Goal: Information Seeking & Learning: Learn about a topic

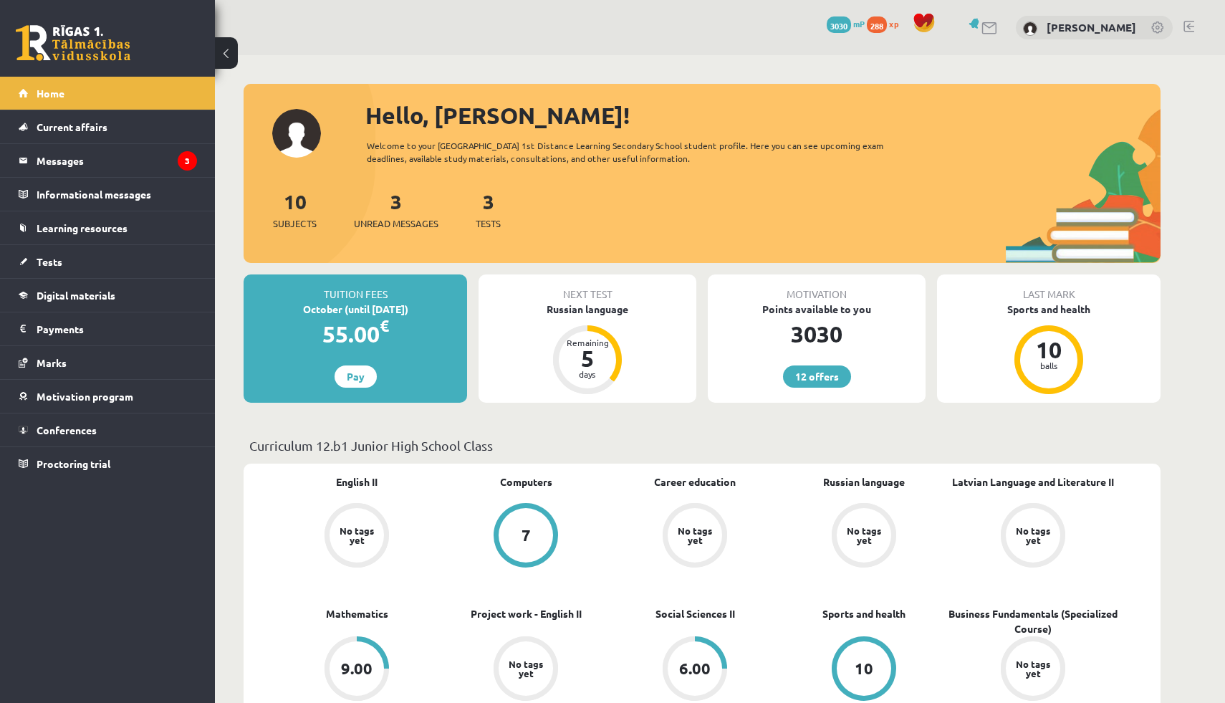
scroll to position [4, 0]
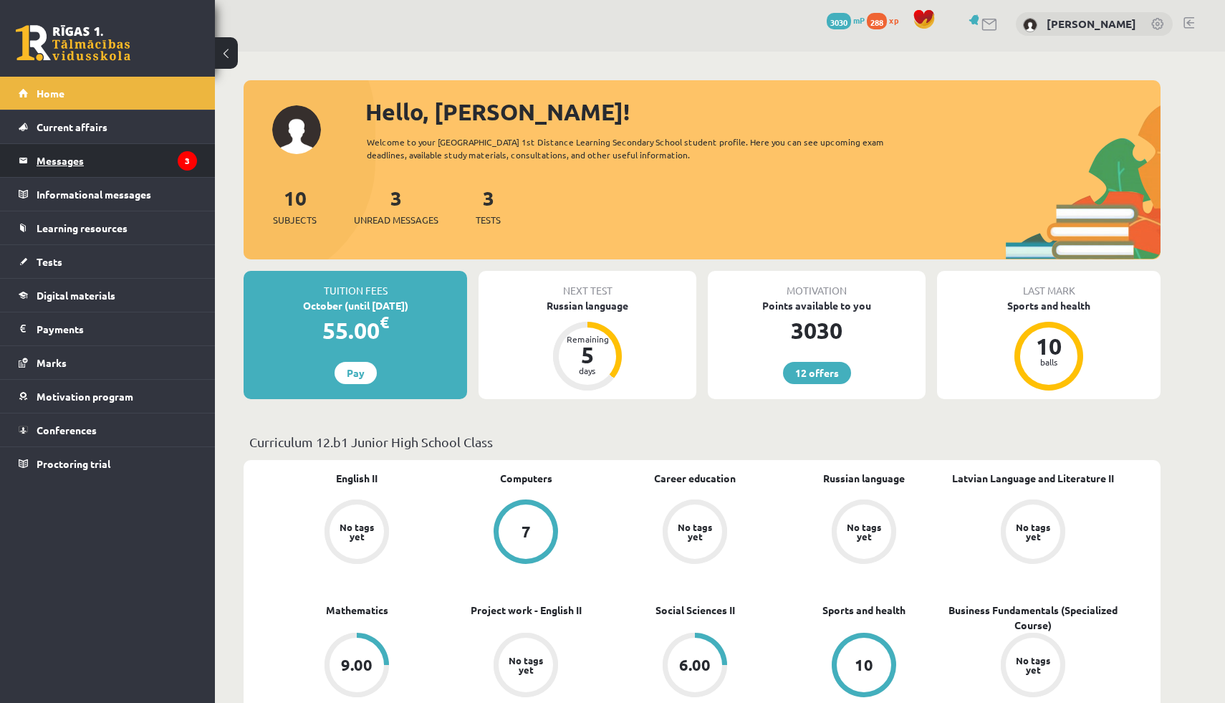
click at [133, 161] on legend "Messages 3" at bounding box center [117, 160] width 160 height 33
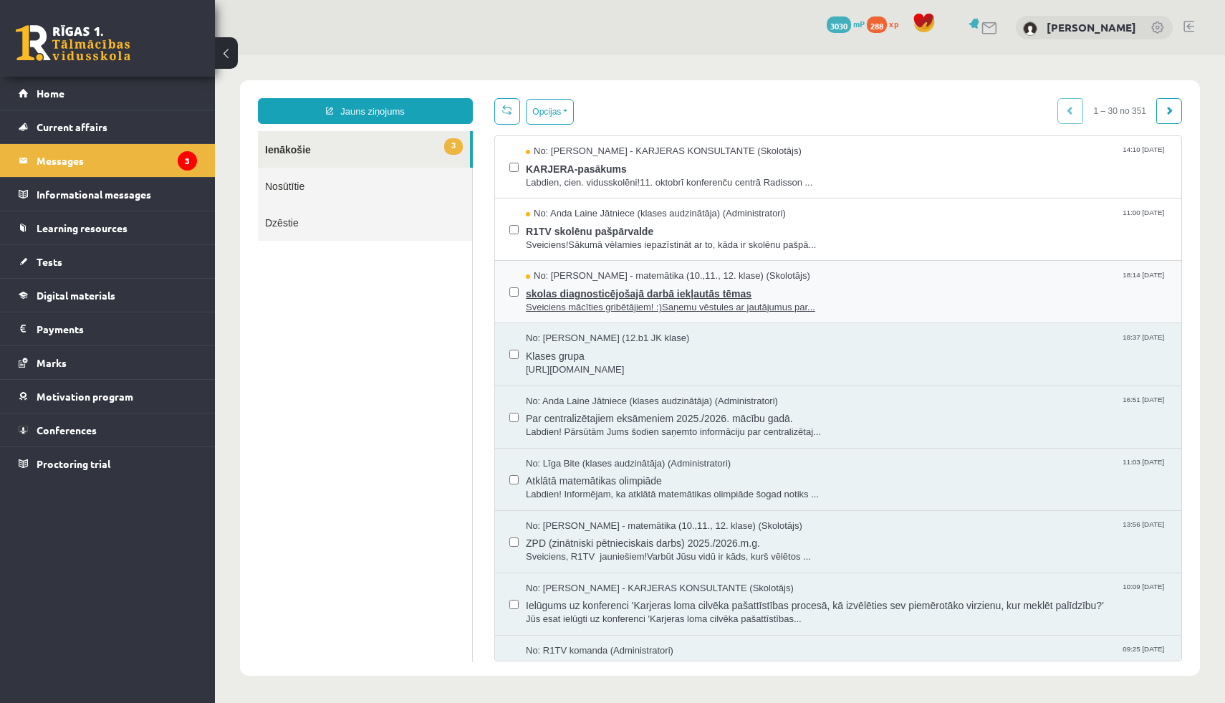
click at [620, 291] on span "skolas diagnosticējošajā darbā iekļautās tēmas" at bounding box center [846, 292] width 641 height 18
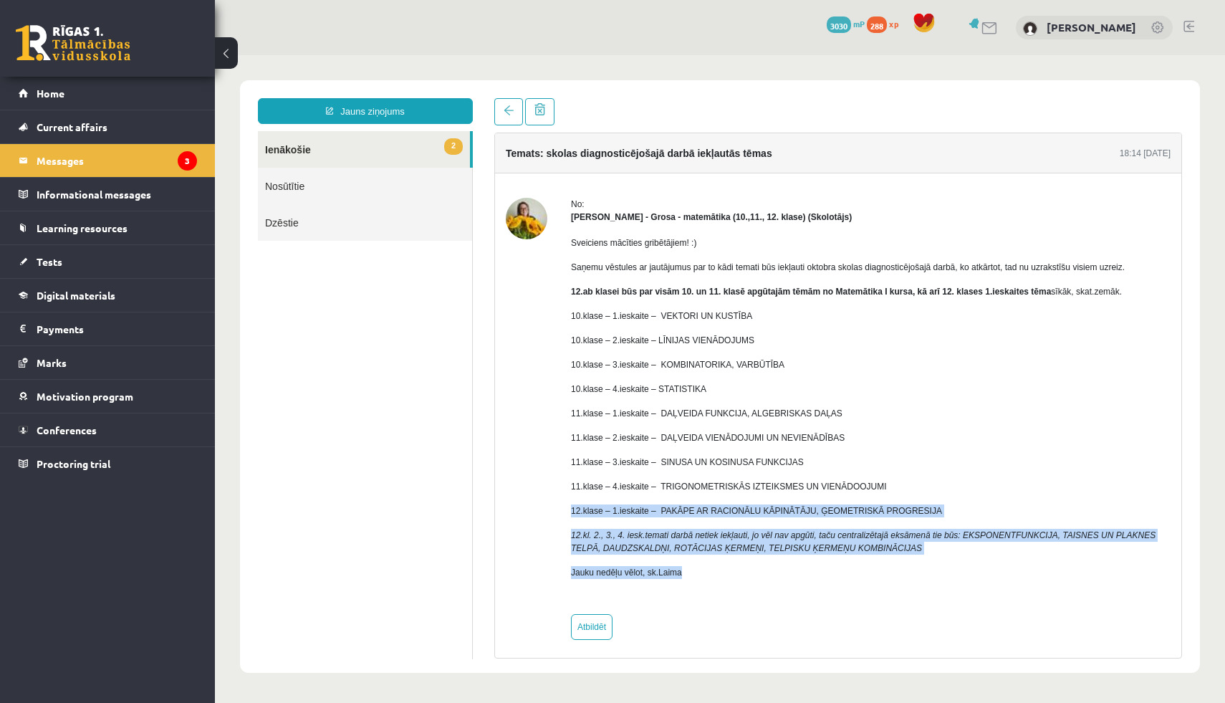
drag, startPoint x: 571, startPoint y: 510, endPoint x: 750, endPoint y: 567, distance: 188.0
click at [750, 567] on div "Sveiciens mācīties gribētājiem! :) Saņemu vēstules ar jautājumus par to kādi te…" at bounding box center [871, 414] width 600 height 380
copy div "12.klase – 1.ieskaite – PAKĀPE AR RACIONĀLU KĀPINĀTĀJU, ĢEOMETRISKĀ PROGRESIJA …"
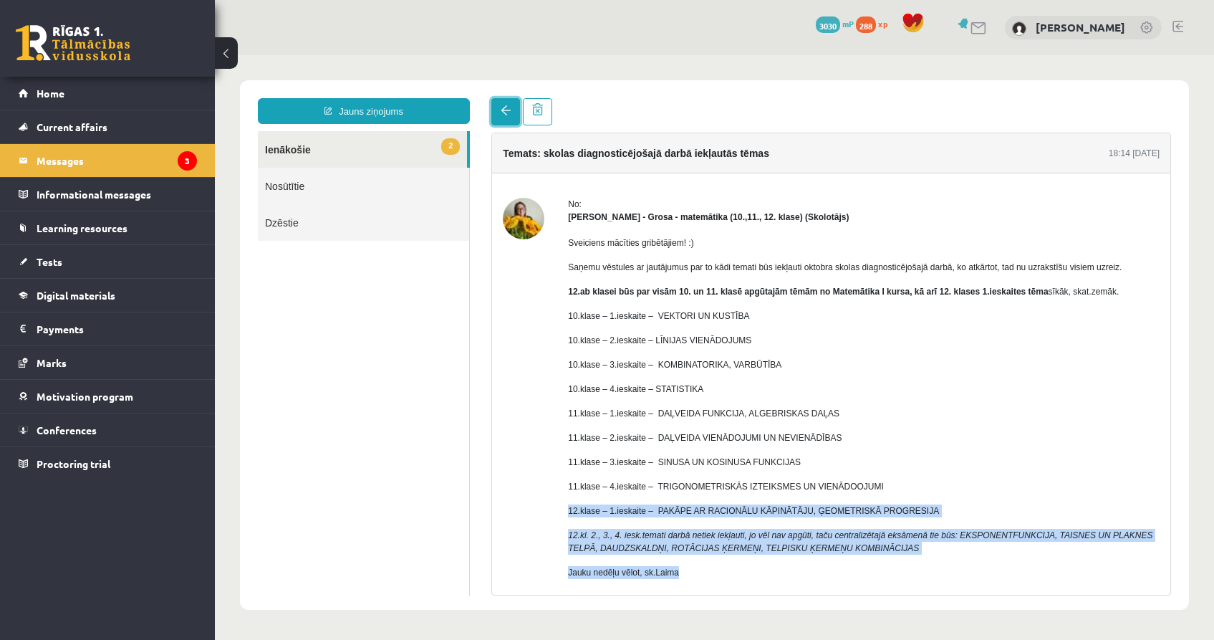
click at [501, 111] on span at bounding box center [506, 110] width 10 height 10
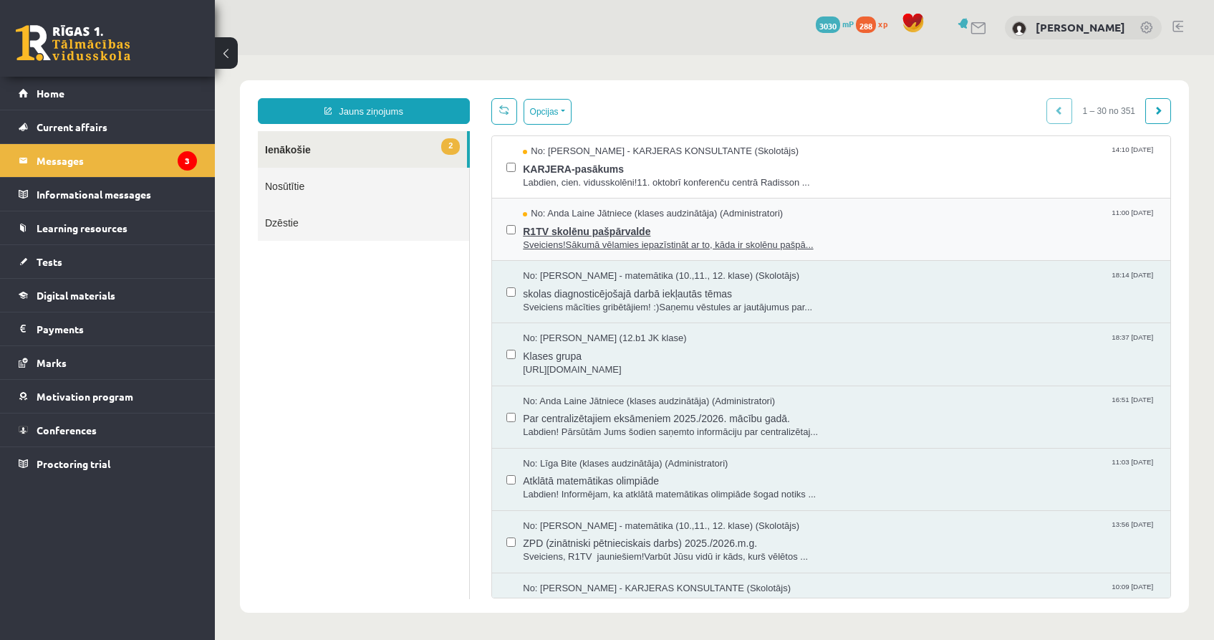
click at [592, 241] on span "Sveiciens!Sākumā vēlamies iepazīstināt ar to, kāda ir skolēnu pašpā..." at bounding box center [839, 246] width 633 height 14
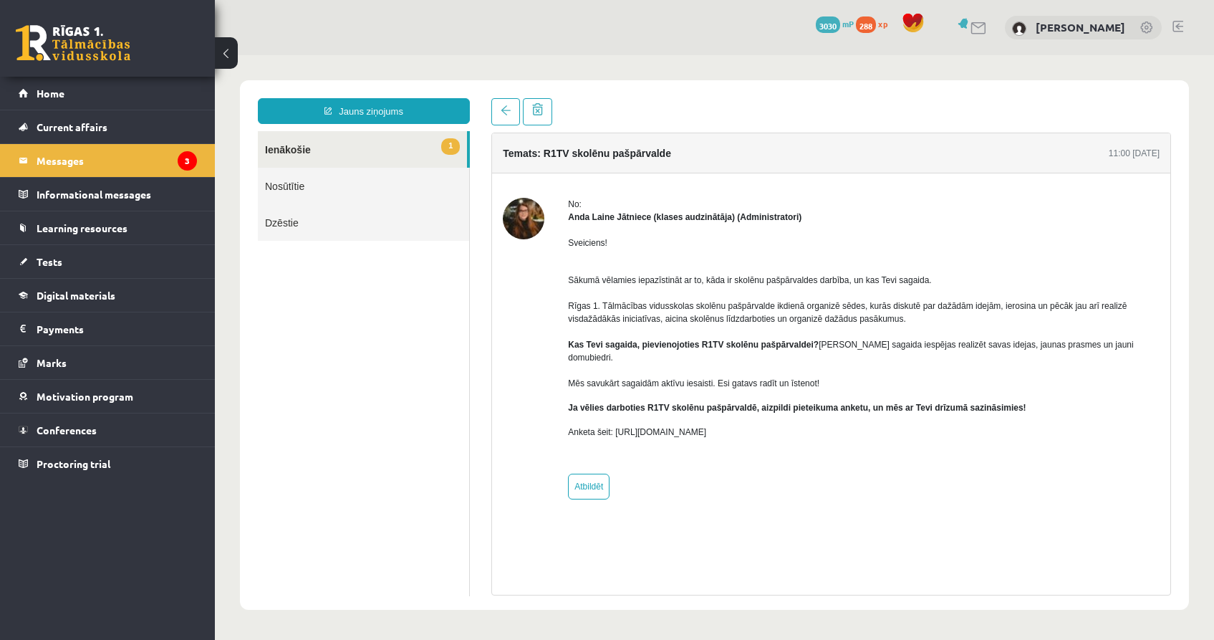
click at [972, 67] on body "Jauns ziņojums 1 Ienākošie Nosūtītie Dzēstie * ********* ********* ******* Tema…" at bounding box center [714, 345] width 999 height 580
click at [855, 117] on div at bounding box center [831, 111] width 680 height 27
drag, startPoint x: 569, startPoint y: 206, endPoint x: 794, endPoint y: 417, distance: 308.7
click at [794, 417] on div "No: Anda Laine Jātniece (klases audzinātāja) (Administratori) Sveiciens! Sākumā…" at bounding box center [864, 349] width 592 height 302
copy div "No: Anda Laine Jātniece (klases audzinātāja) (Administratori) Sveiciens! Sākumā…"
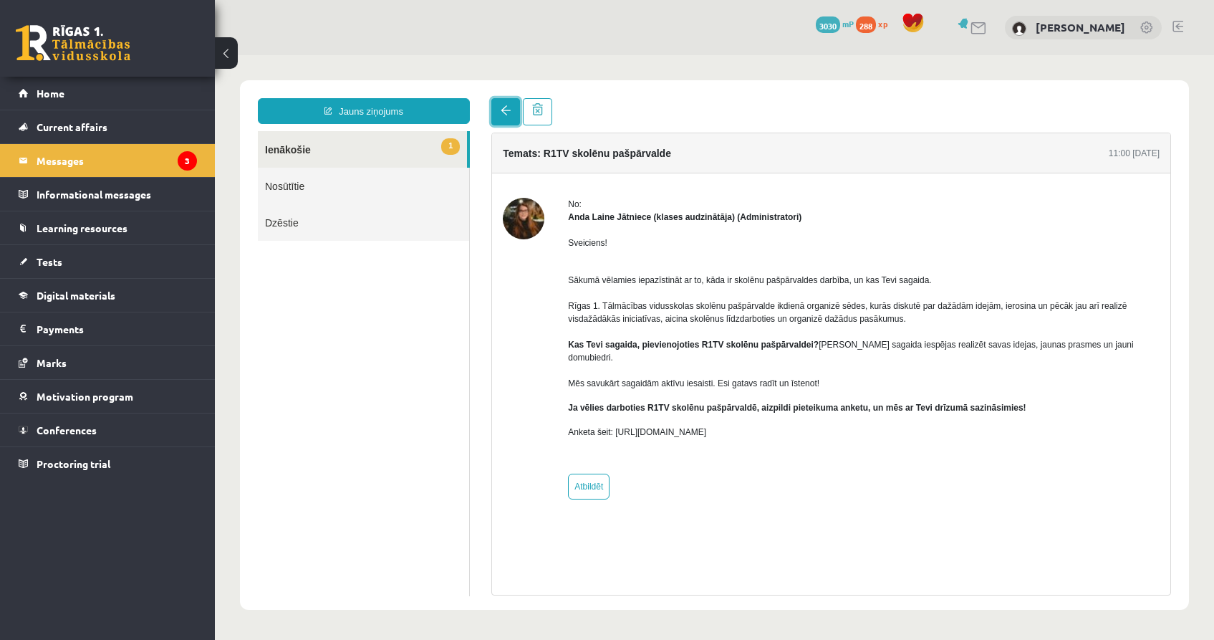
click at [512, 102] on link at bounding box center [505, 111] width 29 height 27
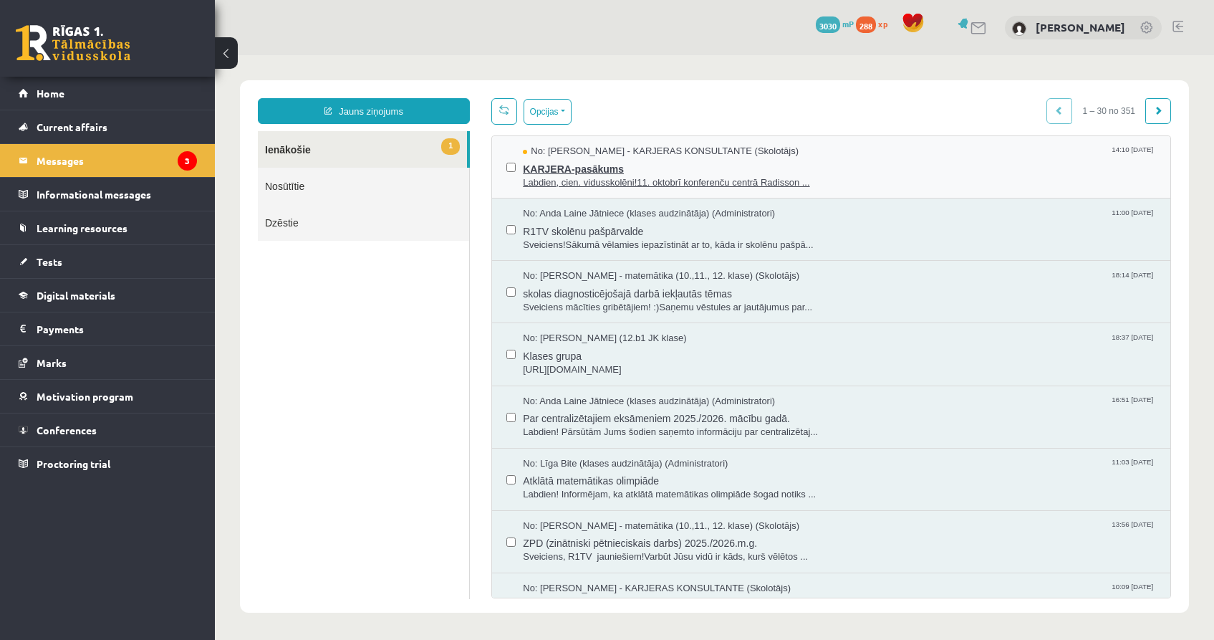
click at [556, 173] on span "KARJERA-pasākums" at bounding box center [839, 167] width 633 height 18
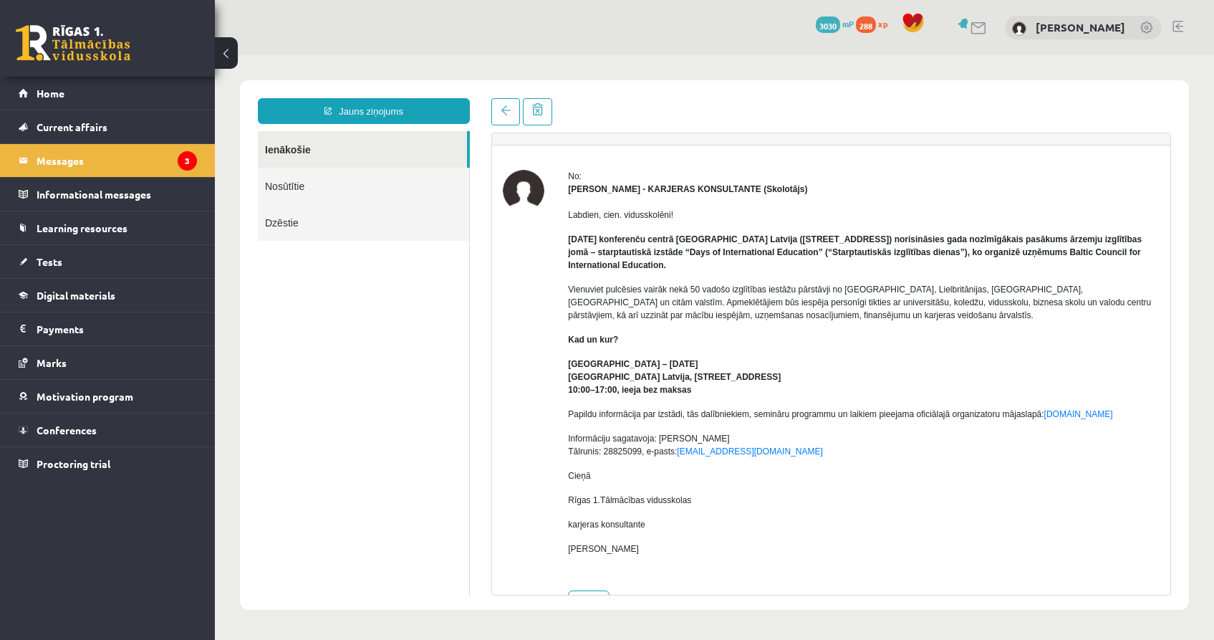
scroll to position [27, 0]
drag, startPoint x: 568, startPoint y: 215, endPoint x: 677, endPoint y: 547, distance: 349.1
click at [677, 547] on div "Labdien, cien. vidusskolēni! 11. oktobrī konferenču centrā Radisson Blu Hotel L…" at bounding box center [864, 388] width 592 height 384
click at [444, 352] on ul "Ienākošie Nosūtītie Dzēstie" at bounding box center [364, 363] width 212 height 465
click at [509, 105] on span at bounding box center [506, 110] width 10 height 10
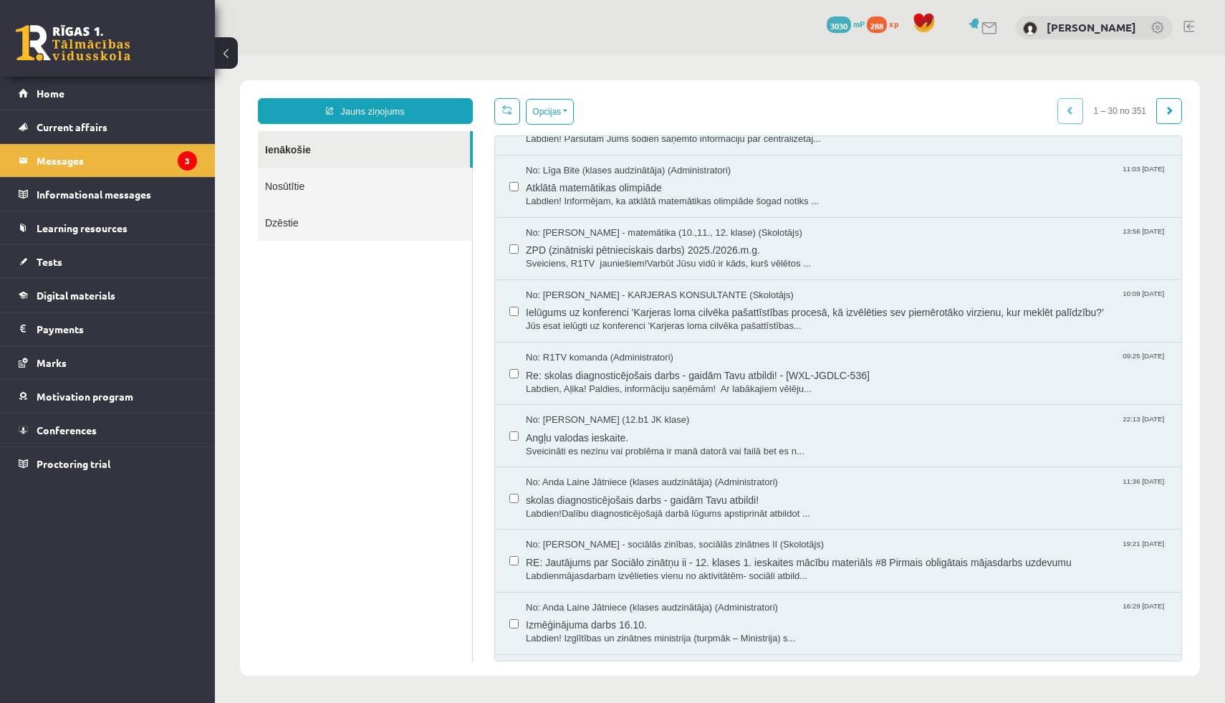
scroll to position [298, 0]
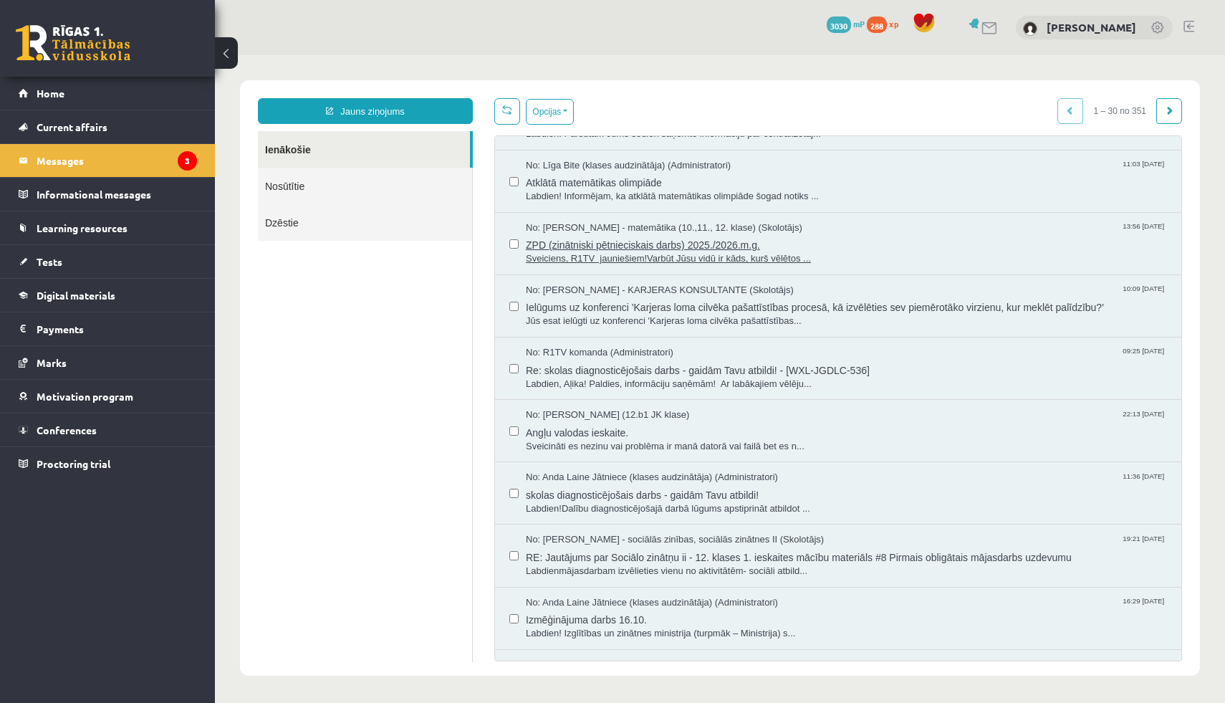
click at [665, 259] on span "Sveiciens, R1TV jauniešiem!Varbūt Jūsu vidū ir kāds, kurš vēlētos ..." at bounding box center [846, 259] width 641 height 14
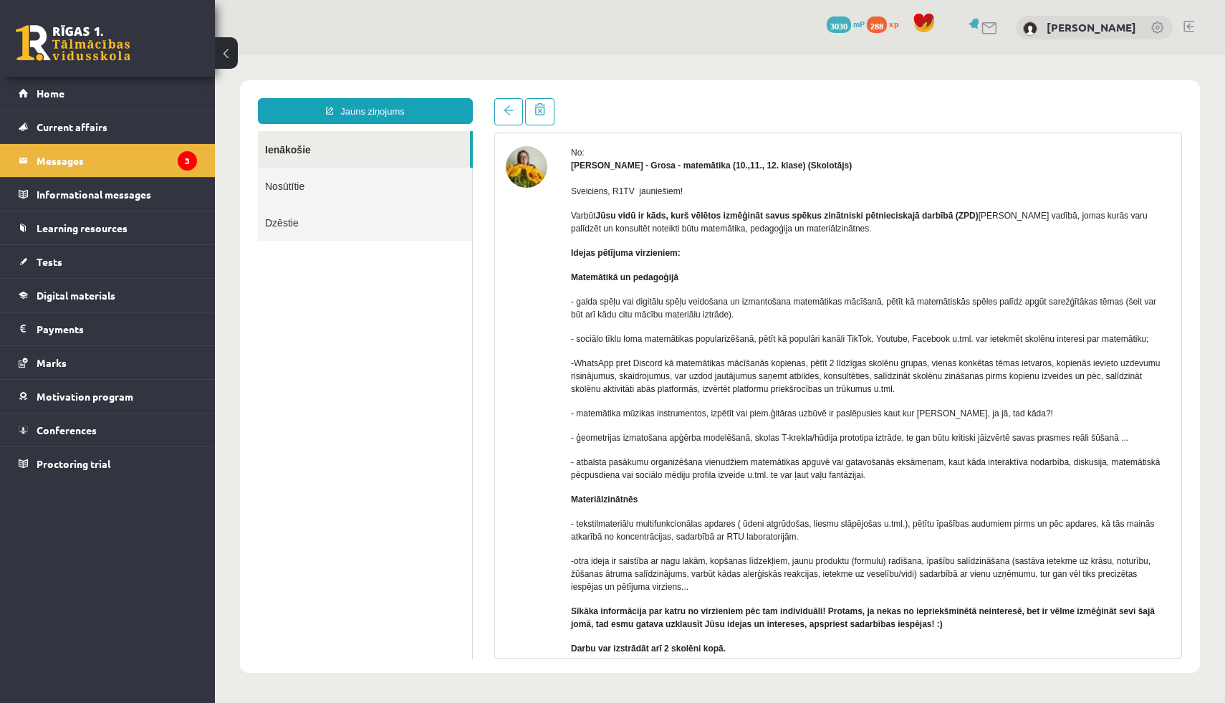
scroll to position [0, 0]
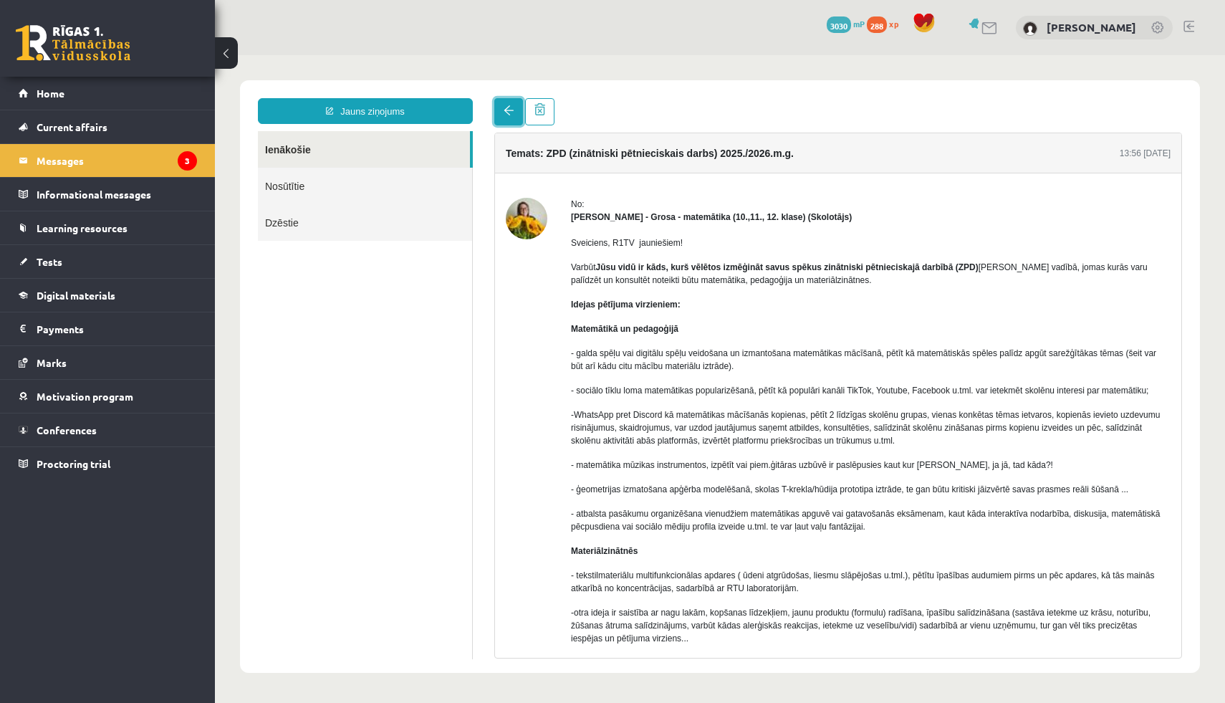
click at [517, 120] on link at bounding box center [508, 111] width 29 height 27
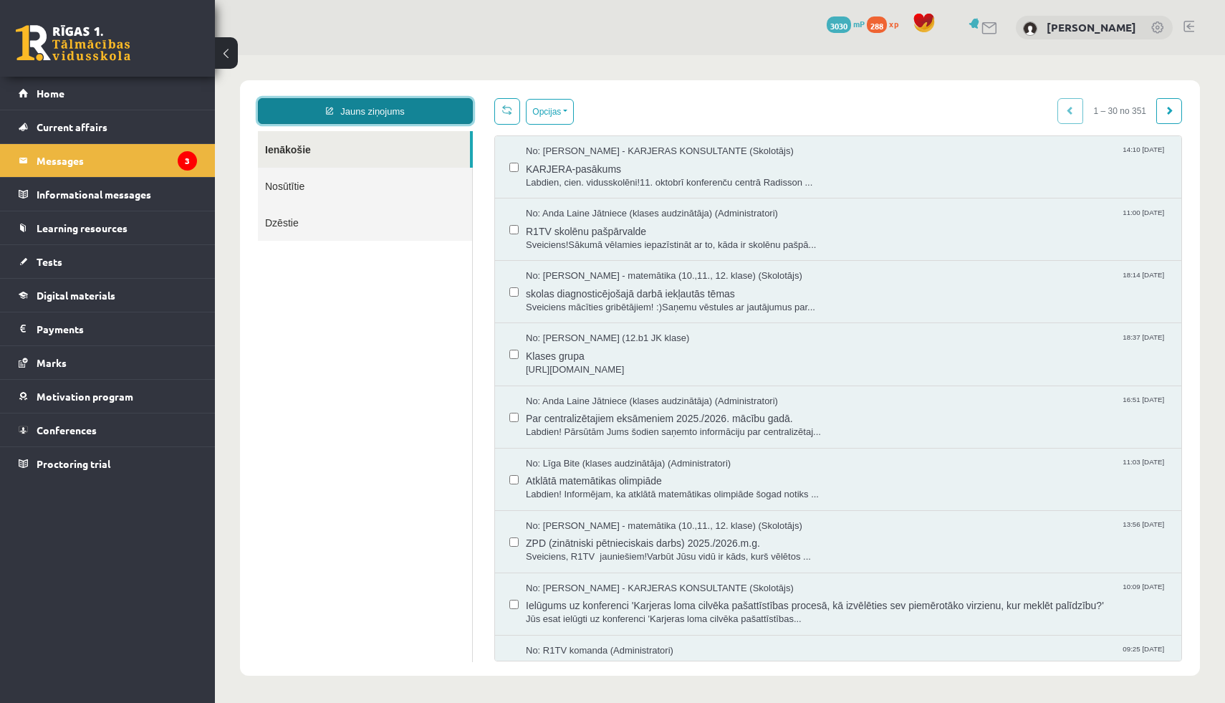
click at [400, 115] on link "Jauns ziņojums" at bounding box center [365, 111] width 215 height 26
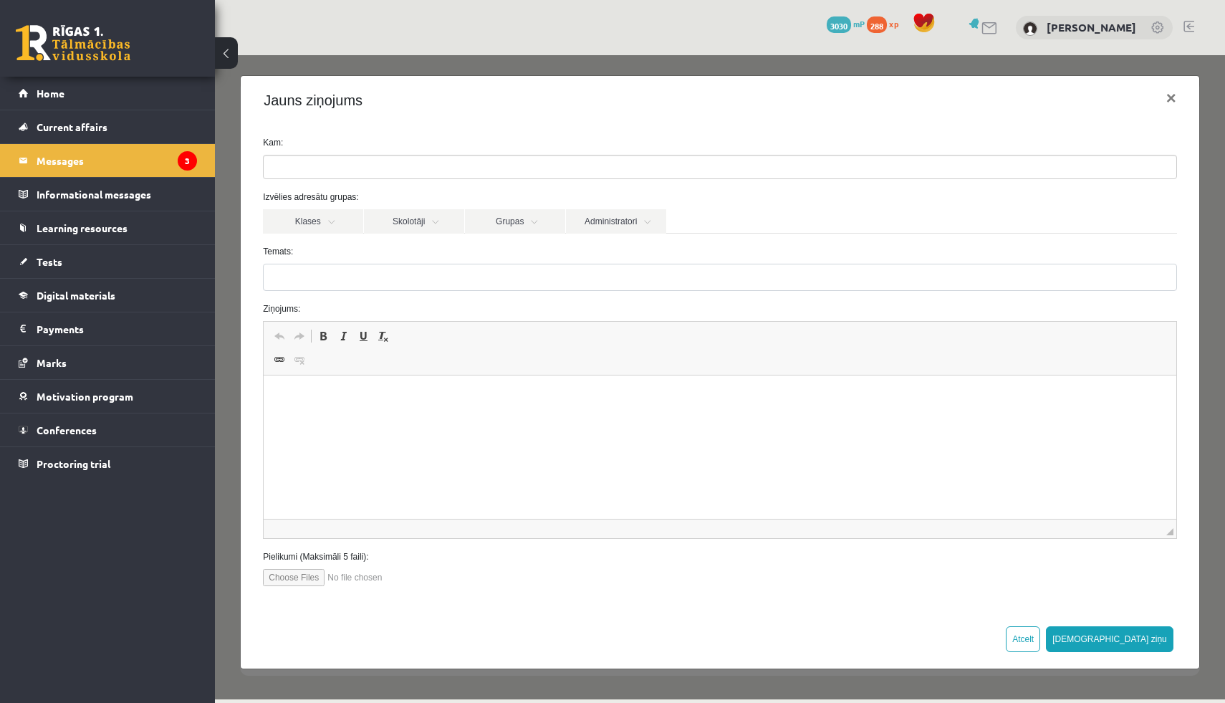
click at [347, 158] on ul at bounding box center [720, 166] width 913 height 23
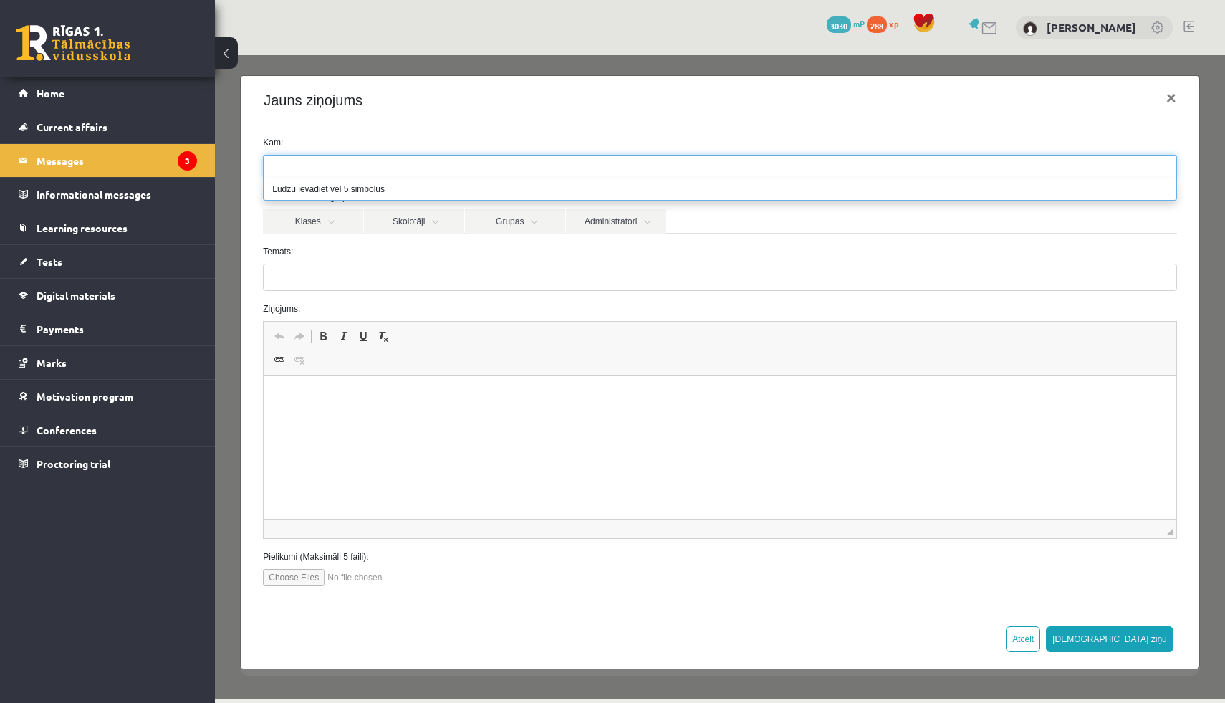
click at [320, 122] on div "Jauns ziņojums ×" at bounding box center [720, 100] width 959 height 49
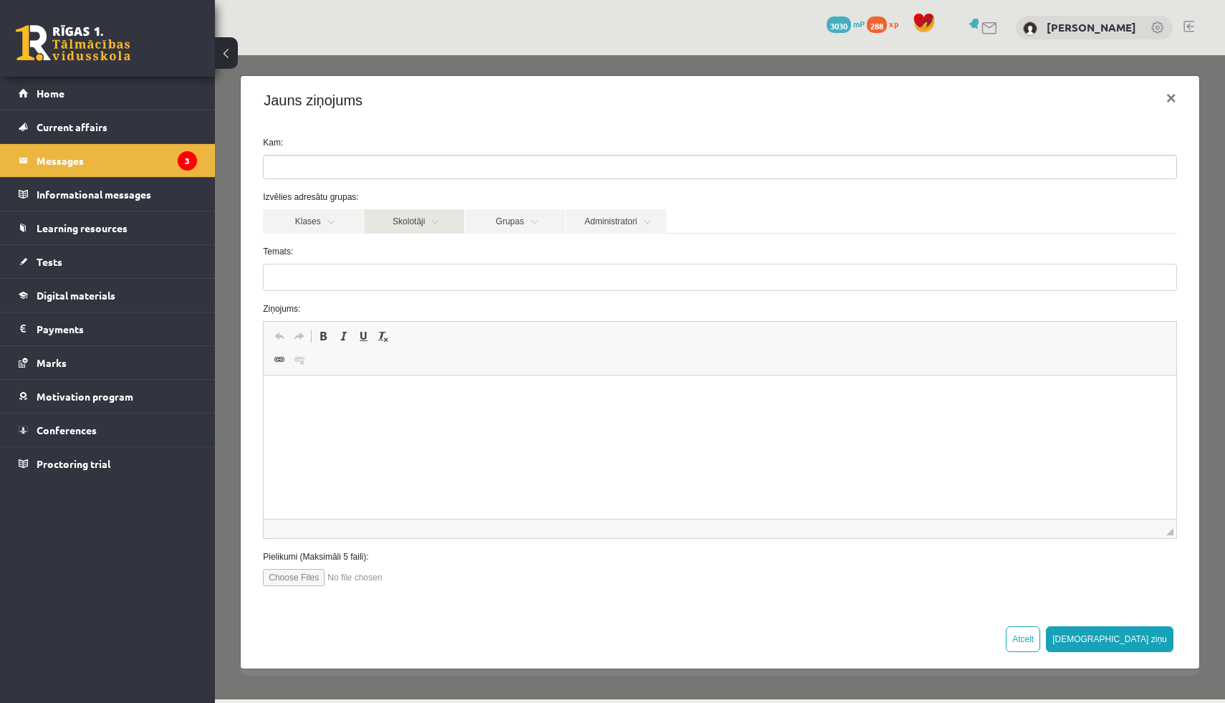
click at [424, 218] on link "Skolotāji" at bounding box center [414, 221] width 100 height 24
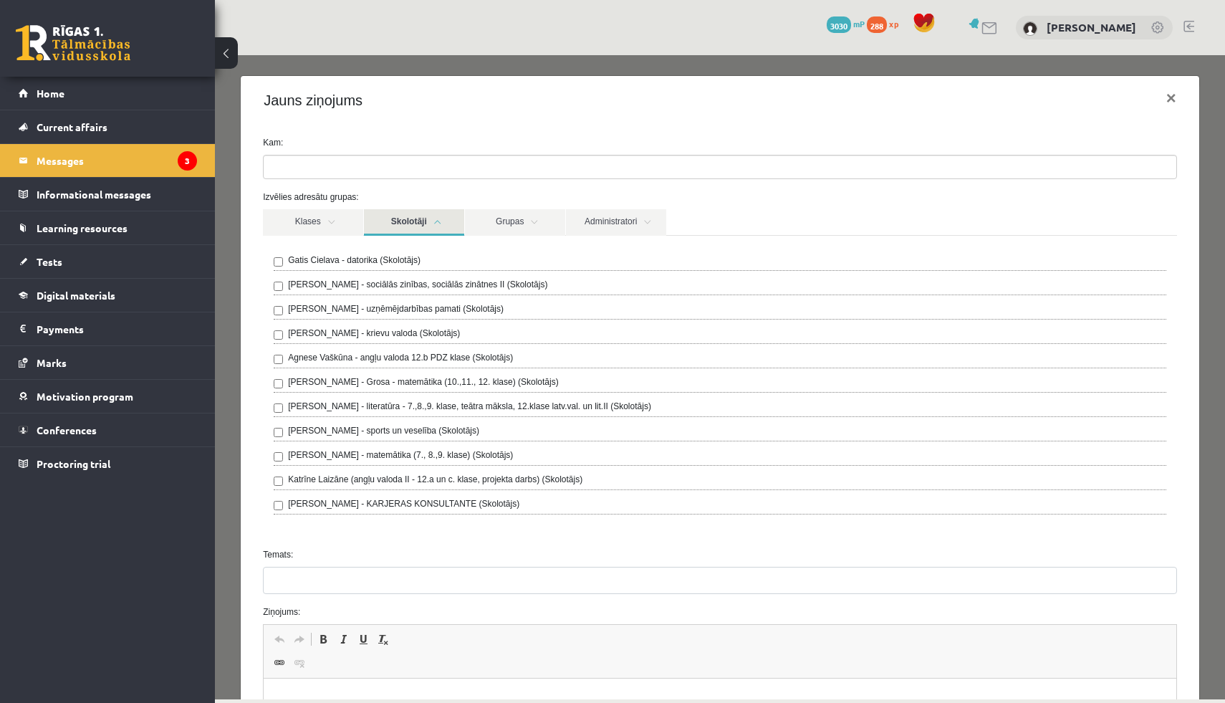
click at [443, 360] on label "Agnese Vaškūna - angļu valoda 12.b PDZ klase (Skolotājs)" at bounding box center [400, 357] width 225 height 13
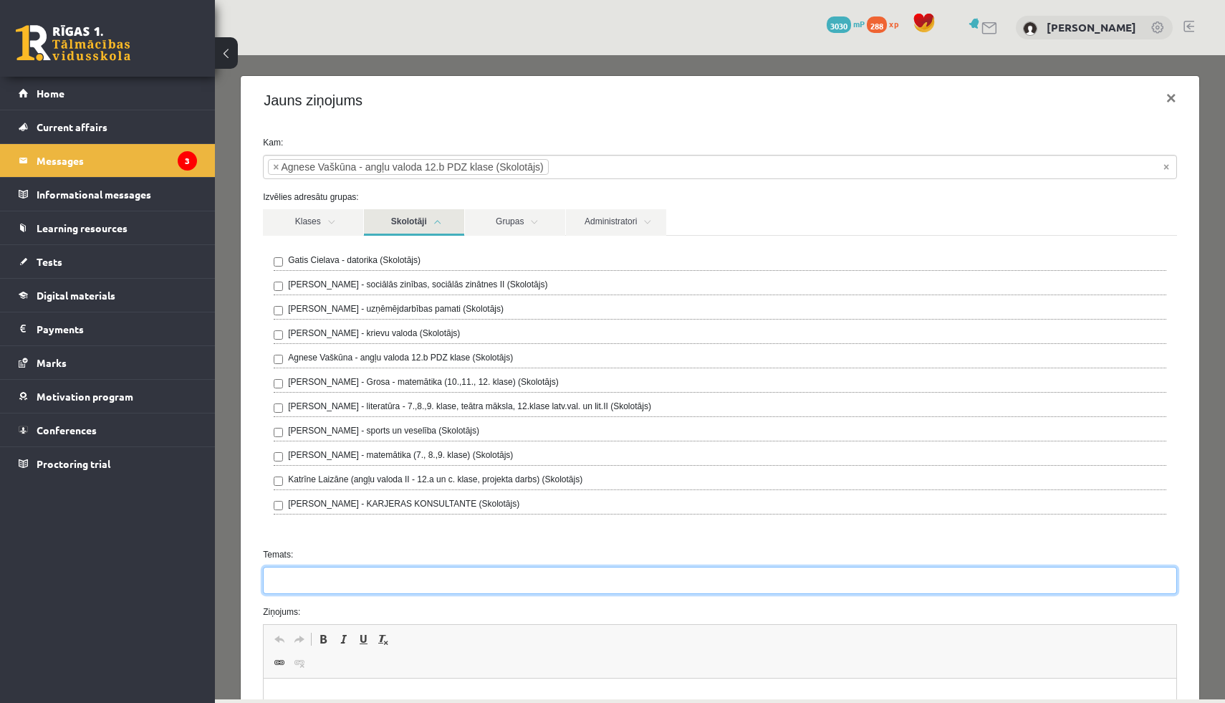
click at [473, 585] on input "Temats:" at bounding box center [720, 580] width 914 height 27
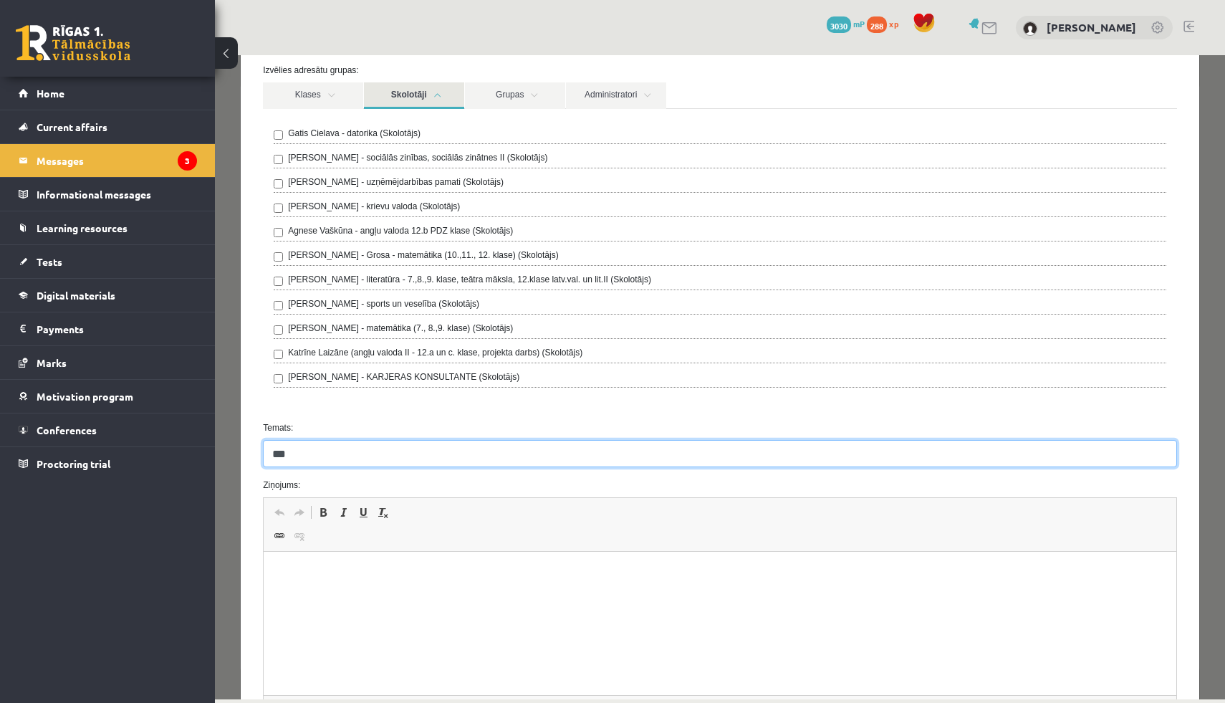
scroll to position [145, 0]
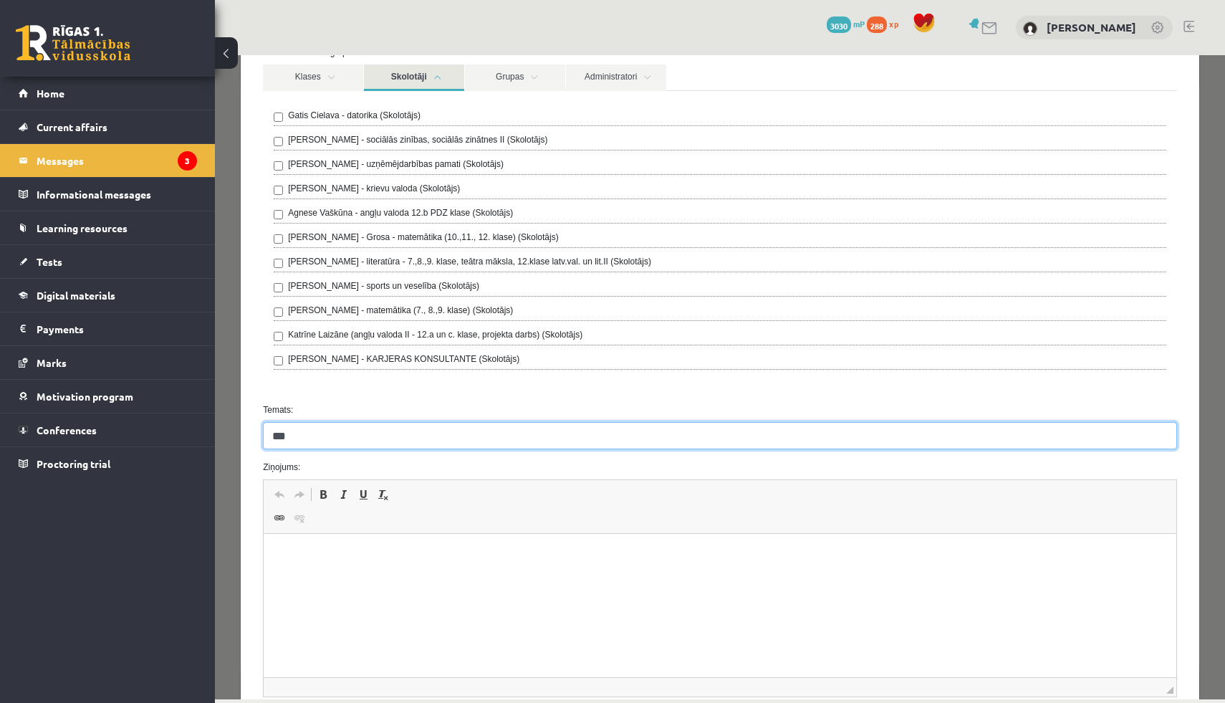
type input "***"
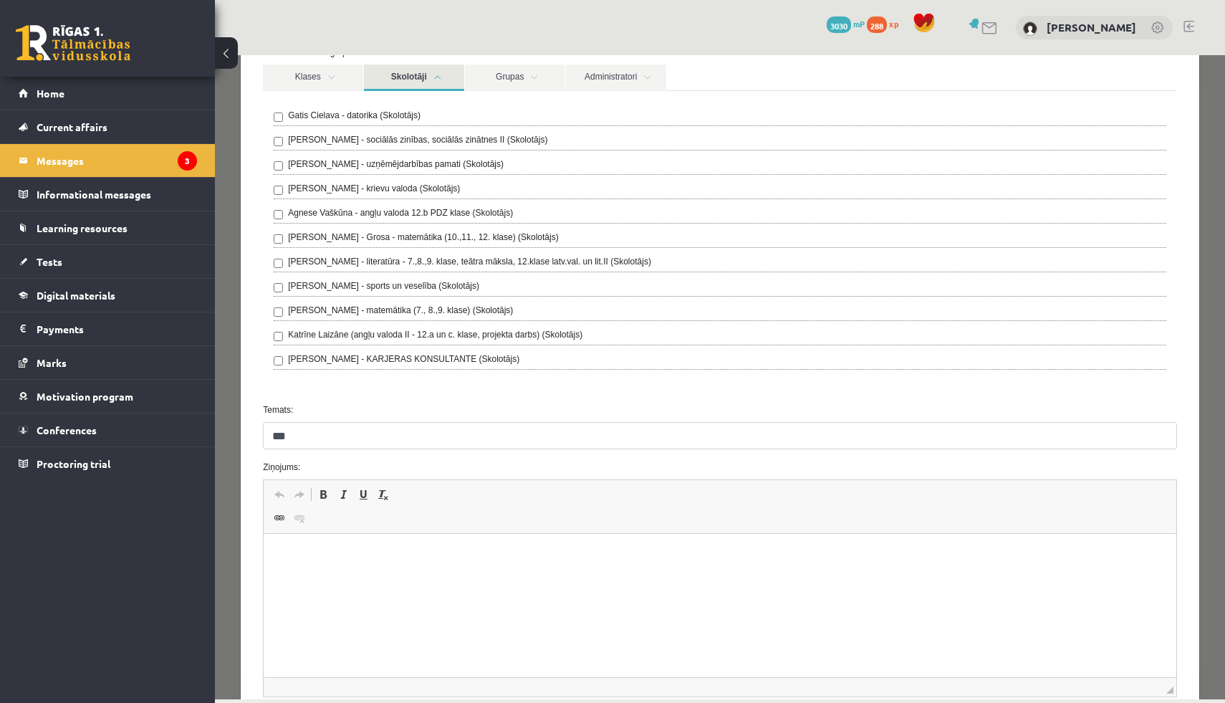
click at [296, 542] on html at bounding box center [720, 556] width 913 height 44
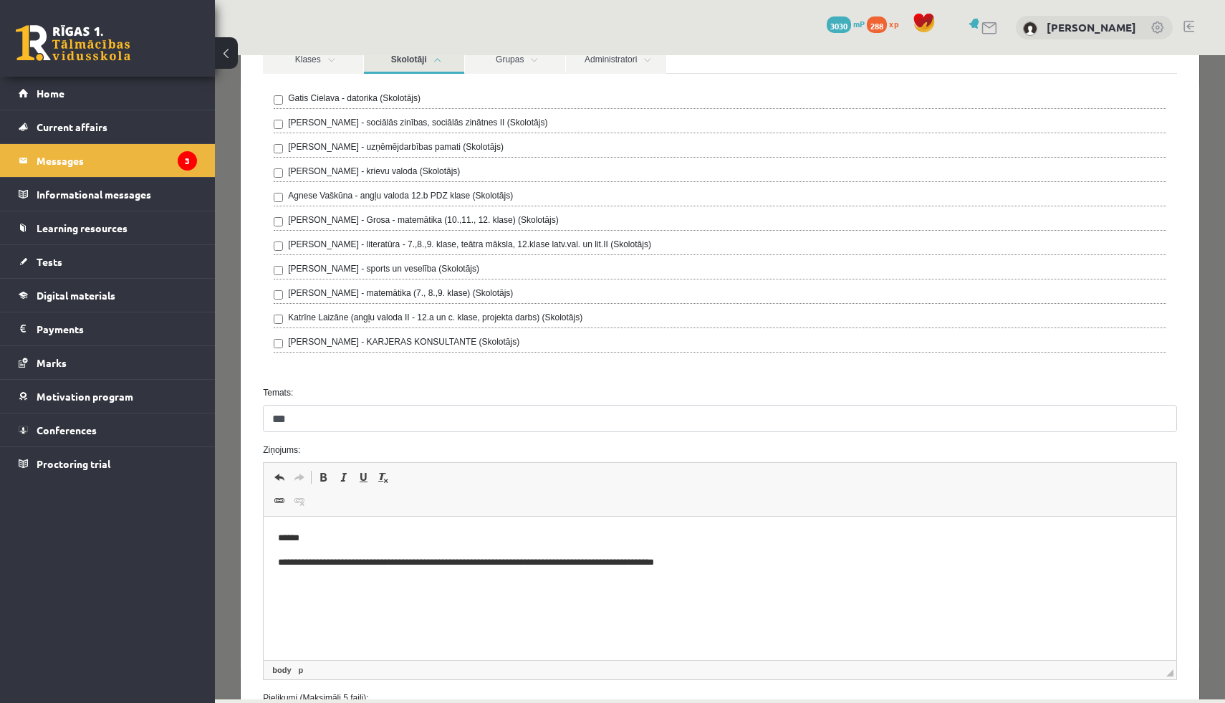
scroll to position [0, 0]
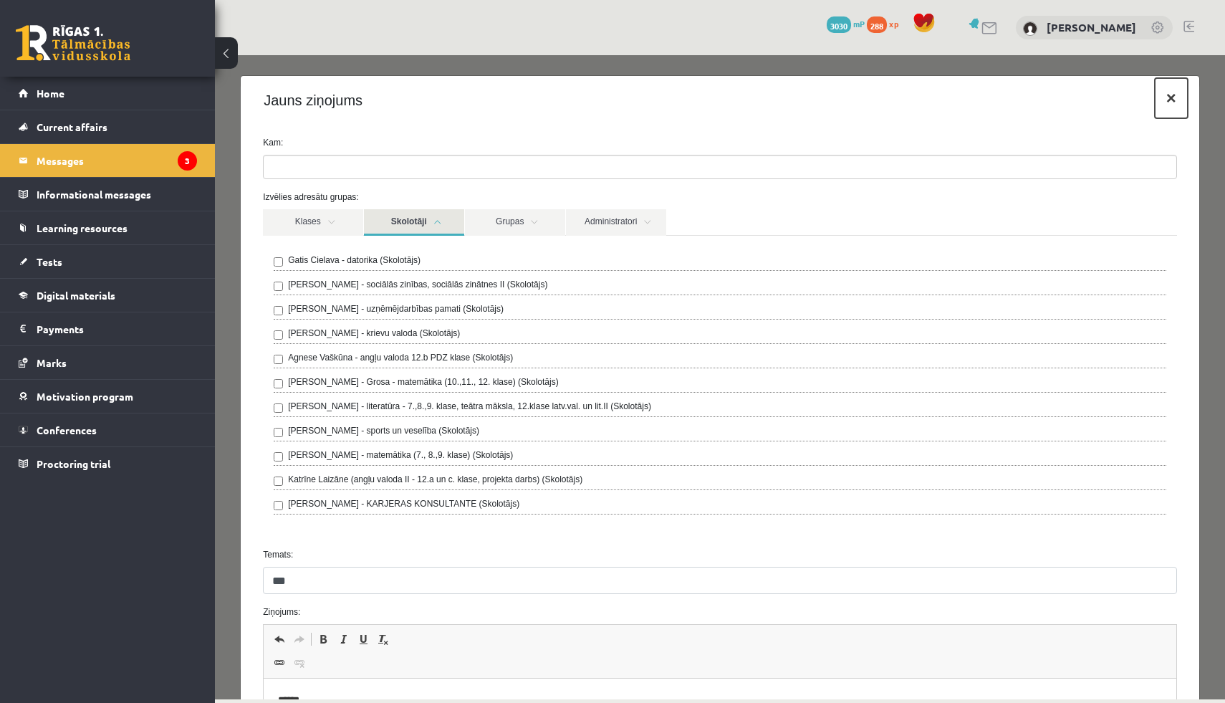
click at [1179, 92] on button "×" at bounding box center [1171, 98] width 33 height 40
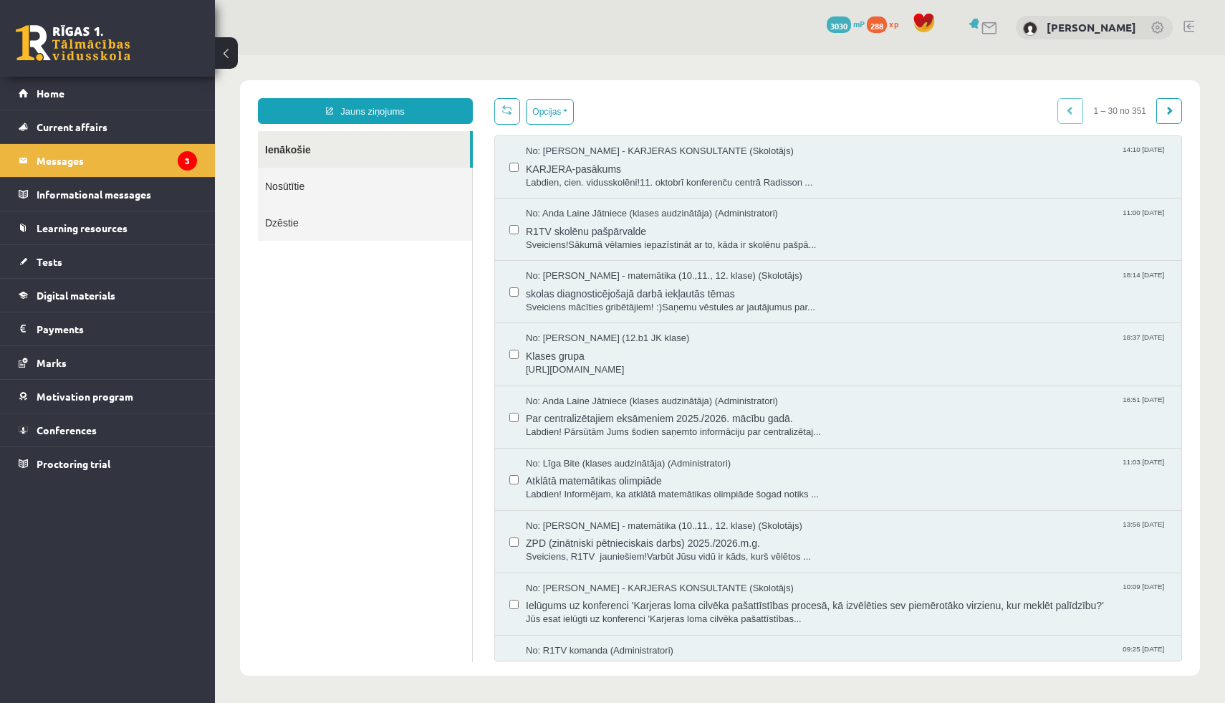
click at [309, 188] on link "Nosūtītie" at bounding box center [365, 186] width 214 height 37
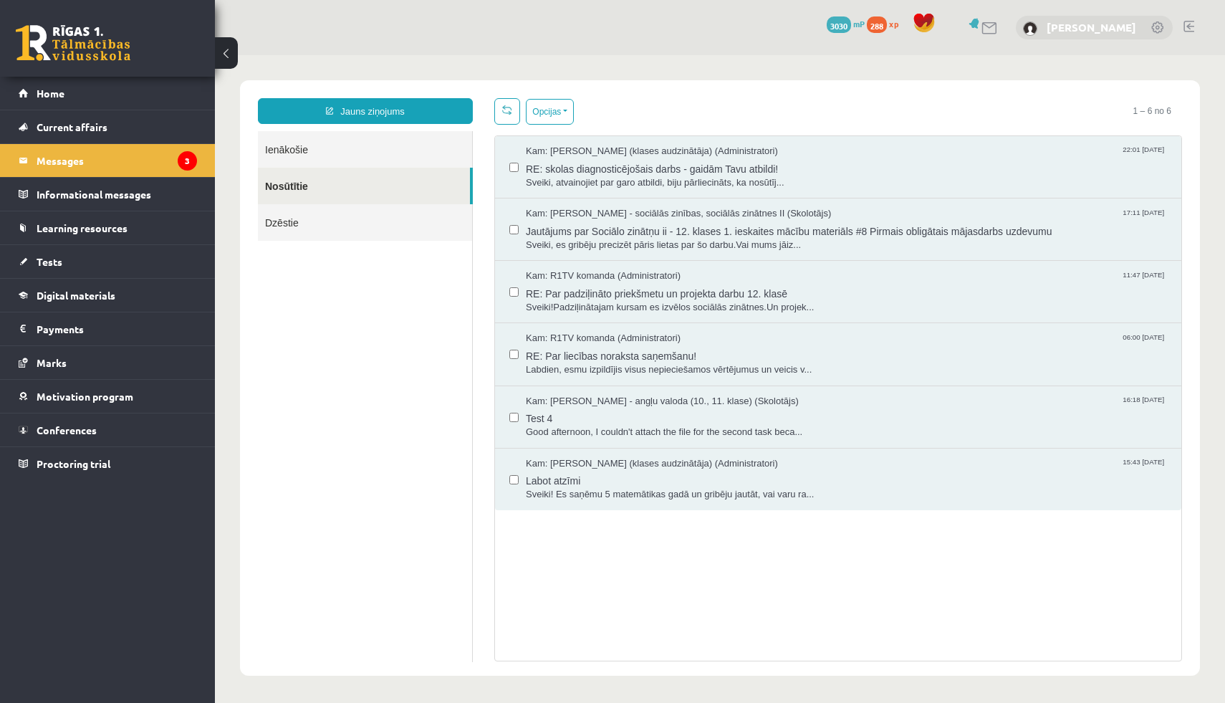
click at [1075, 29] on font "[PERSON_NAME]" at bounding box center [1092, 27] width 90 height 14
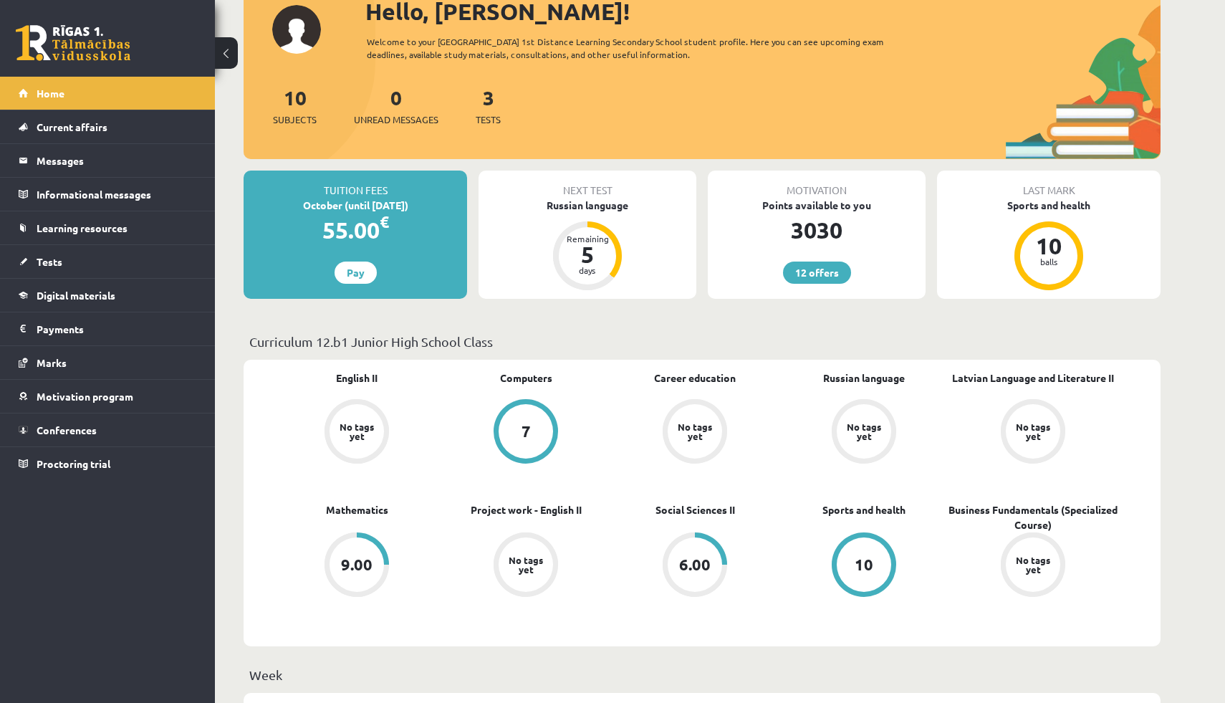
scroll to position [214, 0]
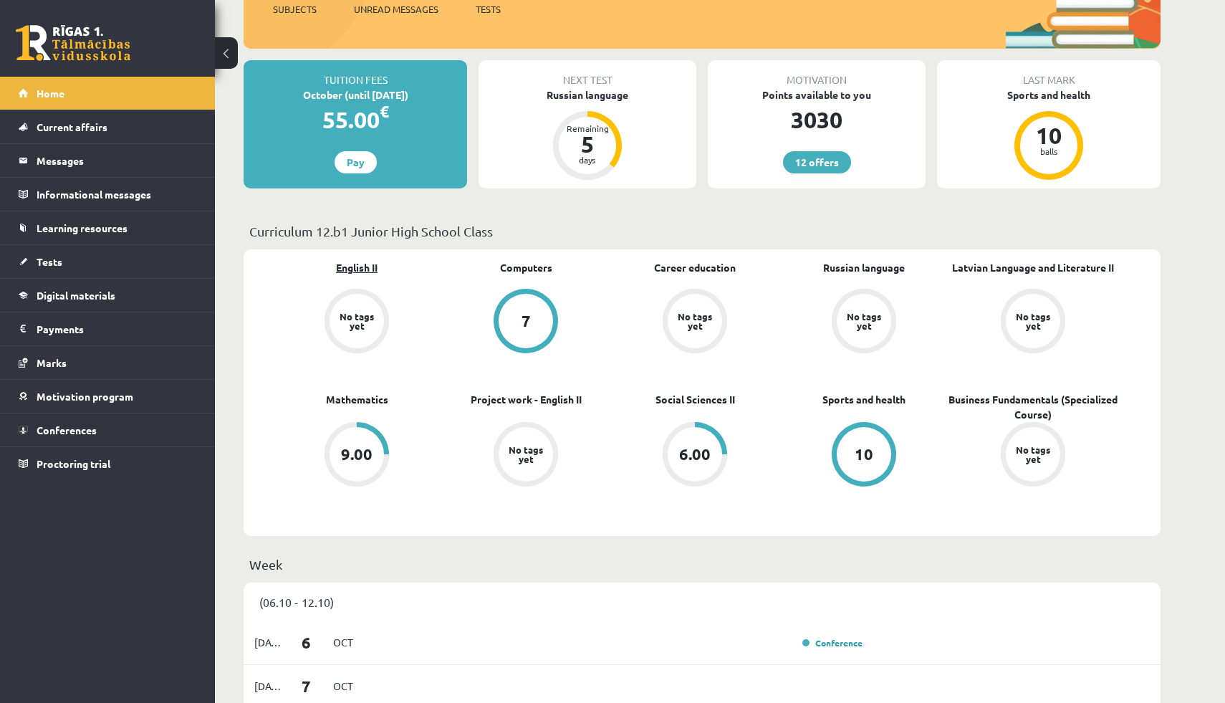
click at [365, 265] on font "English II" at bounding box center [357, 267] width 42 height 13
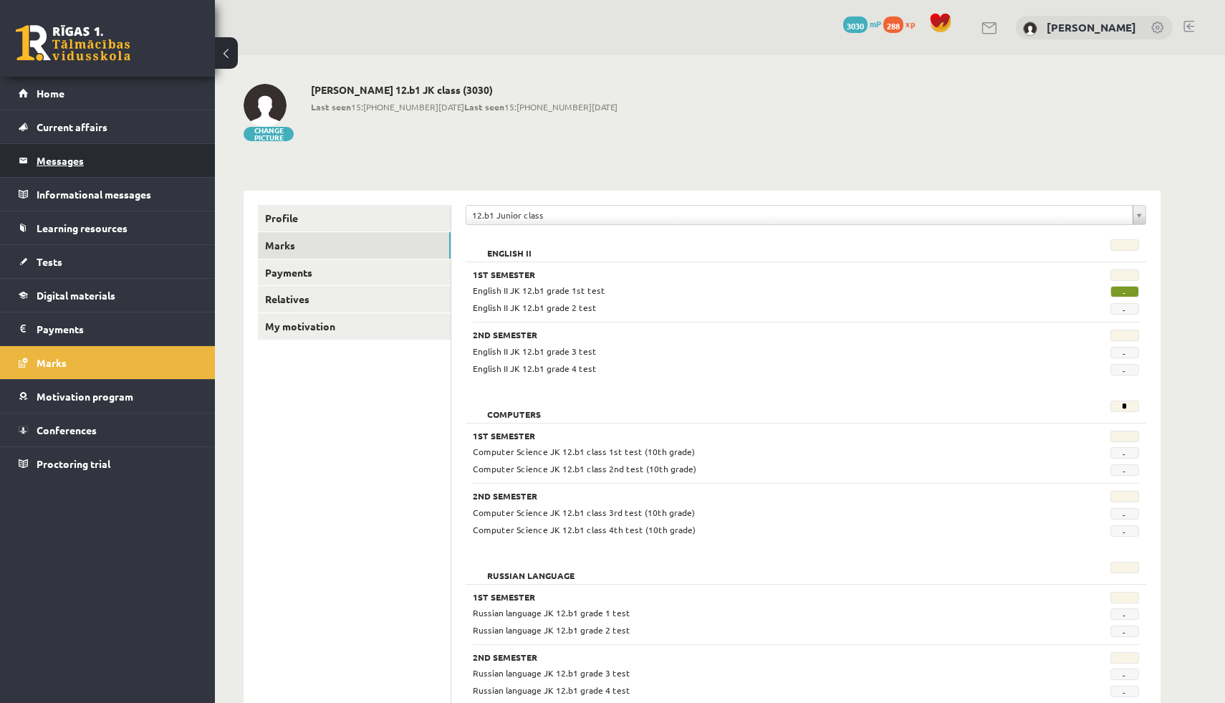
click at [85, 160] on legend "Messages 0" at bounding box center [117, 160] width 160 height 33
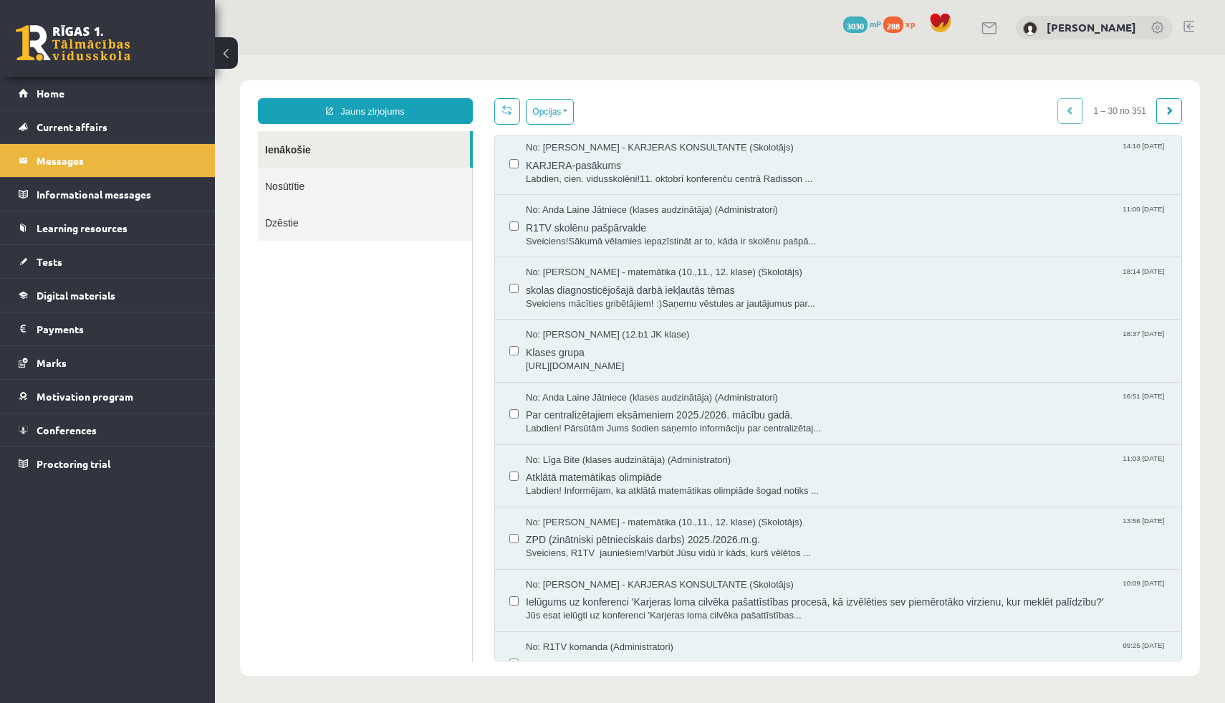
scroll to position [2, 0]
click at [595, 299] on span "Sveiciens mācīties gribētājiem! :)Saņemu vēstules ar jautājumus par..." at bounding box center [846, 306] width 641 height 14
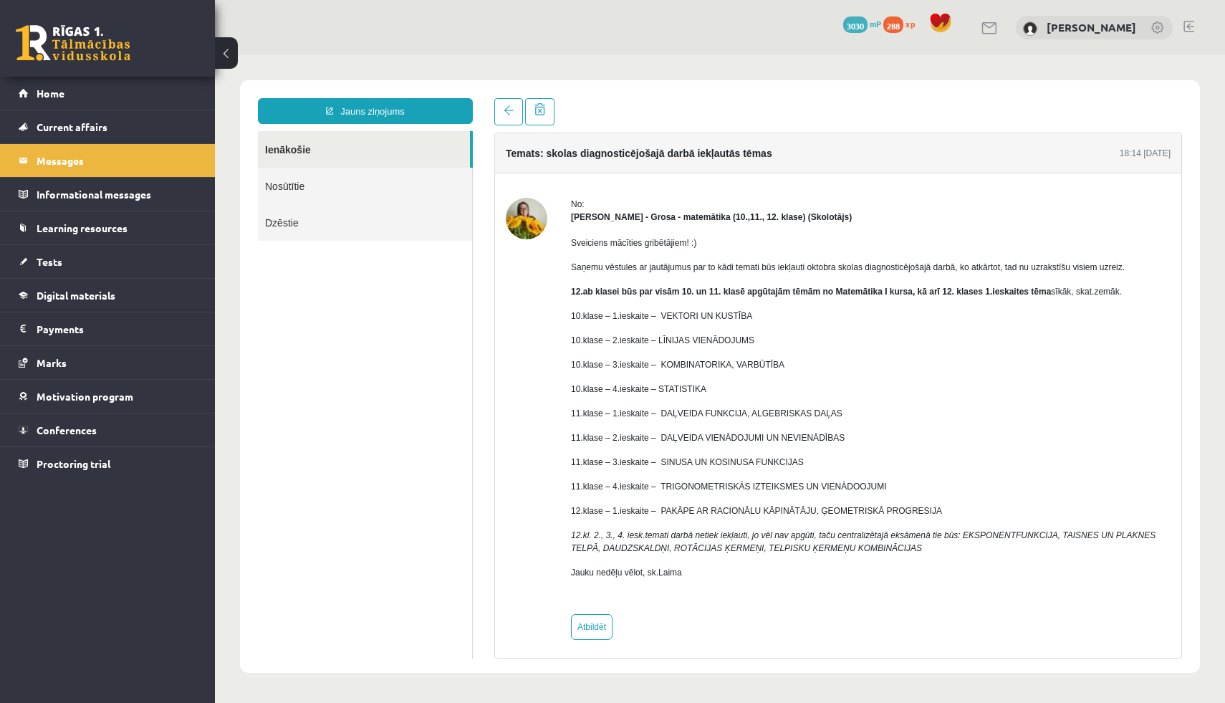
scroll to position [0, 0]
click at [511, 117] on link at bounding box center [508, 111] width 29 height 27
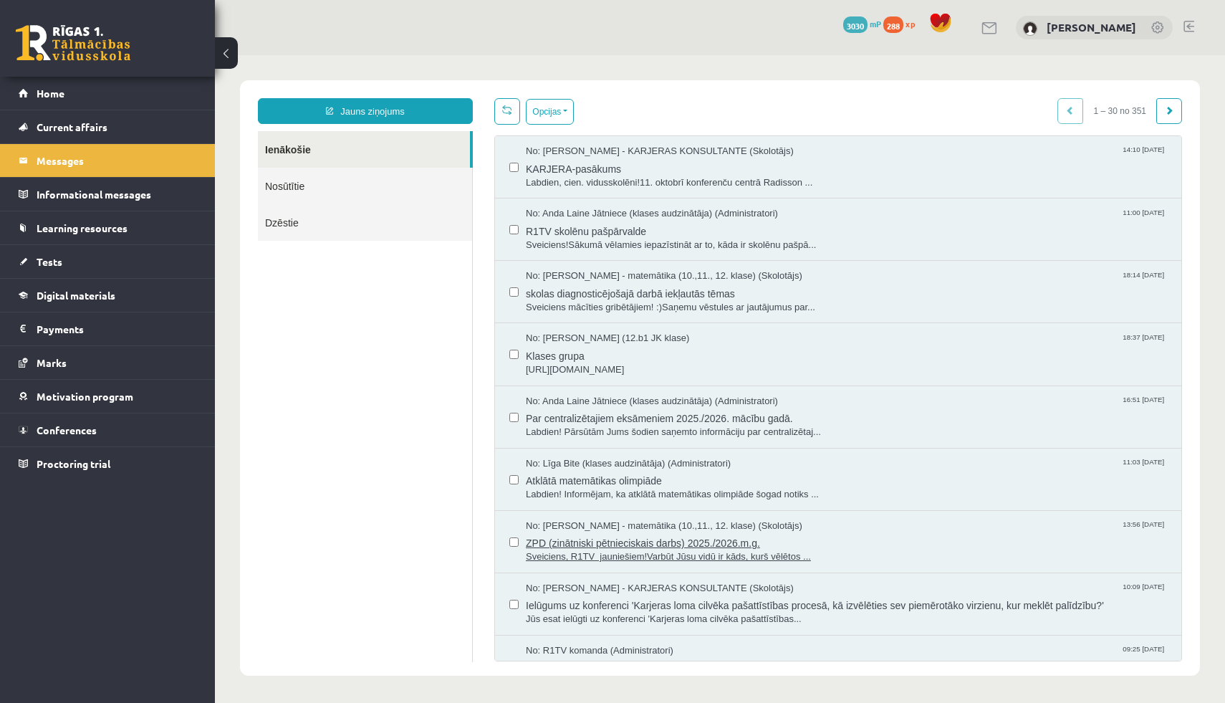
click at [642, 534] on span "ZPD (zinātniski pētnieciskais darbs) 2025./2026.m.g." at bounding box center [846, 541] width 641 height 18
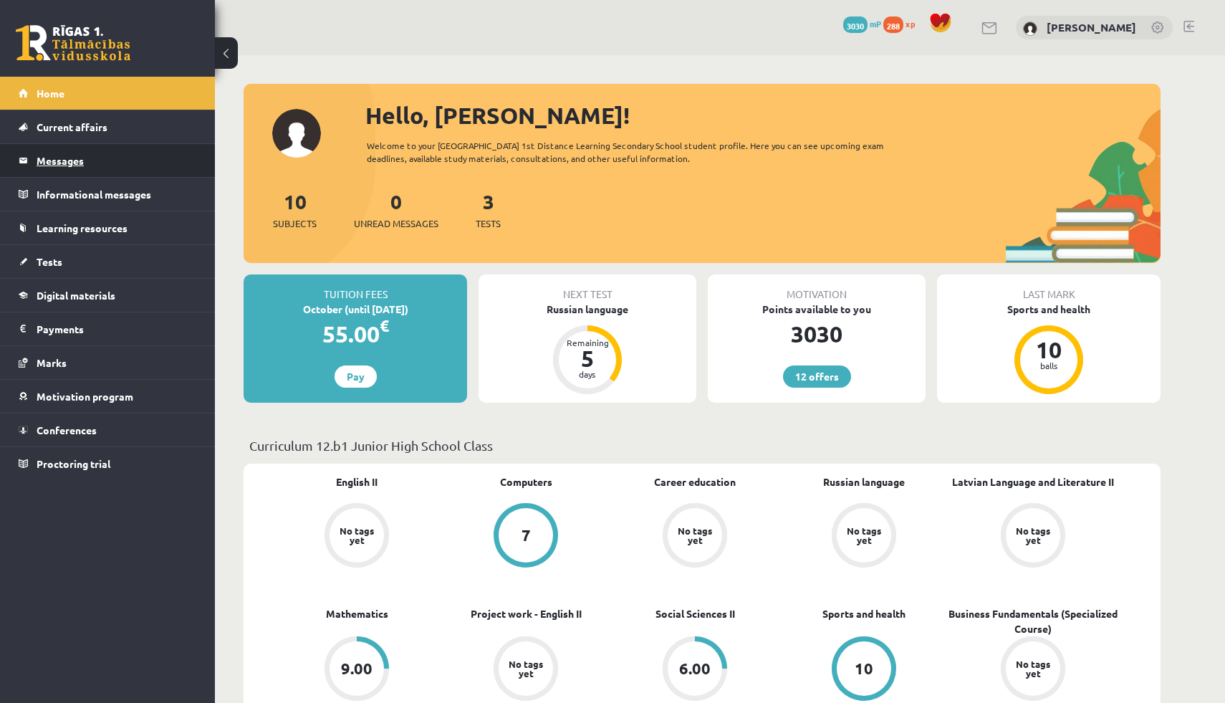
click at [85, 170] on legend "Messages 0" at bounding box center [117, 160] width 160 height 33
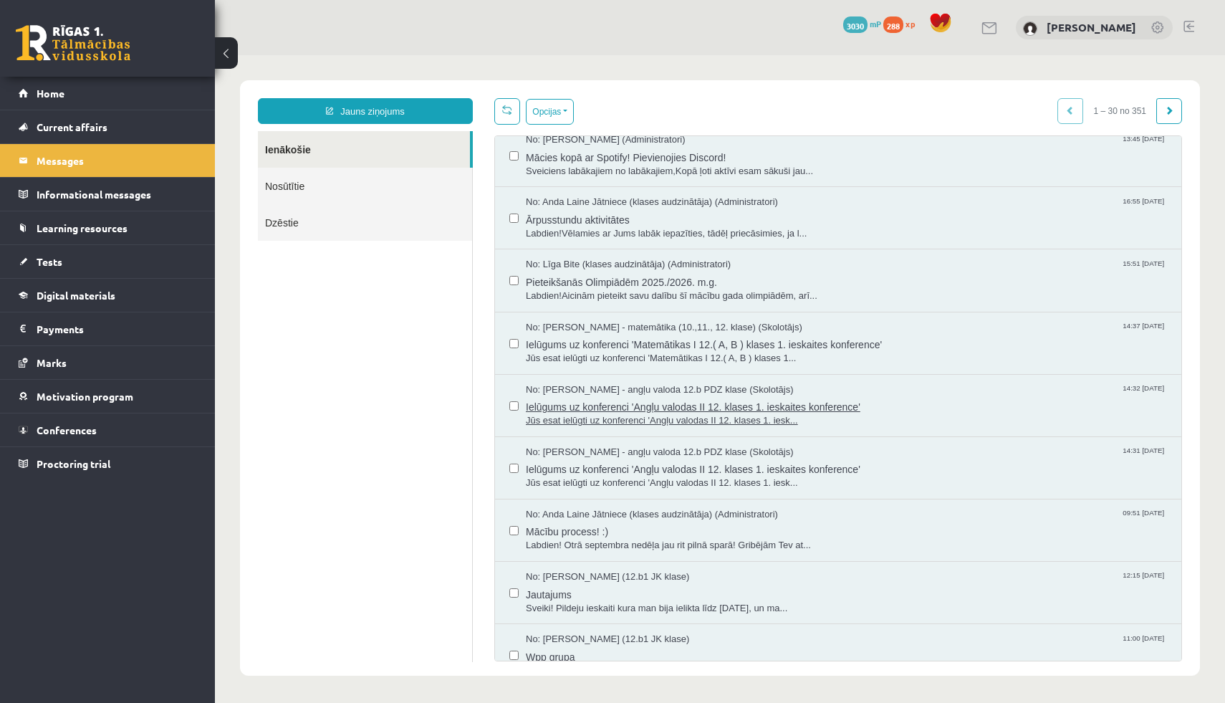
scroll to position [1092, 0]
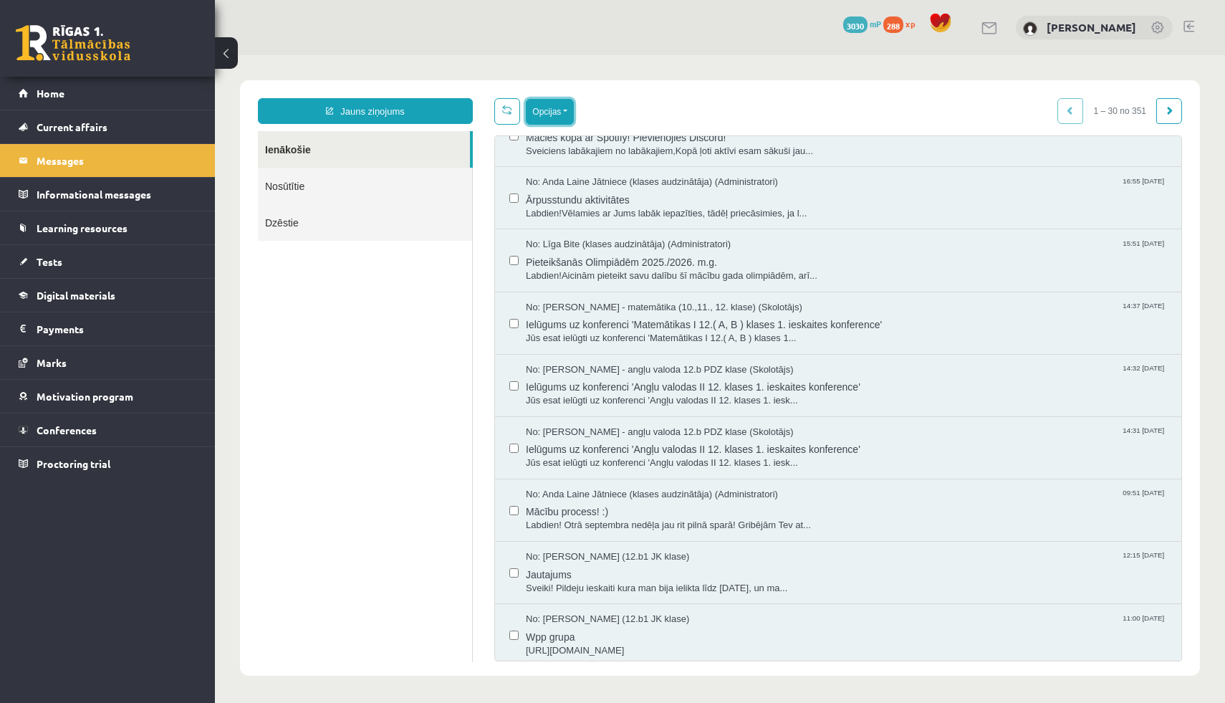
click at [540, 100] on button "Opcijas" at bounding box center [550, 112] width 48 height 26
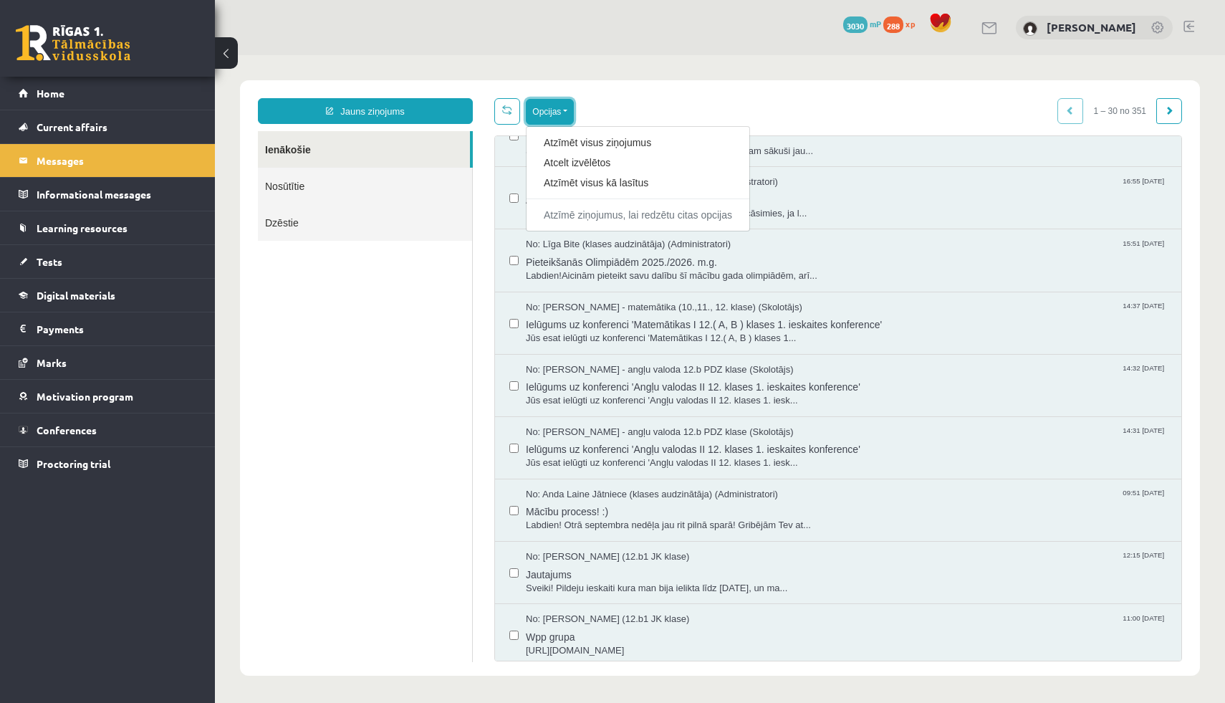
click at [566, 100] on button "Opcijas" at bounding box center [550, 112] width 48 height 26
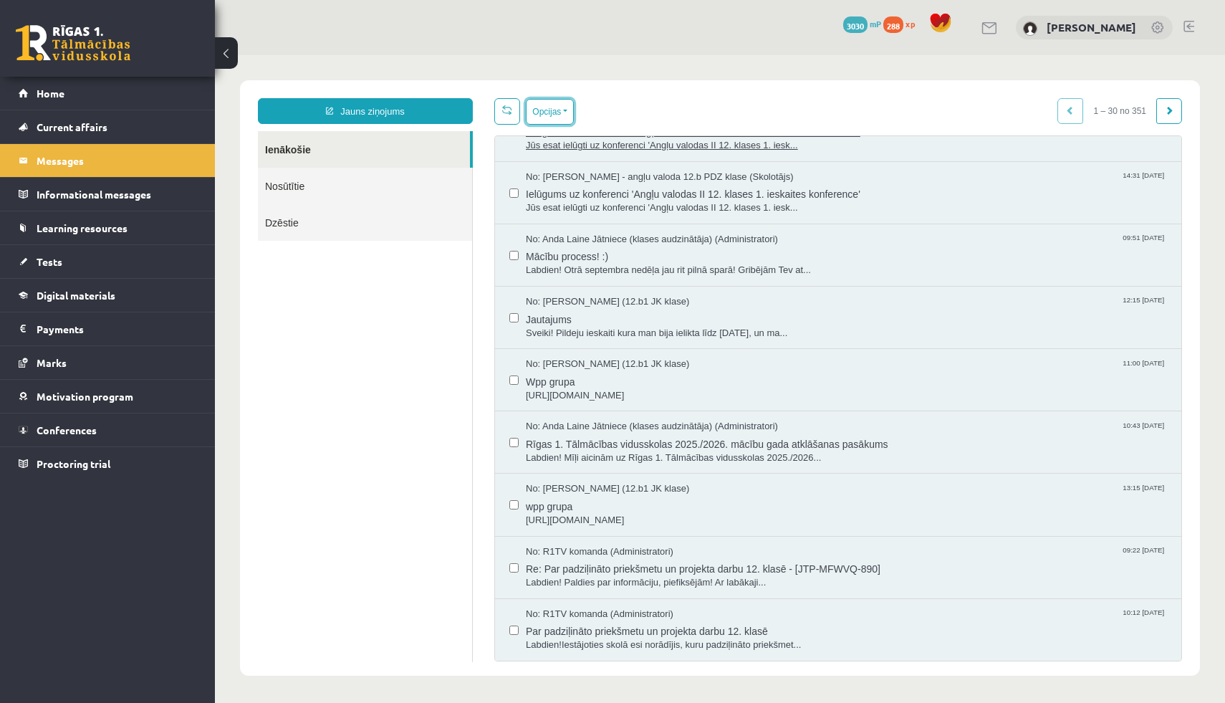
scroll to position [1, 0]
click at [1171, 111] on span at bounding box center [1169, 109] width 9 height 9
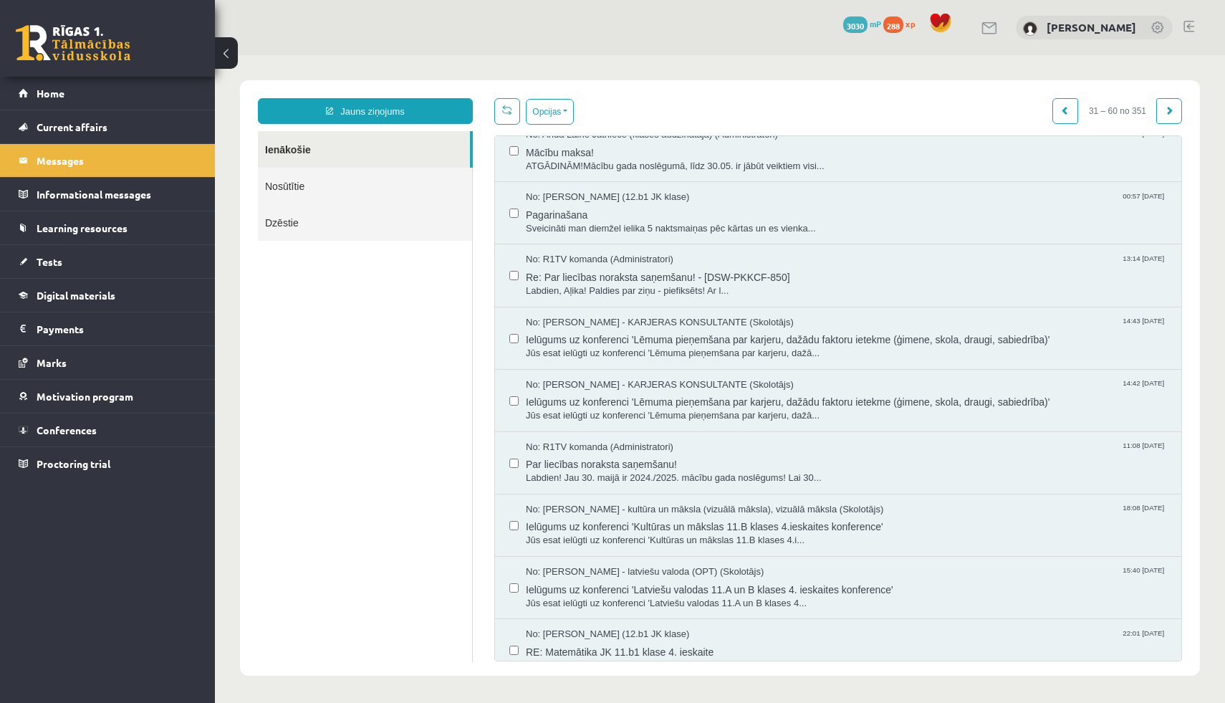
scroll to position [0, 0]
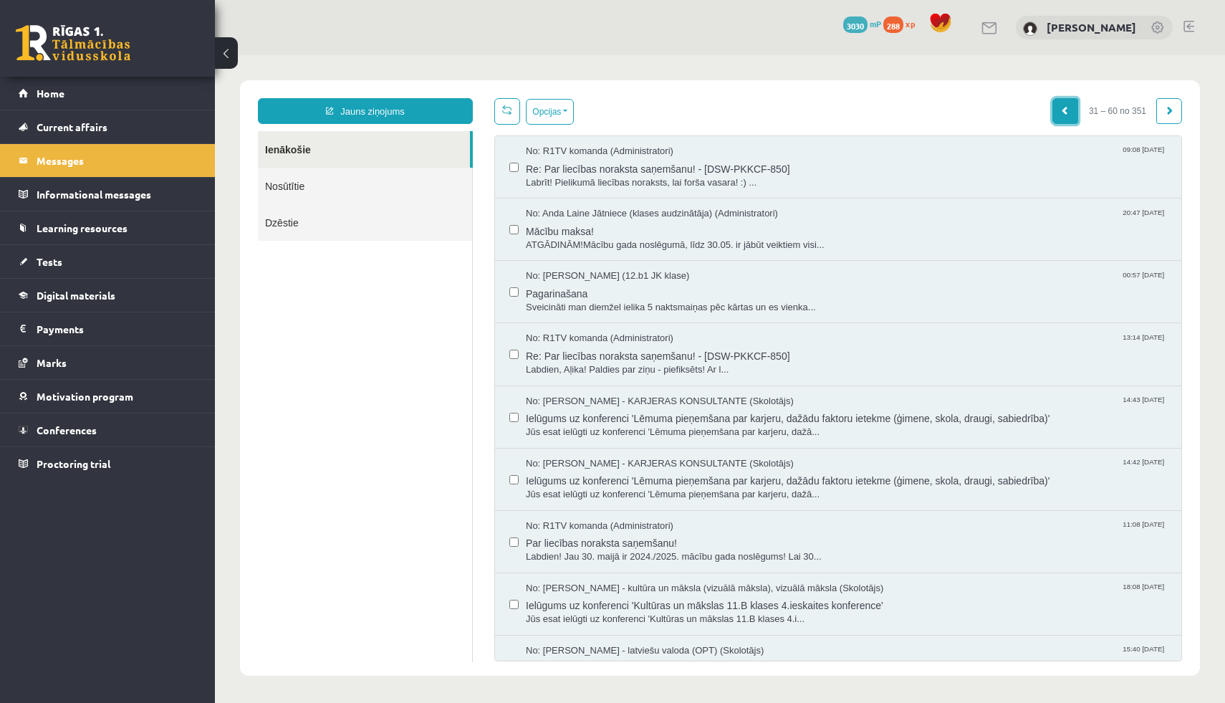
click at [1057, 105] on link at bounding box center [1065, 111] width 26 height 26
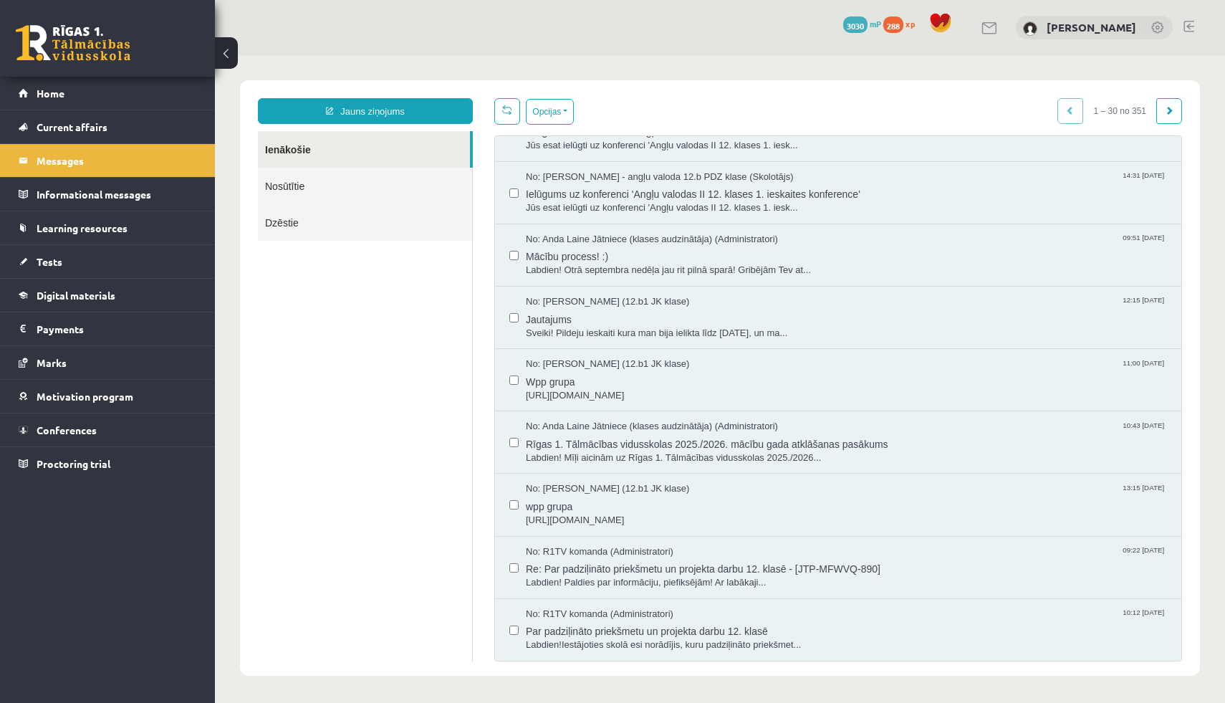
scroll to position [1, 0]
click at [742, 630] on span "Par padziļināto priekšmetu un projekta darbu 12. klasē" at bounding box center [846, 629] width 641 height 18
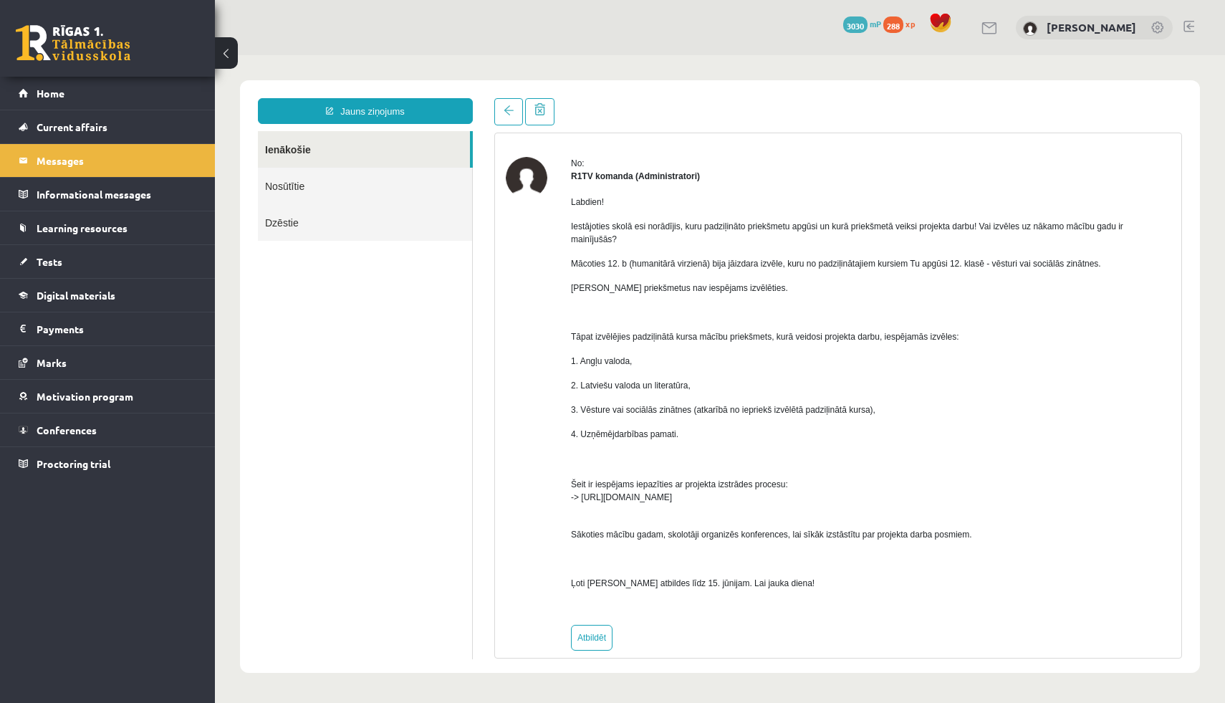
scroll to position [50, 0]
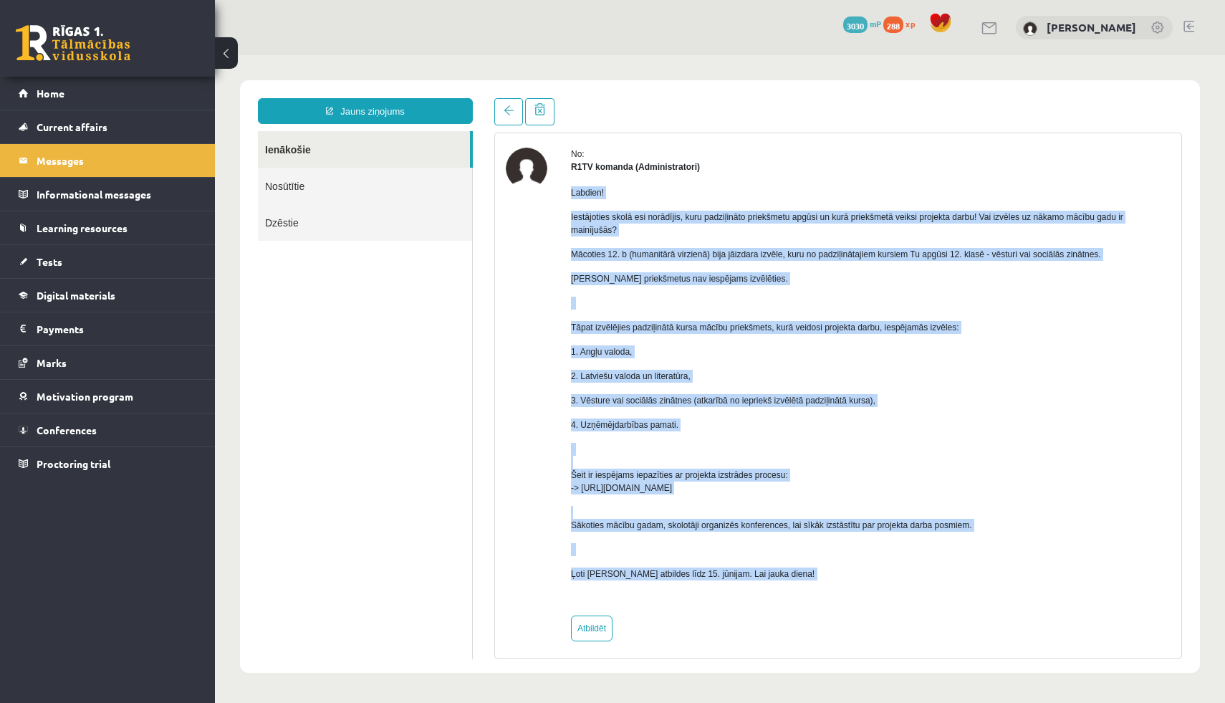
drag, startPoint x: 570, startPoint y: 192, endPoint x: 845, endPoint y: 642, distance: 526.9
click at [845, 642] on div "No: R1TV komanda (Administratori) Labdien! Iestājoties skolā esi norādījis, kur…" at bounding box center [838, 394] width 686 height 542
copy div "Labdien! Iestājoties skolā esi norādījis, kuru padziļināto priekšmetu apgūsi un…"
click at [497, 421] on div "No: R1TV komanda (Administratori) Labdien! Iestājoties skolā esi norādījis, kur…" at bounding box center [838, 395] width 686 height 494
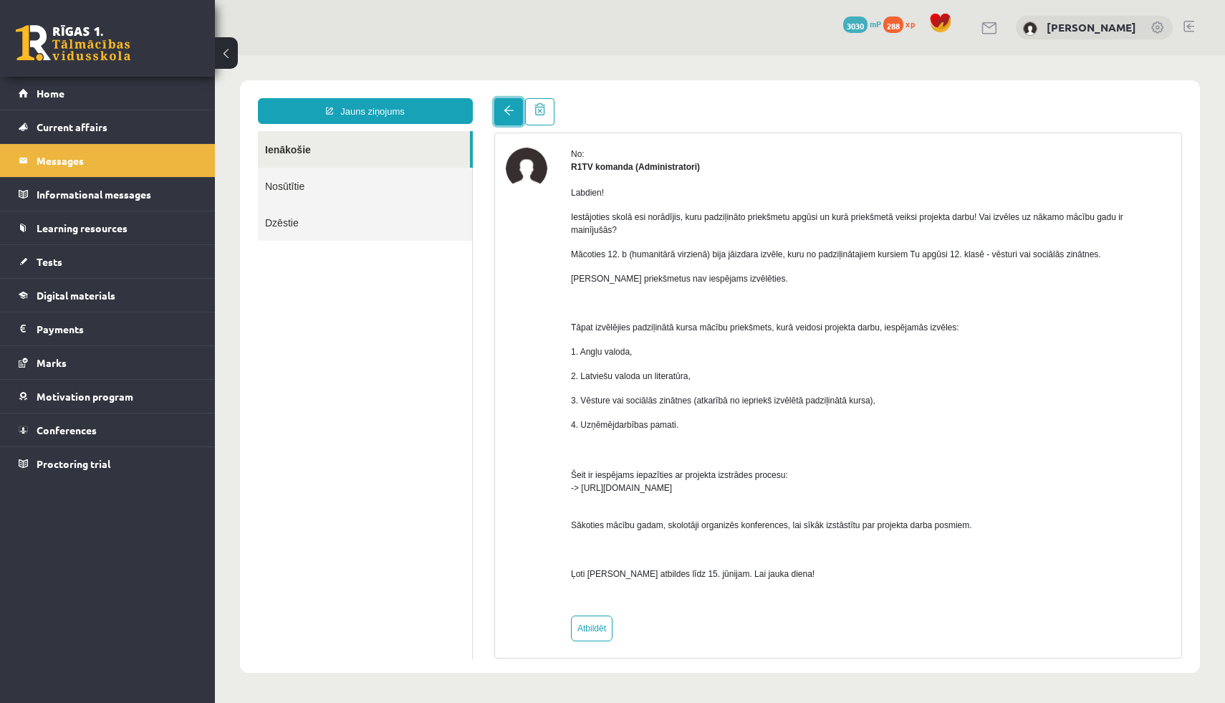
click at [506, 106] on span at bounding box center [509, 110] width 10 height 10
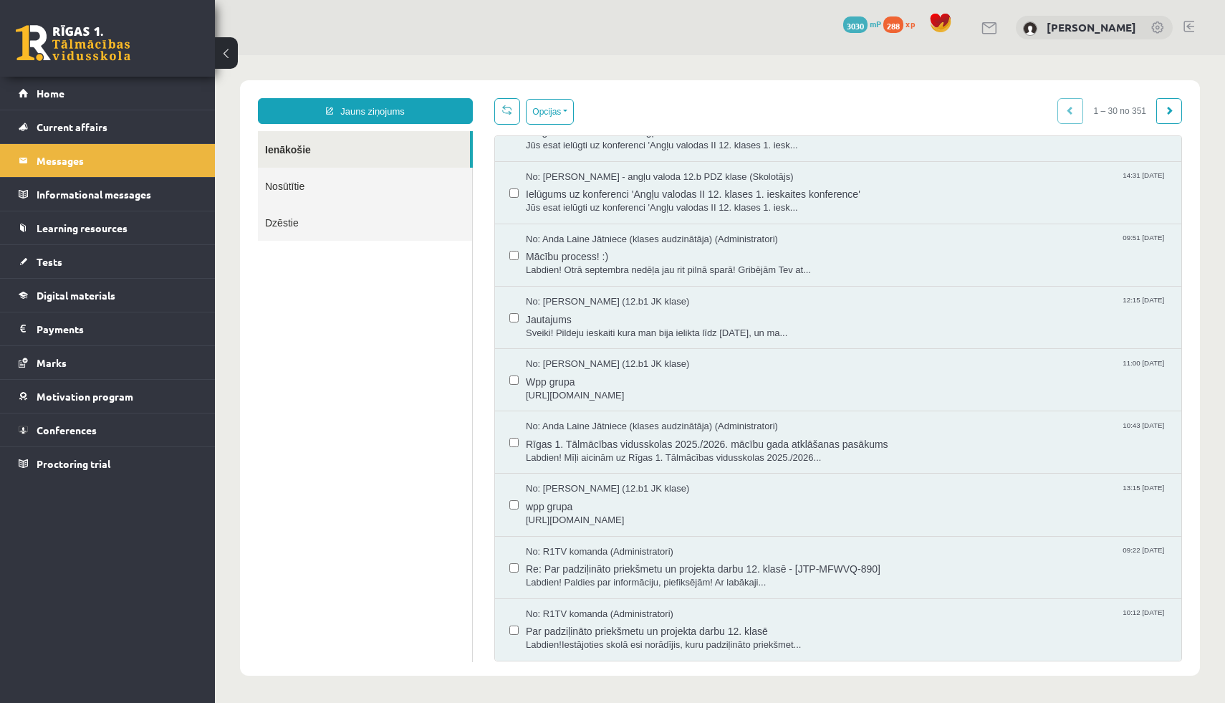
scroll to position [1, 0]
click at [685, 583] on span "Labdien! Paldies par informāciju, piefiksējām! Ar labākaji..." at bounding box center [846, 582] width 641 height 14
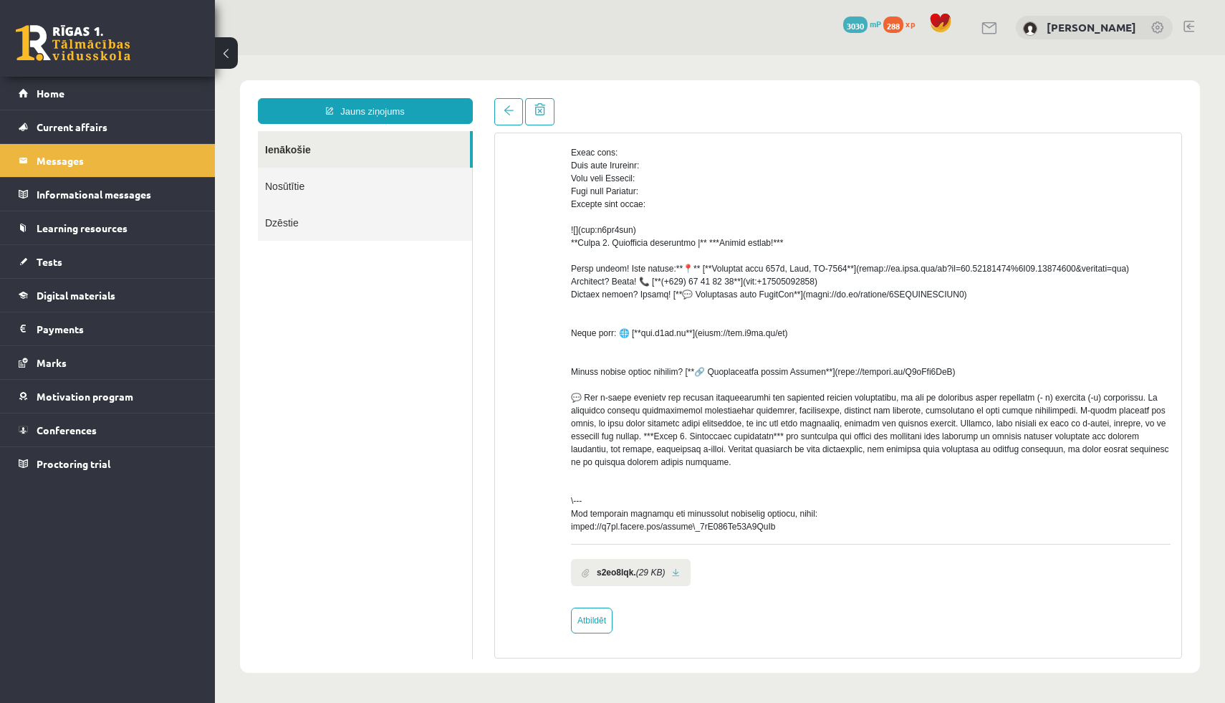
scroll to position [0, 0]
click at [506, 122] on link at bounding box center [508, 111] width 29 height 27
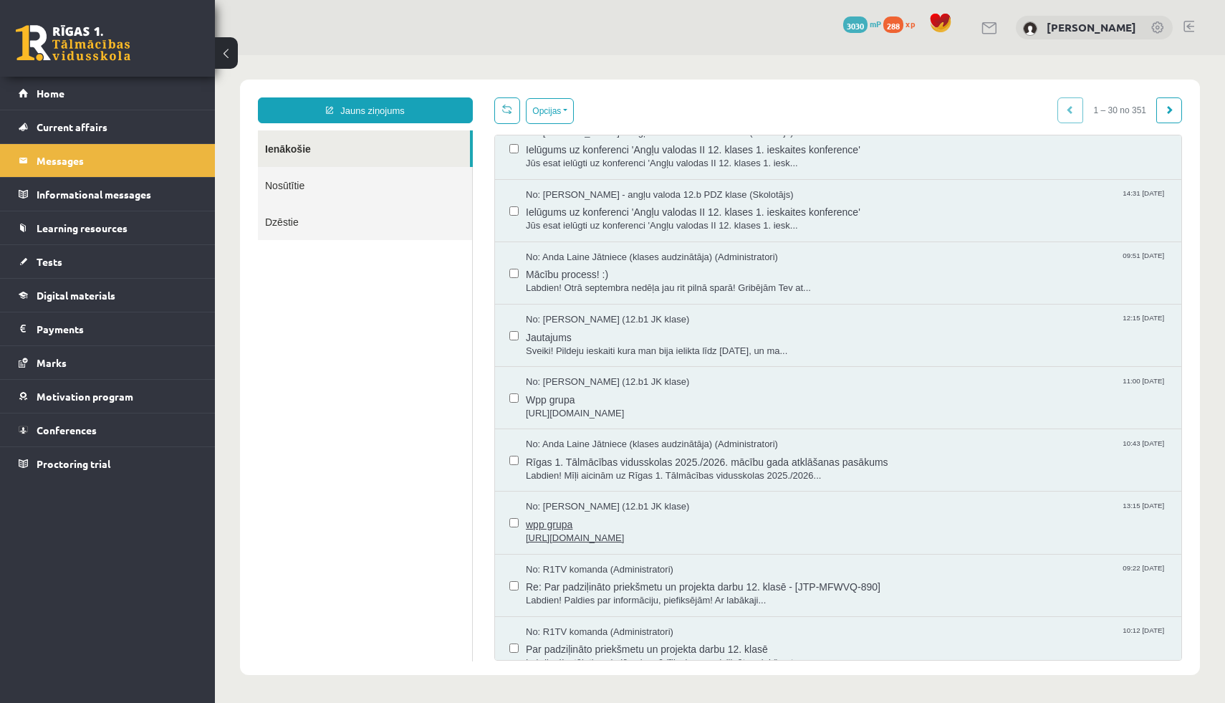
scroll to position [1322, 0]
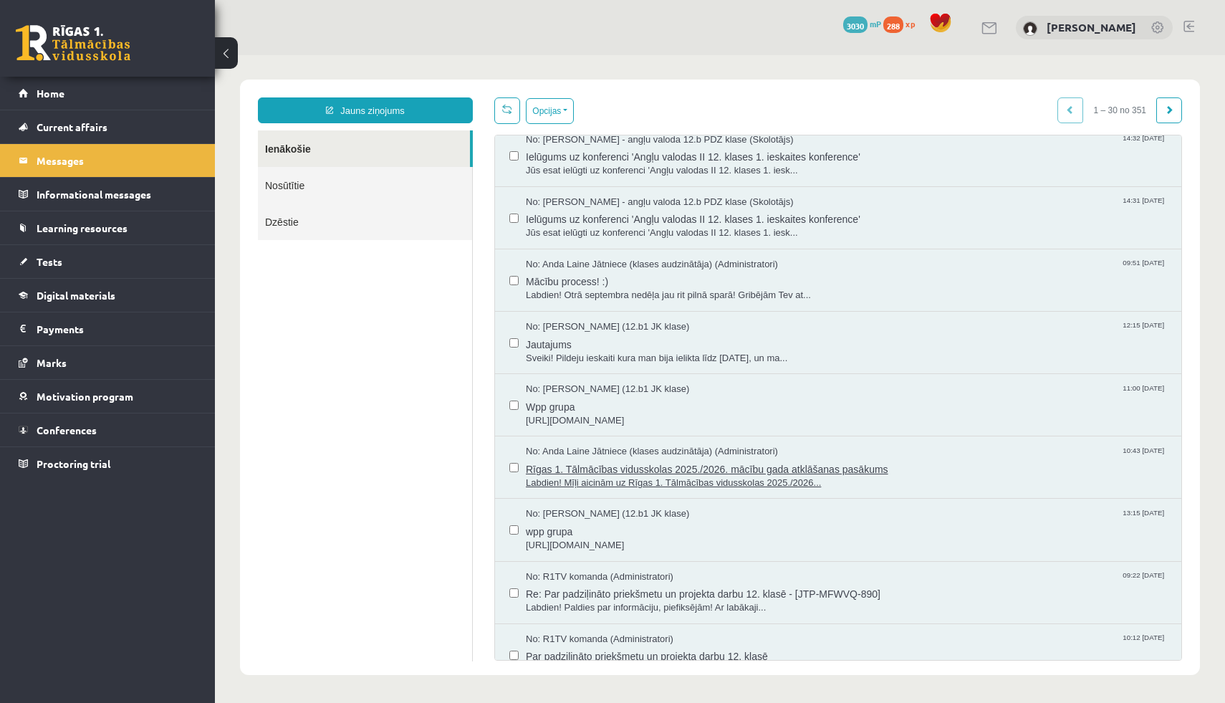
click at [648, 481] on span "Labdien! Mīļi aicinām uz Rīgas 1. Tālmācības vidusskolas 2025./2026..." at bounding box center [846, 483] width 641 height 14
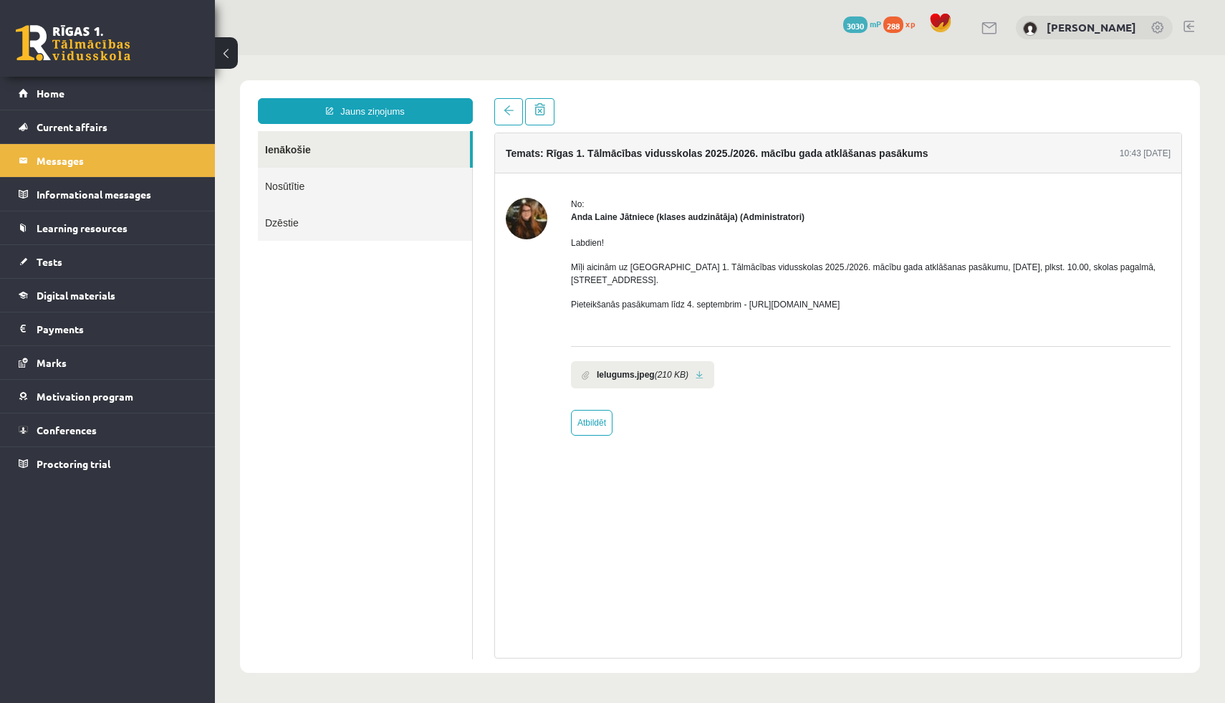
scroll to position [0, 0]
click at [513, 125] on link at bounding box center [508, 111] width 29 height 27
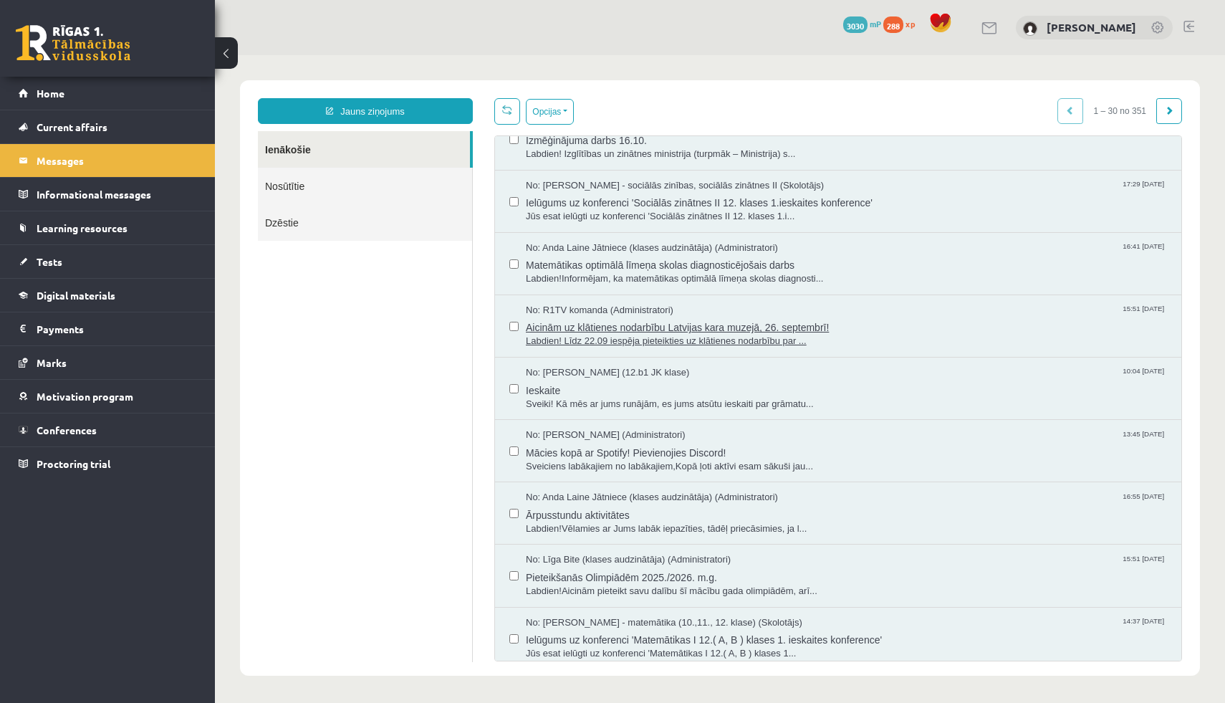
scroll to position [777, 0]
click at [676, 283] on span "Labdien!Informējam, ka matemātikas optimālā līmeņa skolas diagnosti..." at bounding box center [846, 280] width 641 height 14
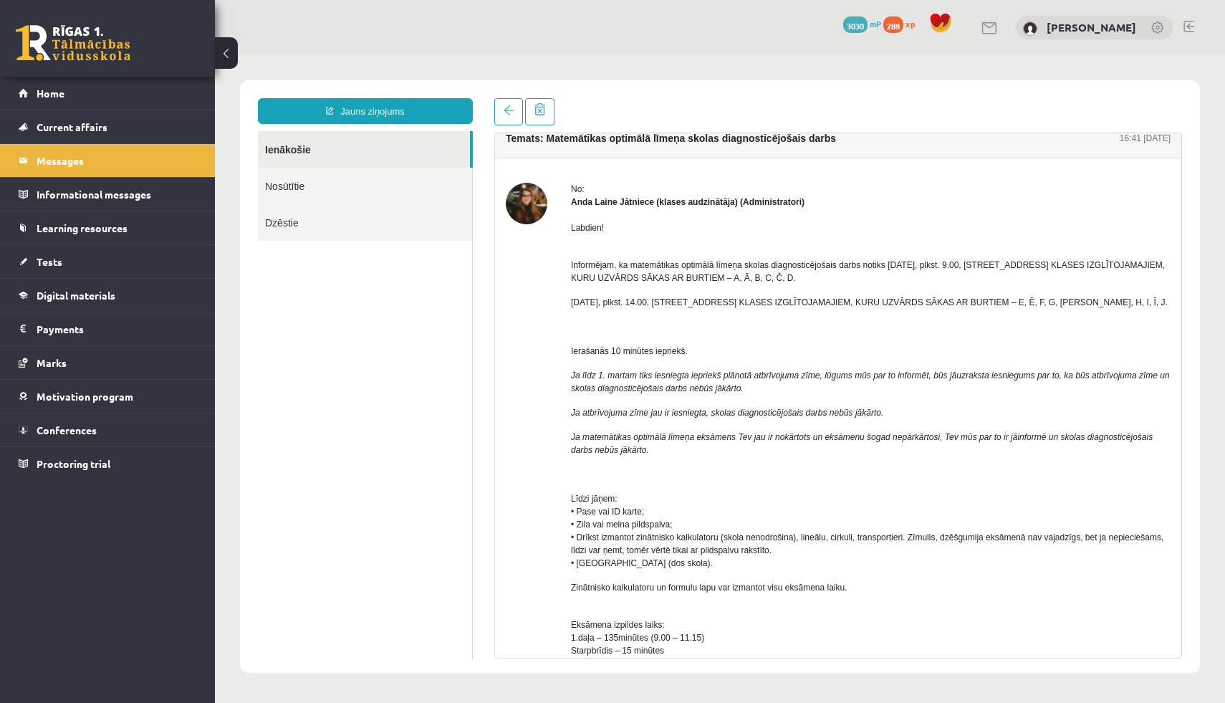
scroll to position [0, 0]
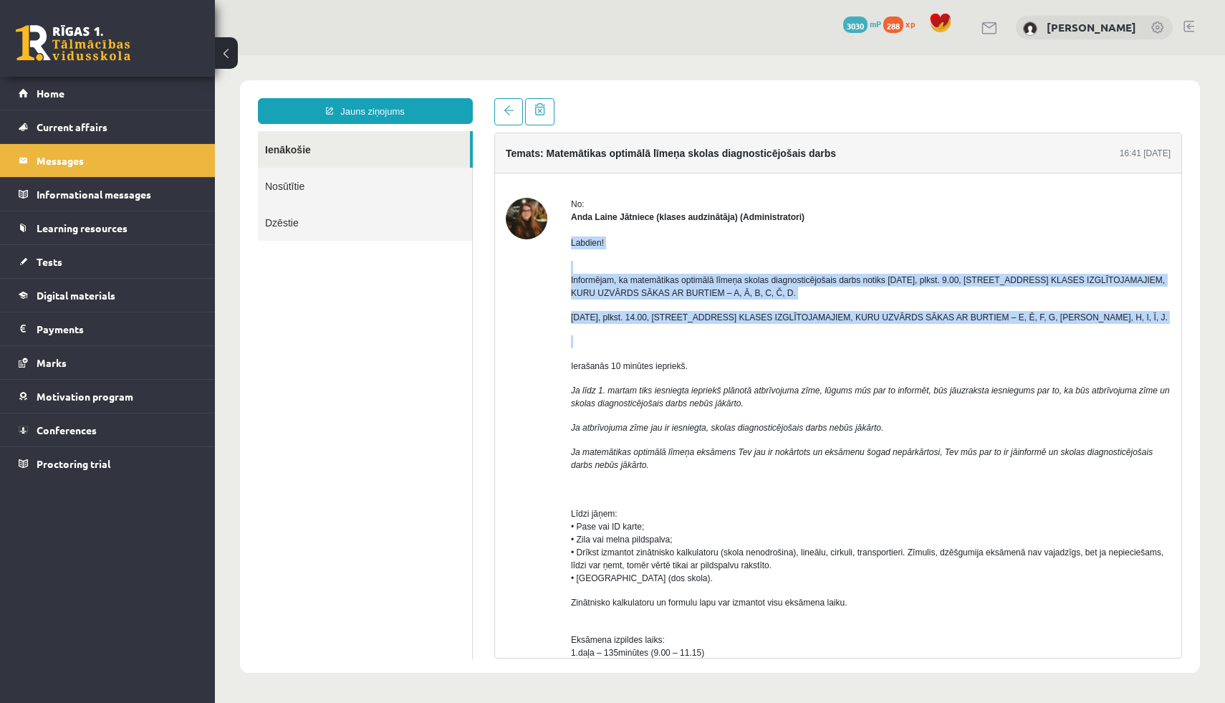
drag, startPoint x: 572, startPoint y: 244, endPoint x: 1044, endPoint y: 352, distance: 484.5
click at [1044, 352] on div "Labdien! Informējam, ka matemātikas optimālā līmeņa skolas diagnosticējošais da…" at bounding box center [871, 714] width 600 height 981
copy div "Labdien! Informējam, ka matemātikas optimālā līmeņa skolas diagnosticējošais da…"
click at [615, 341] on p at bounding box center [871, 341] width 600 height 13
drag, startPoint x: 570, startPoint y: 241, endPoint x: 832, endPoint y: 352, distance: 285.1
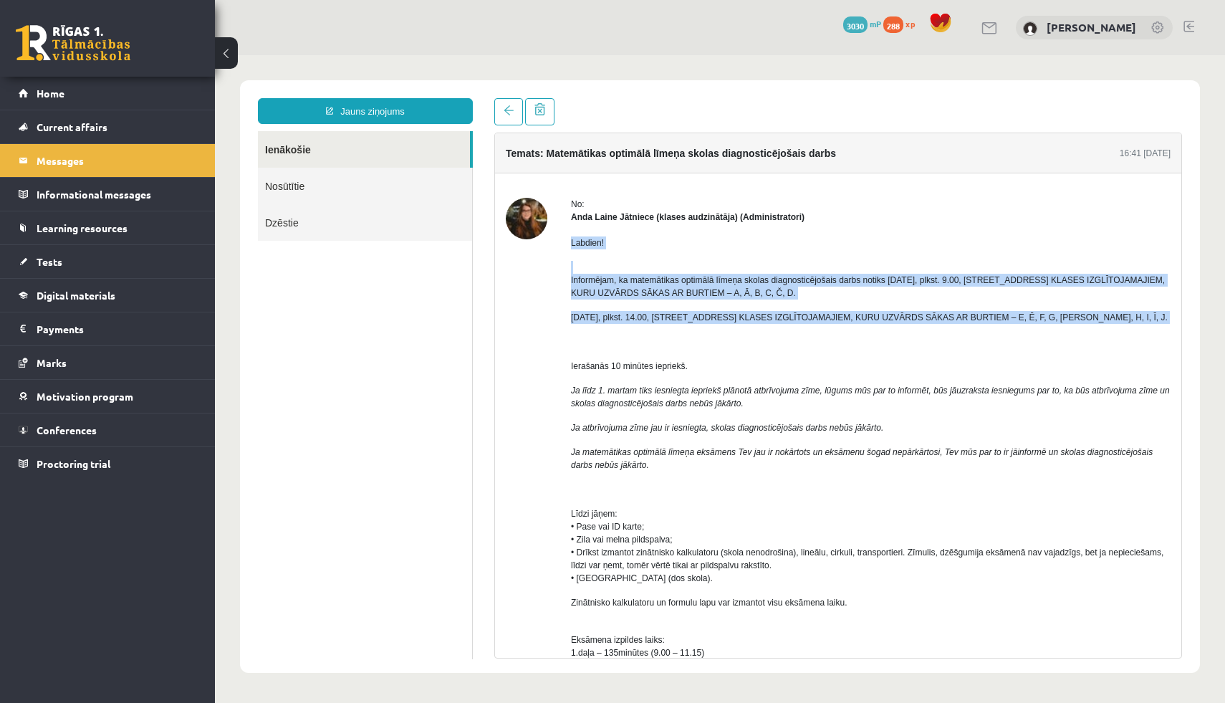
click at [832, 352] on div "Labdien! Informējam, ka matemātikas optimālā līmeņa skolas diagnosticējošais da…" at bounding box center [871, 714] width 600 height 981
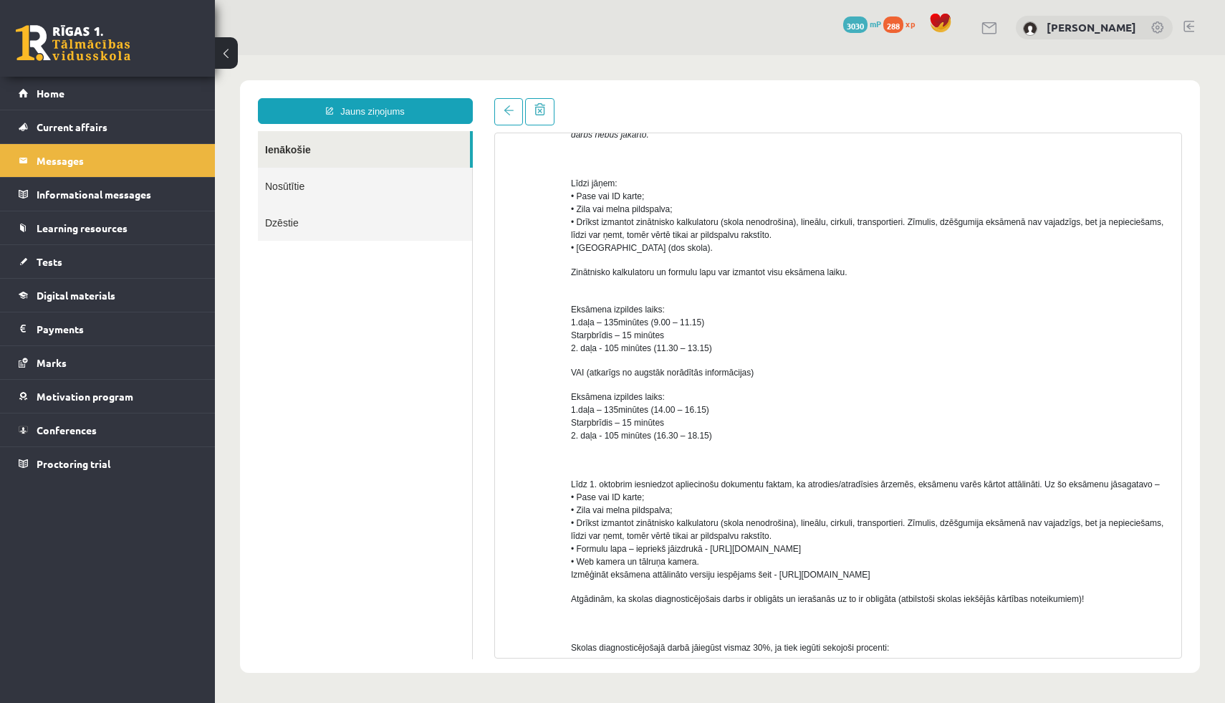
scroll to position [328, 0]
drag, startPoint x: 580, startPoint y: 251, endPoint x: 693, endPoint y: 256, distance: 113.3
click at [693, 256] on p "Līdzi jāņem: • Pase vai ID karte; • Zila vai melna pildspalva; • Drīkst izmanto…" at bounding box center [871, 217] width 600 height 77
click at [650, 264] on div "Labdien! Informējam, ka matemātikas optimālā līmeņa skolas diagnosticējošais da…" at bounding box center [871, 385] width 600 height 981
drag, startPoint x: 576, startPoint y: 250, endPoint x: 705, endPoint y: 250, distance: 128.9
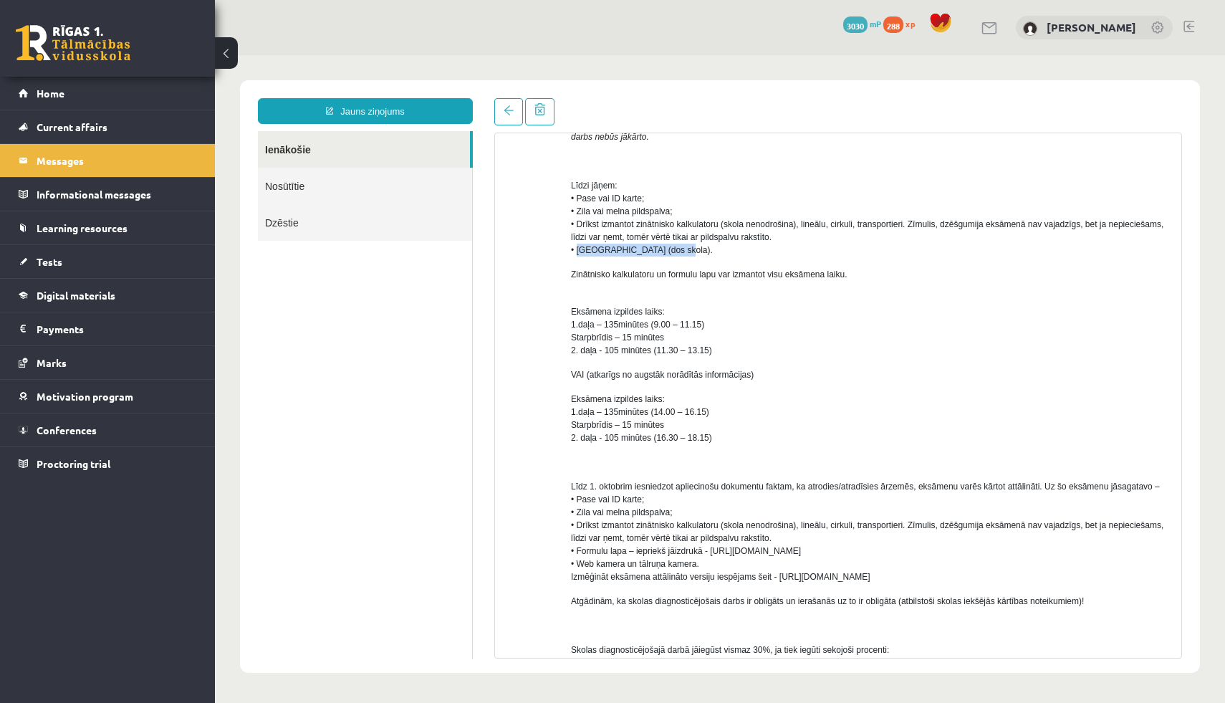
click at [705, 250] on p "Līdzi jāņem: • Pase vai ID karte; • Zila vai melna pildspalva; • Drīkst izmanto…" at bounding box center [871, 217] width 600 height 77
copy span "Formulu lapa (dos skola)."
click at [661, 280] on p "Zinātnisko kalkulatoru un formulu lapu var izmantot visu eksāmena laiku." at bounding box center [871, 274] width 600 height 13
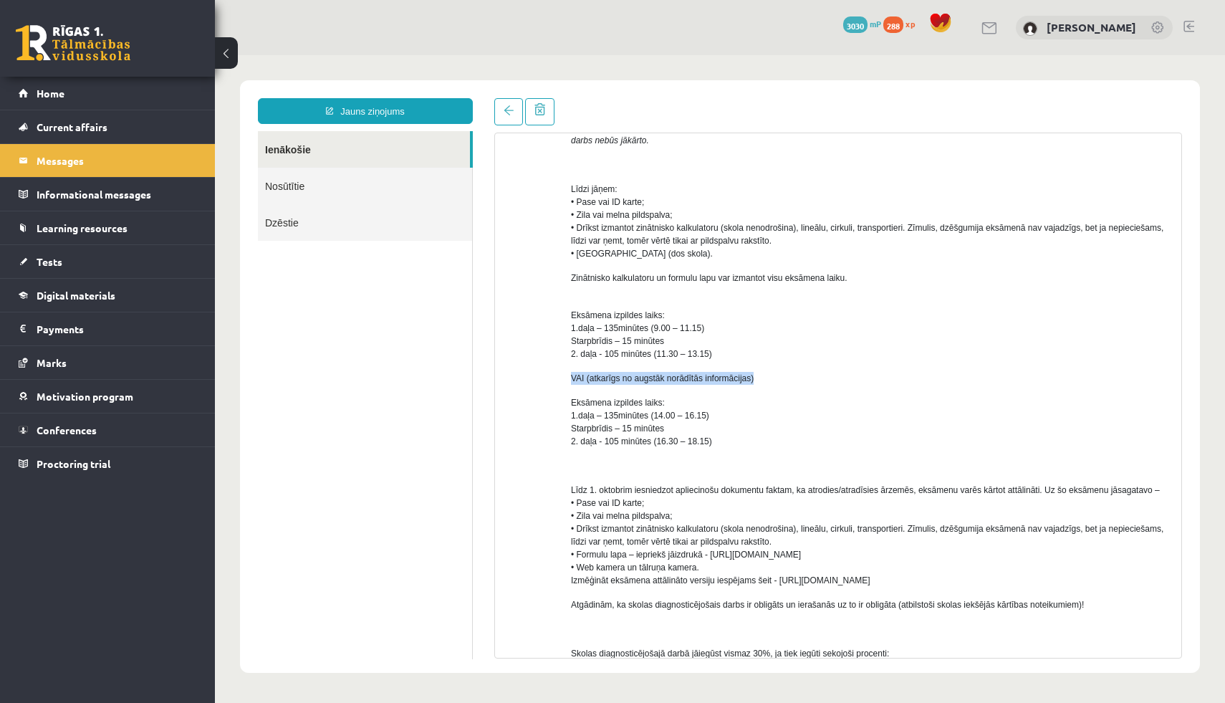
drag, startPoint x: 572, startPoint y: 375, endPoint x: 773, endPoint y: 387, distance: 201.6
click at [773, 387] on div "Labdien! Informējam, ka matemātikas optimālā līmeņa skolas diagnosticējošais da…" at bounding box center [871, 389] width 600 height 981
copy span "VAI (atkarīgs no augstāk norādītās informācijas)"
click at [668, 430] on span "Eksāmena izpildes laiks: 1.daļa – 135minūtes (14.00 – 16.15) Starpbrīdis – 15 m…" at bounding box center [641, 422] width 141 height 49
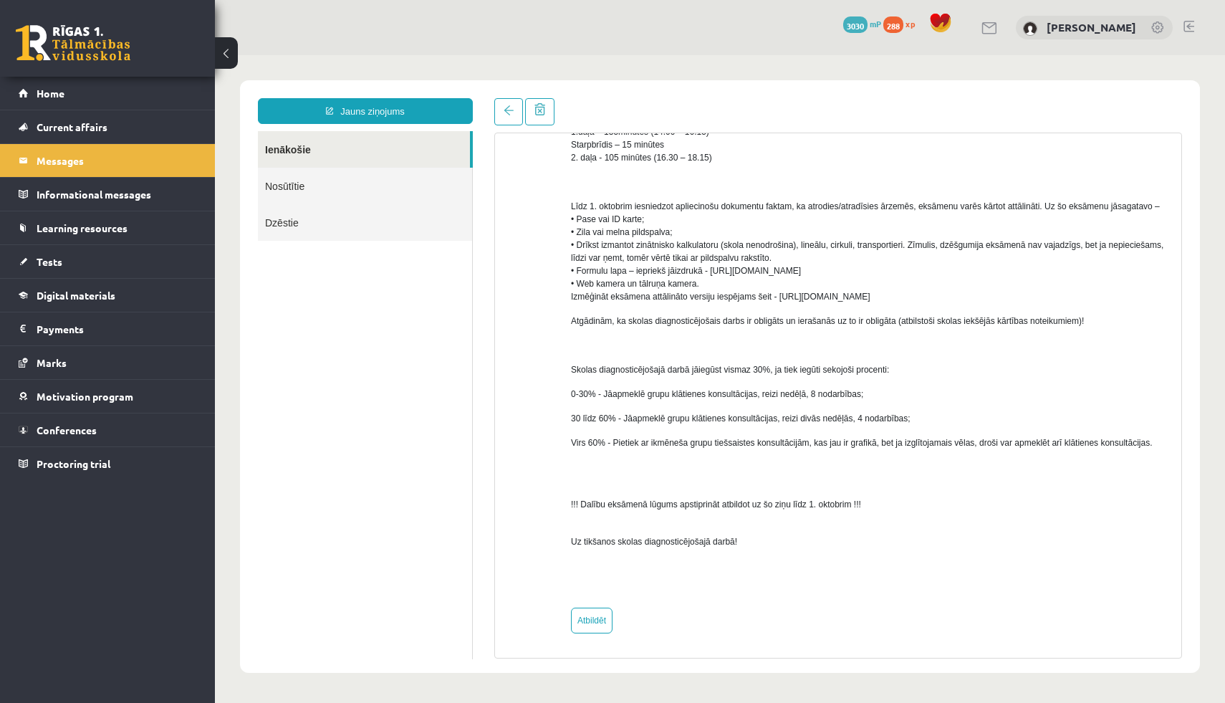
scroll to position [634, 0]
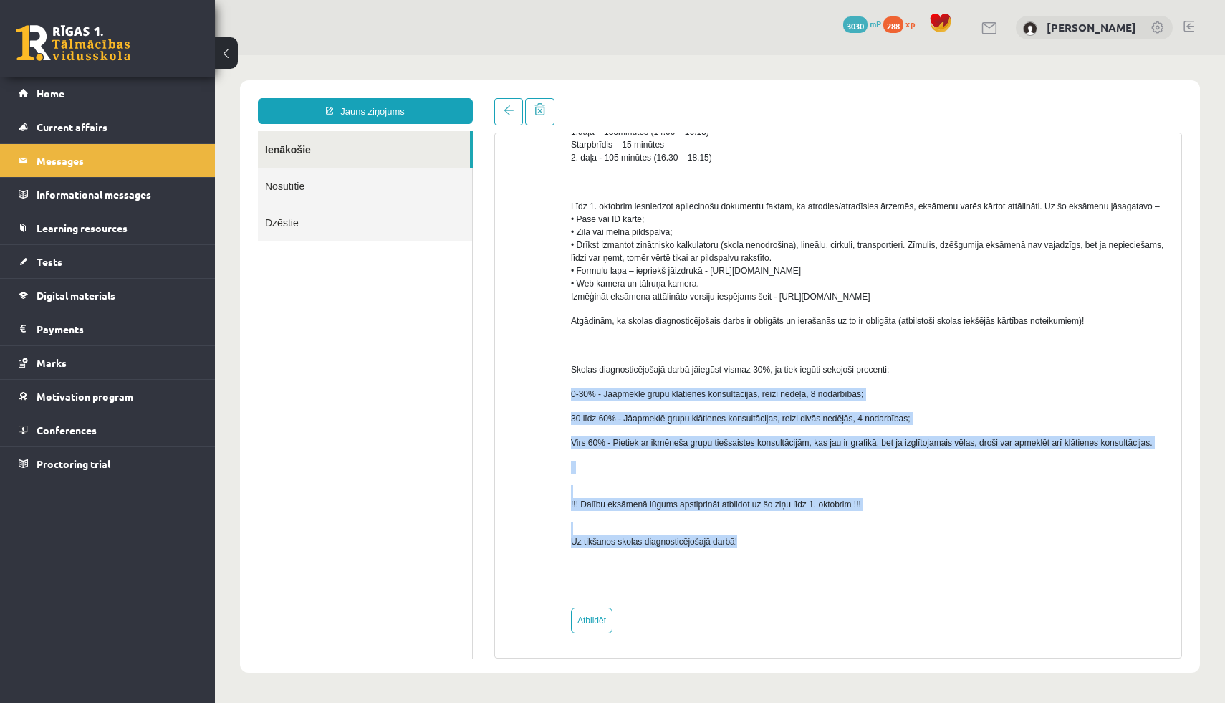
drag, startPoint x: 572, startPoint y: 379, endPoint x: 799, endPoint y: 538, distance: 277.2
click at [802, 540] on div "Labdien! Informējam, ka matemātikas optimālā līmeņa skolas diagnosticējošais da…" at bounding box center [871, 105] width 600 height 981
copy div "0-30% - Jāapmeklē grupu klātienes konsultācijas, reizi nedēļā, 8 nodarbības; 30…"
click at [662, 419] on div "Labdien! Informējam, ka matemātikas optimālā līmeņa skolas diagnosticējošais da…" at bounding box center [871, 105] width 600 height 981
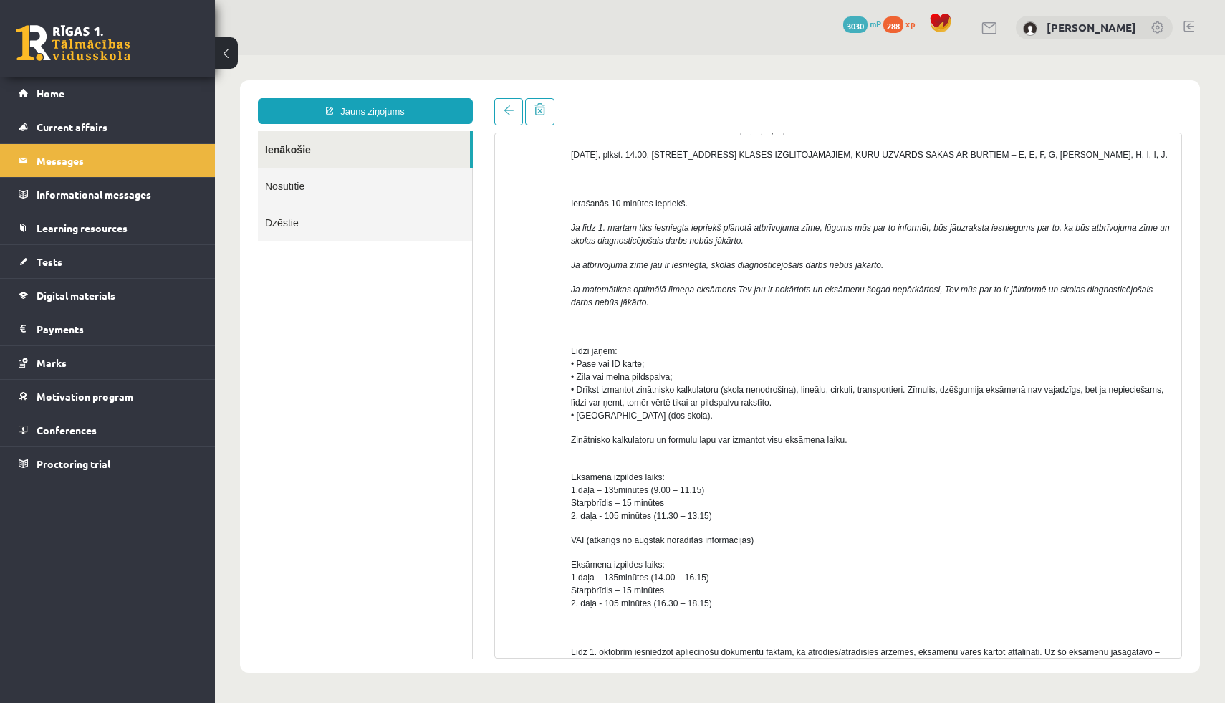
scroll to position [0, 0]
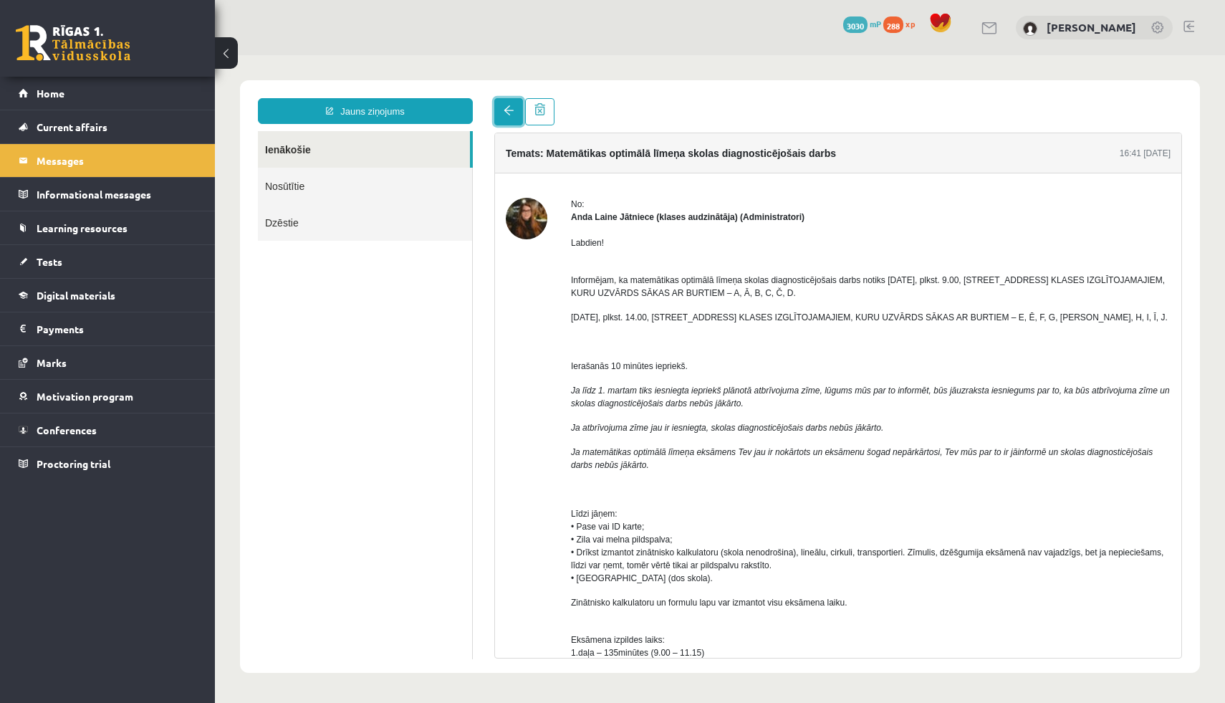
click at [510, 104] on link at bounding box center [508, 111] width 29 height 27
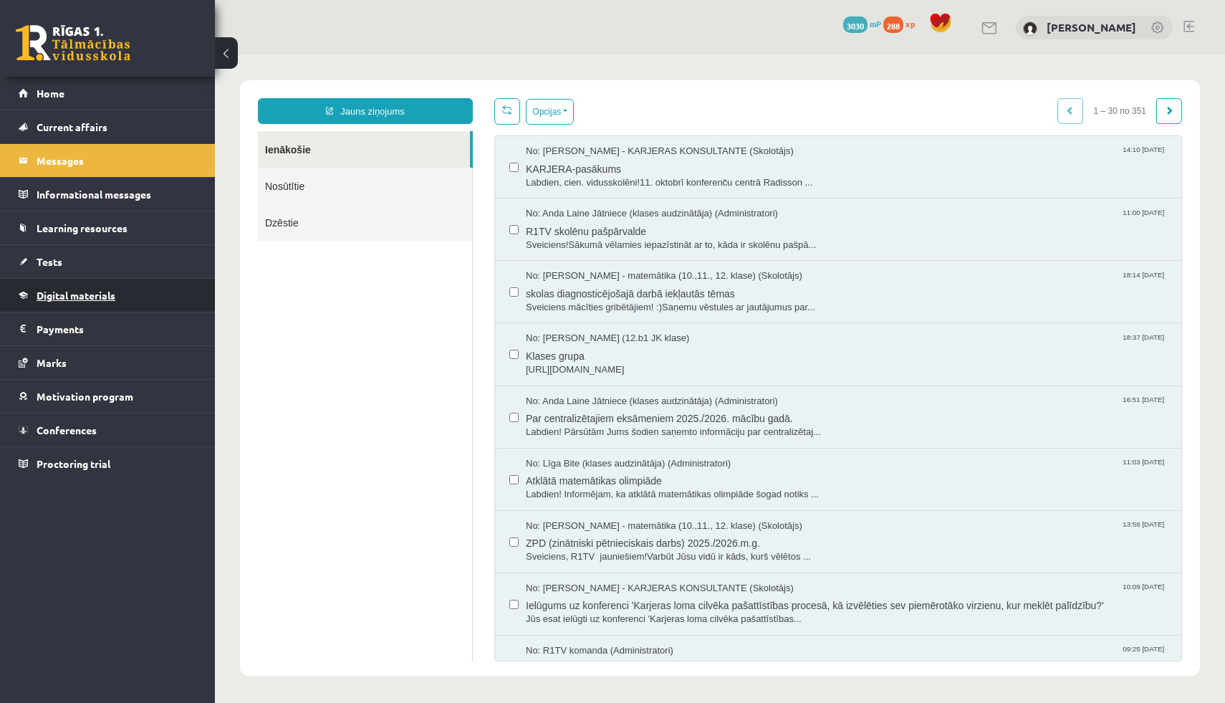
click at [101, 292] on font "Digital materials" at bounding box center [76, 295] width 79 height 13
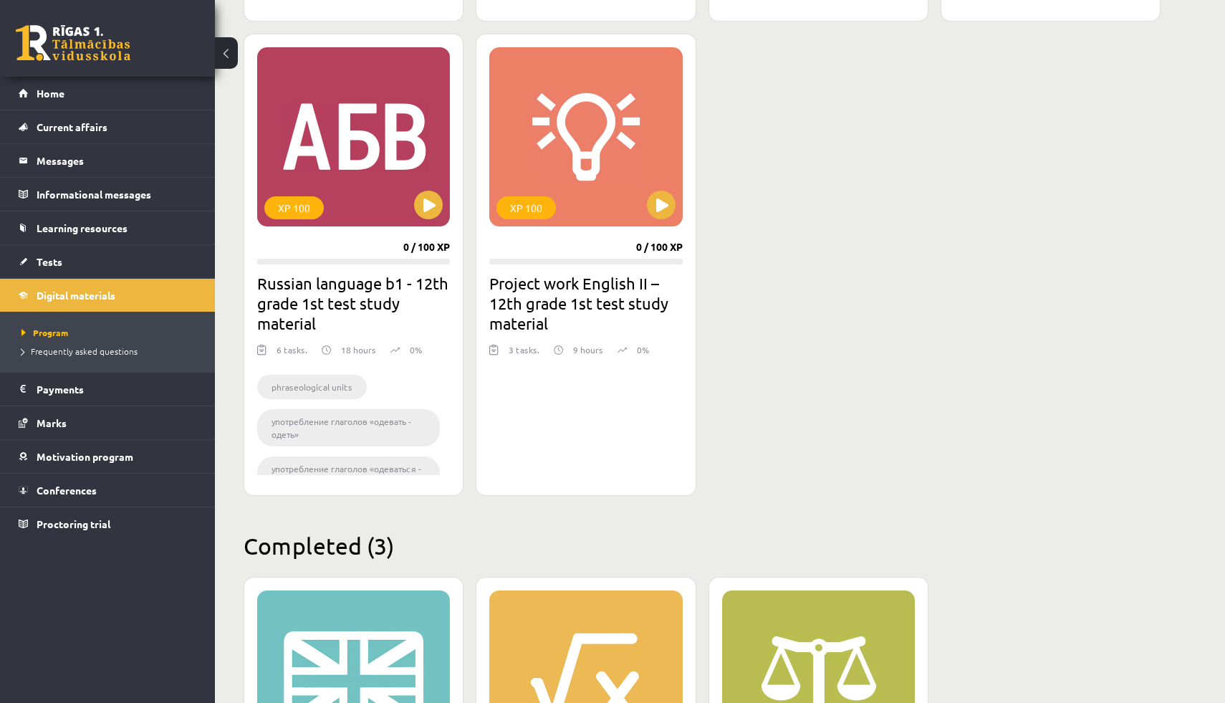
scroll to position [816, 0]
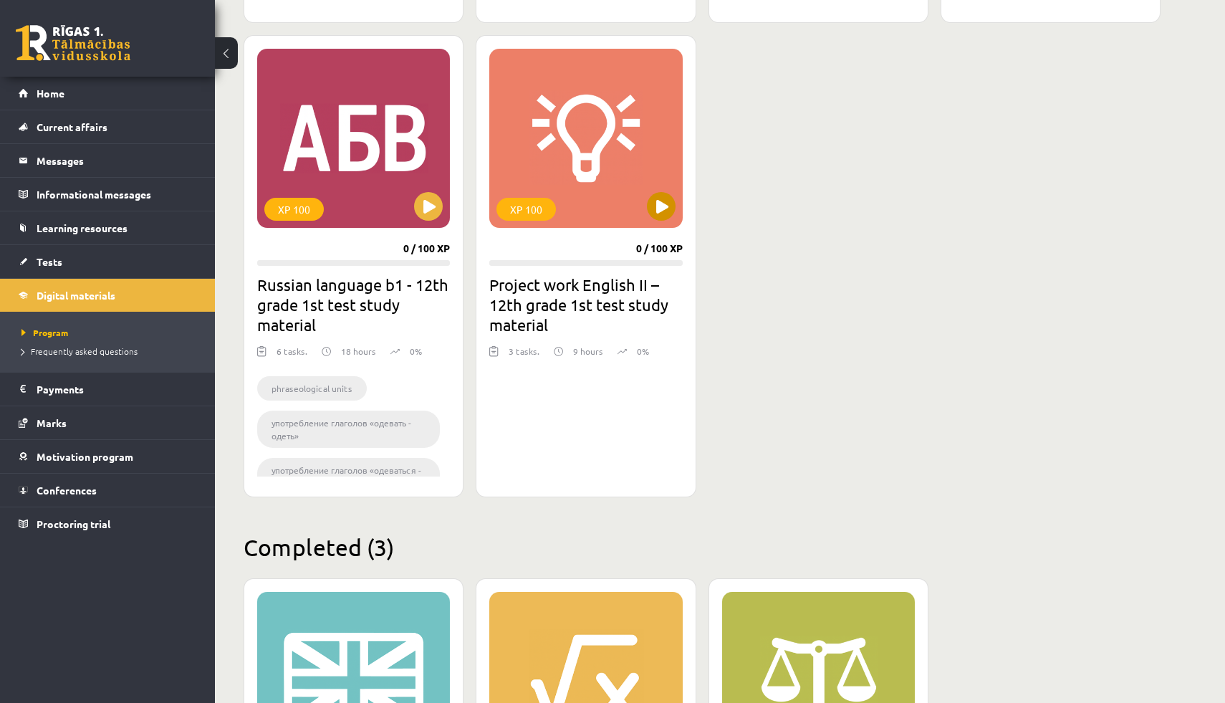
click at [677, 203] on div "XP 100" at bounding box center [585, 138] width 193 height 179
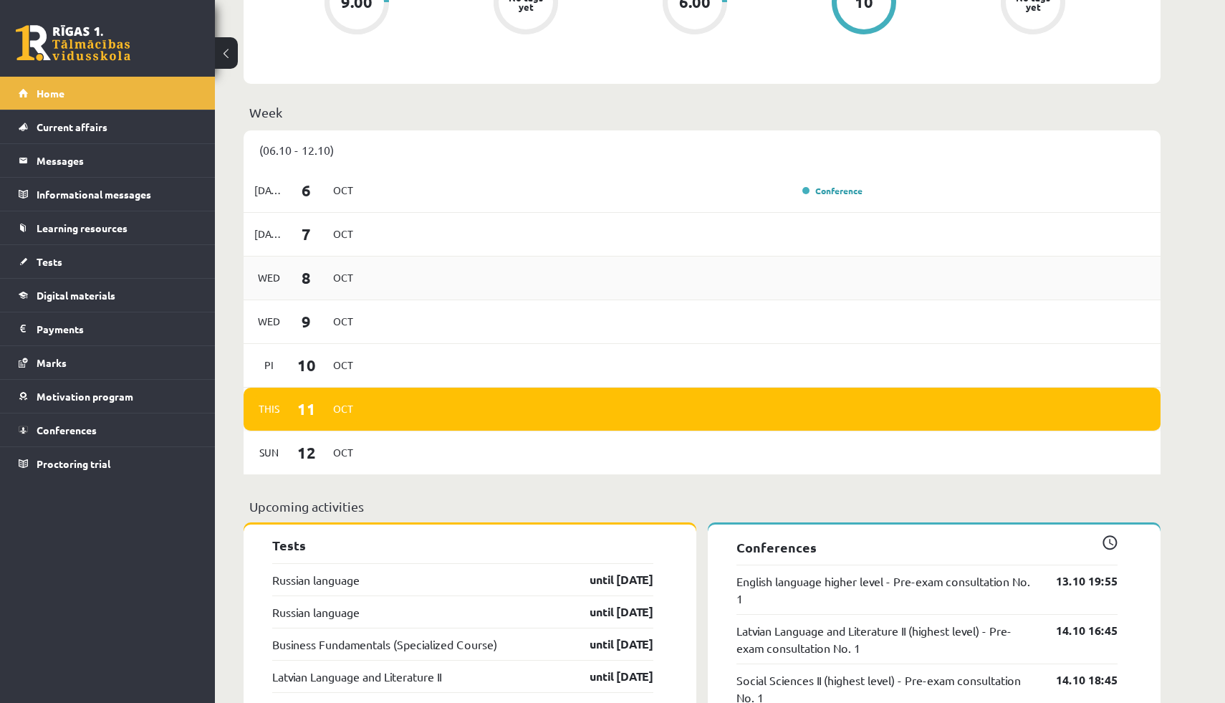
scroll to position [658, 0]
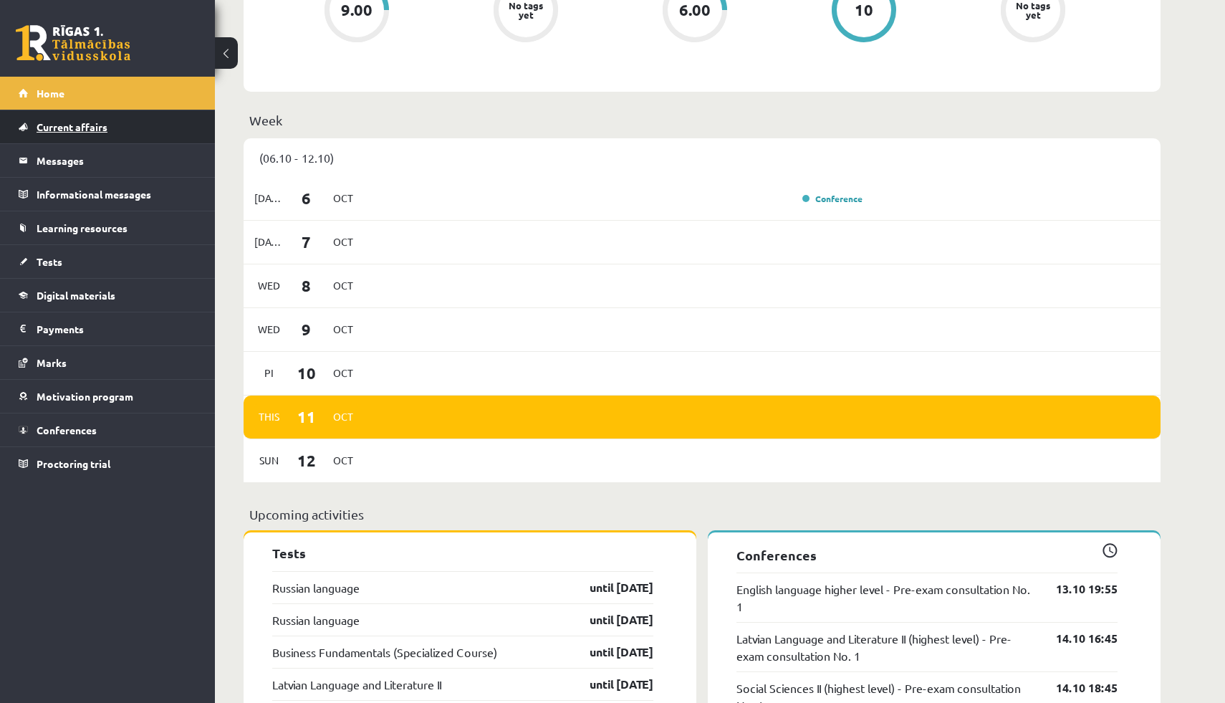
click at [150, 135] on link "Current affairs" at bounding box center [108, 126] width 178 height 33
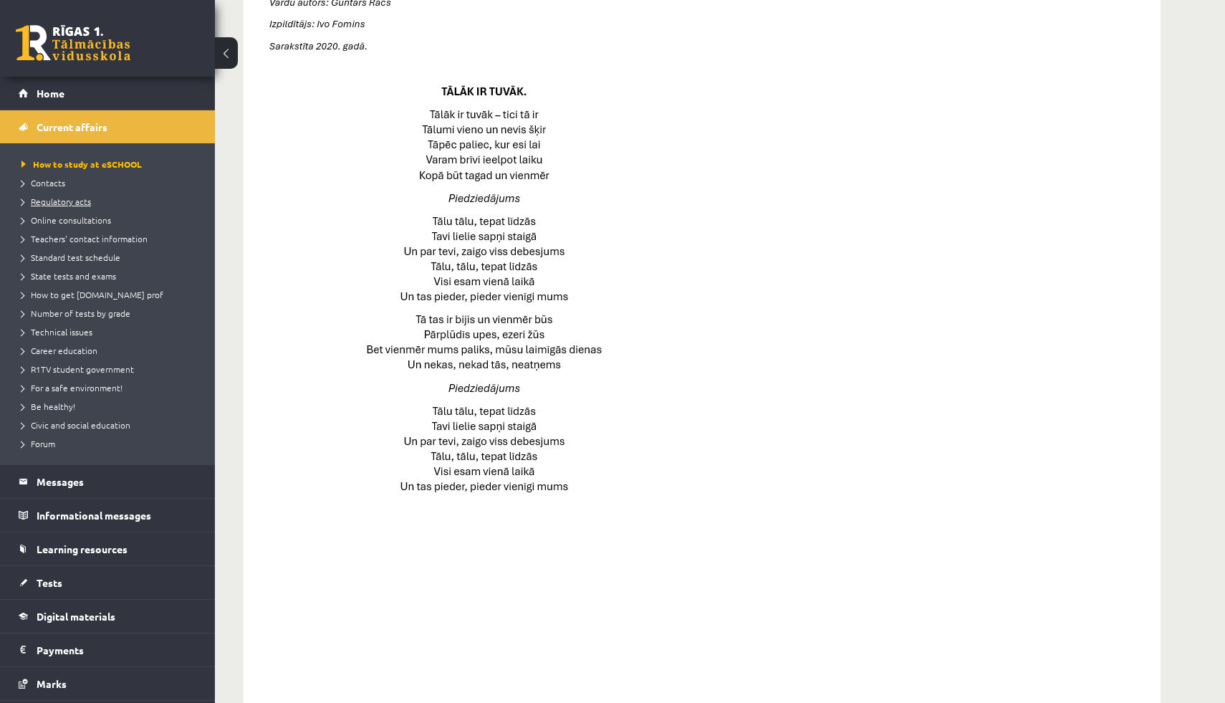
click at [72, 202] on font "Regulatory acts" at bounding box center [61, 201] width 60 height 11
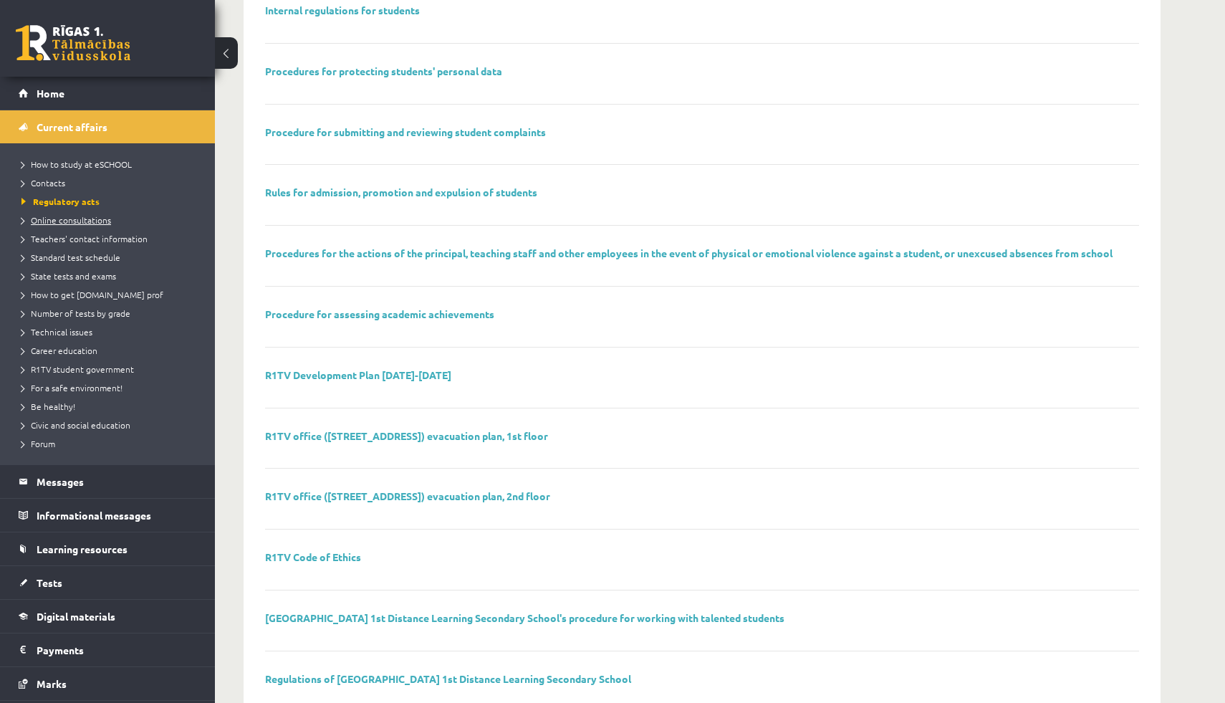
click at [75, 219] on font "Online consultations" at bounding box center [71, 219] width 80 height 11
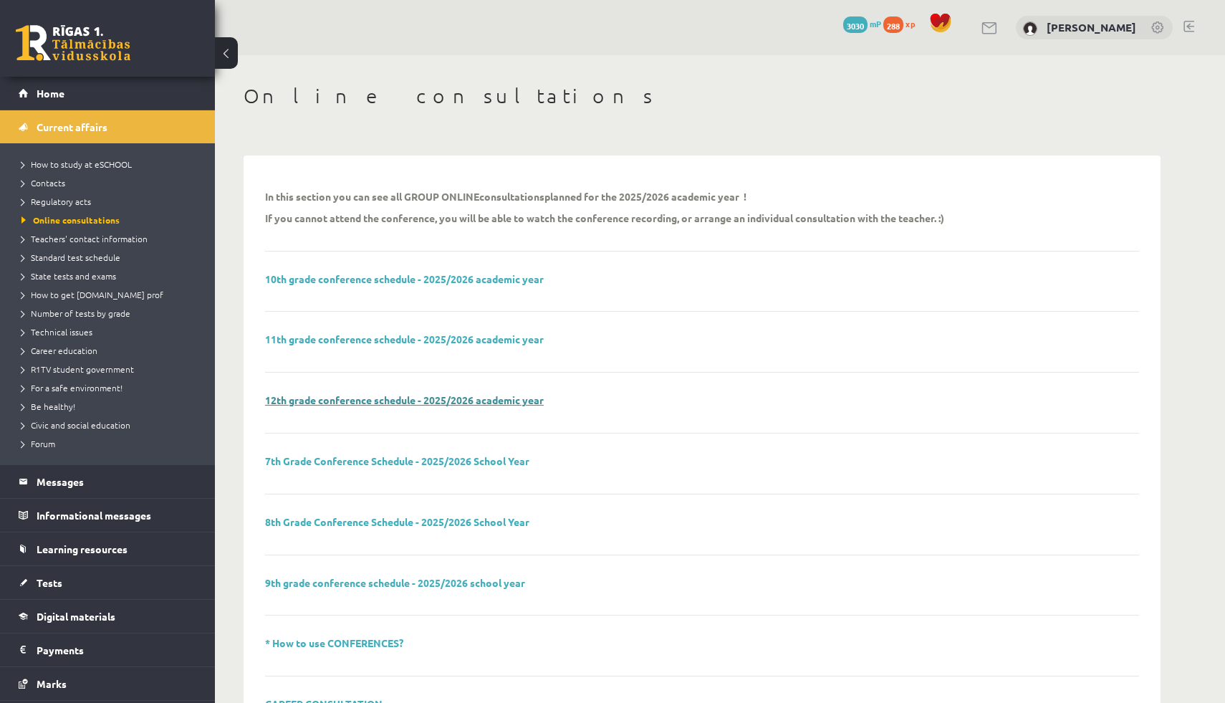
click at [390, 401] on font "12th grade conference schedule - 2025/2026 academic year" at bounding box center [404, 399] width 279 height 13
click at [73, 241] on font "Teachers' contact information" at bounding box center [89, 238] width 117 height 11
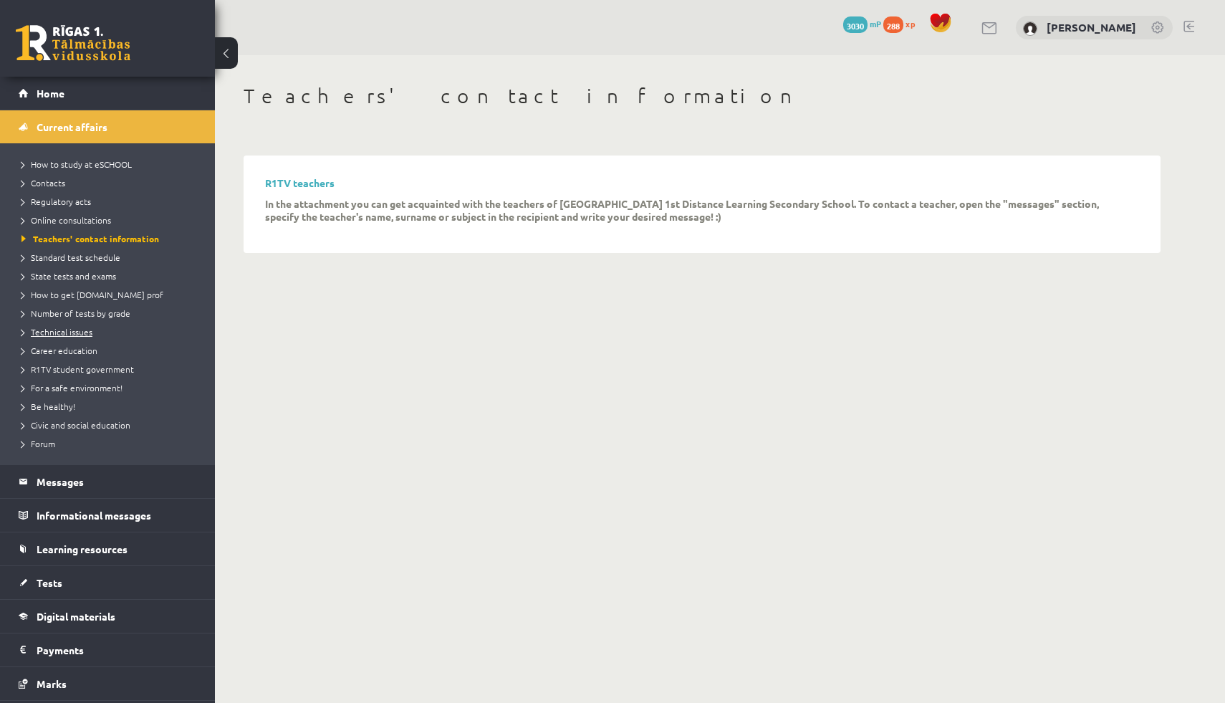
click at [76, 335] on font "Technical issues" at bounding box center [62, 331] width 62 height 11
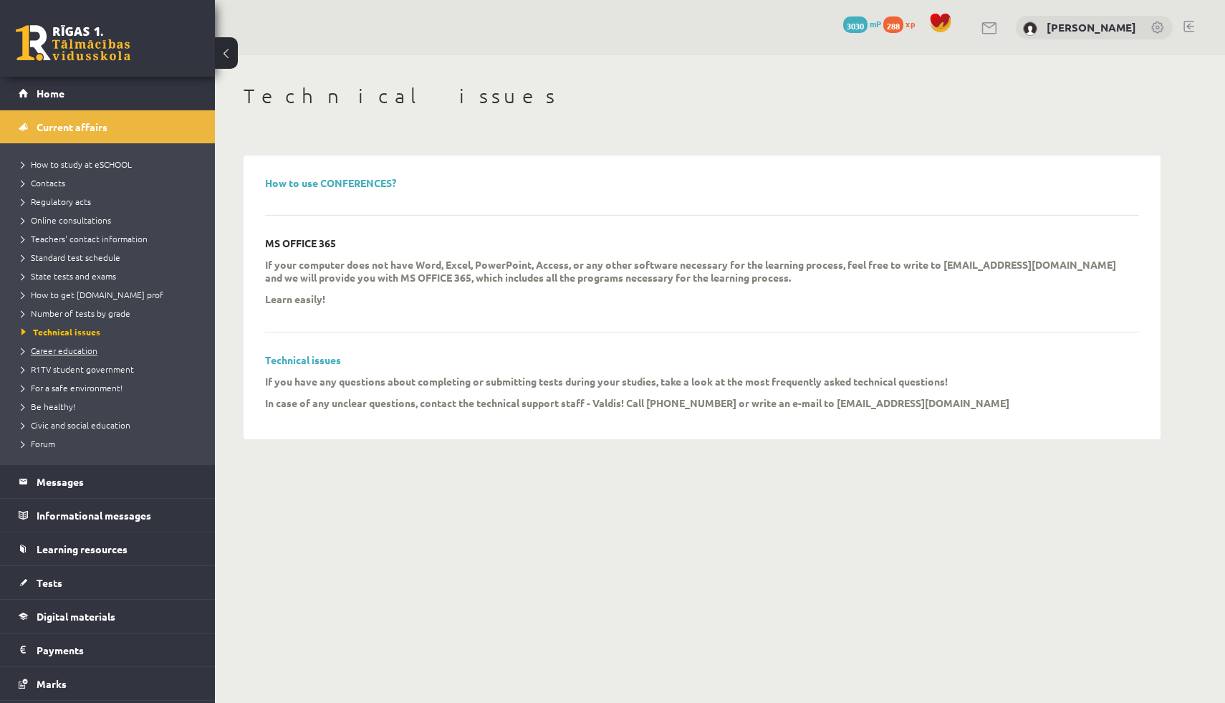
click at [41, 351] on font "Career education" at bounding box center [64, 350] width 67 height 11
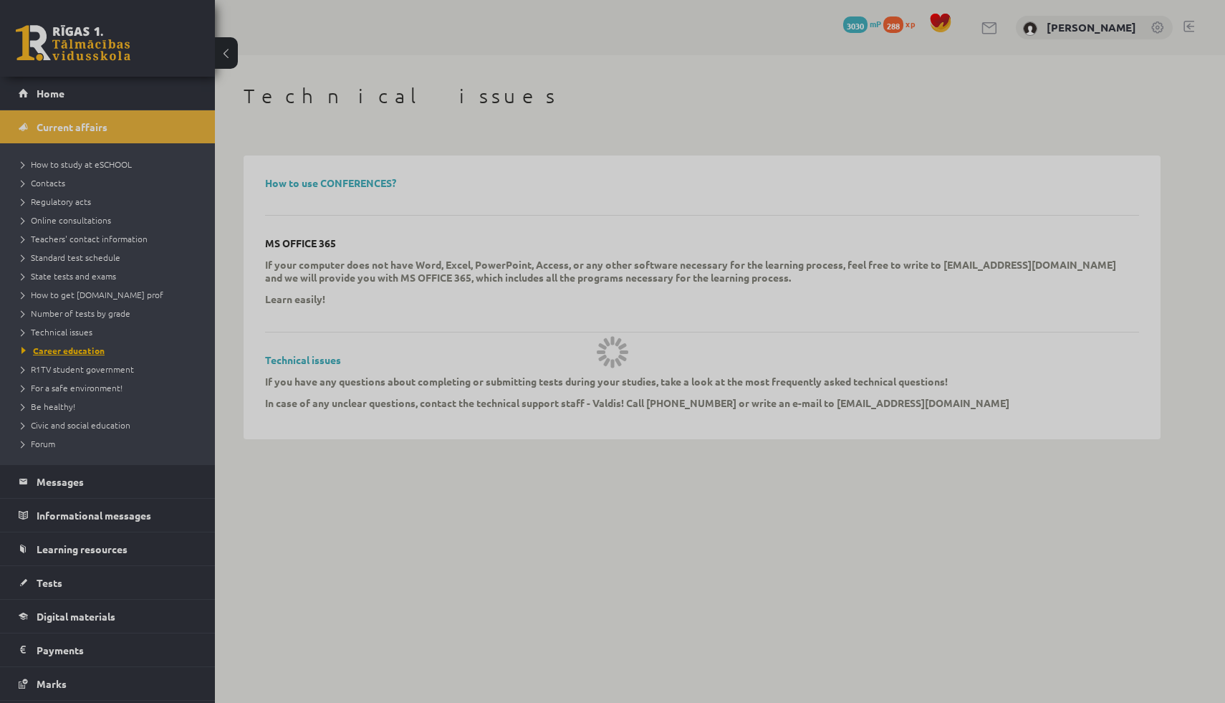
click at [41, 351] on font "Career education" at bounding box center [69, 350] width 72 height 11
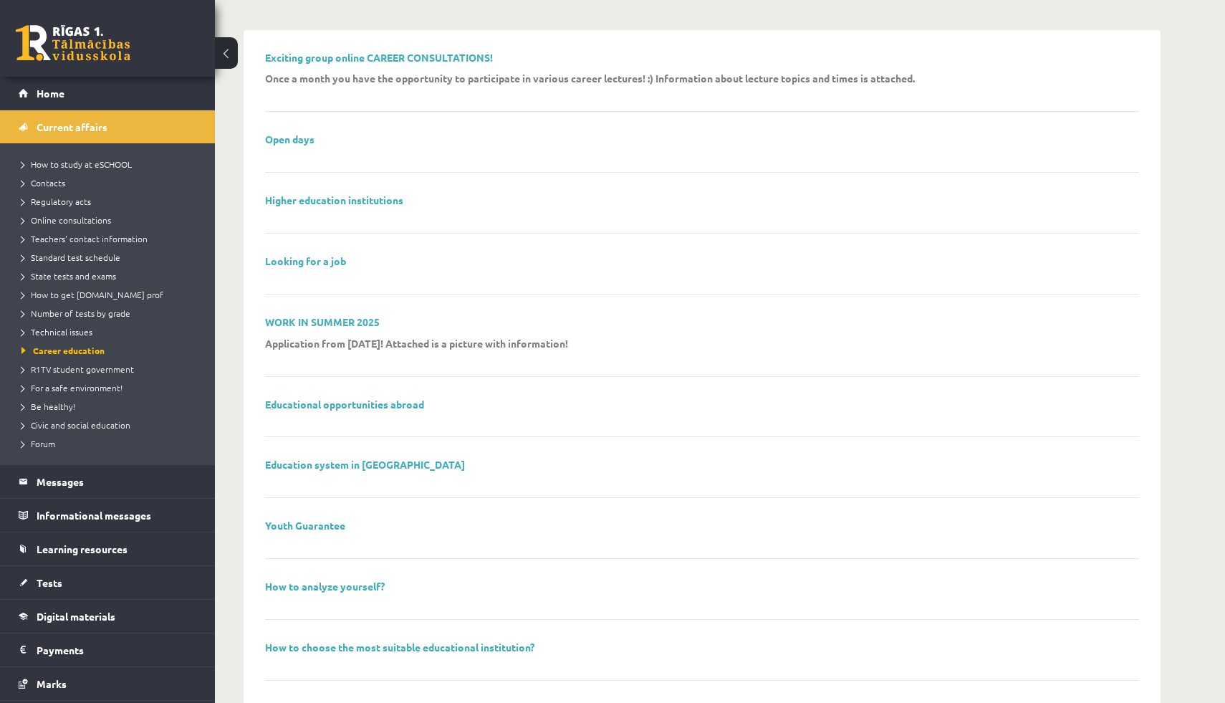
scroll to position [168, 0]
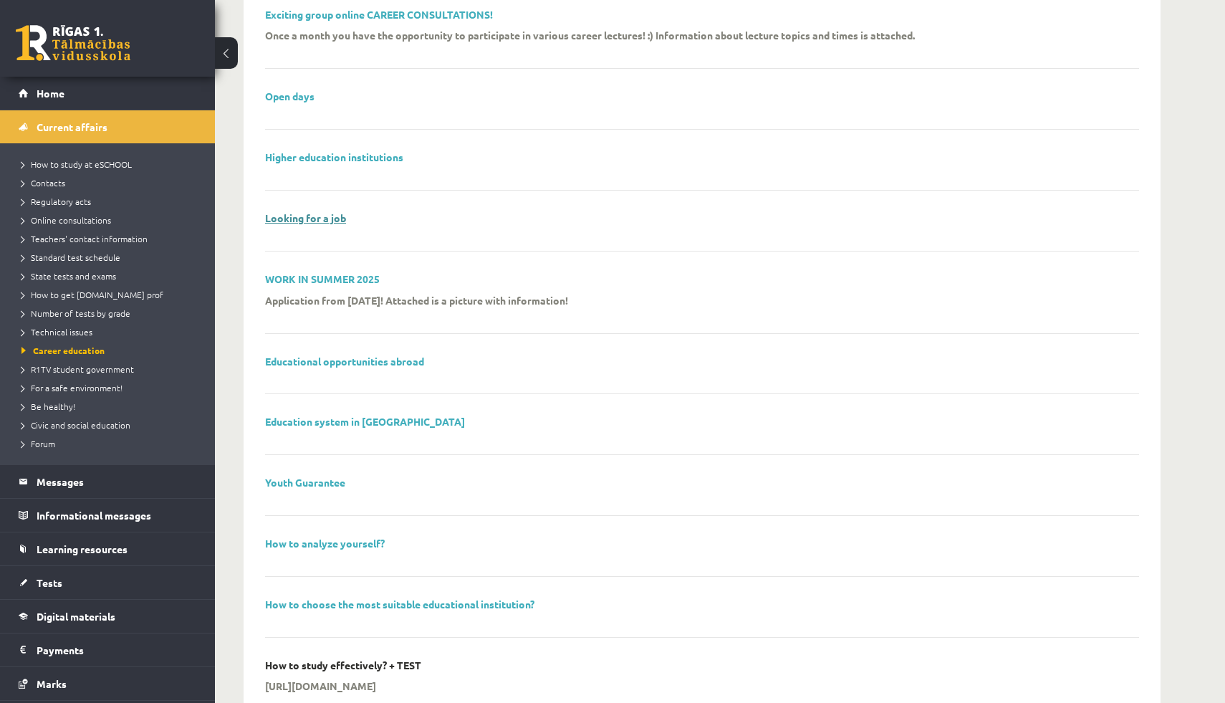
click at [320, 216] on font "Looking for a job" at bounding box center [305, 217] width 81 height 13
click at [97, 367] on font "R1TV student government" at bounding box center [82, 368] width 103 height 11
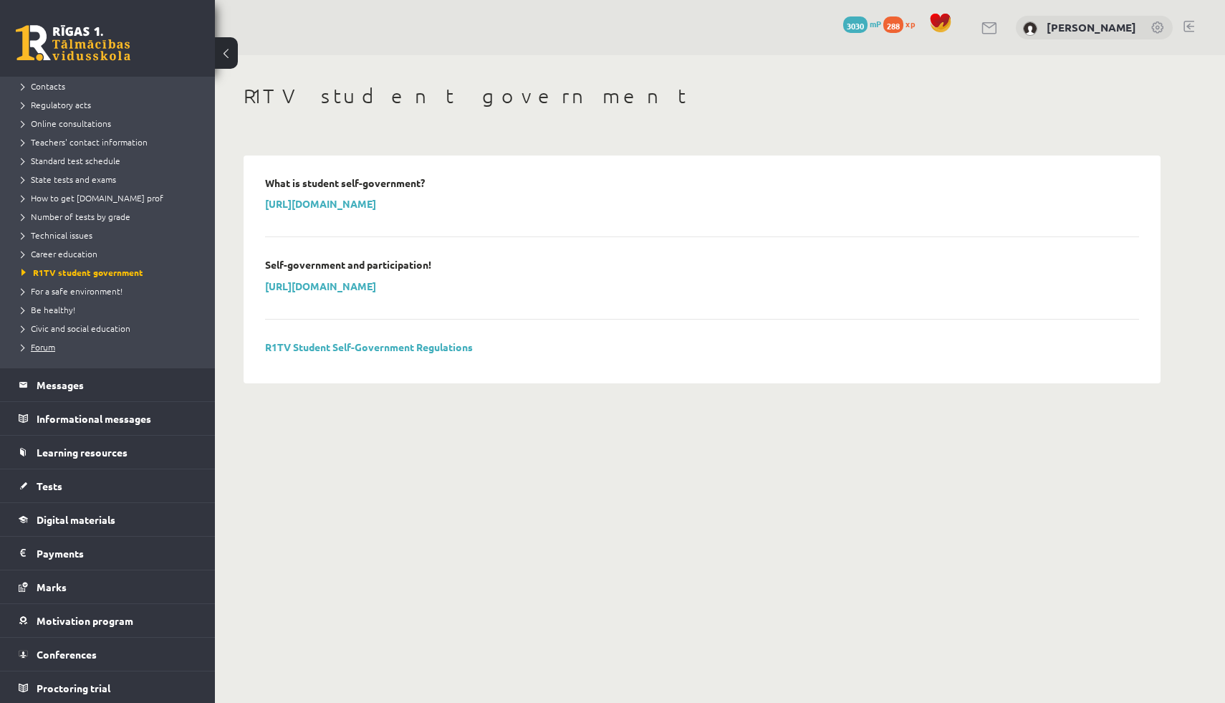
scroll to position [98, 0]
click at [115, 655] on link "Conferences" at bounding box center [108, 652] width 178 height 33
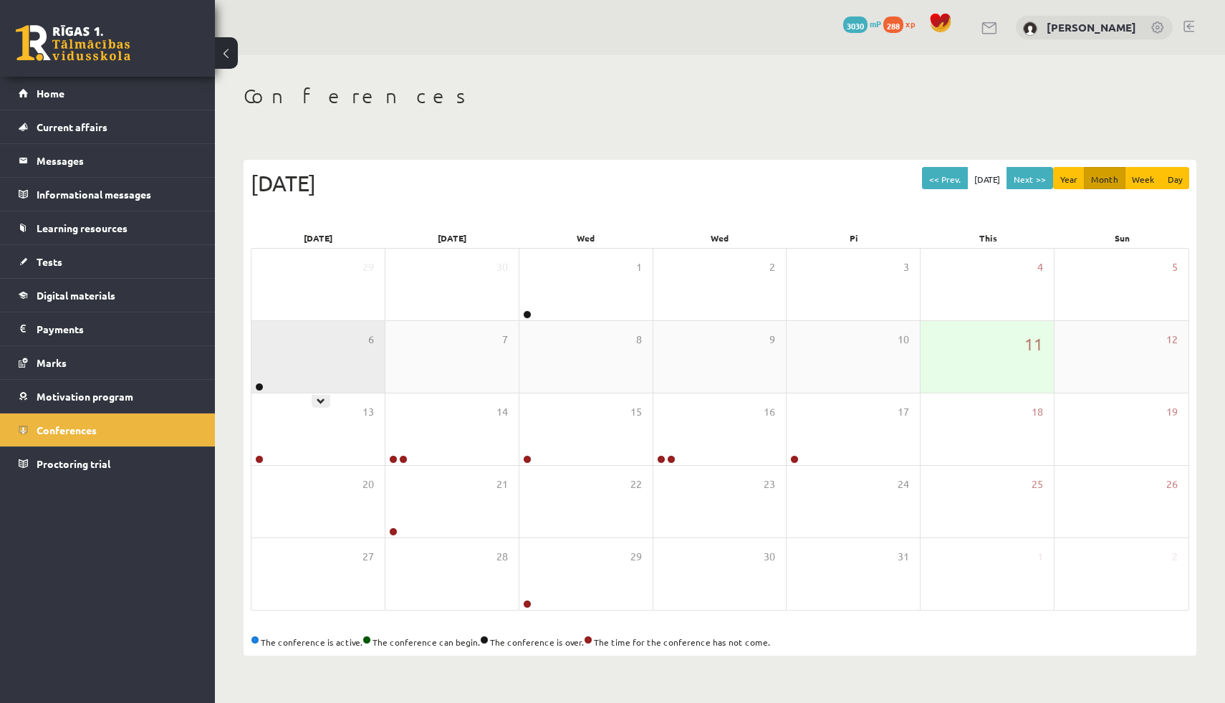
click at [296, 367] on div "6" at bounding box center [317, 357] width 133 height 72
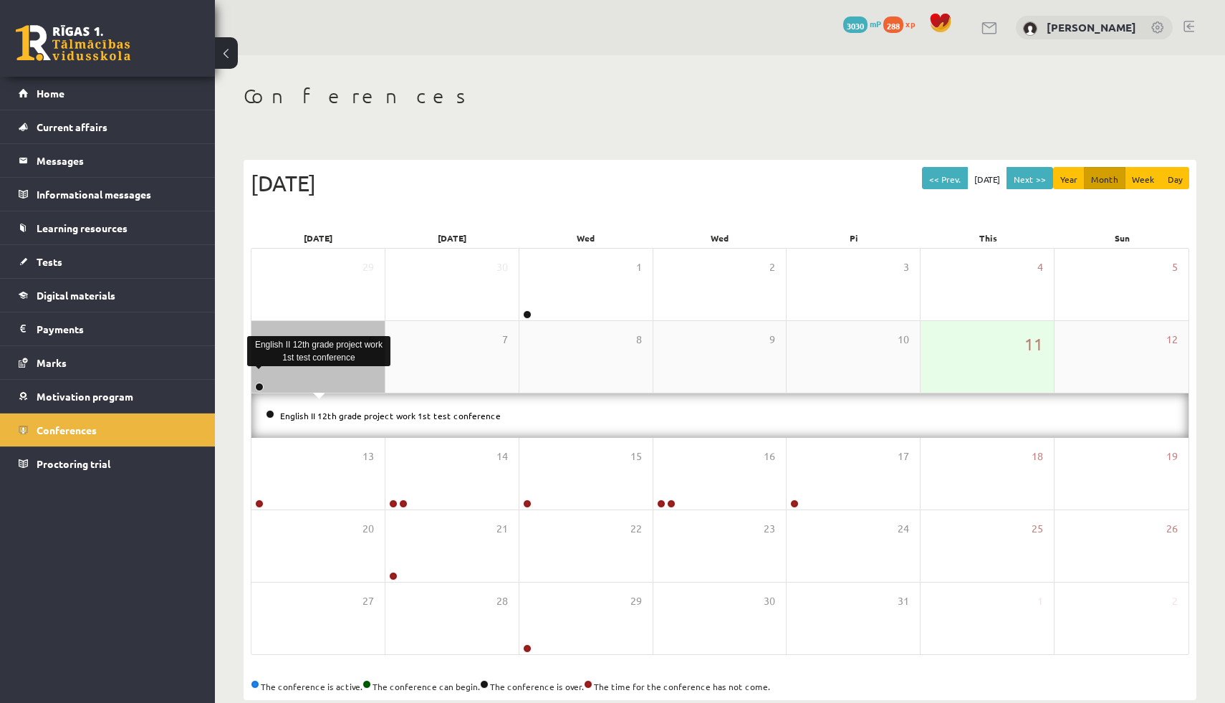
click at [261, 386] on link at bounding box center [259, 387] width 9 height 9
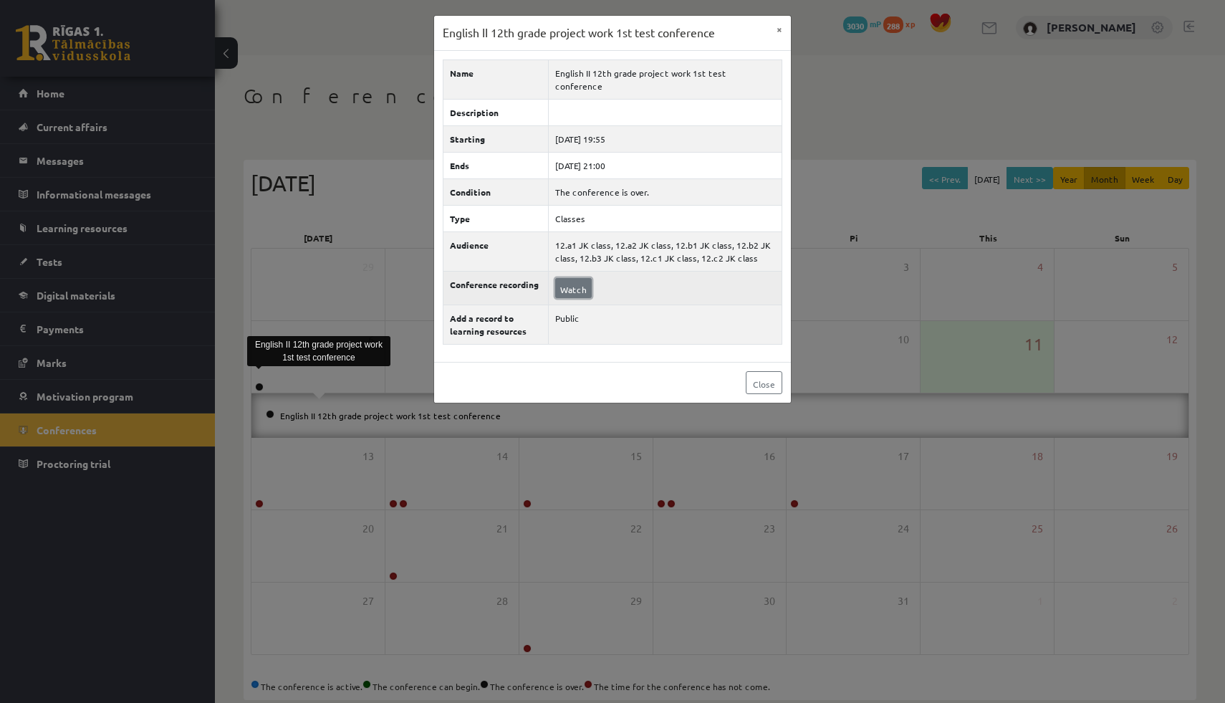
click at [585, 283] on font "Watch" at bounding box center [573, 288] width 27 height 11
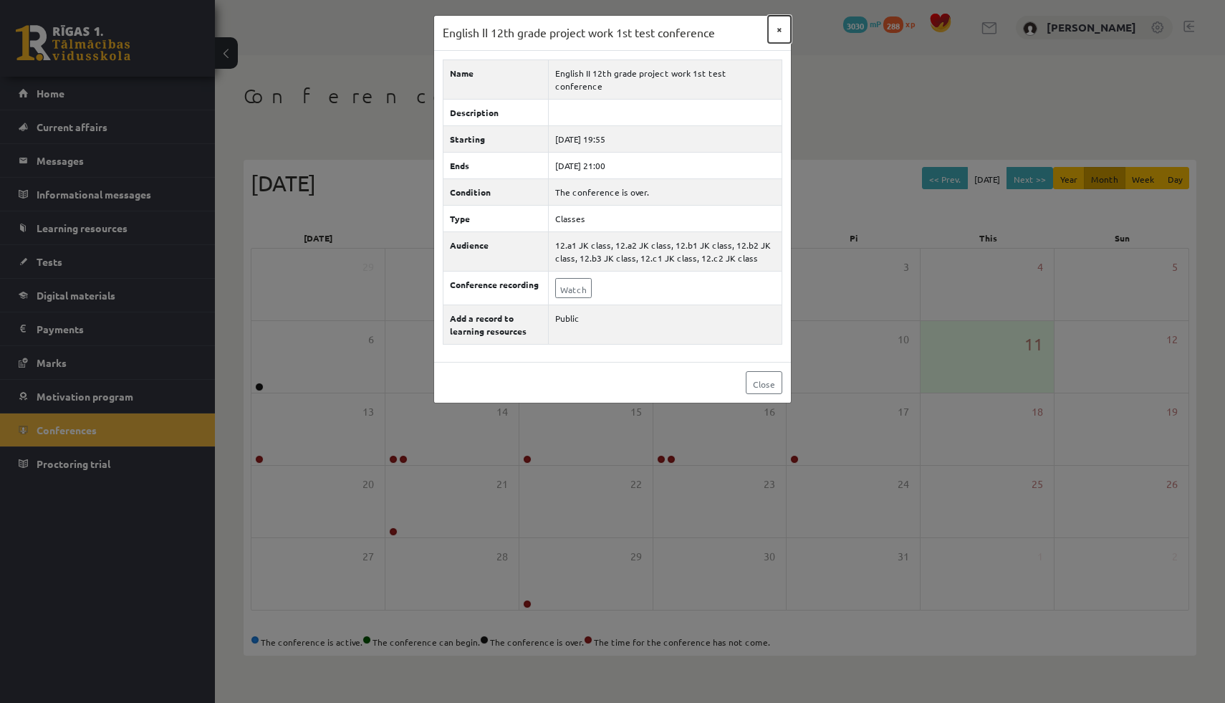
click at [779, 24] on font "×" at bounding box center [780, 28] width 6 height 13
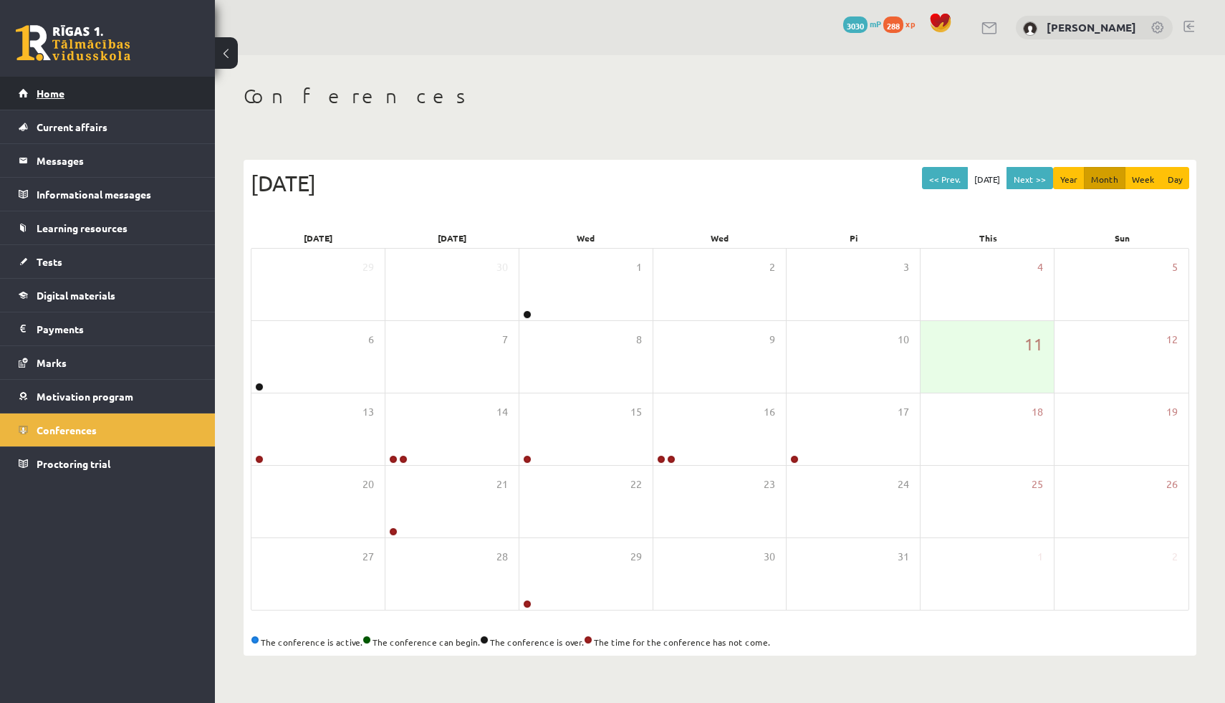
click at [106, 101] on link "Home" at bounding box center [108, 93] width 178 height 33
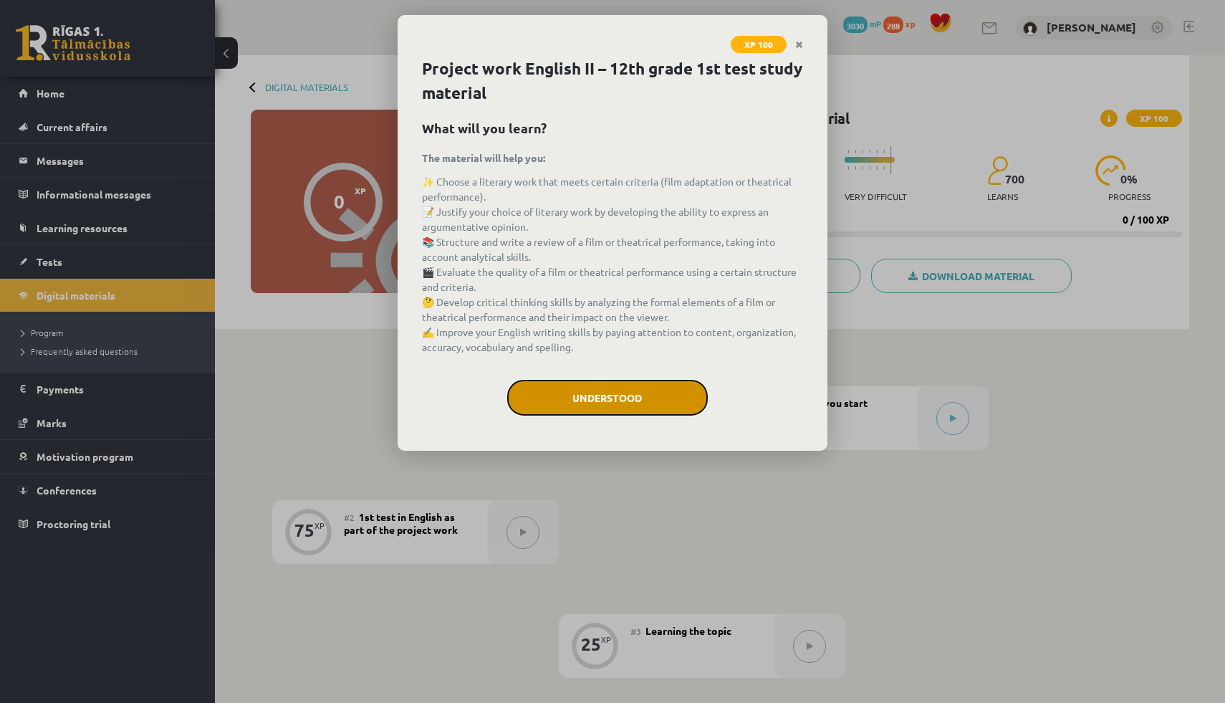
click at [668, 402] on button "Understood" at bounding box center [607, 398] width 201 height 36
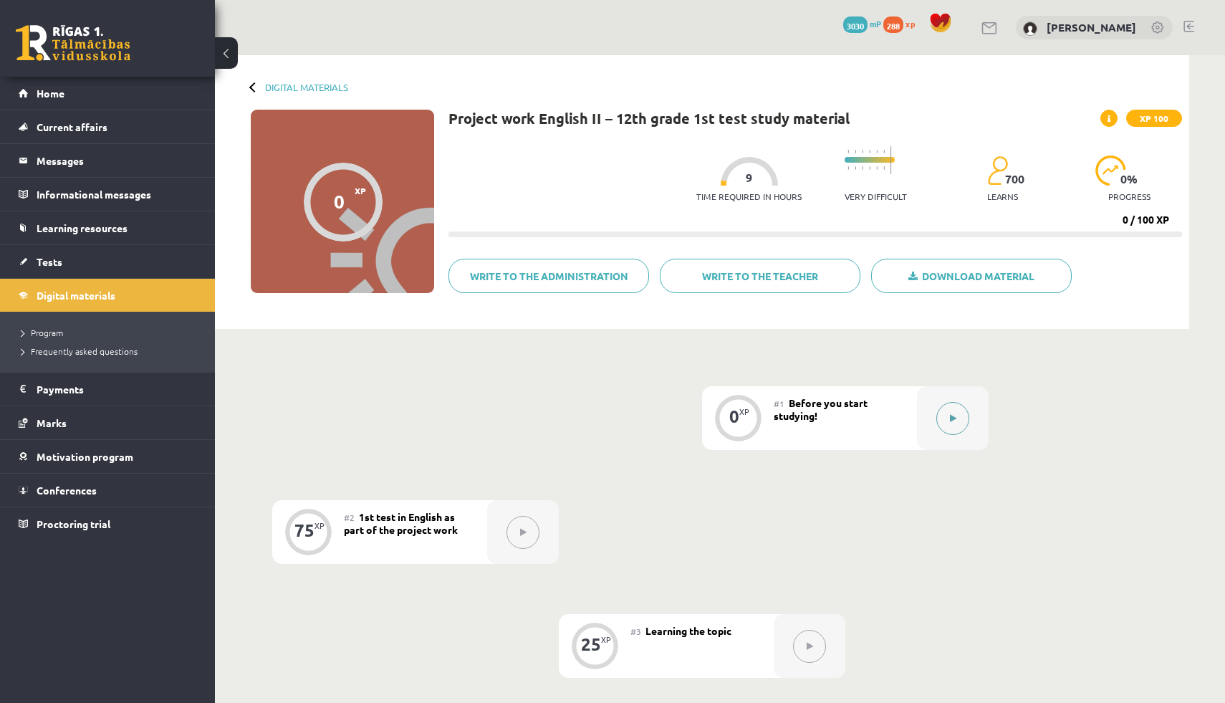
click at [931, 425] on div at bounding box center [953, 418] width 72 height 64
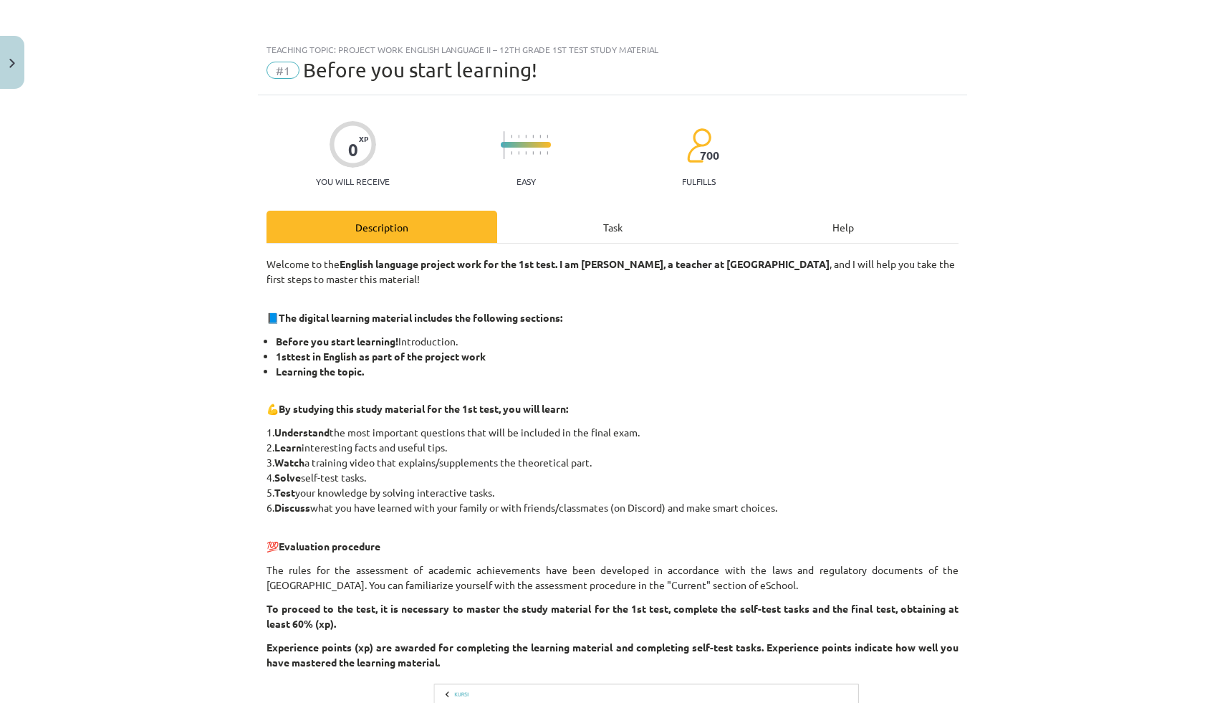
click at [605, 230] on font "Task" at bounding box center [612, 227] width 19 height 13
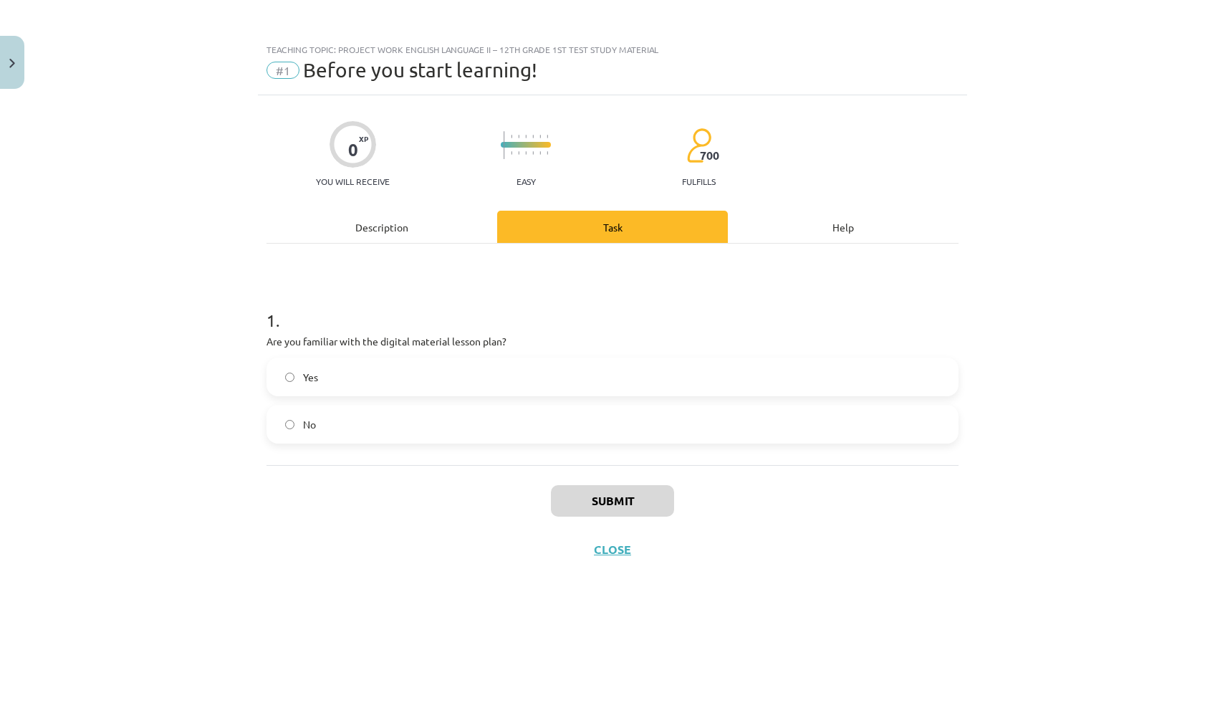
click at [383, 226] on font "Description" at bounding box center [381, 227] width 53 height 13
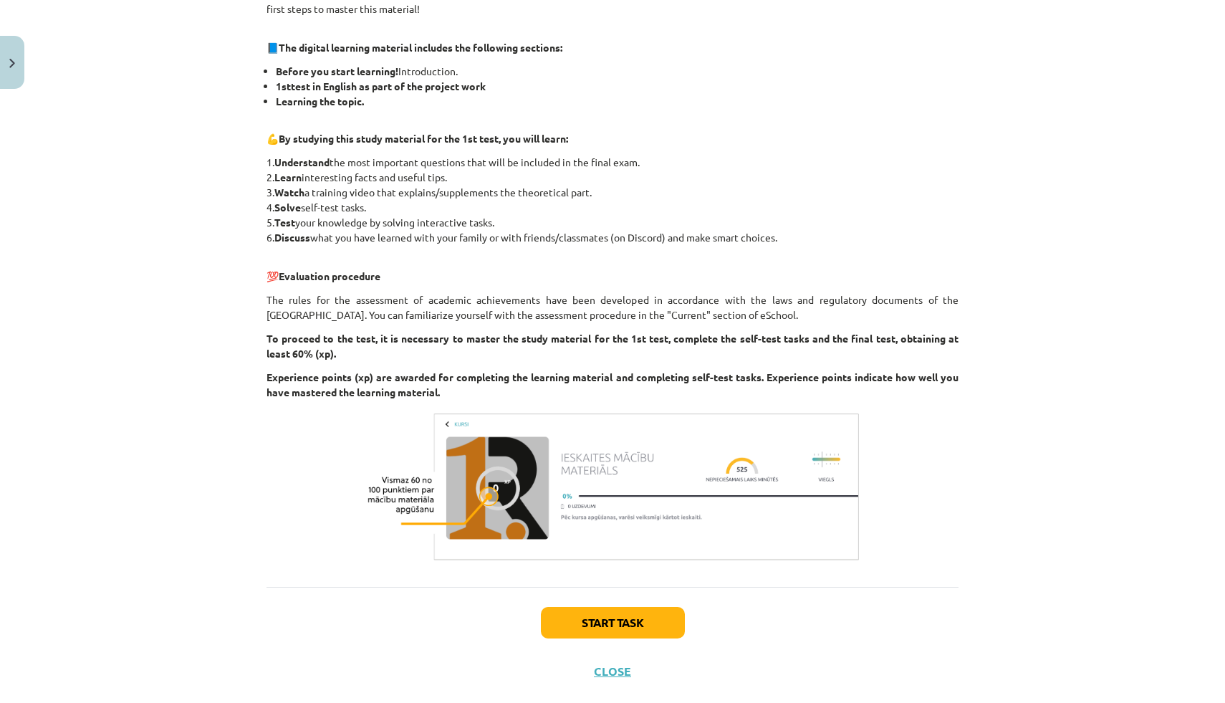
scroll to position [287, 0]
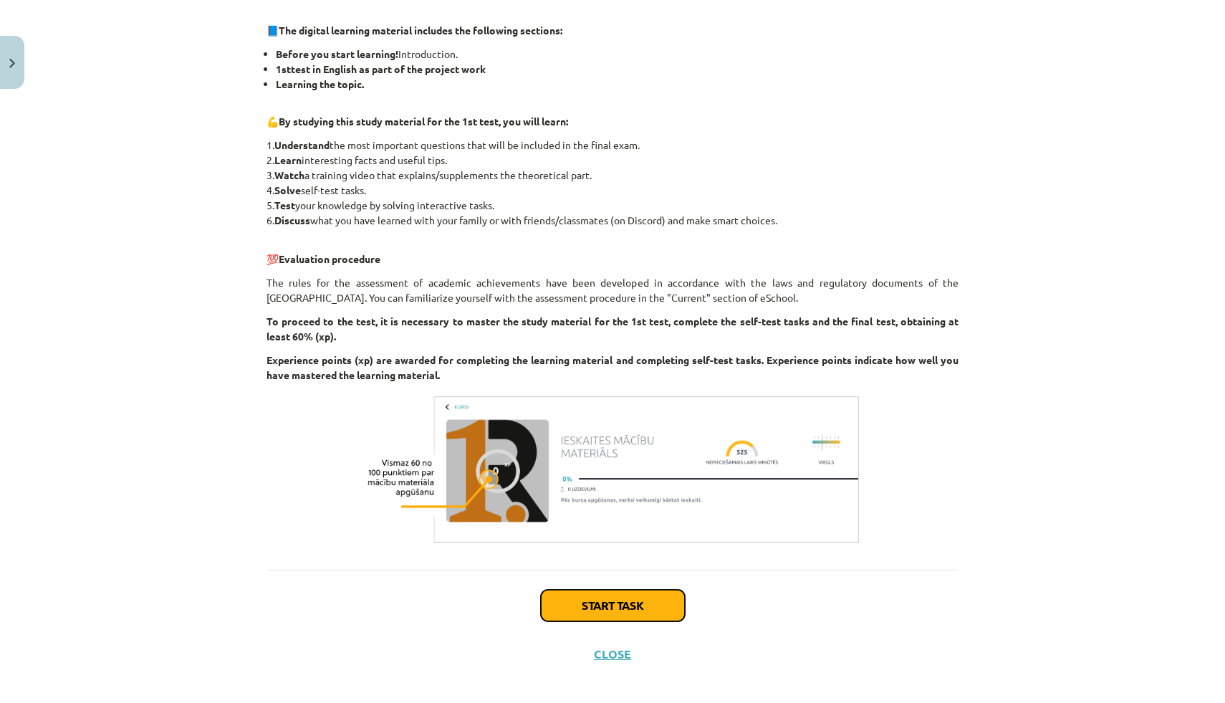
click at [624, 593] on button "Start task" at bounding box center [613, 606] width 144 height 32
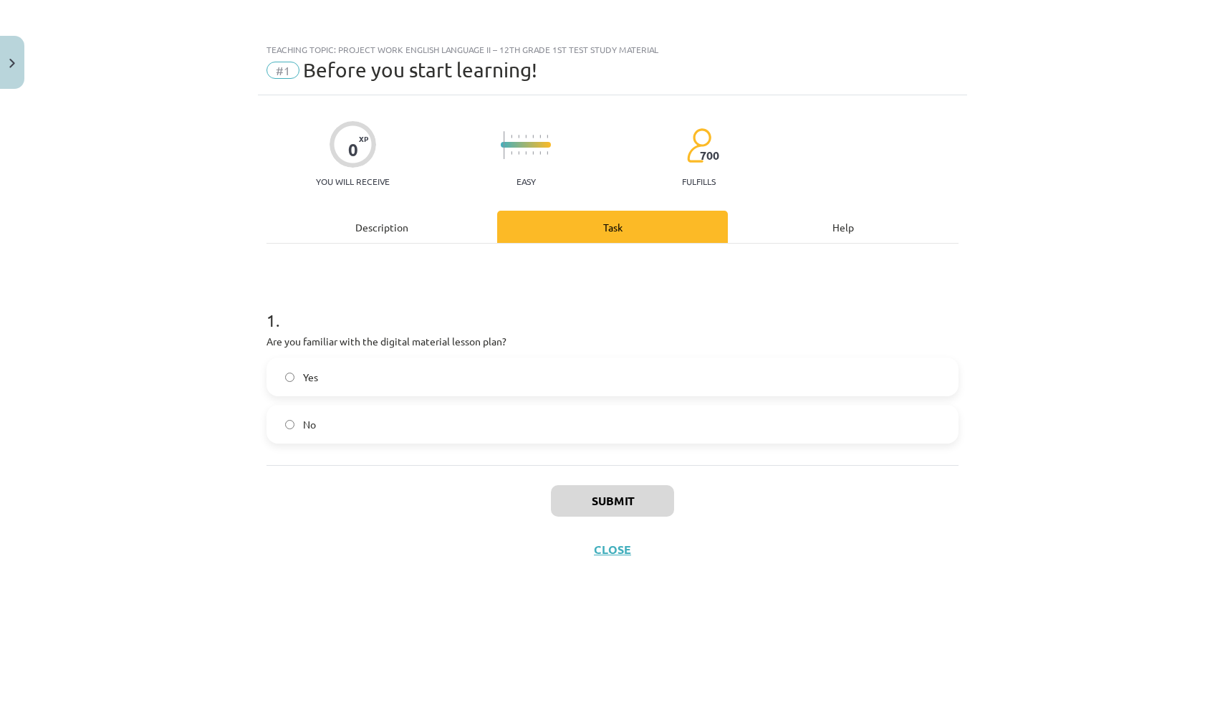
click at [458, 380] on label "Yes" at bounding box center [612, 377] width 689 height 36
click at [580, 491] on button "Submit" at bounding box center [612, 501] width 123 height 32
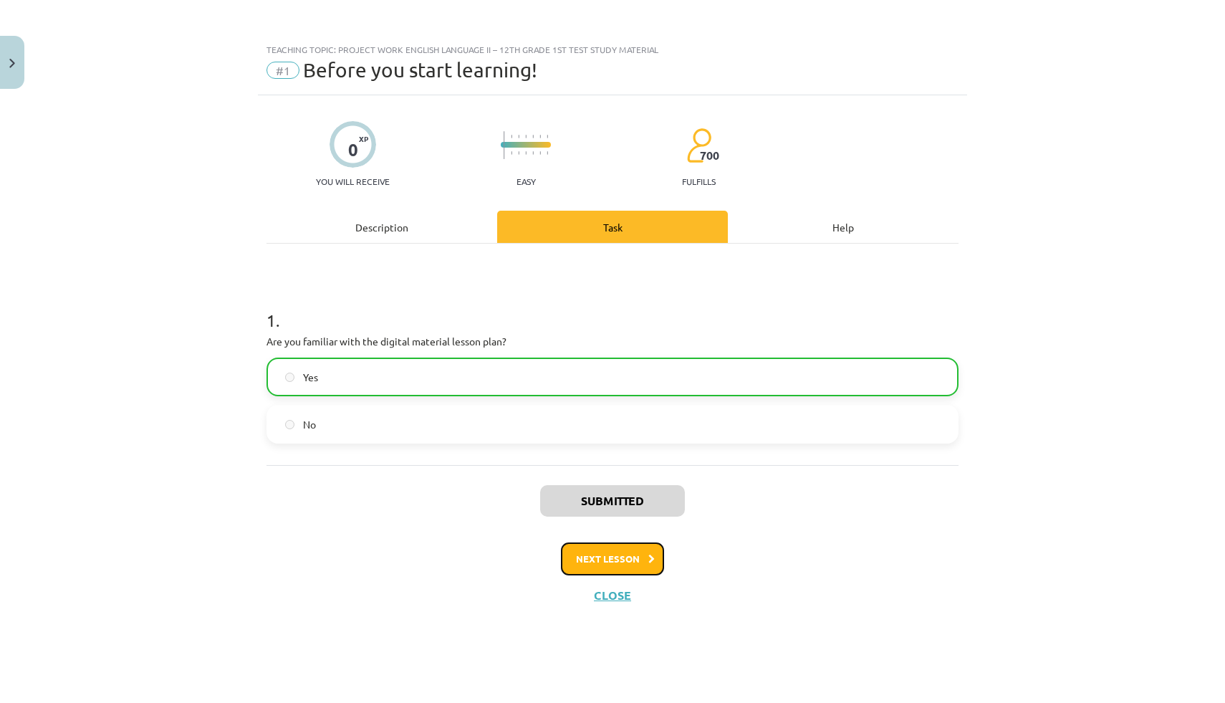
click at [603, 561] on font "Next lesson" at bounding box center [608, 558] width 64 height 12
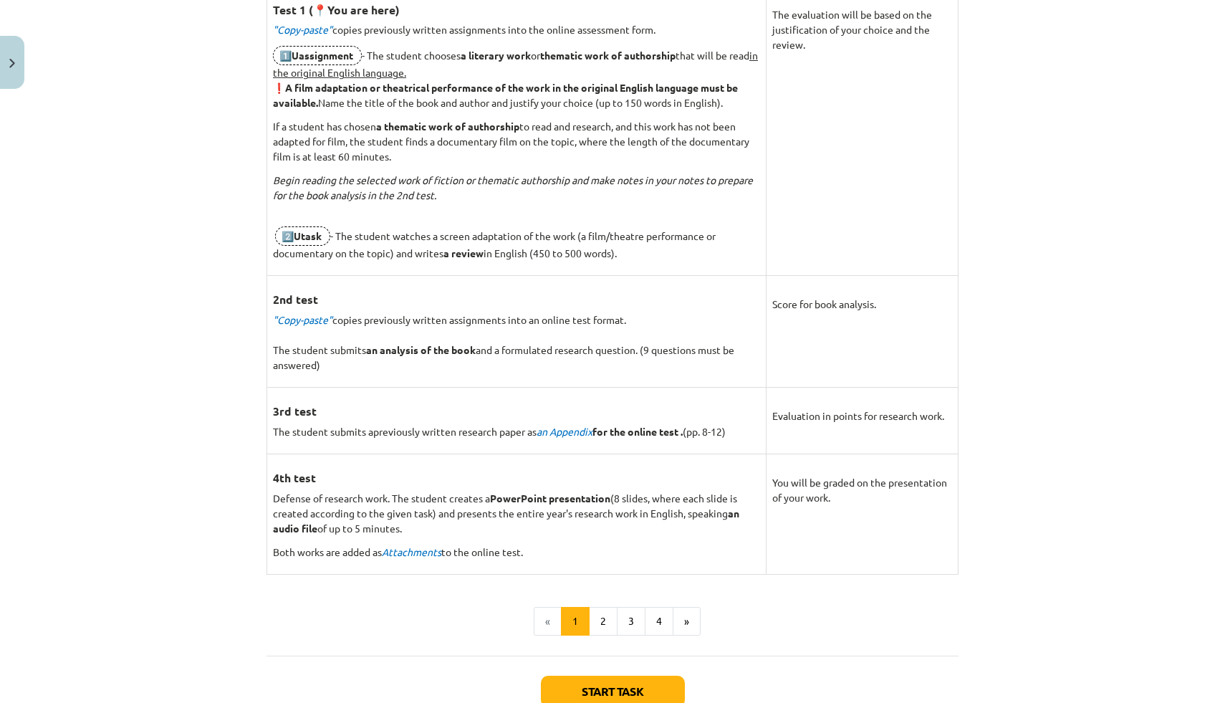
scroll to position [986, 0]
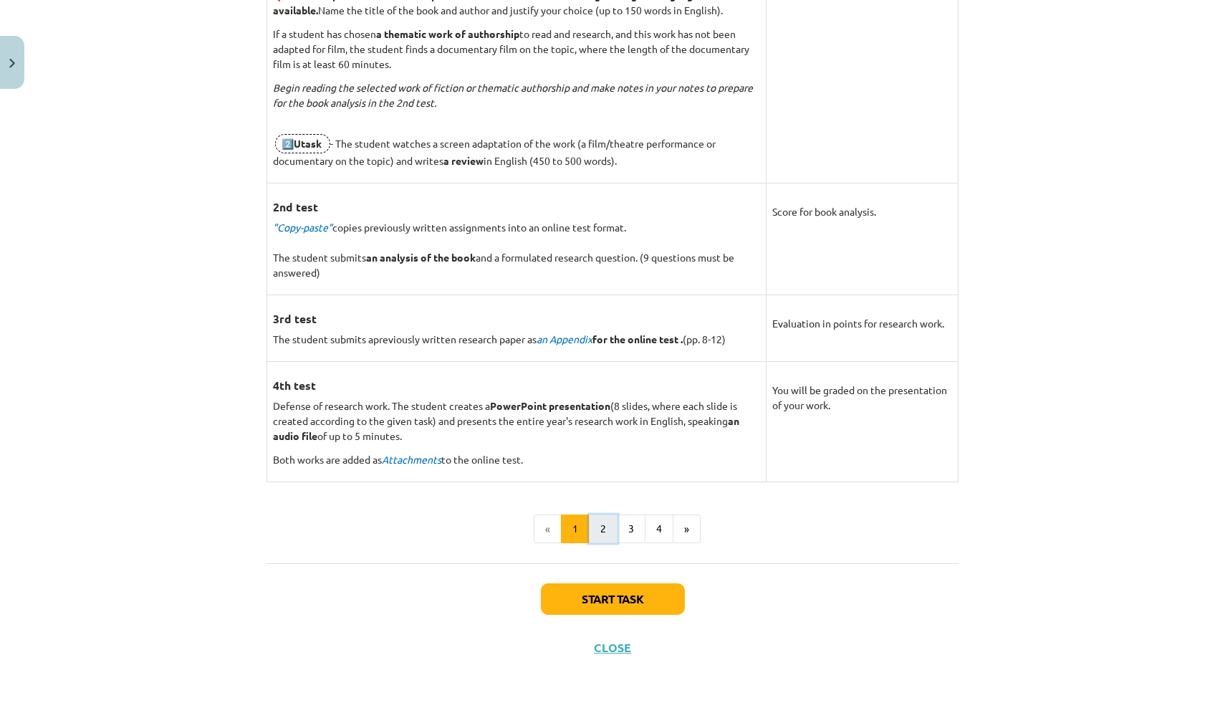
click at [598, 524] on button "2" at bounding box center [603, 528] width 29 height 29
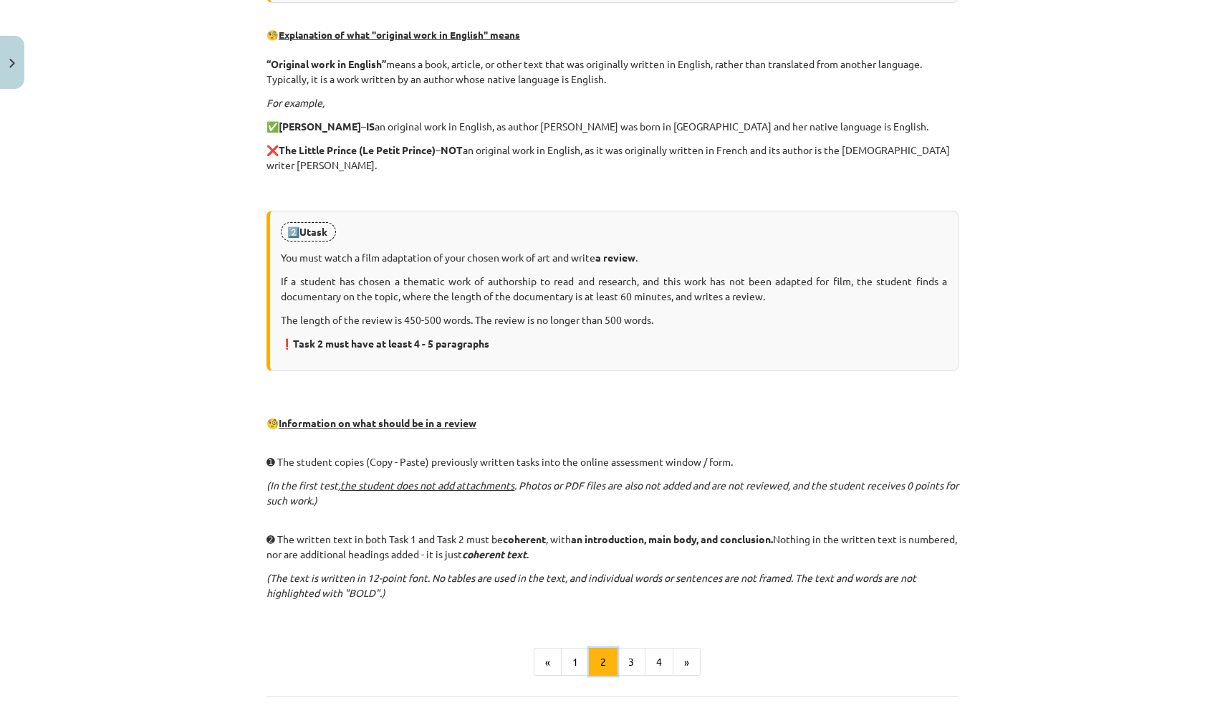
scroll to position [620, 0]
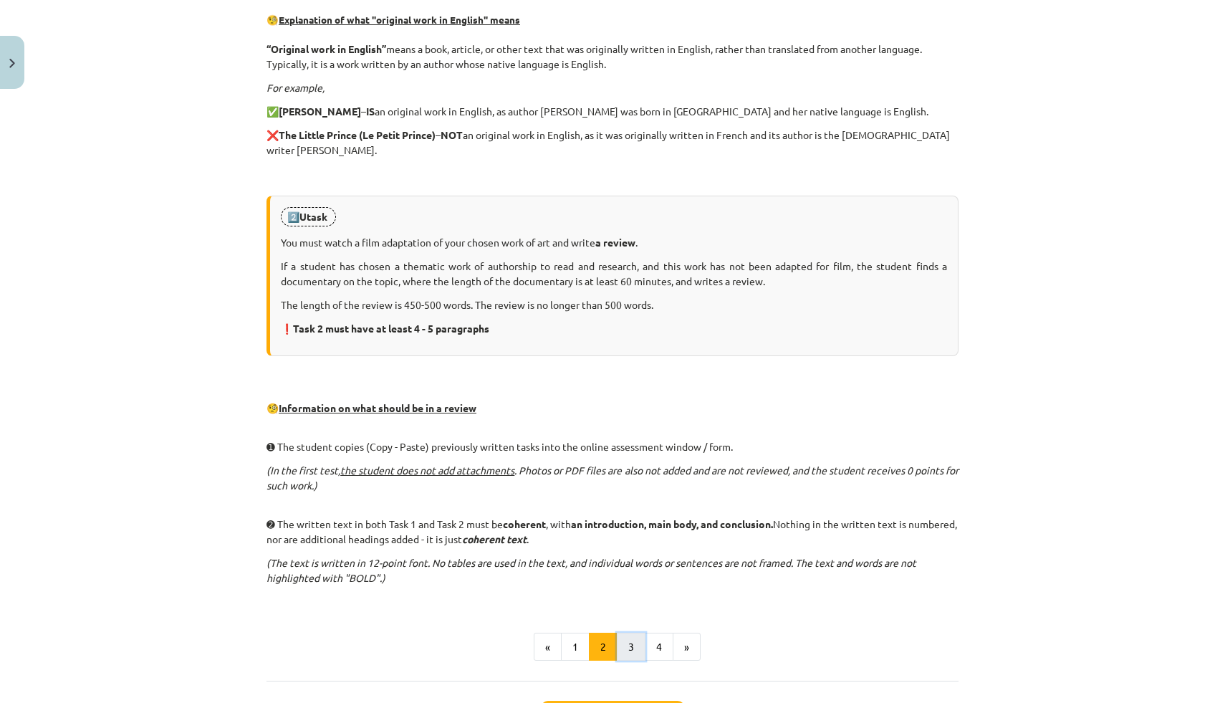
click at [635, 645] on button "3" at bounding box center [631, 647] width 29 height 29
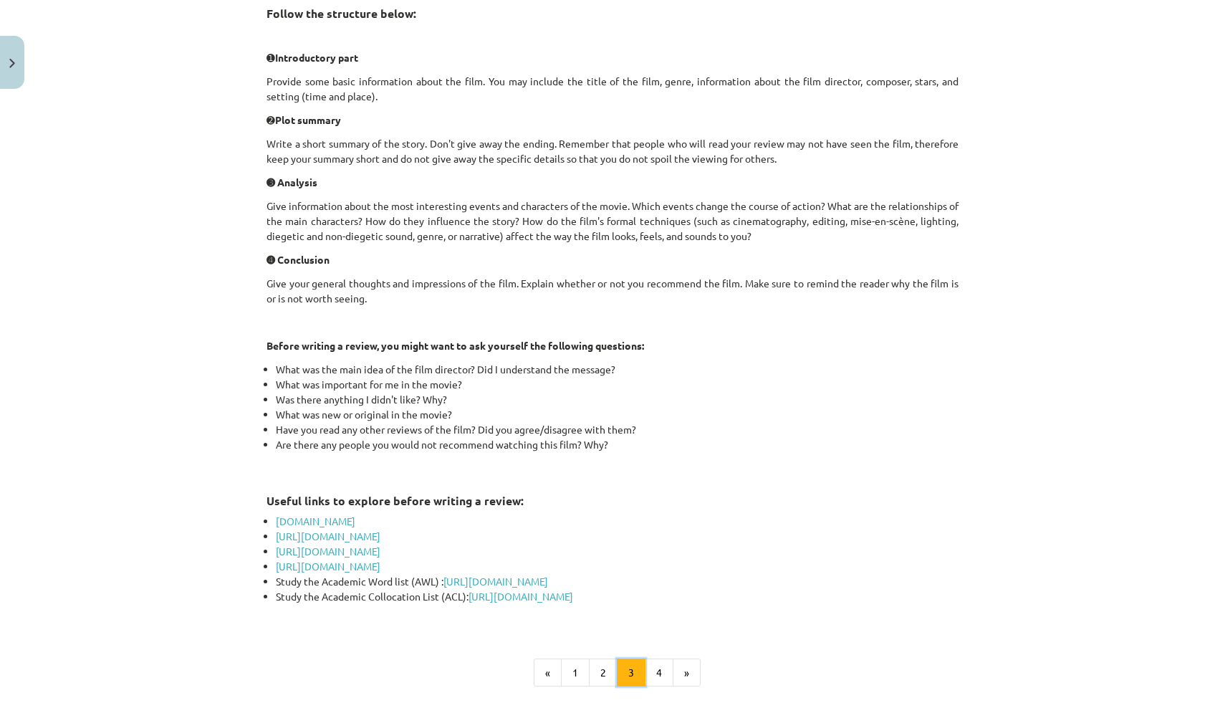
scroll to position [577, 0]
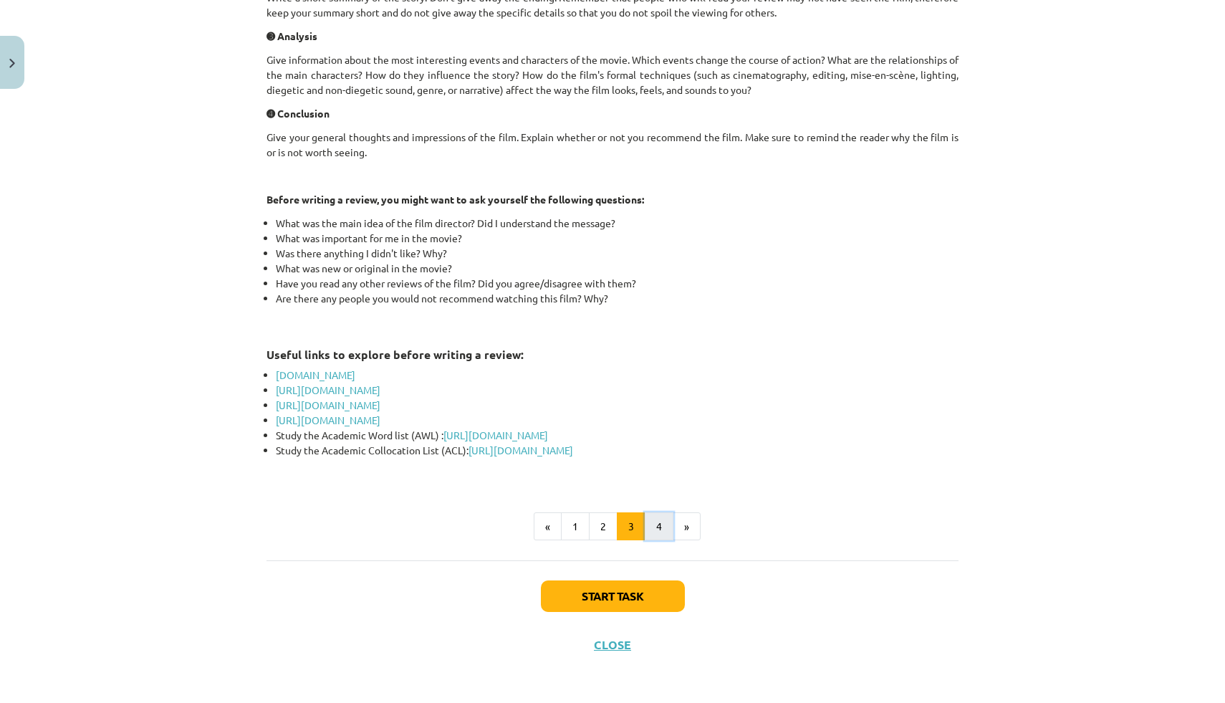
click at [653, 519] on button "4" at bounding box center [659, 526] width 29 height 29
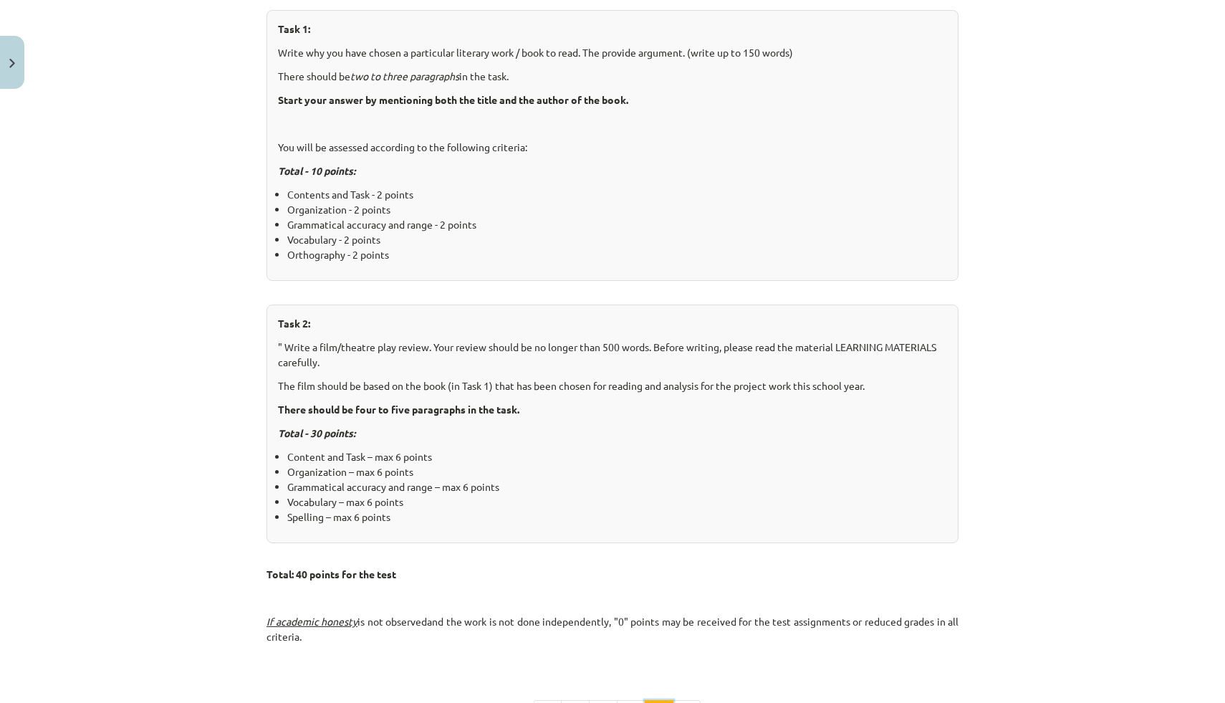
scroll to position [0, 0]
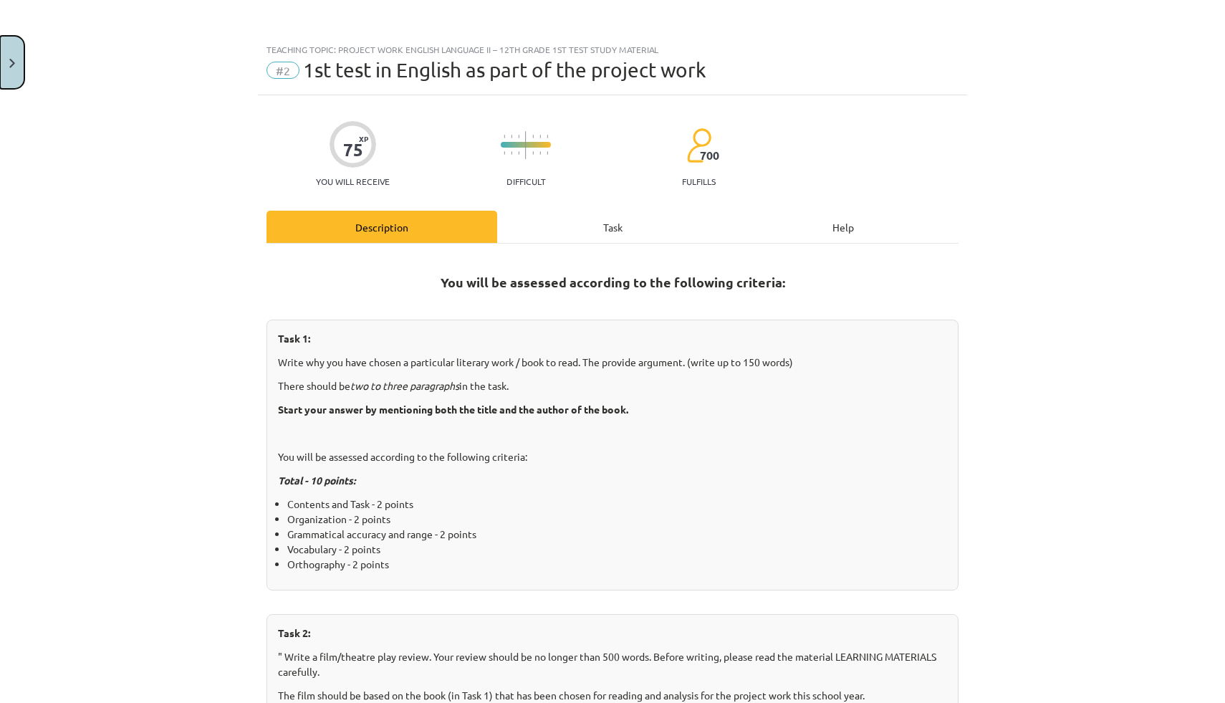
click at [3, 55] on button "Close" at bounding box center [12, 62] width 24 height 53
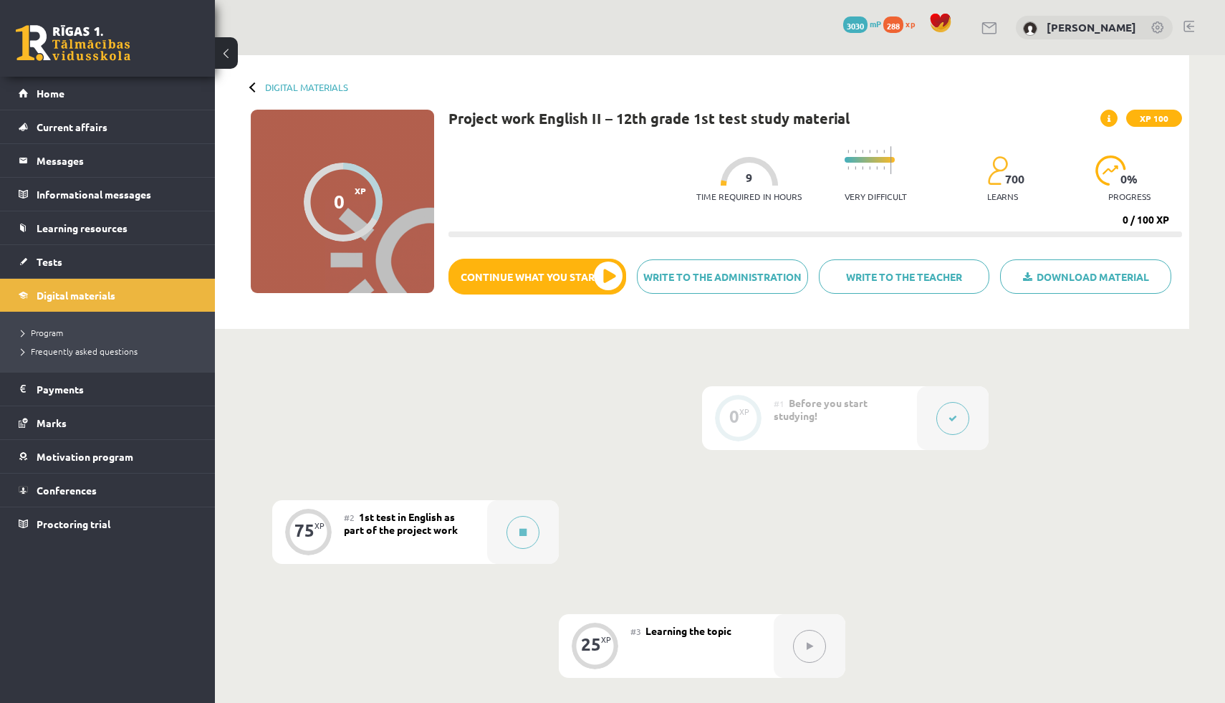
scroll to position [226, 0]
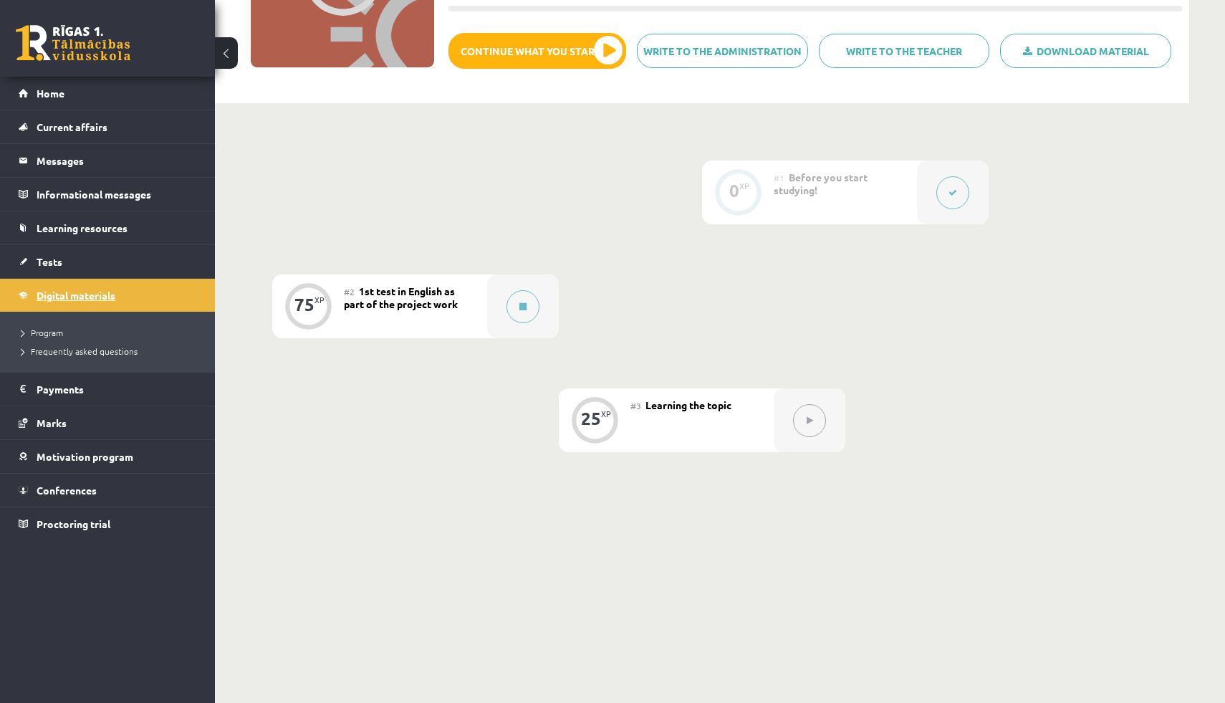
click at [70, 302] on link "Digital materials" at bounding box center [108, 295] width 178 height 33
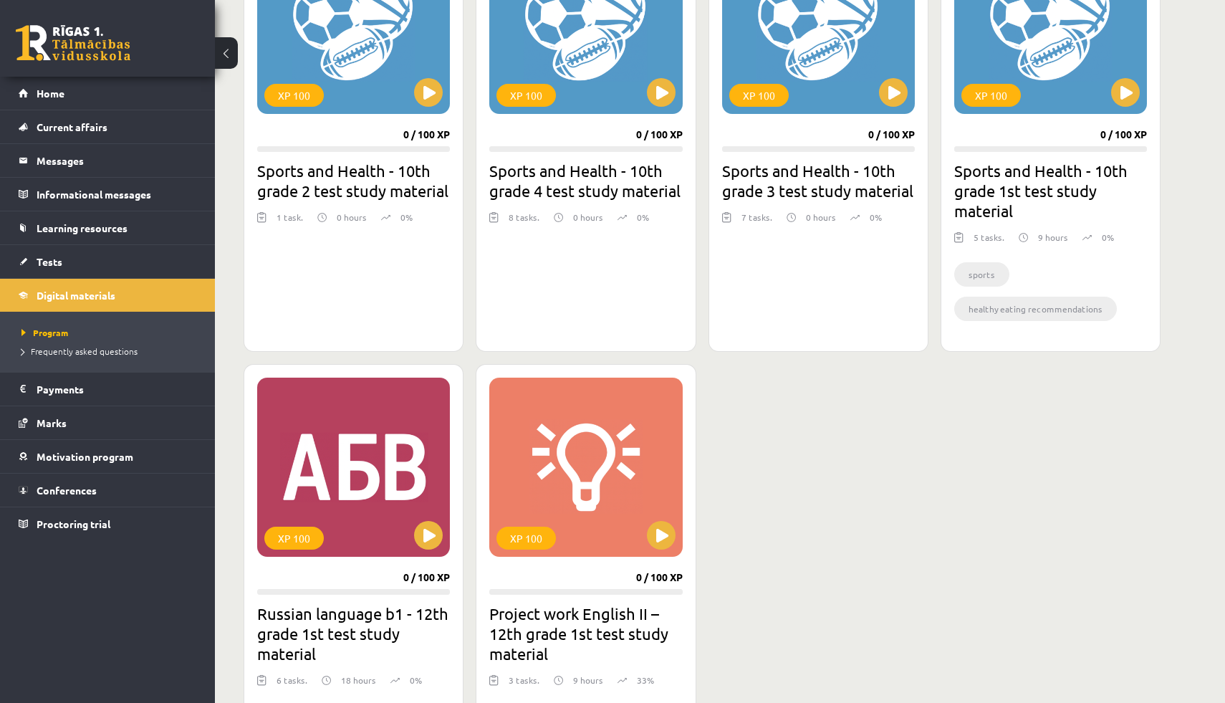
scroll to position [489, 0]
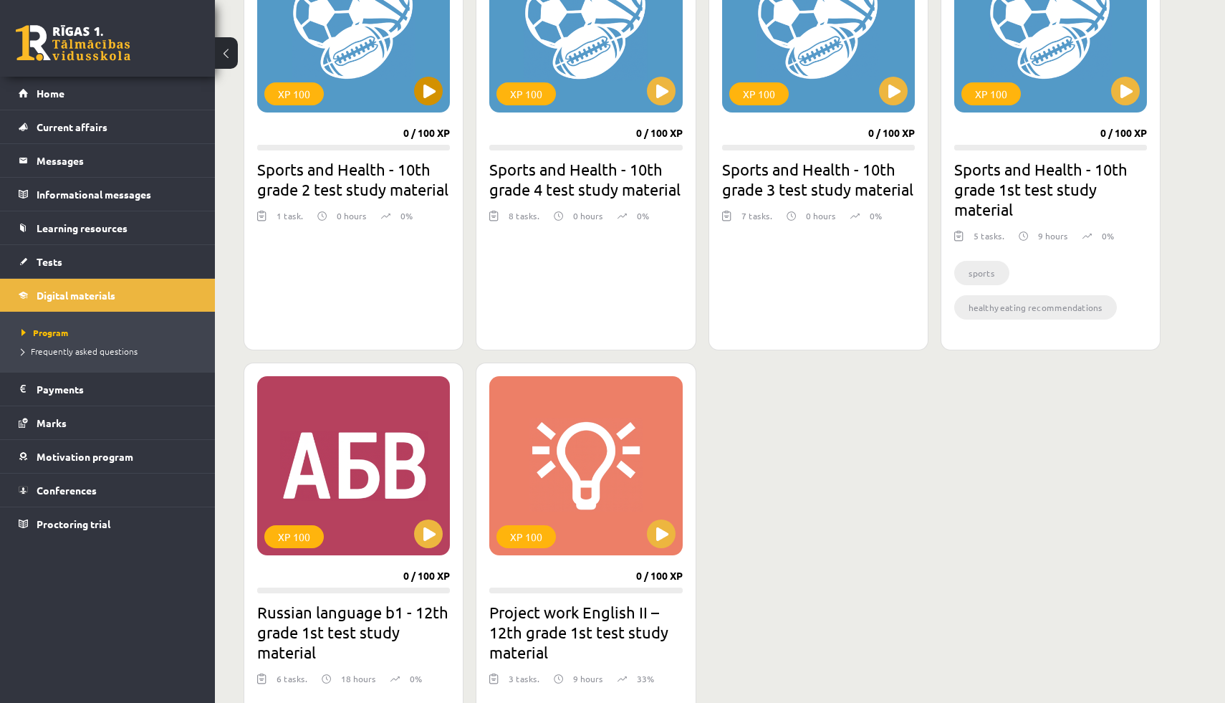
click at [432, 92] on button at bounding box center [428, 91] width 29 height 29
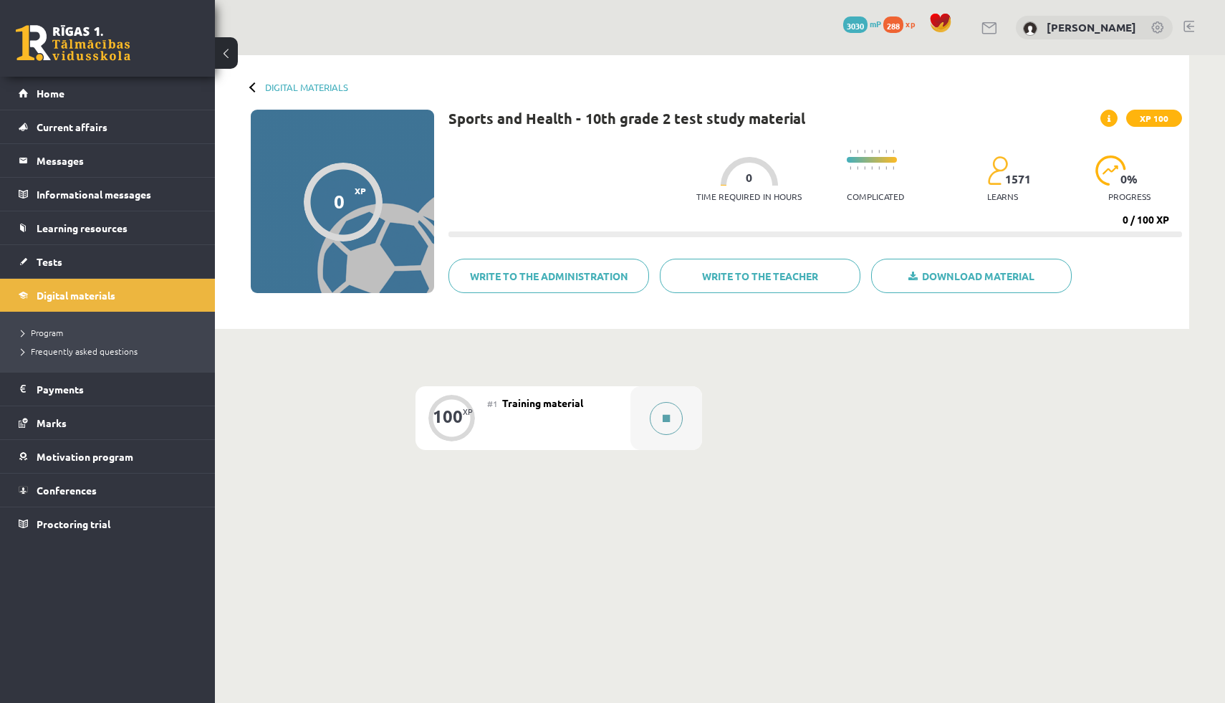
click at [673, 418] on button at bounding box center [666, 418] width 33 height 33
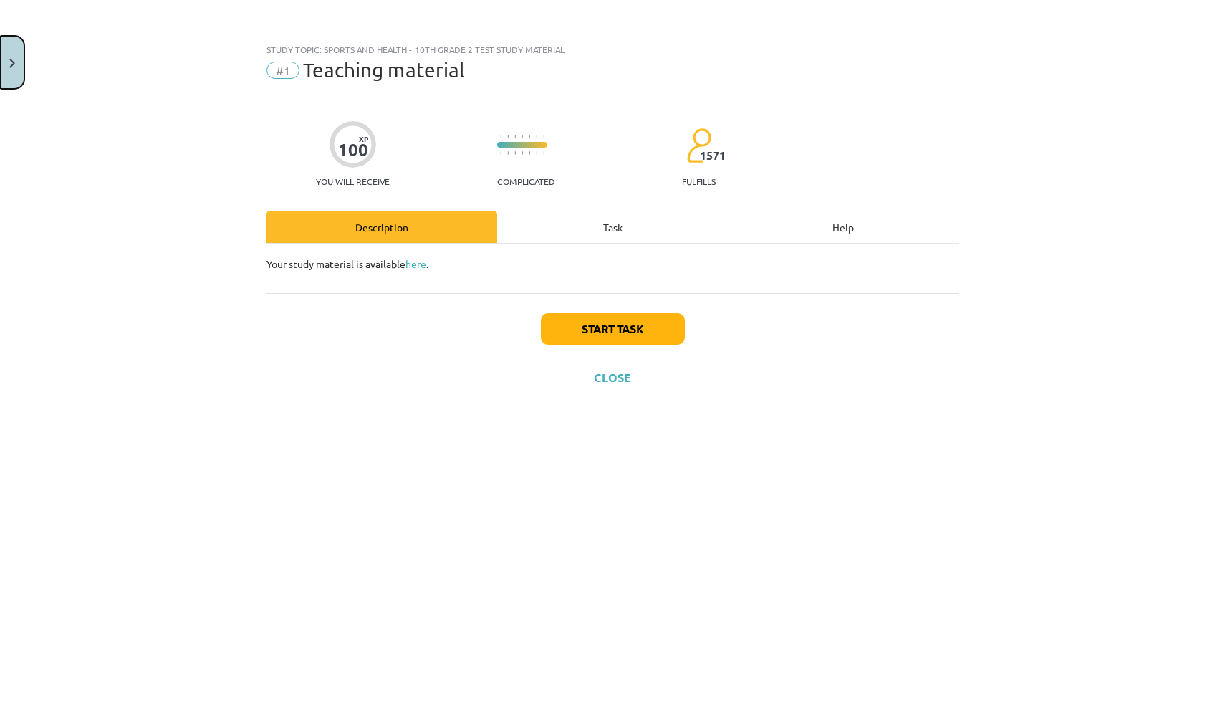
click at [18, 82] on button "Close" at bounding box center [12, 62] width 24 height 53
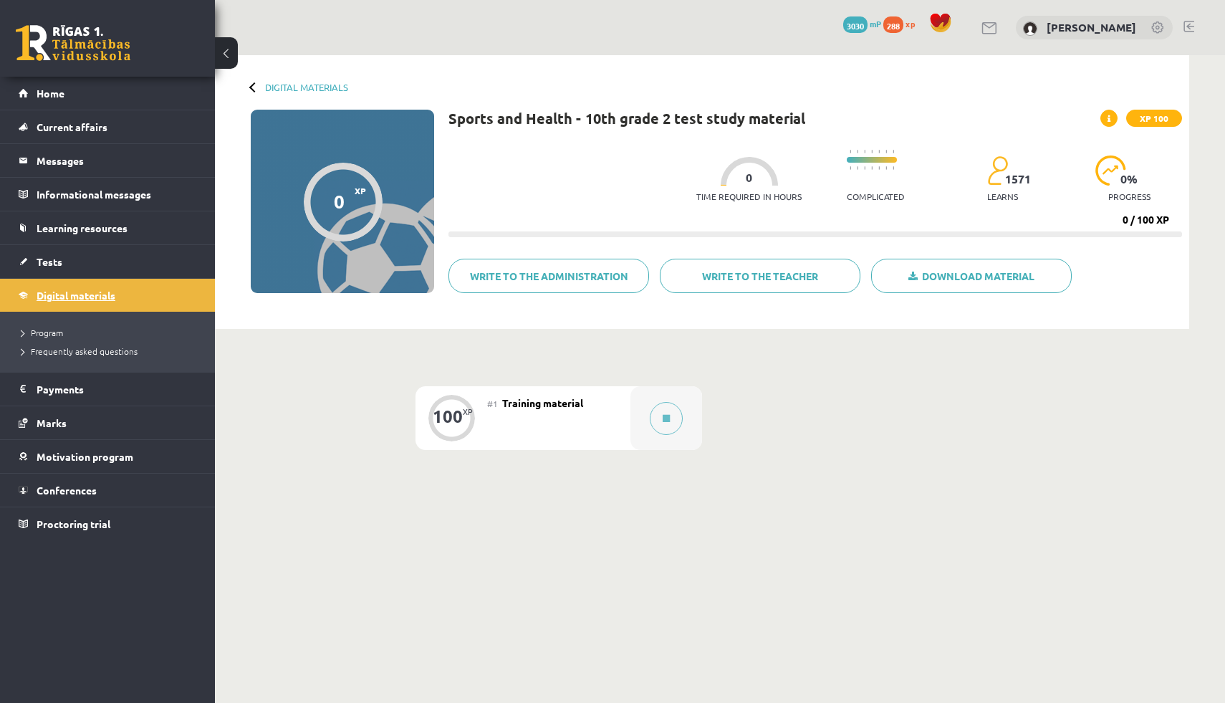
click at [68, 291] on font "Digital materials" at bounding box center [76, 295] width 79 height 13
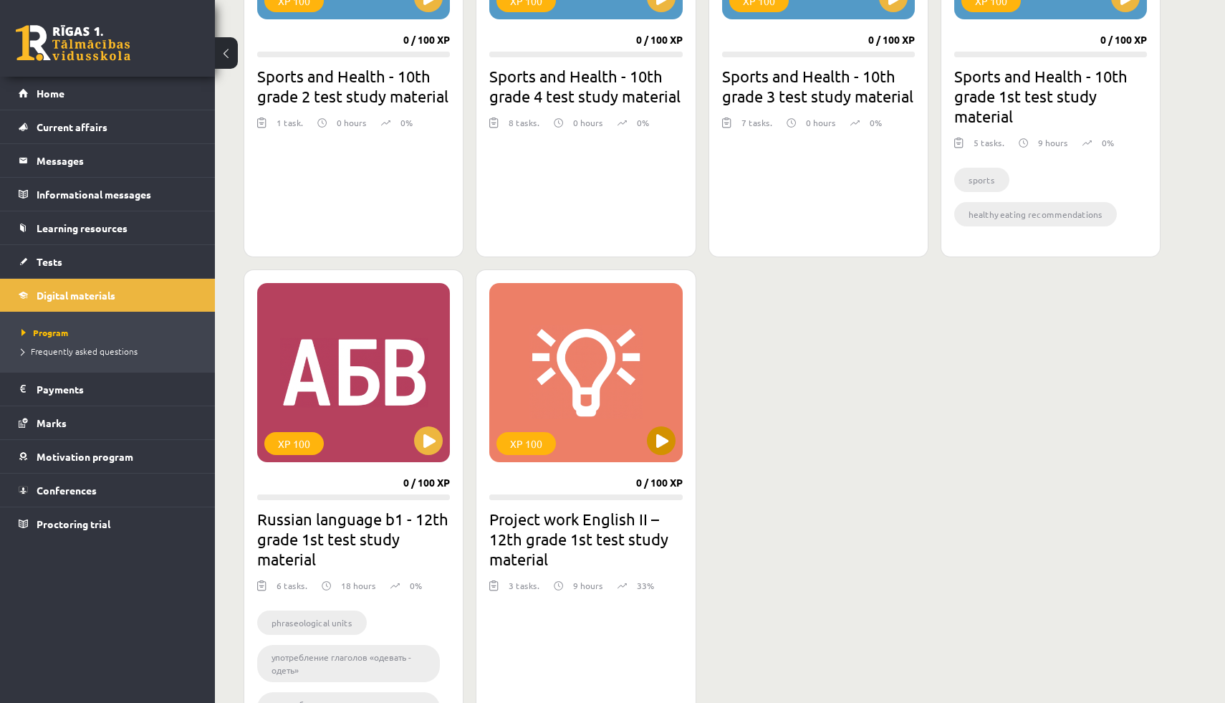
scroll to position [594, 0]
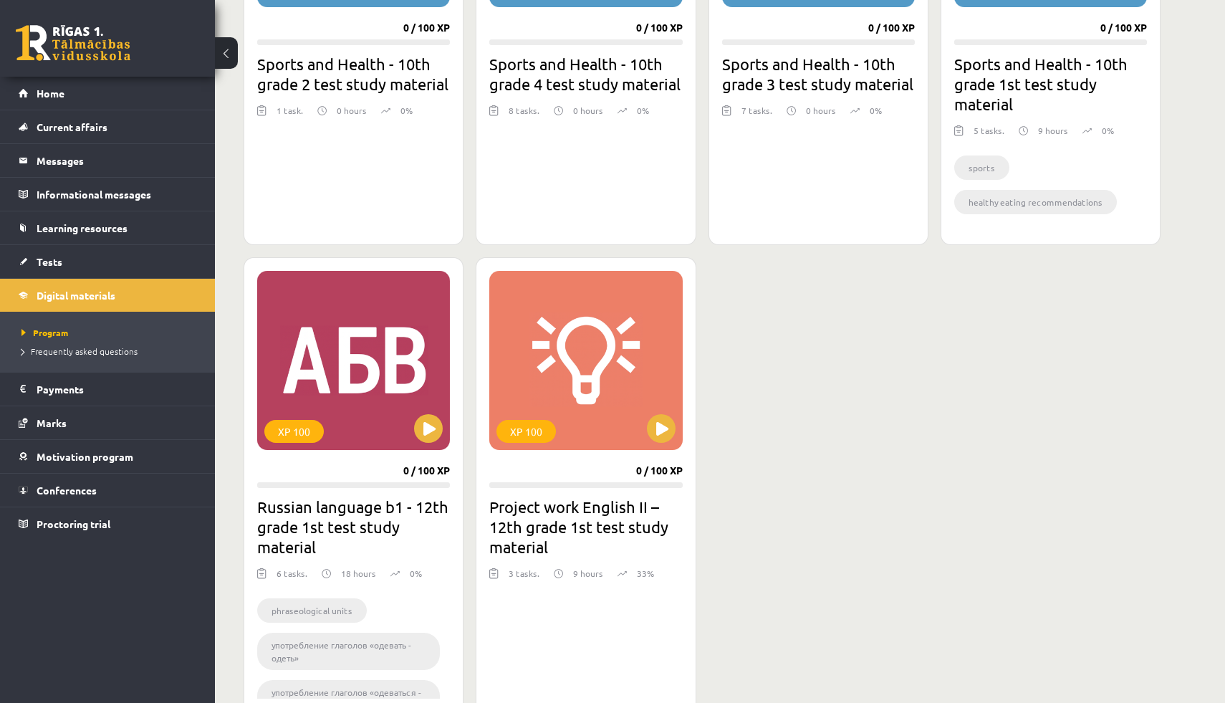
click at [587, 133] on div at bounding box center [585, 133] width 193 height 17
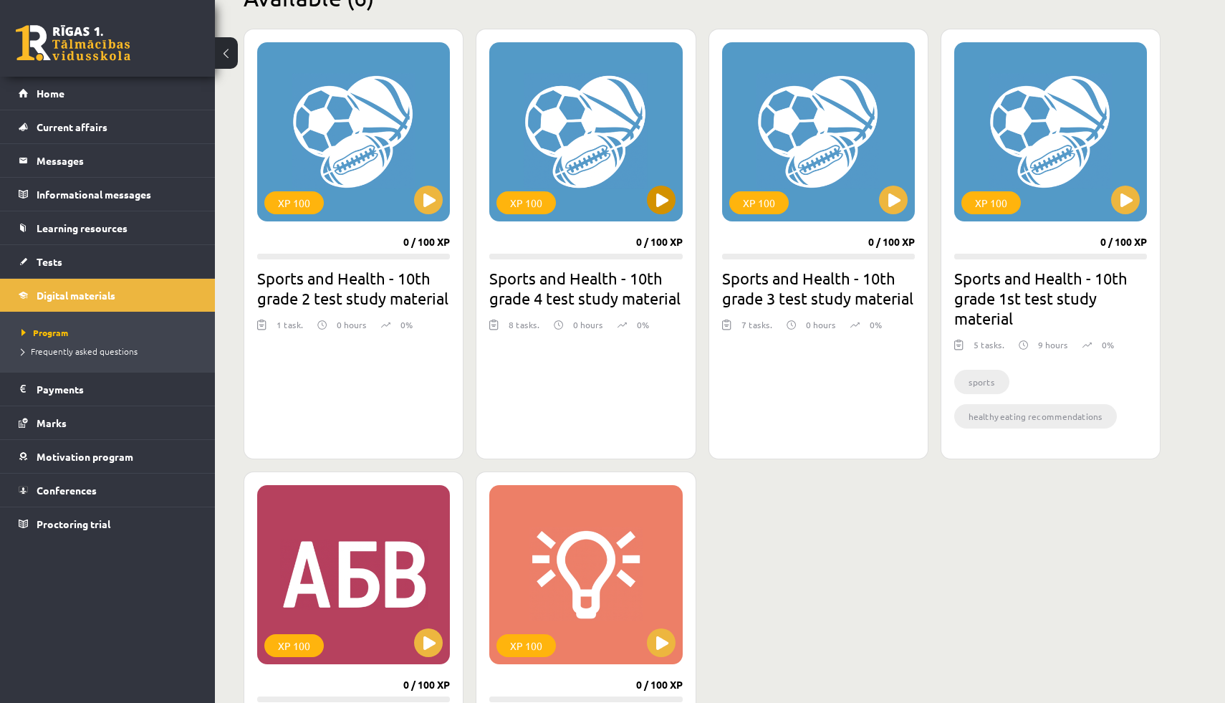
scroll to position [335, 0]
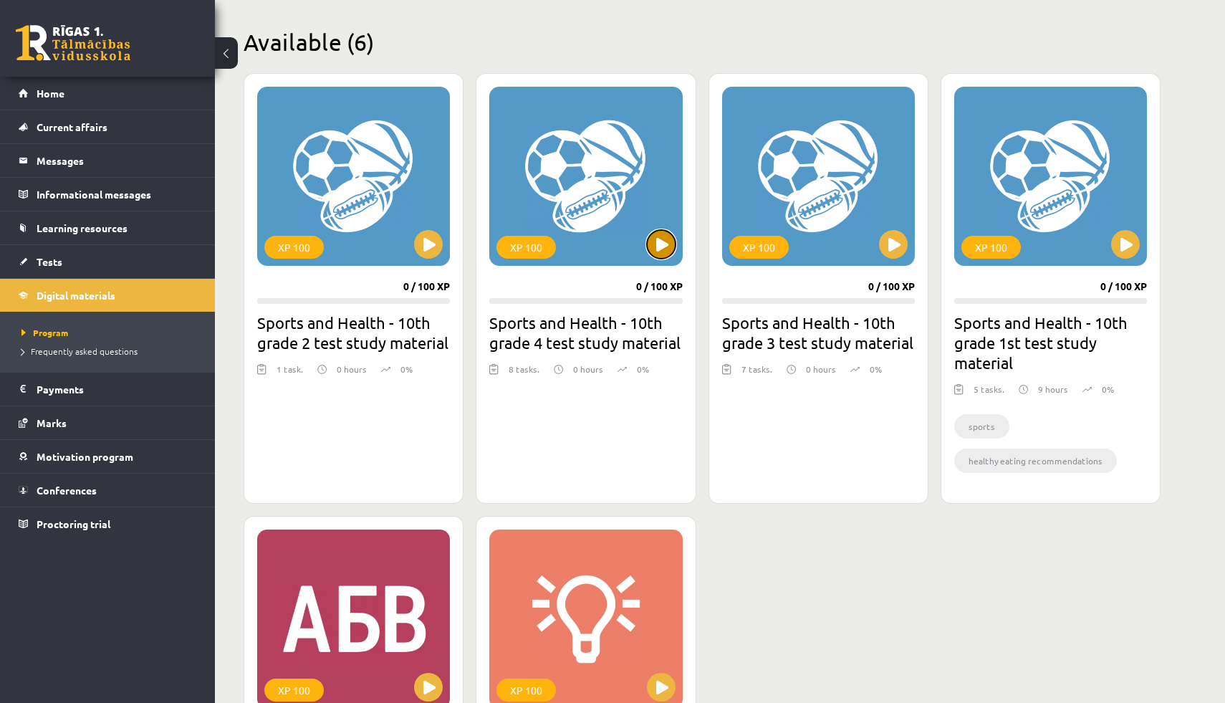
click at [660, 247] on button at bounding box center [661, 244] width 29 height 29
click at [878, 242] on div "XP 100" at bounding box center [818, 176] width 193 height 179
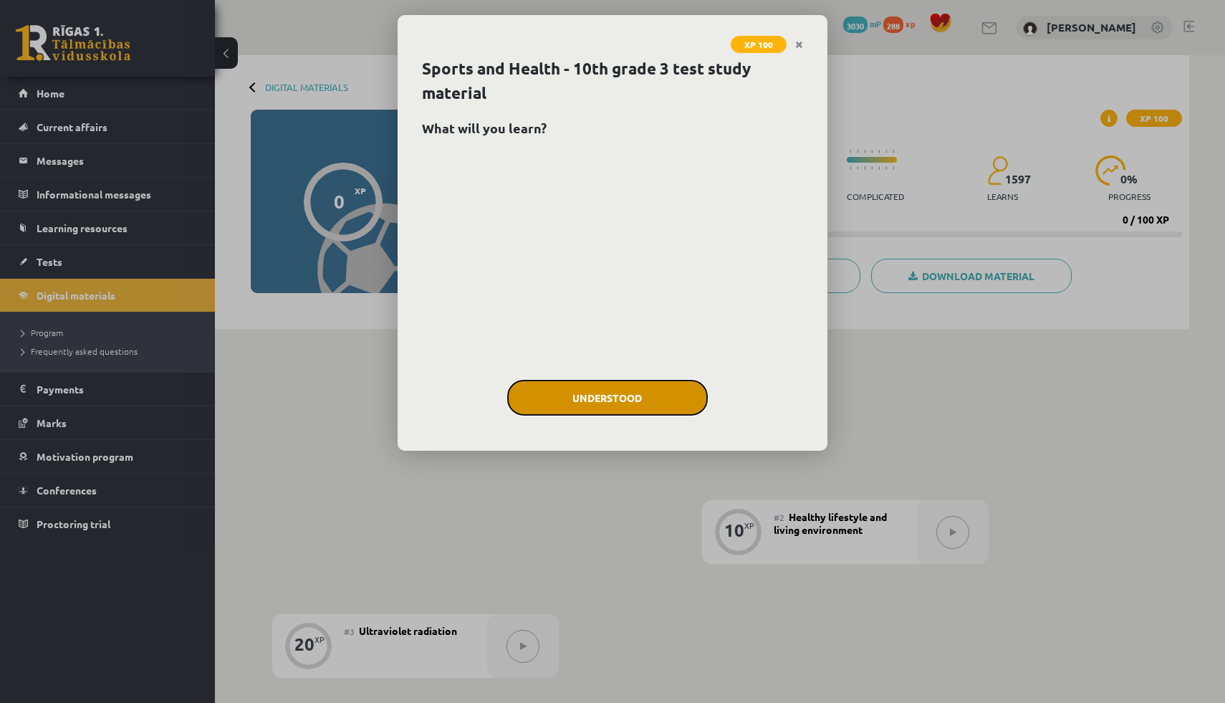
click at [610, 403] on button "Understood" at bounding box center [607, 398] width 201 height 36
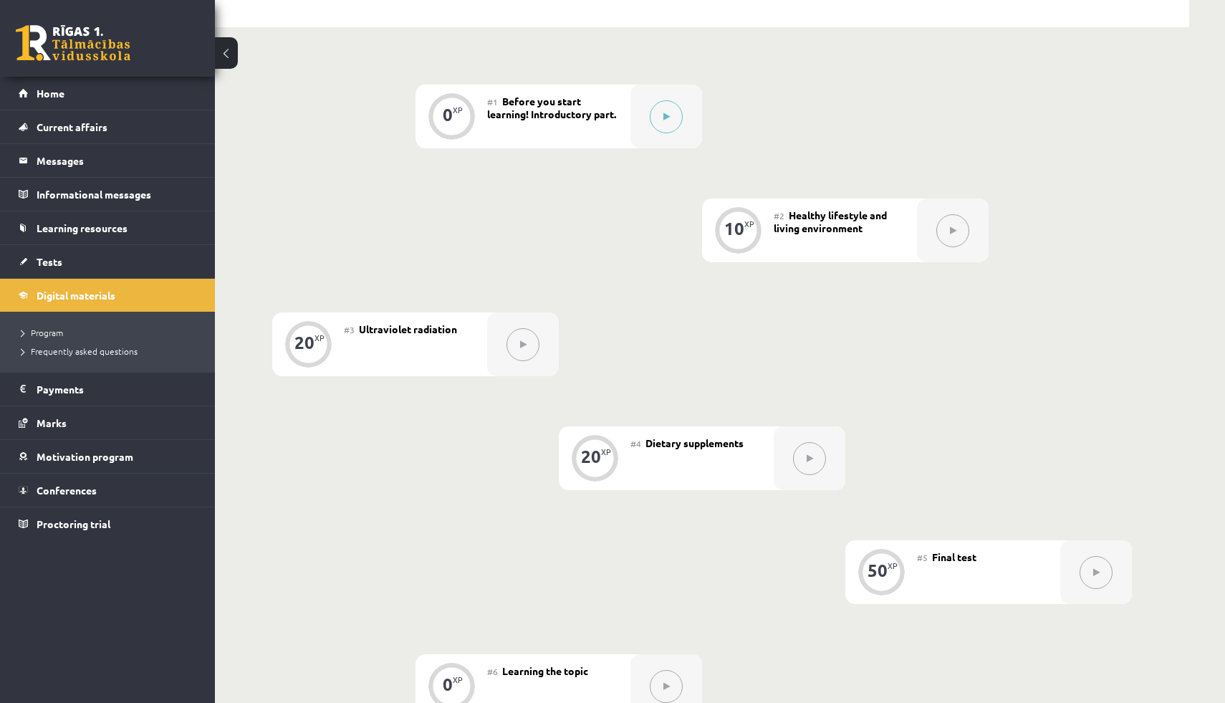
scroll to position [274, 0]
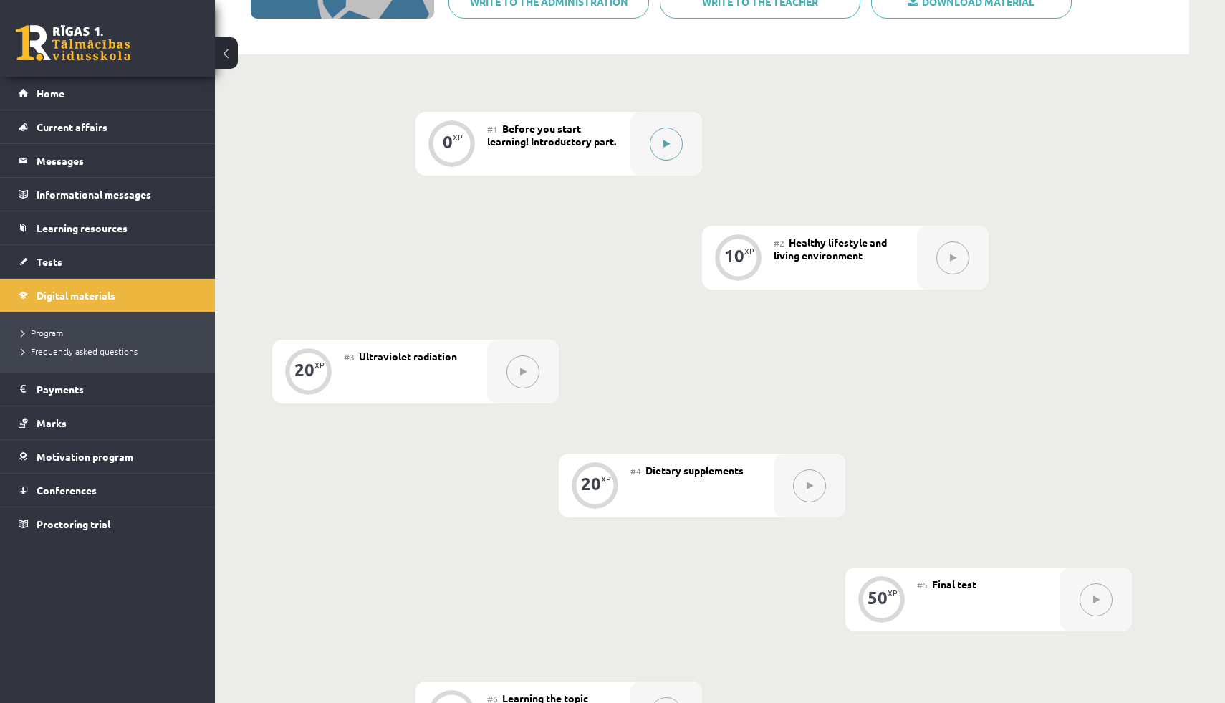
click at [686, 168] on div at bounding box center [666, 144] width 72 height 64
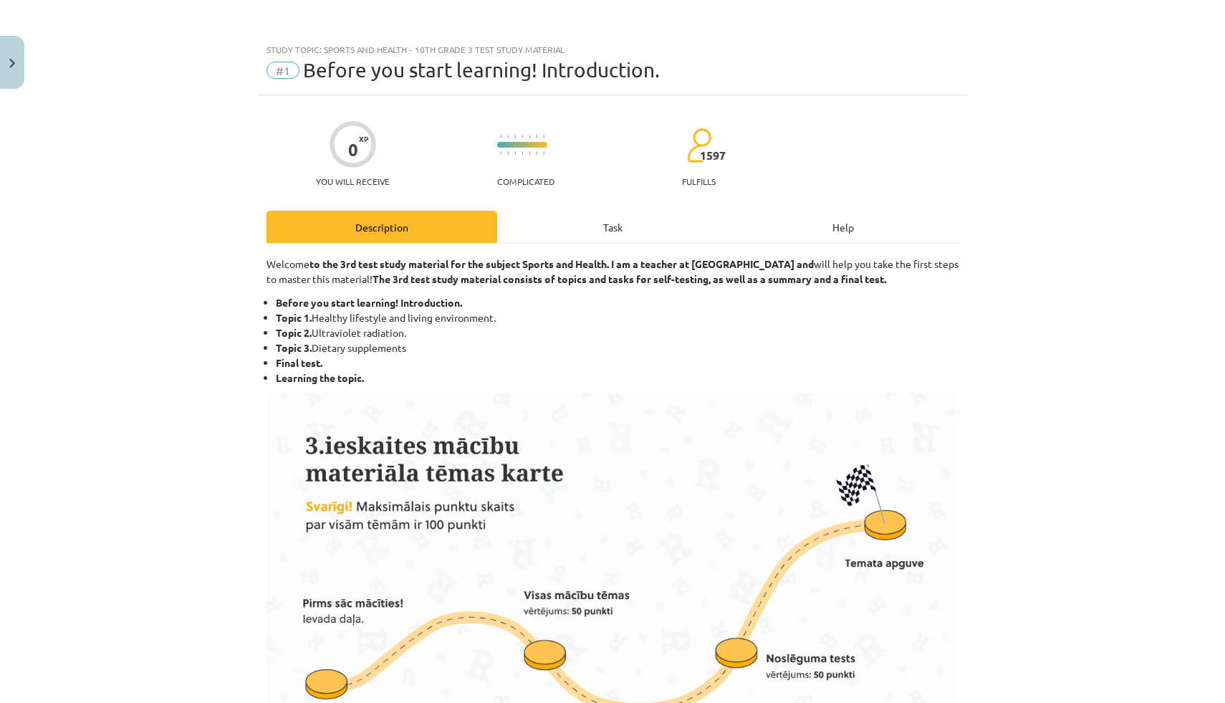
click at [628, 219] on div "Task" at bounding box center [612, 227] width 231 height 32
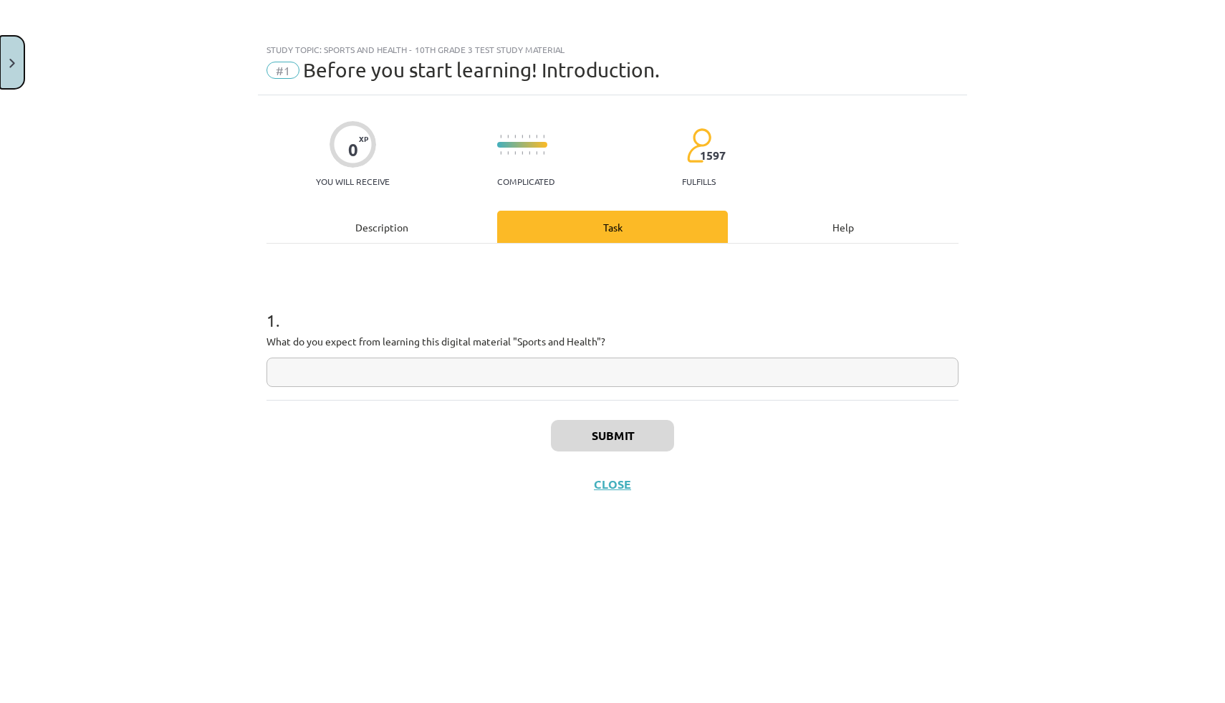
click at [11, 57] on button "Close" at bounding box center [12, 62] width 24 height 53
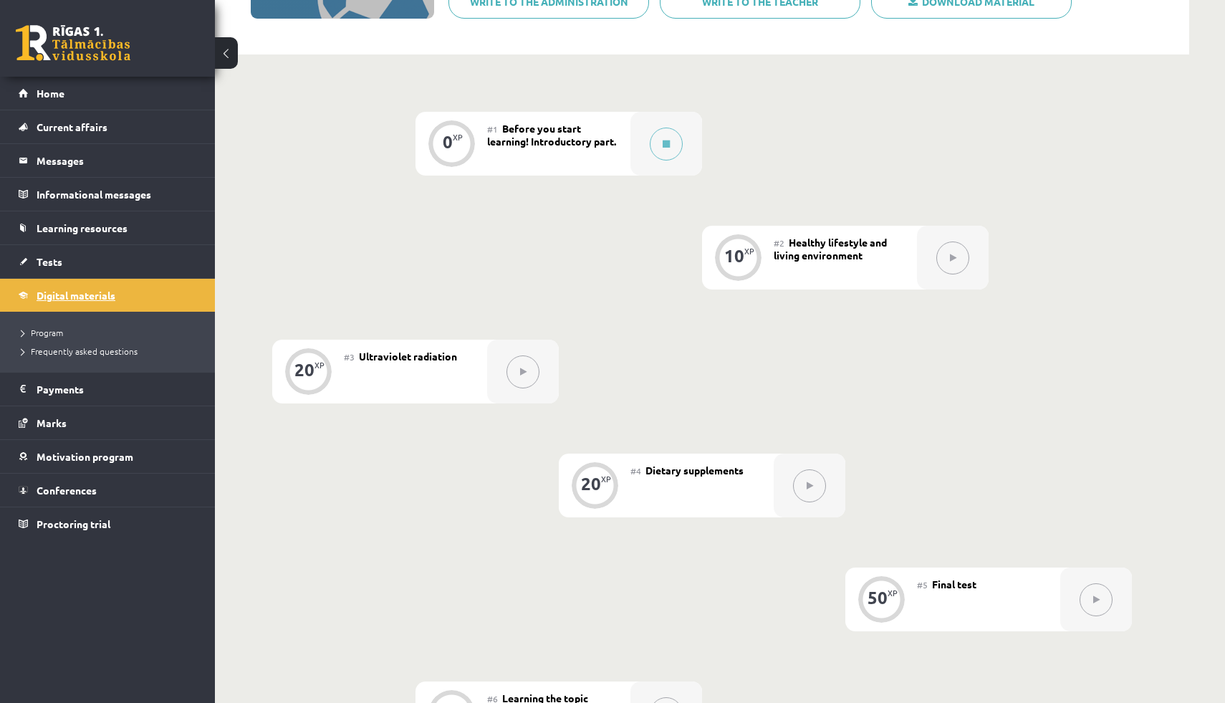
click at [111, 295] on font "Digital materials" at bounding box center [76, 295] width 79 height 13
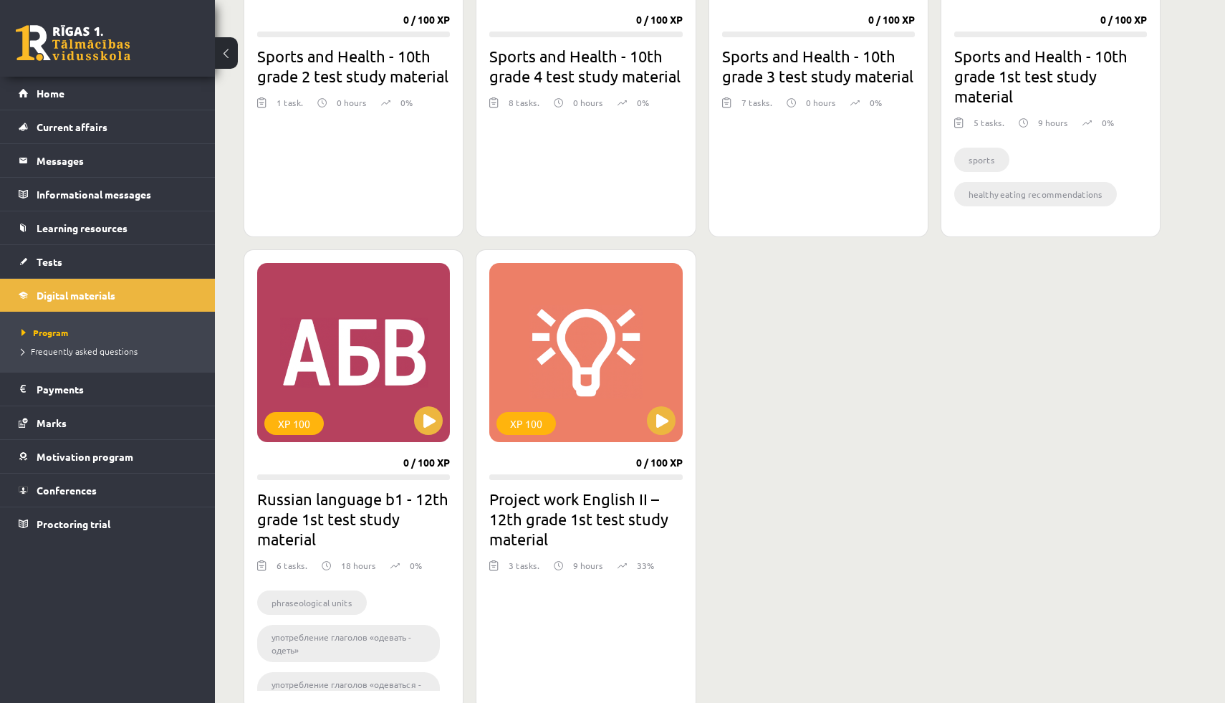
scroll to position [621, 0]
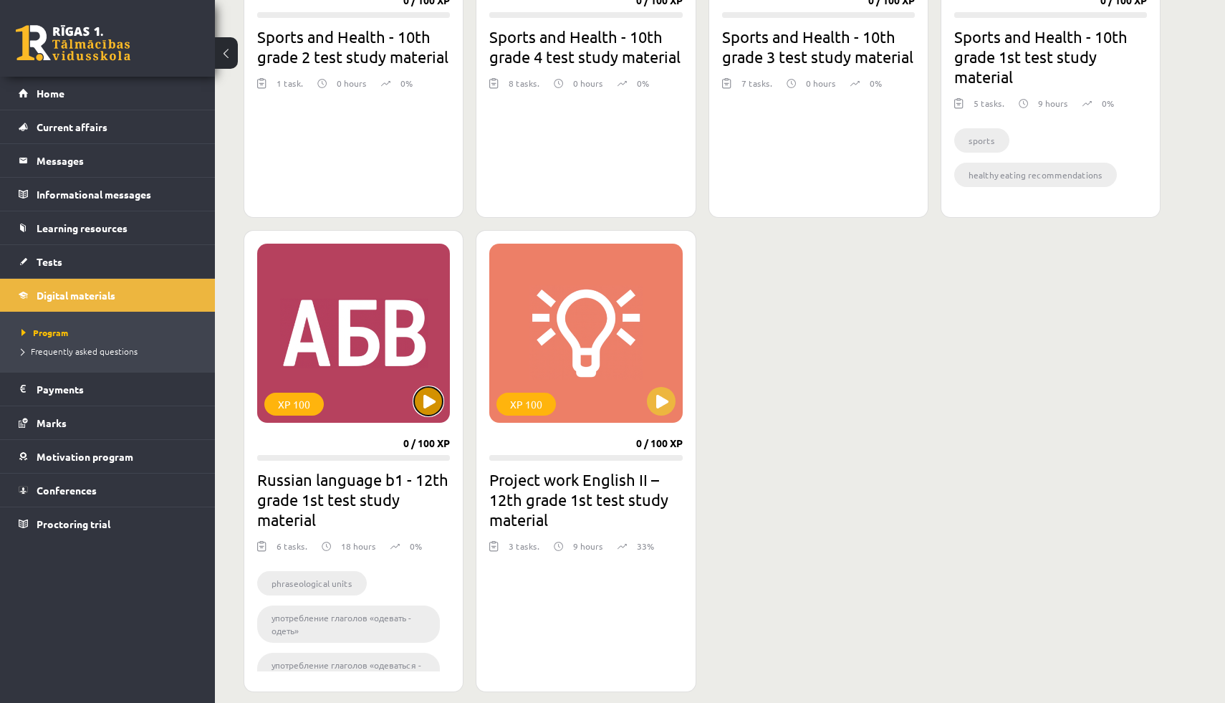
click at [430, 405] on button at bounding box center [428, 401] width 29 height 29
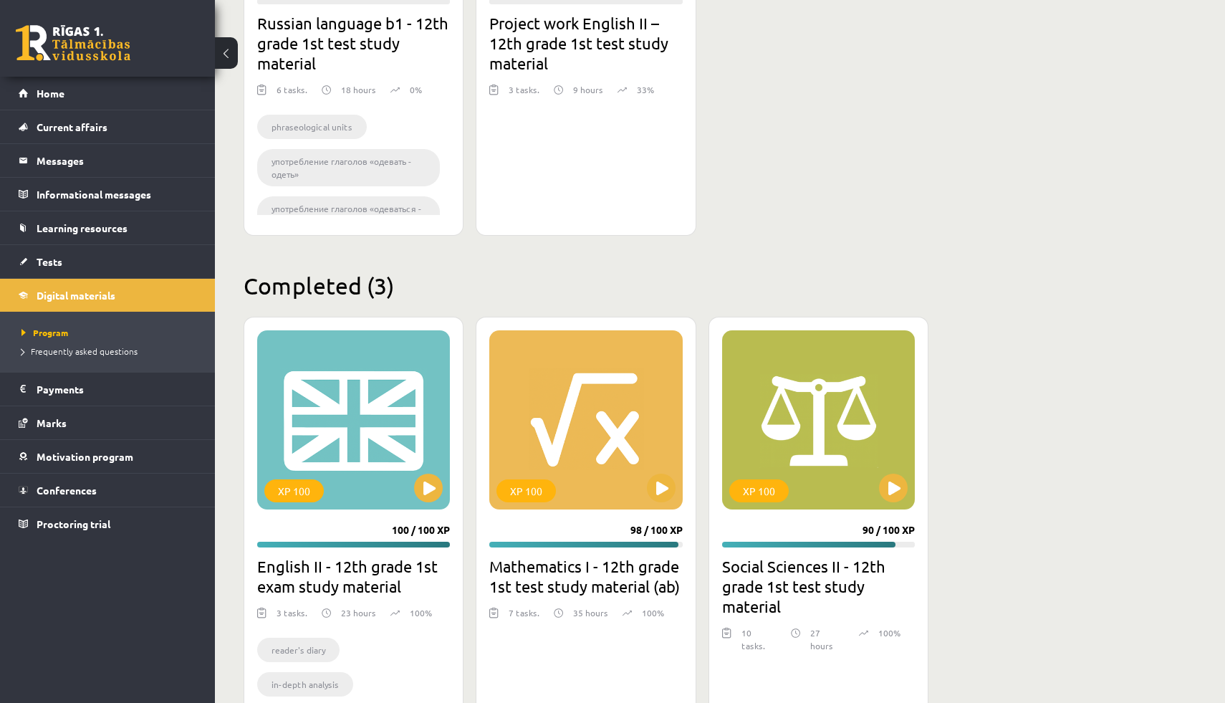
scroll to position [1144, 0]
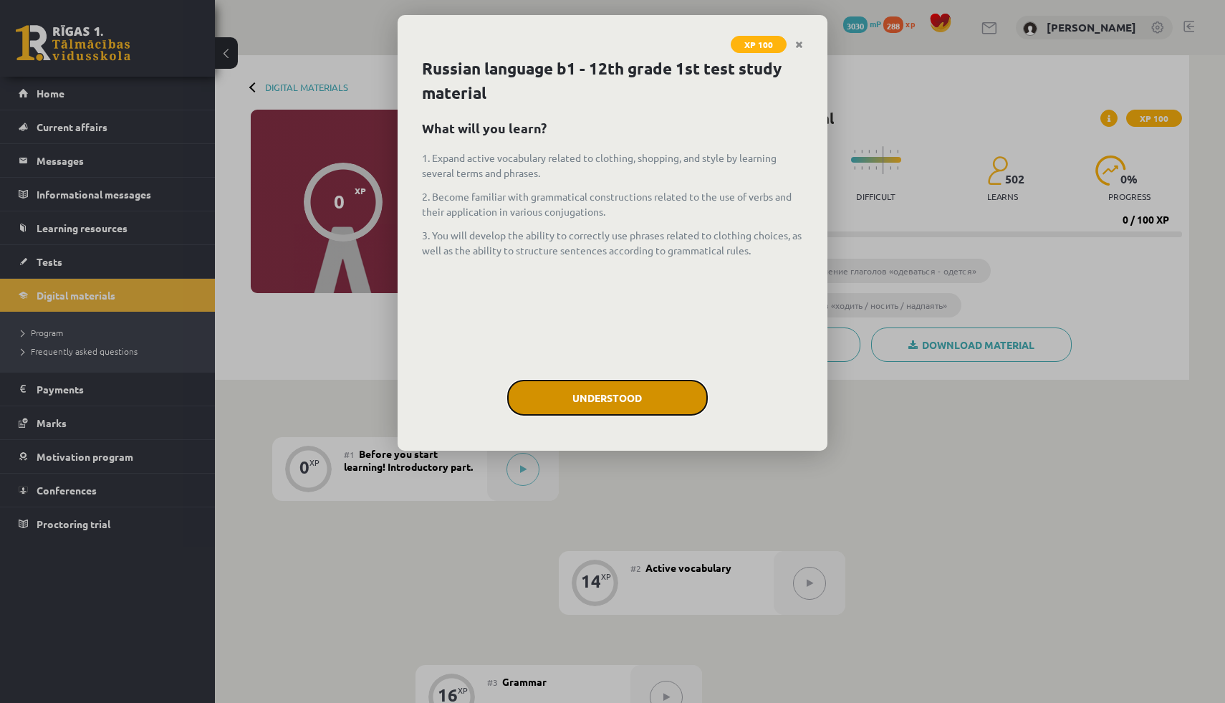
click at [617, 388] on button "Understood" at bounding box center [607, 398] width 201 height 36
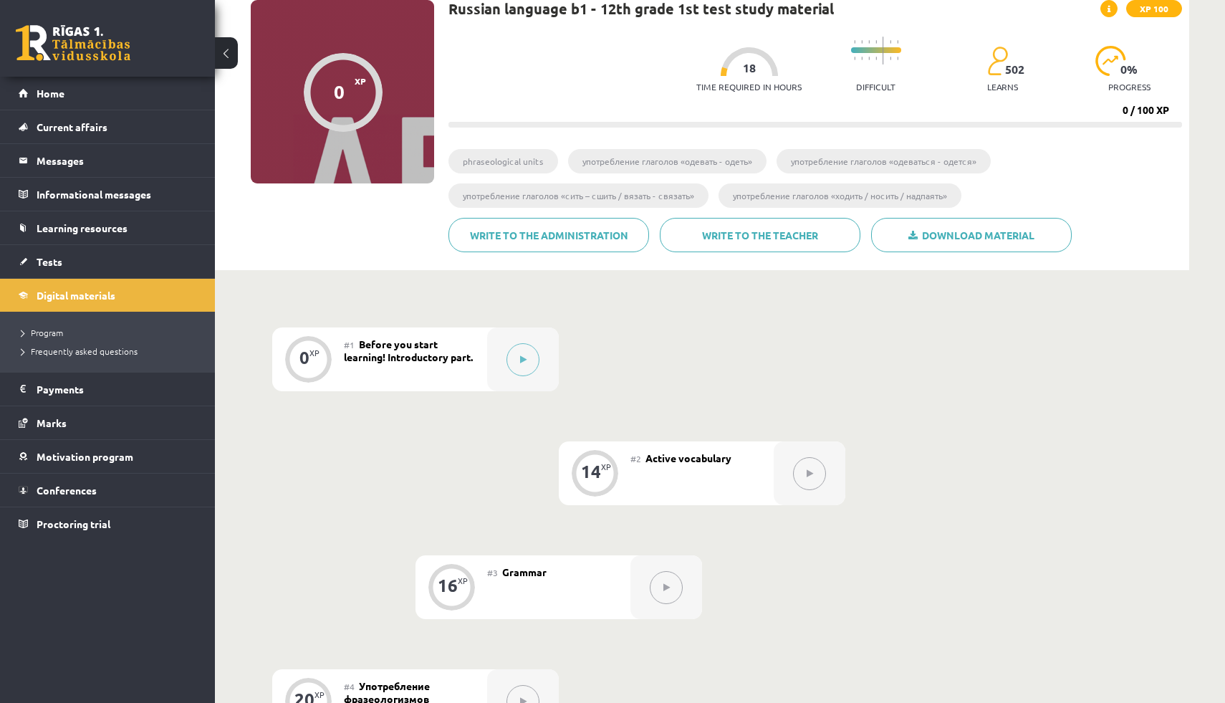
scroll to position [176, 0]
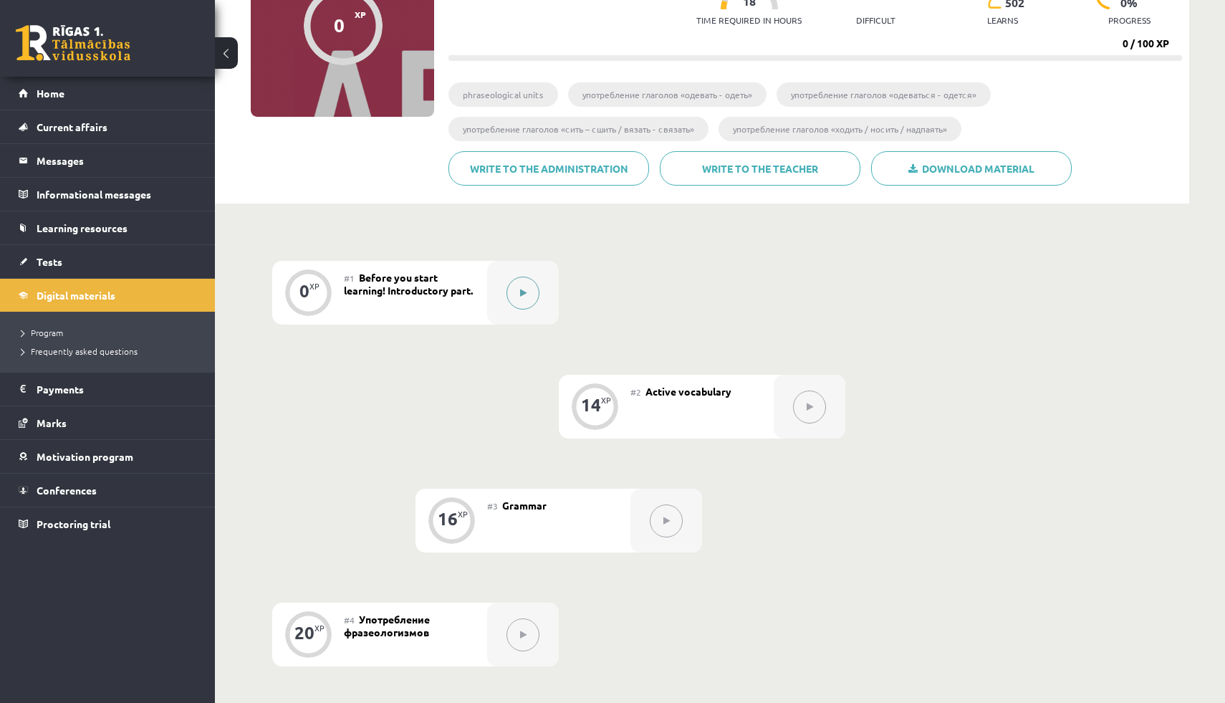
click at [518, 293] on button at bounding box center [522, 293] width 33 height 33
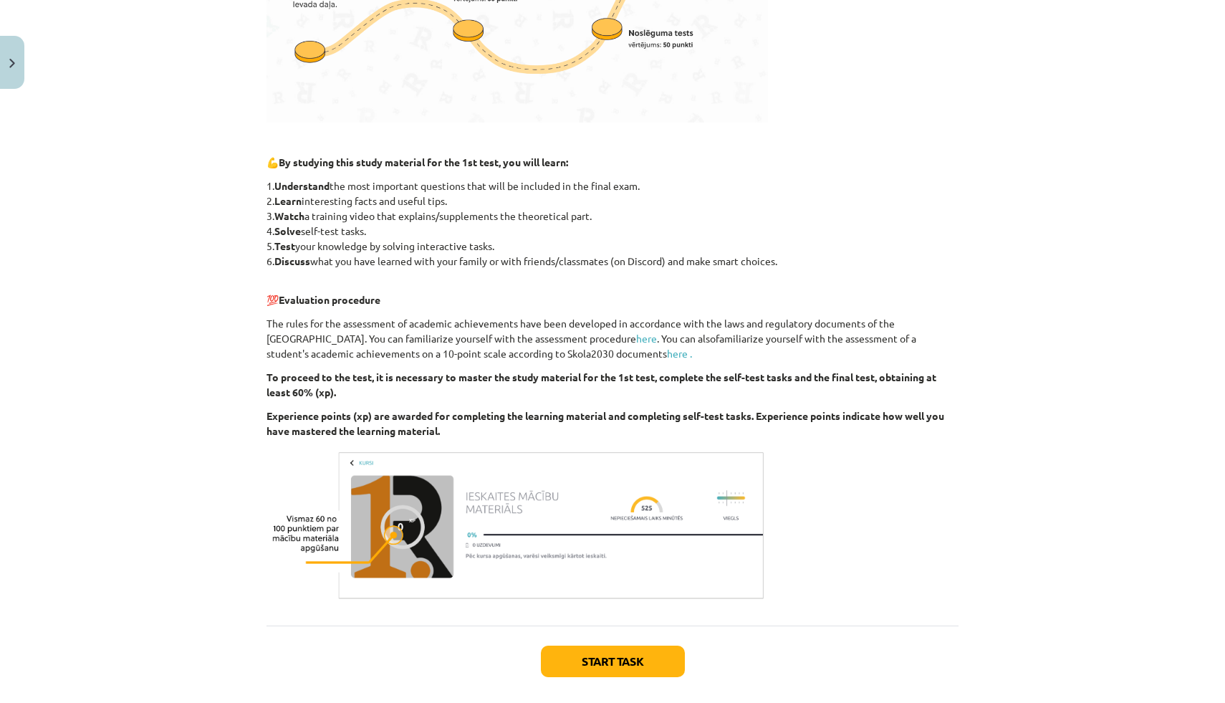
scroll to position [680, 0]
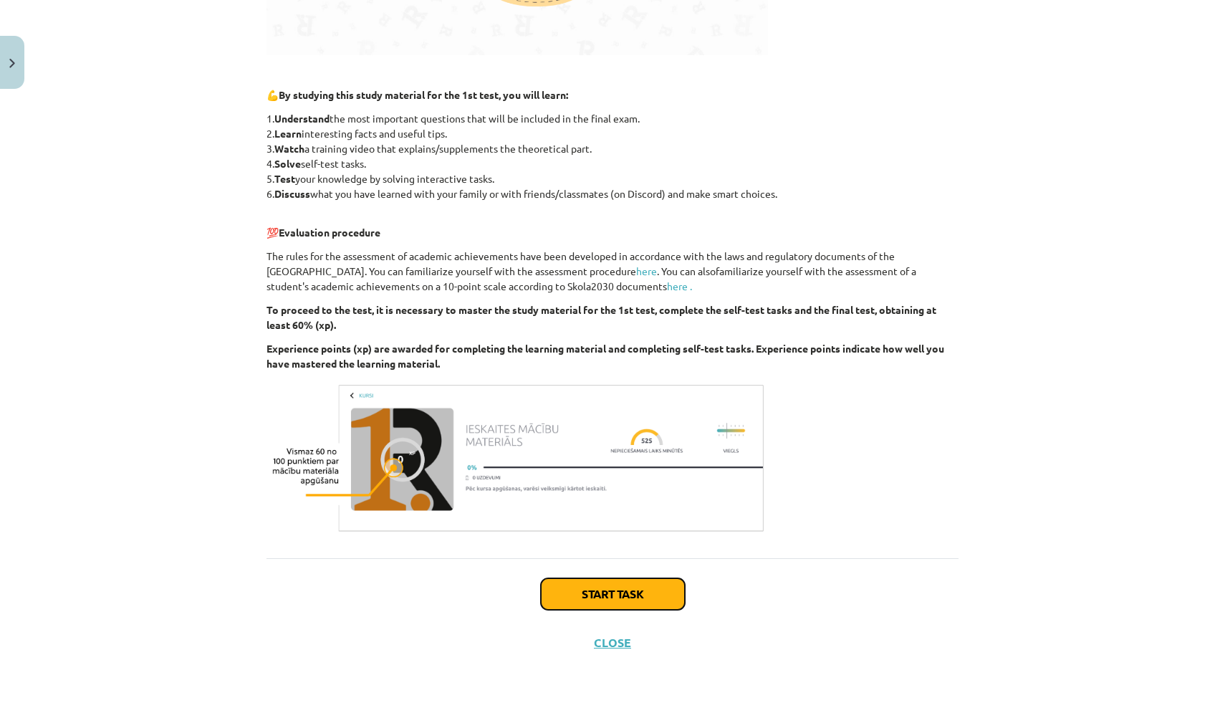
click at [584, 604] on button "Start task" at bounding box center [613, 594] width 144 height 32
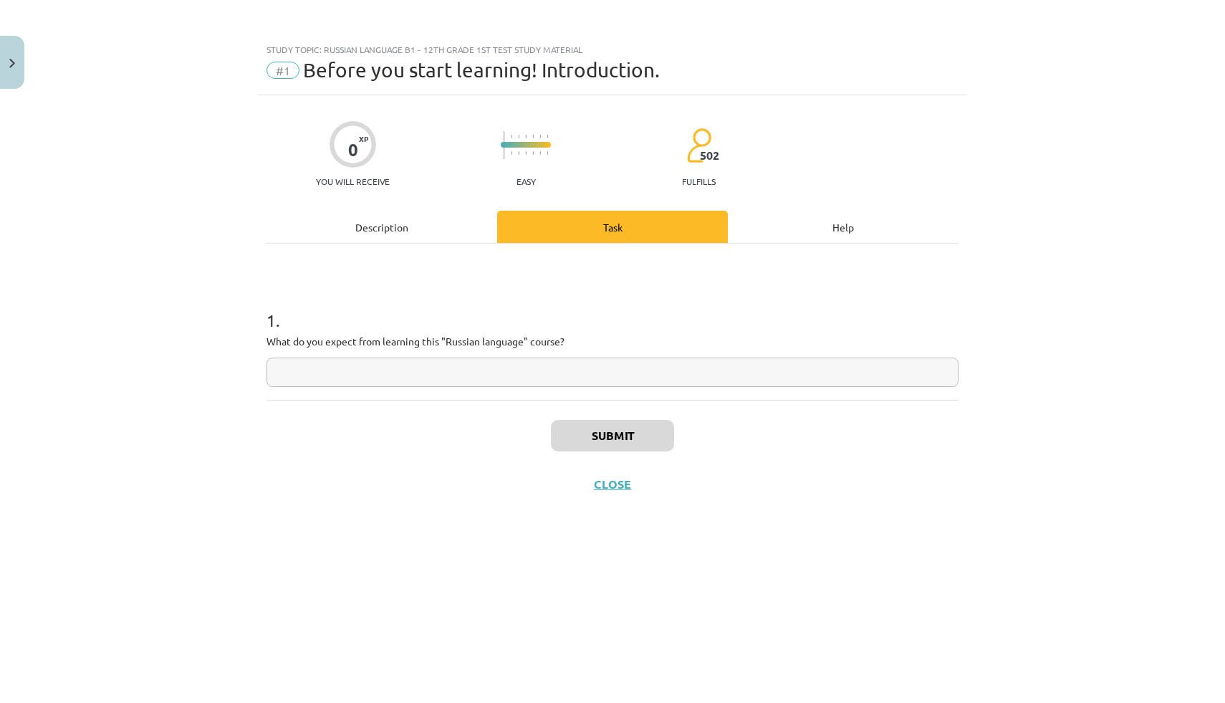
click at [433, 369] on input "text" at bounding box center [612, 371] width 692 height 29
paste input "**********"
type input "**********"
click at [583, 429] on button "Submit" at bounding box center [612, 436] width 123 height 32
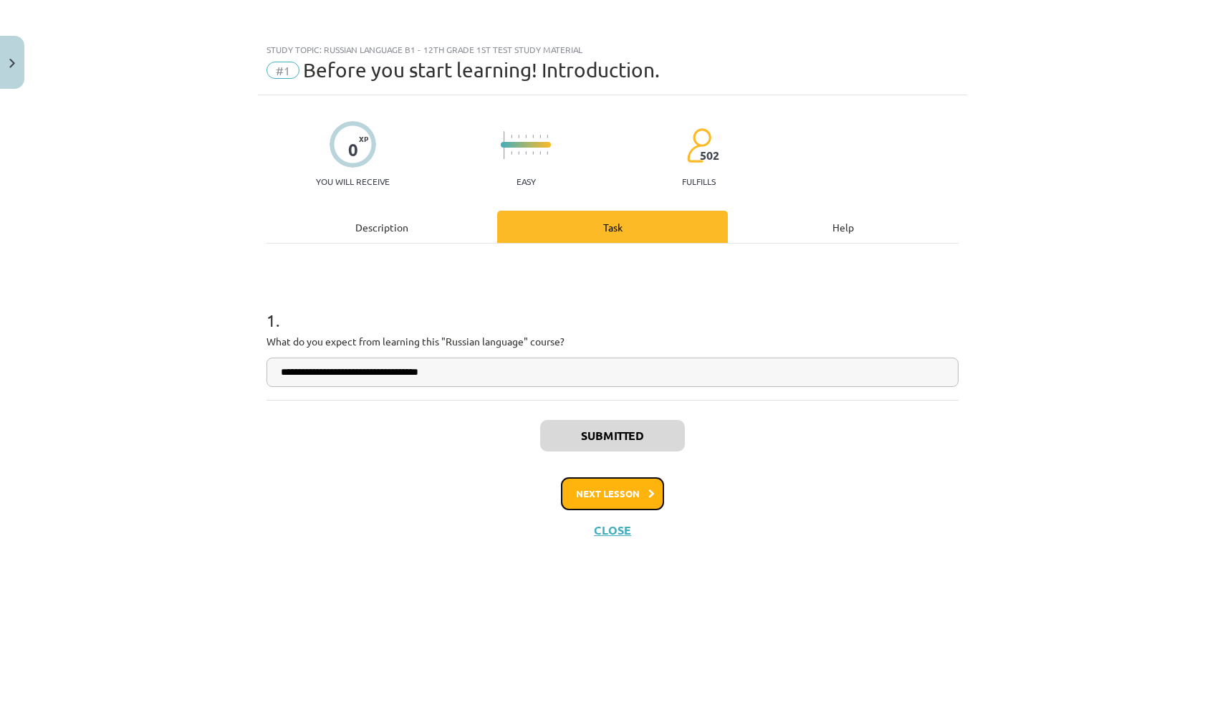
click at [595, 485] on button "Next lesson" at bounding box center [612, 493] width 103 height 33
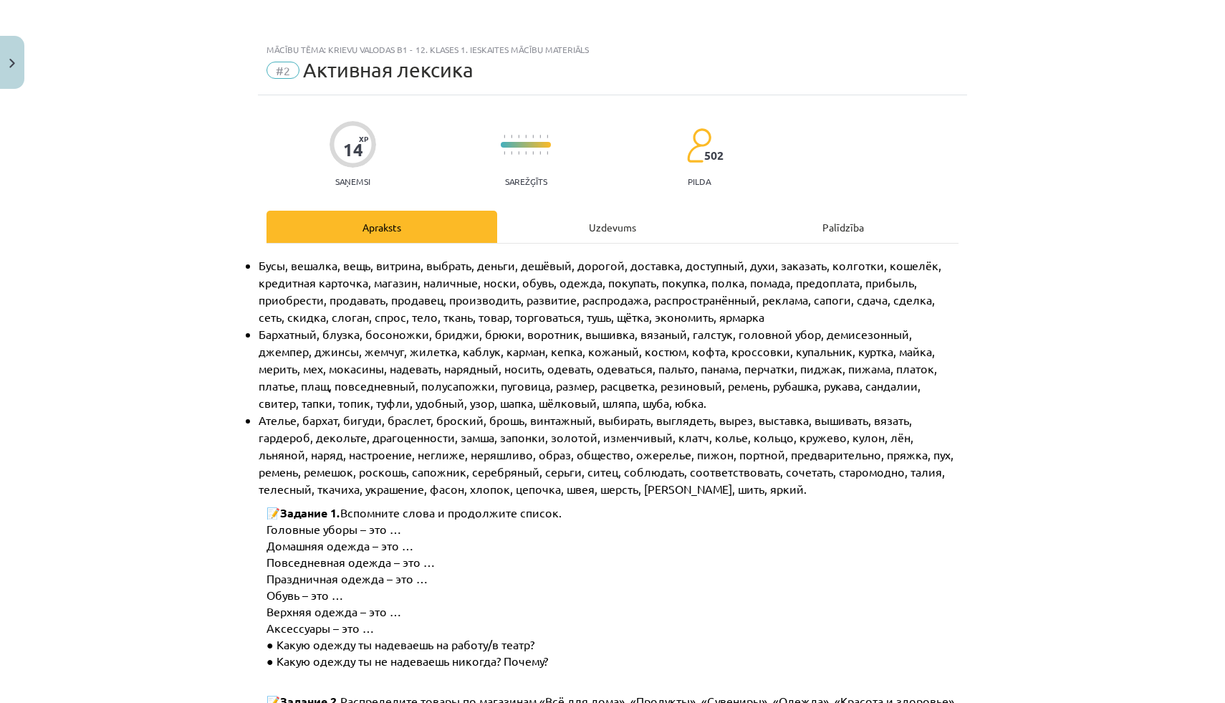
click at [660, 380] on span "Бархатный, блузка, босоножки, бриджи, брюки, воротник, вышивка, вязаный, галсту…" at bounding box center [599, 368] width 681 height 83
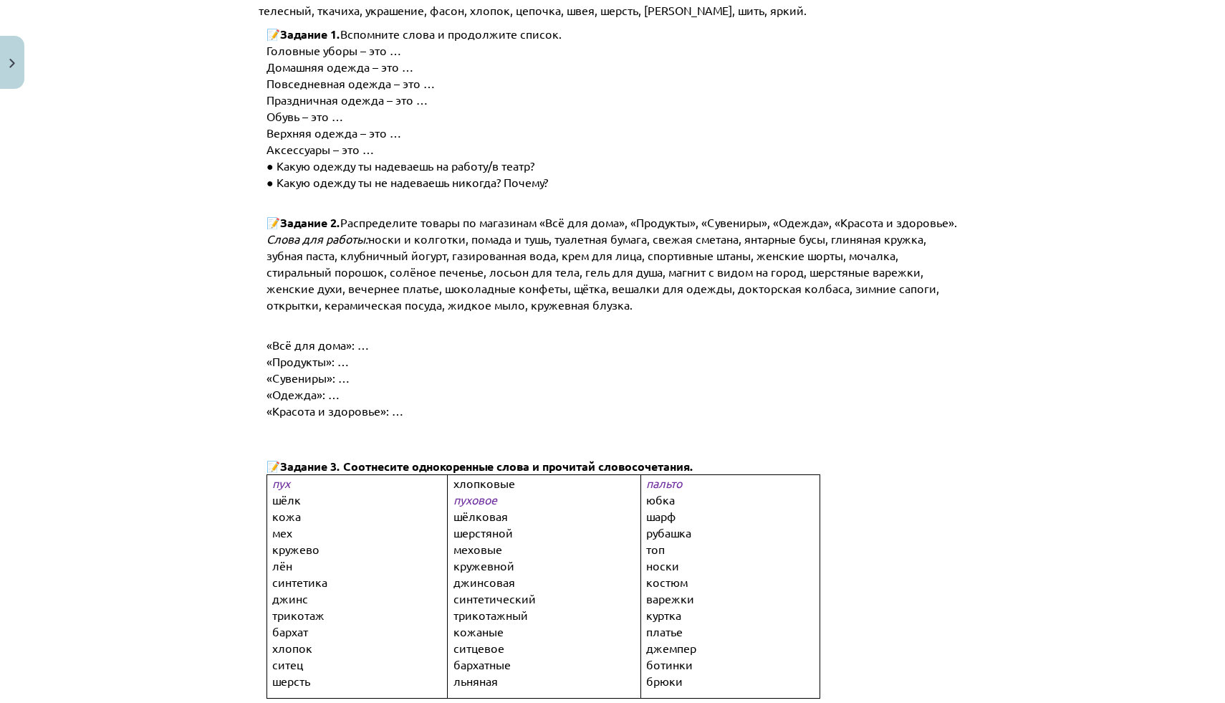
scroll to position [481, 0]
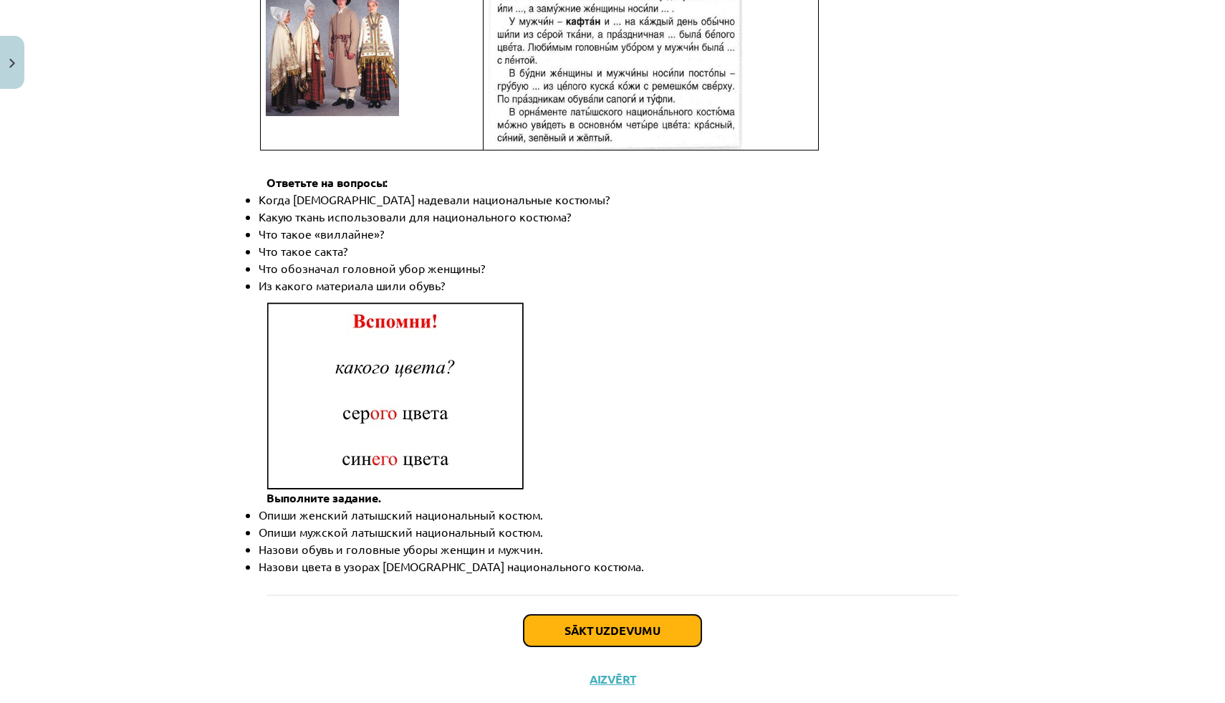
click at [575, 615] on button "Sākt uzdevumu" at bounding box center [613, 631] width 178 height 32
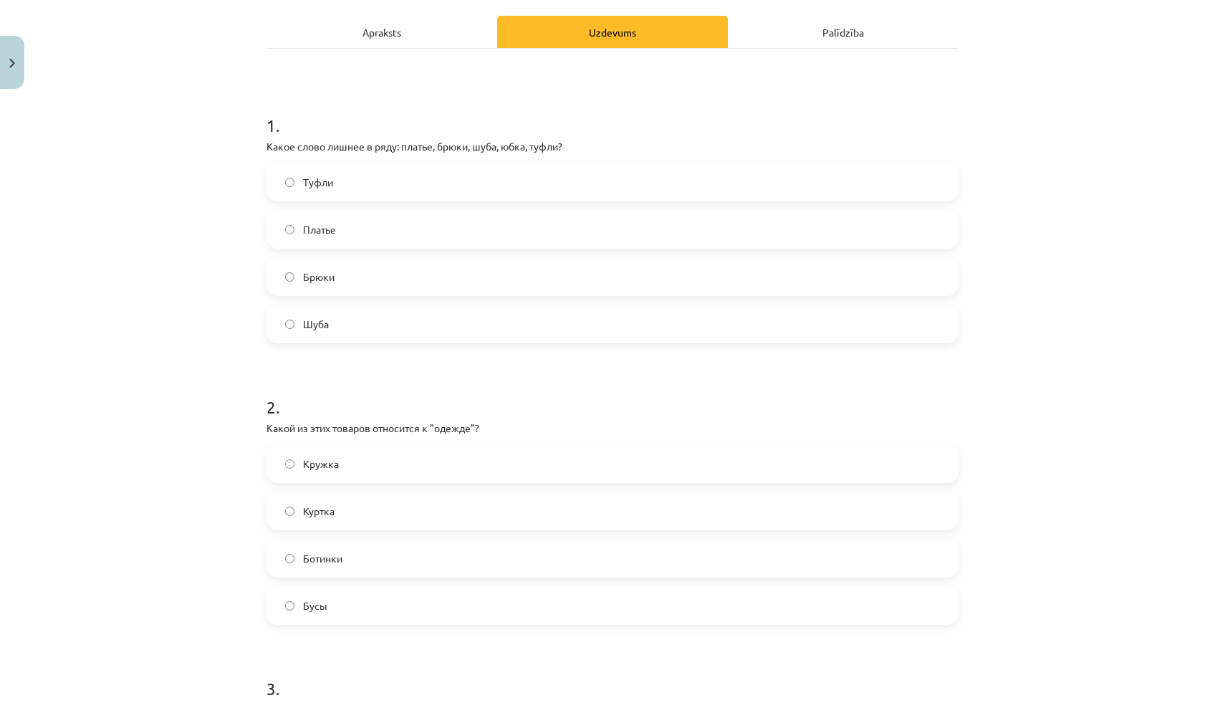
scroll to position [0, 0]
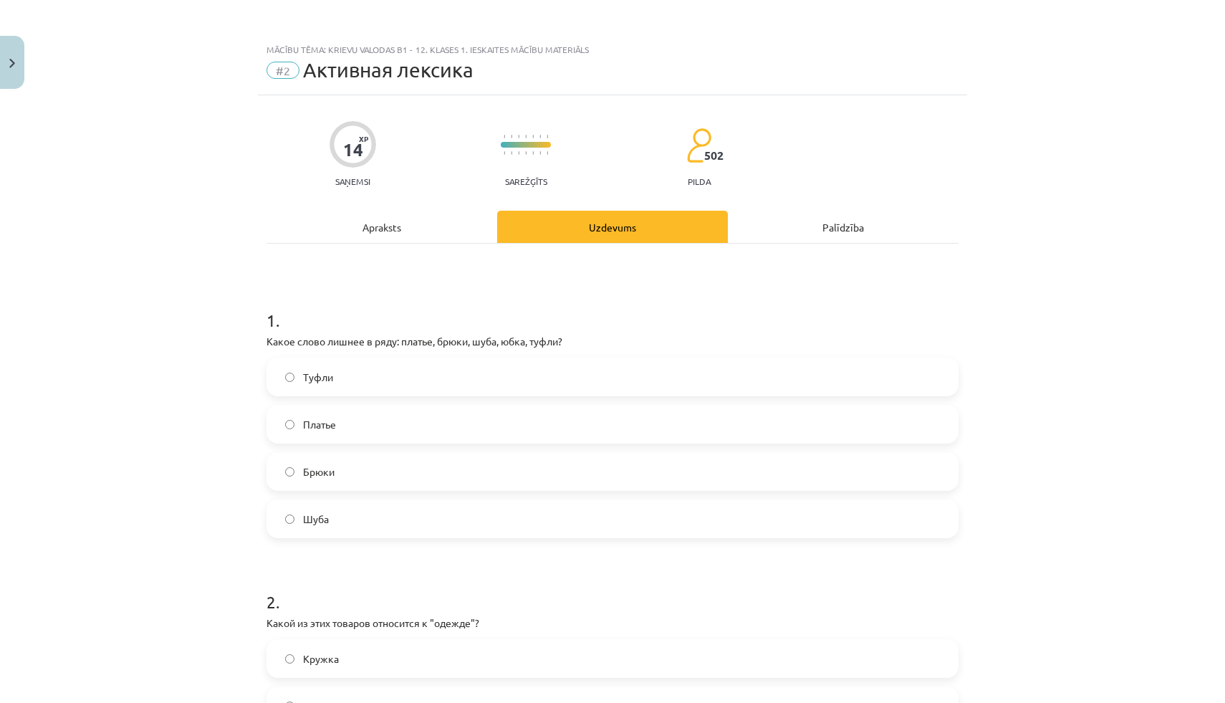
click at [312, 373] on span "Туфли" at bounding box center [318, 377] width 30 height 15
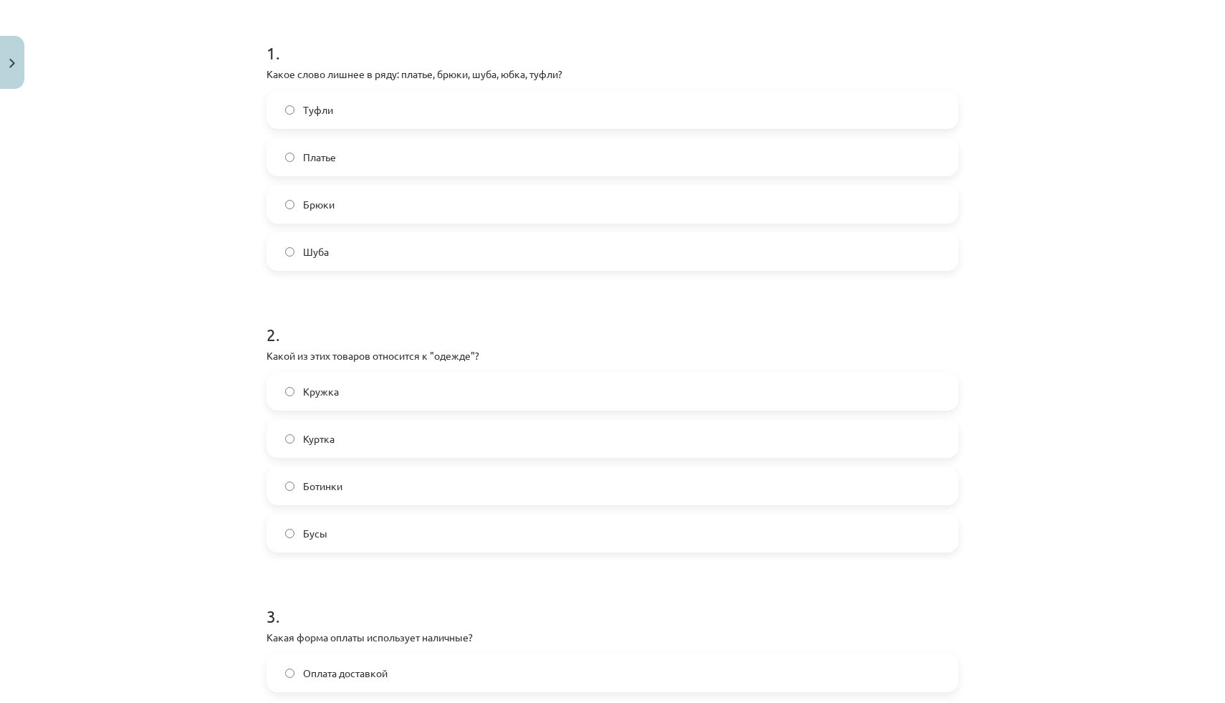
scroll to position [268, 0]
click at [329, 443] on span "Куртка" at bounding box center [319, 438] width 32 height 15
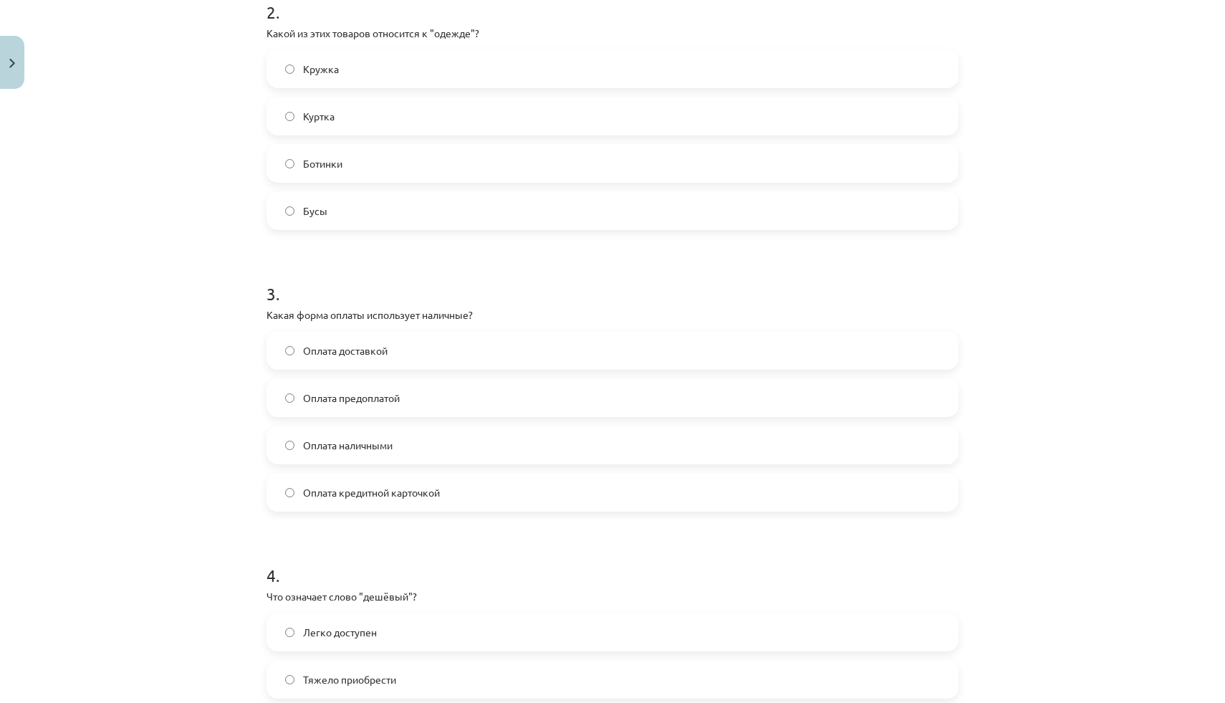
scroll to position [606, 0]
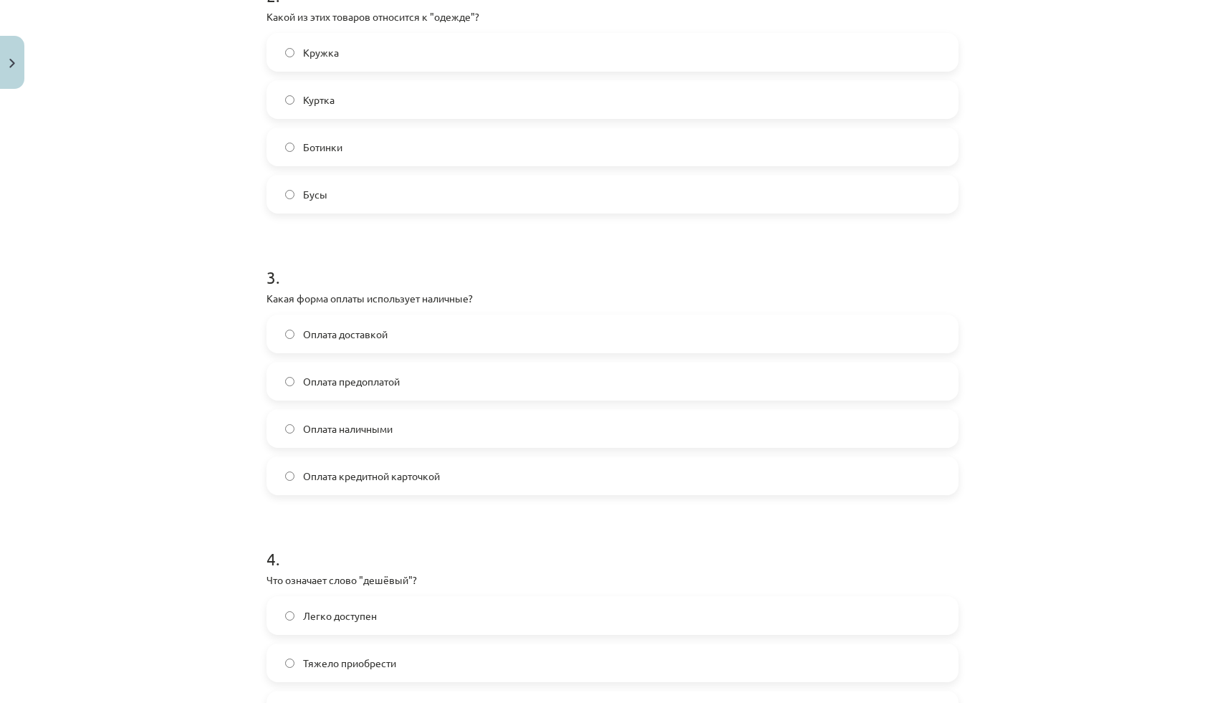
click at [362, 425] on span "Оплата наличными" at bounding box center [348, 428] width 90 height 15
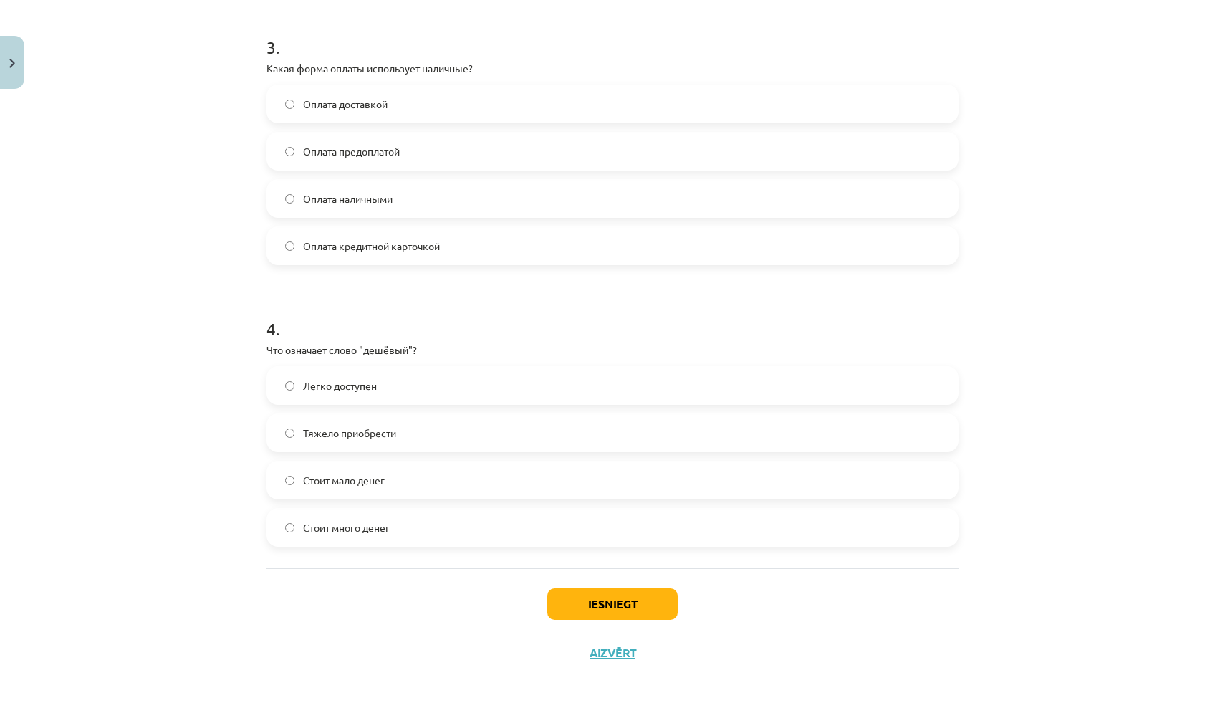
scroll to position [846, 0]
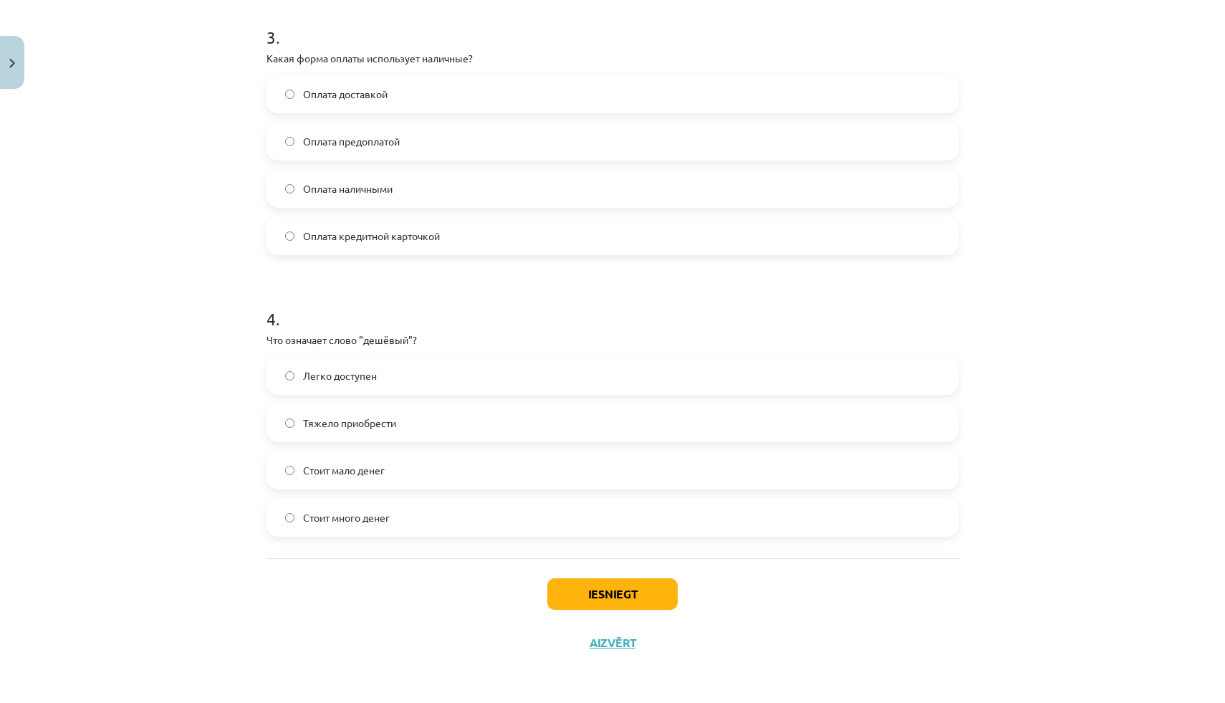
click at [387, 473] on label "Стоит мало денег" at bounding box center [612, 470] width 689 height 36
click at [615, 601] on button "Iesniegt" at bounding box center [612, 594] width 130 height 32
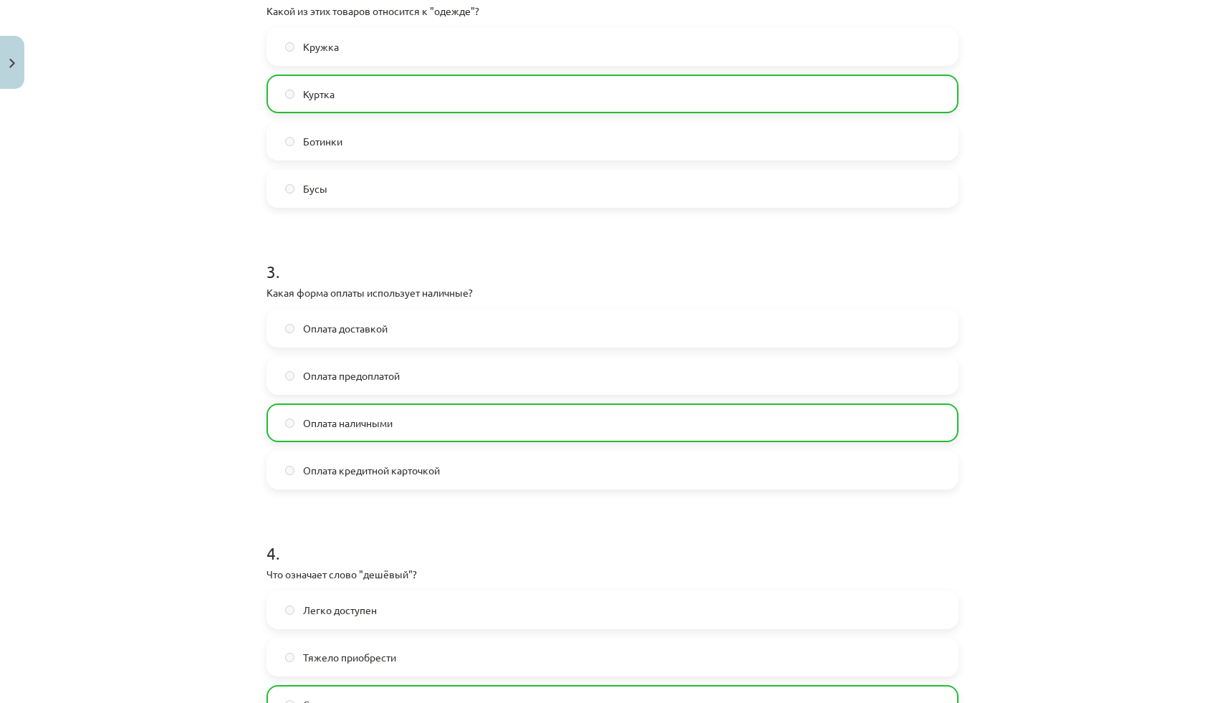
scroll to position [891, 0]
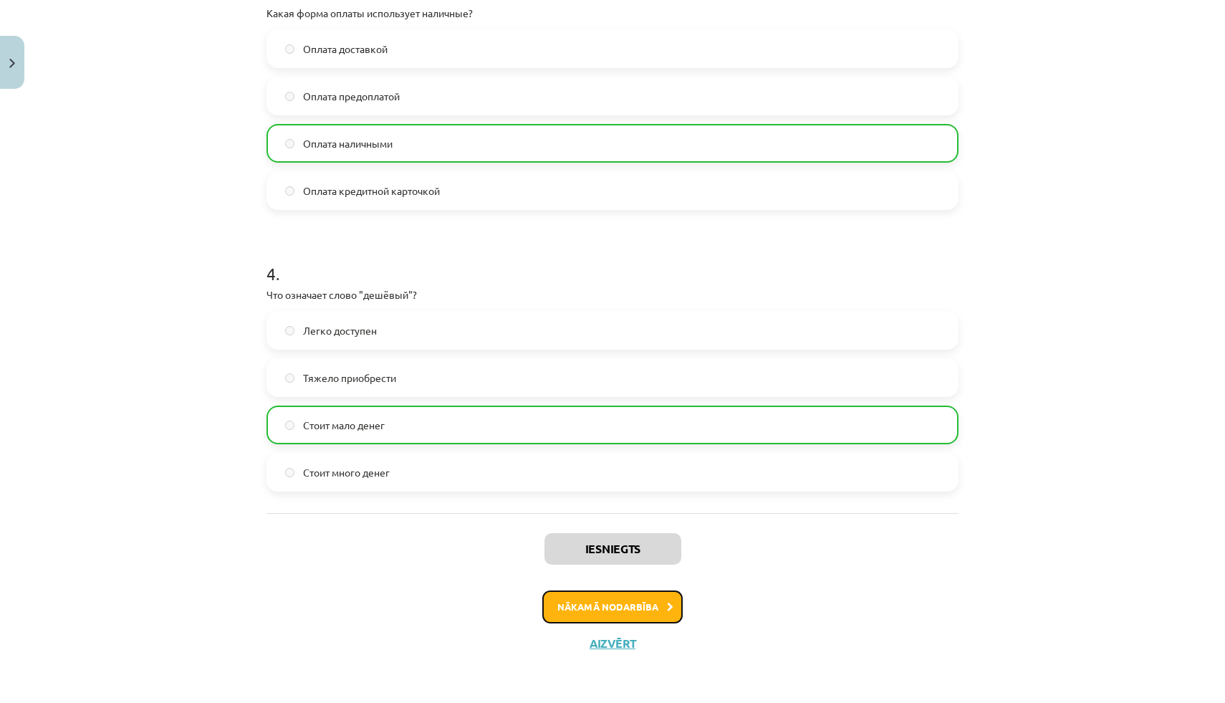
click at [595, 597] on button "Nākamā nodarbība" at bounding box center [612, 606] width 140 height 33
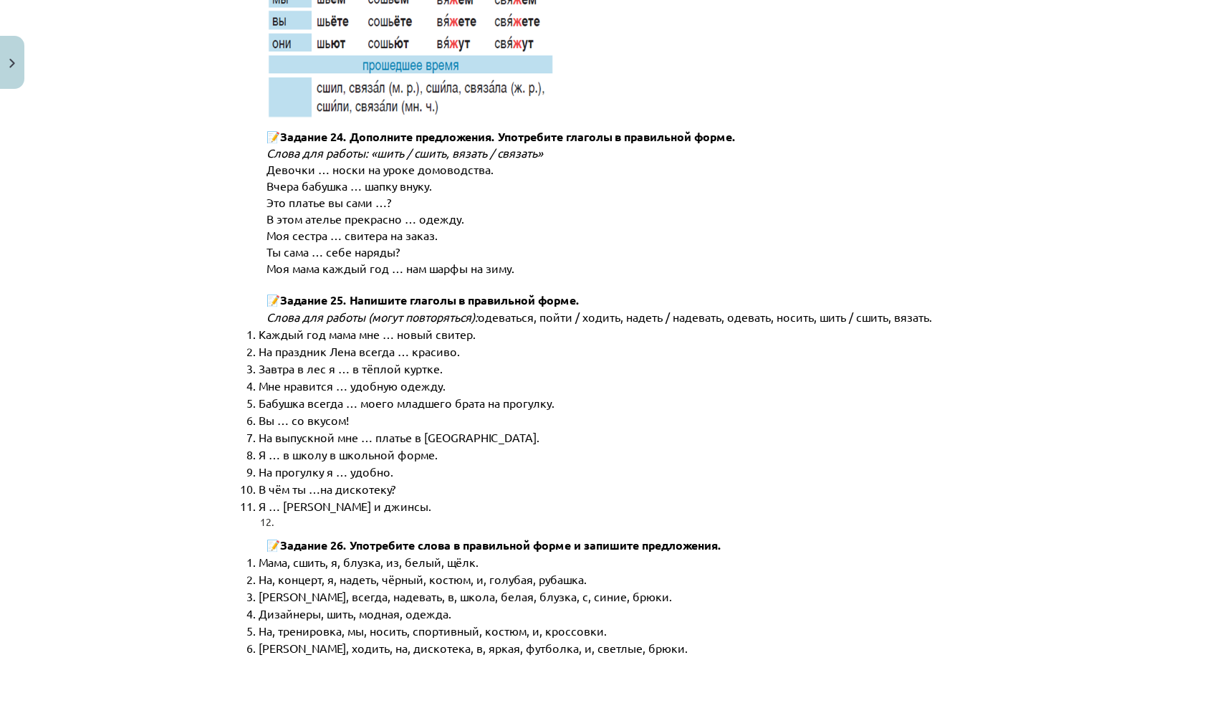
scroll to position [7093, 0]
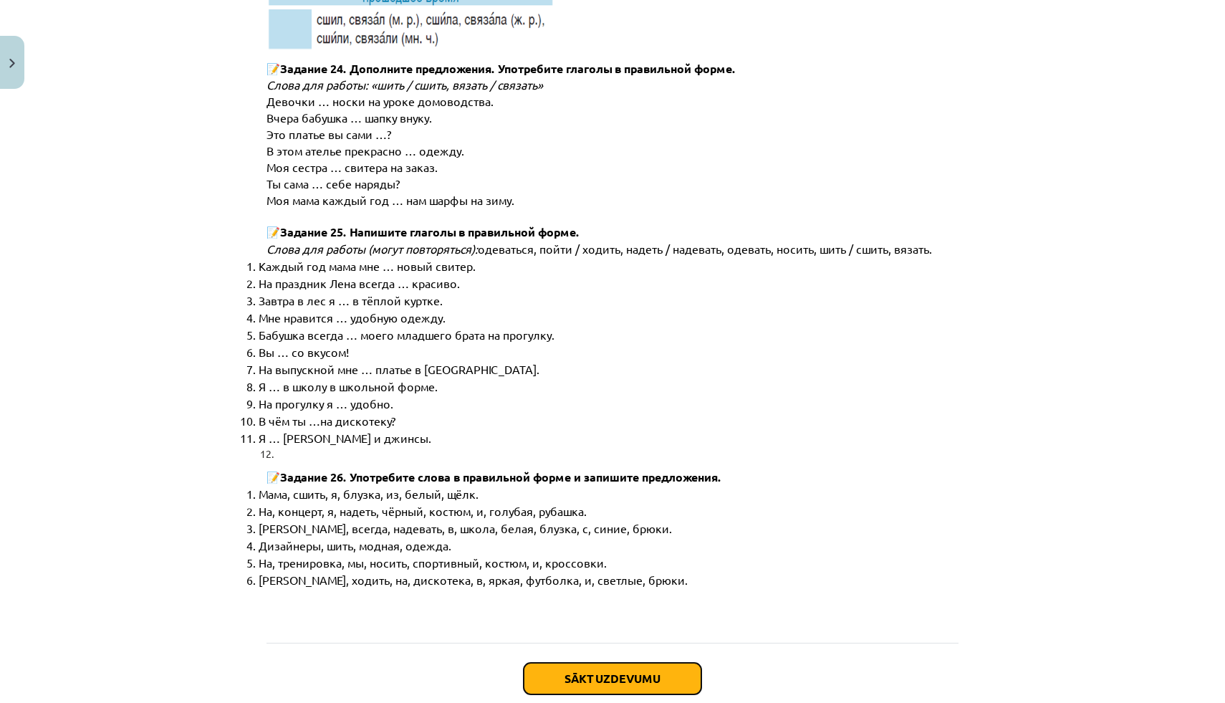
click at [586, 663] on button "Sākt uzdevumu" at bounding box center [613, 679] width 178 height 32
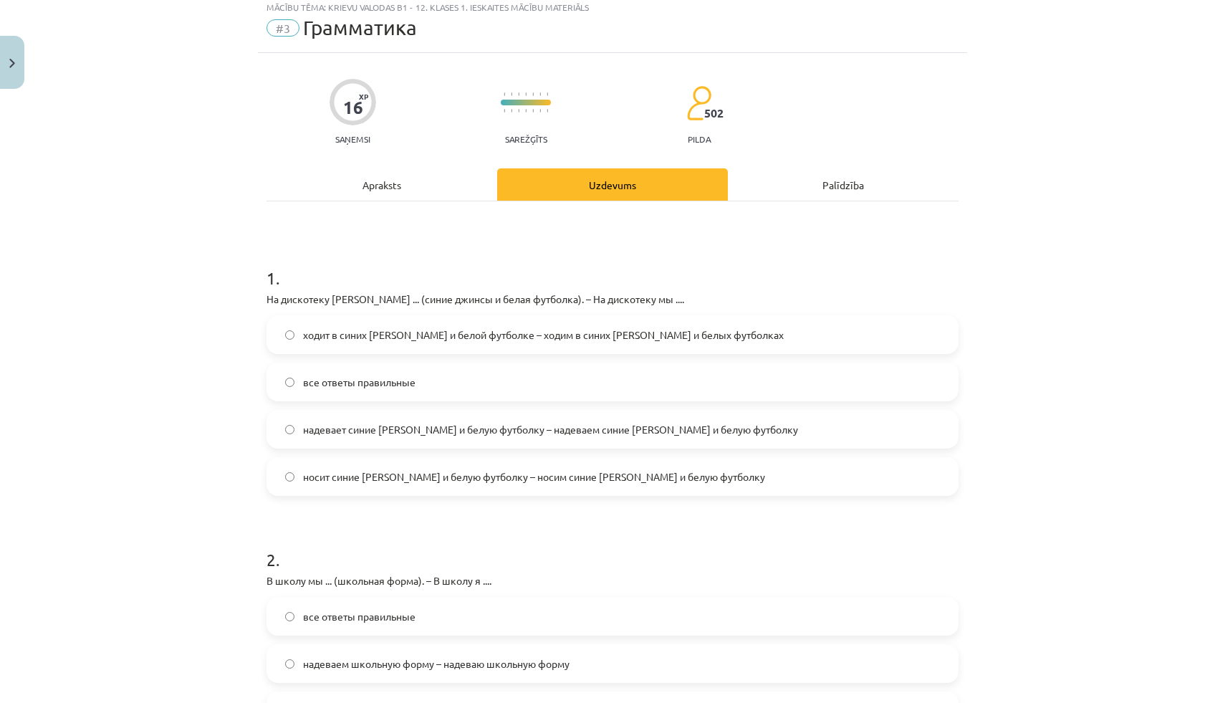
scroll to position [36, 0]
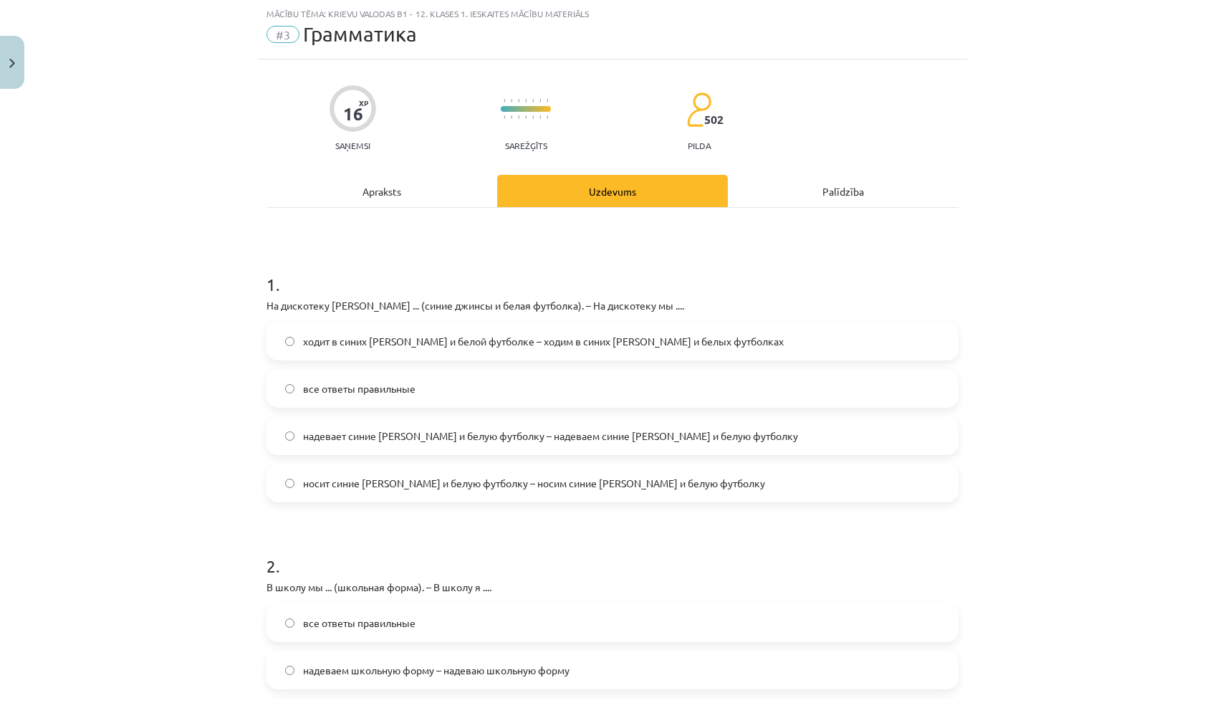
click at [413, 185] on div "Apraksts" at bounding box center [381, 191] width 231 height 32
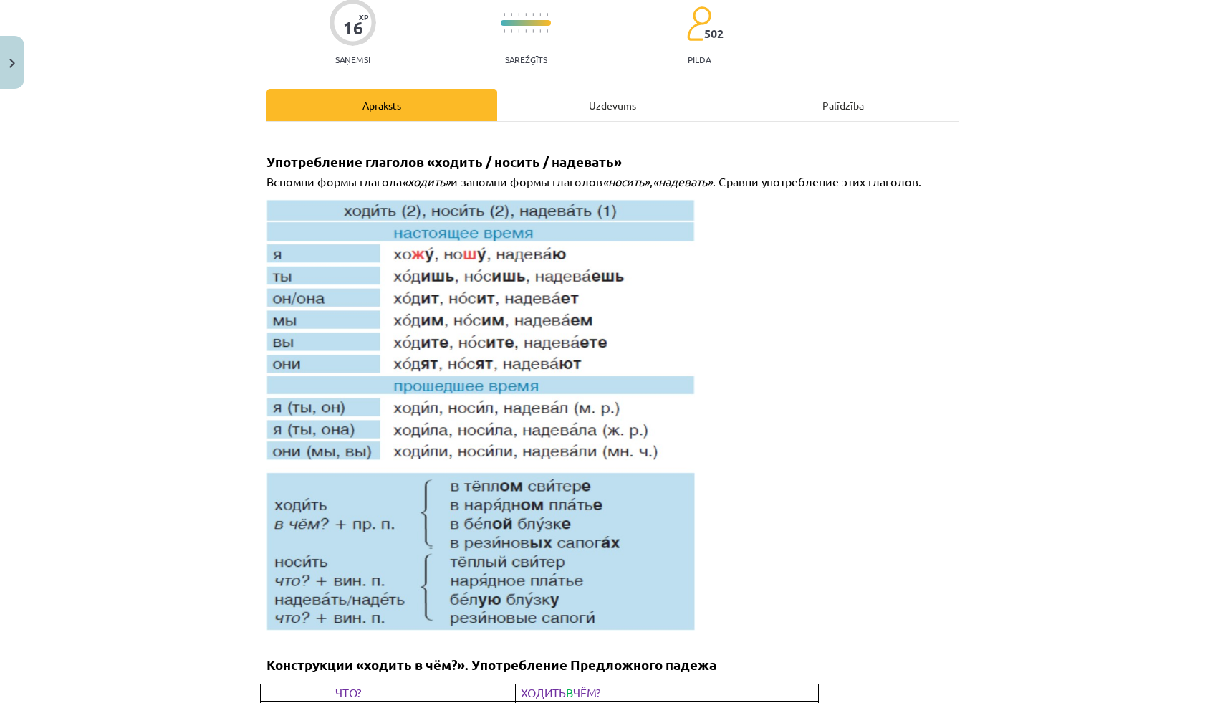
scroll to position [0, 0]
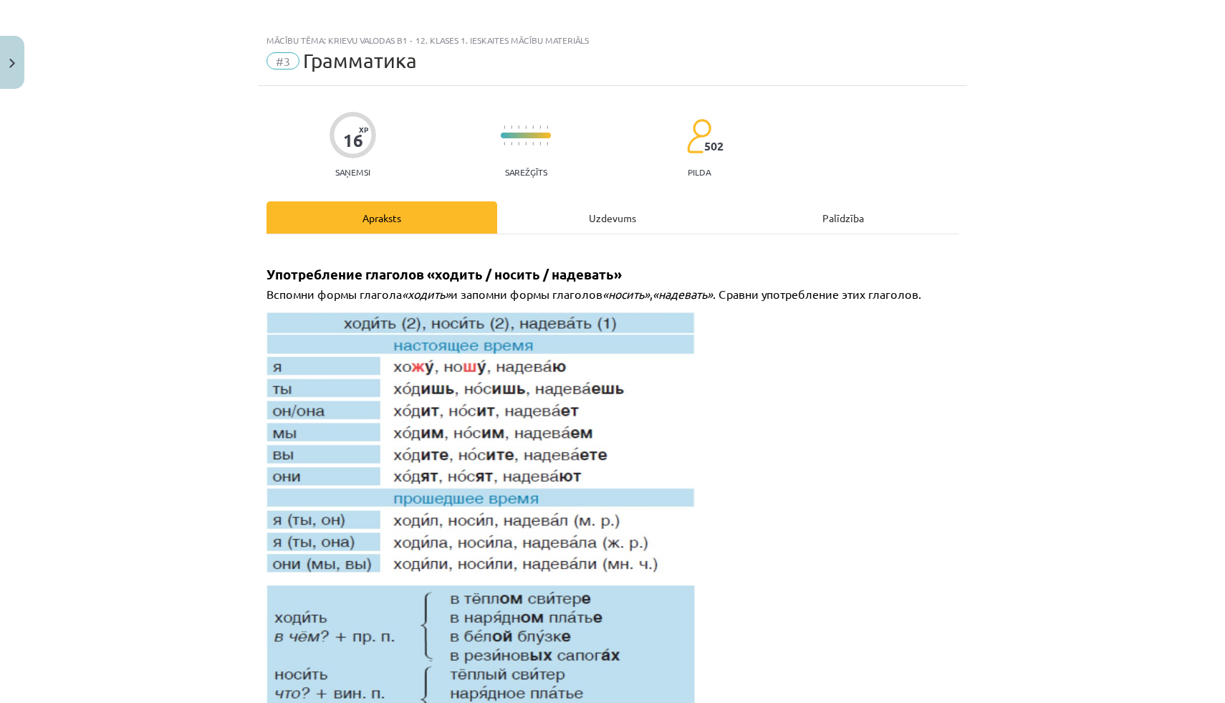
click at [586, 216] on div "Uzdevums" at bounding box center [612, 217] width 231 height 32
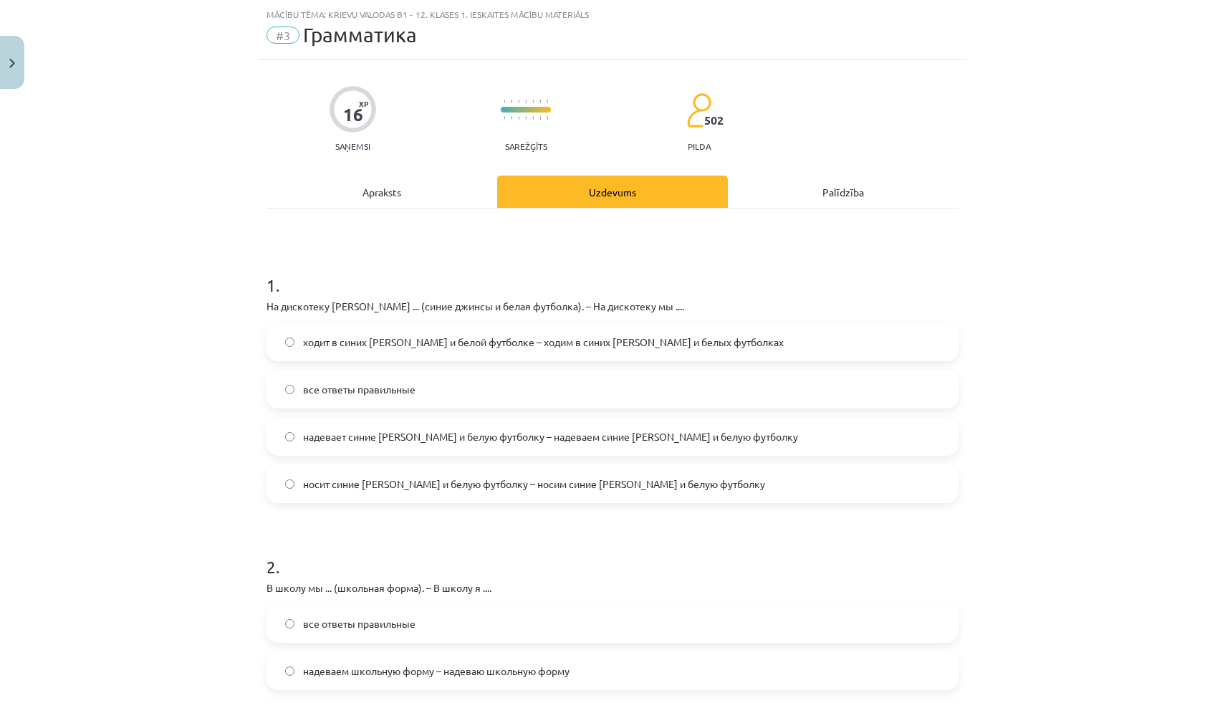
scroll to position [36, 0]
click at [425, 488] on span "носит синие джинсы и белую футболку – носим синие джинсы и белую футболку" at bounding box center [534, 483] width 462 height 15
drag, startPoint x: 241, startPoint y: 250, endPoint x: 96, endPoint y: 292, distance: 151.4
click at [96, 292] on div "Mācību tēma: Krievu valodas b1 - 12. klases 1. ieskaites mācību materiāls #3 Гр…" at bounding box center [612, 351] width 1225 height 703
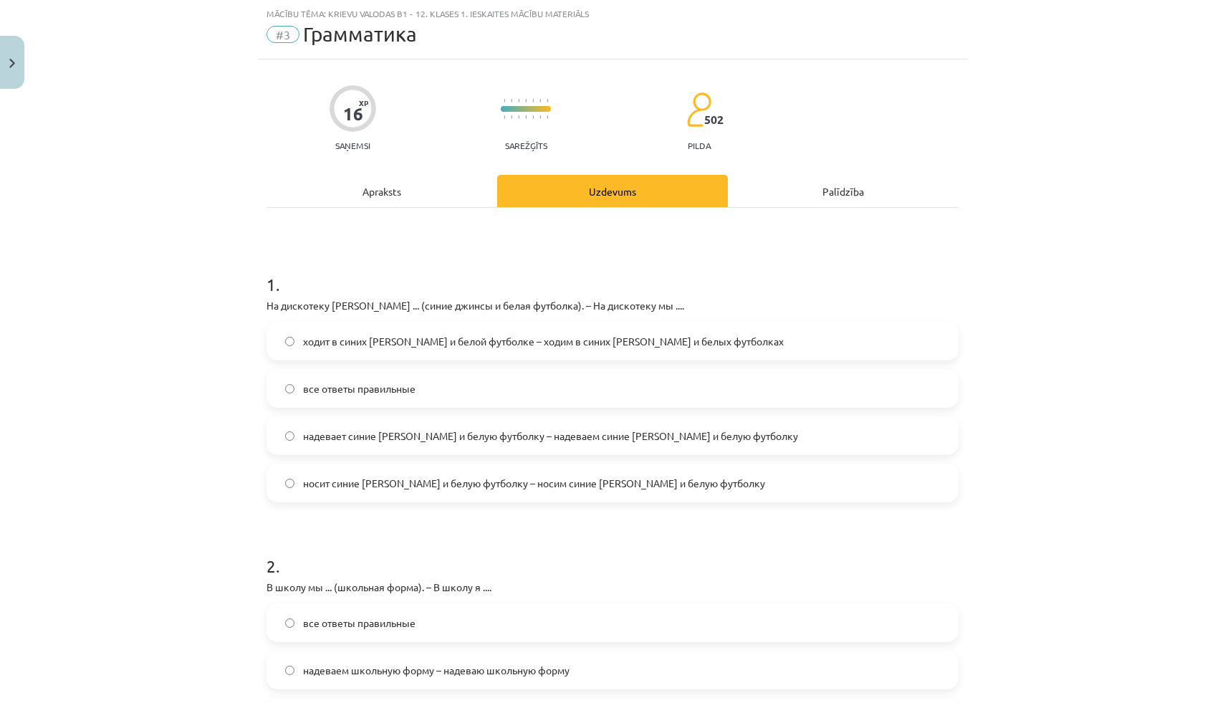
click at [1181, 21] on div "Mācību tēma: Krievu valodas b1 - 12. klases 1. ieskaites mācību materiāls #3 Гр…" at bounding box center [612, 351] width 1225 height 703
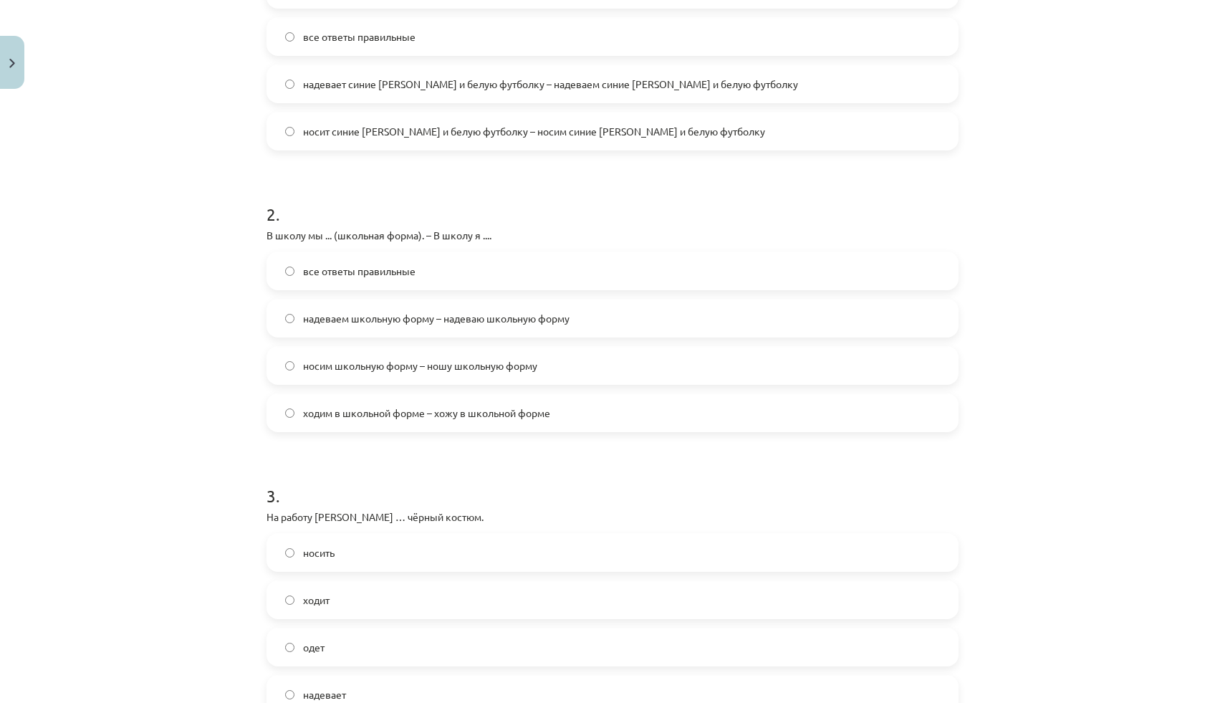
scroll to position [391, 0]
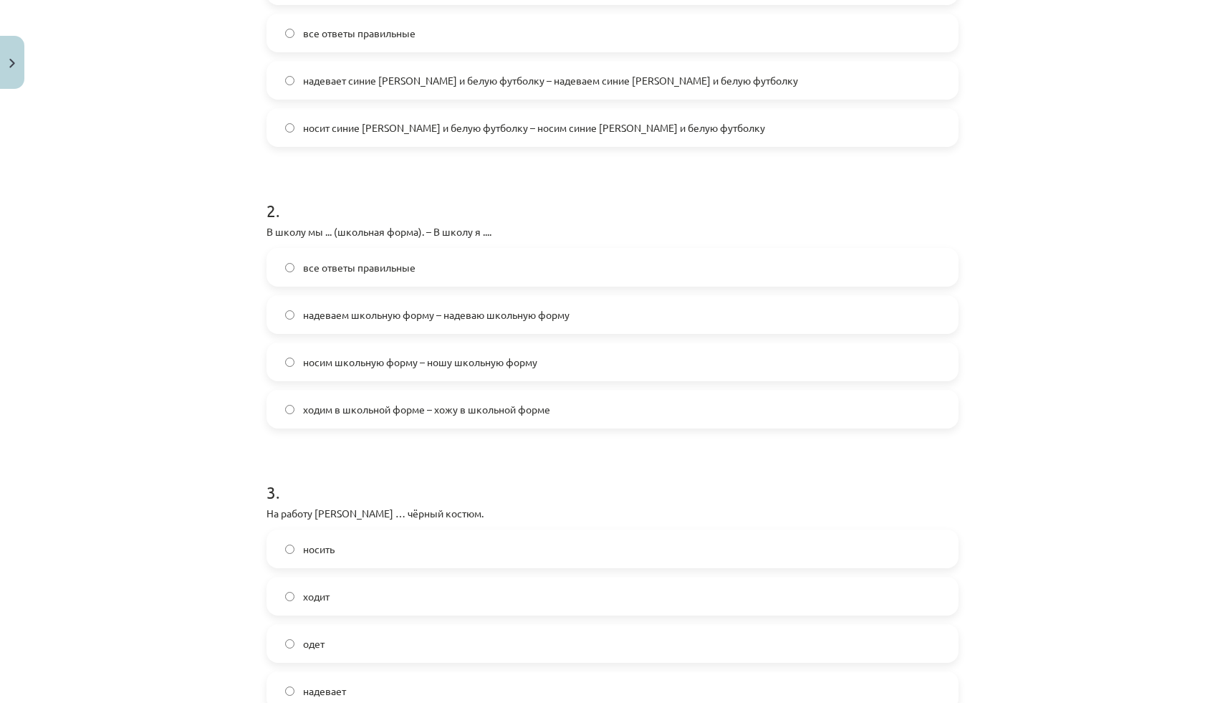
click at [408, 368] on span "носим школьную форму – ношу школьную форму" at bounding box center [420, 362] width 234 height 15
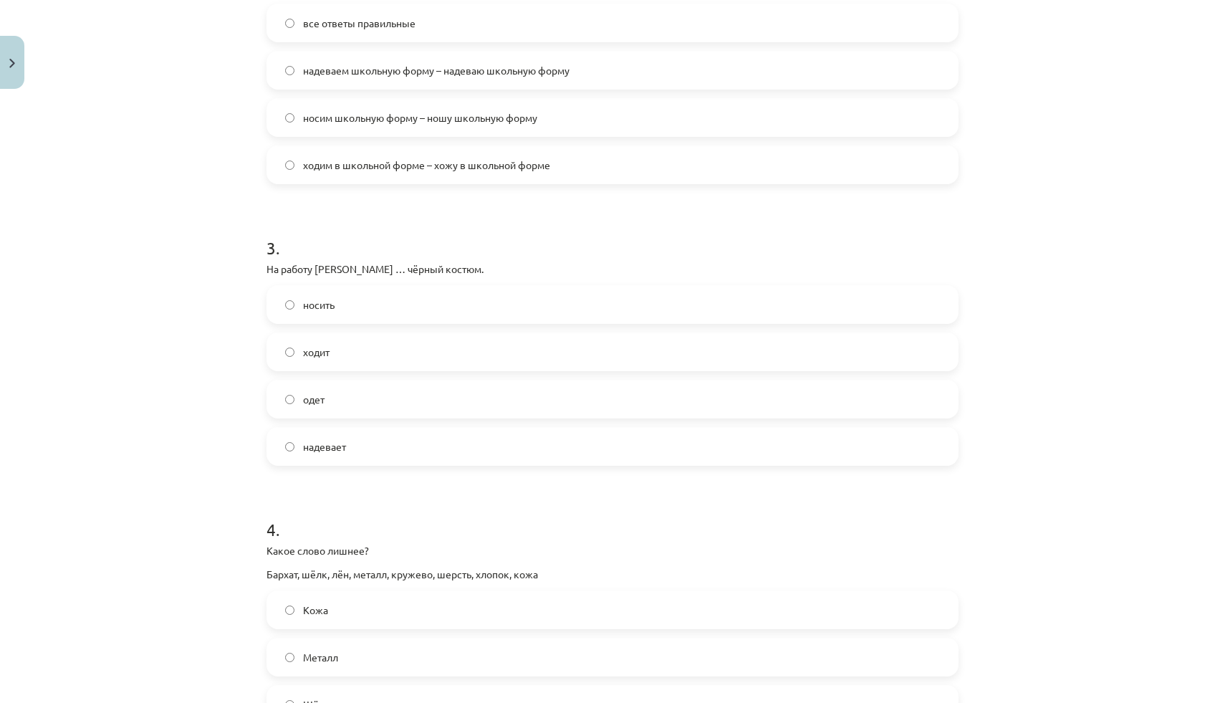
scroll to position [652, 0]
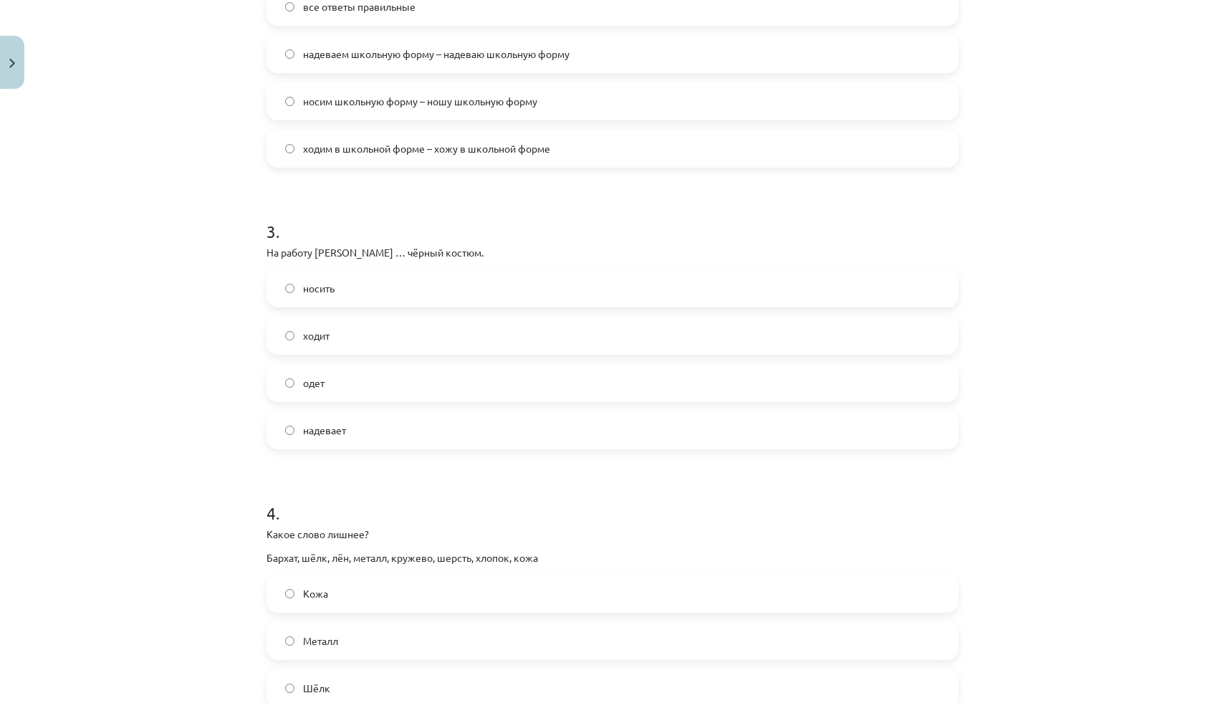
click at [329, 428] on span "надевает" at bounding box center [324, 430] width 43 height 15
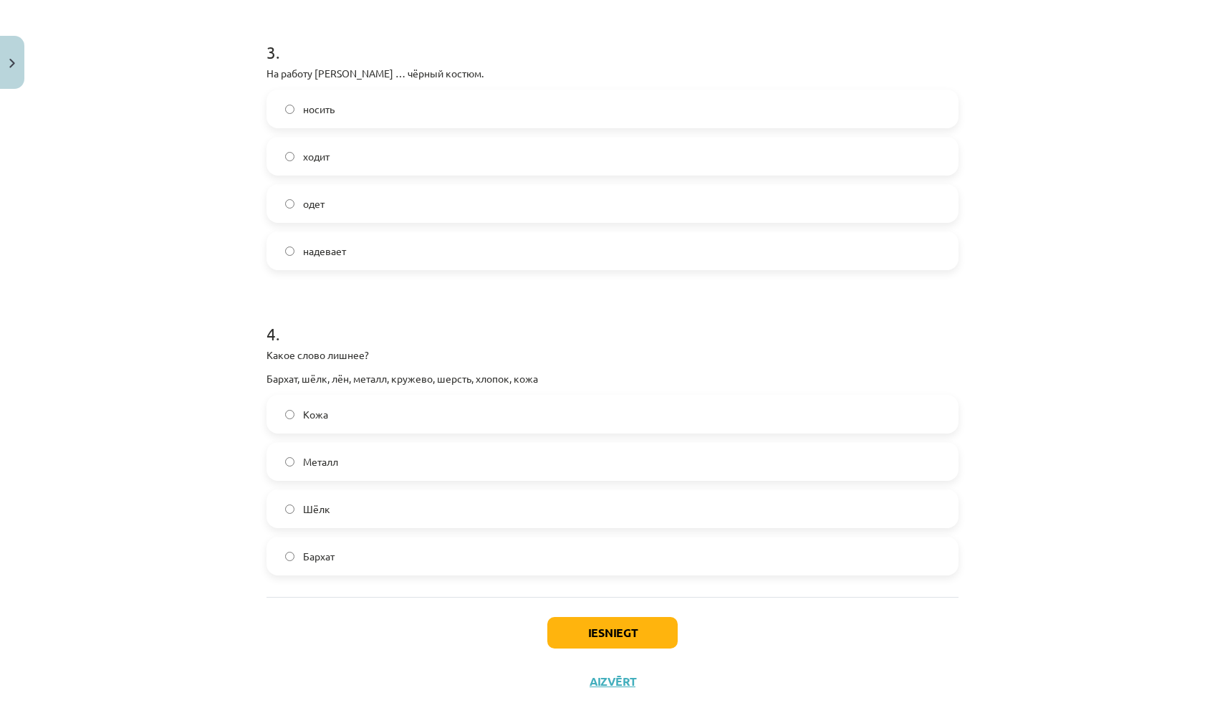
scroll to position [870, 0]
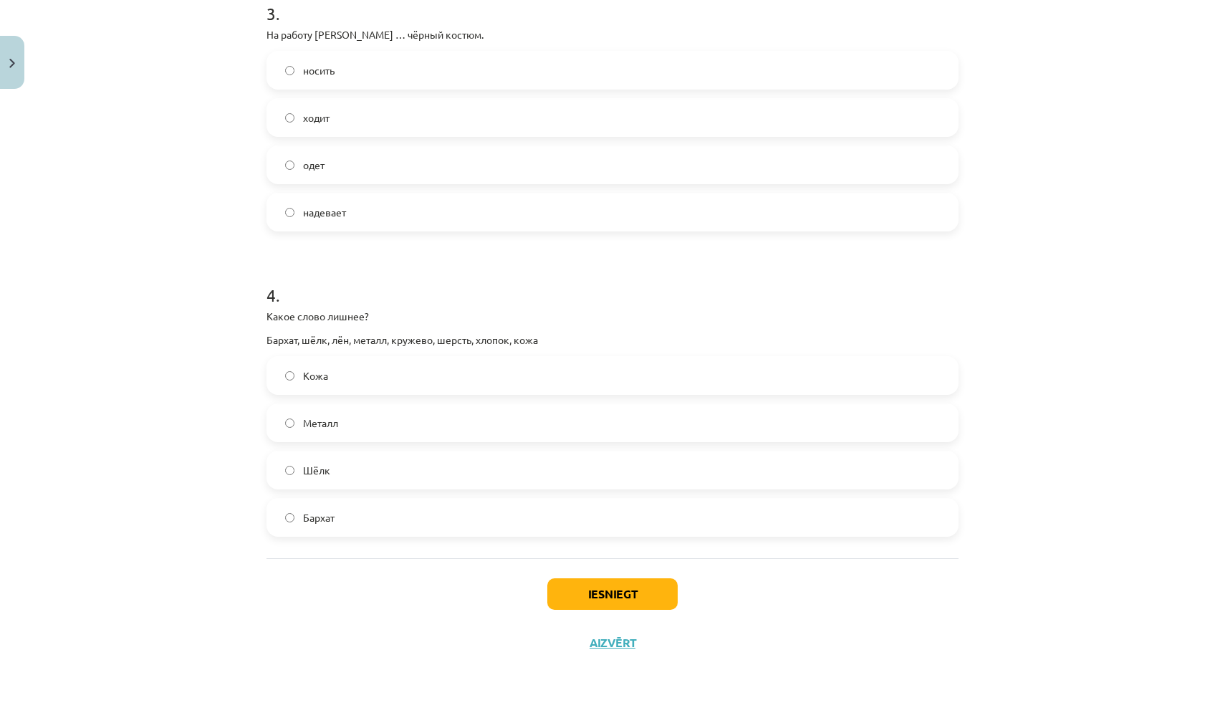
click at [322, 428] on span "Металл" at bounding box center [320, 422] width 35 height 15
click at [637, 585] on button "Iesniegt" at bounding box center [612, 594] width 130 height 32
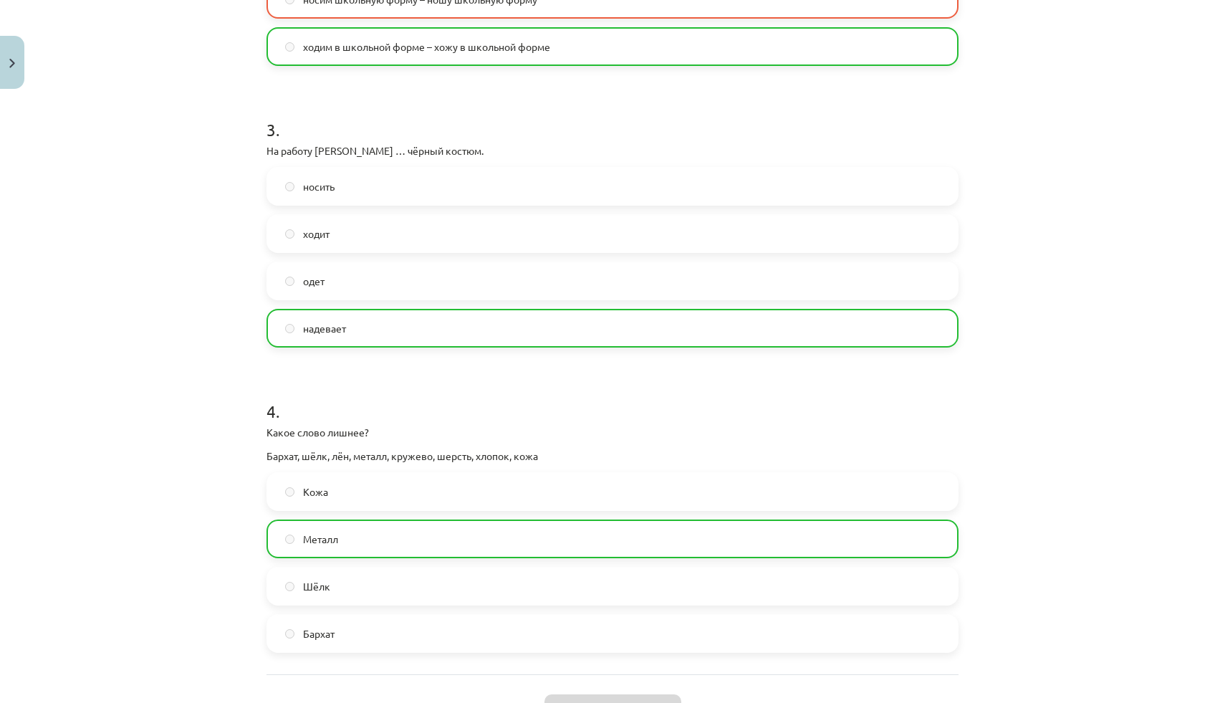
scroll to position [915, 0]
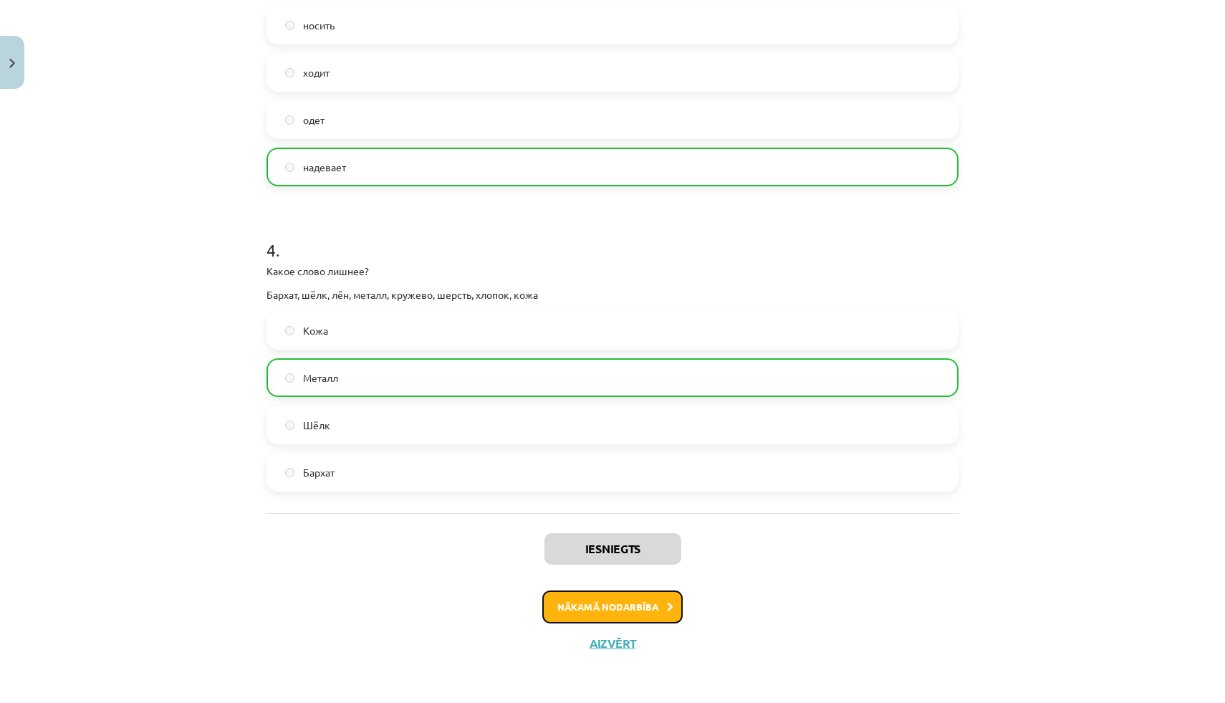
click at [636, 612] on button "Nākamā nodarbība" at bounding box center [612, 606] width 140 height 33
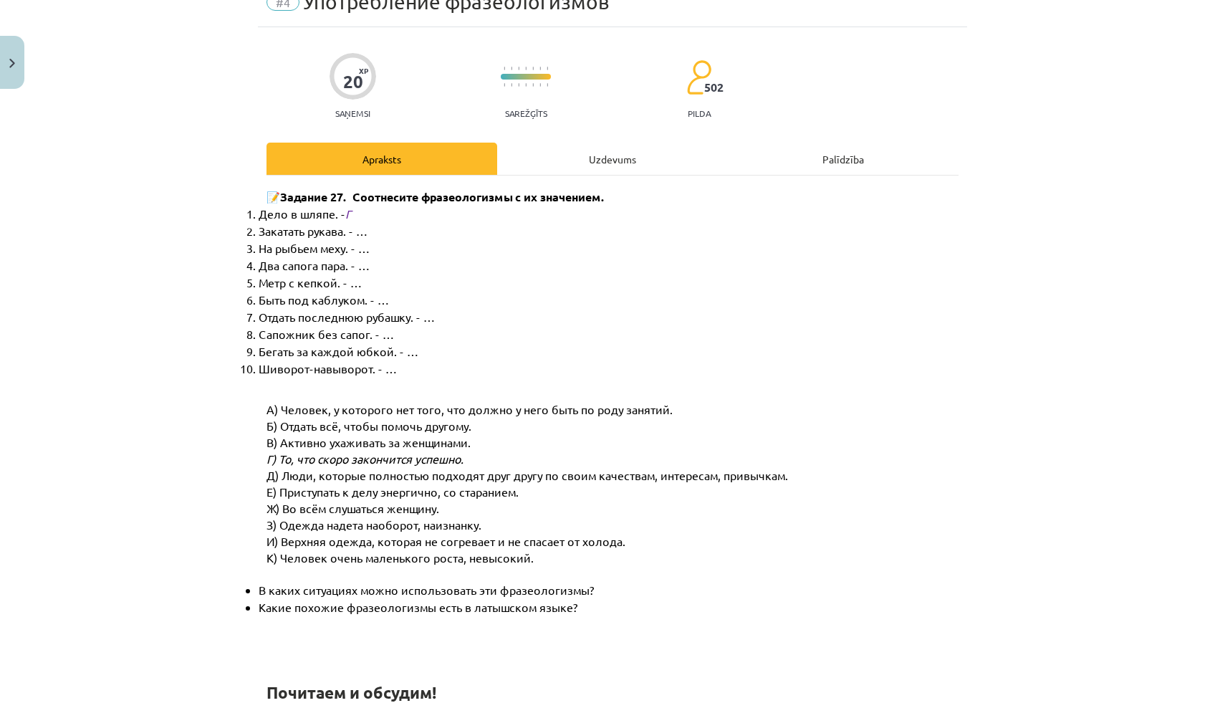
scroll to position [36, 0]
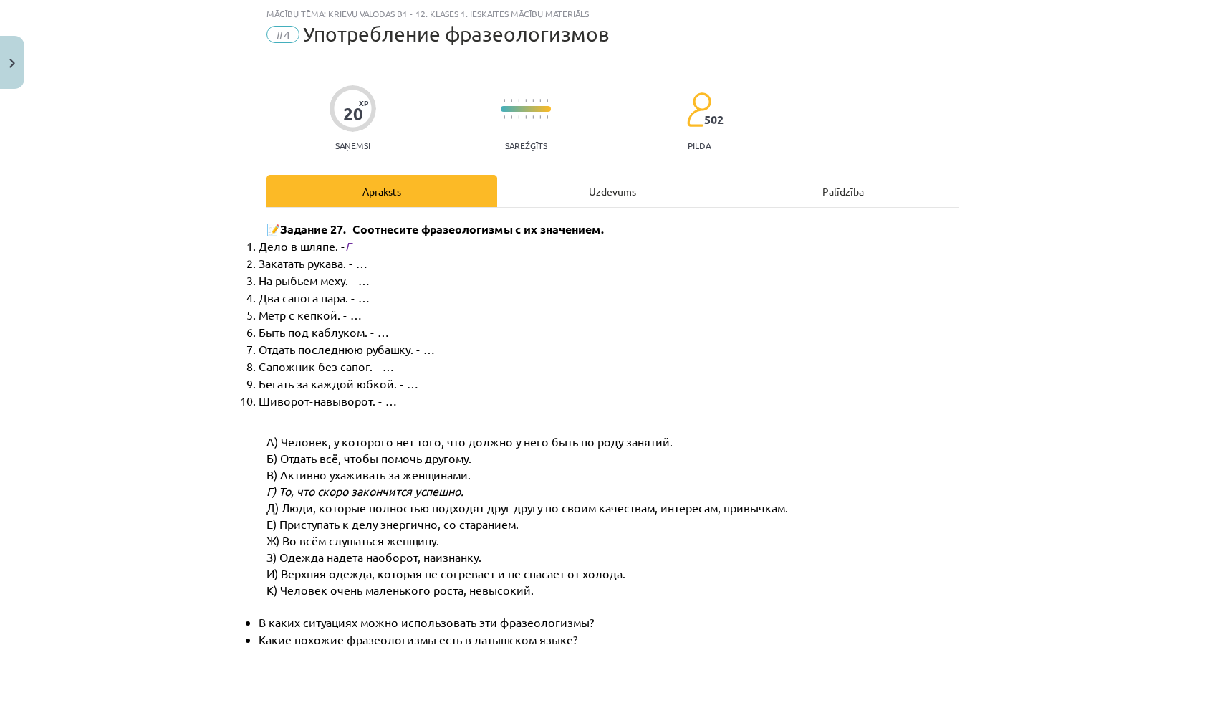
click at [595, 181] on div "Uzdevums" at bounding box center [612, 191] width 231 height 32
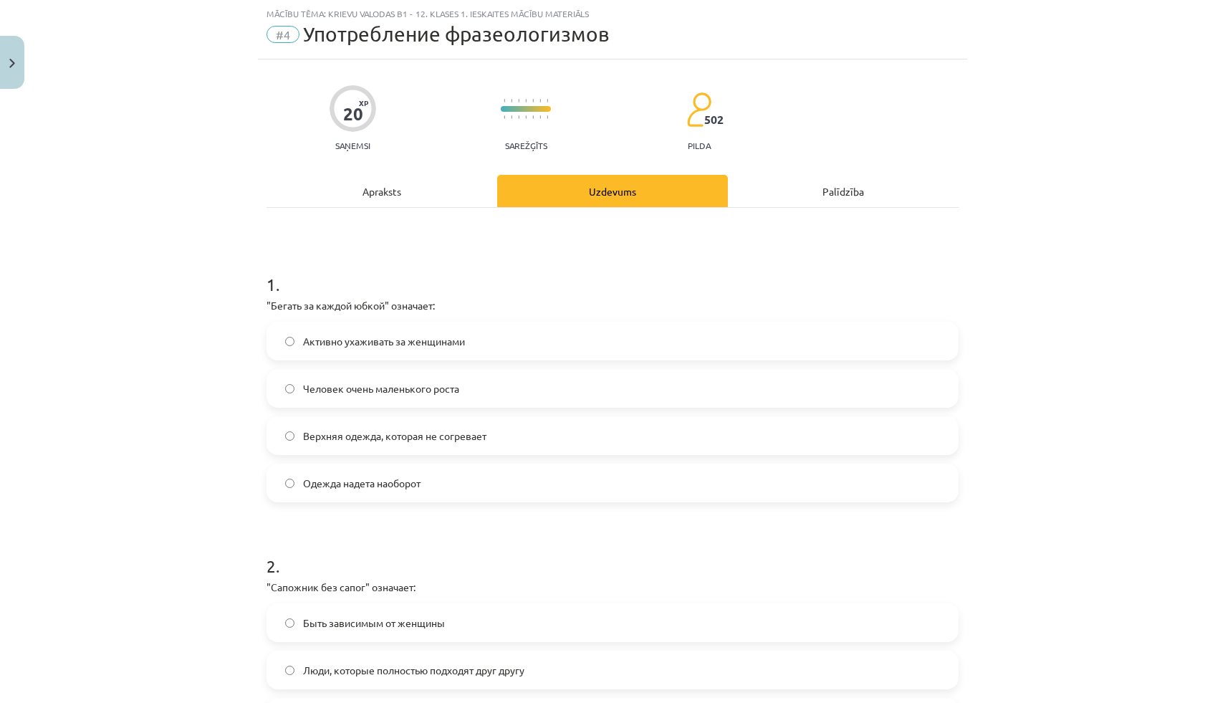
click at [428, 350] on label "Активно ухаживать за женщинами" at bounding box center [612, 341] width 689 height 36
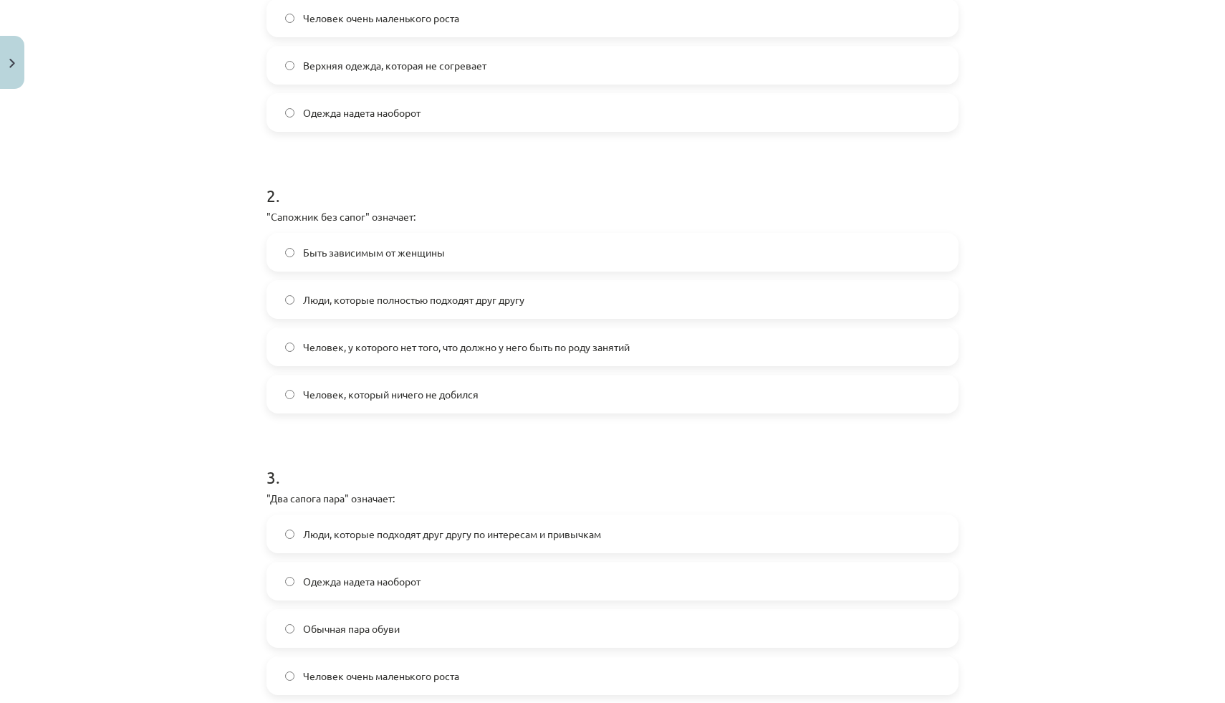
scroll to position [414, 0]
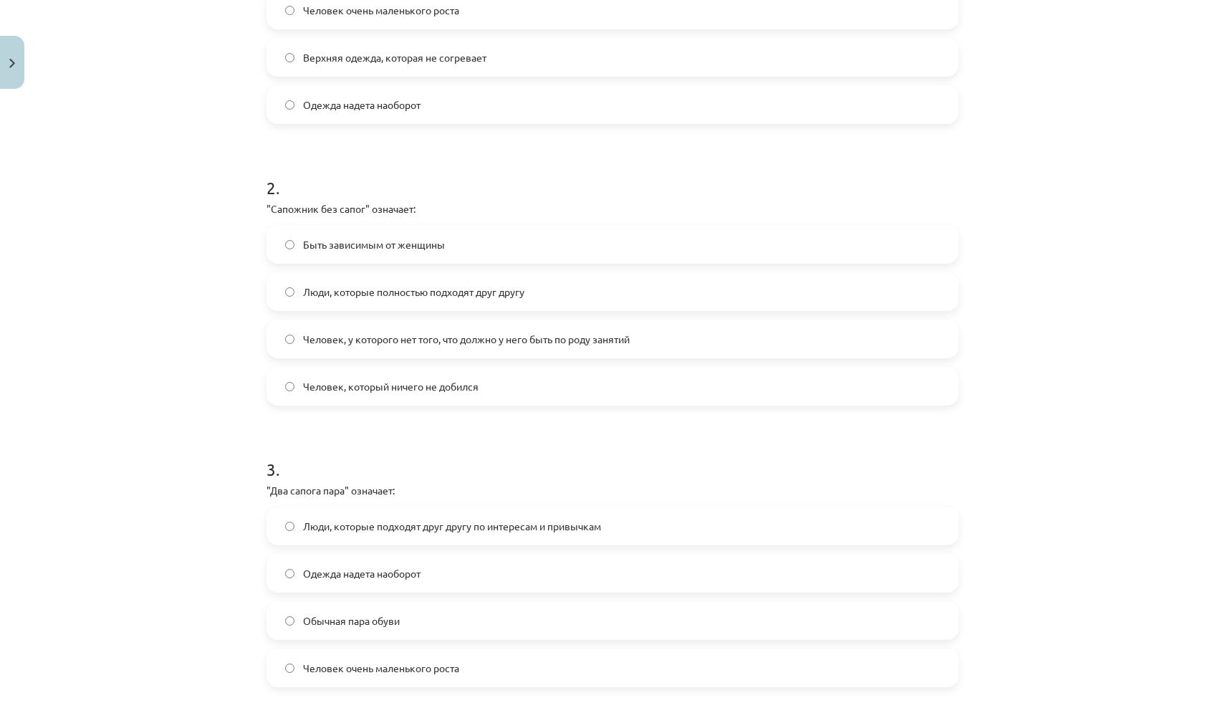
click at [582, 342] on span "Человек, у которого нет того, что должно у него быть по роду занятий" at bounding box center [466, 339] width 327 height 15
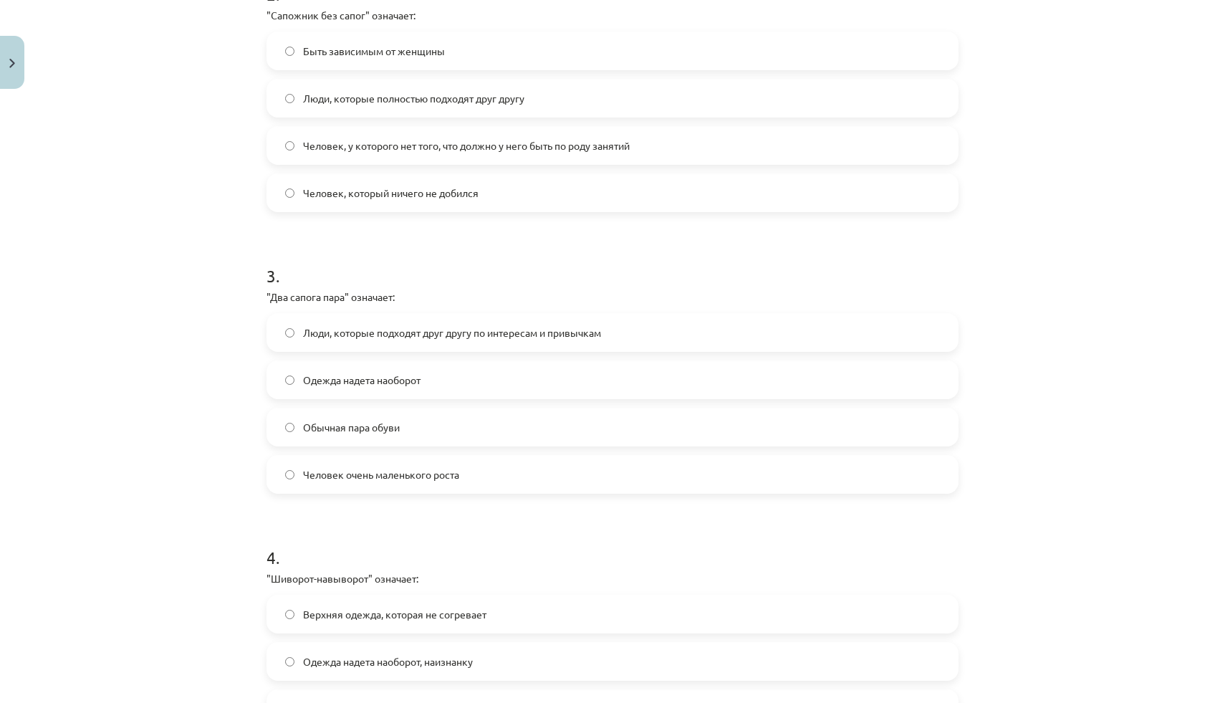
scroll to position [610, 0]
click at [433, 327] on span "Люди, которые подходят друг другу по интересам и привычкам" at bounding box center [452, 329] width 298 height 15
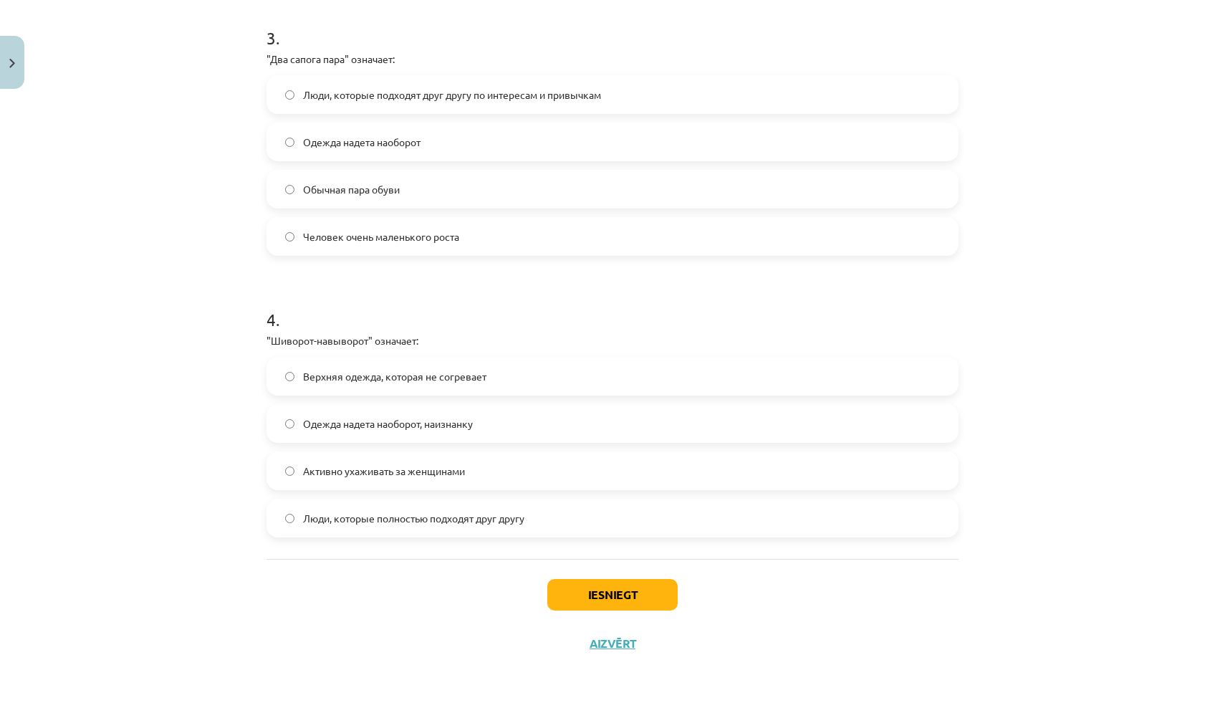
scroll to position [846, 0]
click at [446, 426] on span "Одежда надета наоборот, наизнанку" at bounding box center [388, 422] width 170 height 15
click at [570, 592] on button "Iesniegt" at bounding box center [612, 594] width 130 height 32
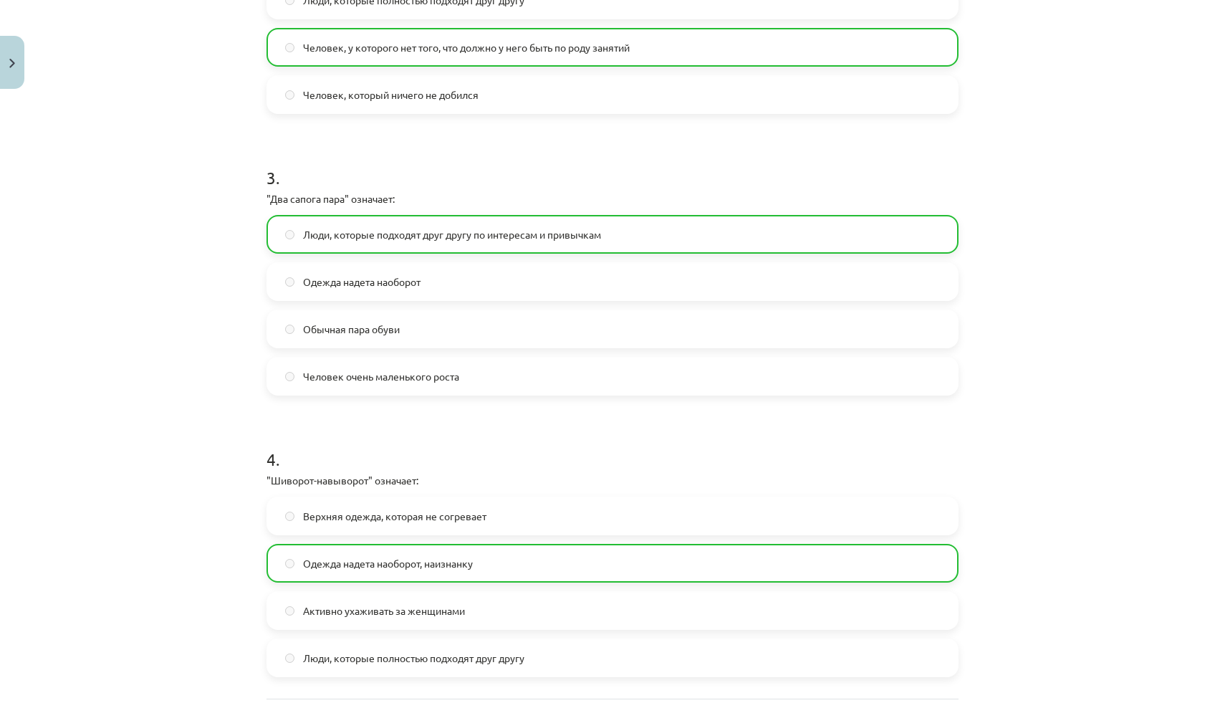
scroll to position [891, 0]
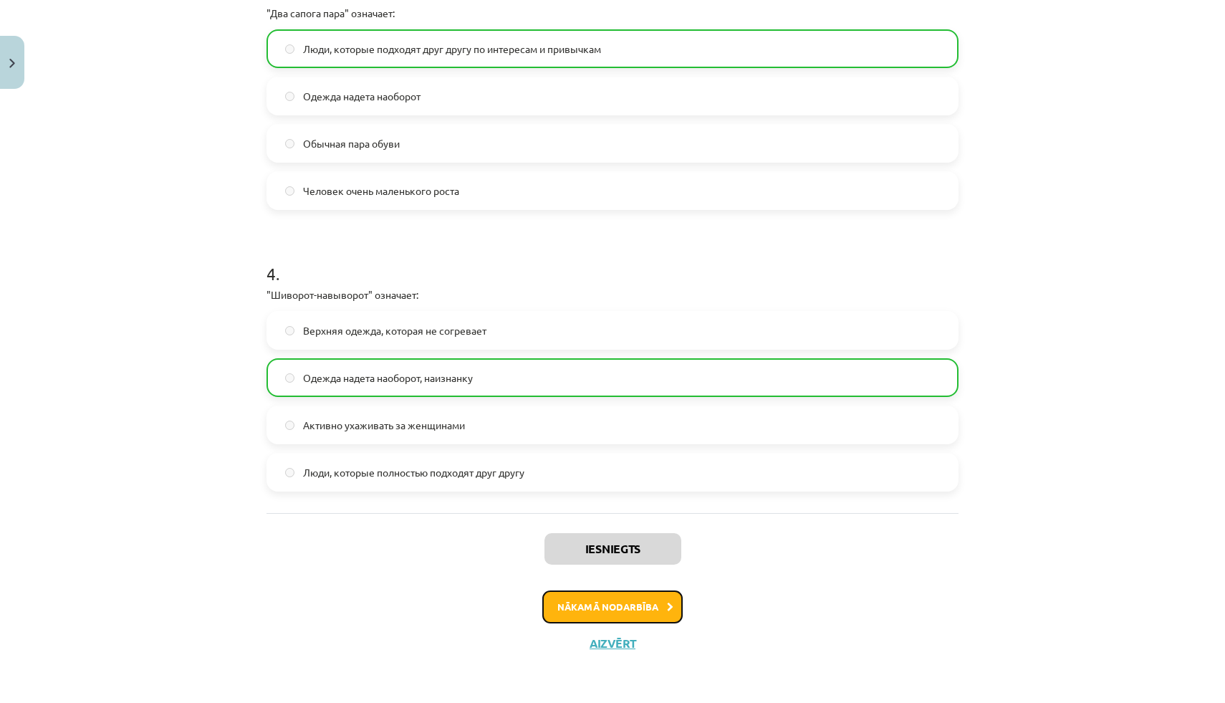
click at [603, 597] on button "Nākamā nodarbība" at bounding box center [612, 606] width 140 height 33
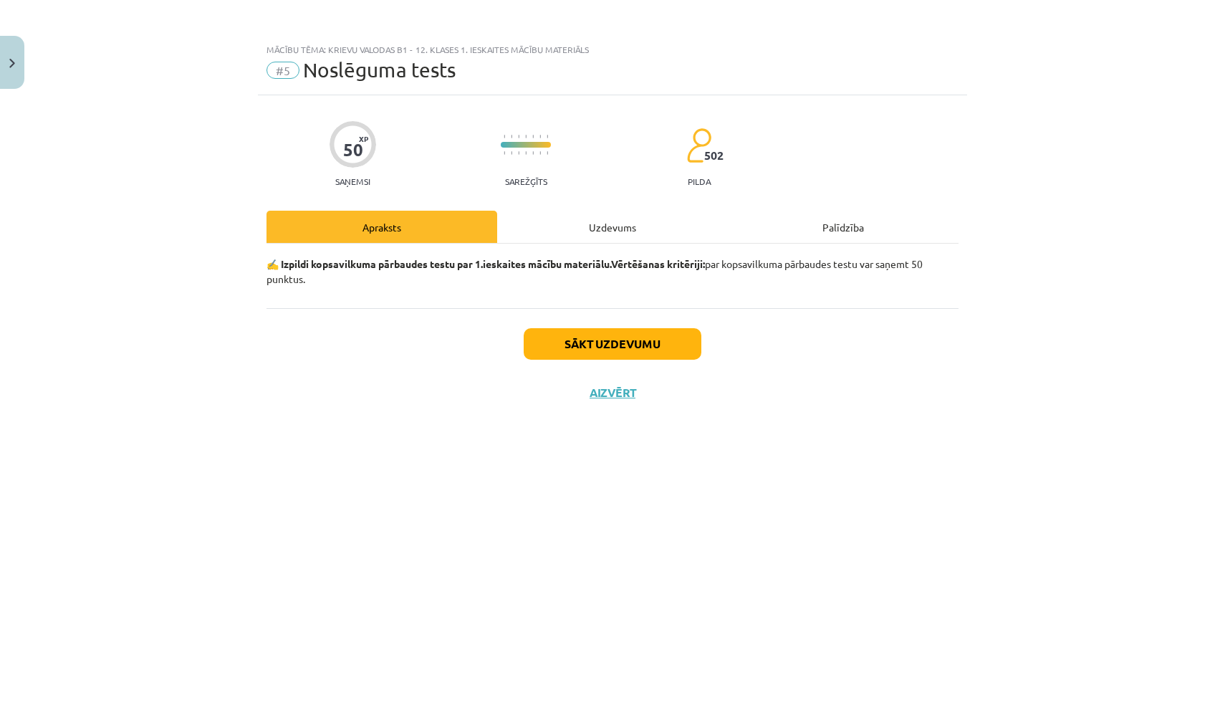
scroll to position [0, 0]
click at [602, 357] on button "Sākt uzdevumu" at bounding box center [613, 344] width 178 height 32
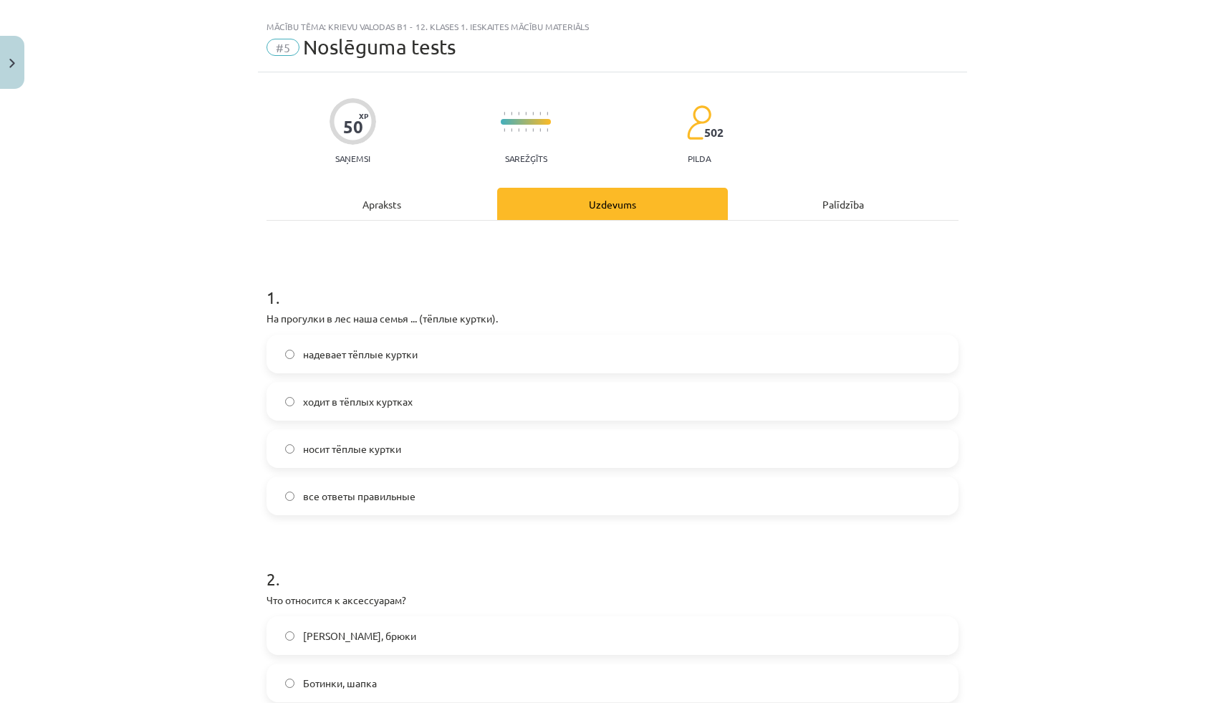
scroll to position [27, 0]
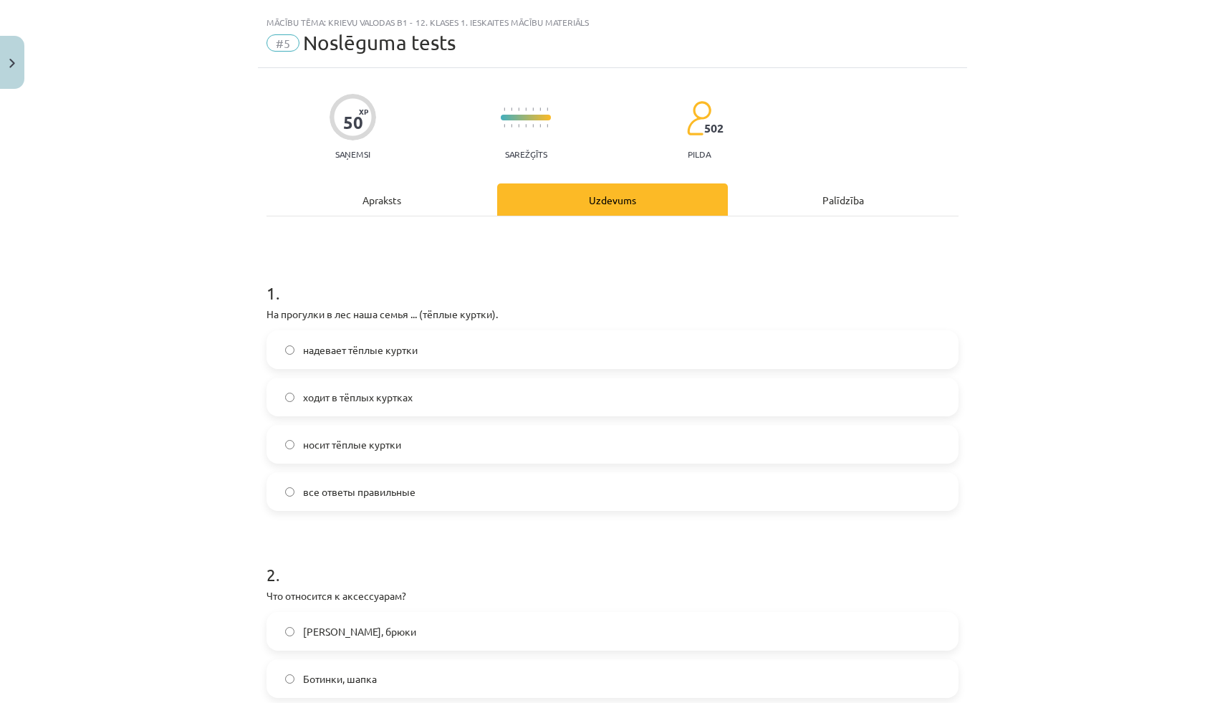
click at [335, 451] on span "носит тёплые куртки" at bounding box center [352, 444] width 98 height 15
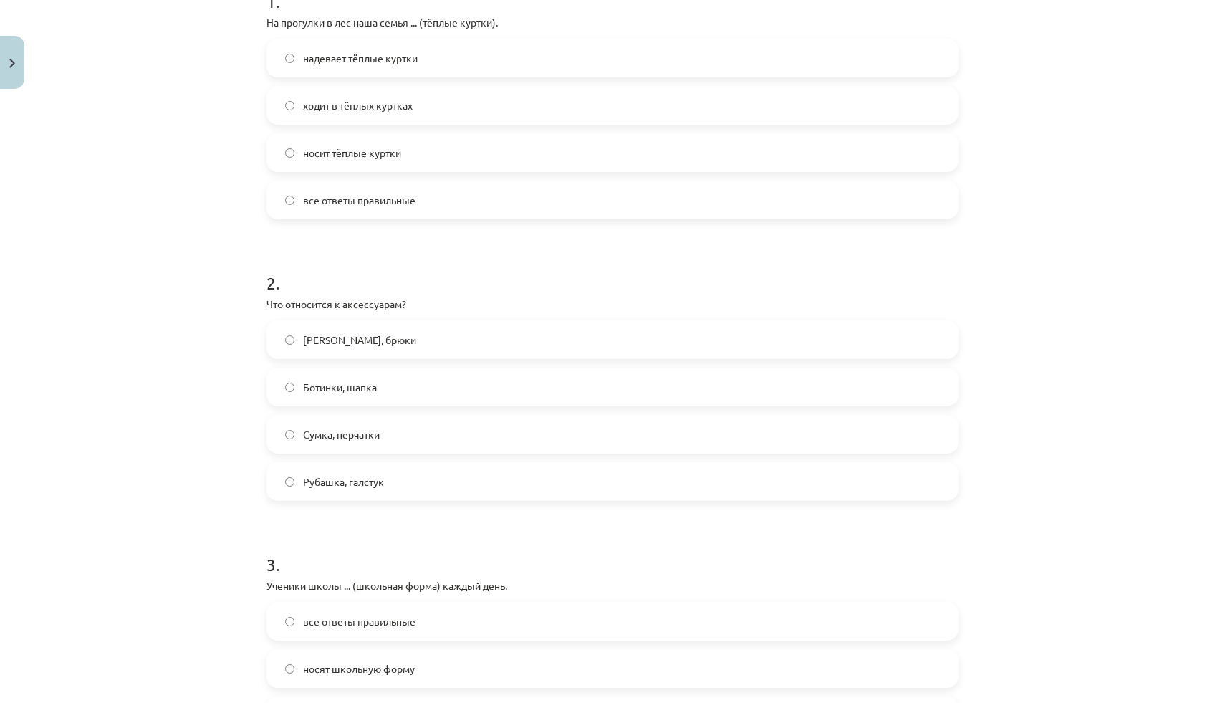
scroll to position [334, 0]
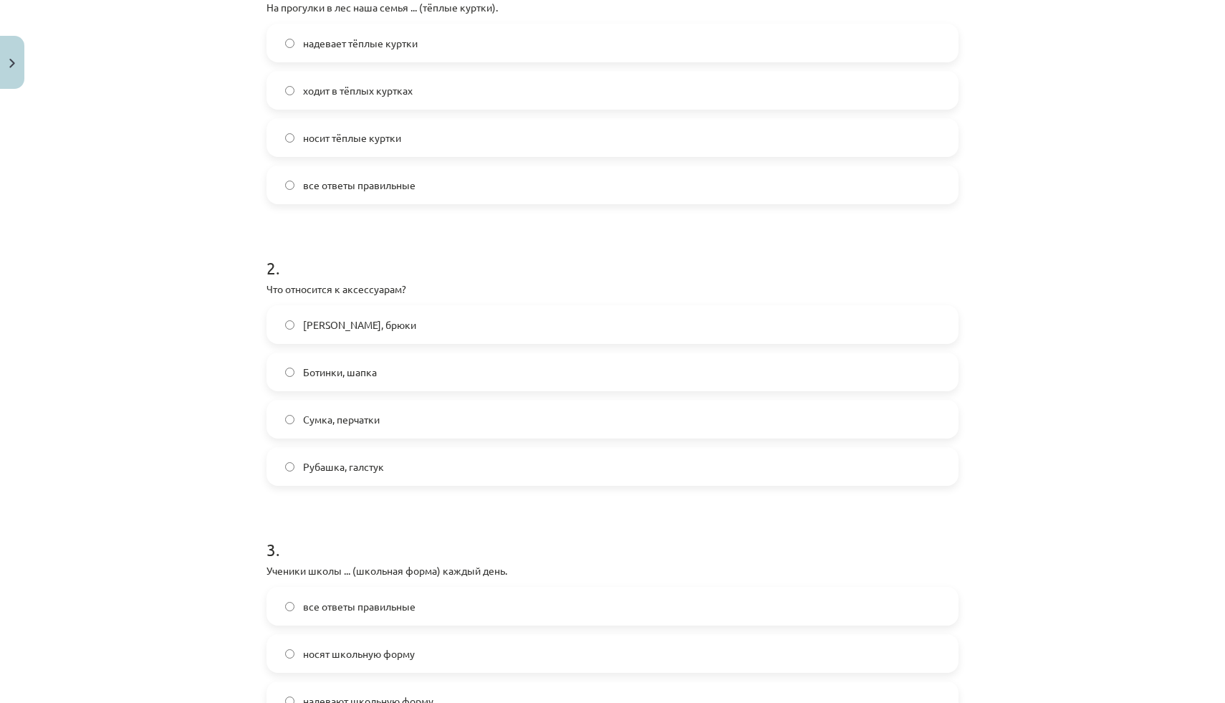
click at [337, 434] on label "Сумка, перчатки" at bounding box center [612, 419] width 689 height 36
click at [337, 459] on span "Рубашка, галстук" at bounding box center [343, 466] width 81 height 15
click at [360, 324] on span "Пальто, брюки" at bounding box center [359, 324] width 113 height 15
click at [330, 414] on span "Сумка, перчатки" at bounding box center [341, 419] width 77 height 15
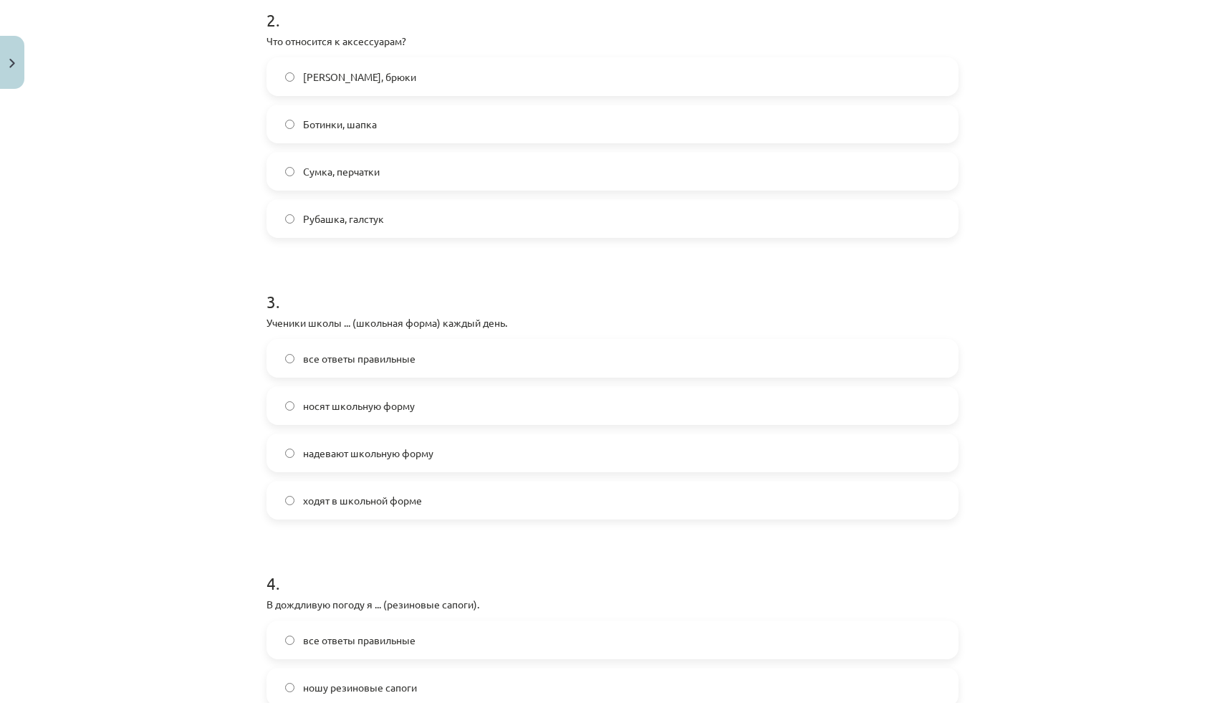
scroll to position [588, 0]
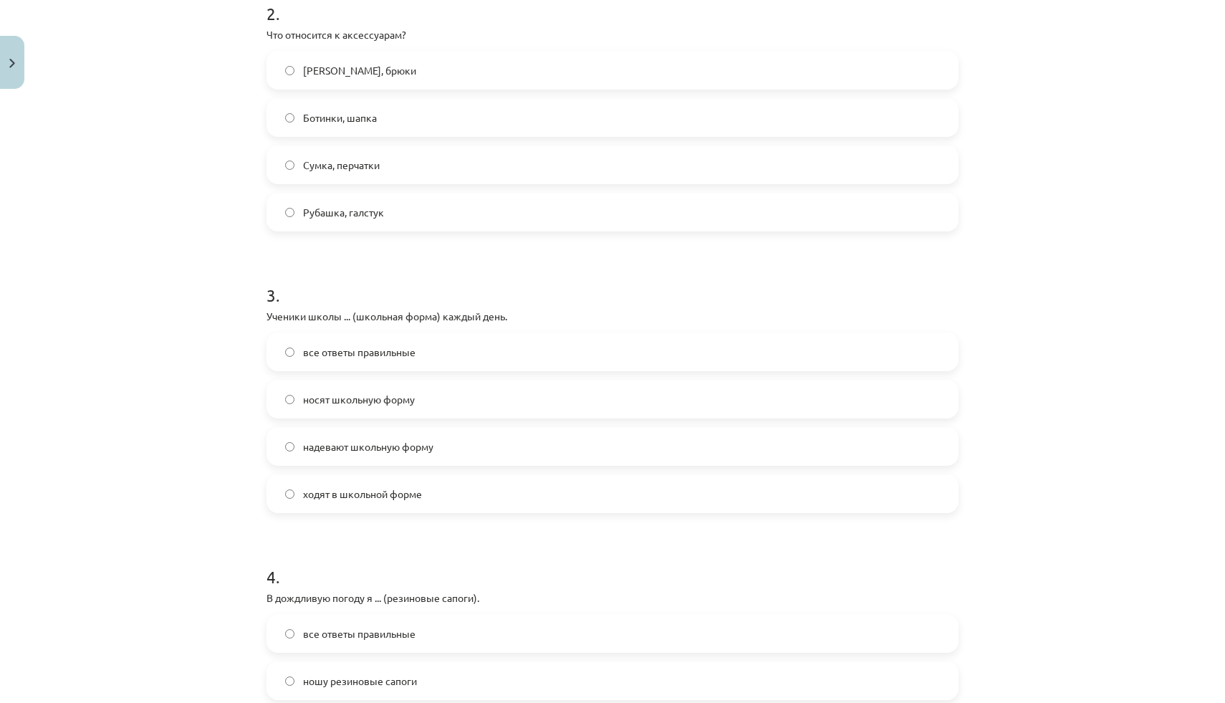
click at [307, 403] on span "носят школьную форму" at bounding box center [359, 399] width 112 height 15
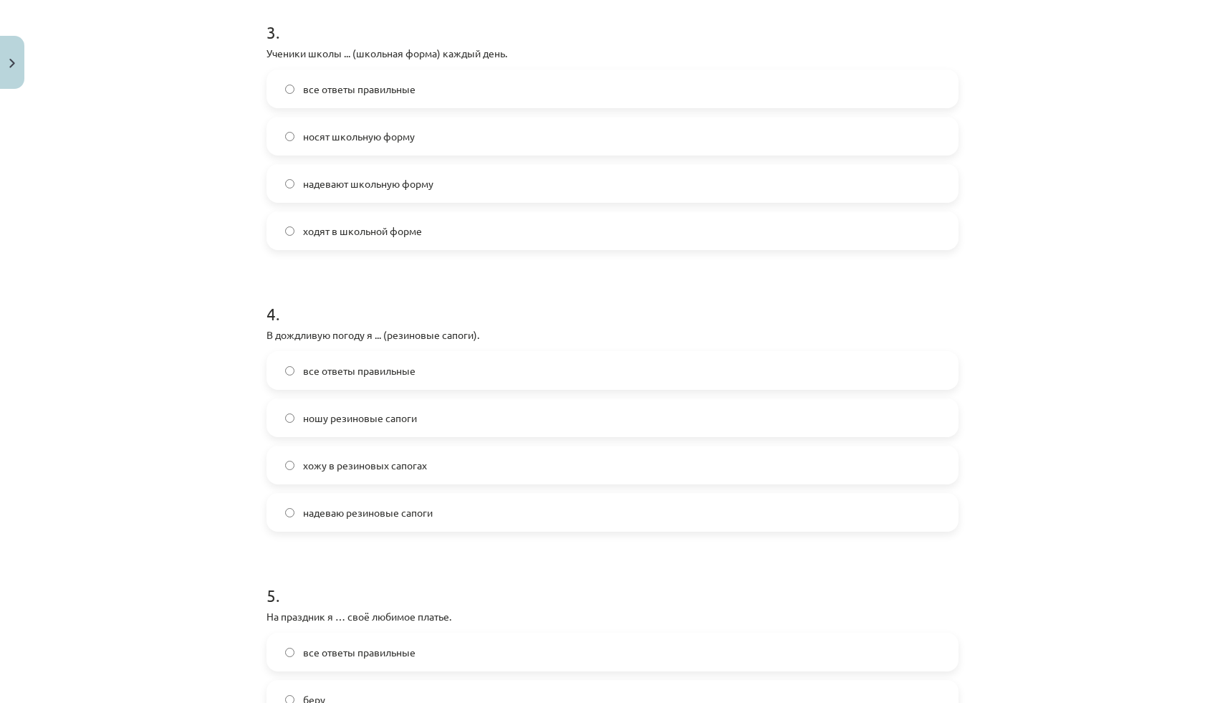
scroll to position [854, 0]
click at [387, 373] on span "все ответы правильные" at bounding box center [359, 367] width 112 height 15
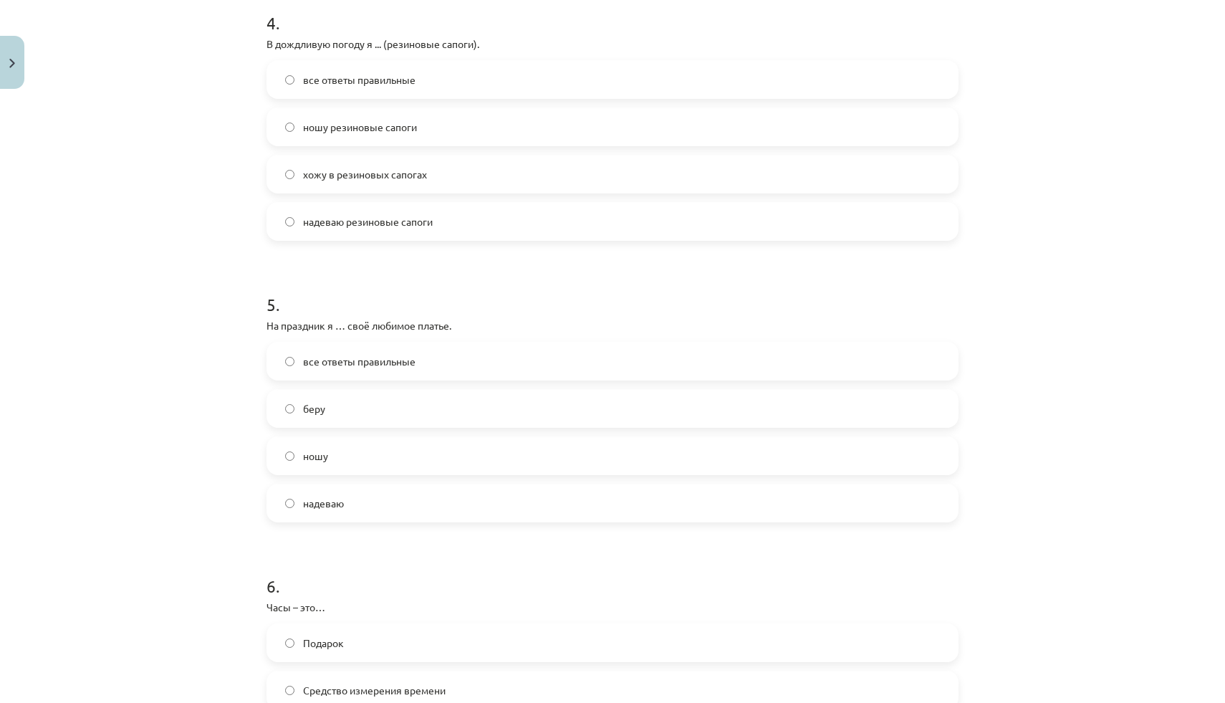
scroll to position [1161, 0]
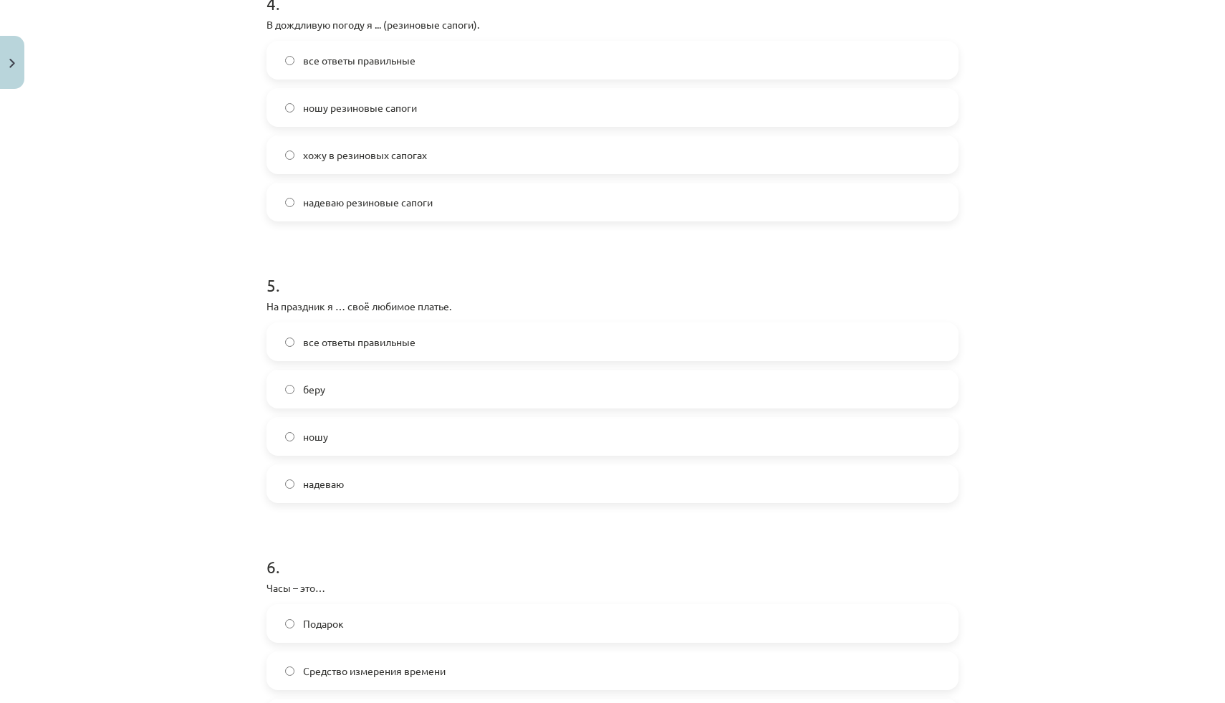
click at [330, 484] on span "надеваю" at bounding box center [323, 483] width 41 height 15
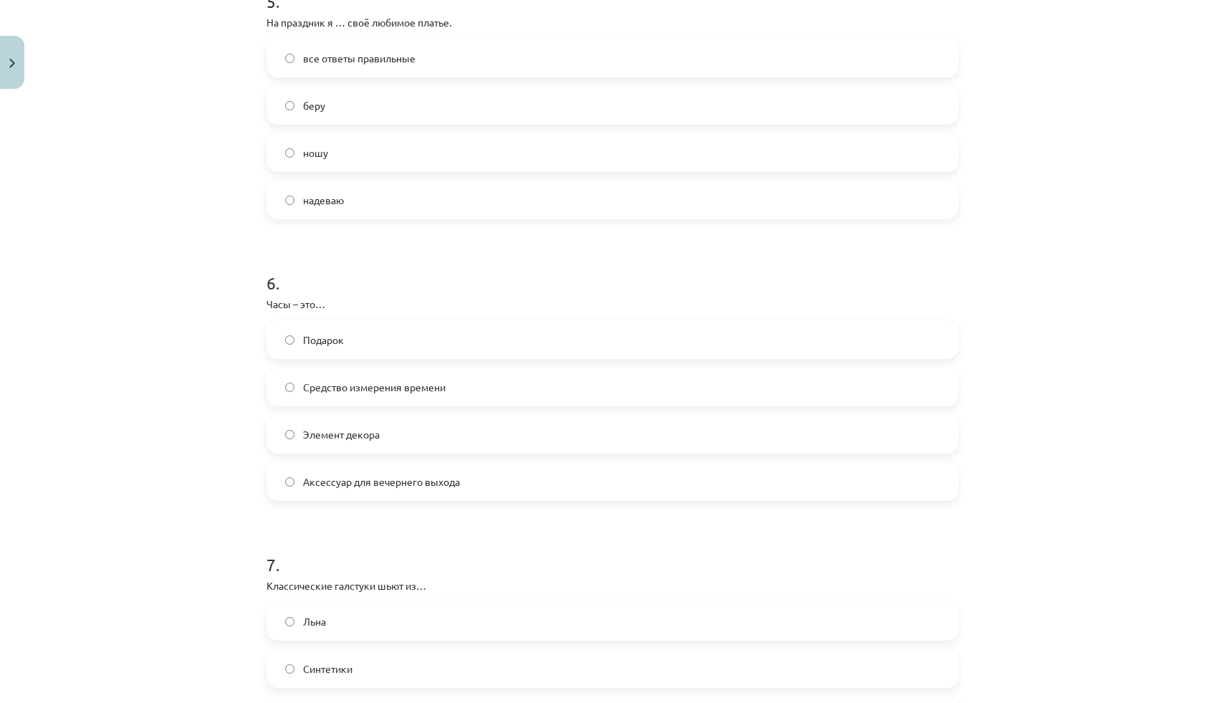
scroll to position [1449, 0]
click at [392, 390] on span "Средство измерения времени" at bounding box center [374, 383] width 143 height 15
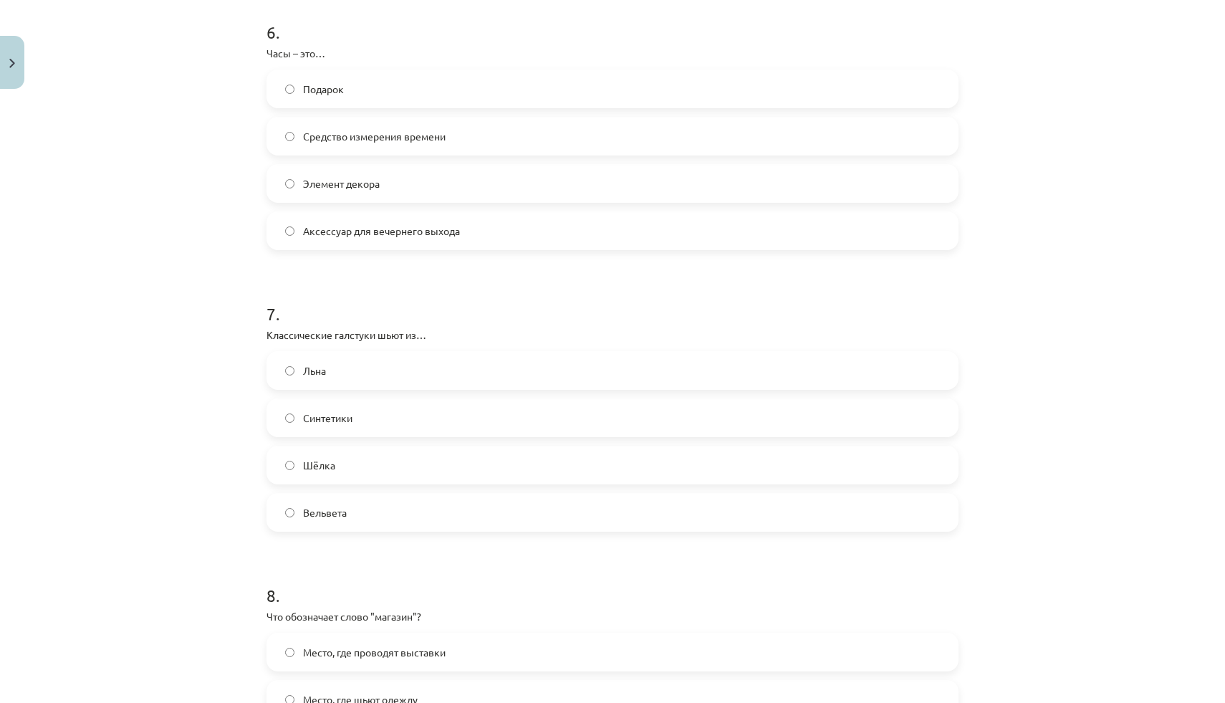
scroll to position [1701, 0]
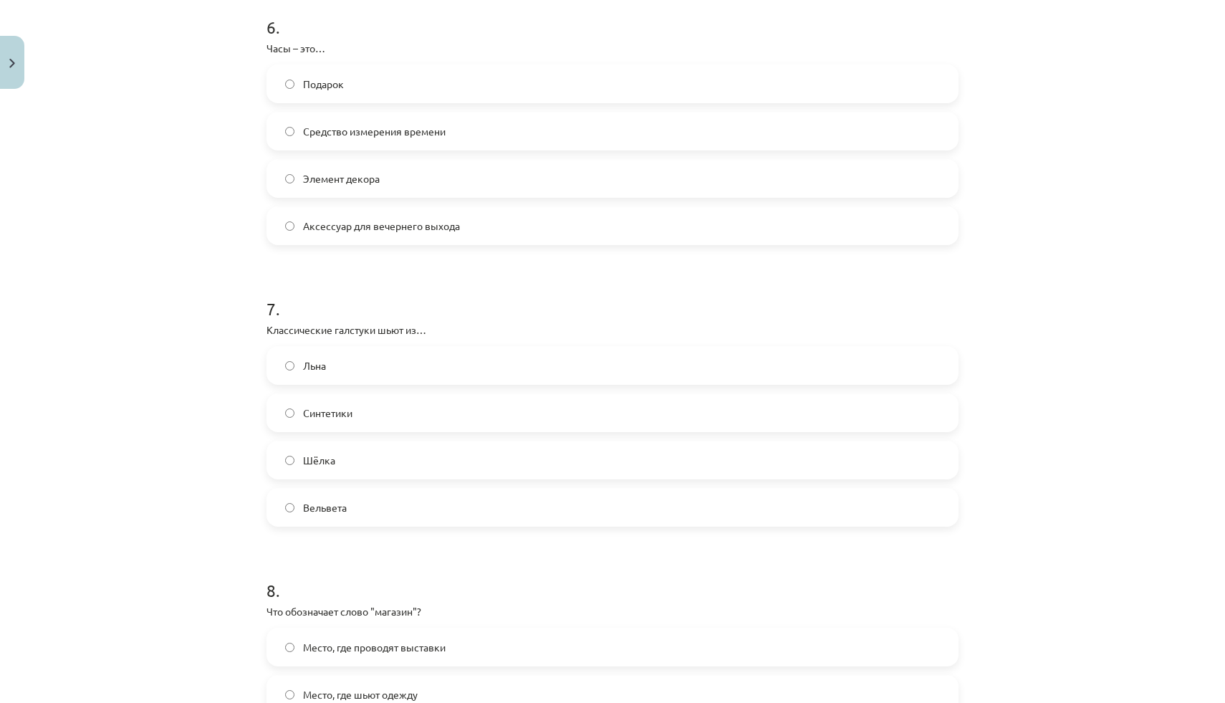
click at [337, 451] on label "Шёлка" at bounding box center [612, 460] width 689 height 36
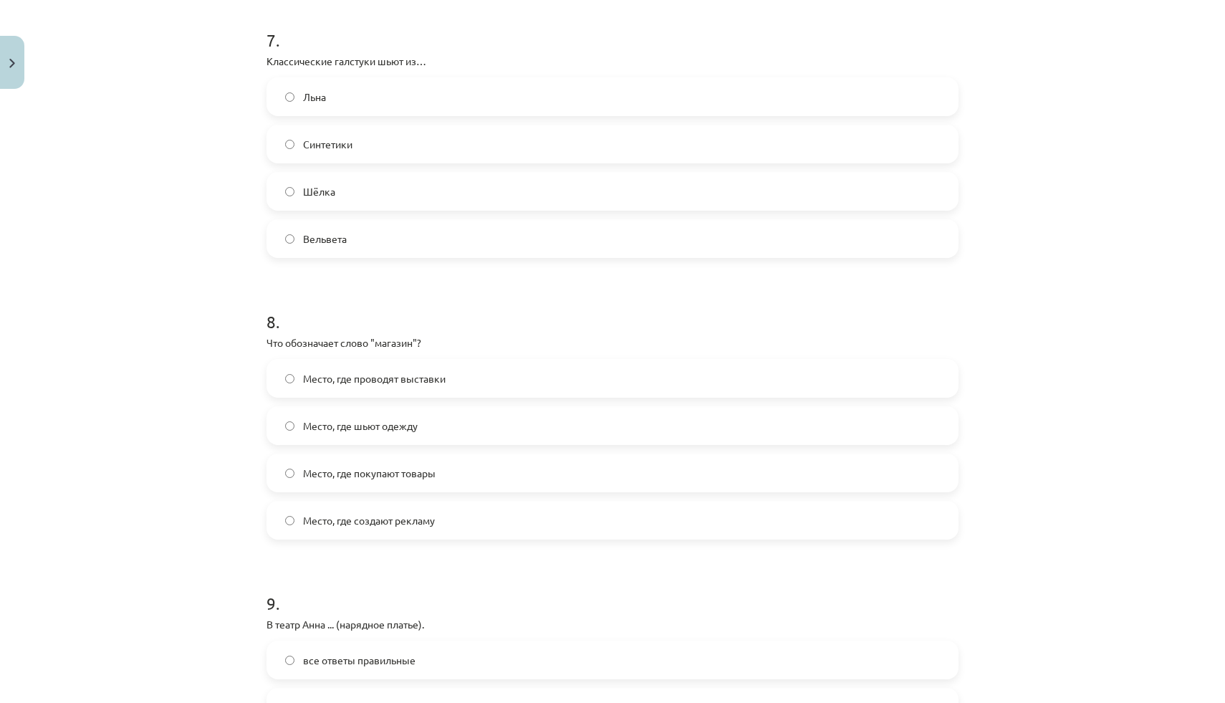
scroll to position [1972, 0]
click at [355, 470] on span "Место, где покупают товары" at bounding box center [369, 470] width 133 height 15
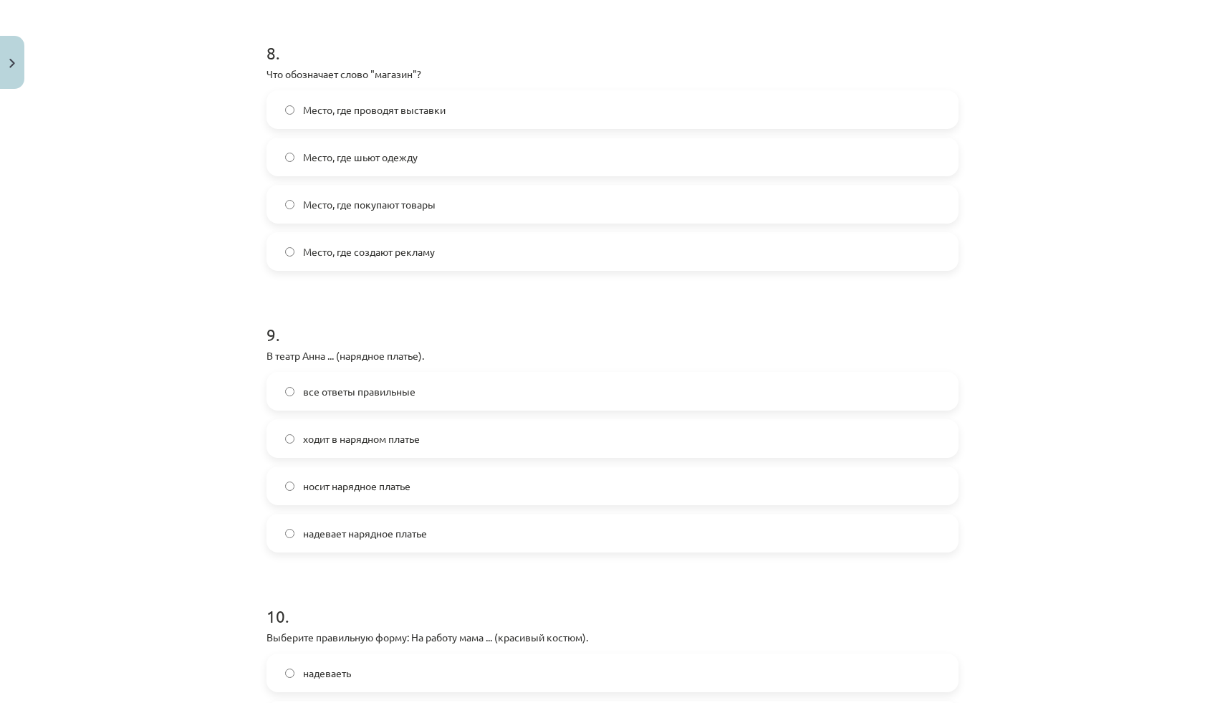
scroll to position [2261, 0]
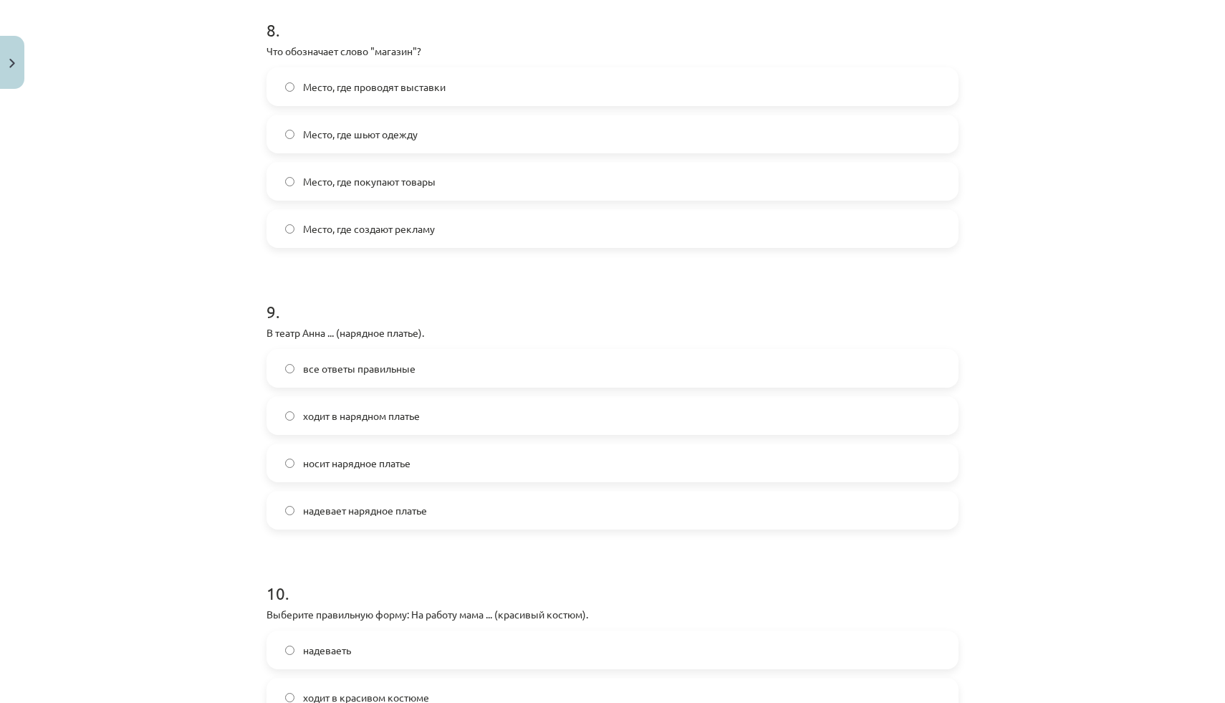
click at [361, 501] on label "надевает нарядное платье" at bounding box center [612, 510] width 689 height 36
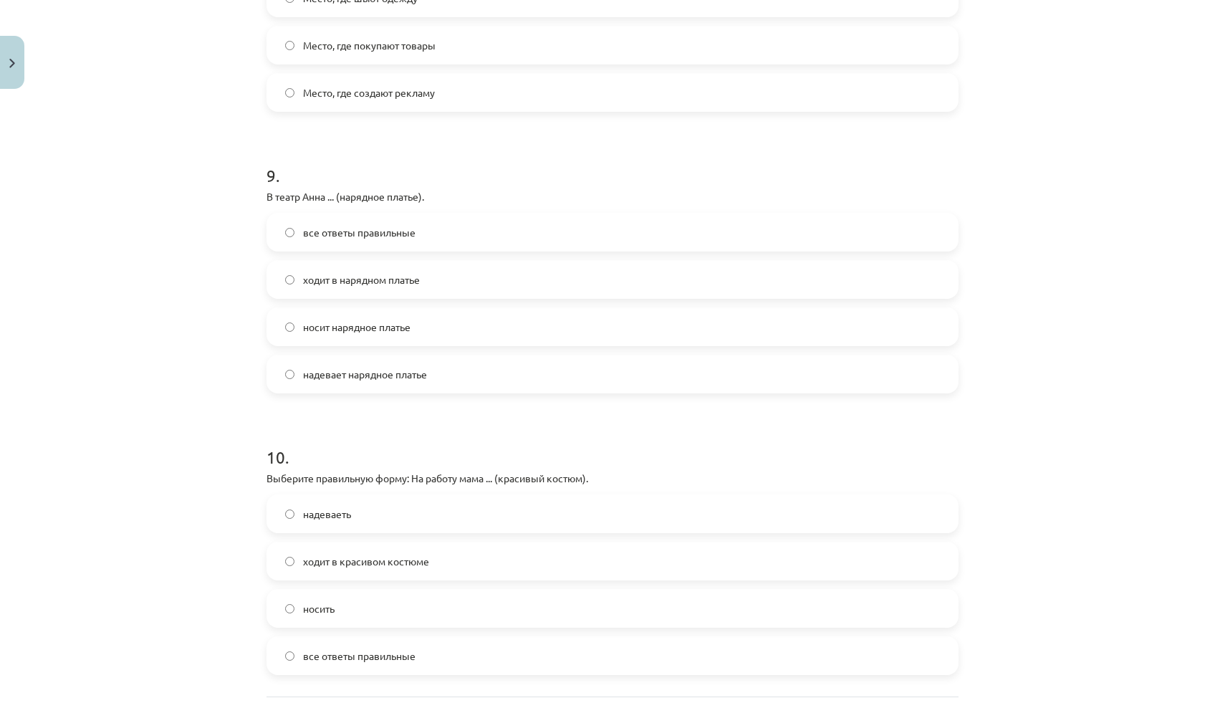
scroll to position [2535, 0]
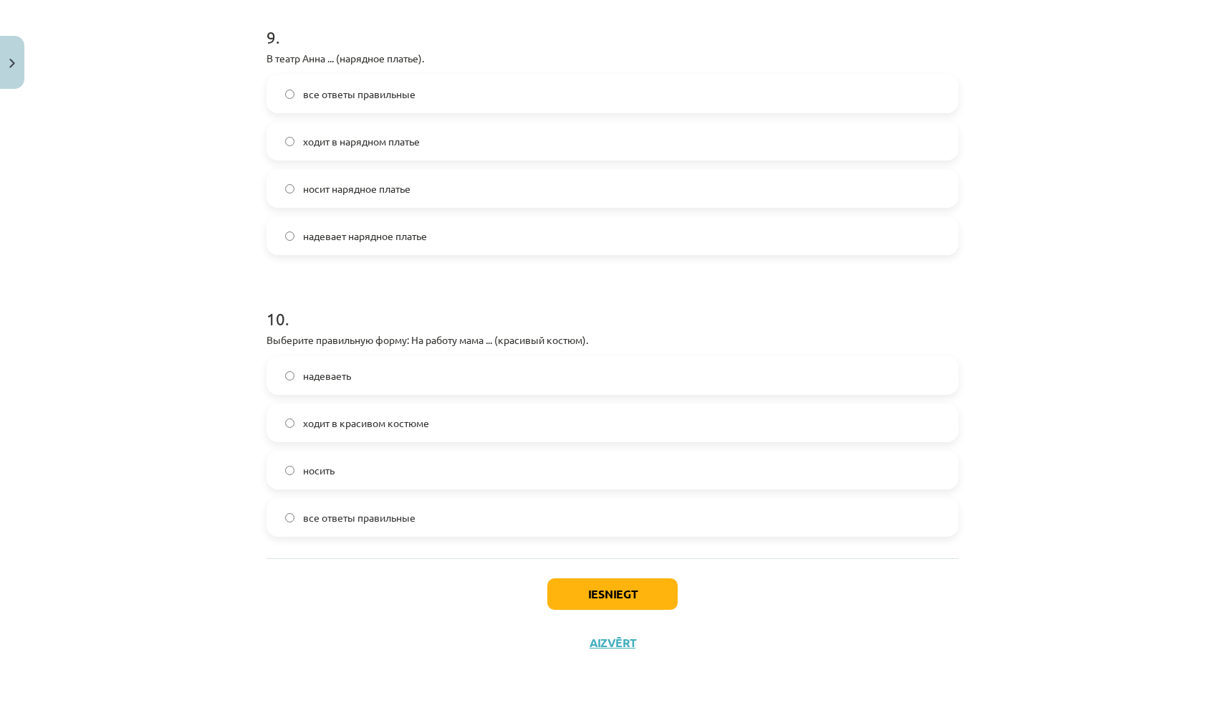
click at [385, 424] on span "ходит в красивом костюме" at bounding box center [366, 422] width 126 height 15
click at [611, 599] on button "Iesniegt" at bounding box center [612, 594] width 130 height 32
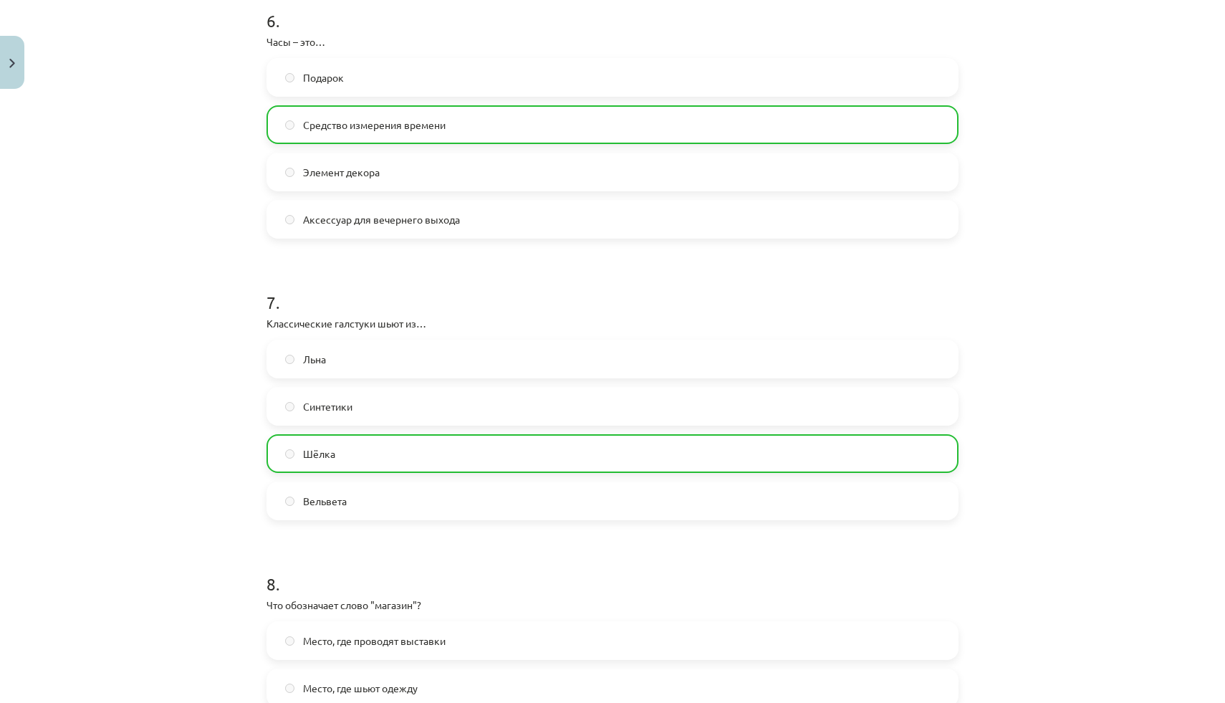
scroll to position [2580, 0]
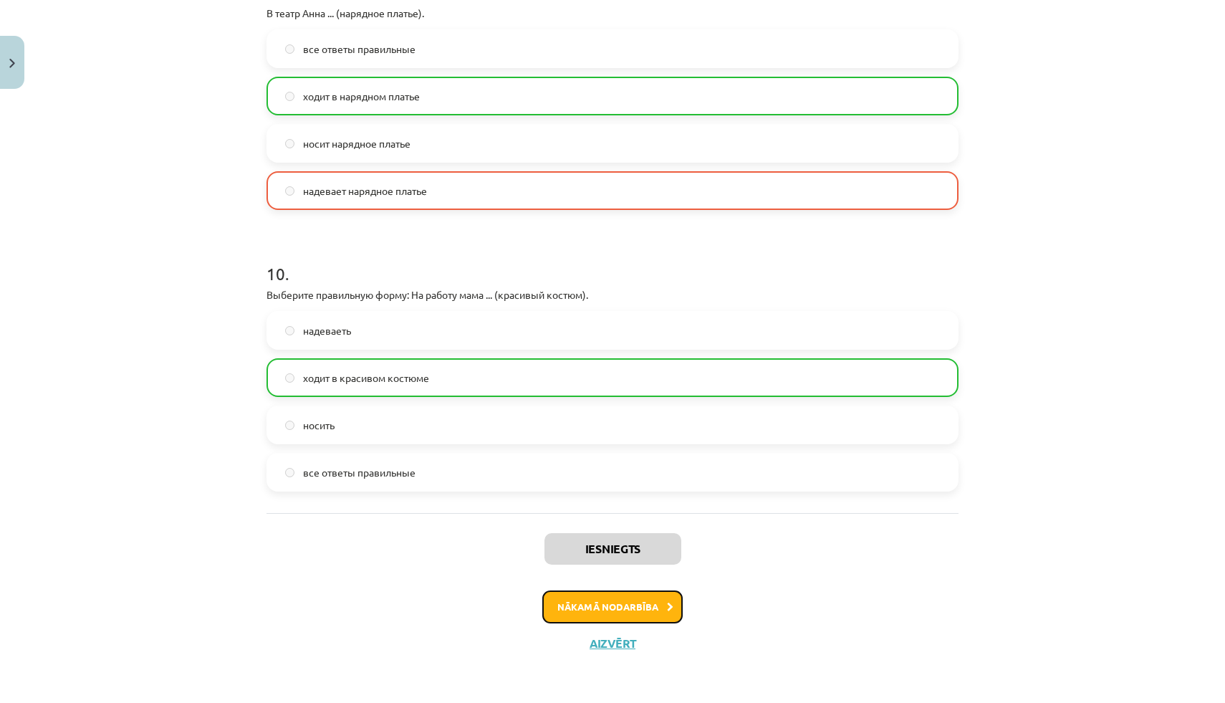
click at [643, 615] on button "Nākamā nodarbība" at bounding box center [612, 606] width 140 height 33
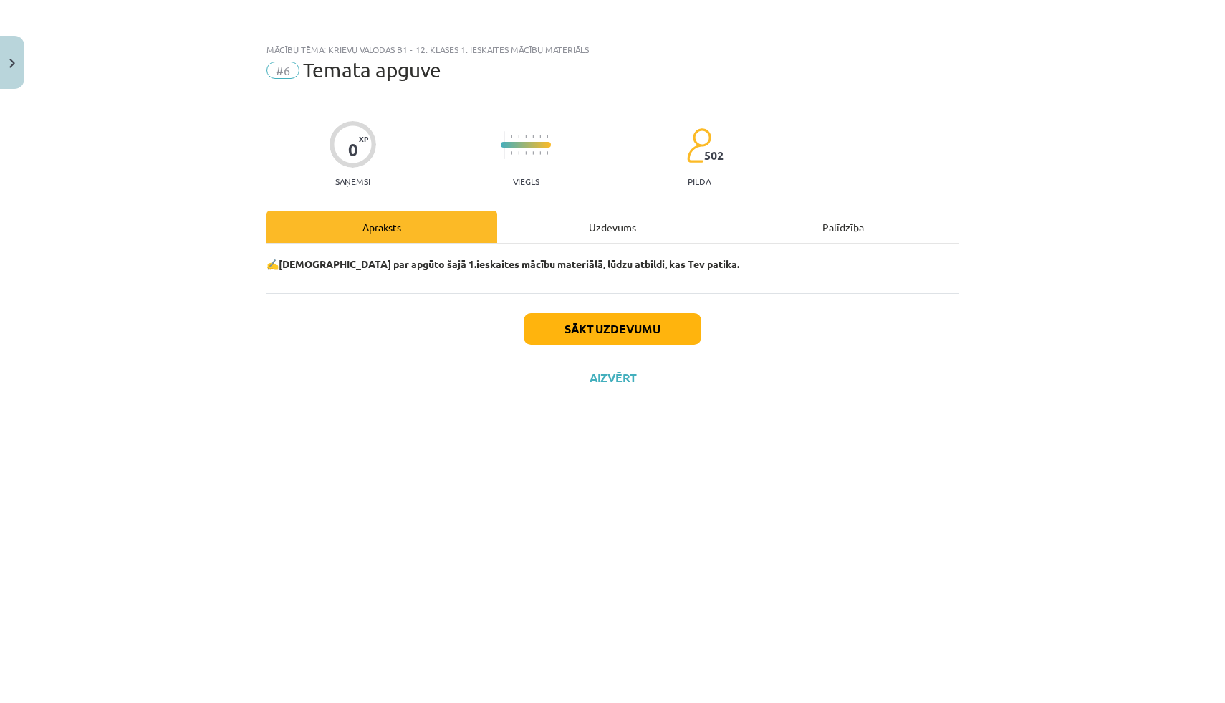
scroll to position [0, 0]
click at [622, 316] on button "Sākt uzdevumu" at bounding box center [613, 329] width 178 height 32
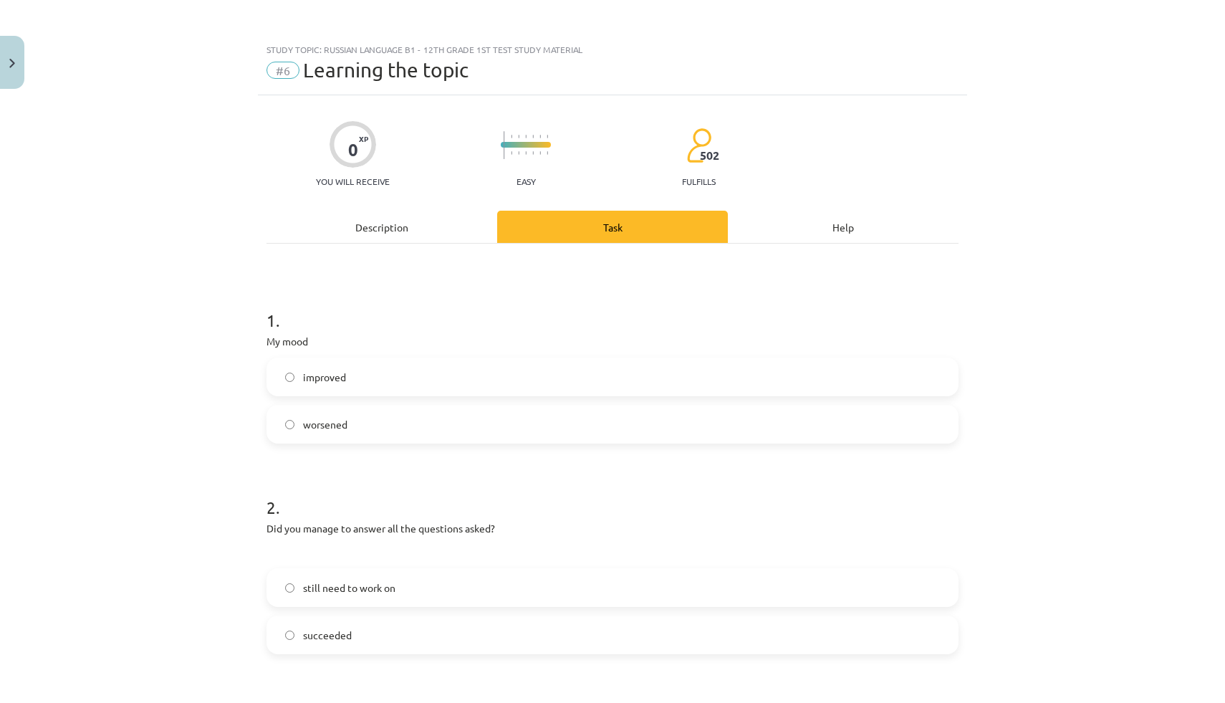
click at [1042, 183] on div "Study topic: Russian language b1 - 12th grade 1st test study material #6 Learni…" at bounding box center [612, 351] width 1225 height 703
click at [344, 383] on span "improved" at bounding box center [324, 377] width 43 height 15
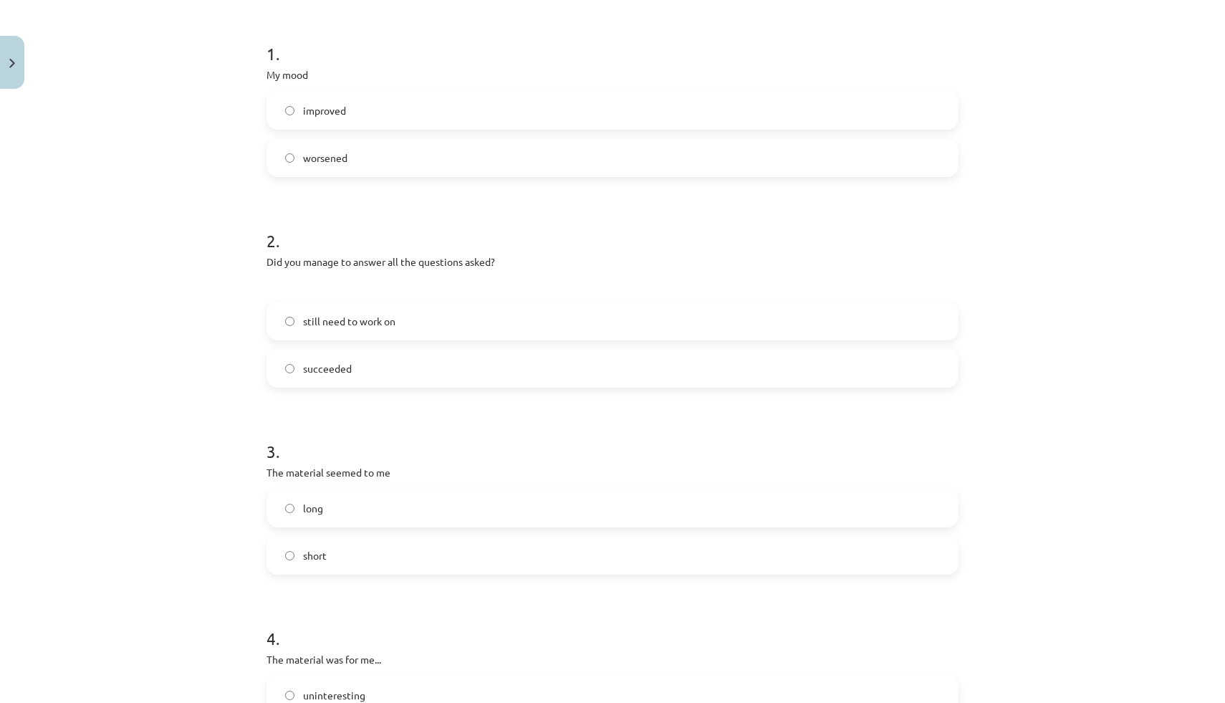
scroll to position [335, 0]
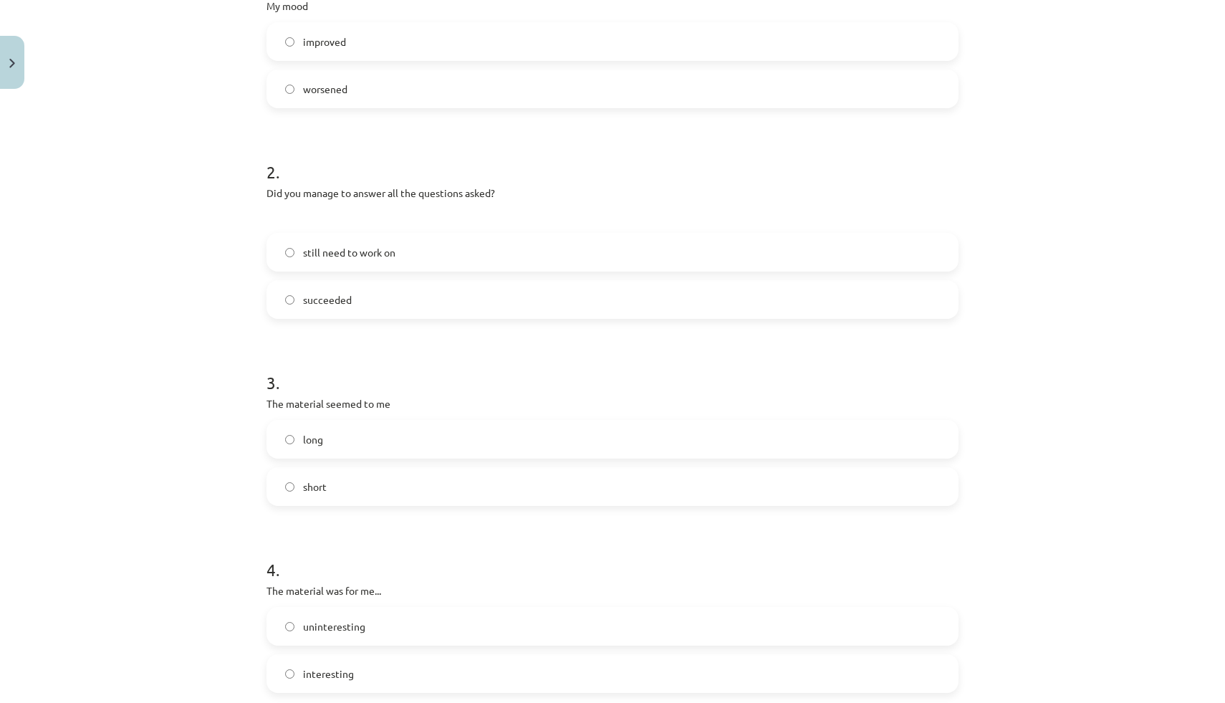
click at [362, 263] on label "still need to work on" at bounding box center [612, 252] width 689 height 36
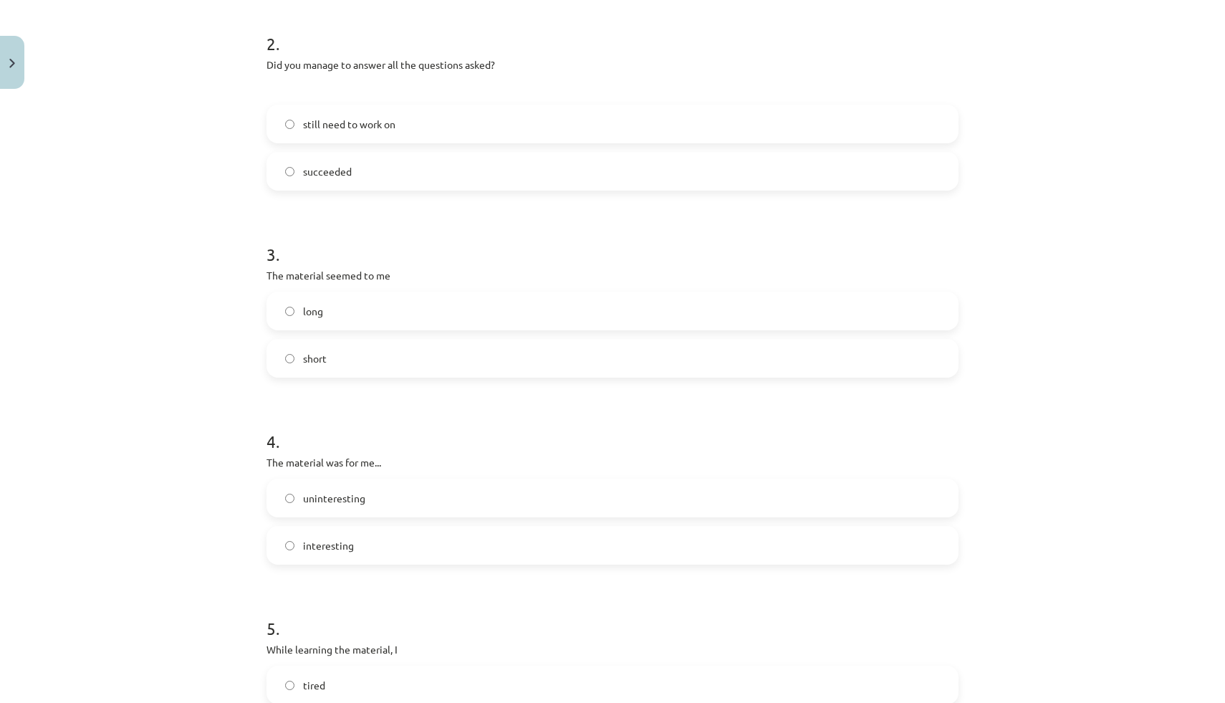
scroll to position [512, 0]
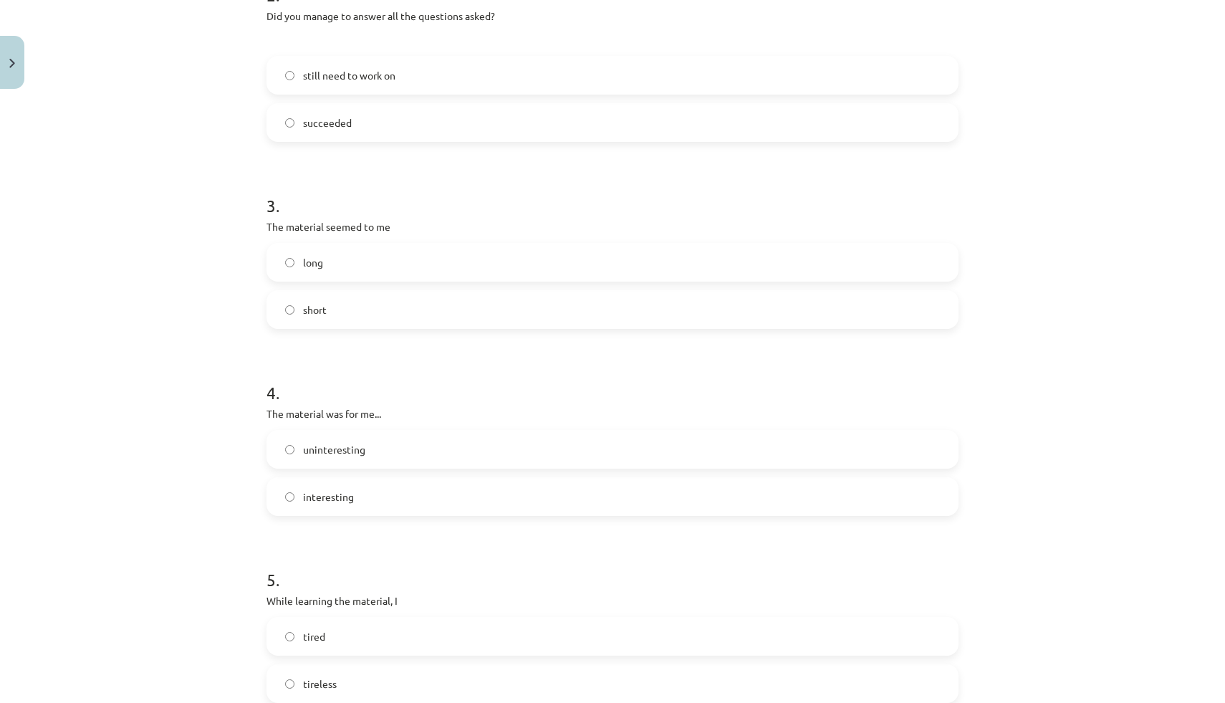
click at [342, 304] on label "short" at bounding box center [612, 310] width 689 height 36
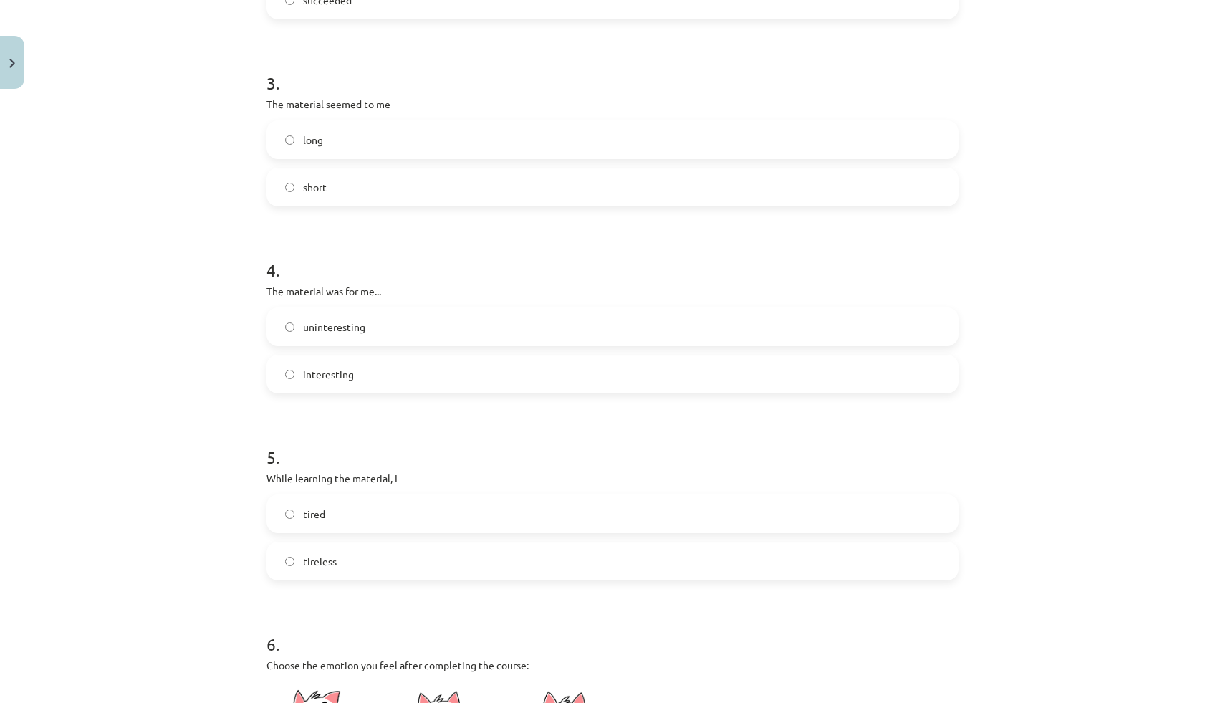
scroll to position [660, 0]
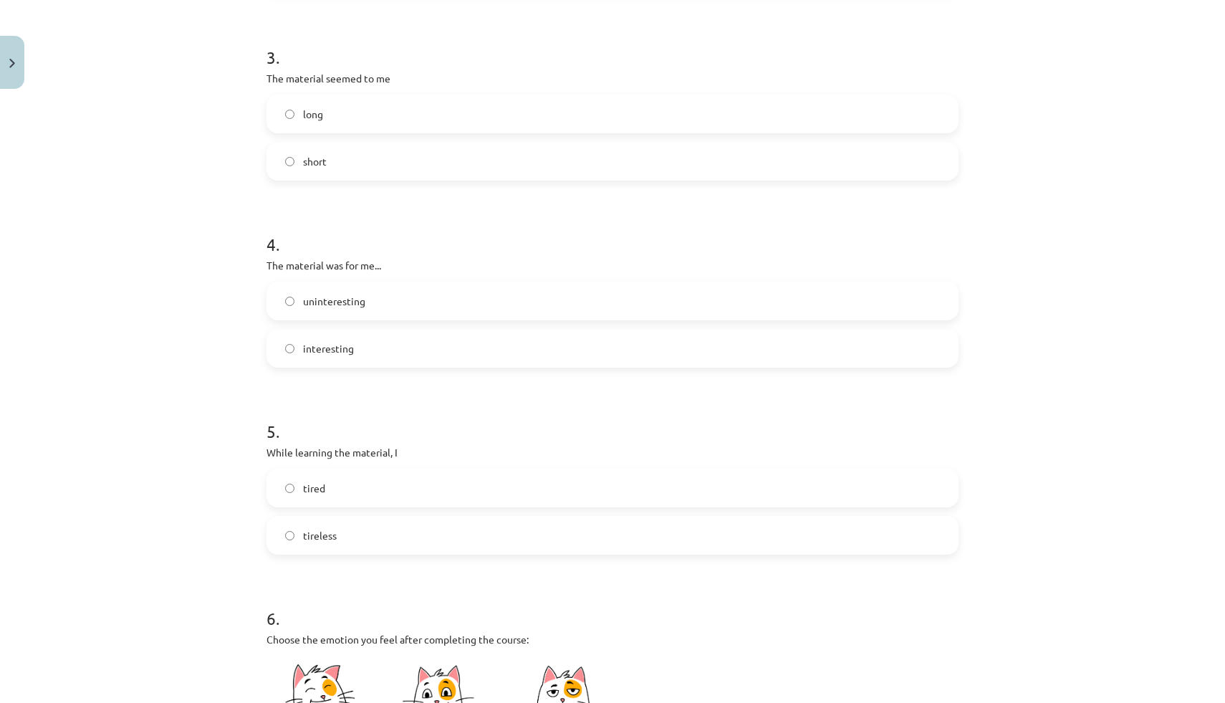
click at [357, 345] on label "interesting" at bounding box center [612, 348] width 689 height 36
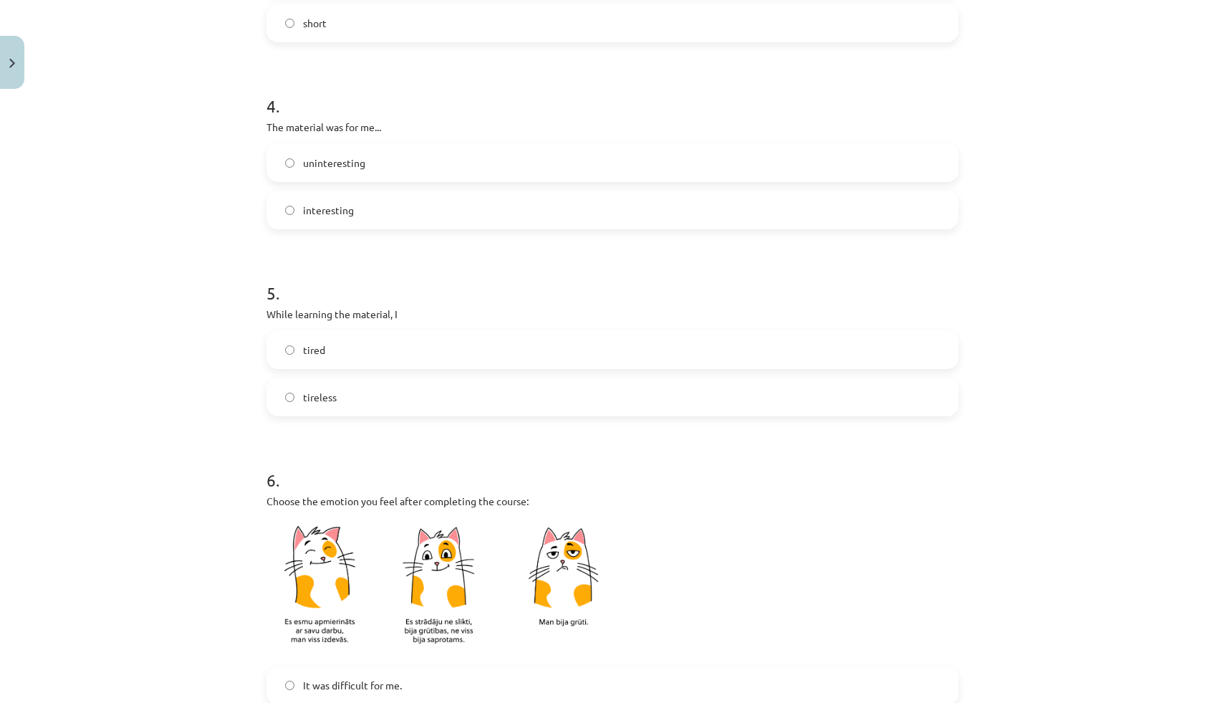
scroll to position [811, 0]
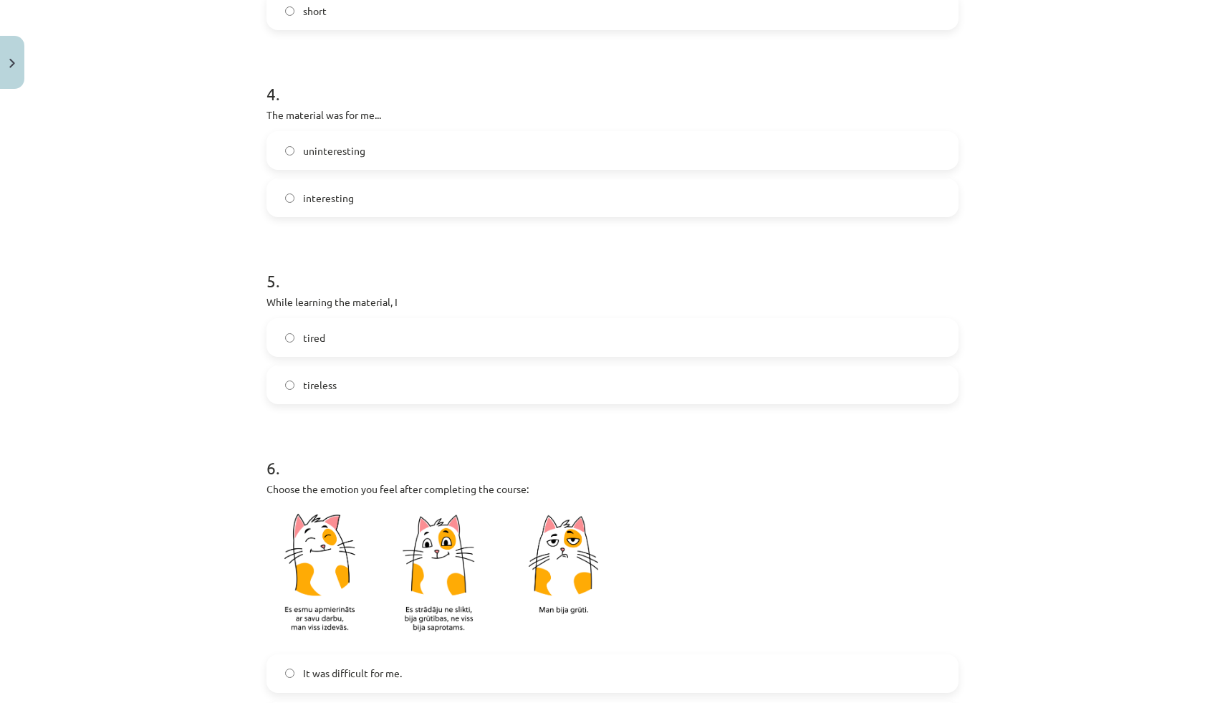
click at [340, 393] on label "tireless" at bounding box center [612, 385] width 689 height 36
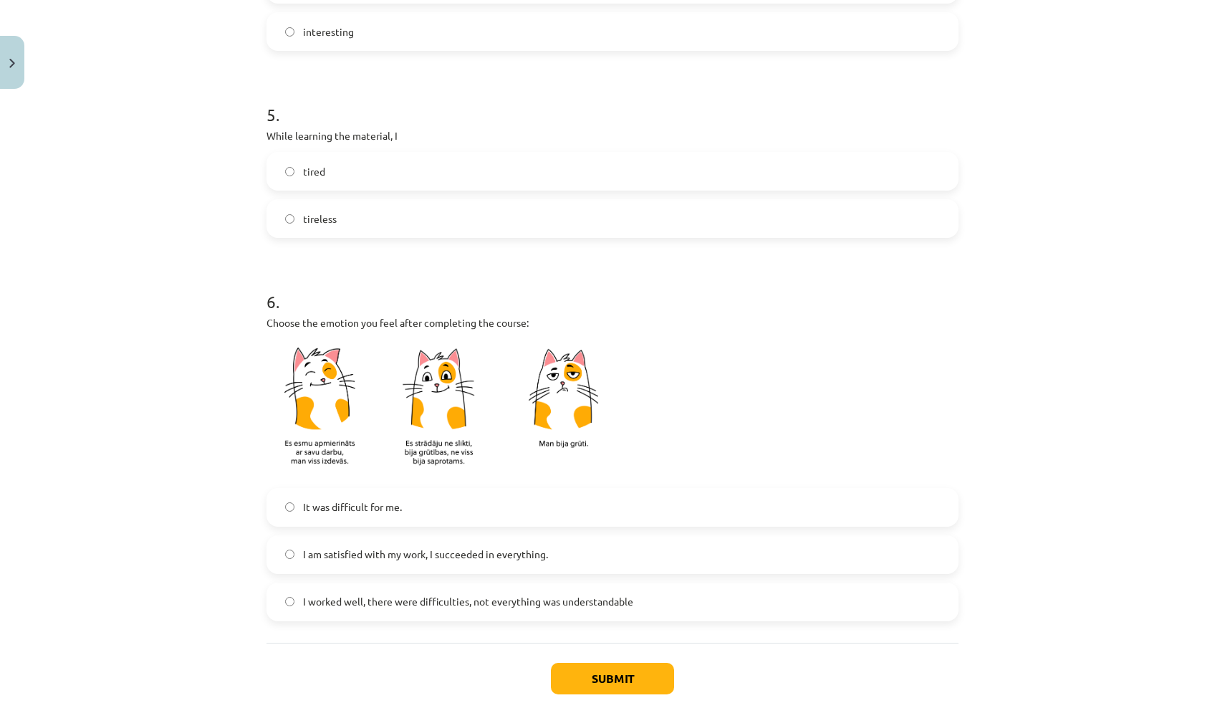
scroll to position [1061, 0]
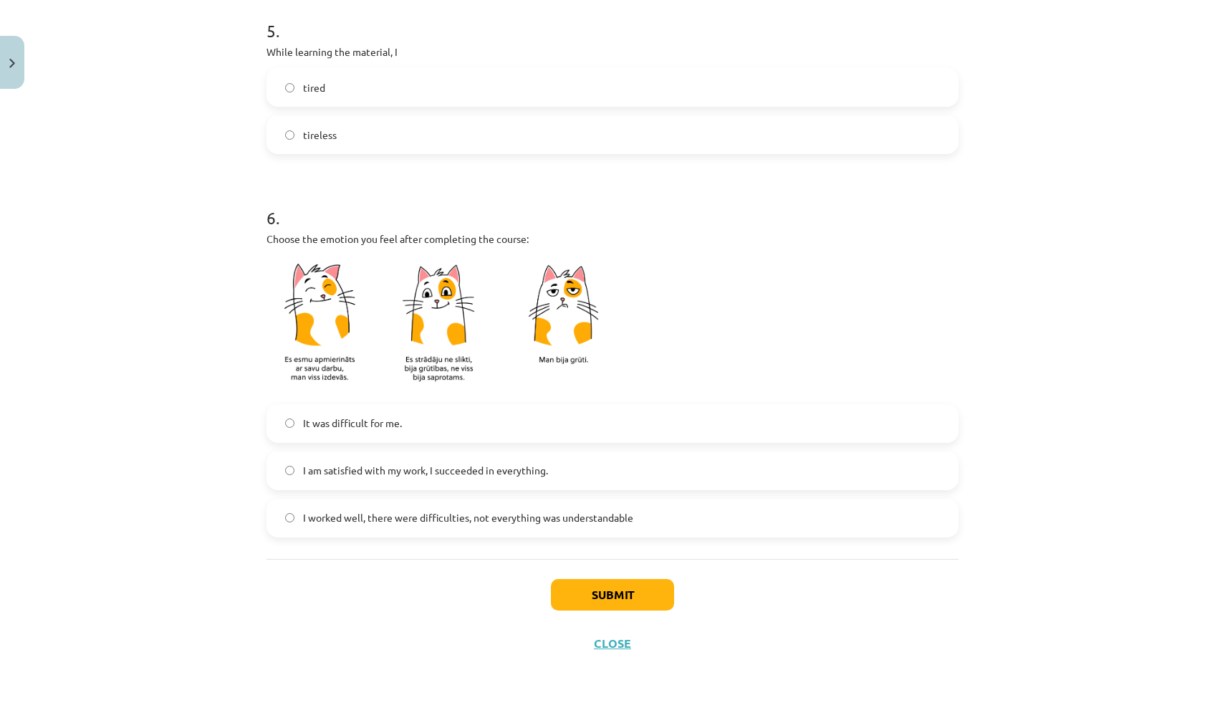
click at [405, 527] on label "I worked well, there were difficulties, not everything was understandable" at bounding box center [612, 518] width 689 height 36
click at [569, 588] on button "Submit" at bounding box center [612, 595] width 123 height 32
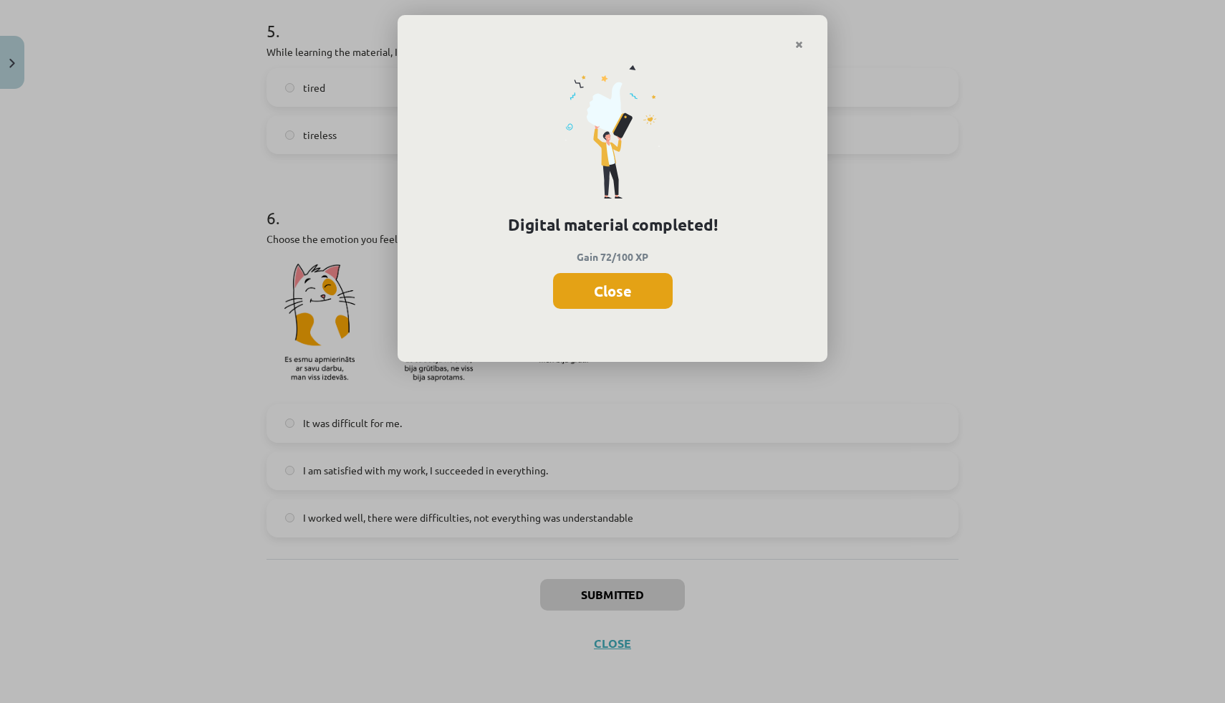
click at [625, 299] on button "Close" at bounding box center [613, 291] width 120 height 36
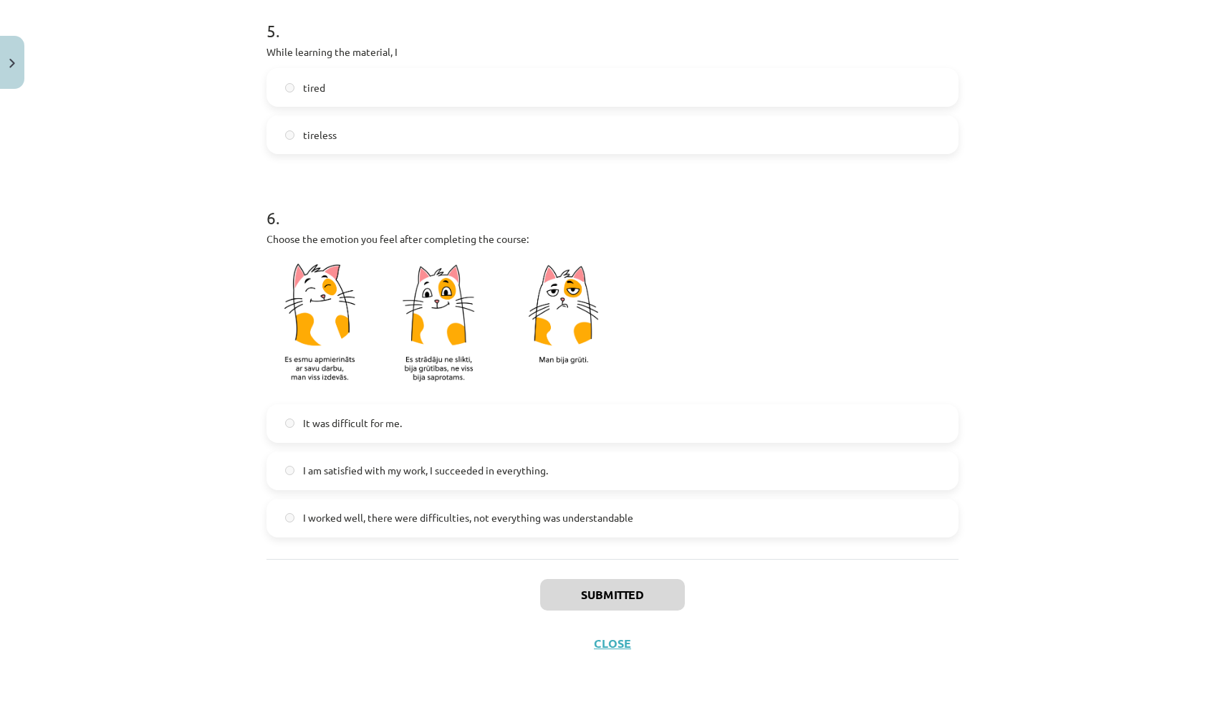
click at [620, 651] on div "Submitted Close" at bounding box center [612, 609] width 692 height 100
click at [615, 636] on button "Close" at bounding box center [613, 643] width 46 height 14
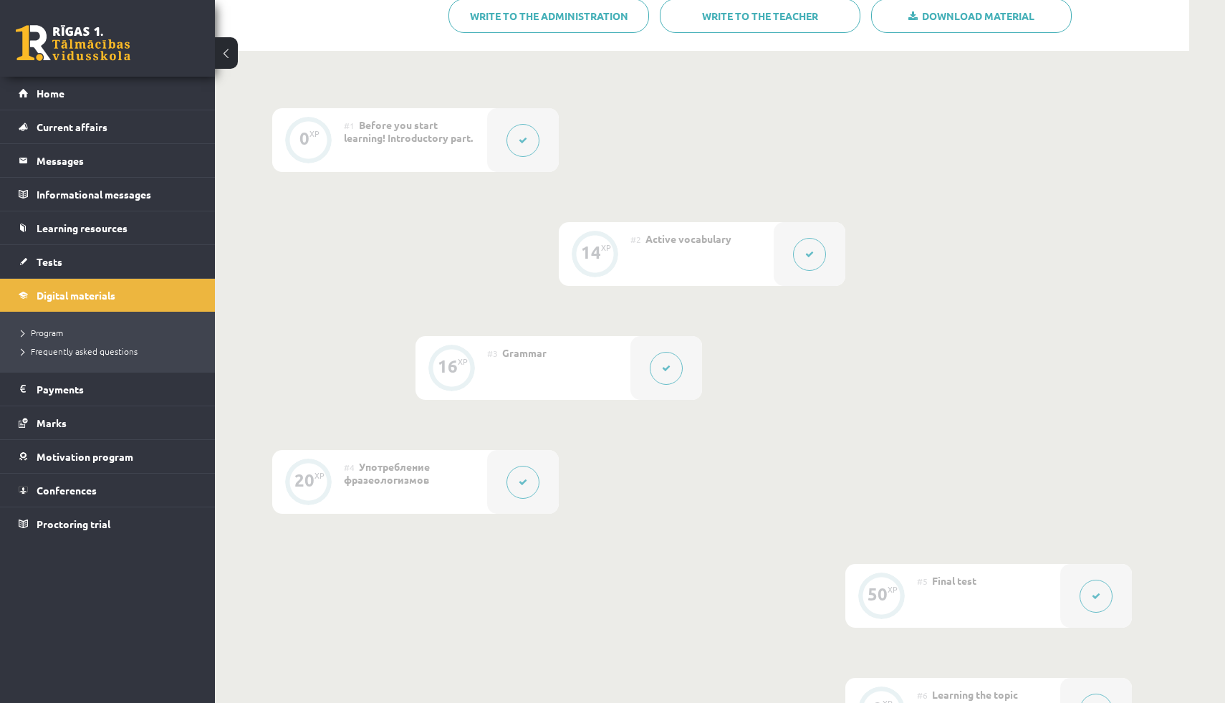
scroll to position [113, 0]
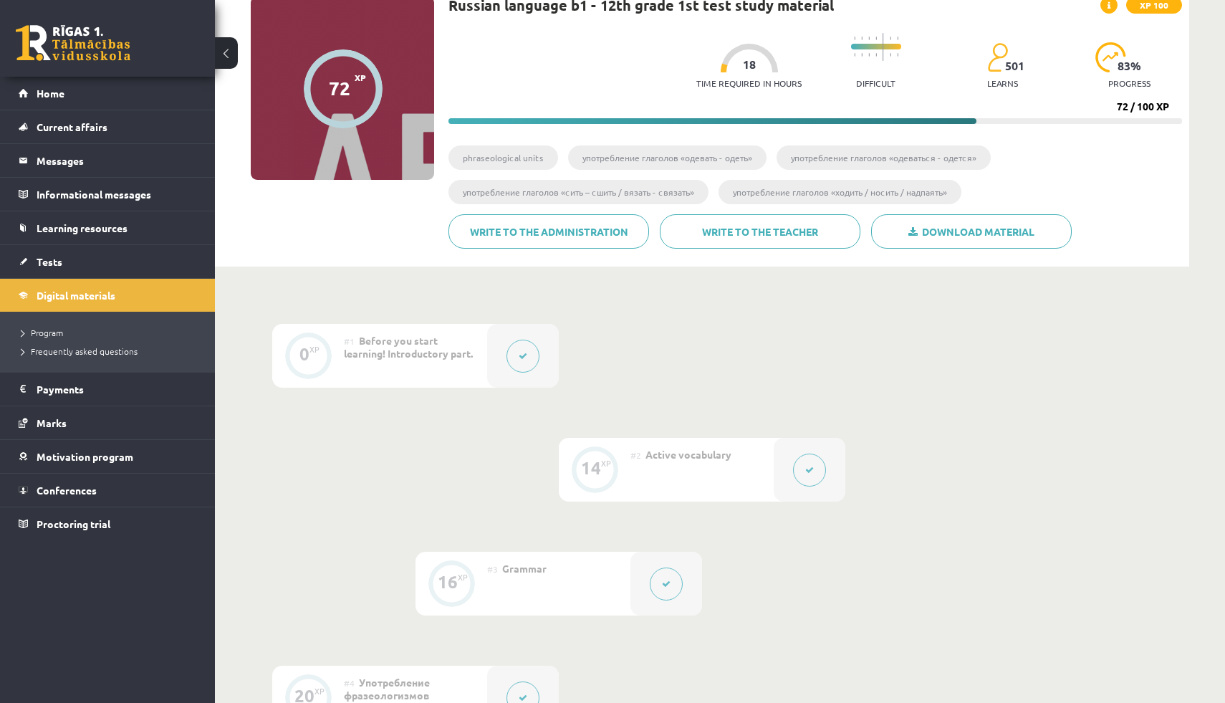
click at [820, 479] on button at bounding box center [809, 469] width 33 height 33
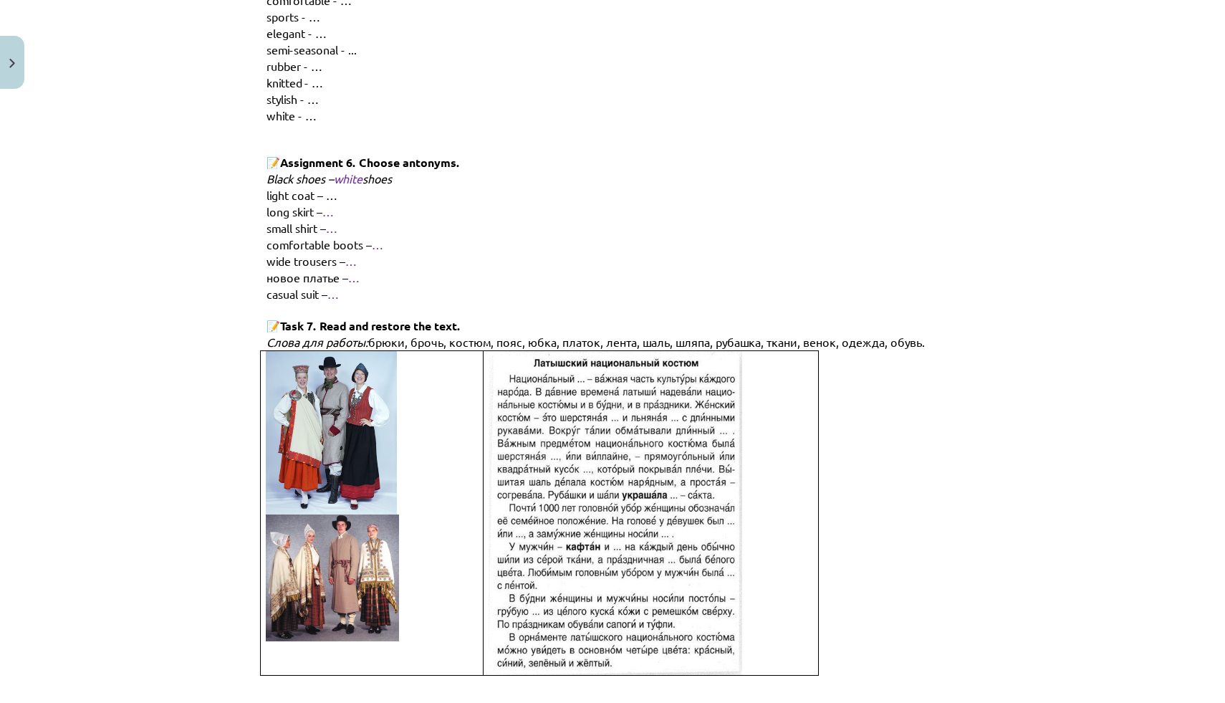
scroll to position [1933, 0]
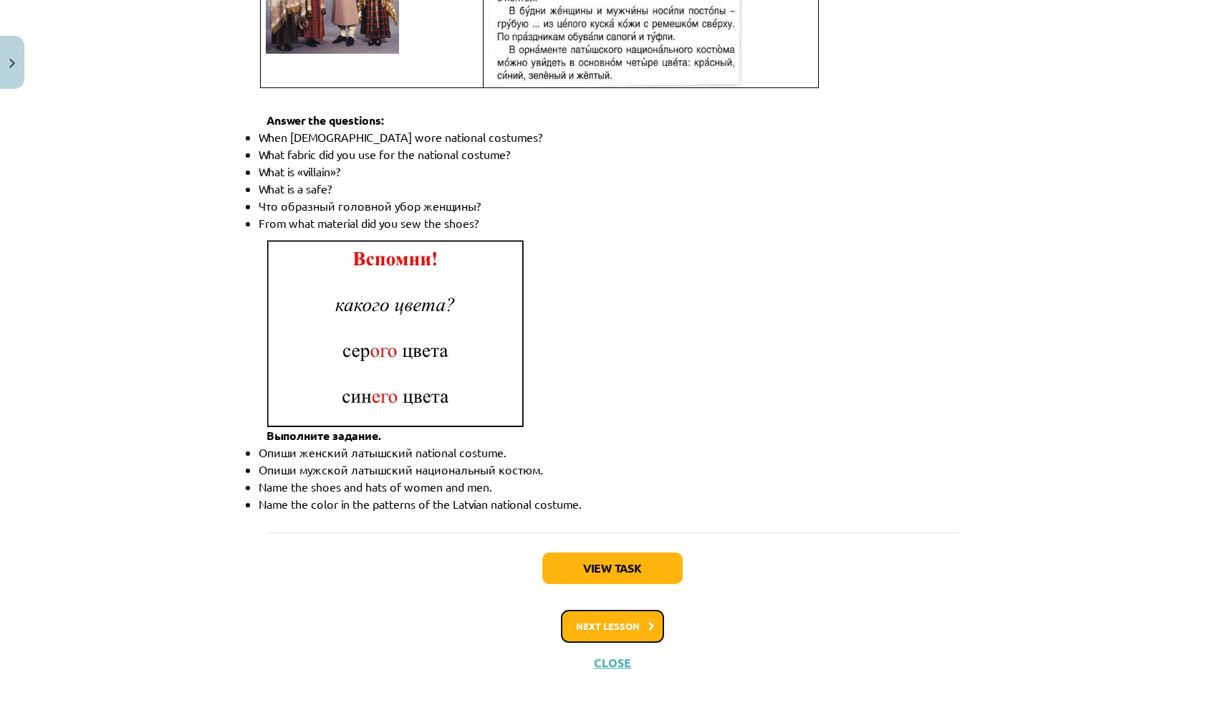
click at [622, 620] on font "Next lesson" at bounding box center [608, 626] width 64 height 12
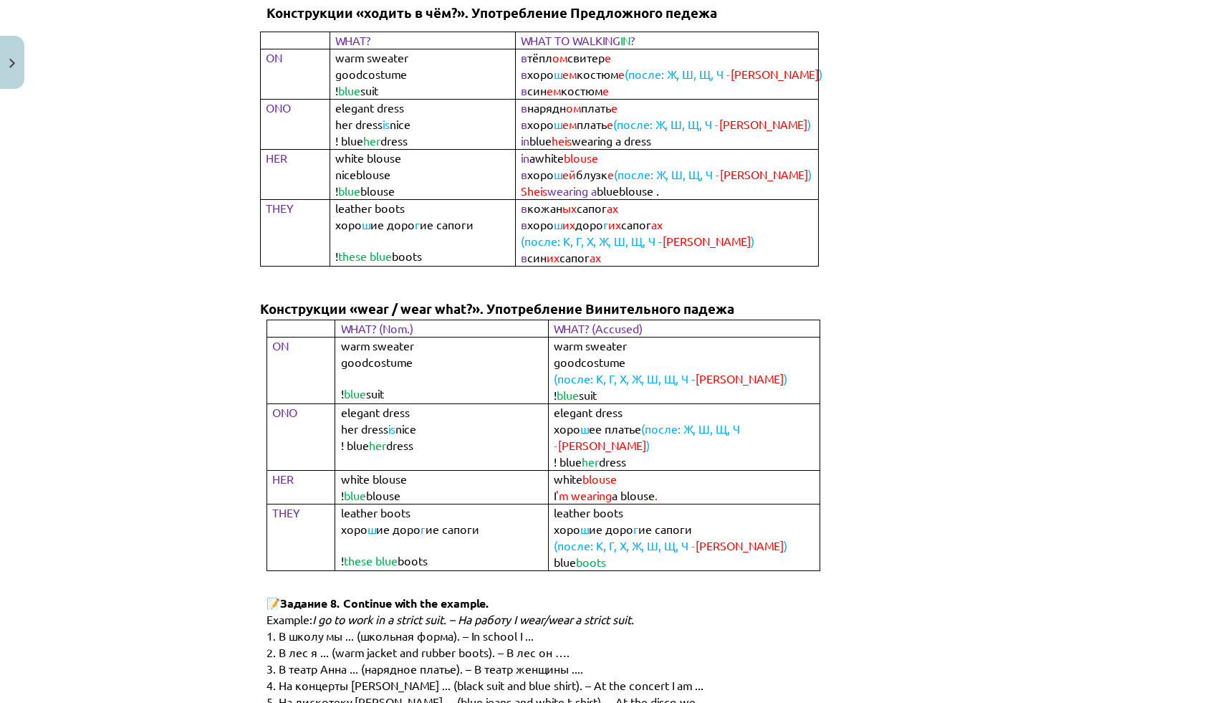
scroll to position [781, 0]
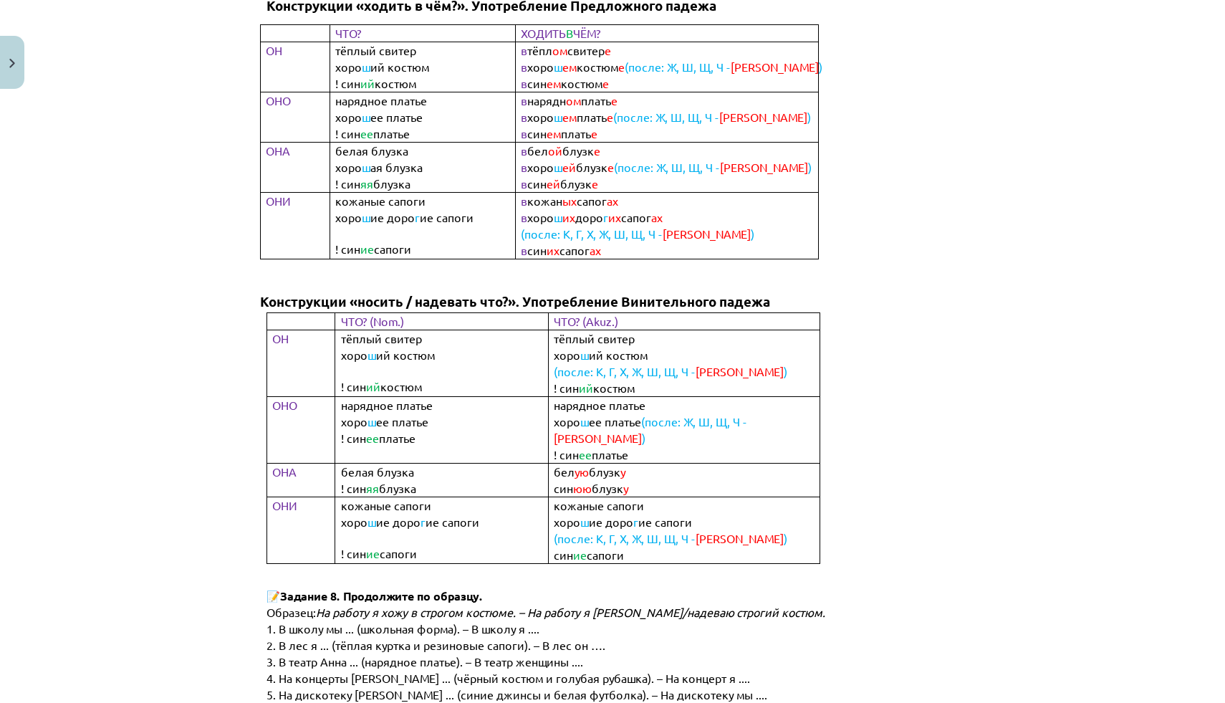
click at [845, 259] on h2 "Конструкции «носить / надевать что?». Употребление Винительного падежа" at bounding box center [616, 285] width 712 height 53
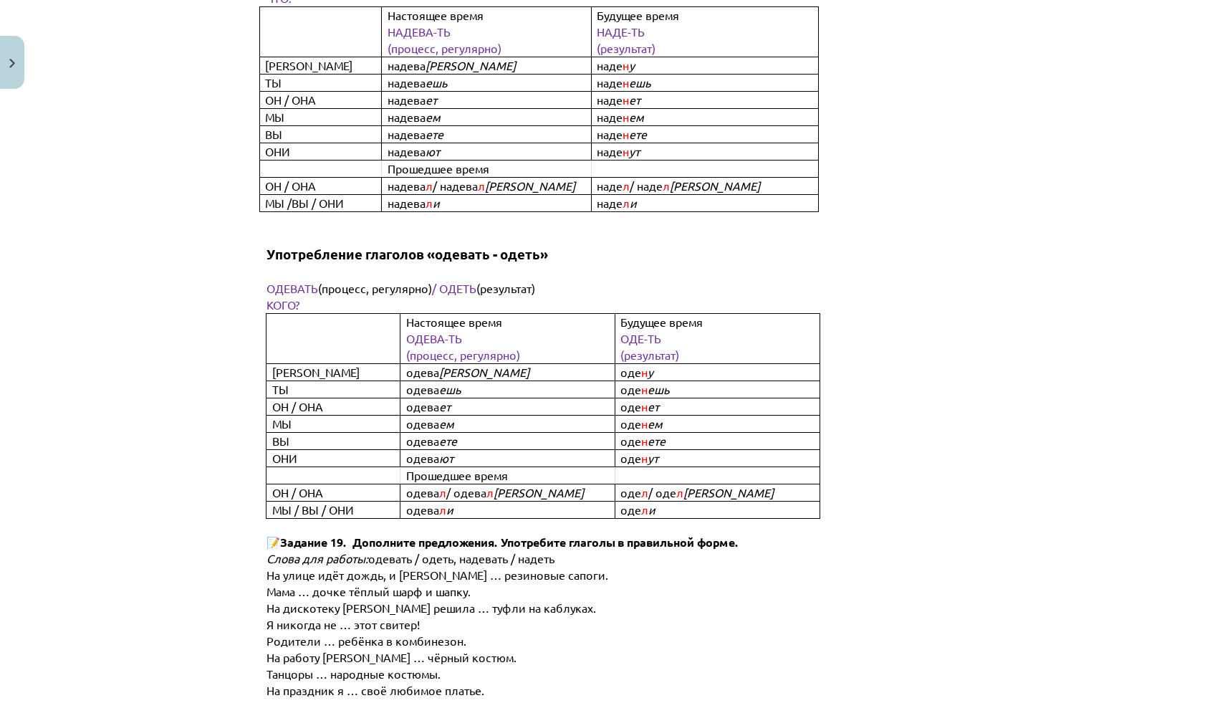
scroll to position [4107, 0]
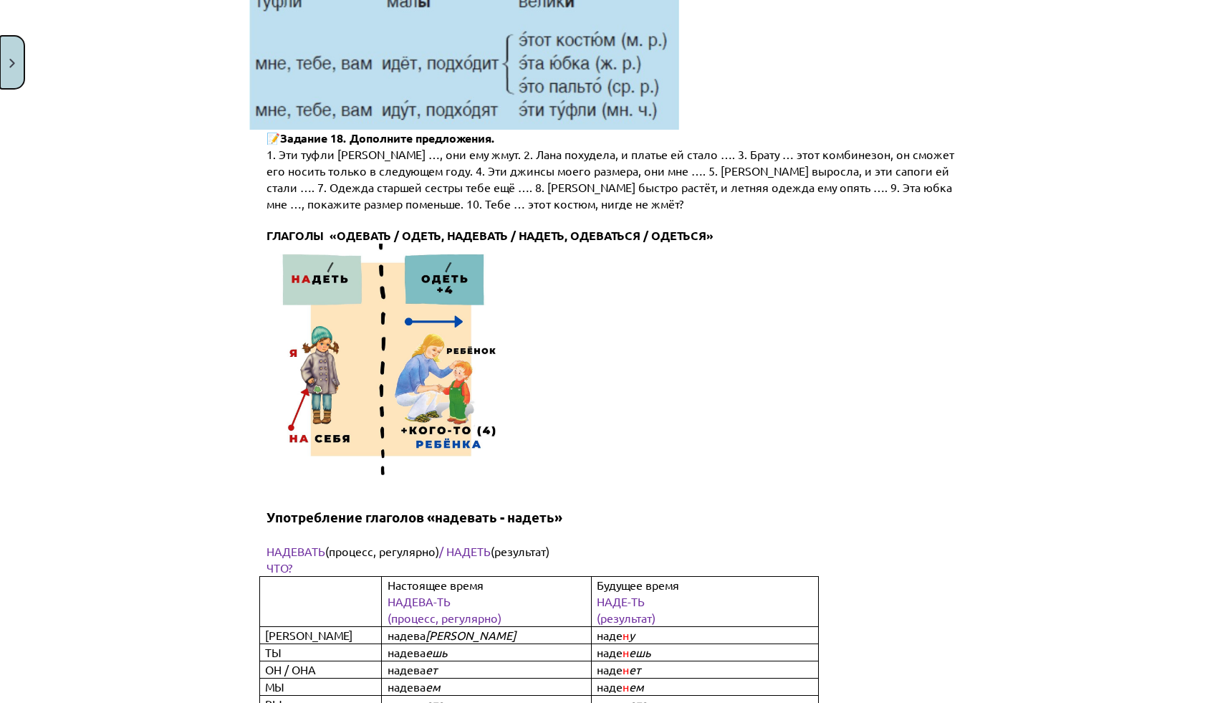
click at [13, 57] on button "Close" at bounding box center [12, 62] width 24 height 53
click at [64, 91] on div "Mācību tēma: Krievu valodas b1 - 12. klases 1. ieskaites mācību materiāls #3 Гр…" at bounding box center [612, 351] width 1225 height 703
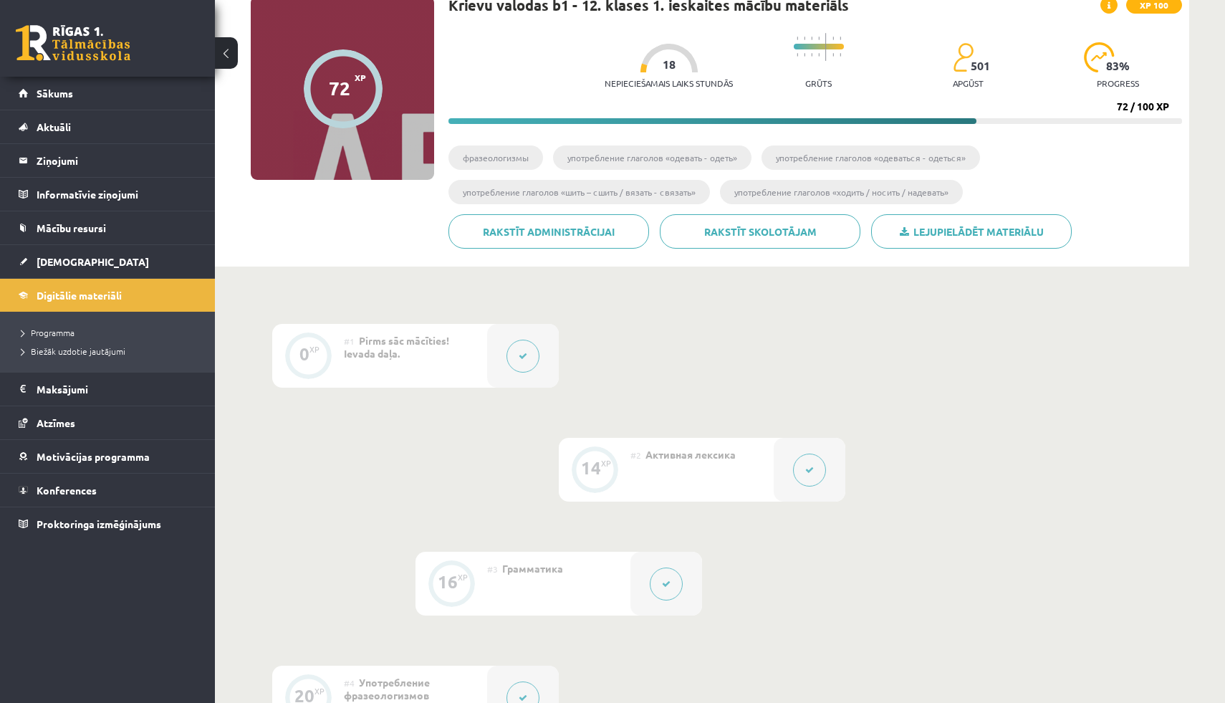
click at [64, 91] on span "Sākums" at bounding box center [55, 93] width 37 height 13
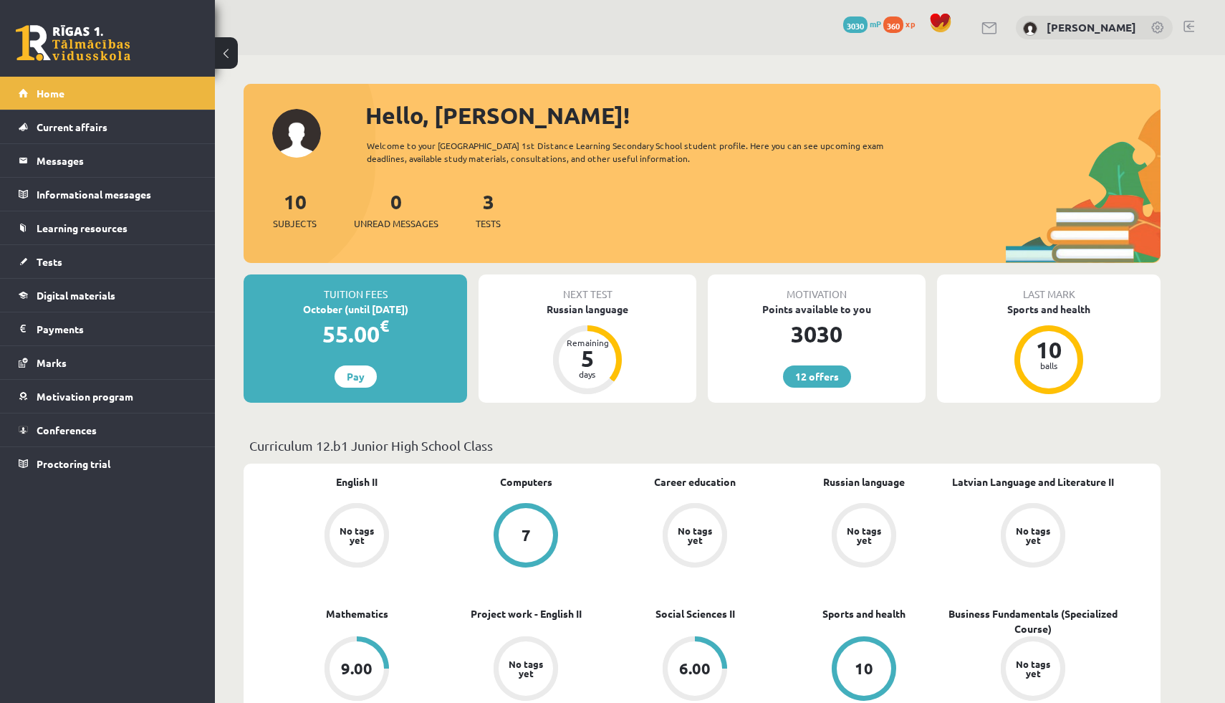
click at [605, 405] on div "Tuition fees October (until [DATE]) 55.00 € Pay Next test Russian language Rema…" at bounding box center [702, 344] width 917 height 140
click at [50, 250] on link "Tests" at bounding box center [108, 261] width 178 height 33
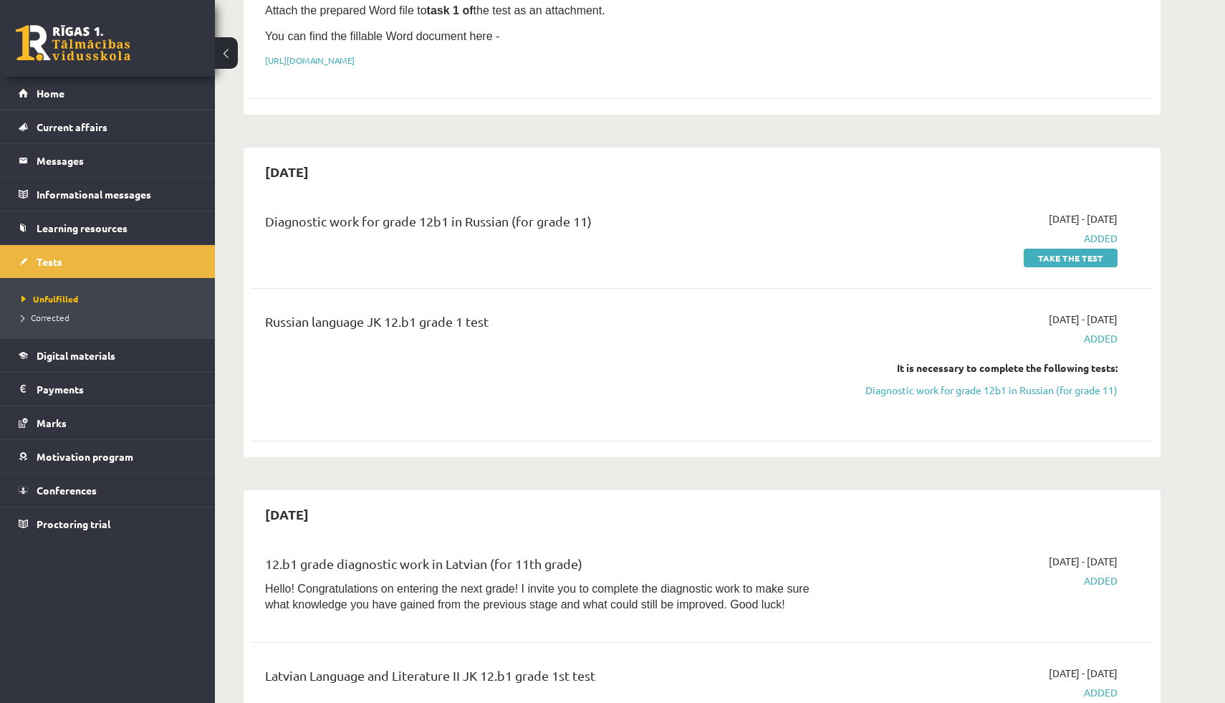
scroll to position [287, 0]
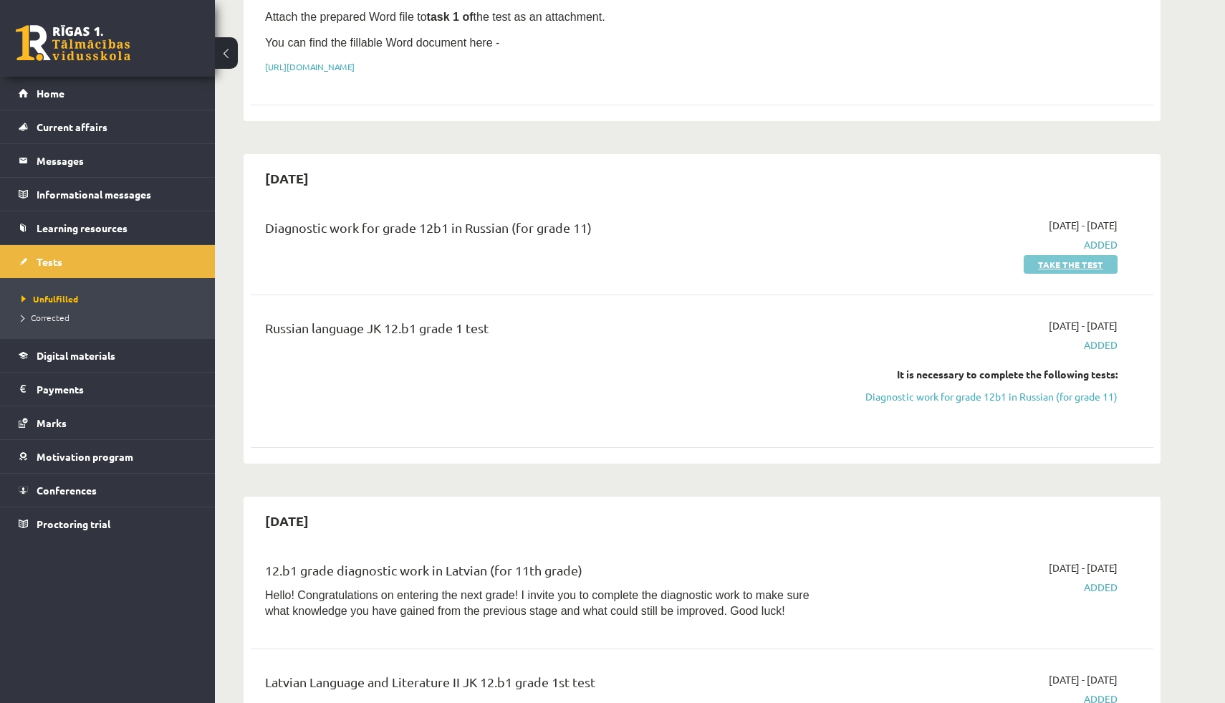
click at [1034, 255] on link "Take the test" at bounding box center [1071, 264] width 94 height 19
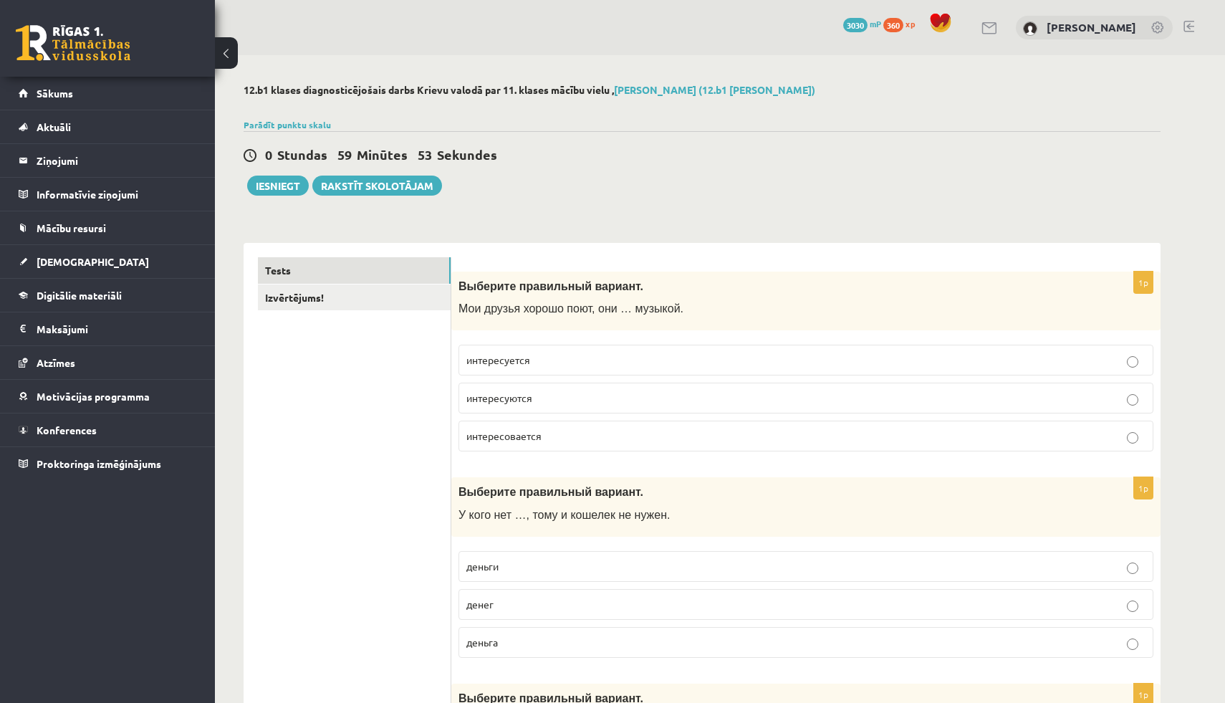
click at [526, 395] on span "интересуются" at bounding box center [499, 397] width 66 height 13
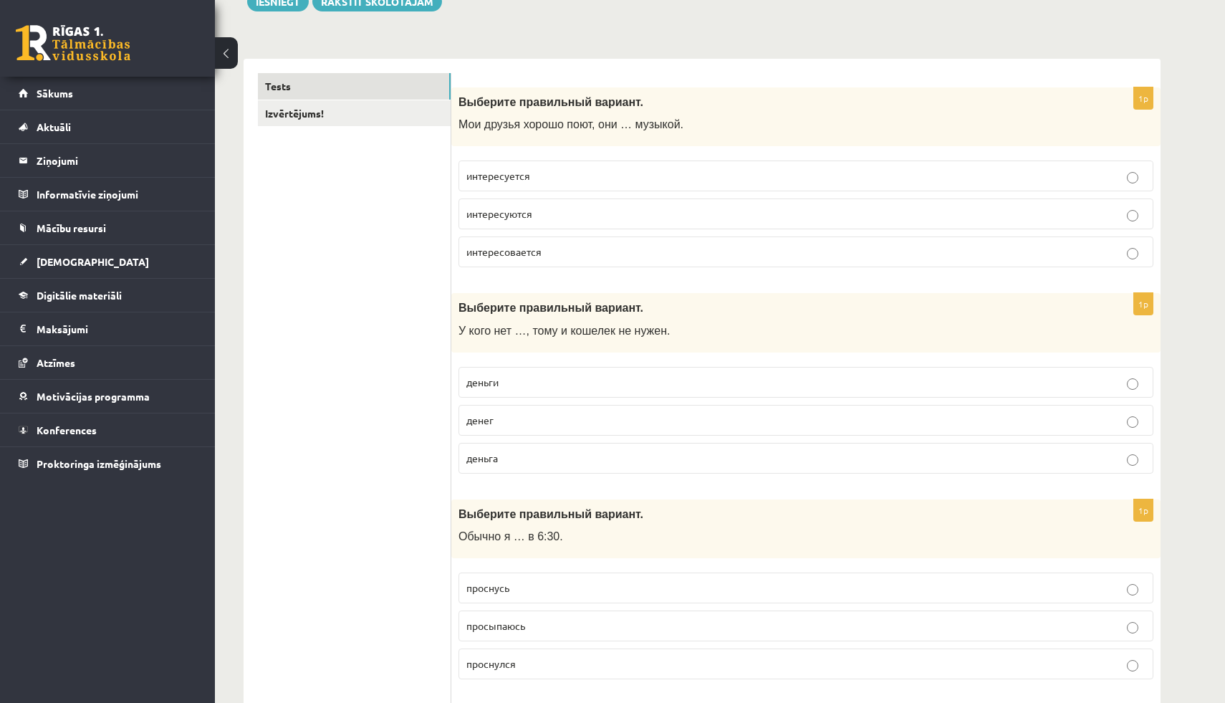
scroll to position [191, 0]
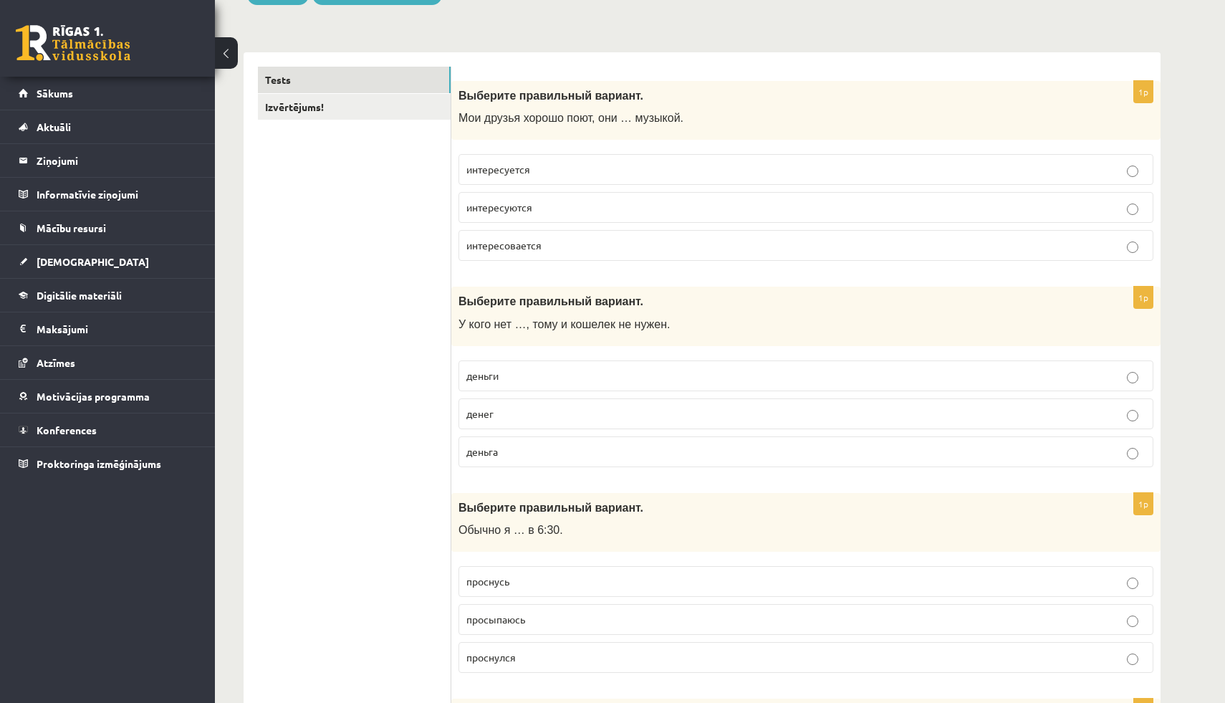
click at [499, 413] on p "денег" at bounding box center [805, 413] width 679 height 15
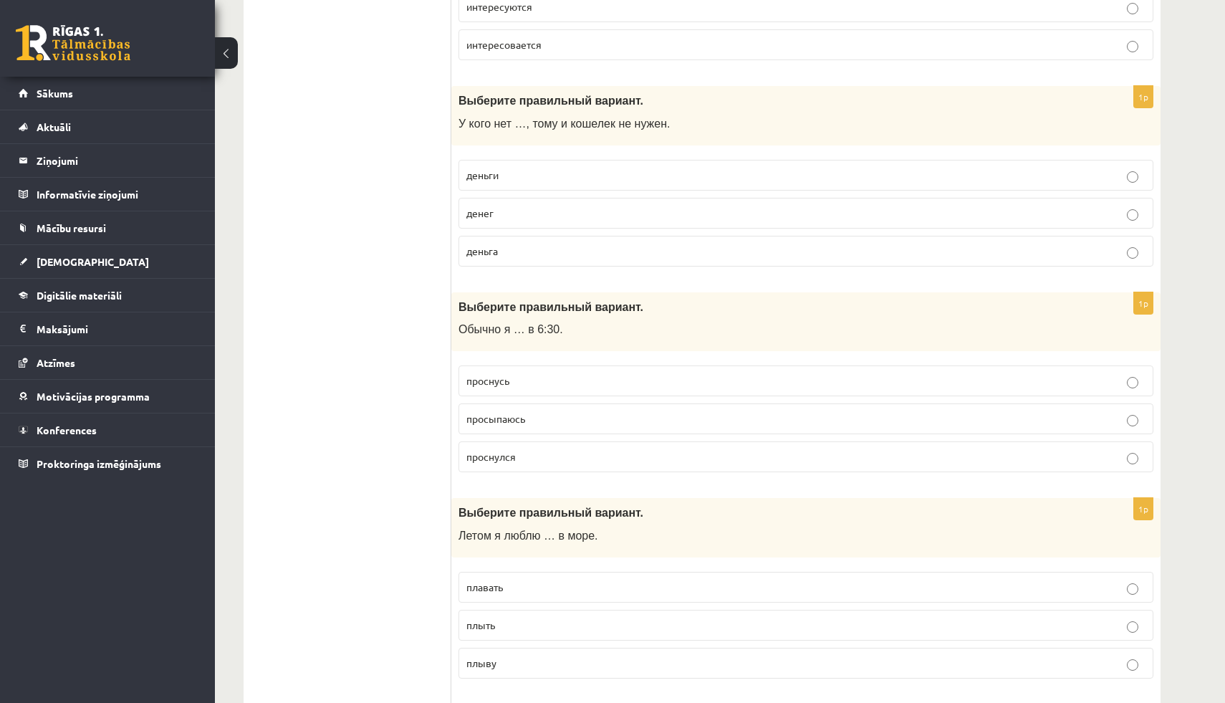
scroll to position [393, 0]
click at [524, 423] on p "просыпаюсь" at bounding box center [805, 417] width 679 height 15
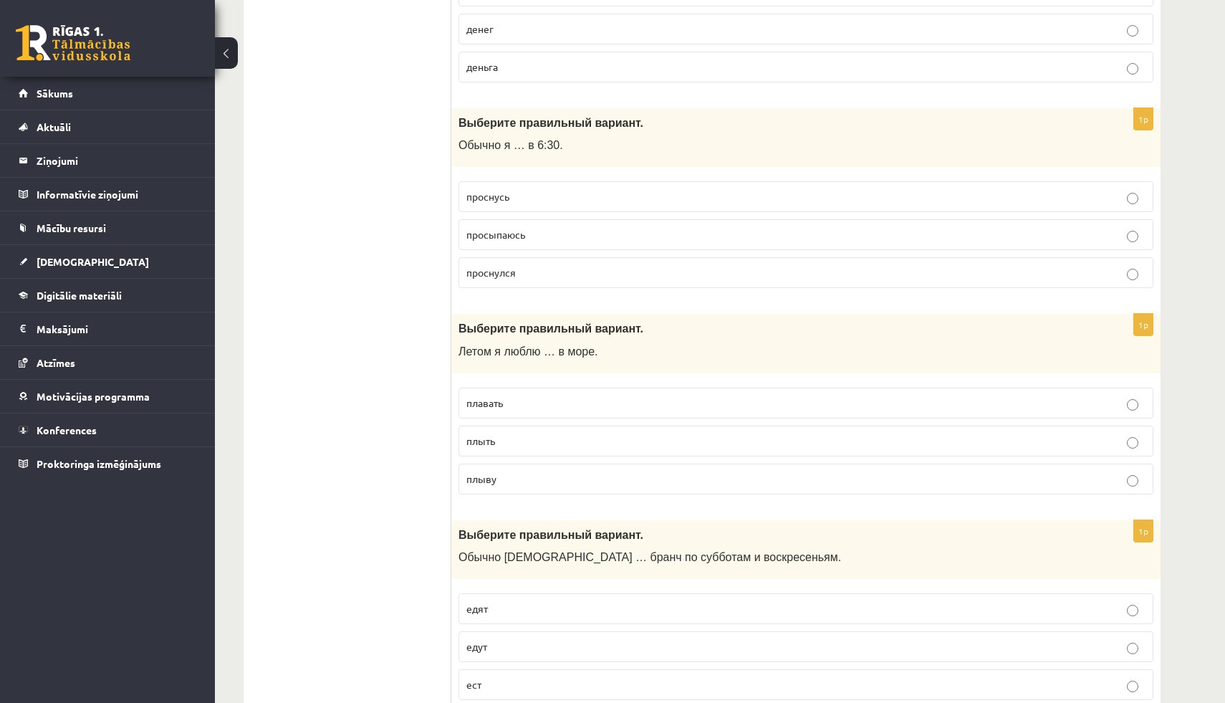
scroll to position [581, 0]
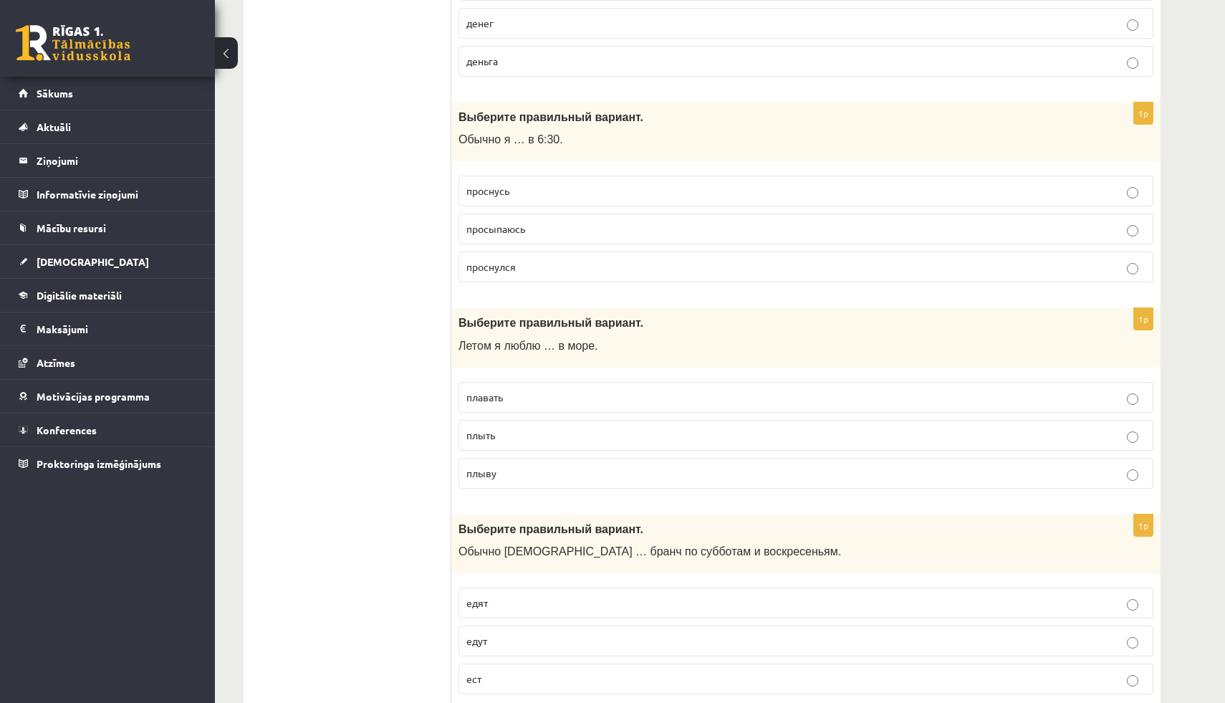
click at [503, 398] on span "плавать" at bounding box center [484, 396] width 37 height 13
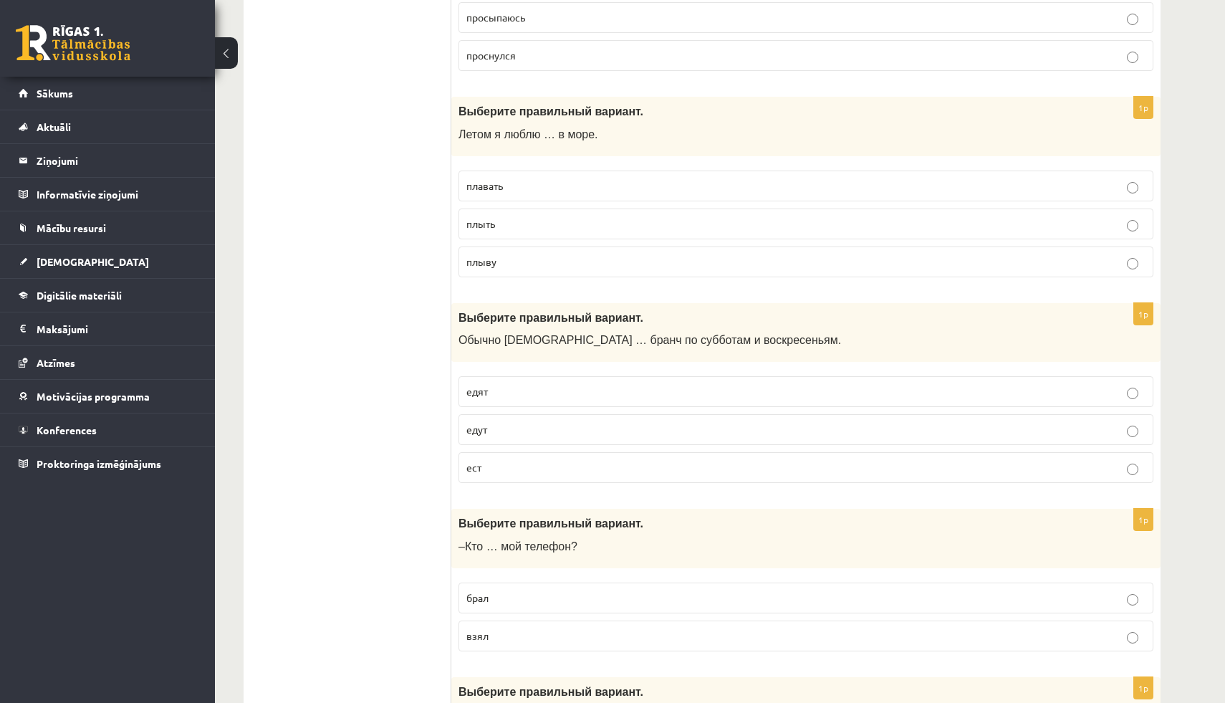
scroll to position [801, 0]
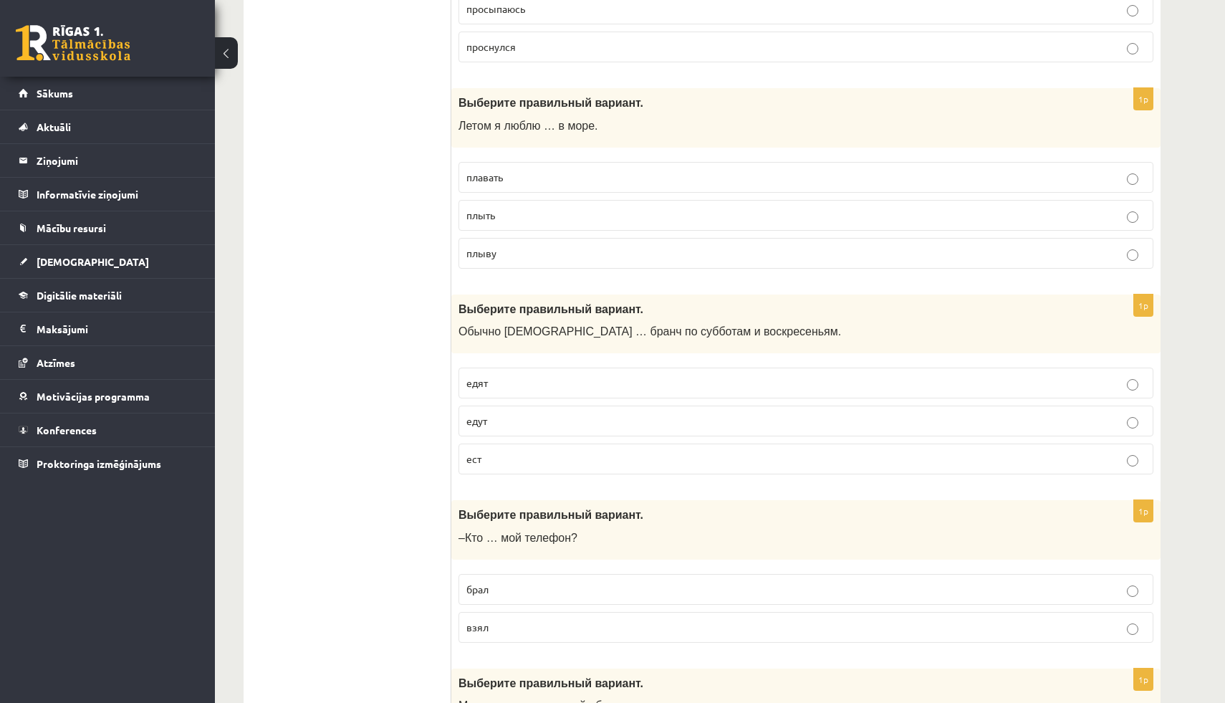
click at [509, 380] on p "едят" at bounding box center [805, 382] width 679 height 15
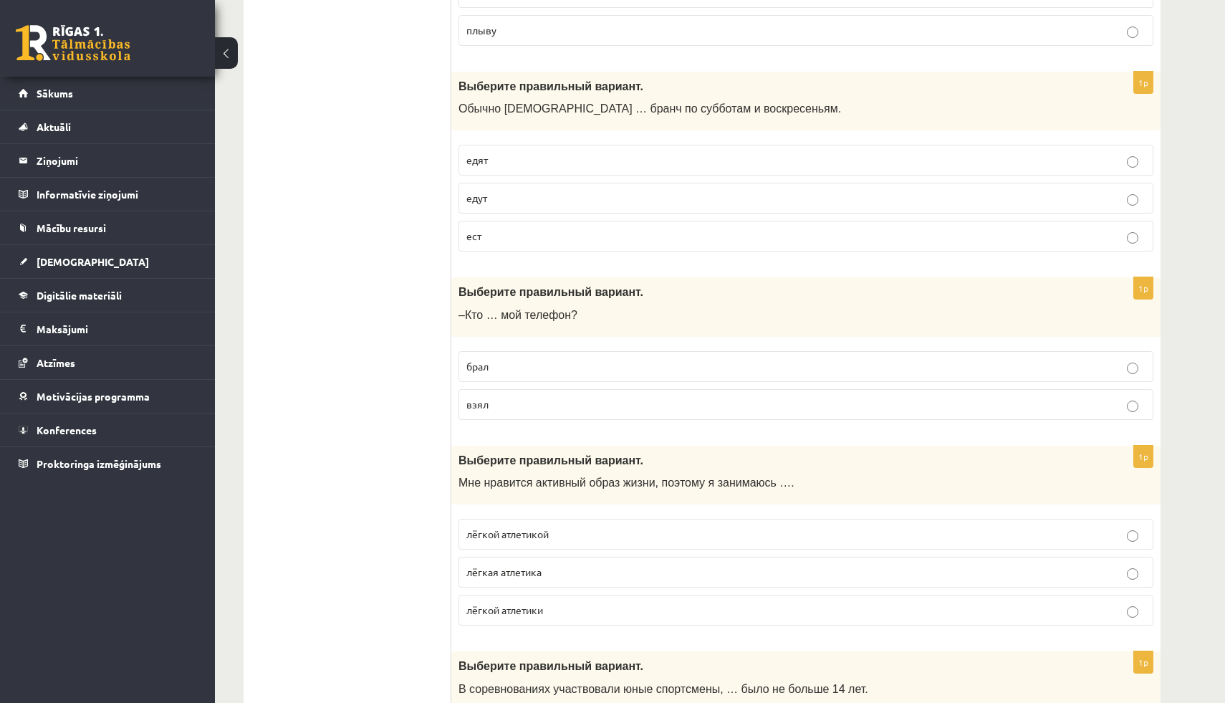
scroll to position [1027, 0]
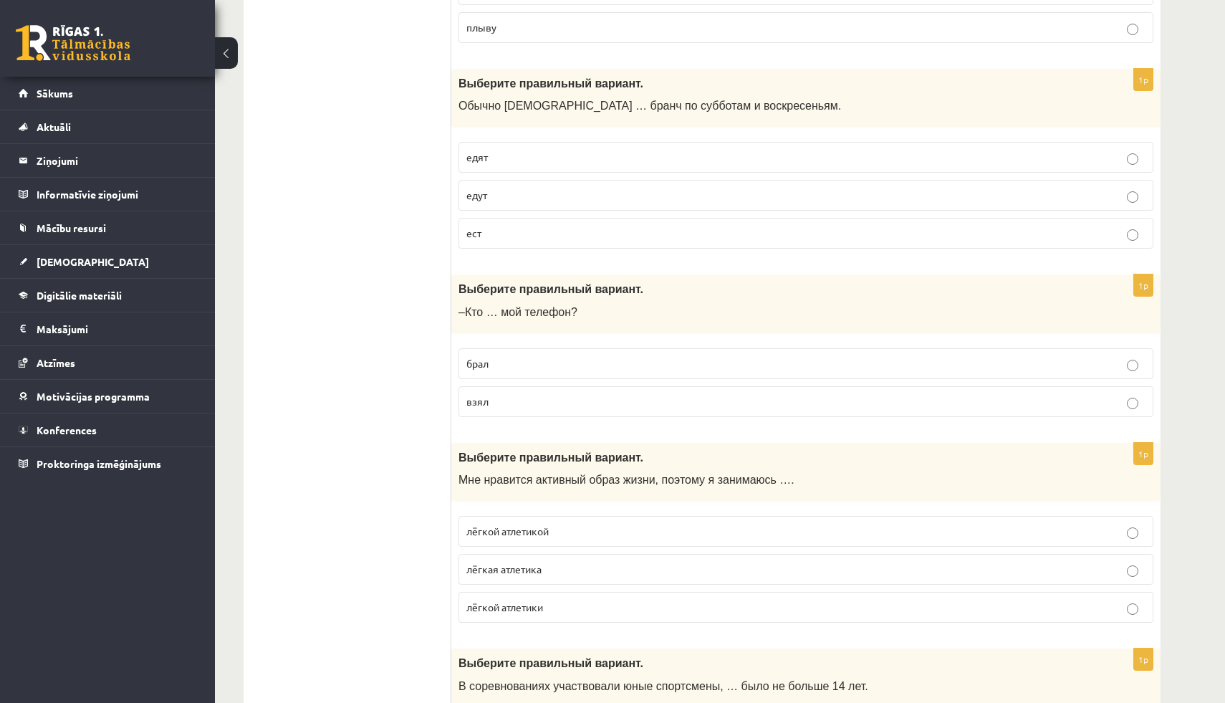
click at [496, 409] on label "взял" at bounding box center [805, 401] width 695 height 31
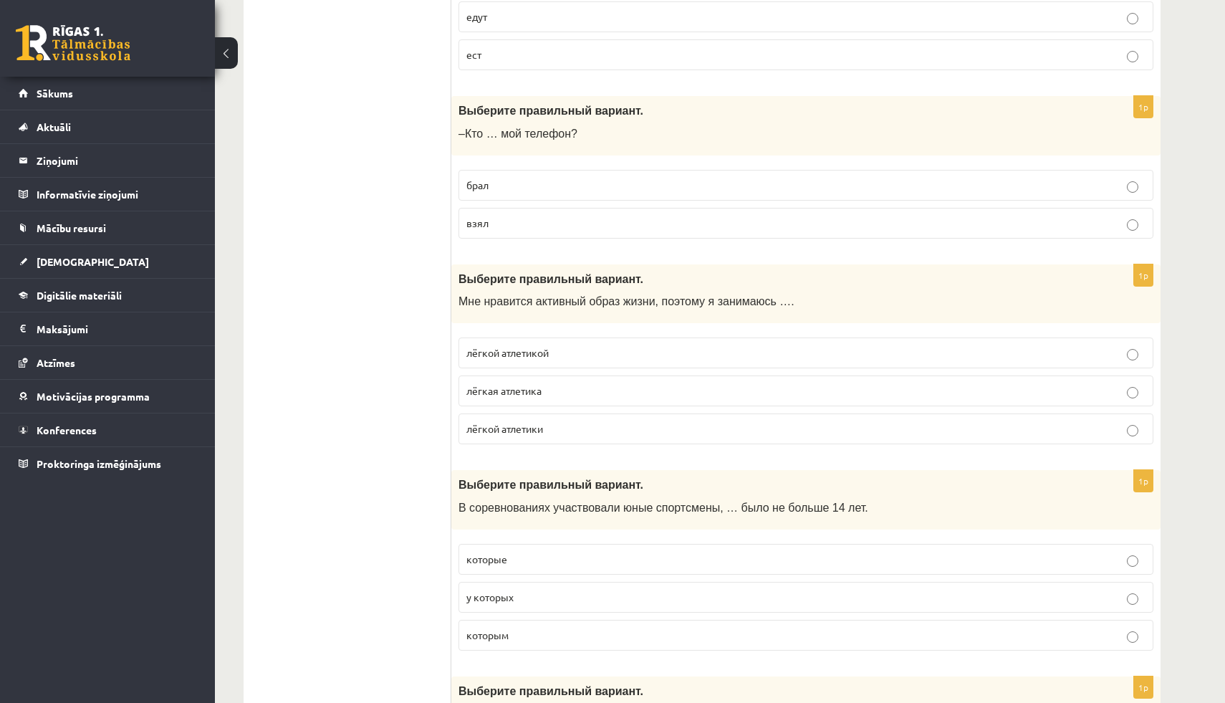
scroll to position [1209, 0]
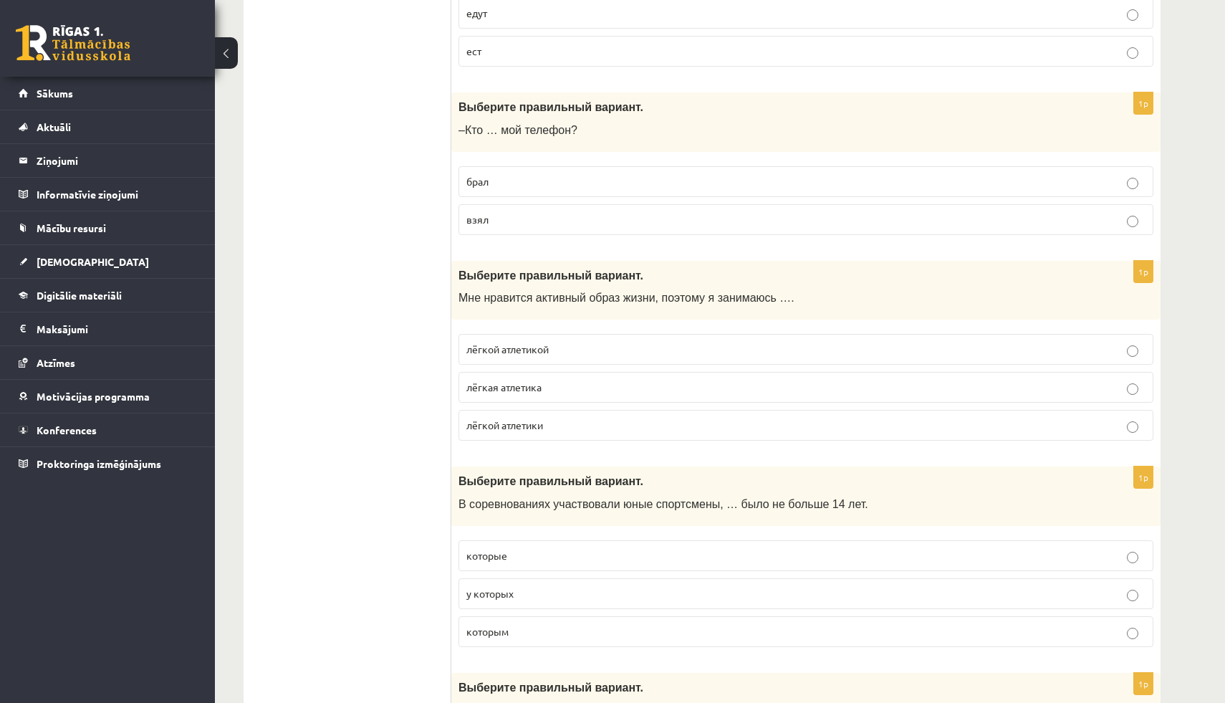
click at [510, 348] on span "лёгкой атлетикой" at bounding box center [507, 348] width 82 height 13
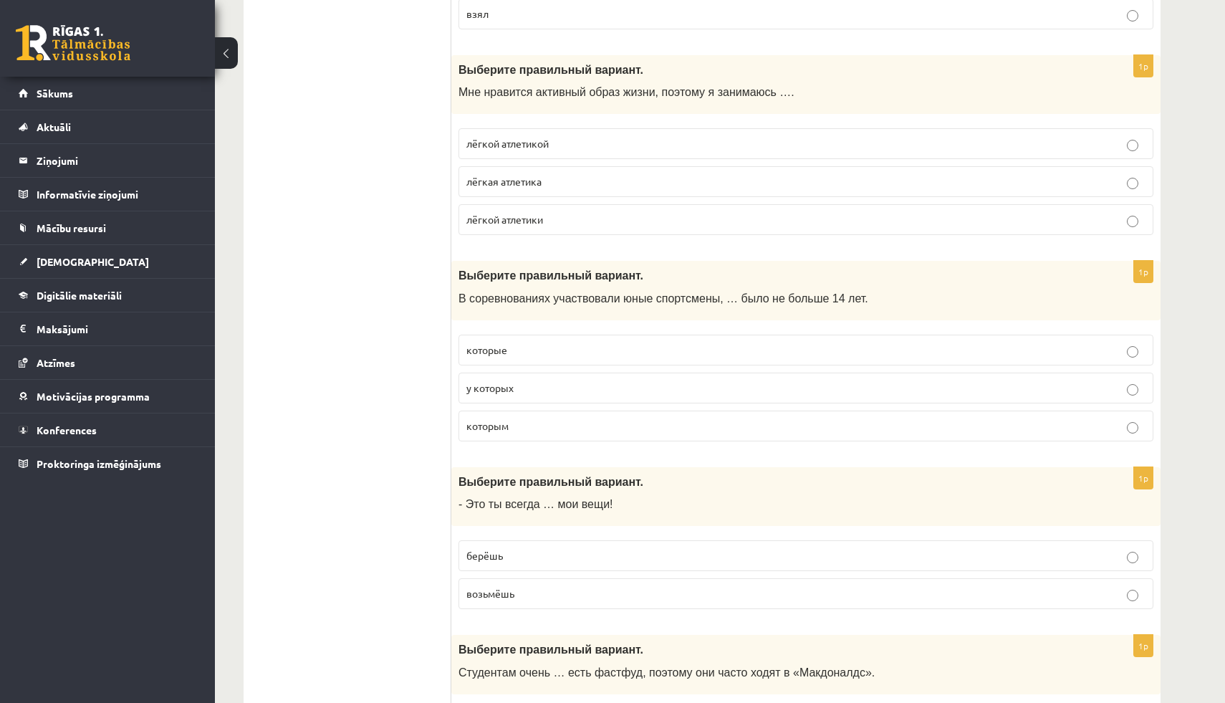
scroll to position [1416, 0]
click at [502, 425] on span "которым" at bounding box center [487, 423] width 42 height 13
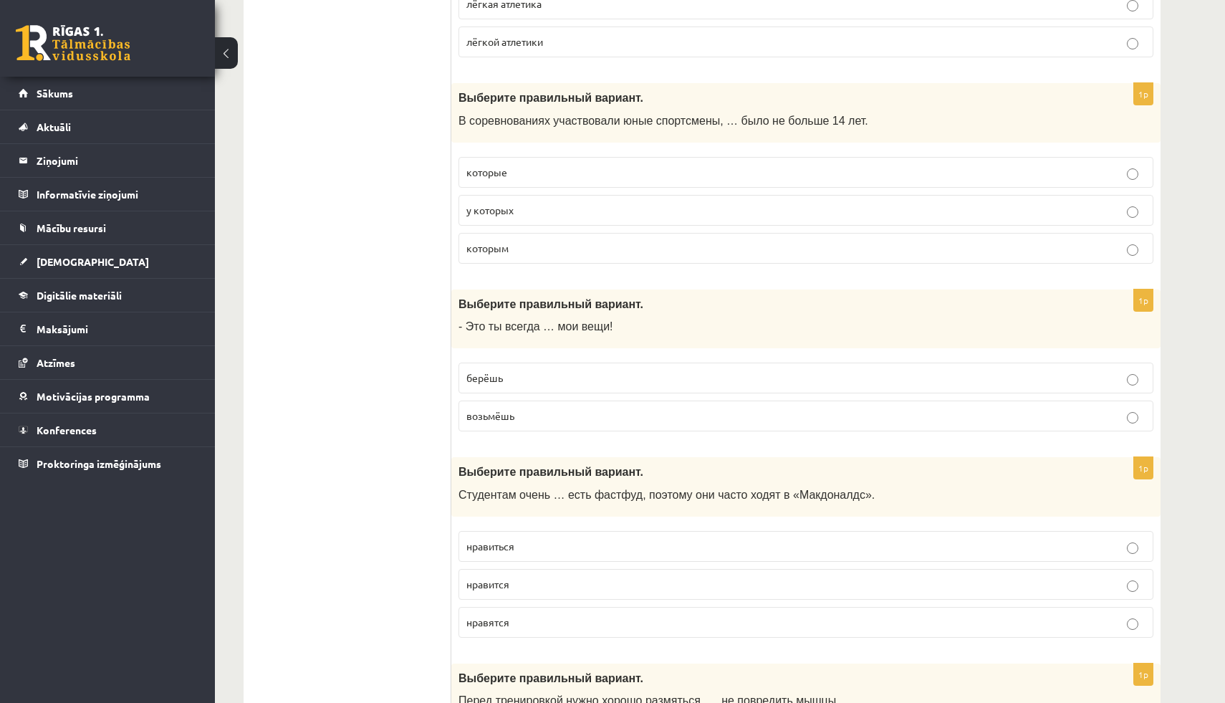
scroll to position [1608, 0]
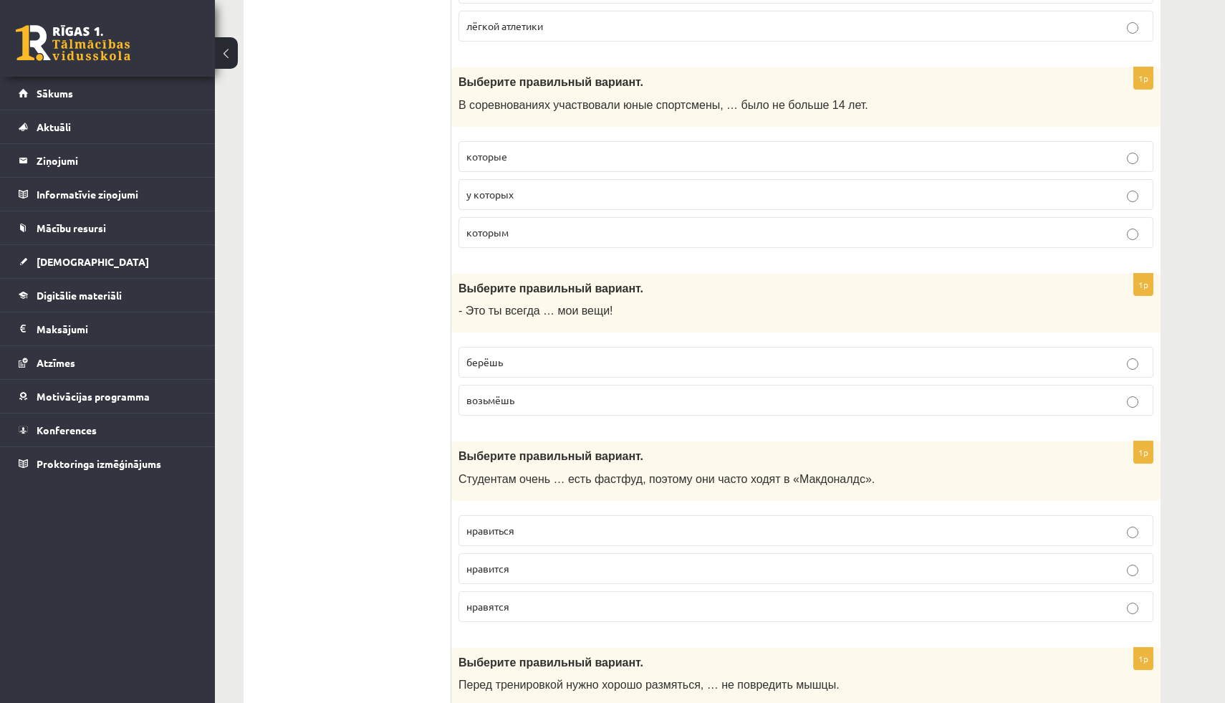
click at [498, 365] on span "берёшь" at bounding box center [484, 361] width 37 height 13
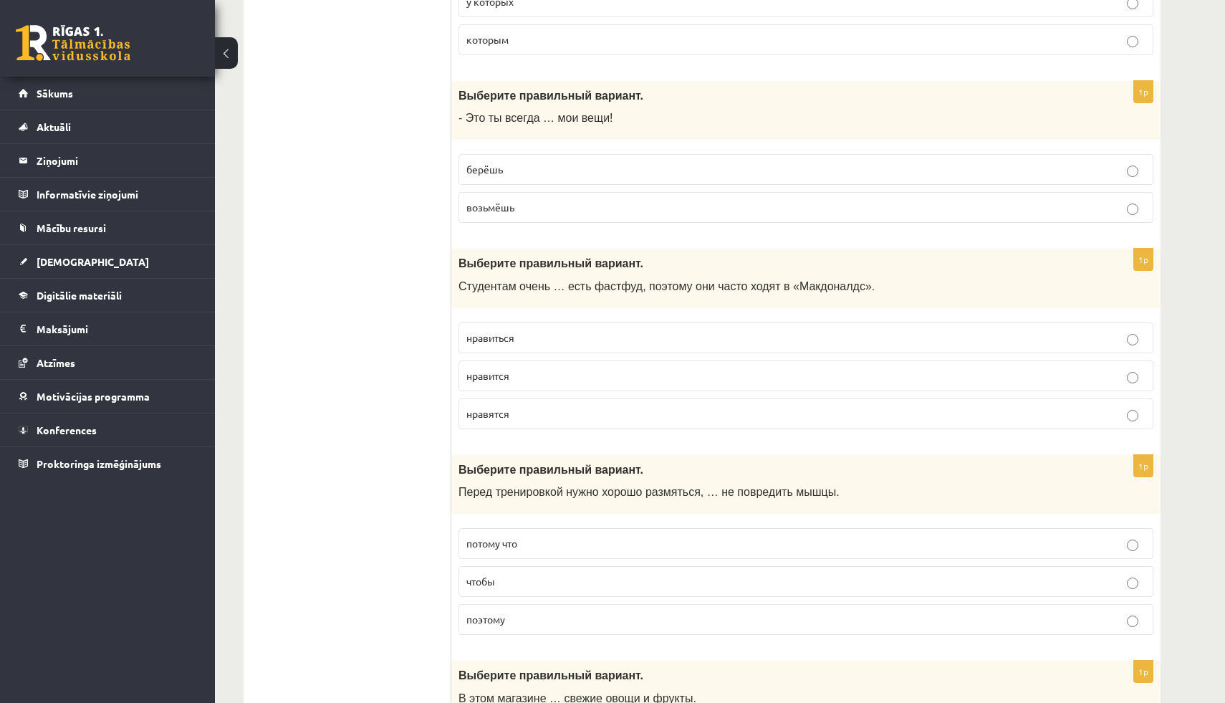
scroll to position [1803, 0]
click at [489, 368] on span "нравится" at bounding box center [487, 372] width 43 height 13
click at [494, 336] on span "нравиться" at bounding box center [490, 334] width 48 height 13
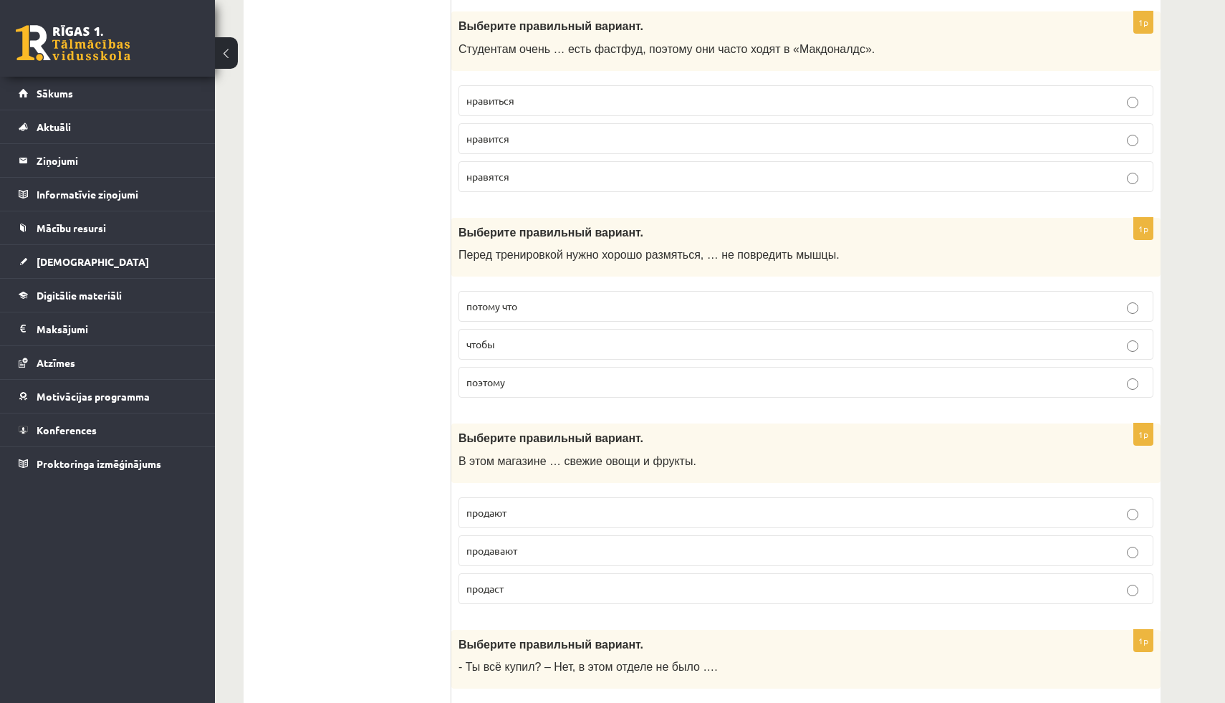
scroll to position [2039, 0]
click at [500, 344] on p "чтобы" at bounding box center [805, 342] width 679 height 15
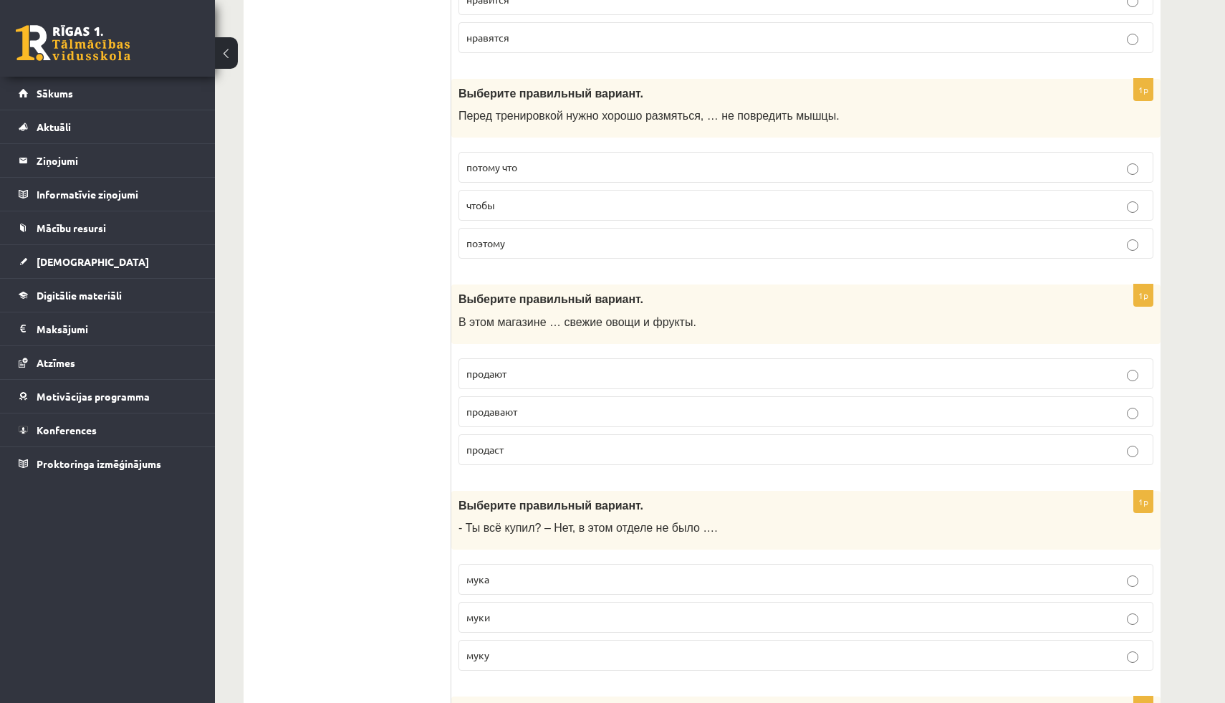
scroll to position [2199, 0]
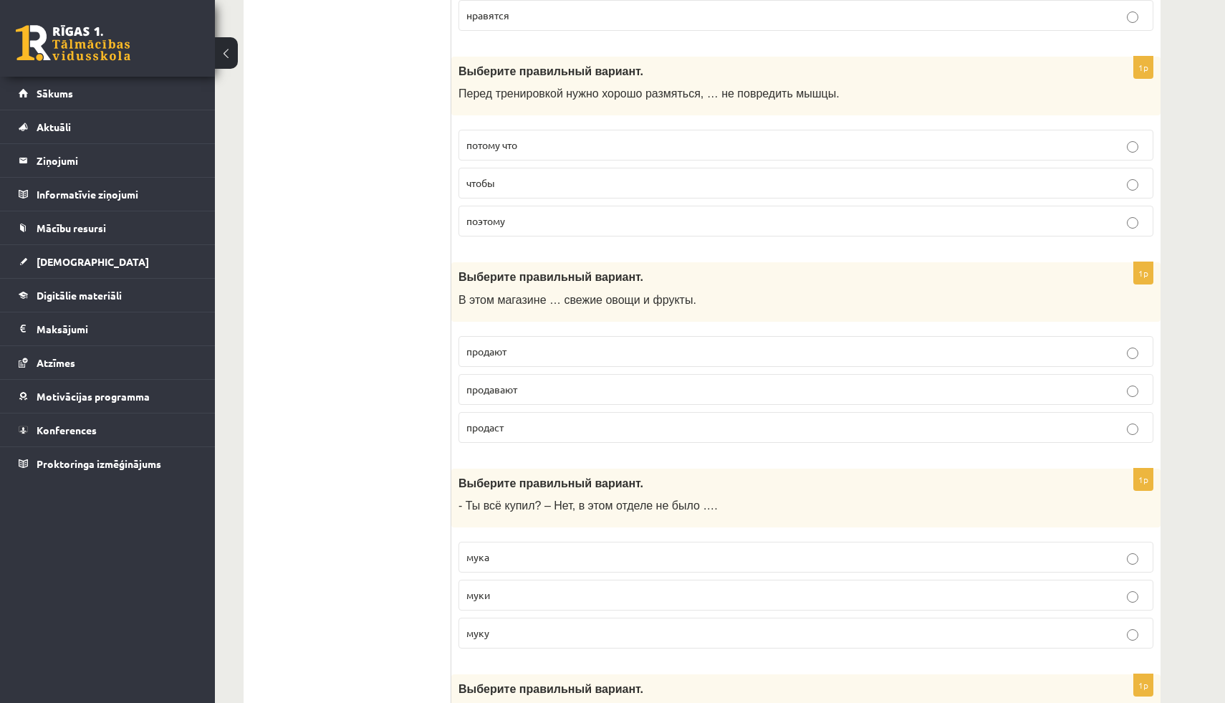
click at [506, 351] on span "продают" at bounding box center [486, 351] width 40 height 13
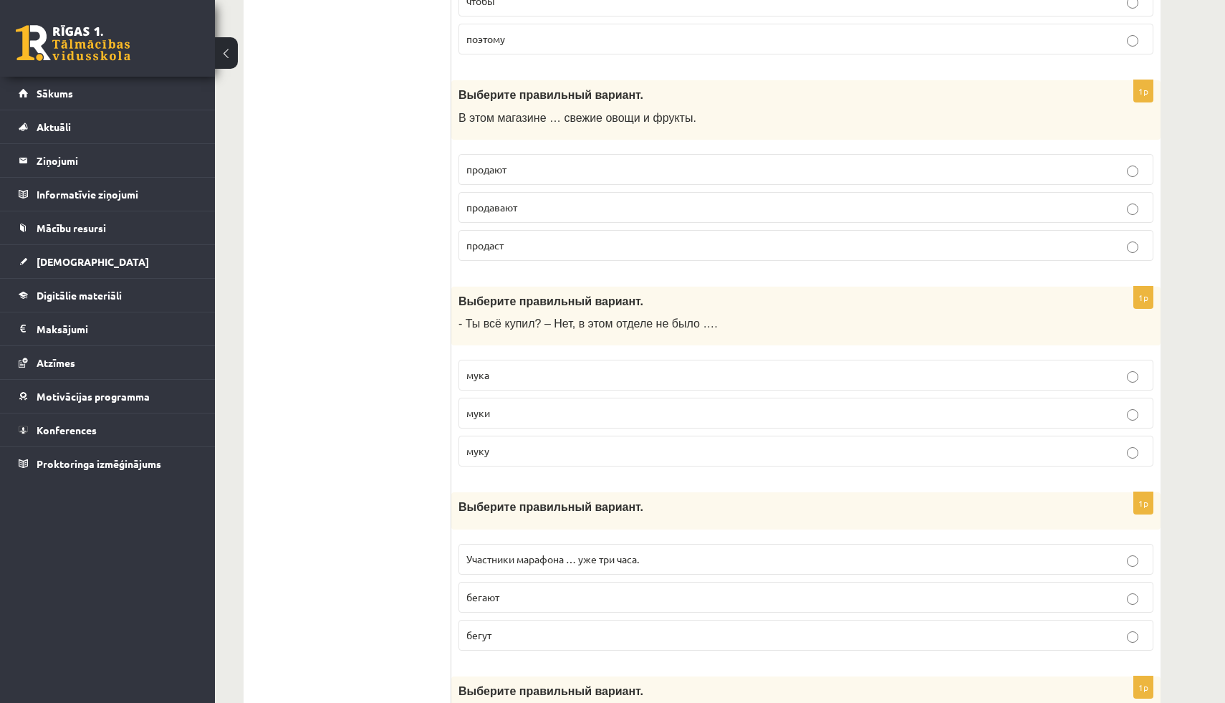
scroll to position [2386, 0]
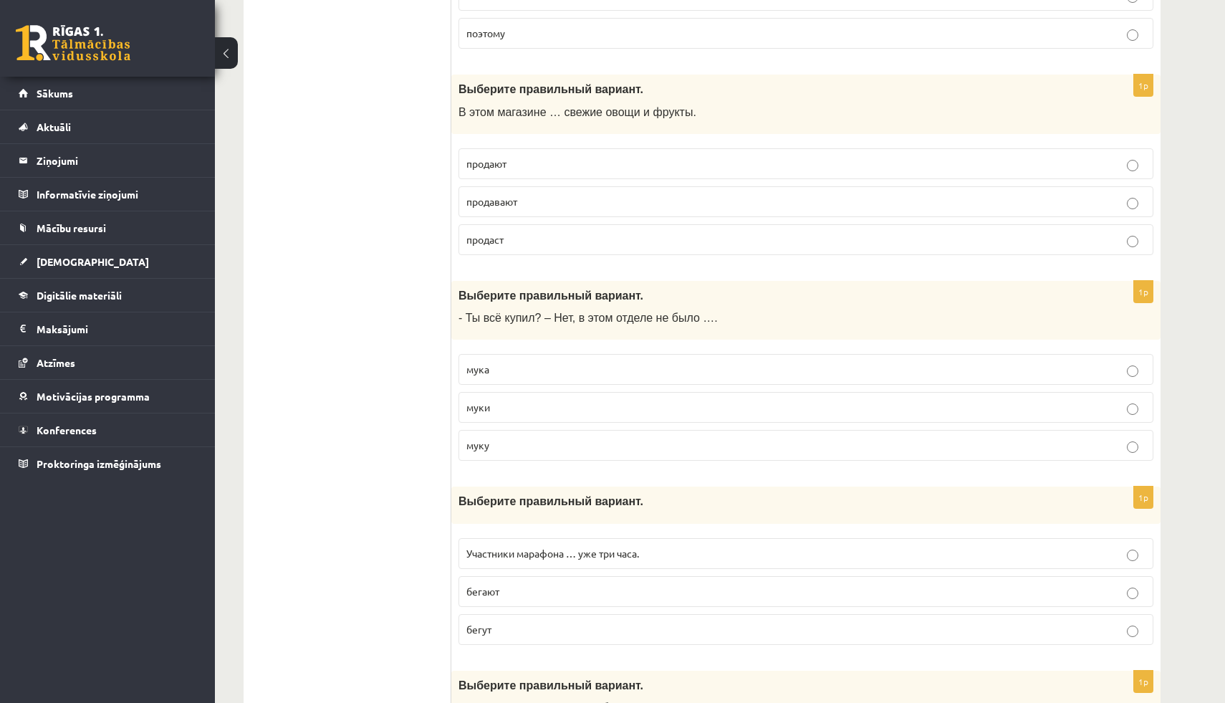
click at [476, 408] on span "муки" at bounding box center [478, 406] width 24 height 13
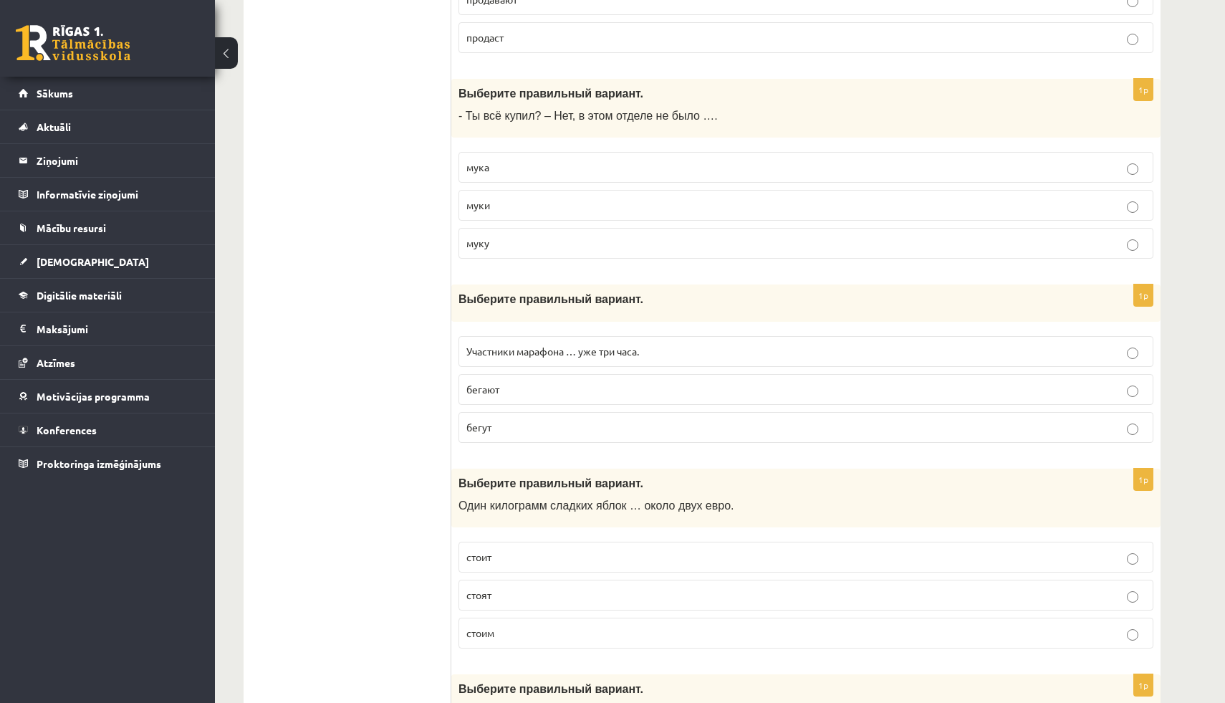
scroll to position [2595, 0]
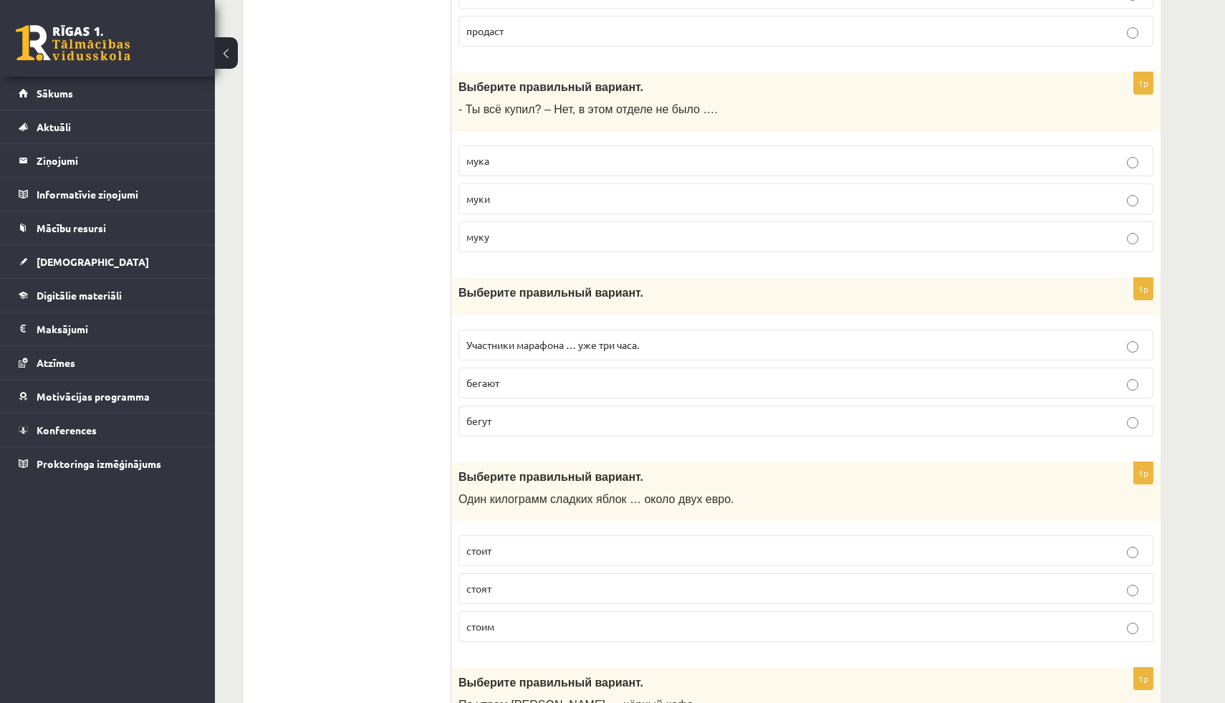
click at [484, 428] on label "бегут" at bounding box center [805, 420] width 695 height 31
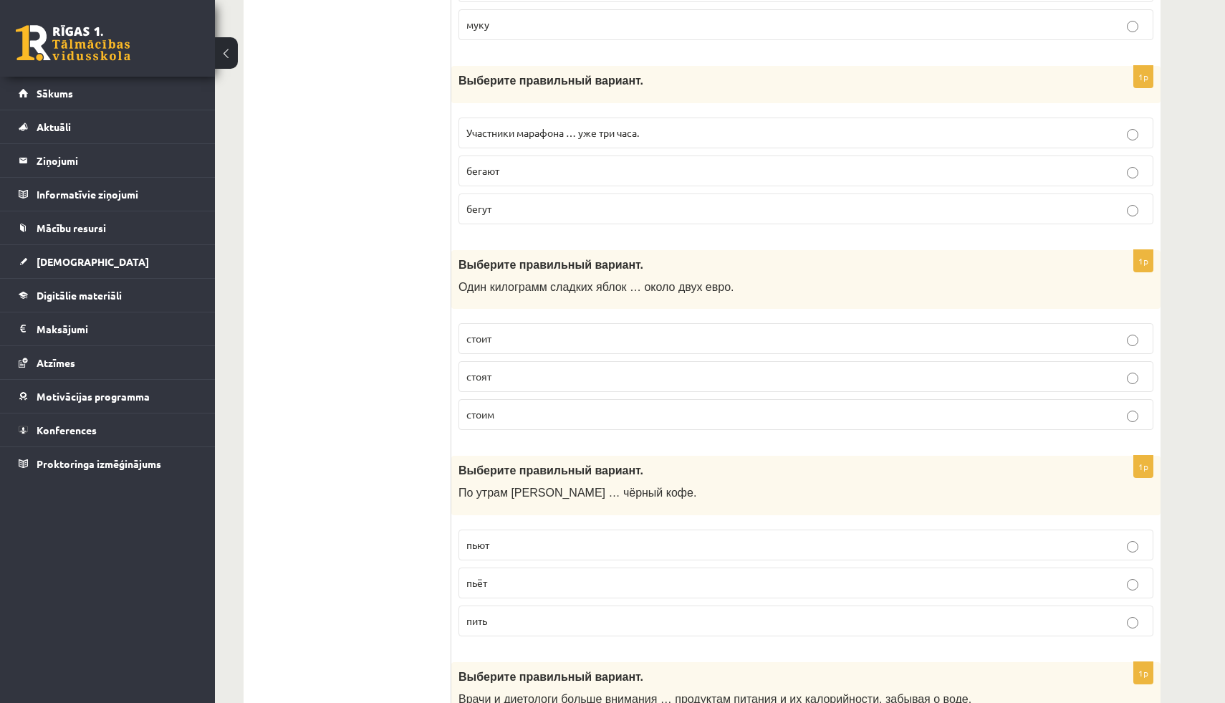
scroll to position [2816, 0]
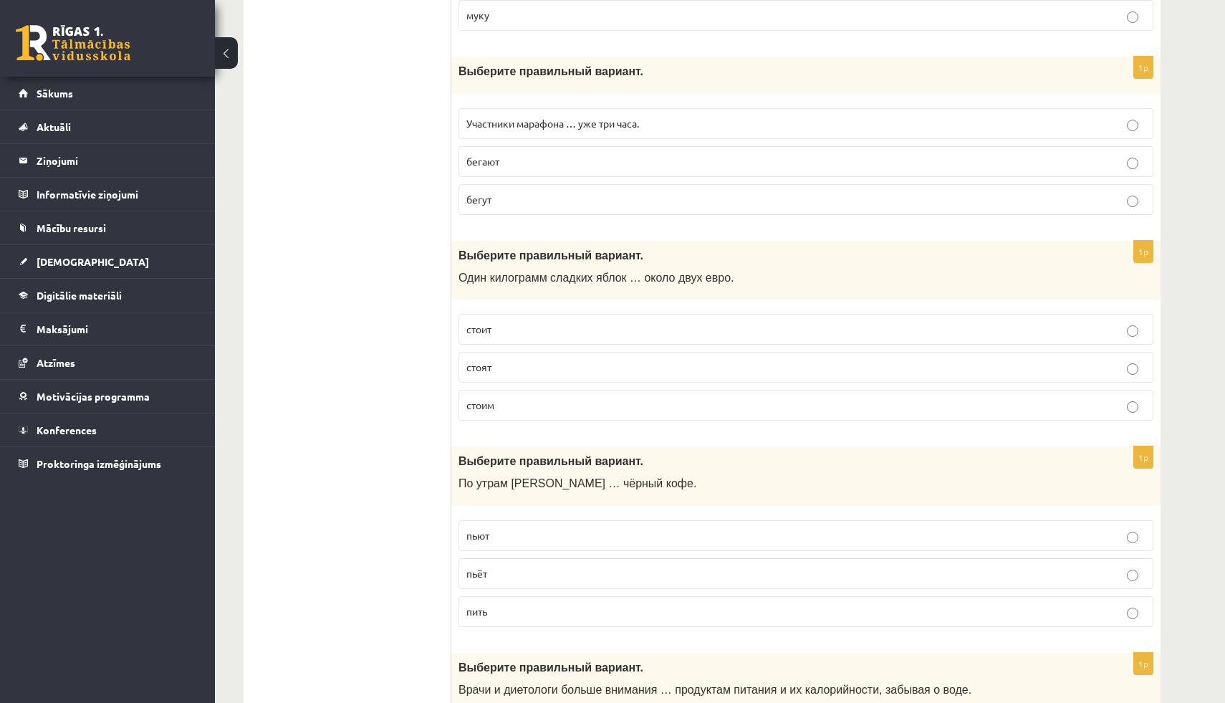
click at [473, 327] on span "стоит" at bounding box center [478, 328] width 25 height 13
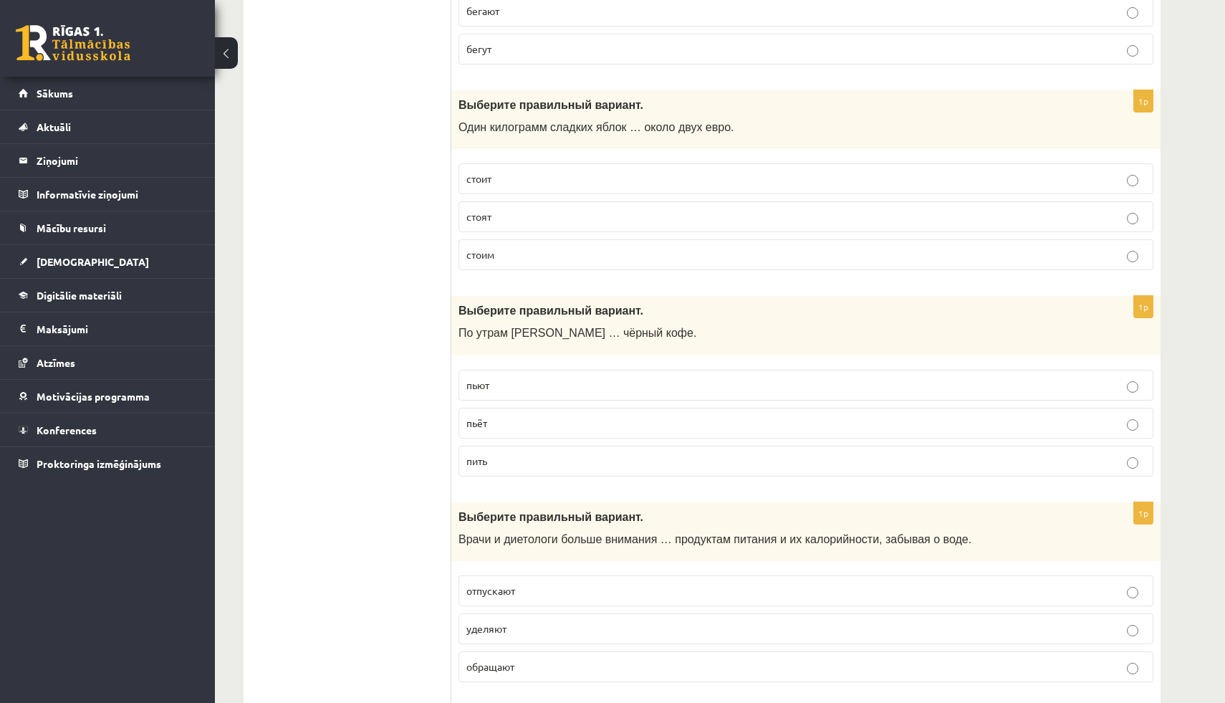
scroll to position [2977, 0]
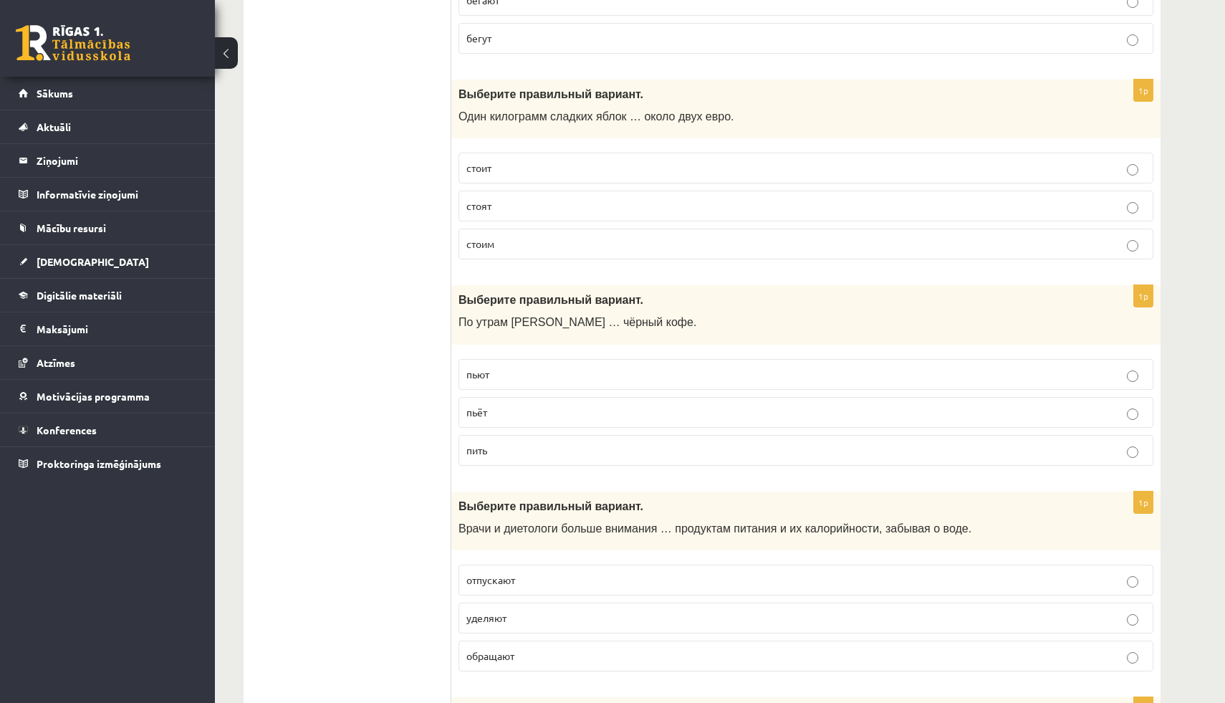
click at [478, 413] on span "пьёт" at bounding box center [476, 411] width 21 height 13
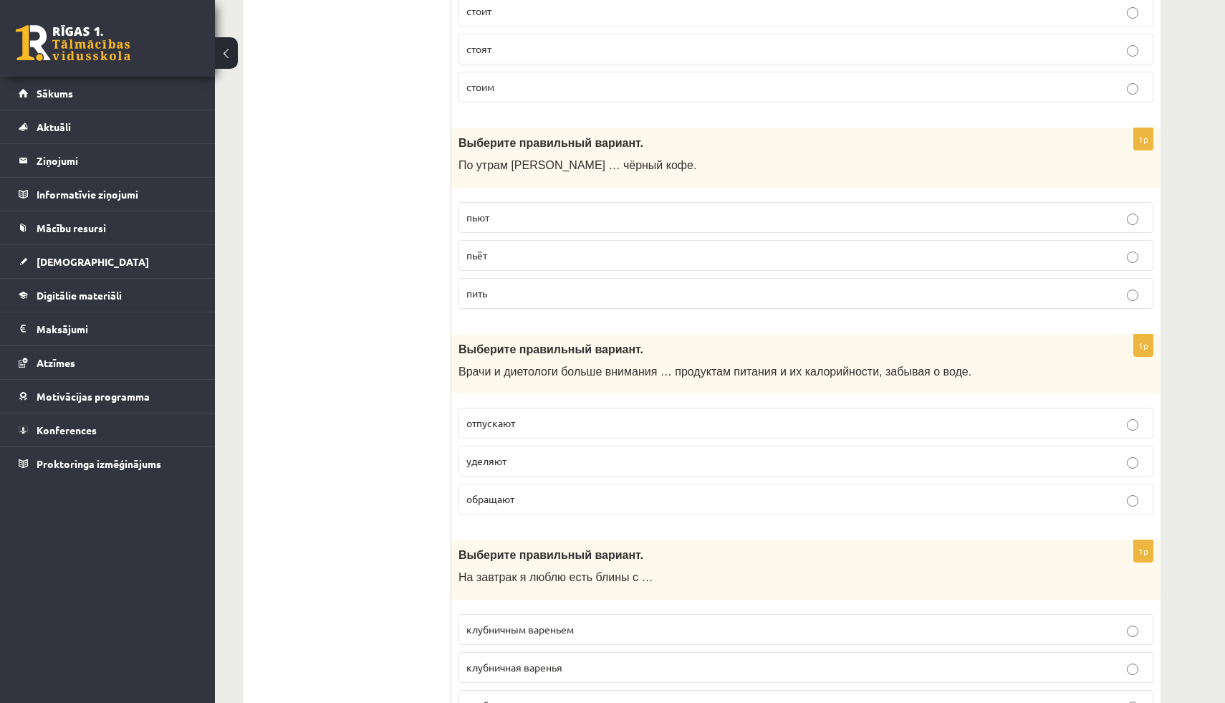
scroll to position [3148, 0]
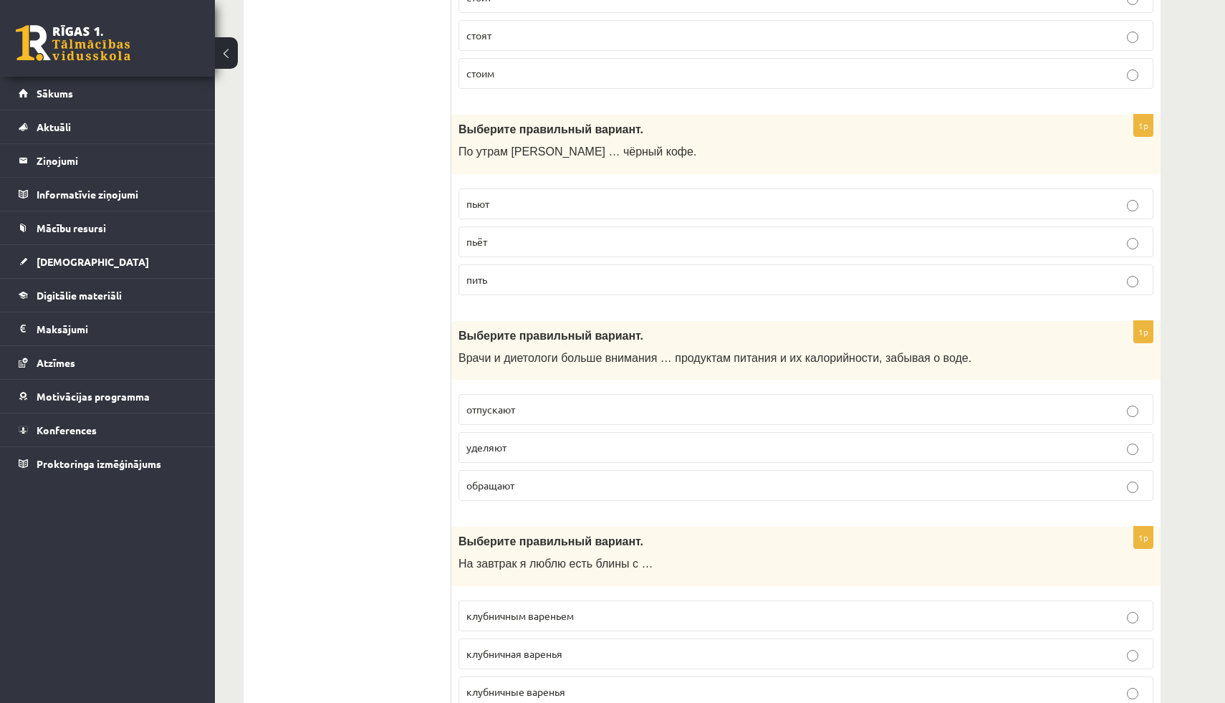
click at [479, 450] on span "уделяют" at bounding box center [486, 447] width 40 height 13
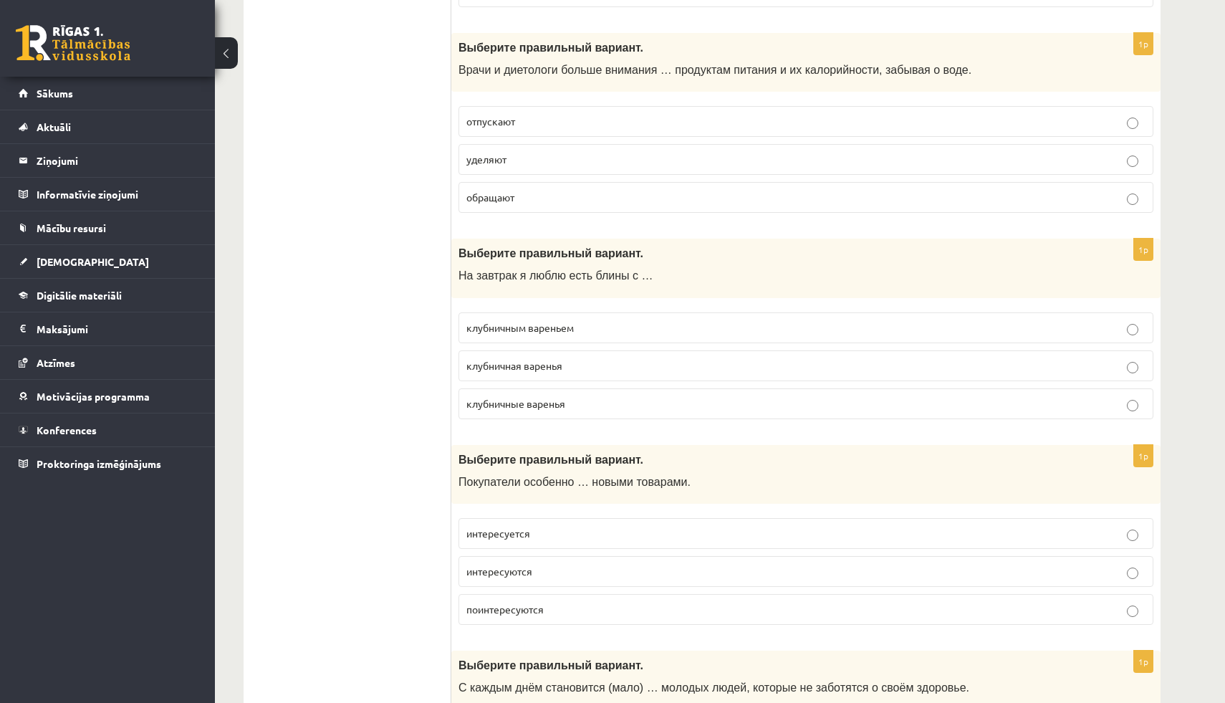
scroll to position [3439, 0]
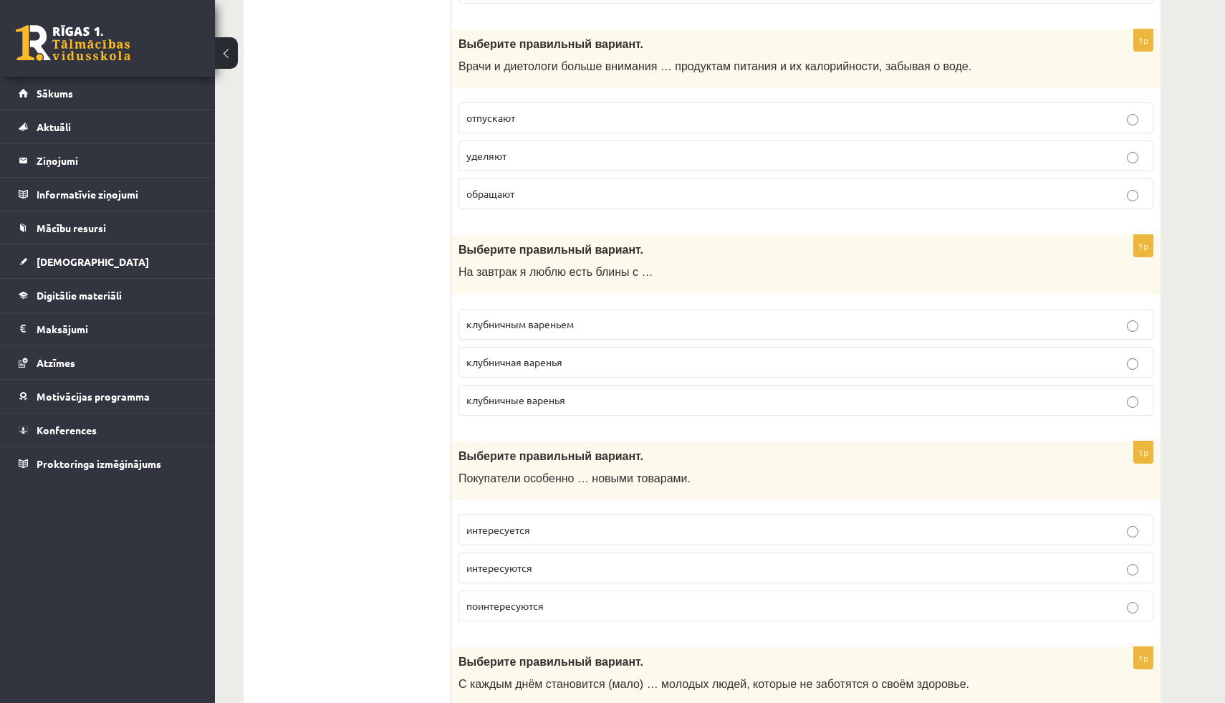
click at [501, 323] on span "клубничным вареньем" at bounding box center [519, 323] width 107 height 13
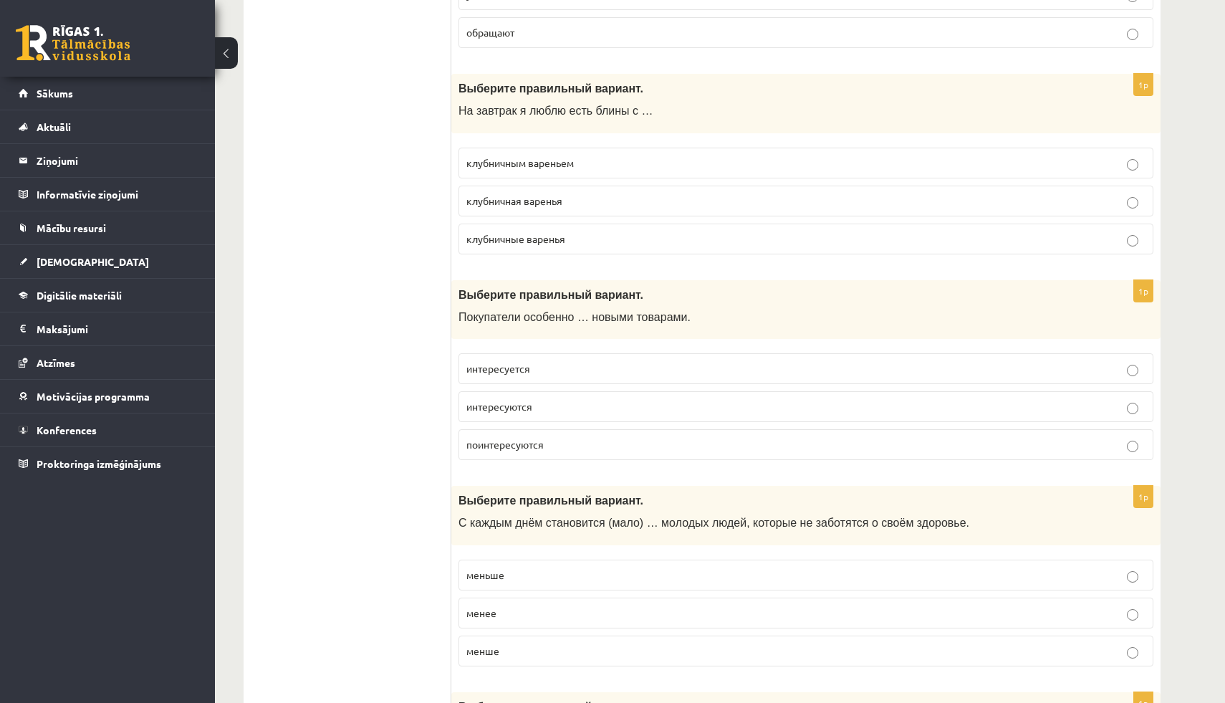
scroll to position [3612, 0]
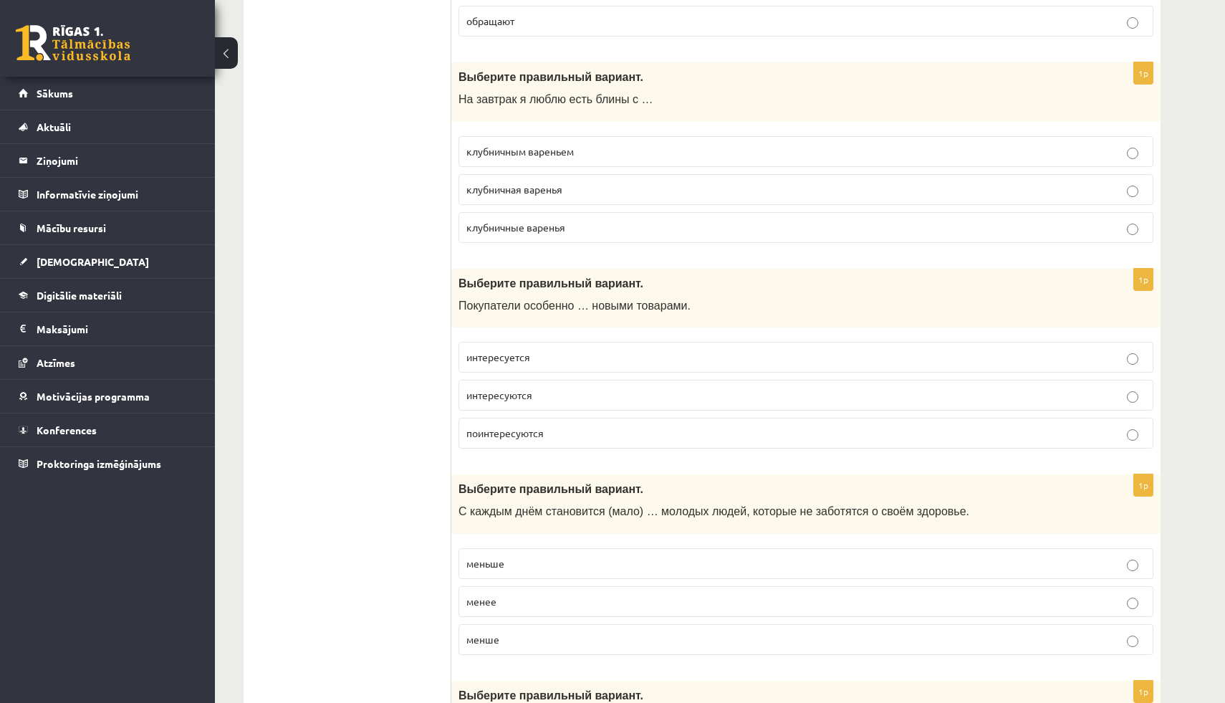
click at [481, 398] on span "интересуются" at bounding box center [499, 394] width 66 height 13
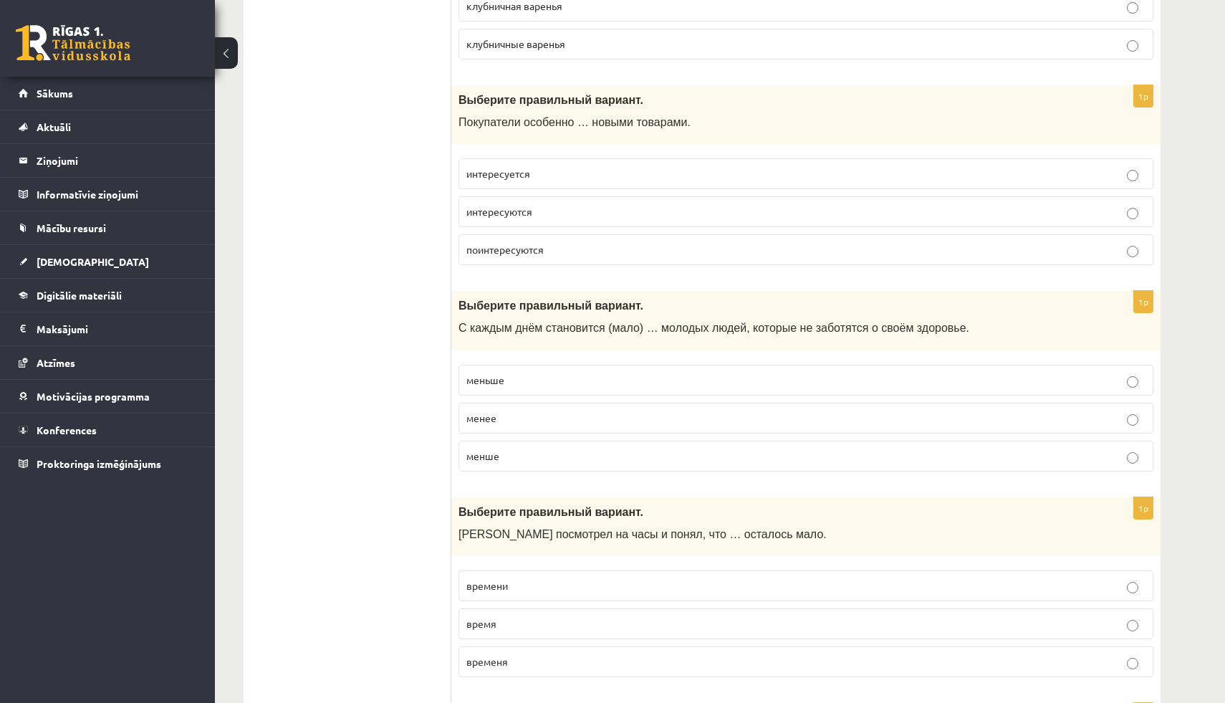
scroll to position [3828, 0]
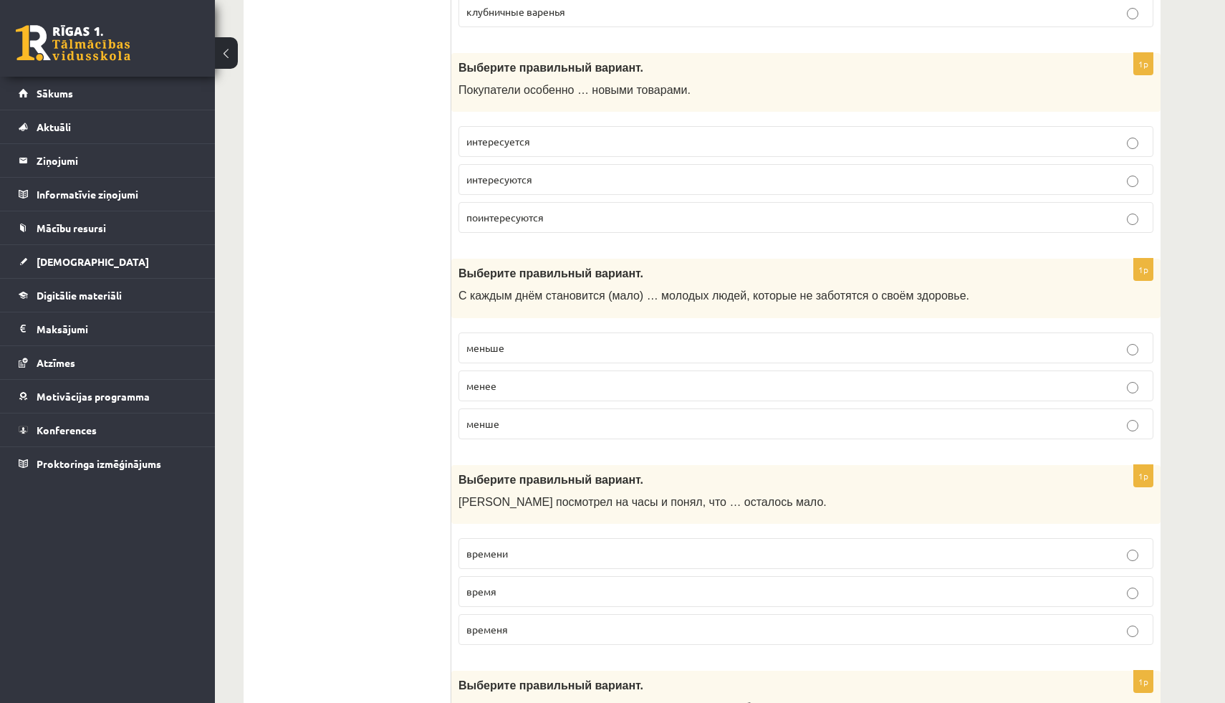
click at [493, 347] on span "меньше" at bounding box center [485, 347] width 38 height 13
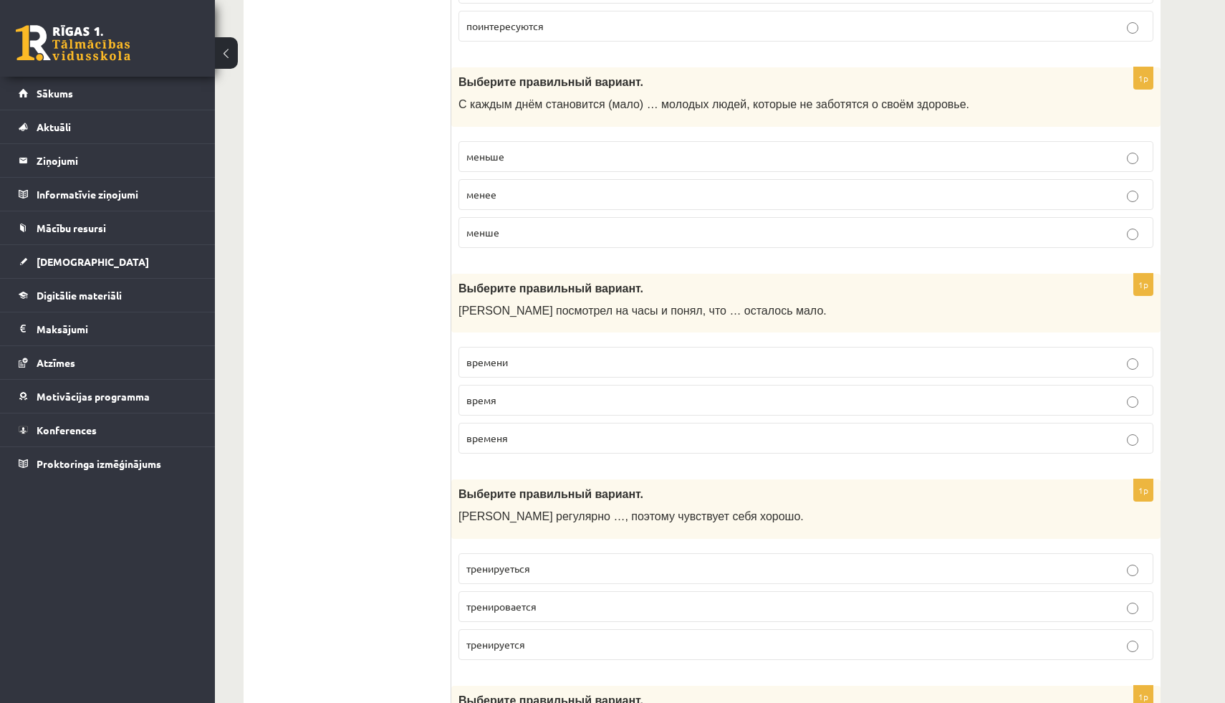
scroll to position [4027, 0]
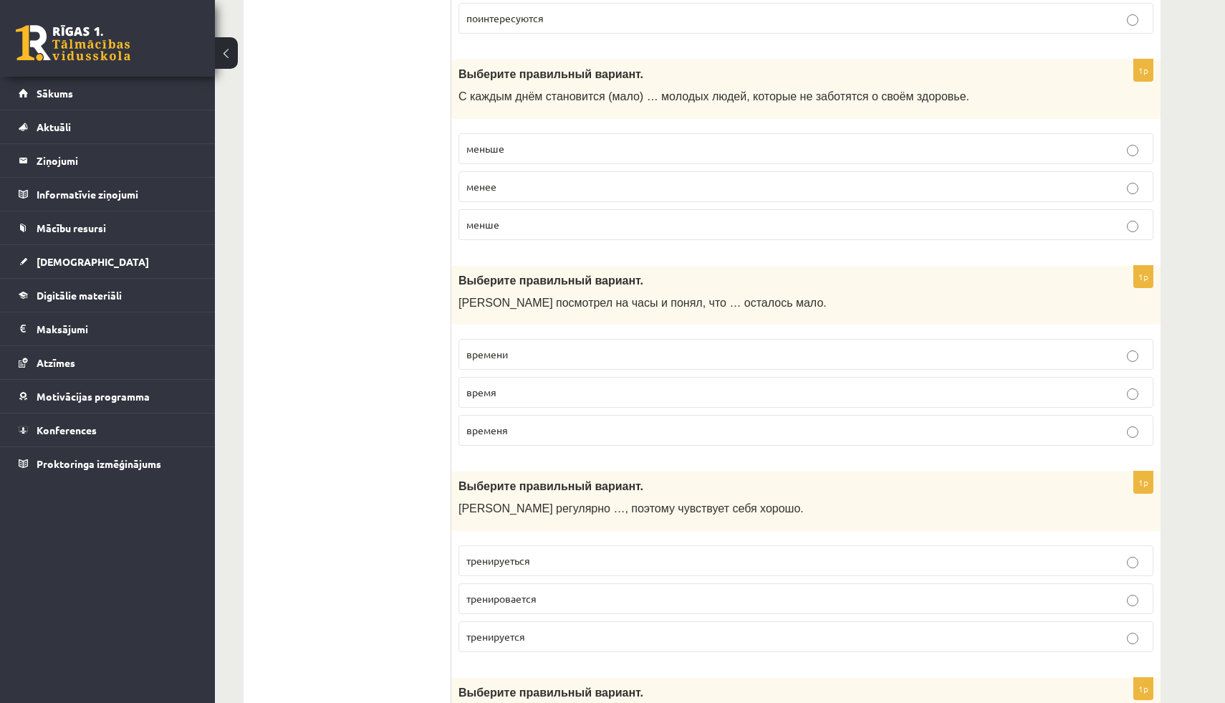
click at [498, 350] on span "времени" at bounding box center [487, 353] width 42 height 13
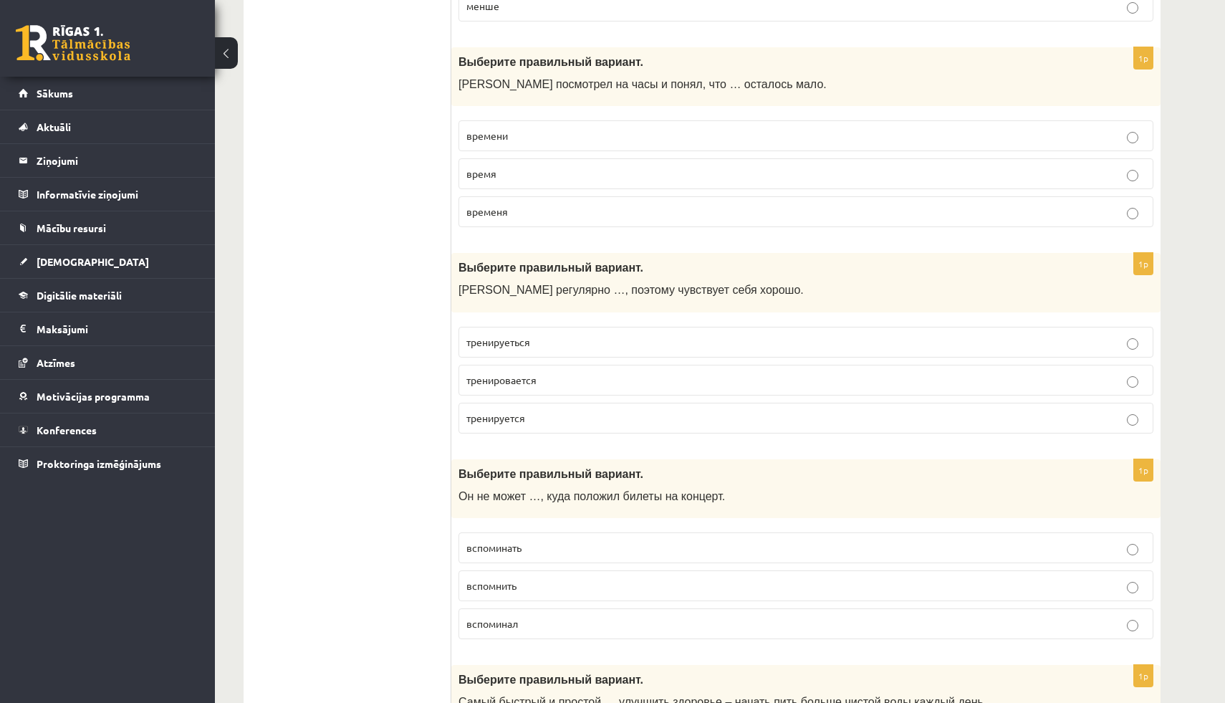
scroll to position [4250, 0]
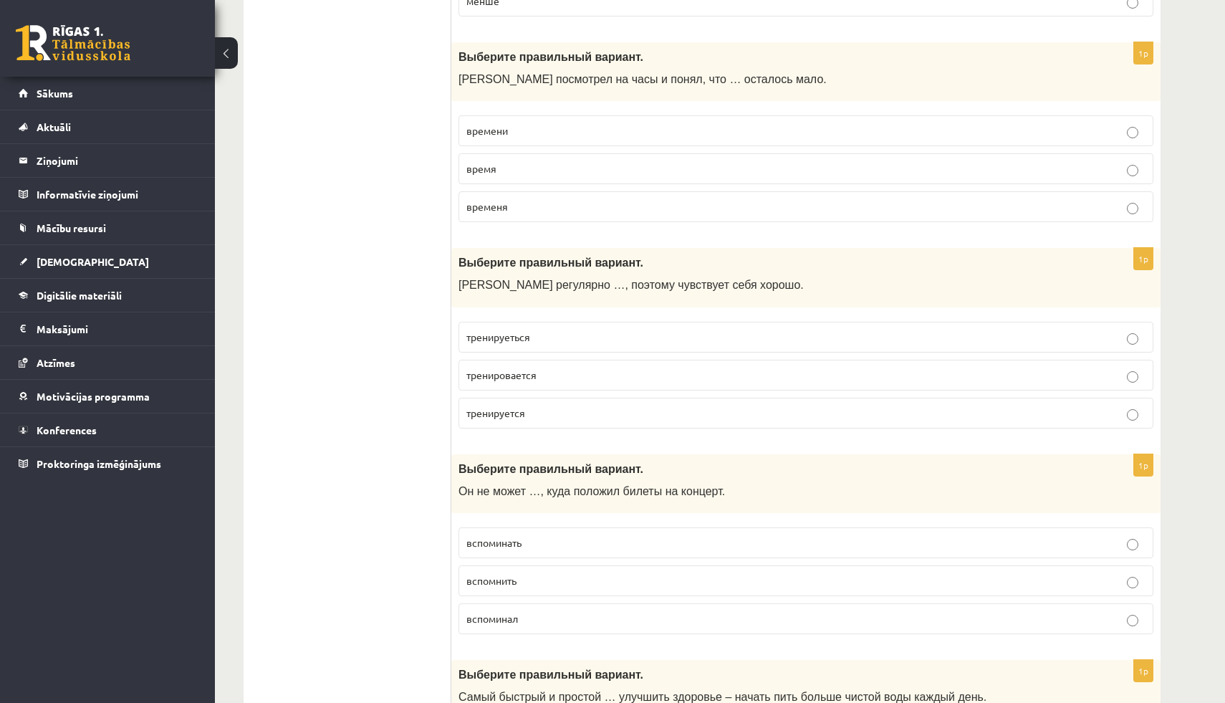
click at [481, 418] on p "тренируется" at bounding box center [805, 412] width 679 height 15
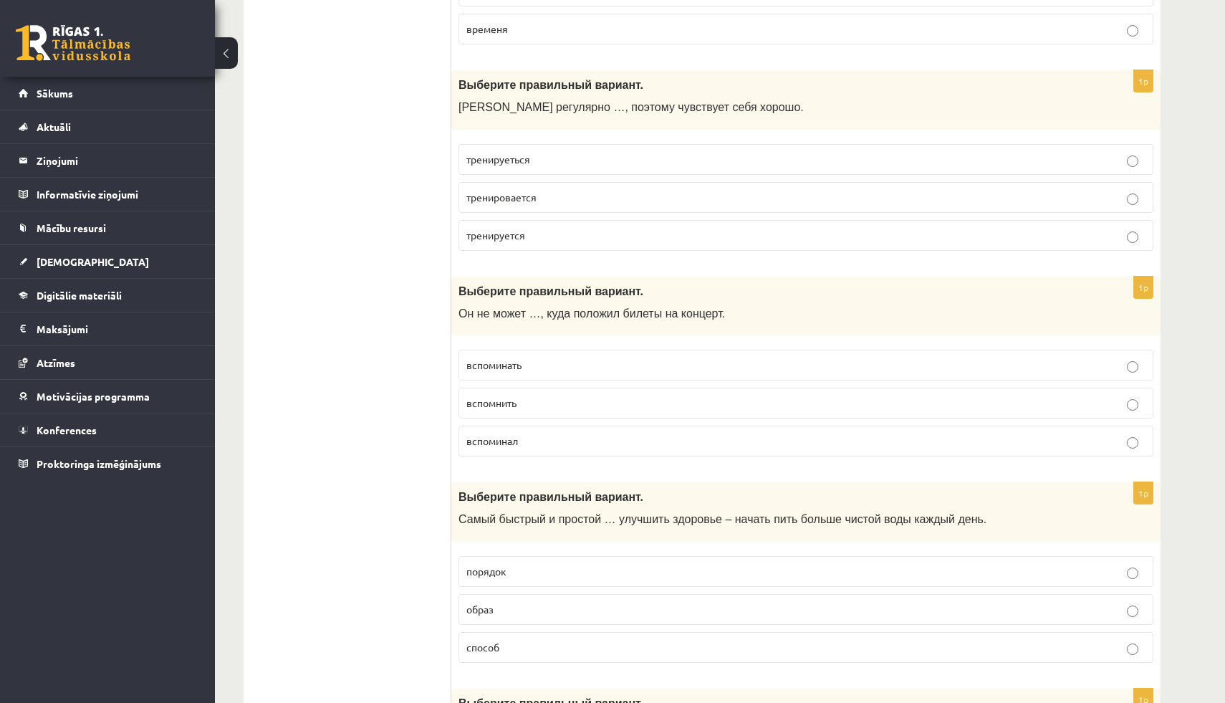
scroll to position [4429, 0]
click at [496, 395] on span "вспомнить" at bounding box center [491, 401] width 50 height 13
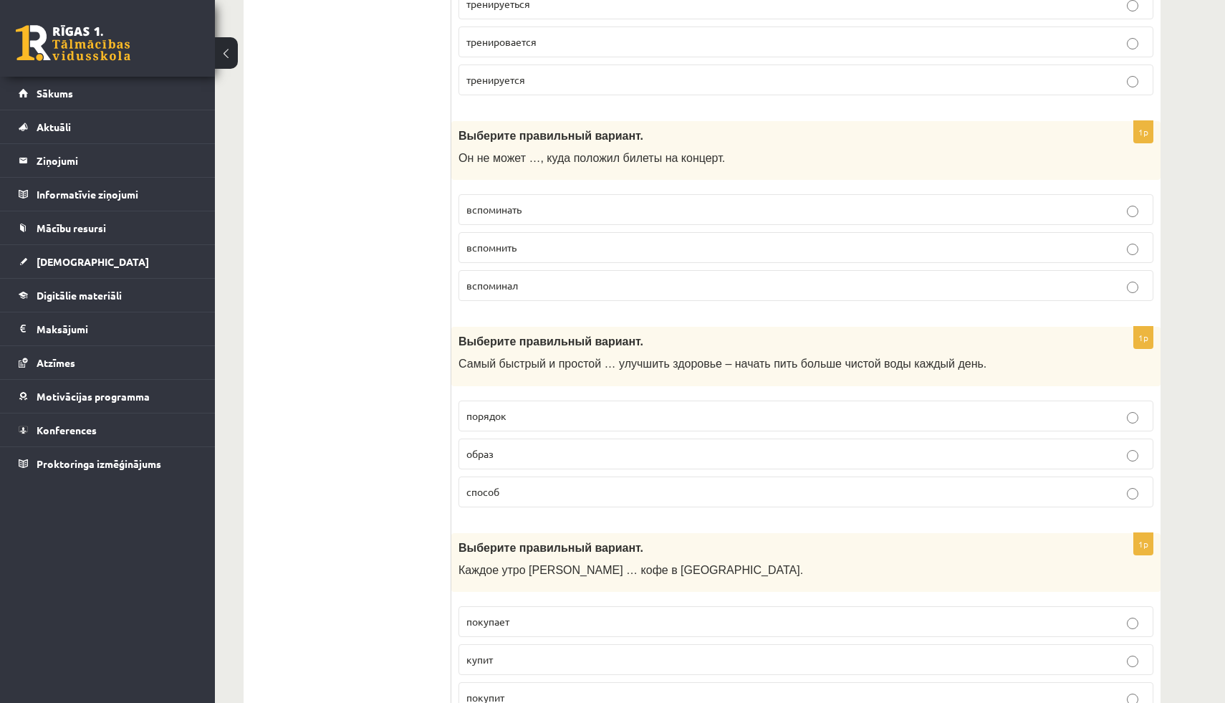
scroll to position [4594, 0]
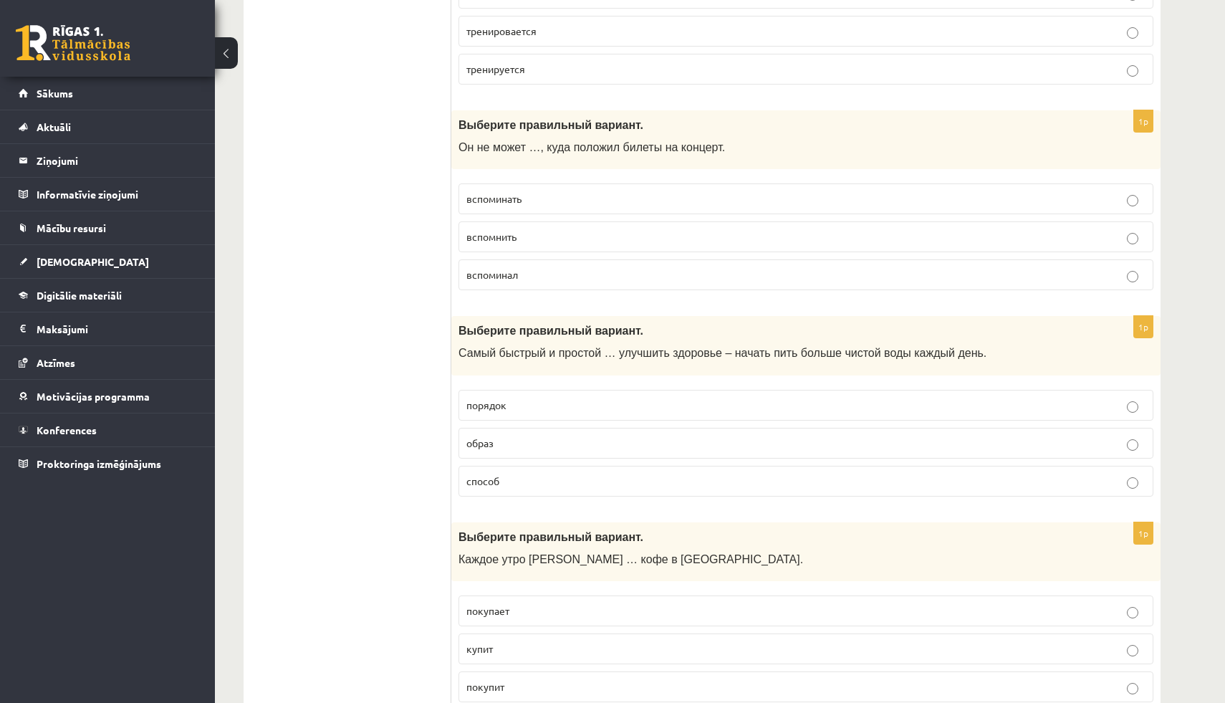
click at [493, 483] on span "способ" at bounding box center [482, 480] width 33 height 13
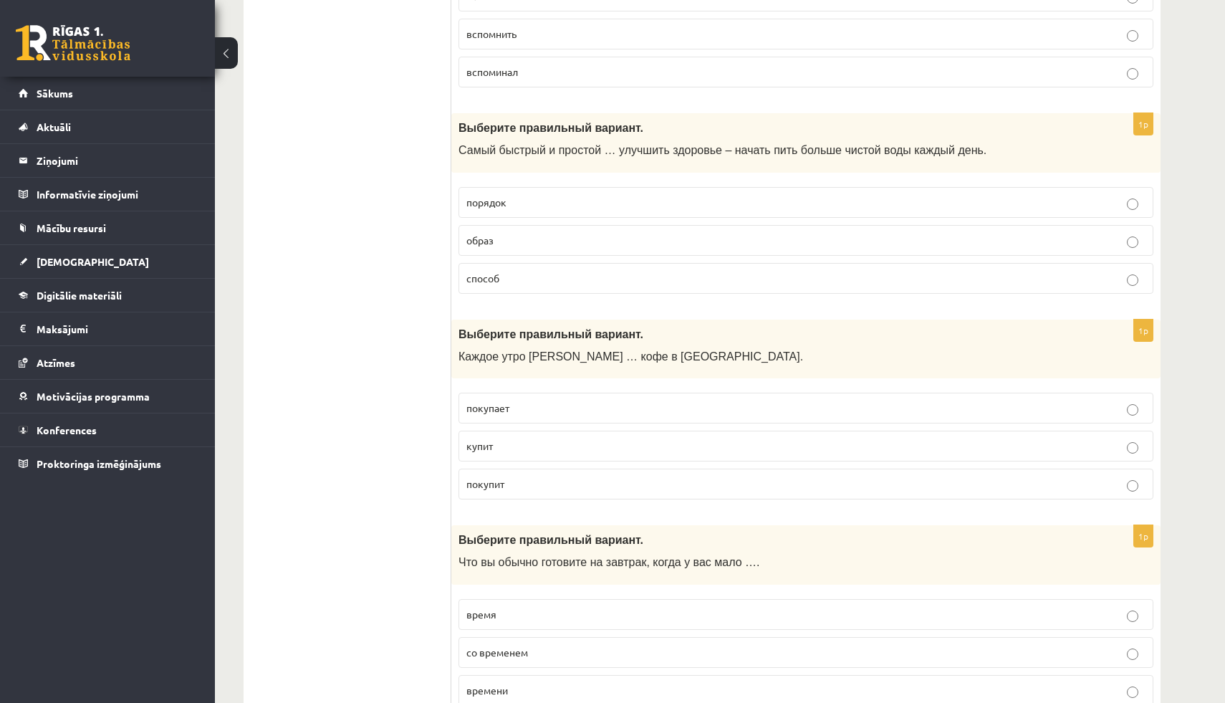
scroll to position [4801, 0]
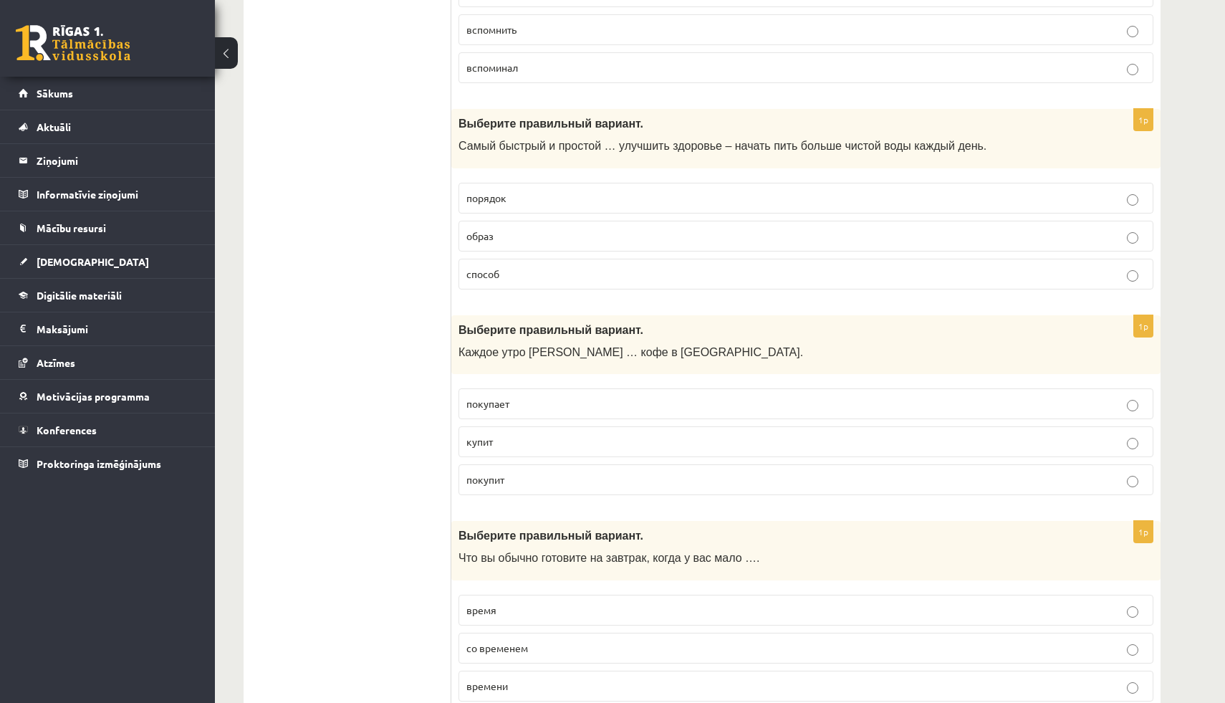
click at [483, 405] on span "покупает" at bounding box center [487, 403] width 43 height 13
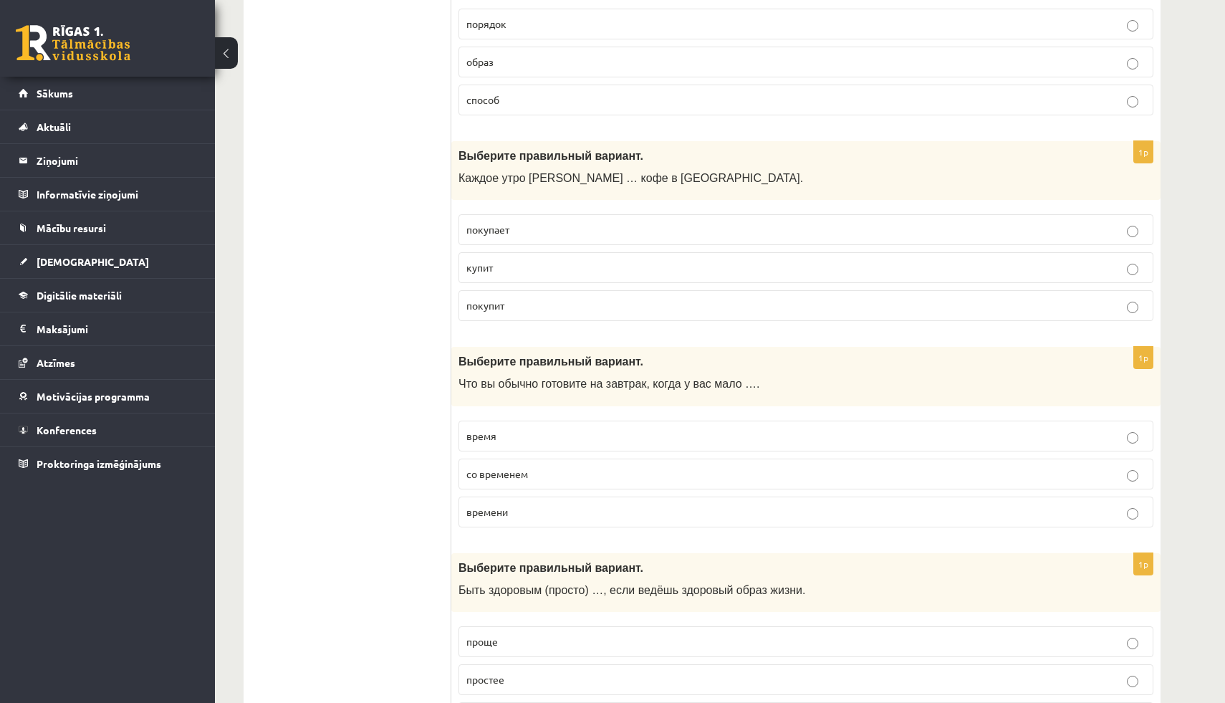
scroll to position [4983, 0]
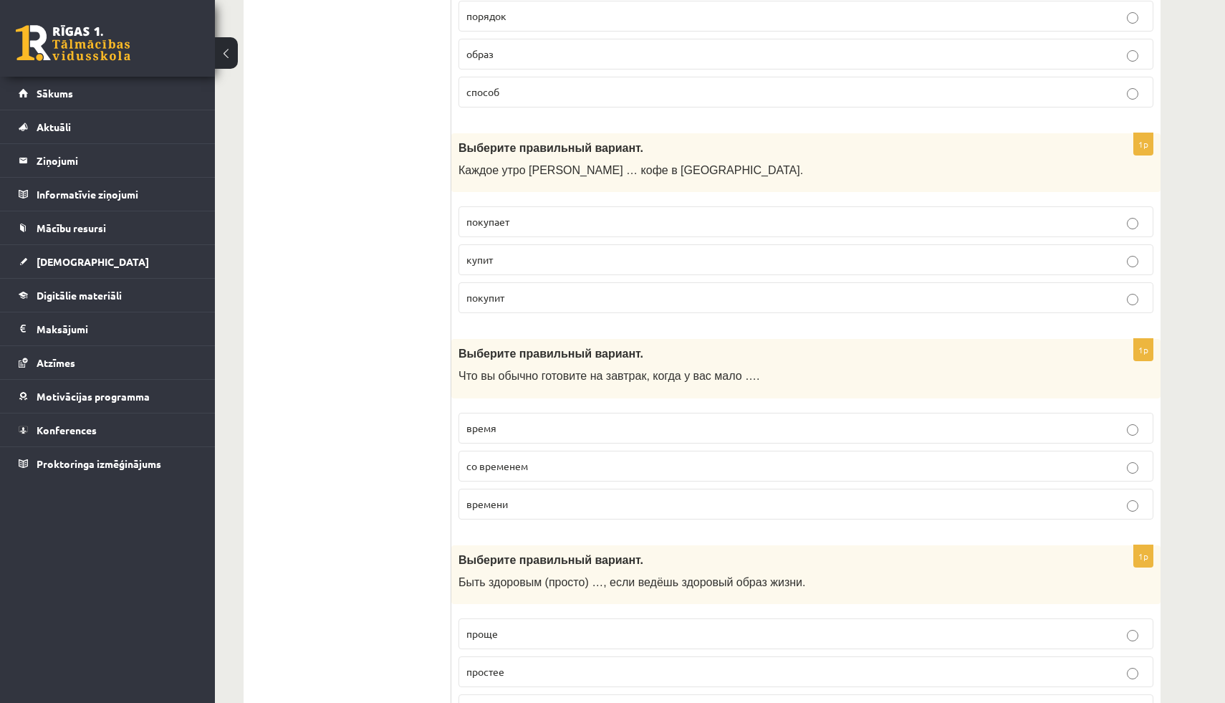
click at [471, 506] on span "времени" at bounding box center [487, 503] width 42 height 13
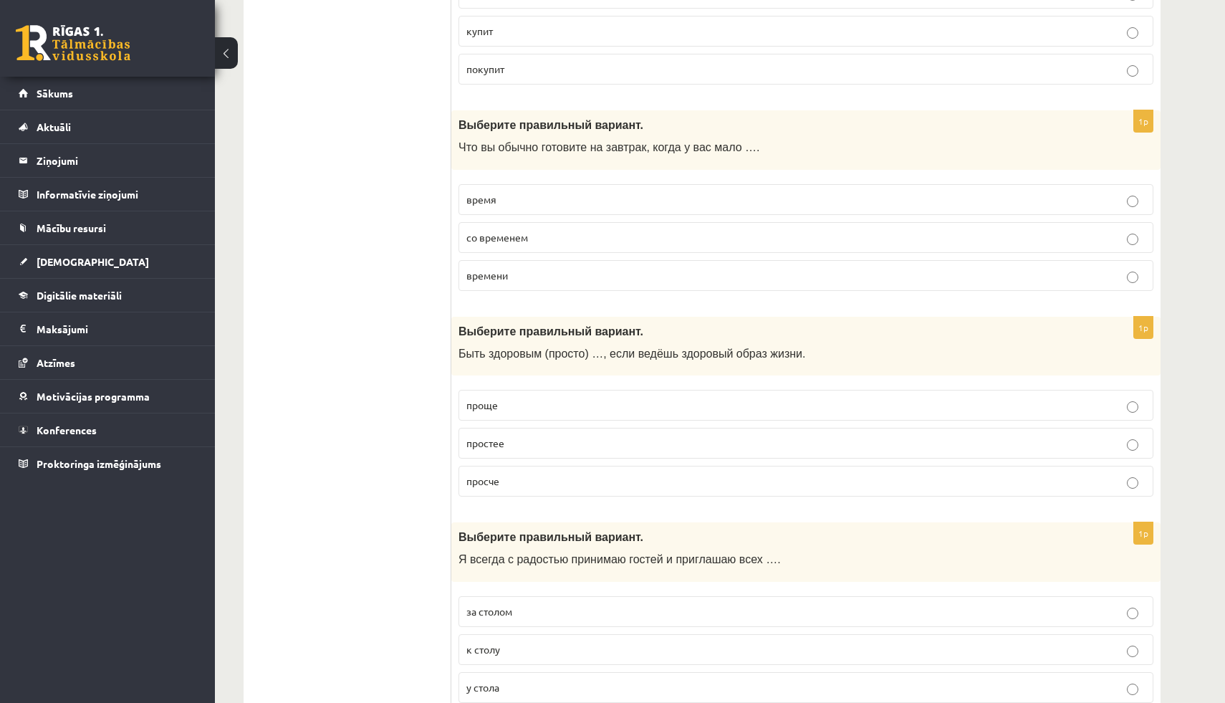
scroll to position [5230, 0]
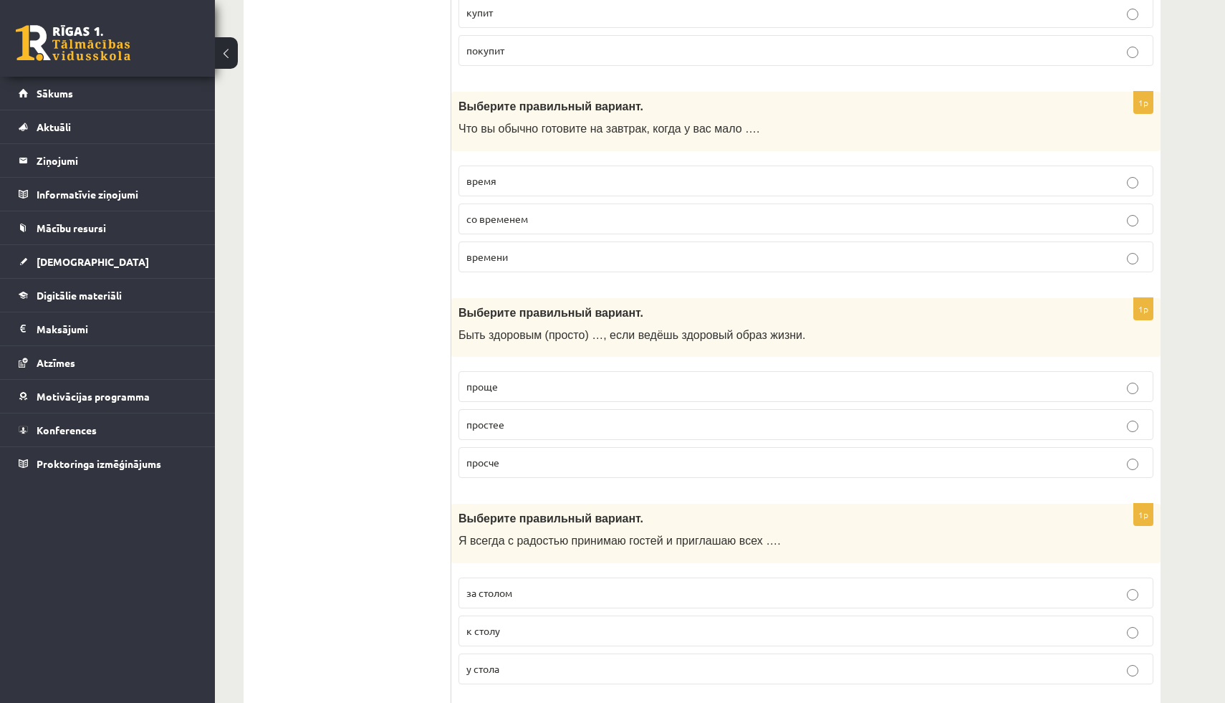
click at [480, 382] on span "проще" at bounding box center [482, 386] width 32 height 13
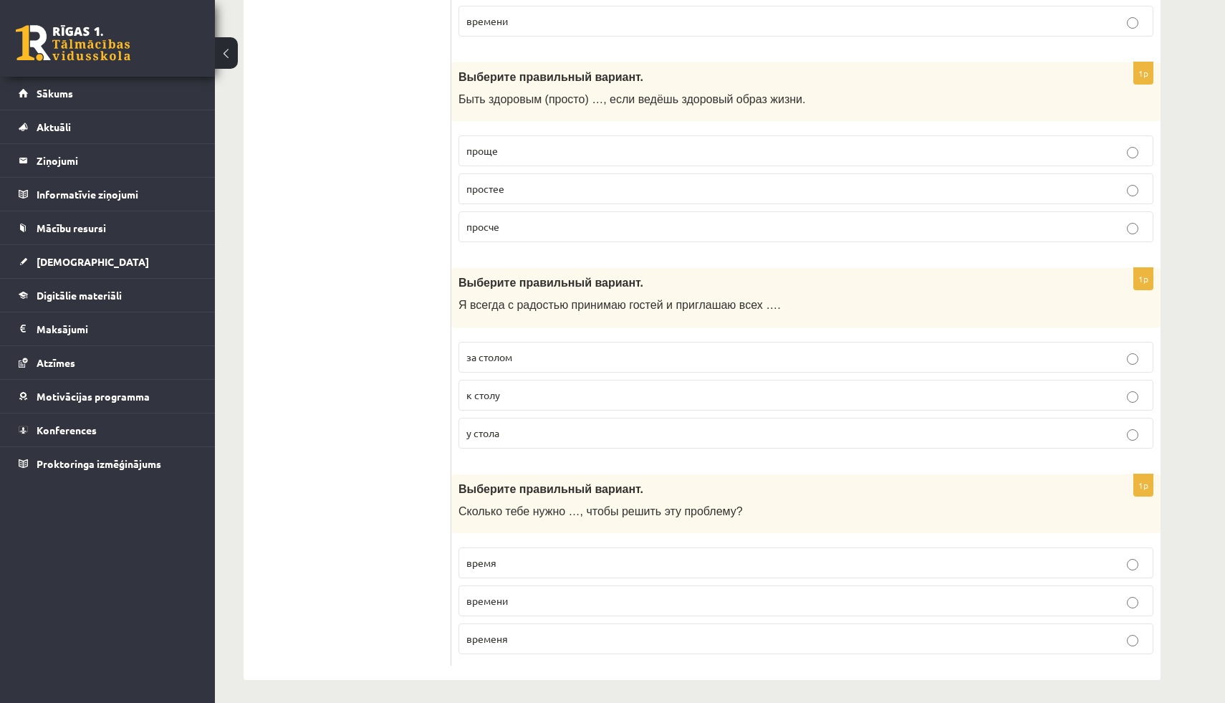
scroll to position [5470, 0]
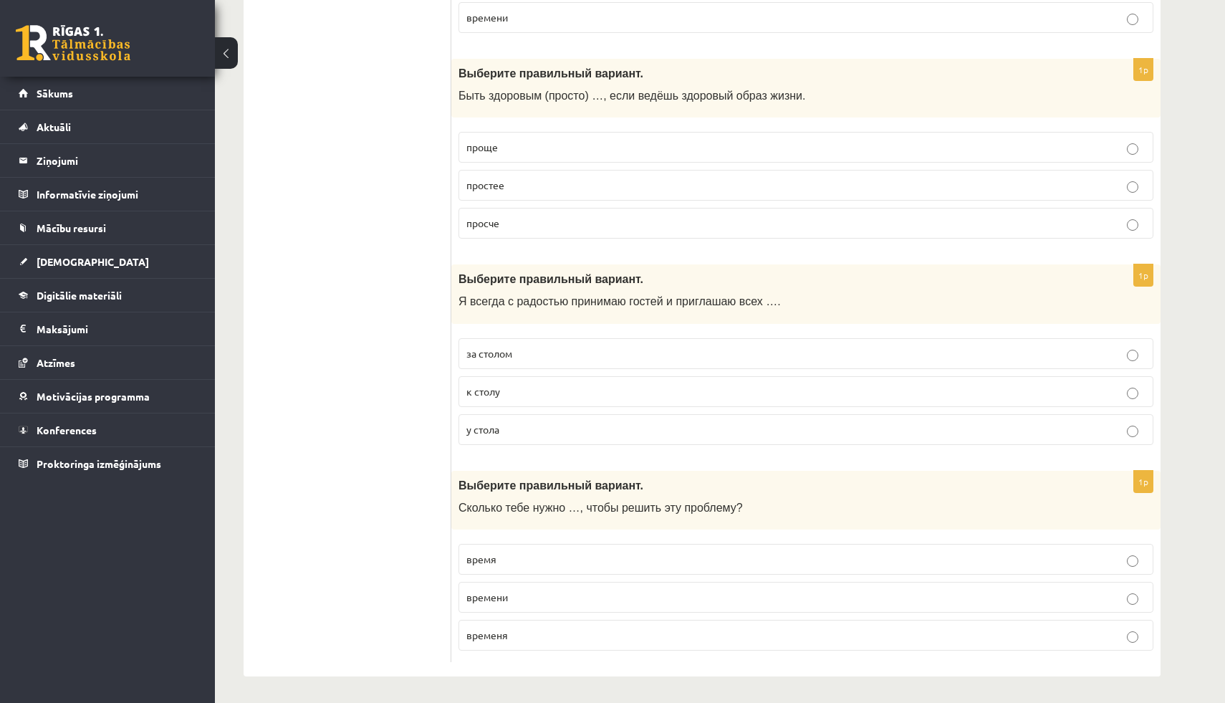
click at [474, 391] on span "к столу" at bounding box center [483, 391] width 34 height 13
click at [484, 598] on span "времени" at bounding box center [487, 596] width 42 height 13
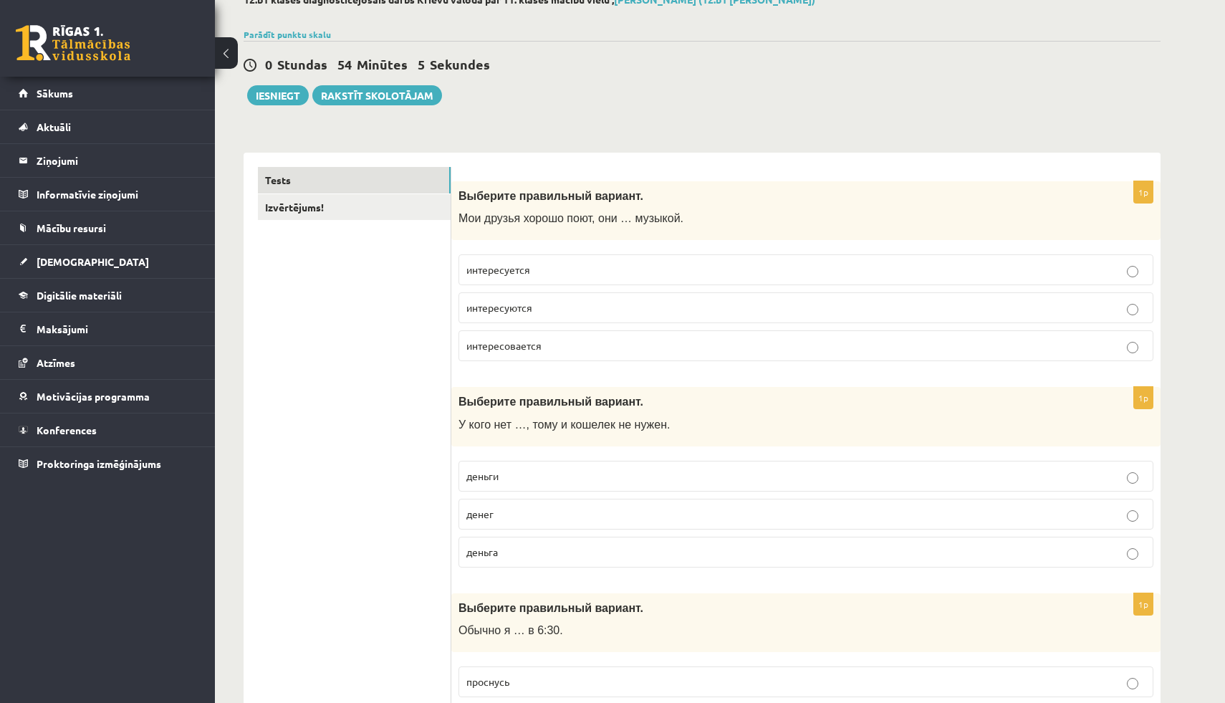
scroll to position [85, 0]
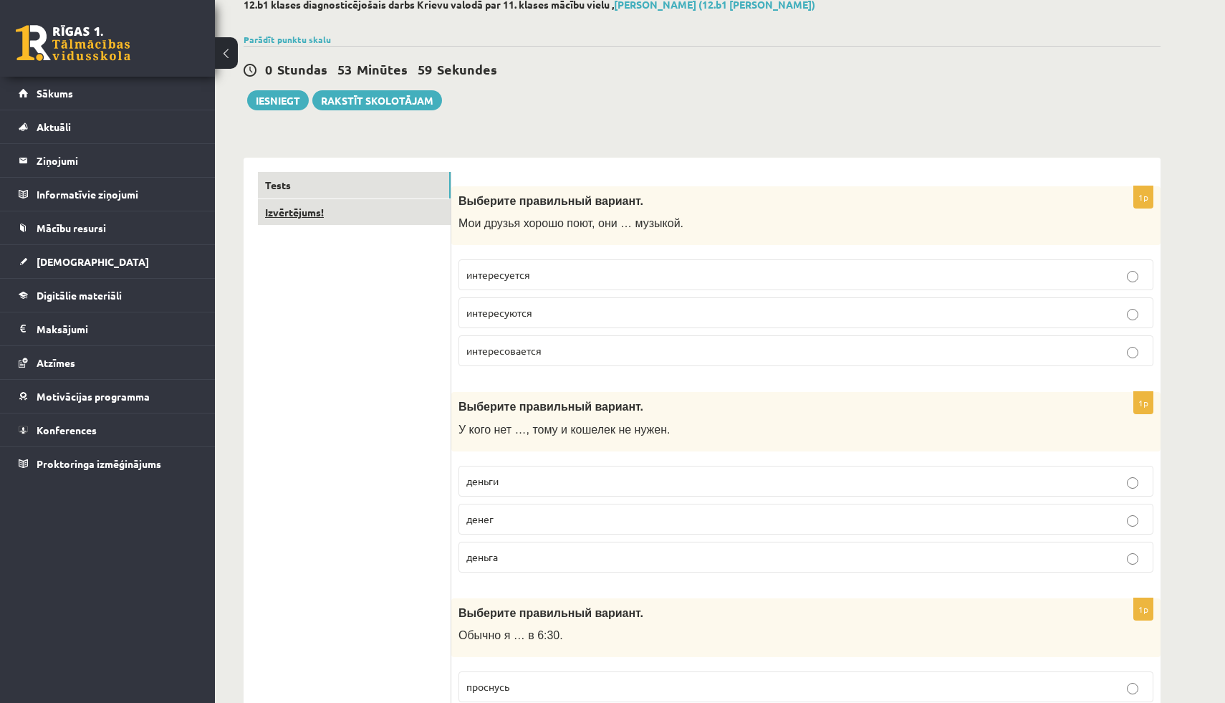
click at [331, 219] on link "Izvērtējums!" at bounding box center [354, 212] width 193 height 27
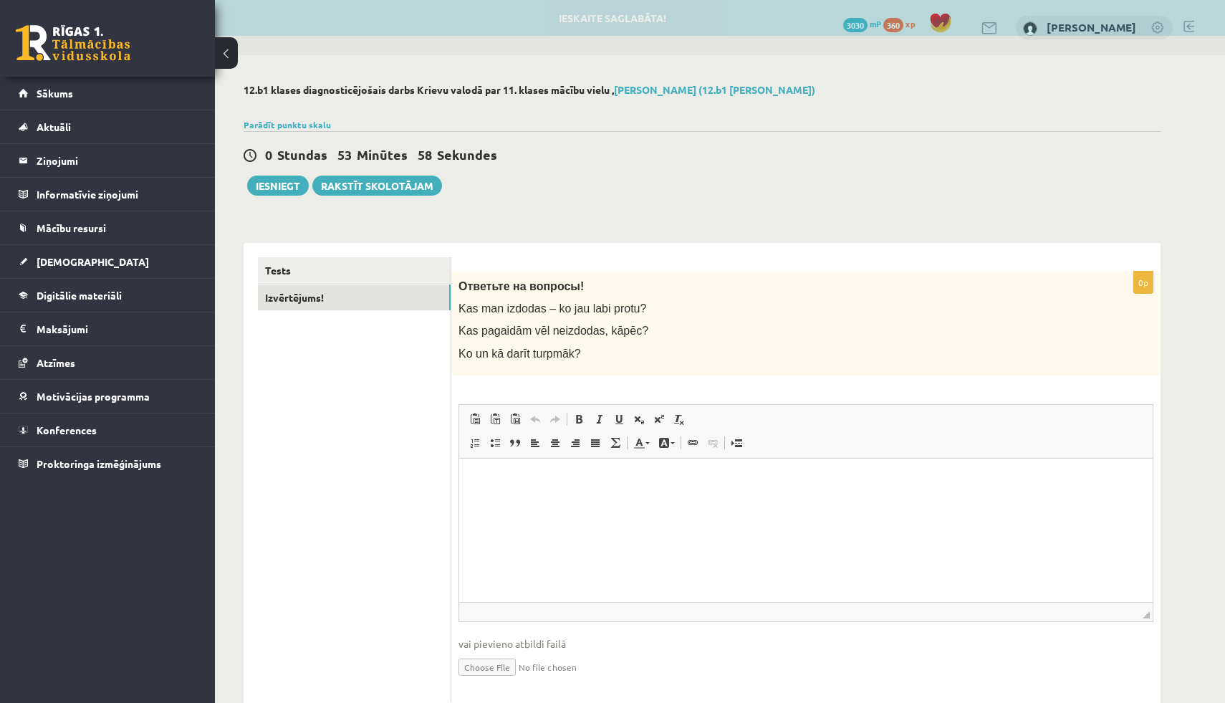
scroll to position [0, 0]
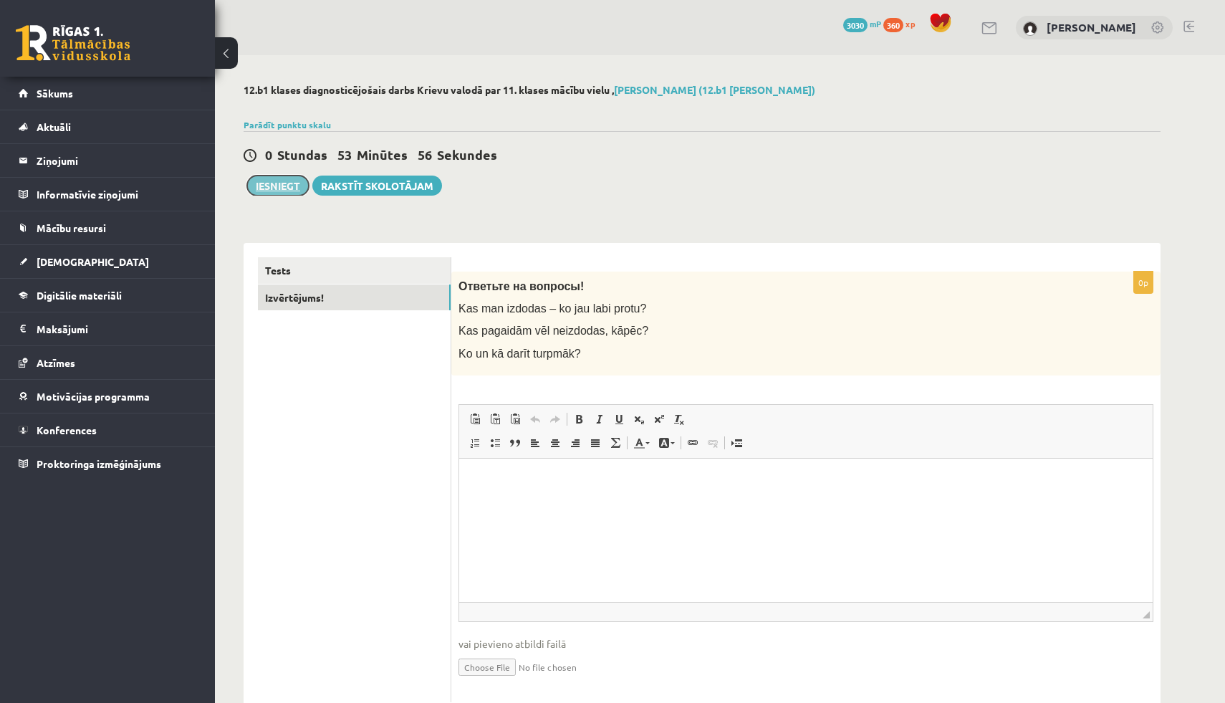
click at [288, 189] on button "Iesniegt" at bounding box center [278, 186] width 62 height 20
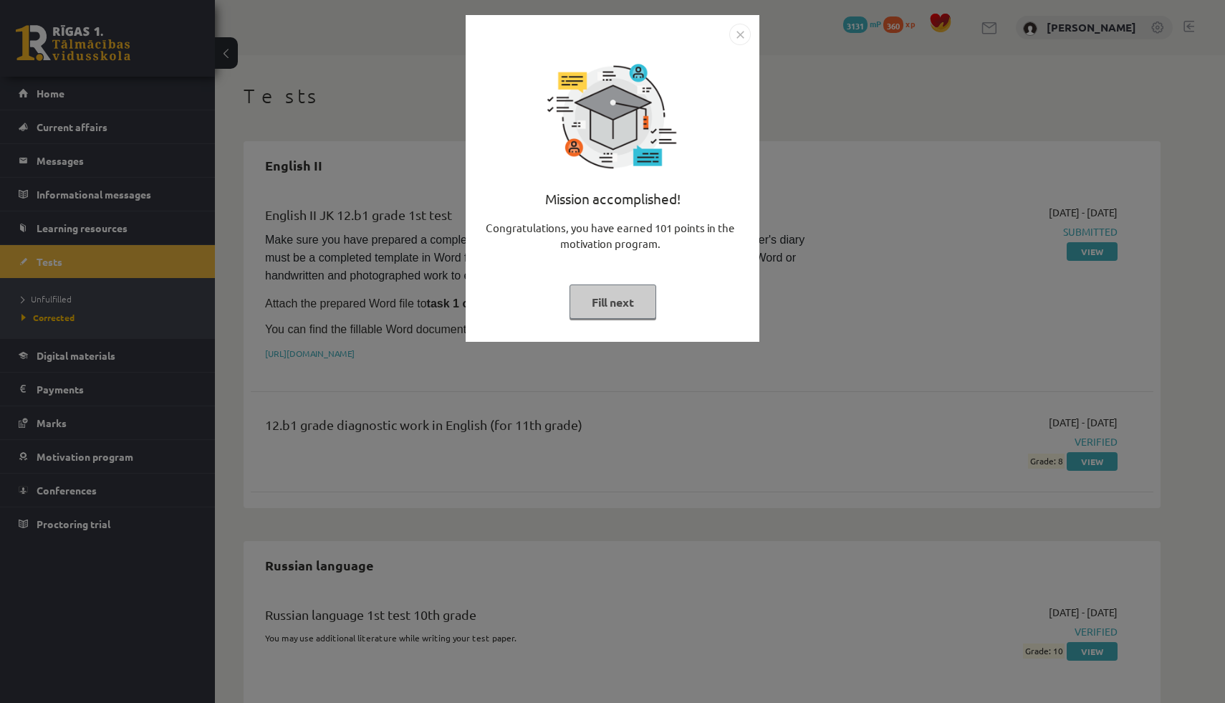
click at [639, 299] on button "Fill next" at bounding box center [613, 301] width 87 height 35
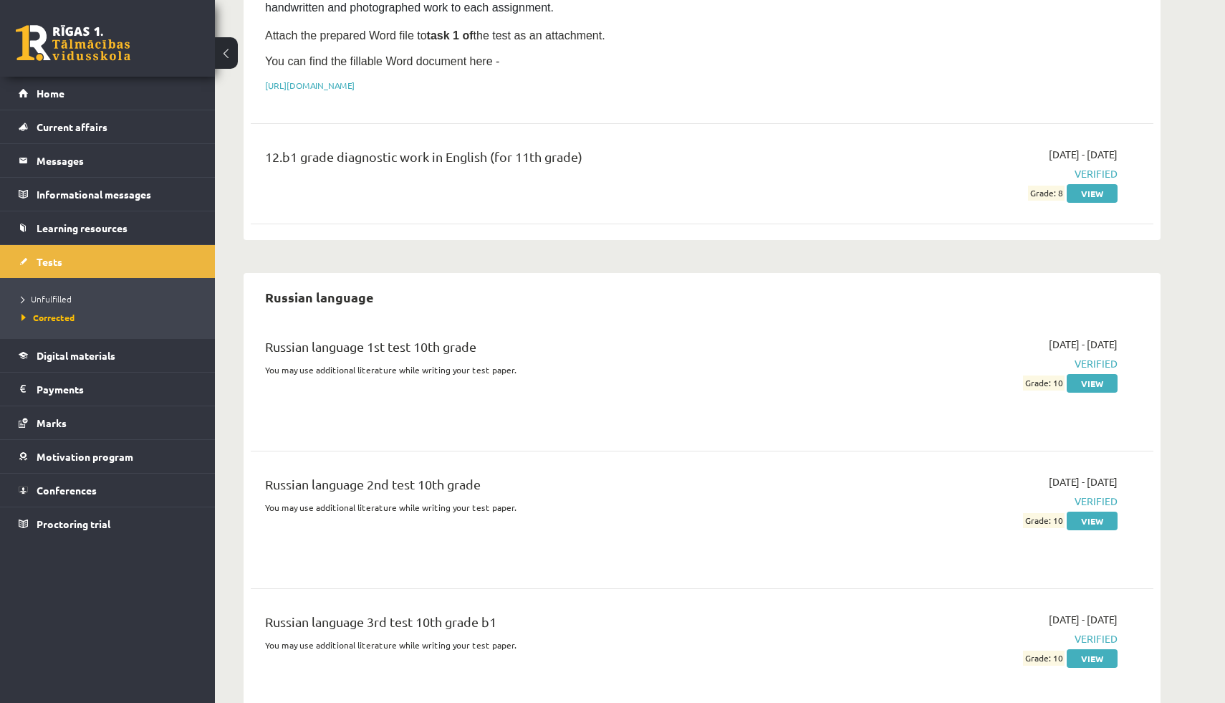
scroll to position [291, 0]
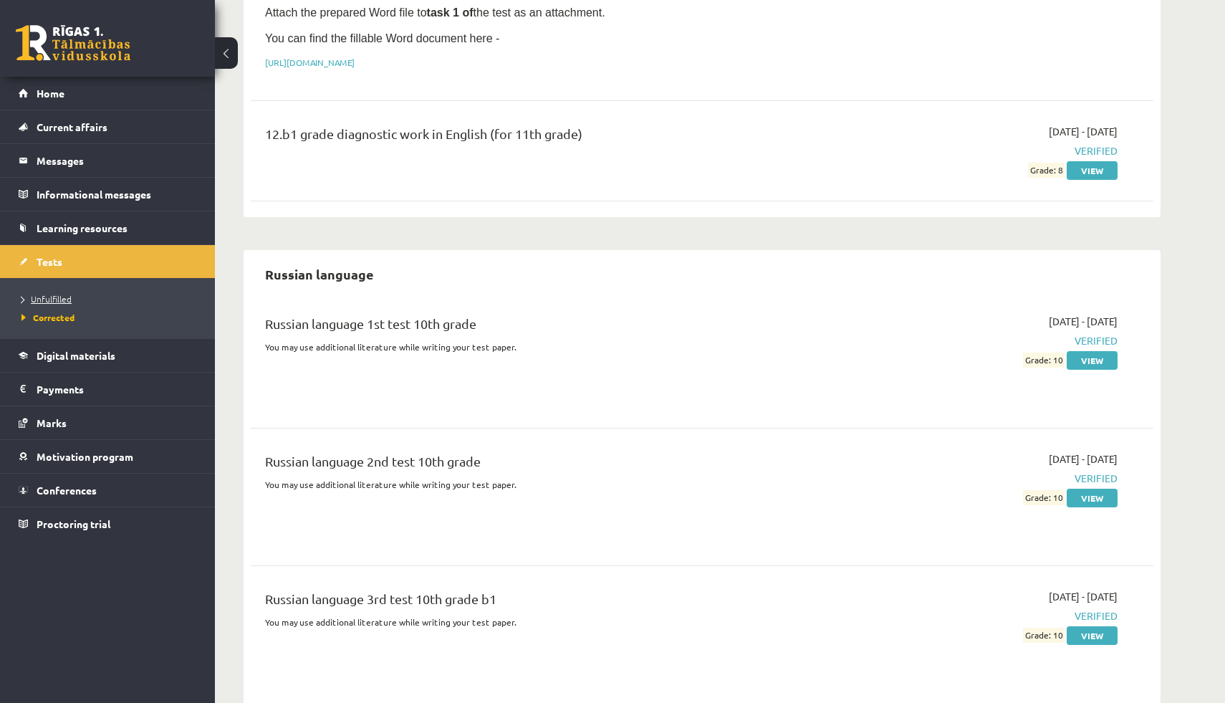
click at [50, 299] on font "Unfulfilled" at bounding box center [51, 298] width 41 height 11
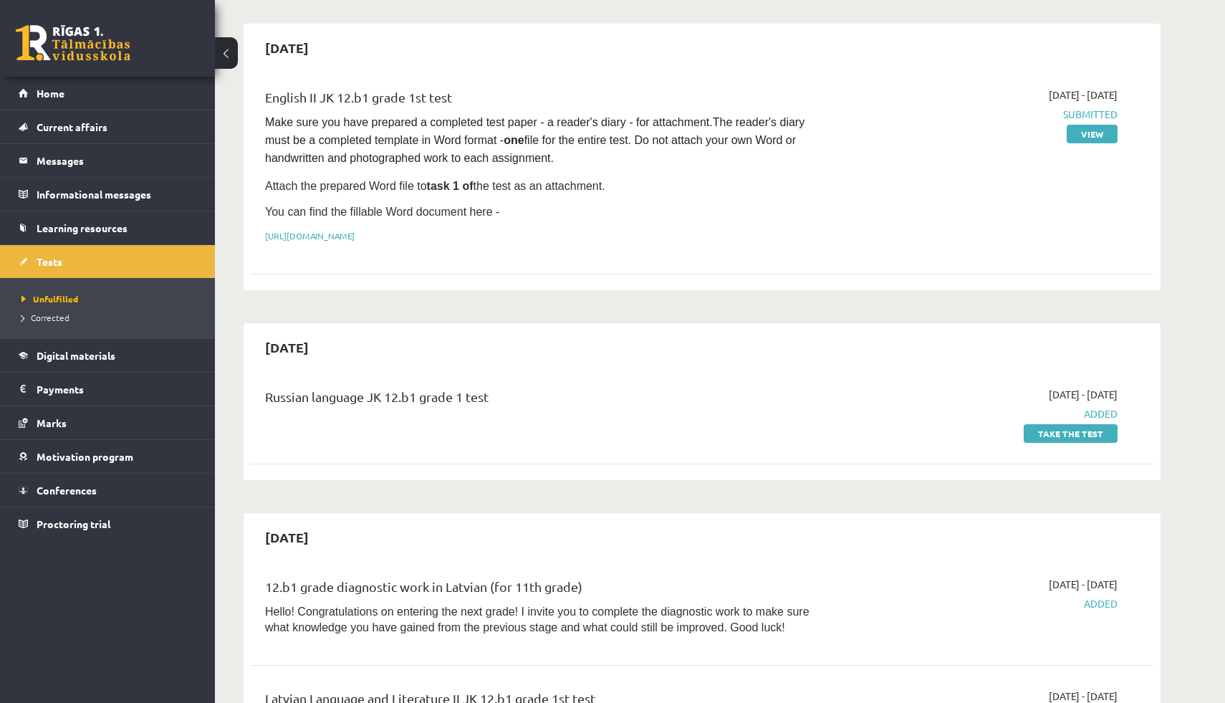
scroll to position [108, 0]
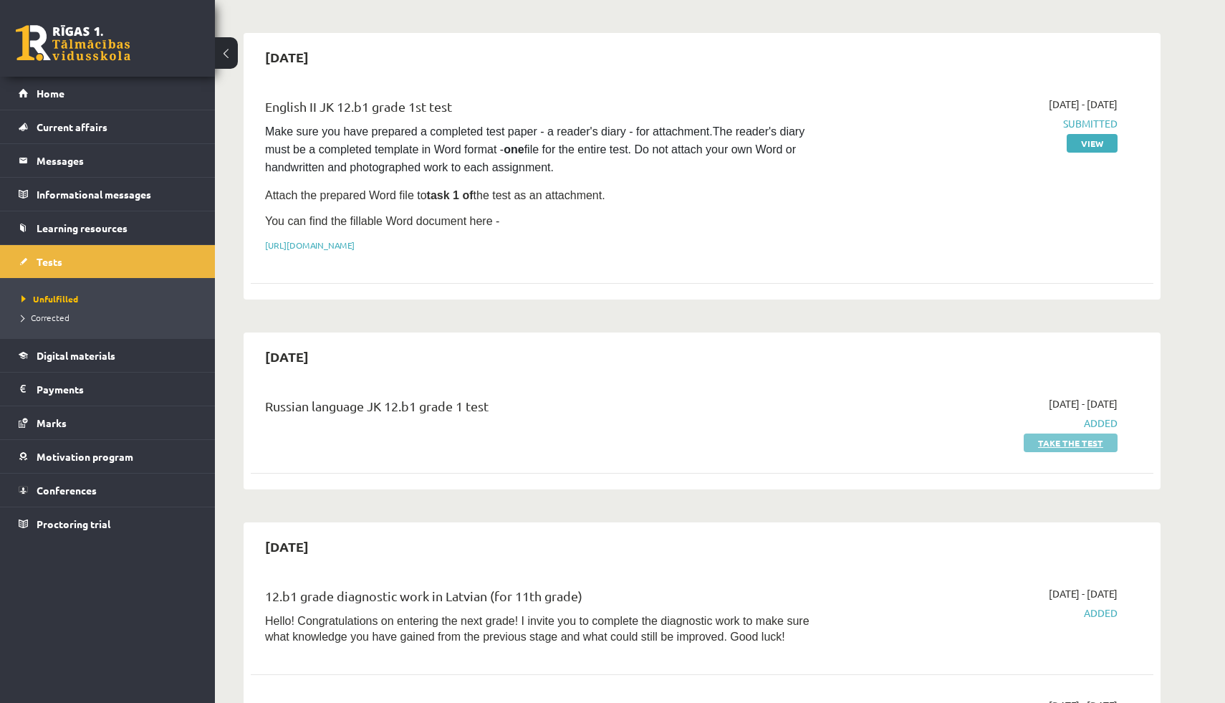
click at [1071, 441] on font "Take the test" at bounding box center [1070, 442] width 65 height 11
click at [1075, 440] on font "Take the test" at bounding box center [1070, 442] width 65 height 11
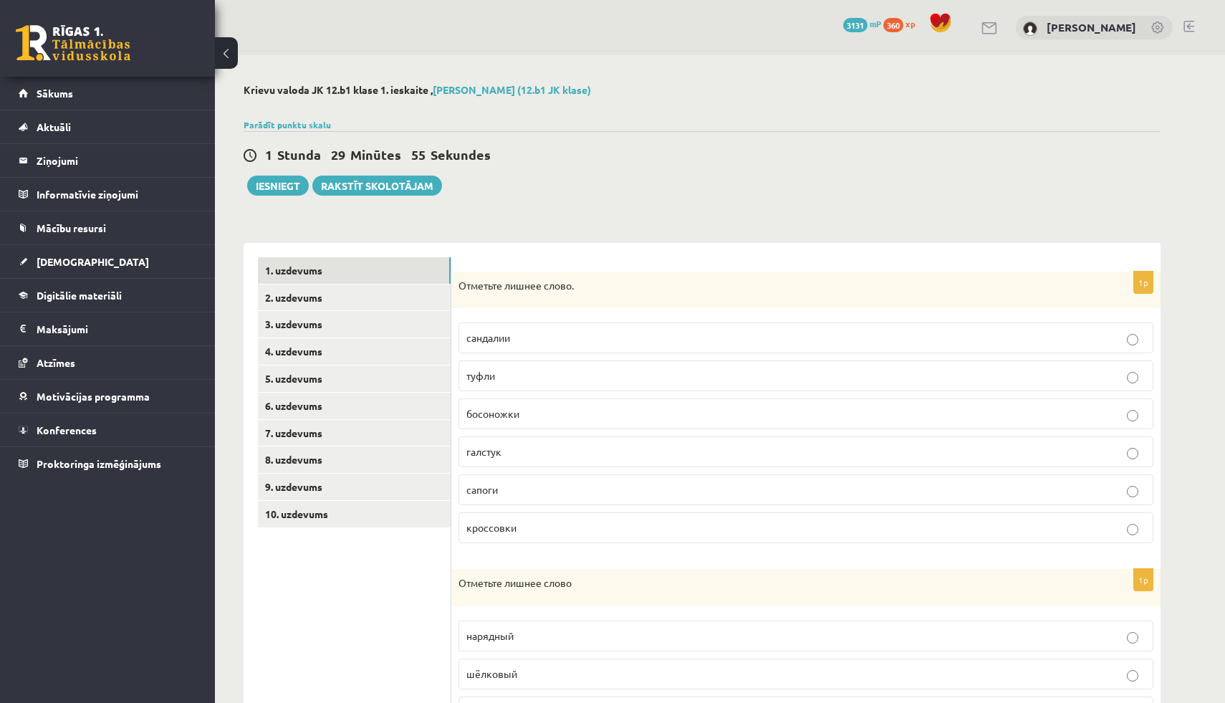
click at [795, 181] on div "1 Stunda 29 Minūtes 55 Sekundes Iesniegt Rakstīt skolotājam" at bounding box center [702, 163] width 917 height 64
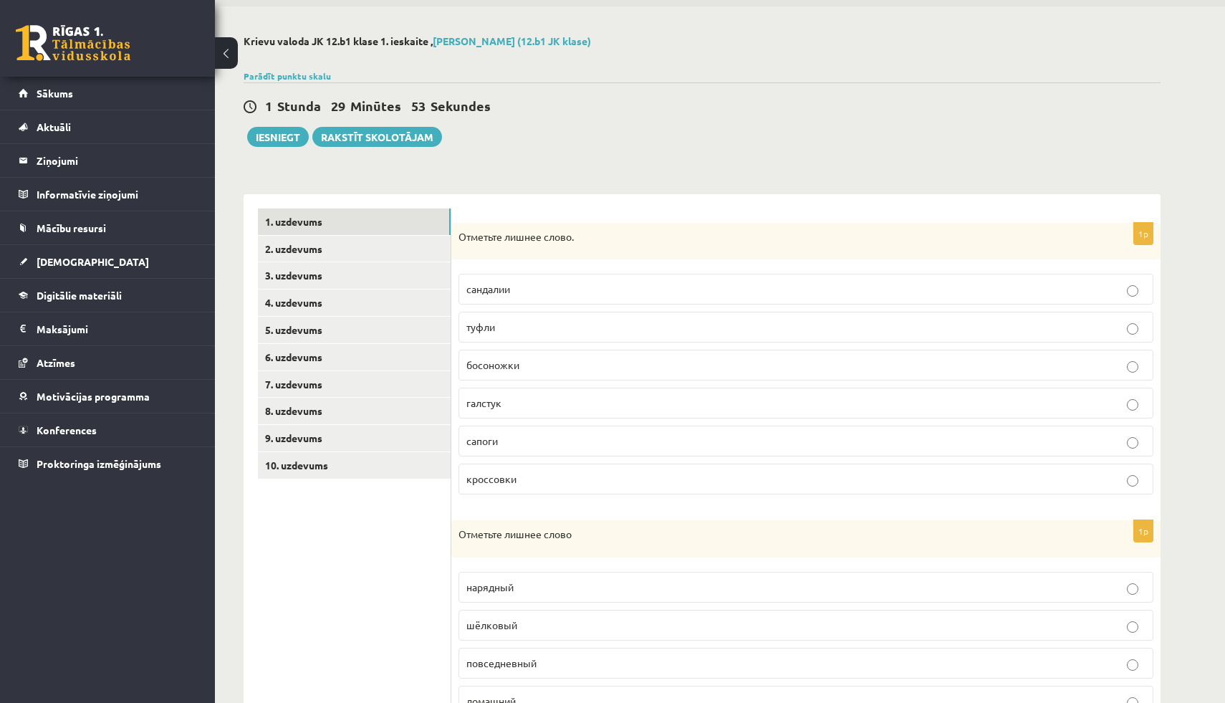
scroll to position [52, 0]
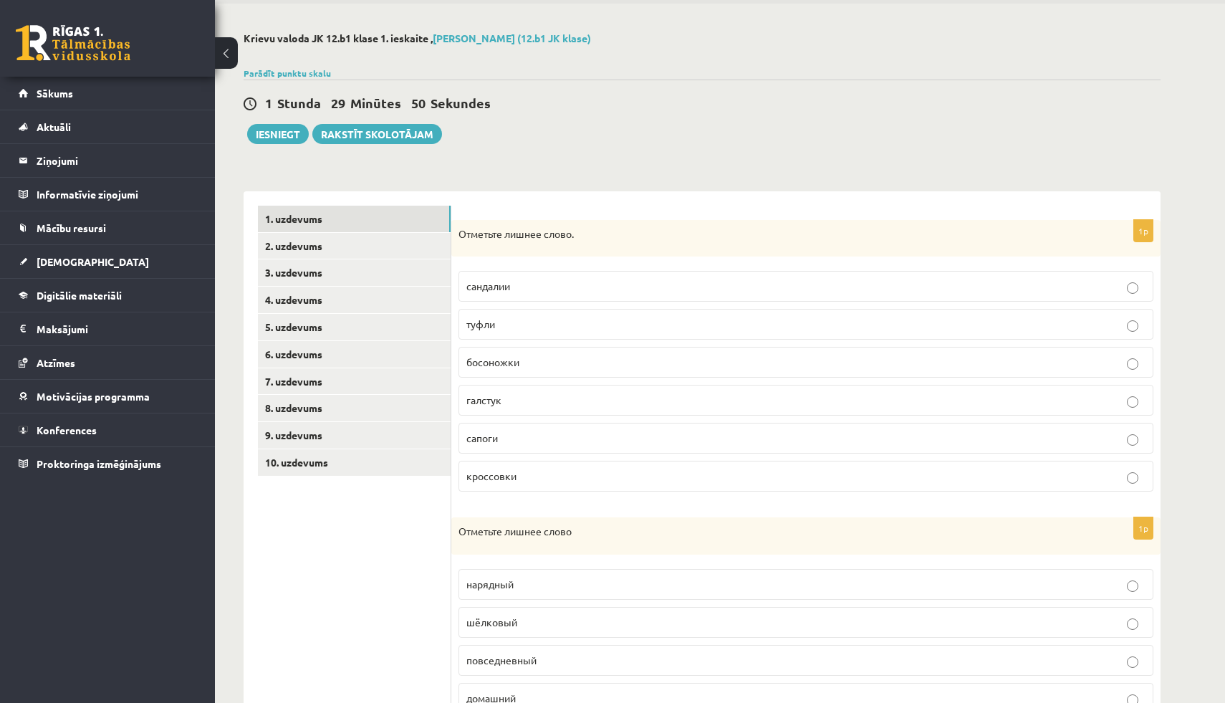
click at [507, 401] on p "галстук" at bounding box center [805, 400] width 679 height 15
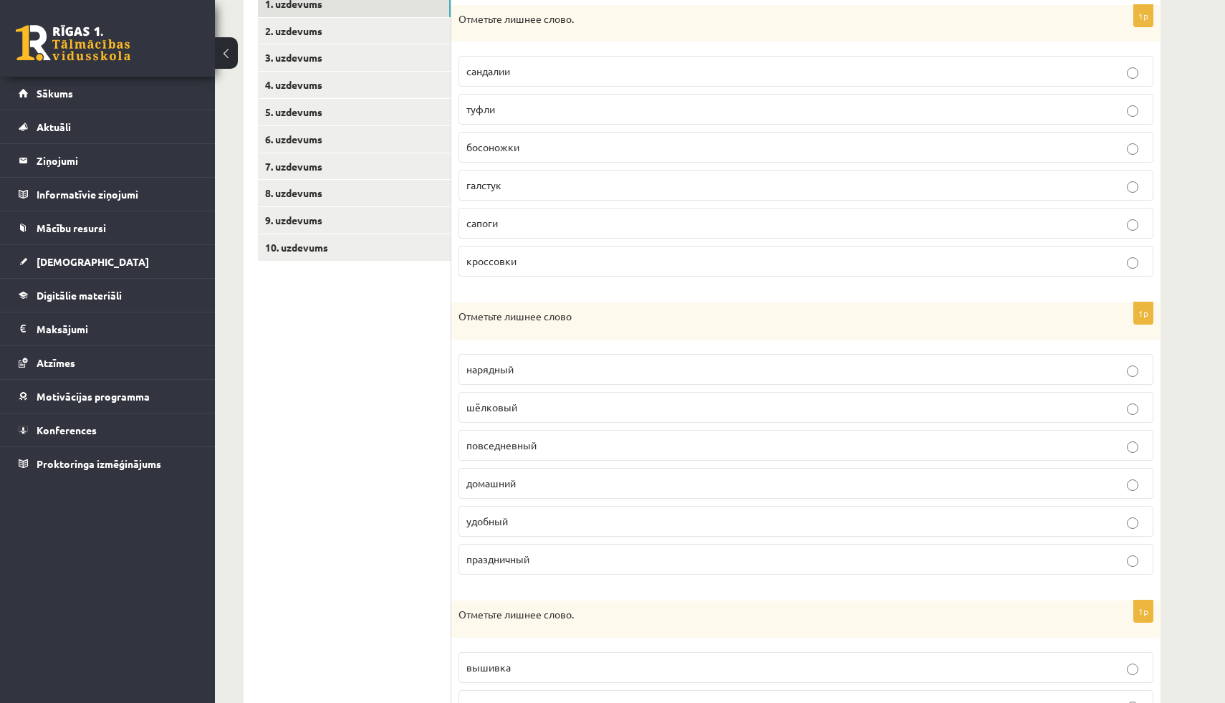
scroll to position [289, 0]
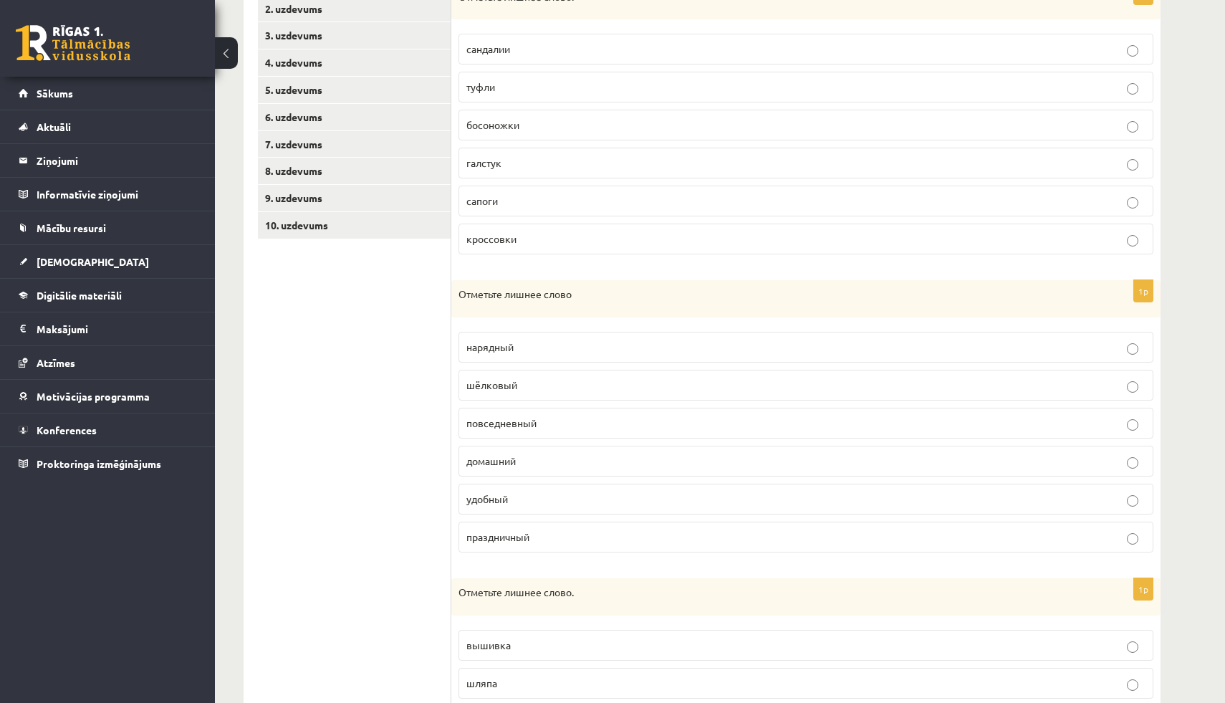
click at [506, 392] on p "шёлковый" at bounding box center [805, 385] width 679 height 15
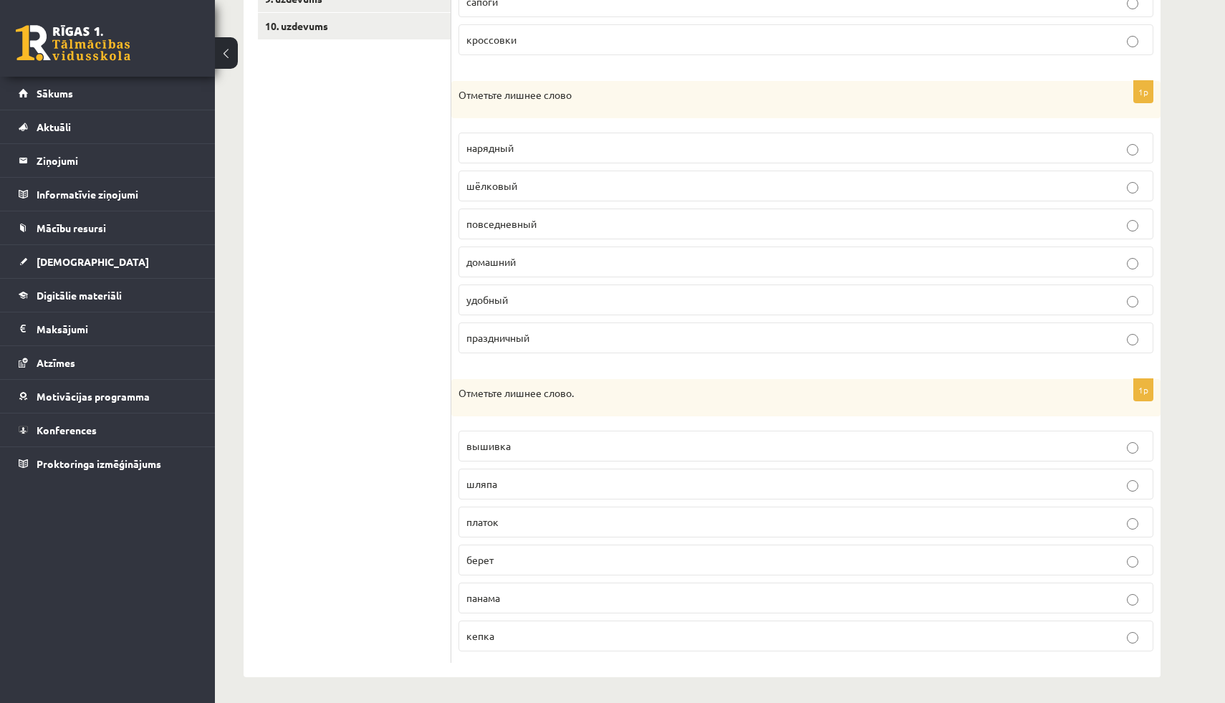
scroll to position [491, 0]
click at [524, 444] on p "вышивка" at bounding box center [805, 443] width 679 height 15
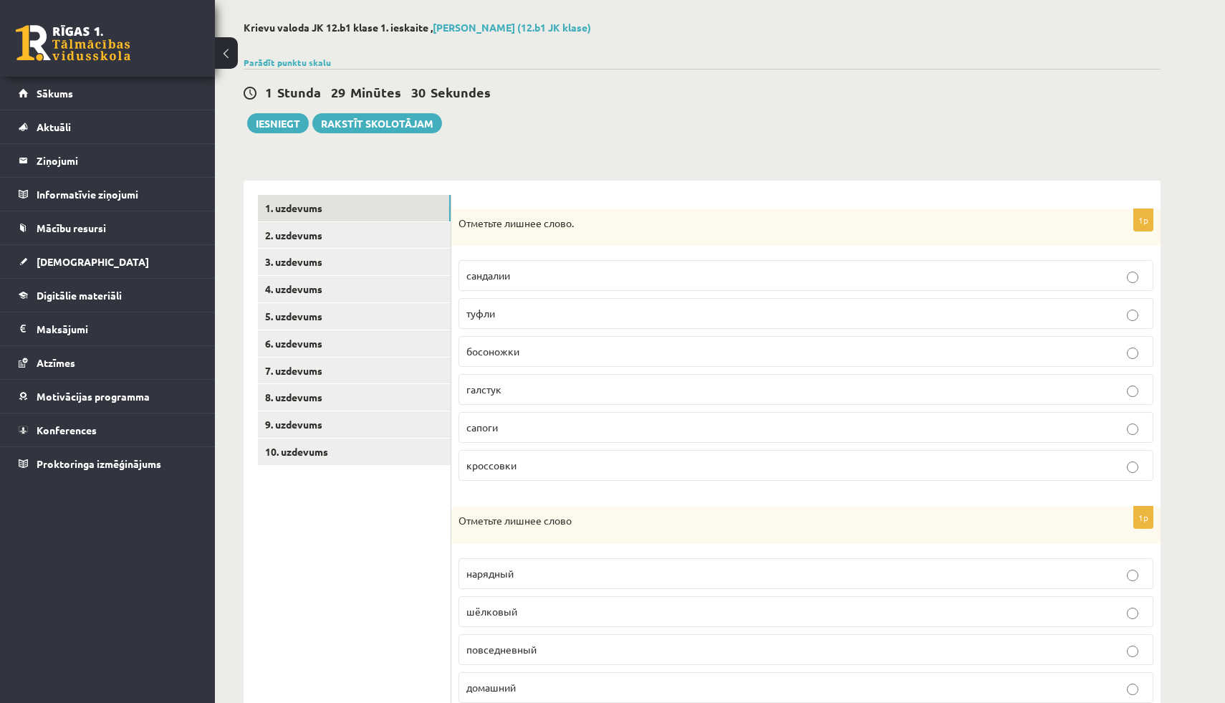
scroll to position [30, 0]
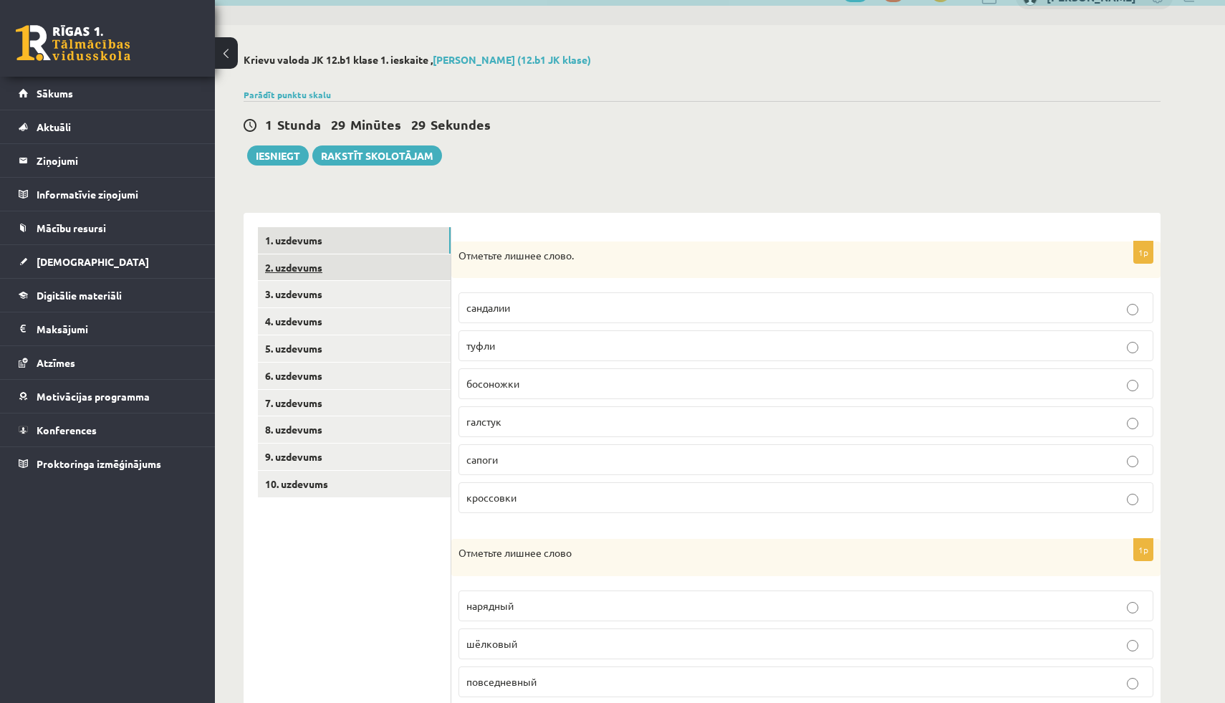
click at [348, 270] on link "2. uzdevums" at bounding box center [354, 267] width 193 height 27
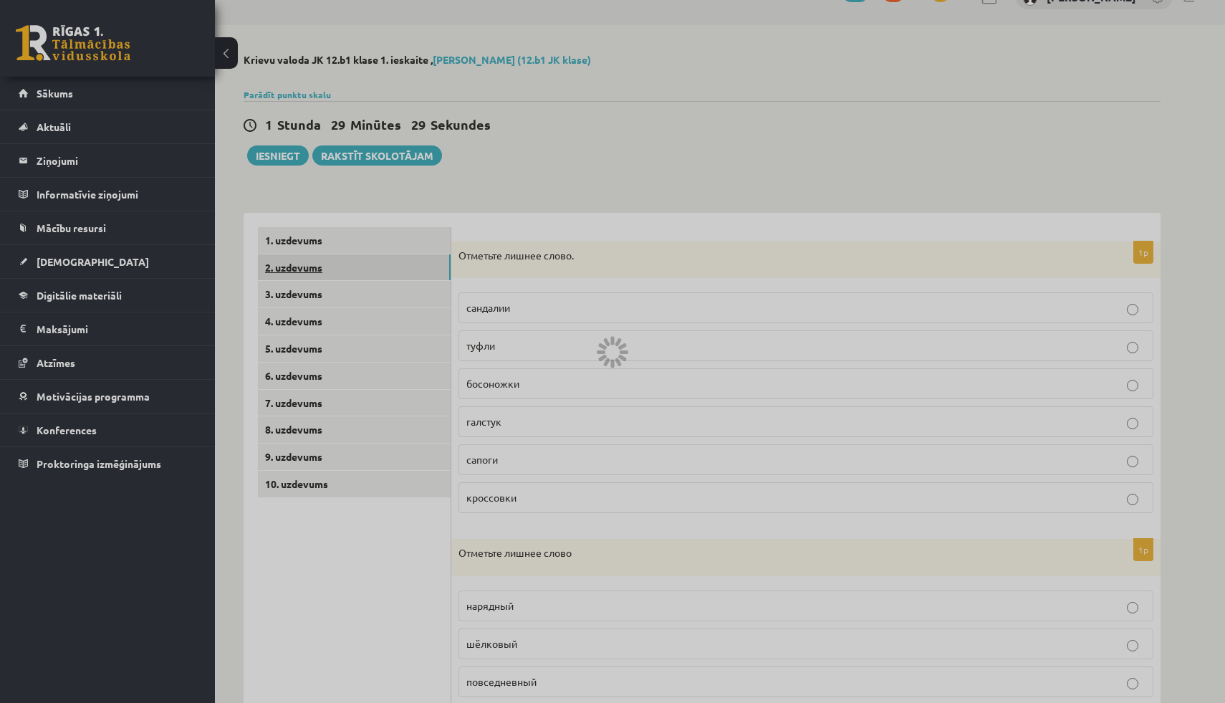
scroll to position [0, 0]
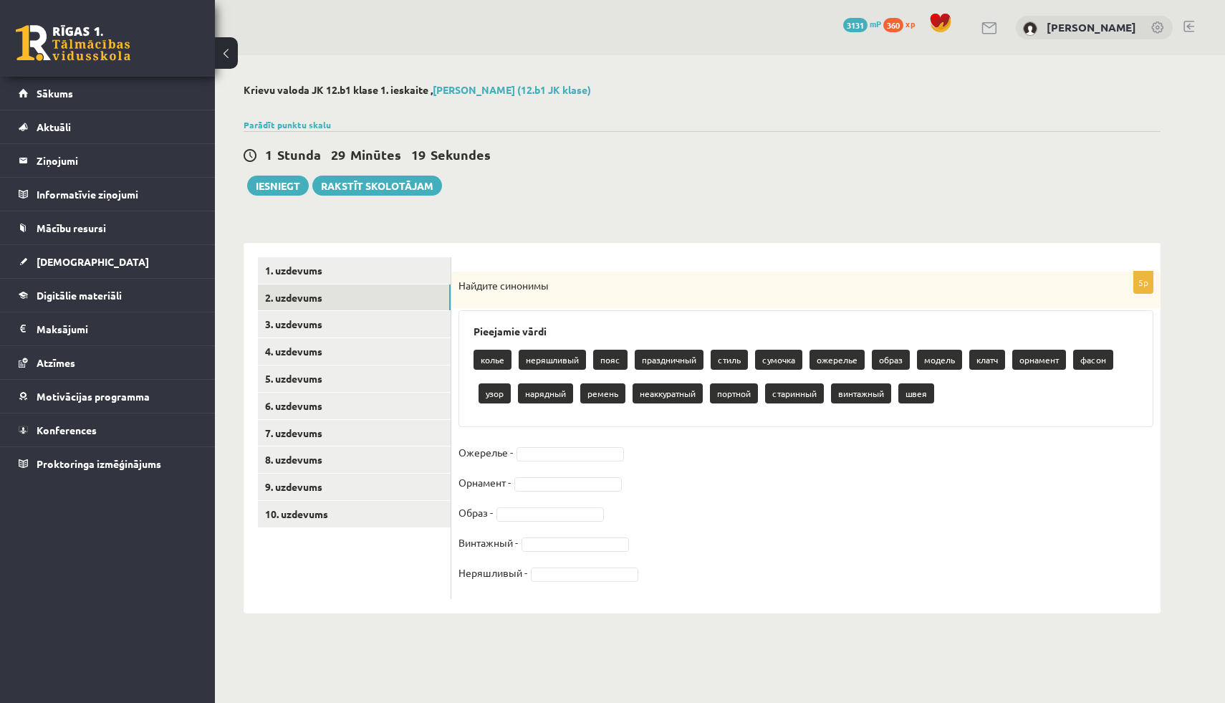
click at [662, 397] on p "неаккуратный" at bounding box center [668, 393] width 70 height 20
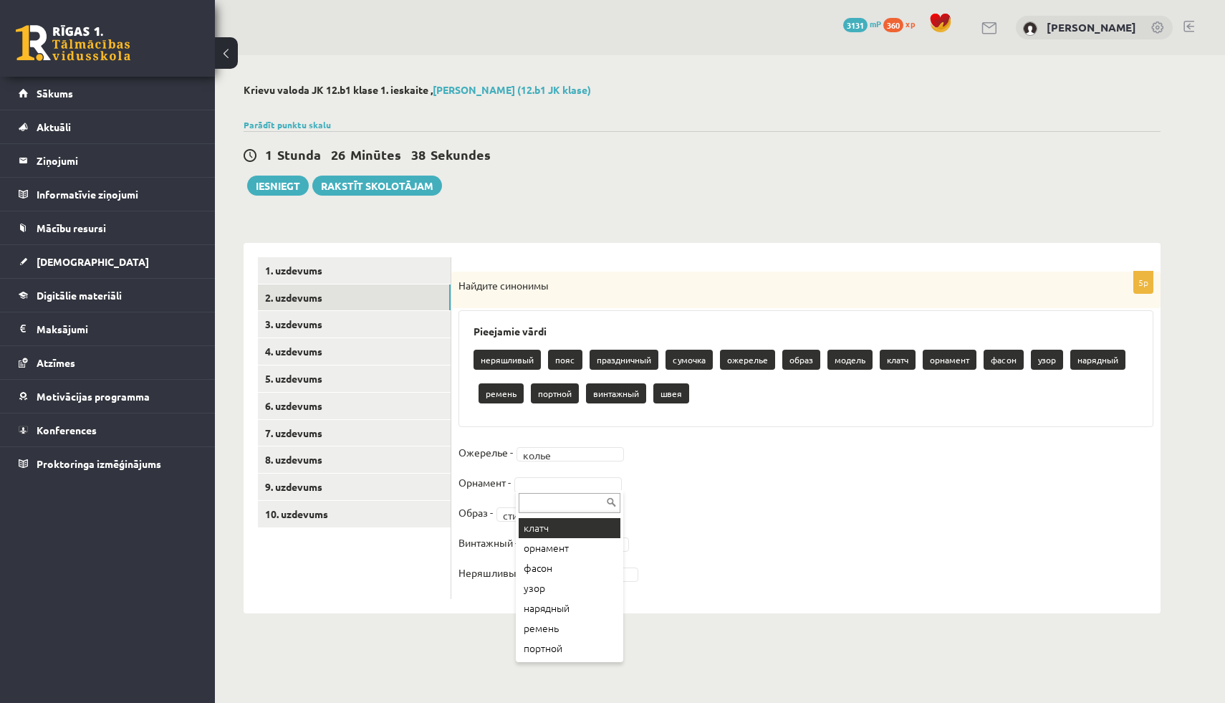
scroll to position [160, 0]
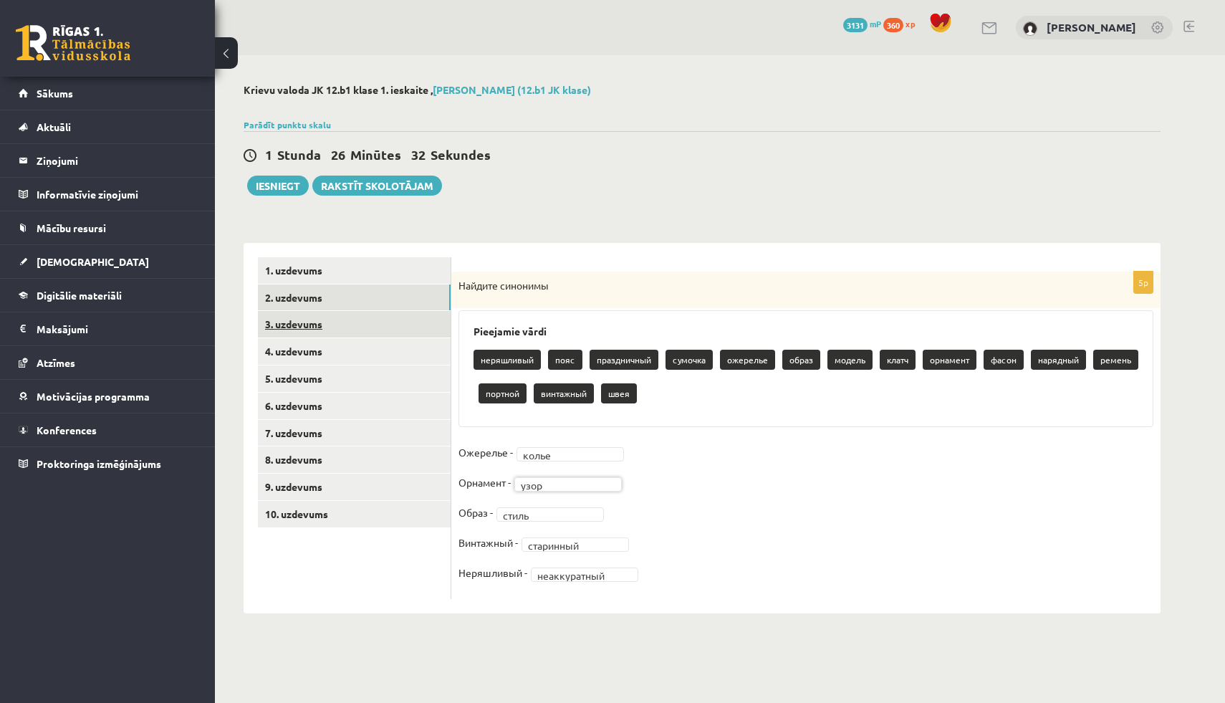
click at [341, 331] on link "3. uzdevums" at bounding box center [354, 324] width 193 height 27
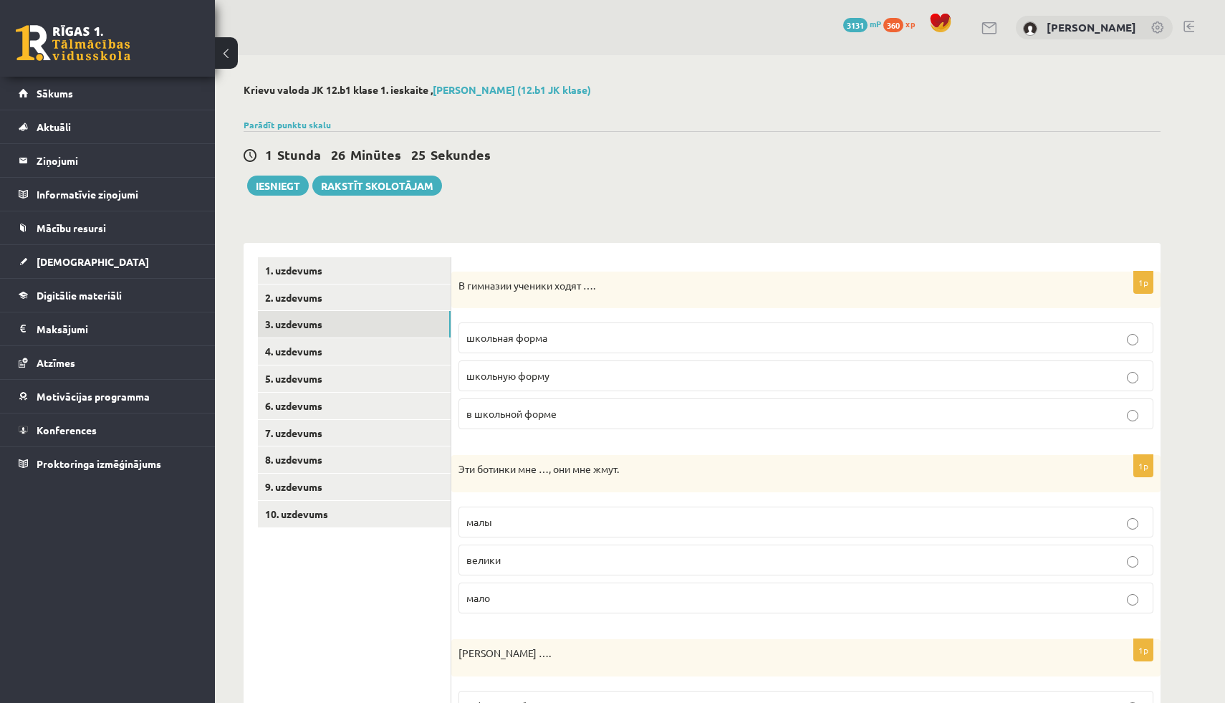
click at [539, 421] on p "в школьной форме" at bounding box center [805, 413] width 679 height 15
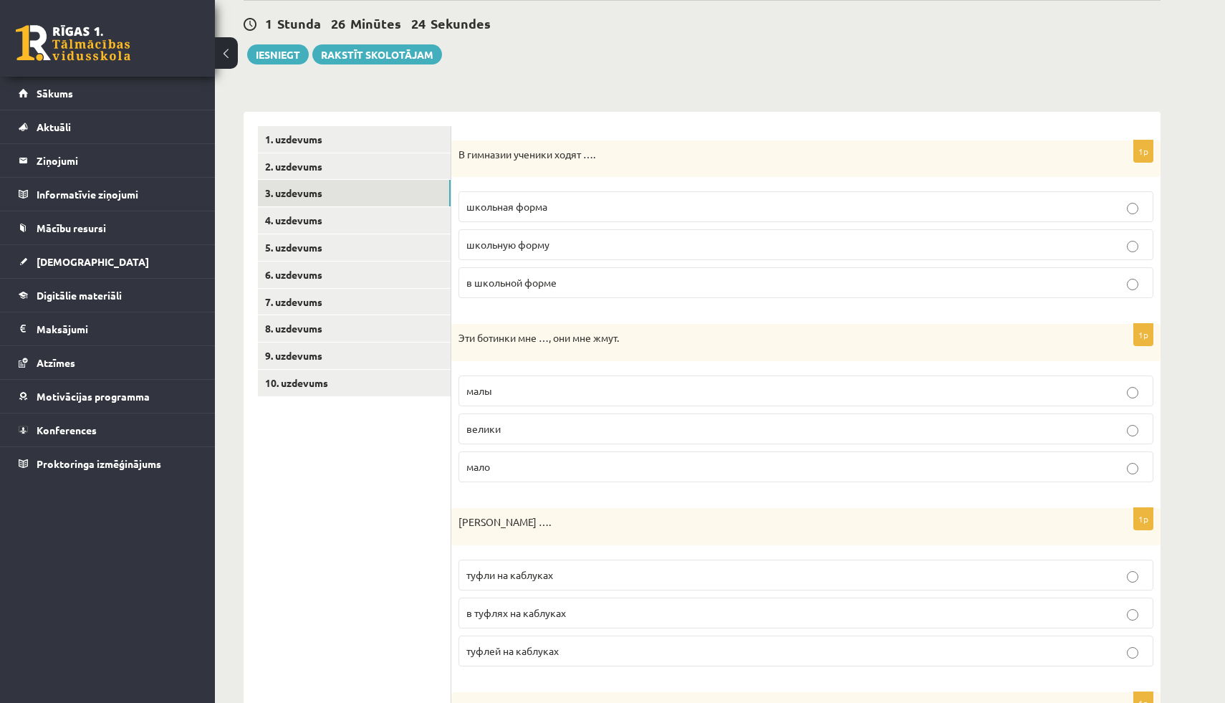
scroll to position [137, 0]
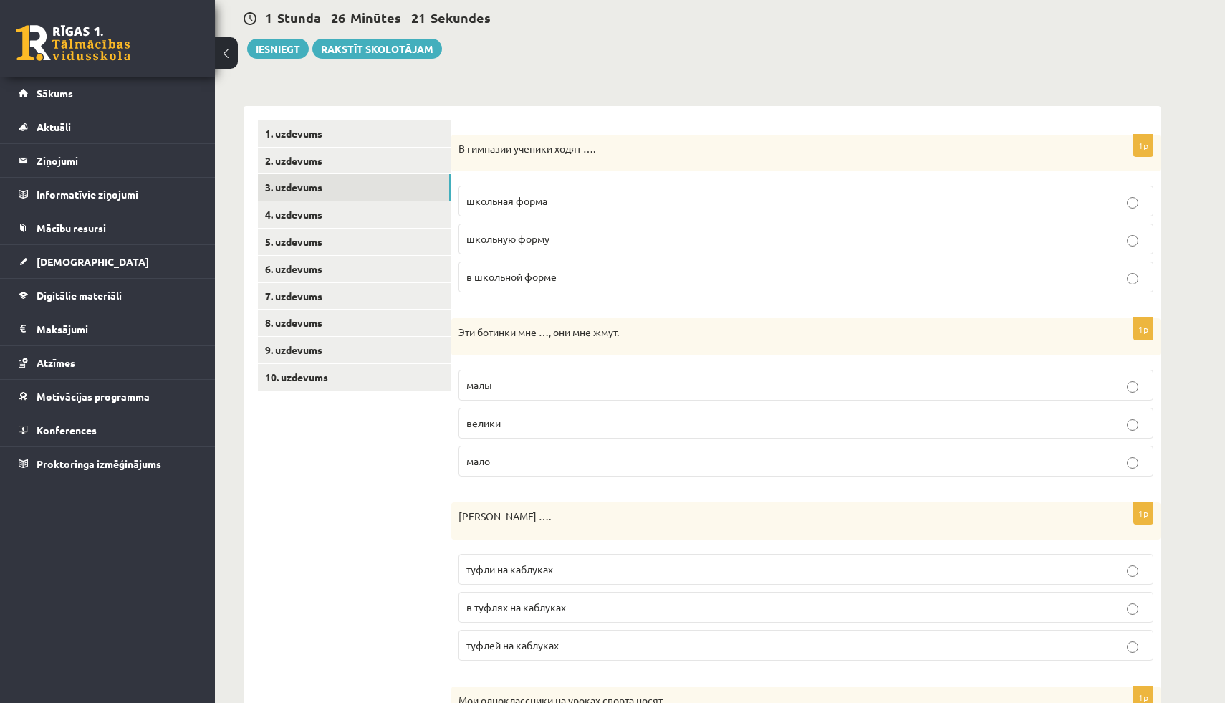
click at [480, 390] on span "малы" at bounding box center [479, 384] width 26 height 13
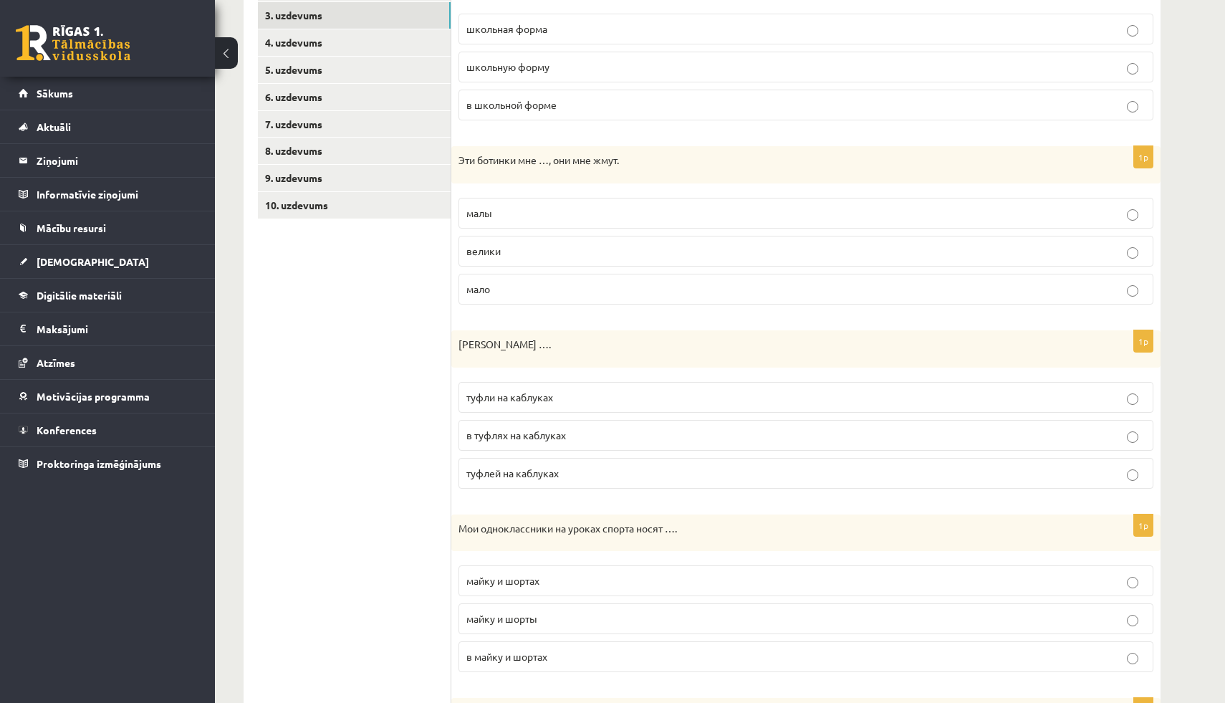
scroll to position [309, 0]
click at [491, 395] on span "туфли на каблуках" at bounding box center [509, 396] width 87 height 13
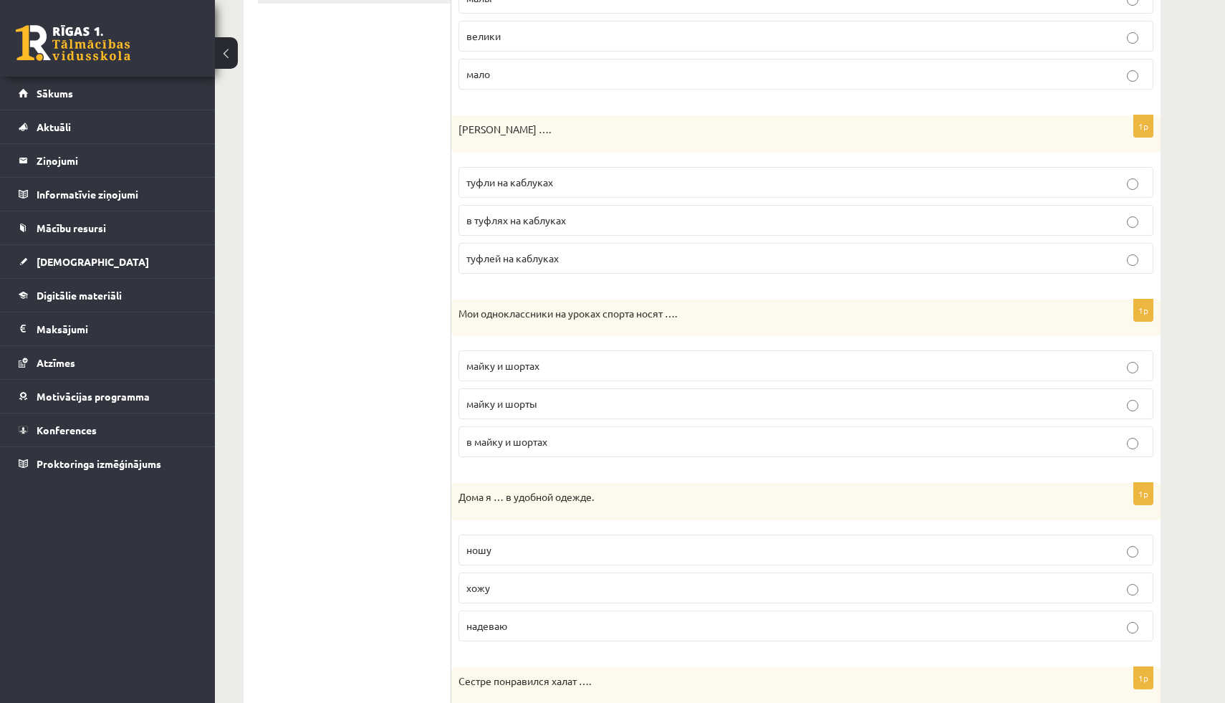
scroll to position [525, 0]
click at [487, 407] on span "майку и шорты" at bounding box center [501, 401] width 71 height 13
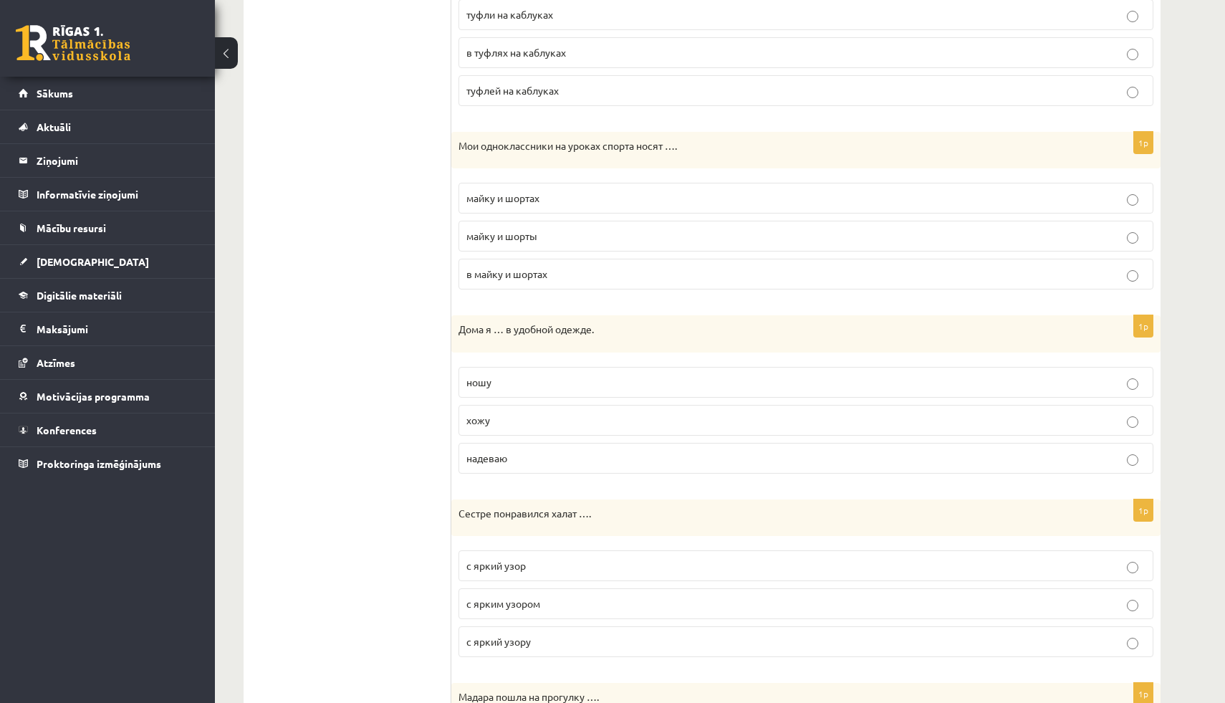
scroll to position [693, 0]
click at [481, 420] on span "хожу" at bounding box center [478, 417] width 24 height 13
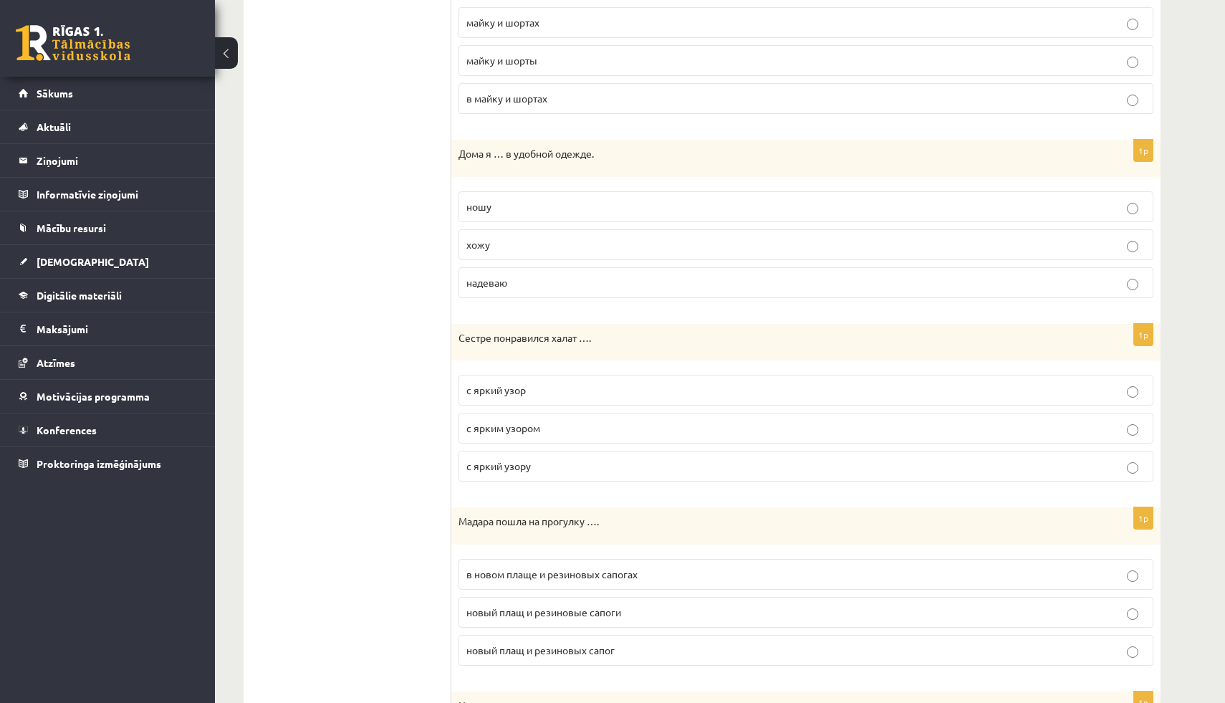
scroll to position [871, 0]
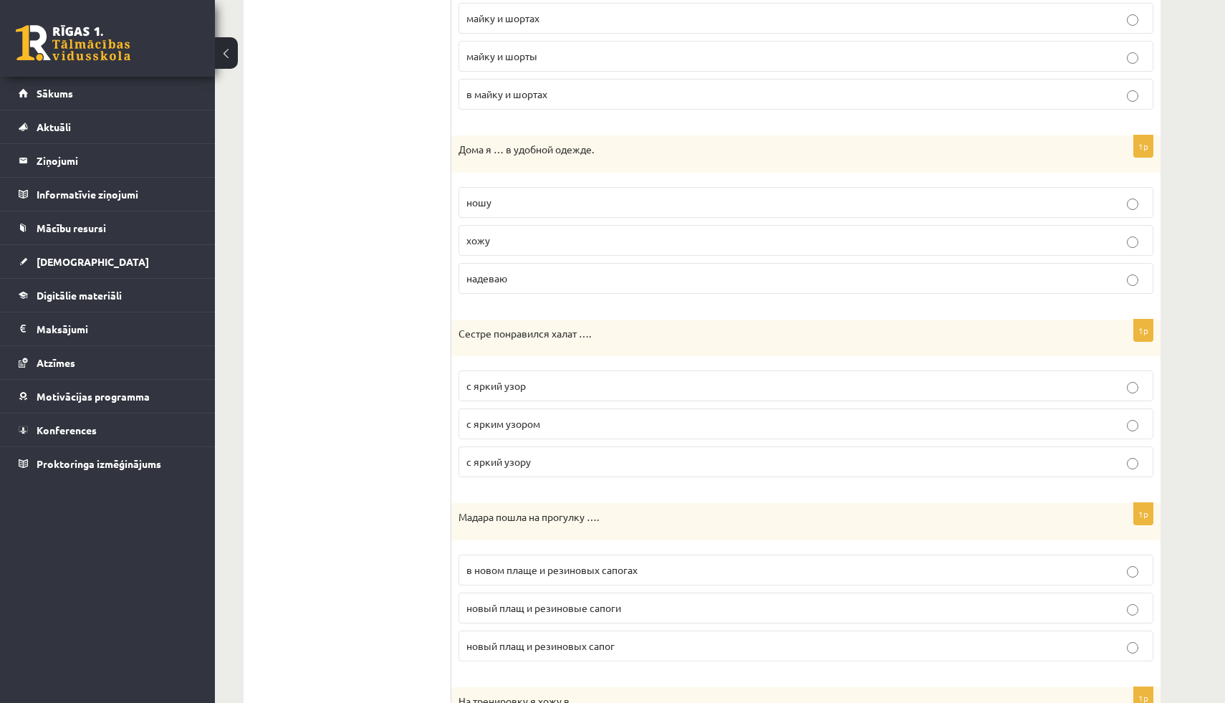
click at [498, 429] on span "с ярким узором" at bounding box center [503, 423] width 74 height 13
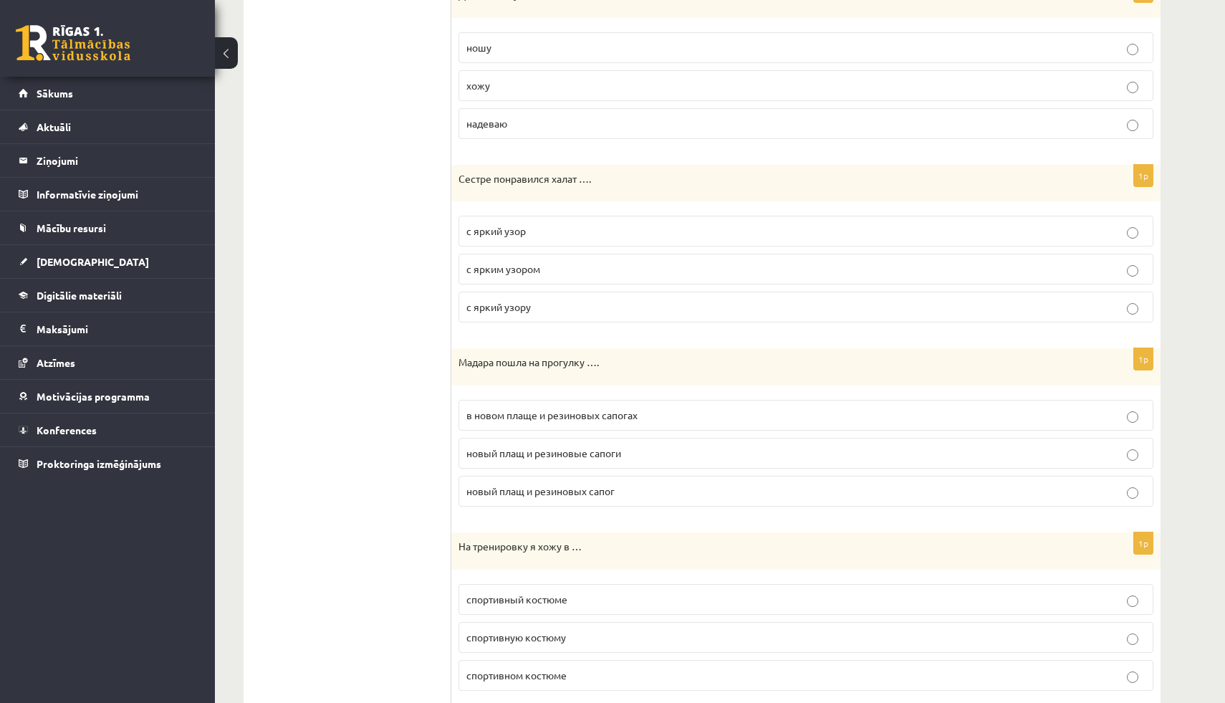
scroll to position [1028, 0]
click at [519, 417] on span "в новом плаще и резиновых сапогах" at bounding box center [551, 412] width 171 height 13
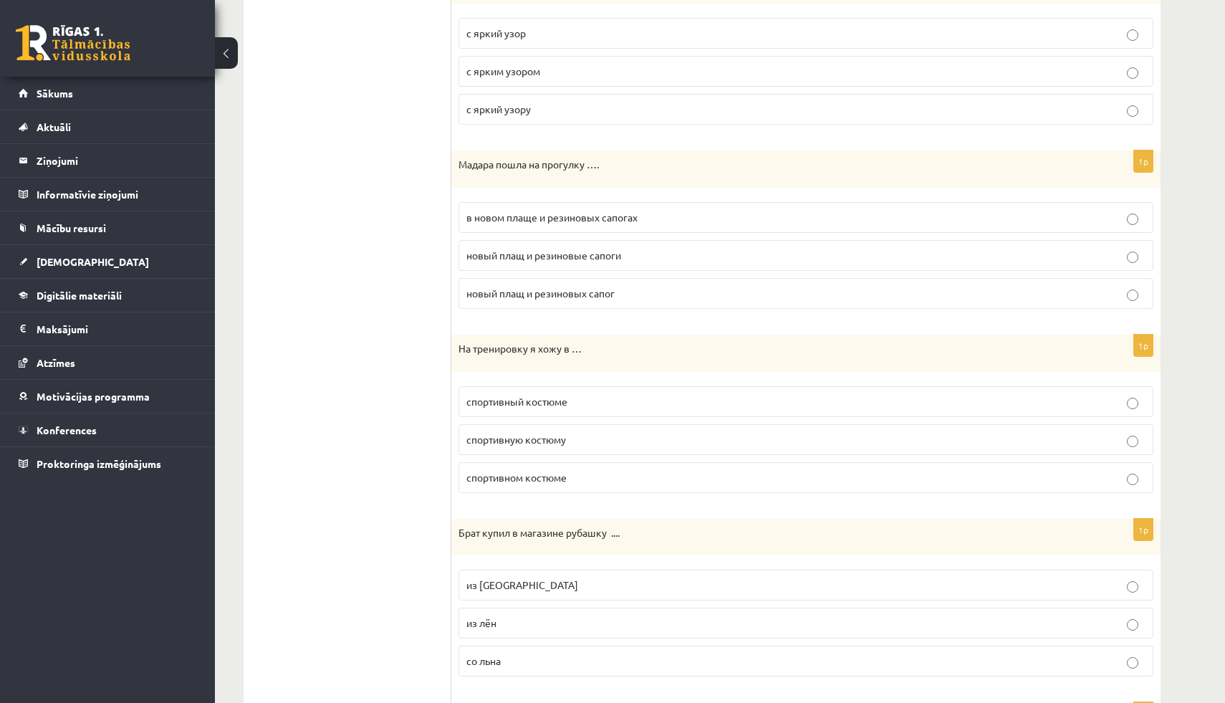
scroll to position [1226, 0]
click at [494, 479] on span "спортивном костюме" at bounding box center [516, 475] width 100 height 13
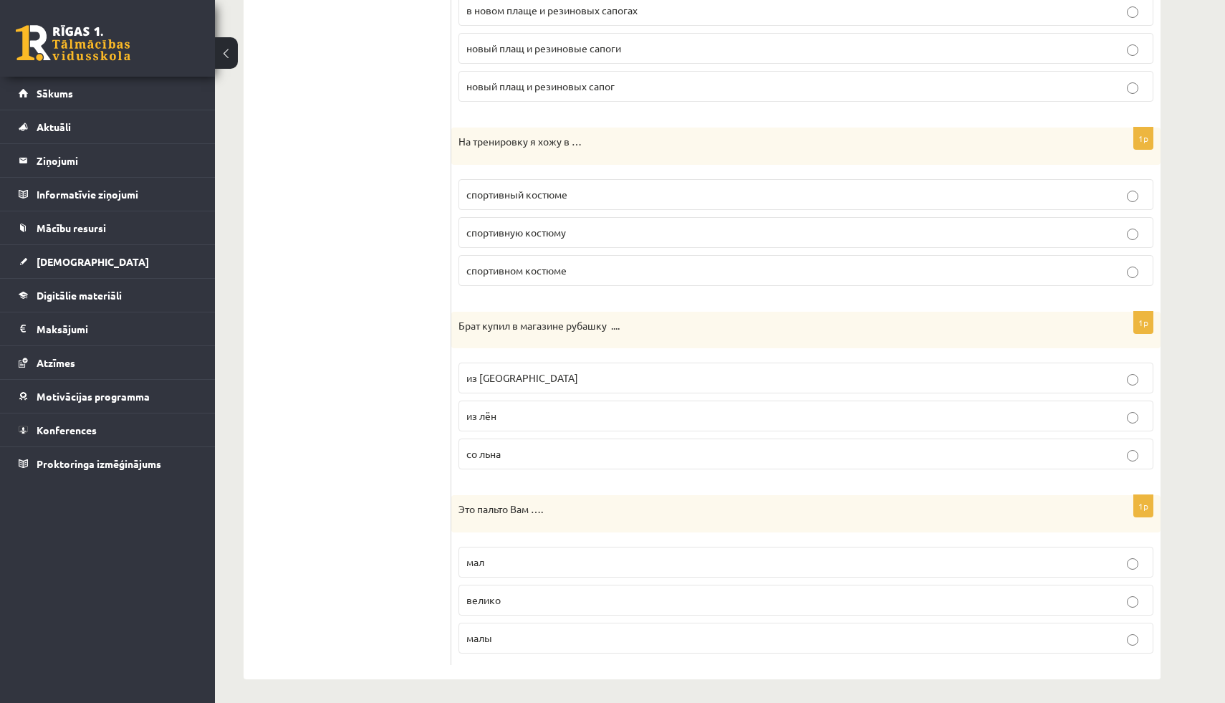
scroll to position [1436, 0]
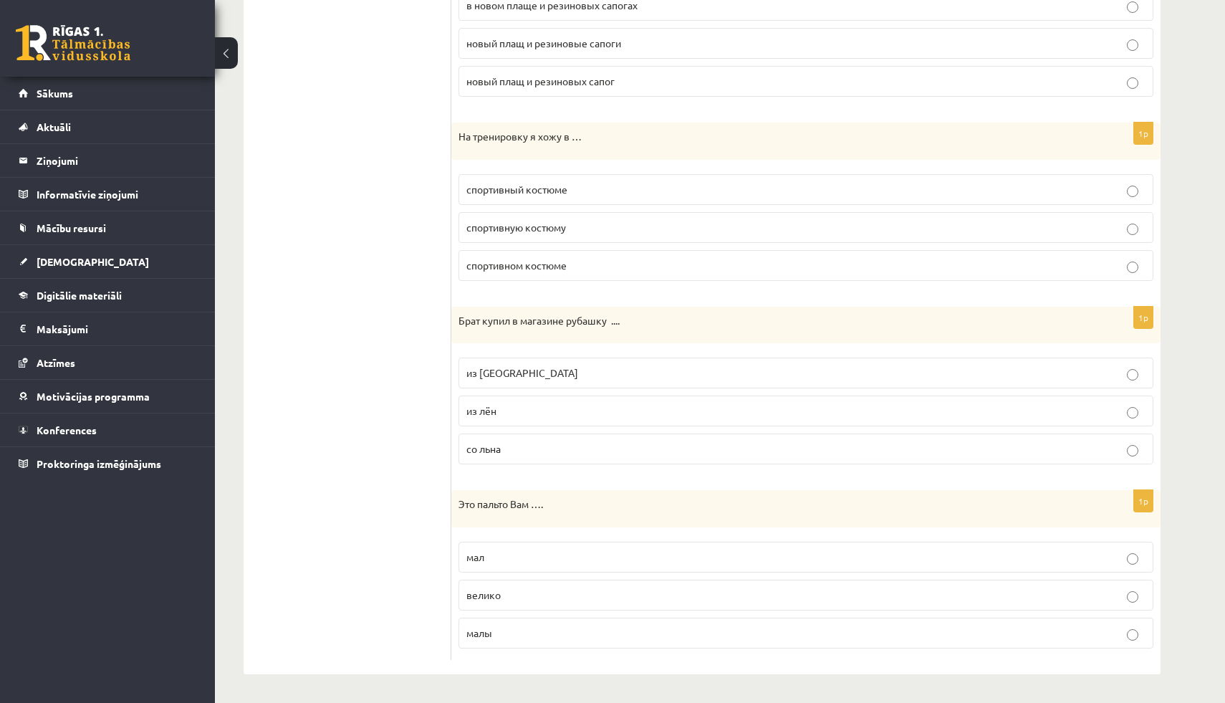
click at [480, 364] on label "из льна" at bounding box center [805, 372] width 695 height 31
click at [484, 600] on span "велико" at bounding box center [483, 594] width 34 height 13
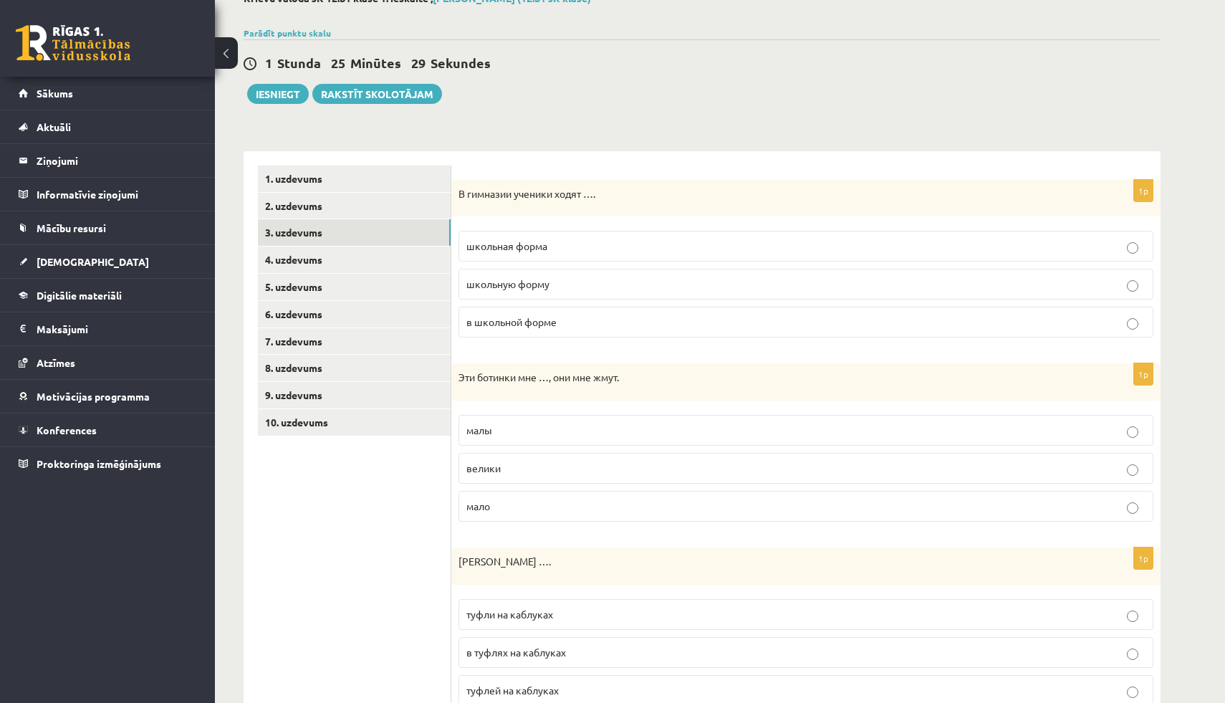
scroll to position [0, 0]
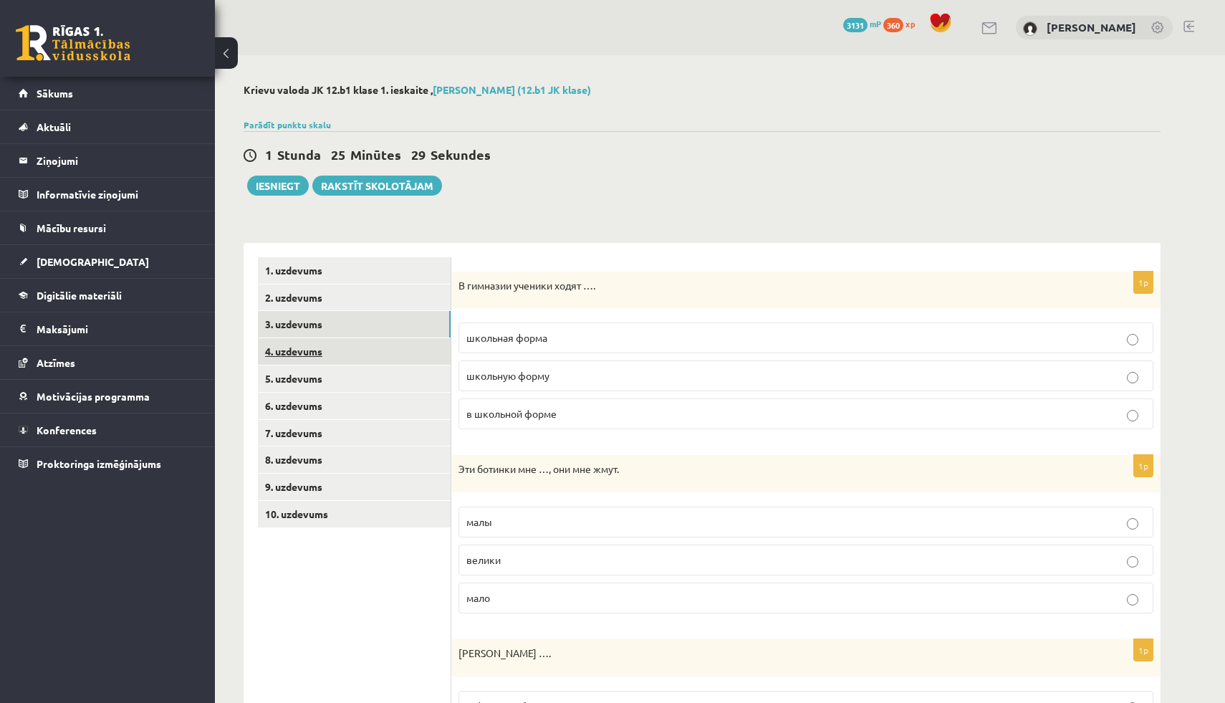
click at [320, 353] on link "4. uzdevums" at bounding box center [354, 351] width 193 height 27
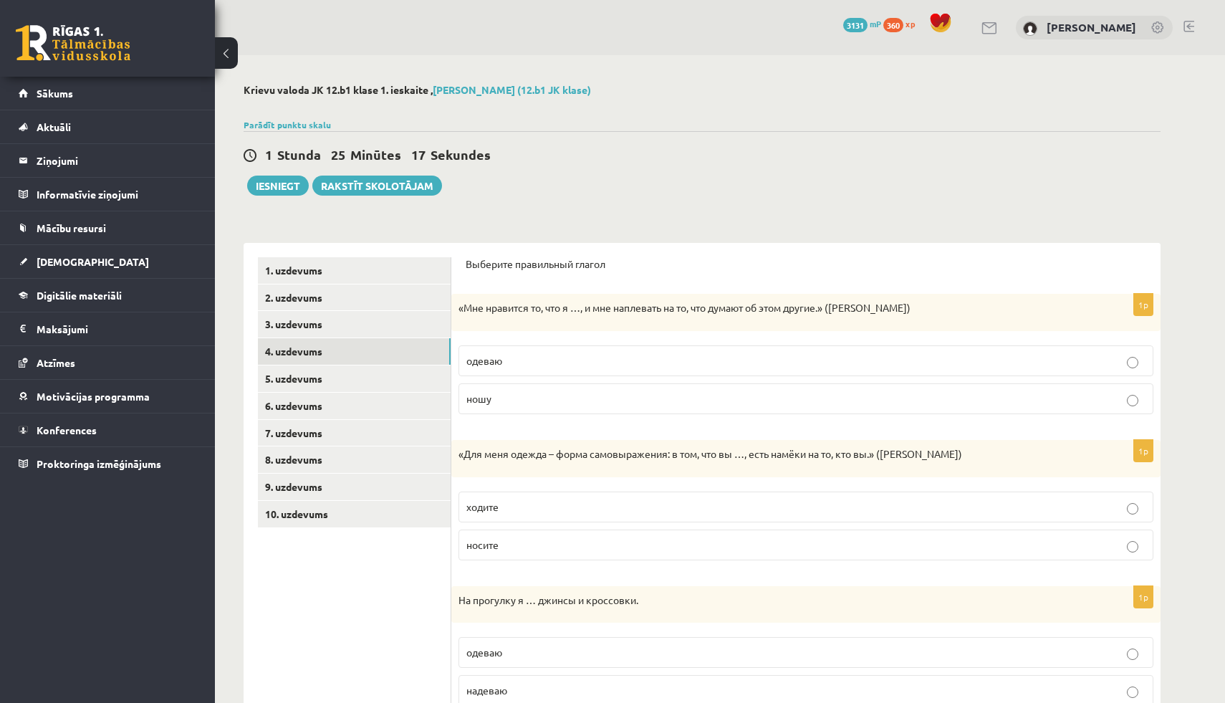
click at [513, 397] on p "ношу" at bounding box center [805, 398] width 679 height 15
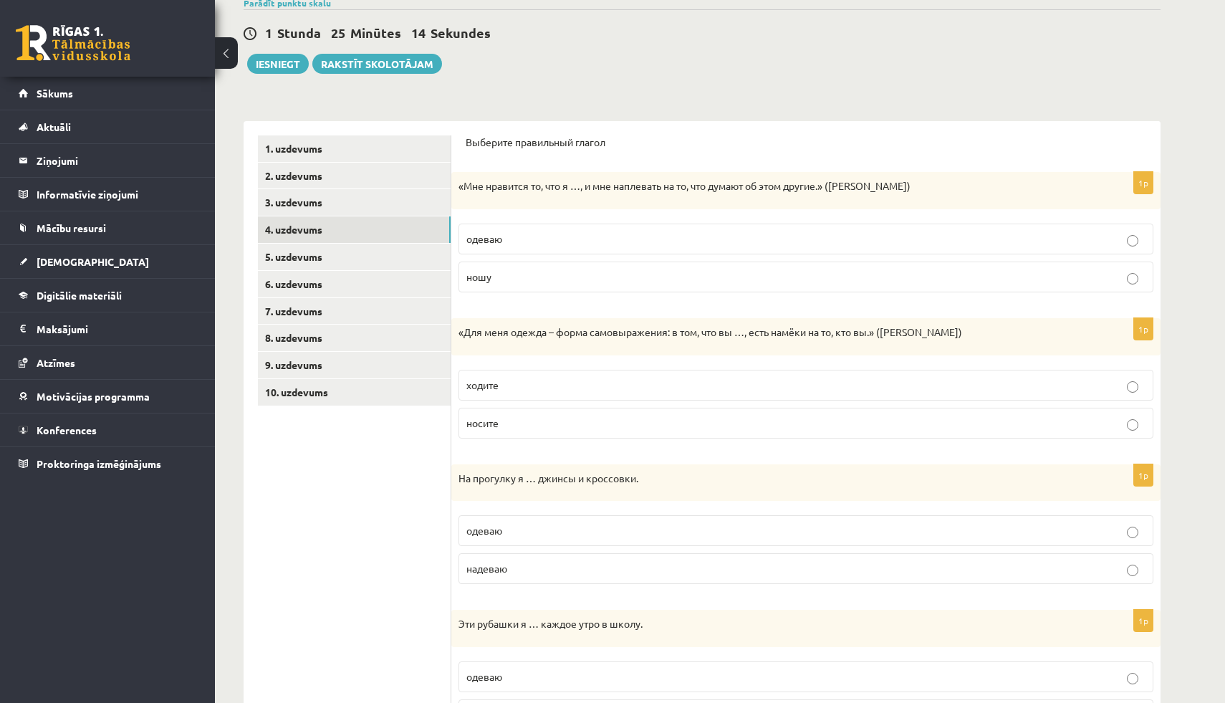
scroll to position [122, 0]
click at [506, 425] on p "носите" at bounding box center [805, 422] width 679 height 15
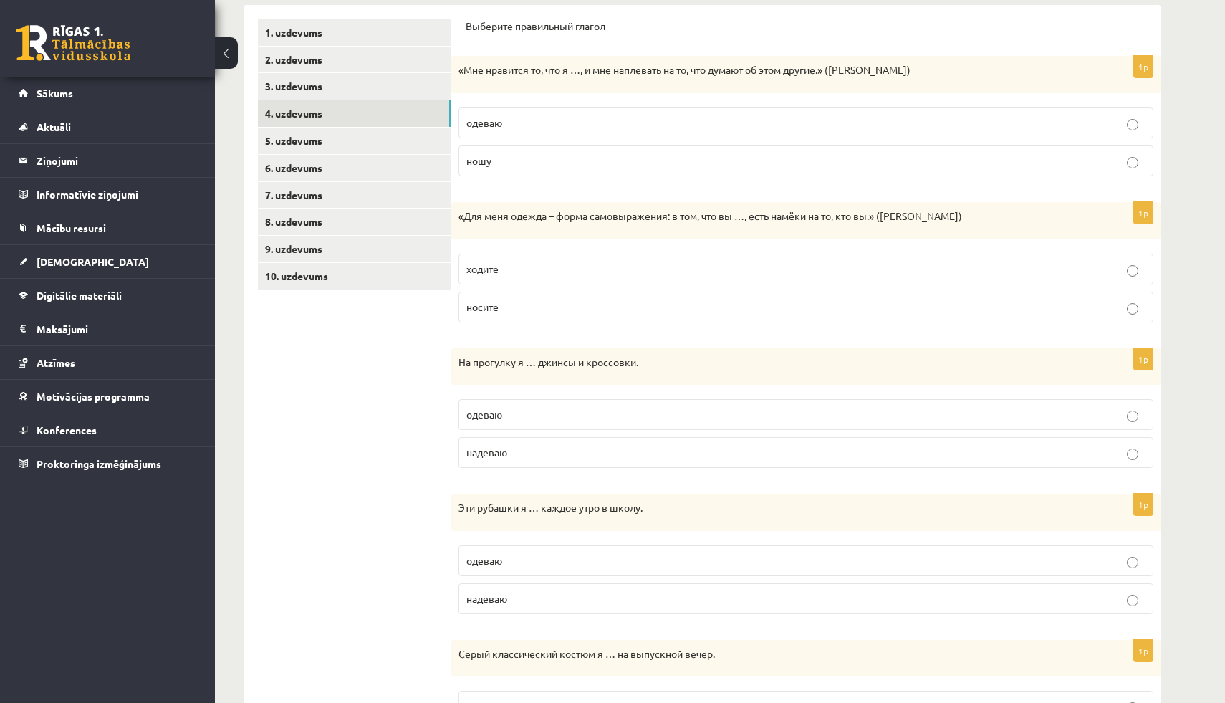
scroll to position [242, 0]
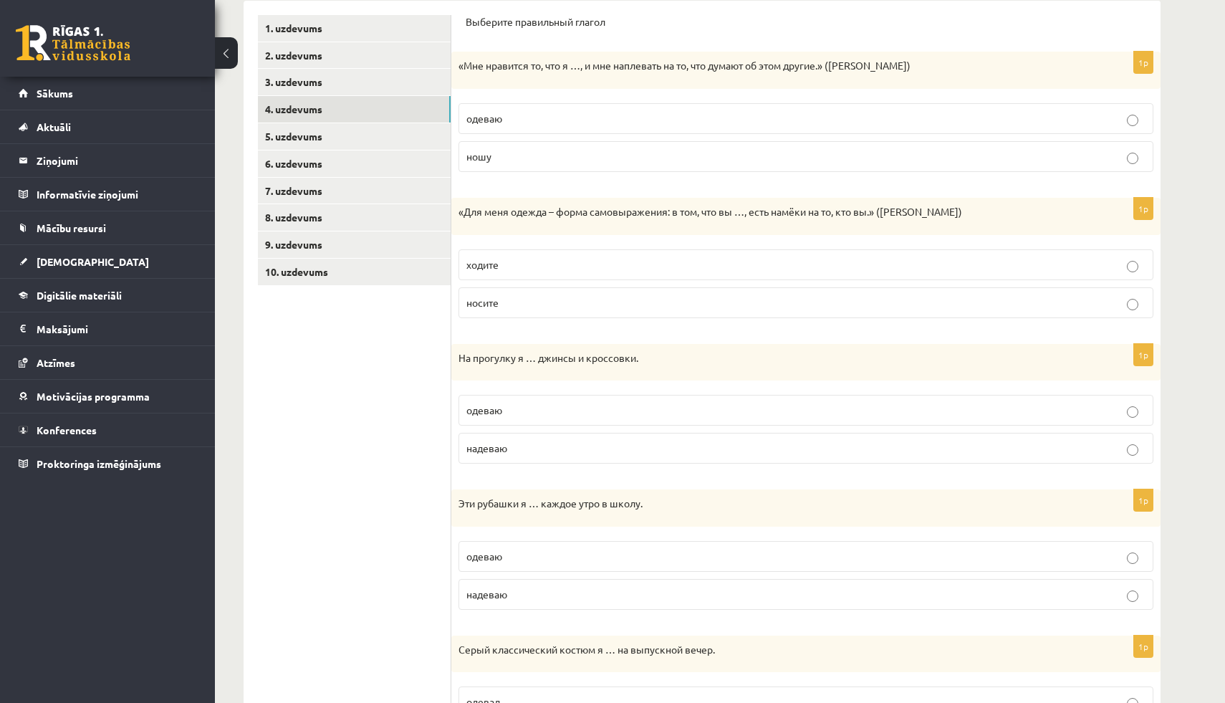
click at [511, 452] on p "надеваю" at bounding box center [805, 448] width 679 height 15
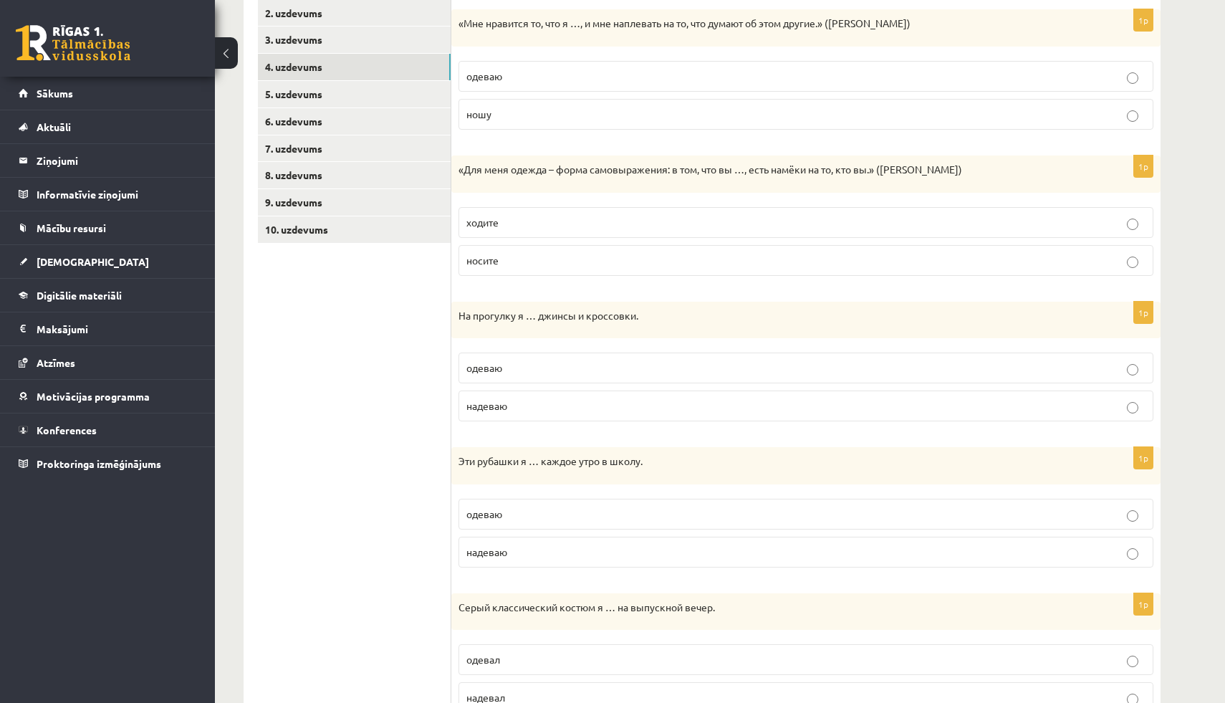
scroll to position [350, 0]
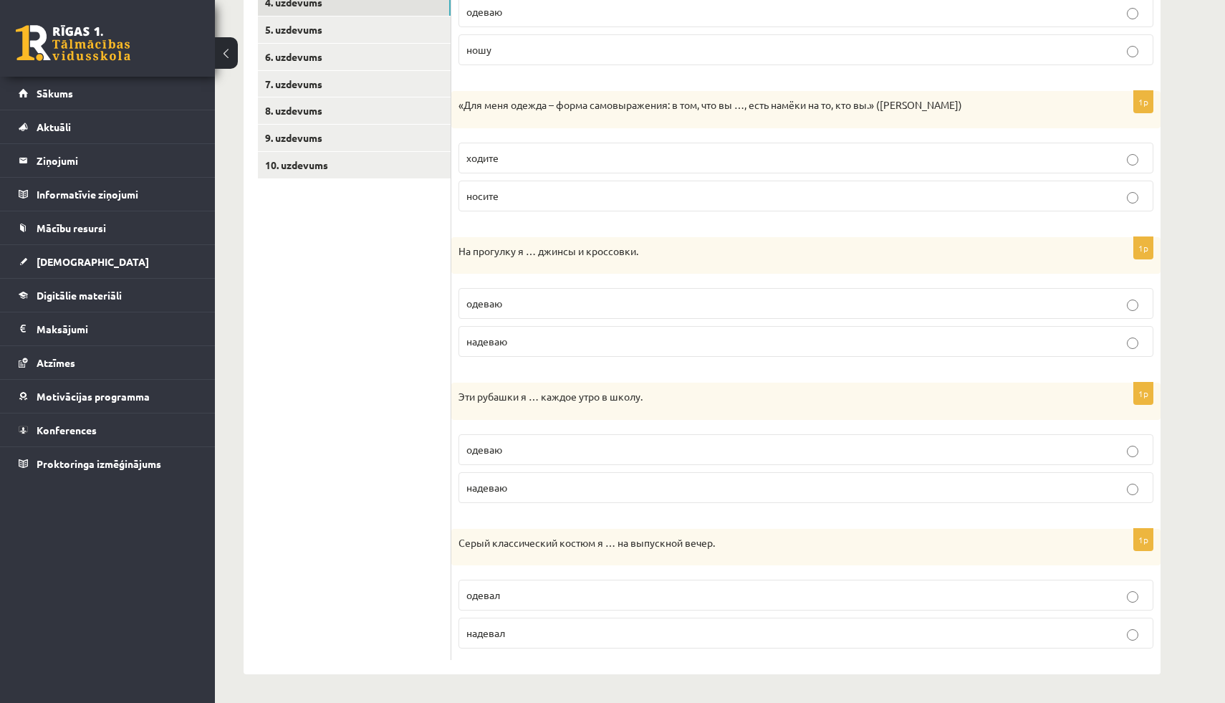
click at [510, 491] on p "надеваю" at bounding box center [805, 487] width 679 height 15
click at [494, 628] on span "надевал" at bounding box center [485, 632] width 39 height 13
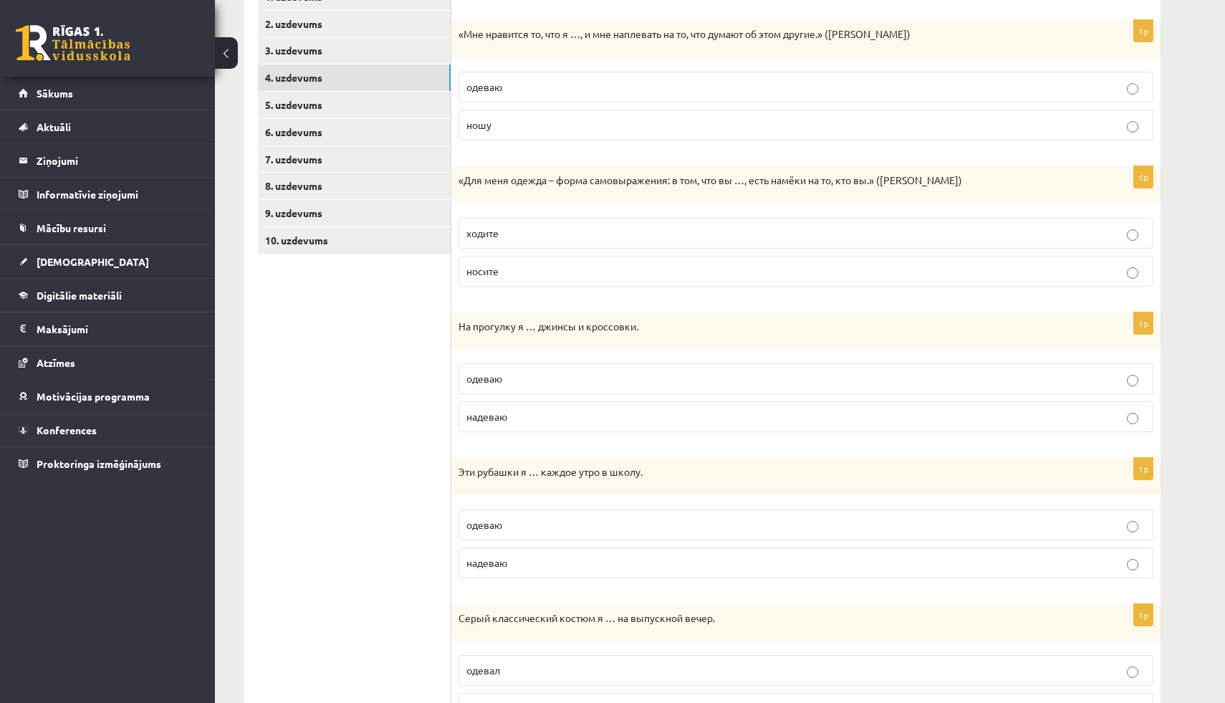
scroll to position [0, 0]
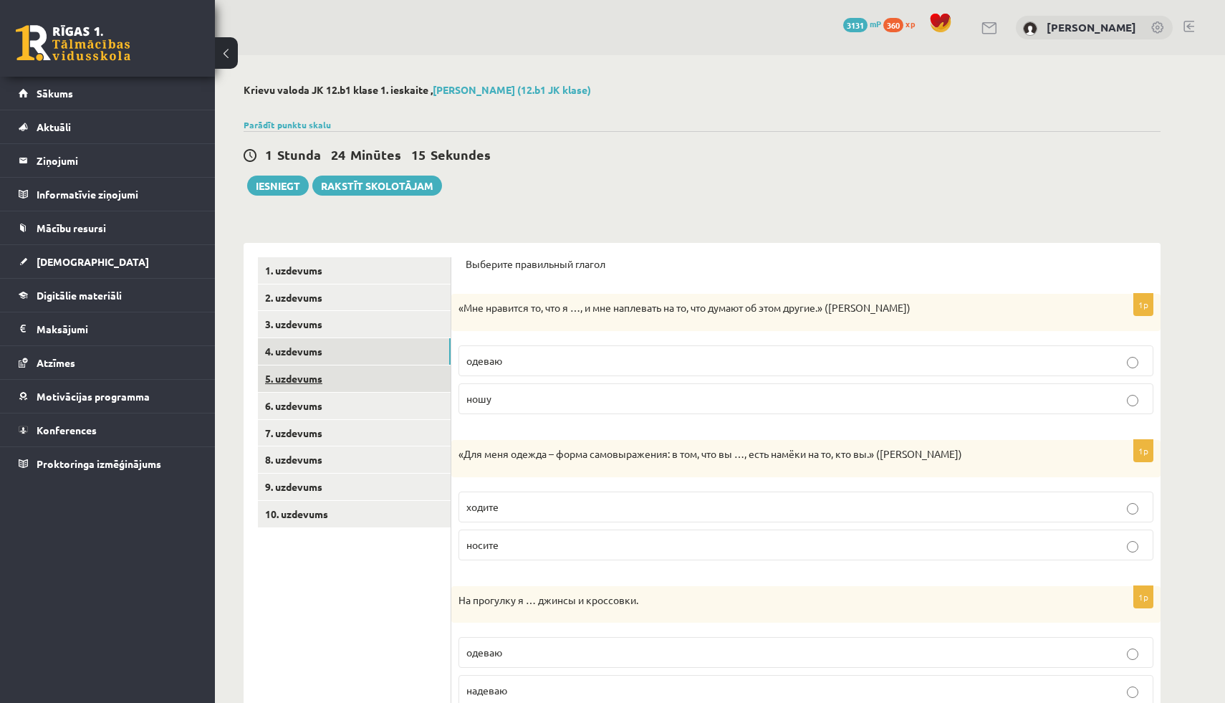
click at [314, 380] on link "5. uzdevums" at bounding box center [354, 378] width 193 height 27
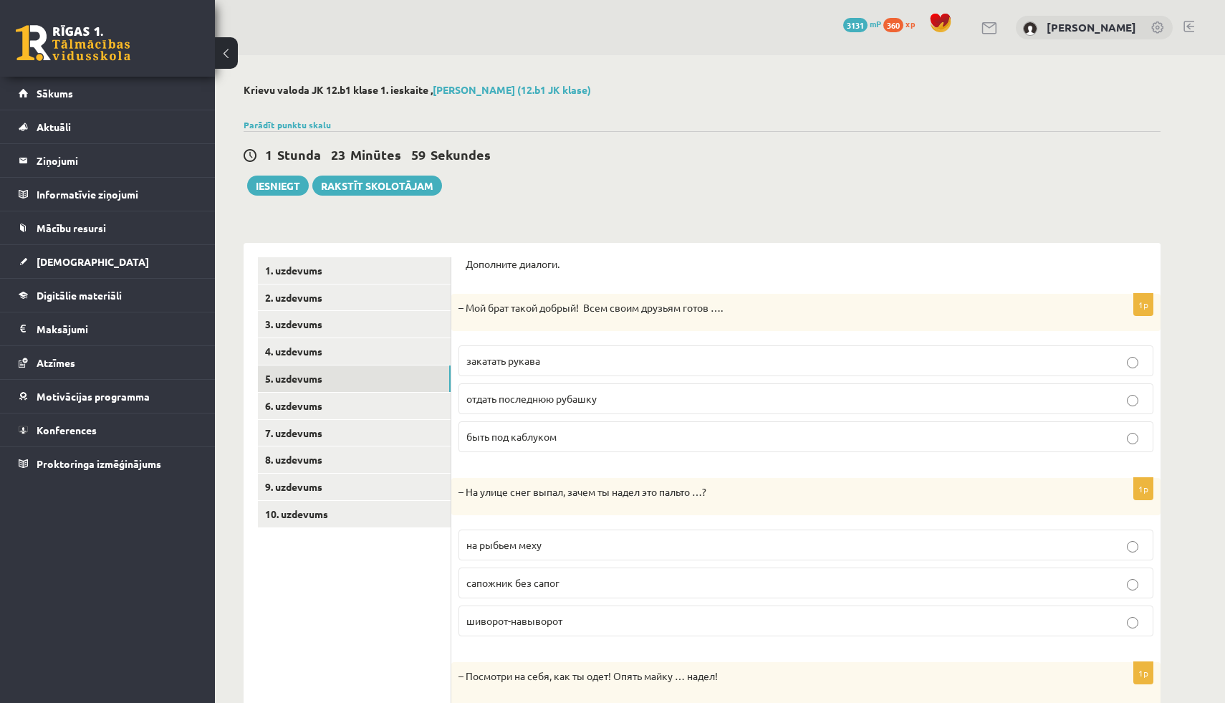
click at [571, 404] on span "отдать последнюю рубашку" at bounding box center [531, 398] width 130 height 13
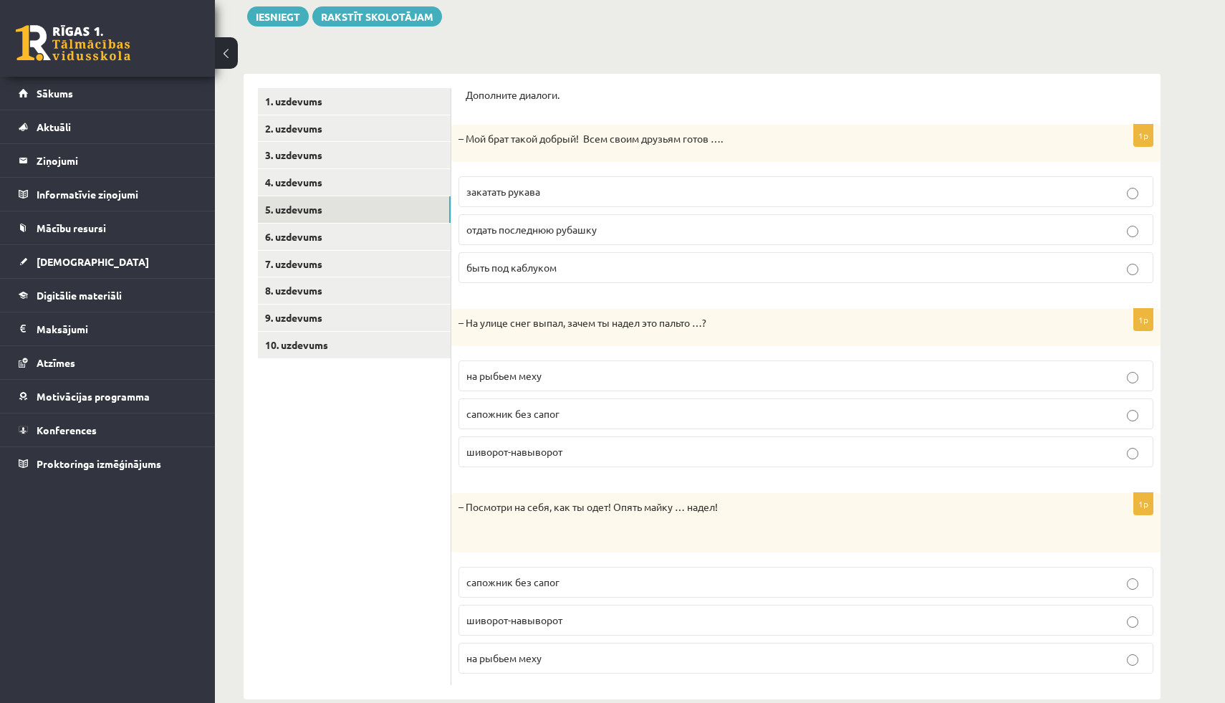
scroll to position [173, 0]
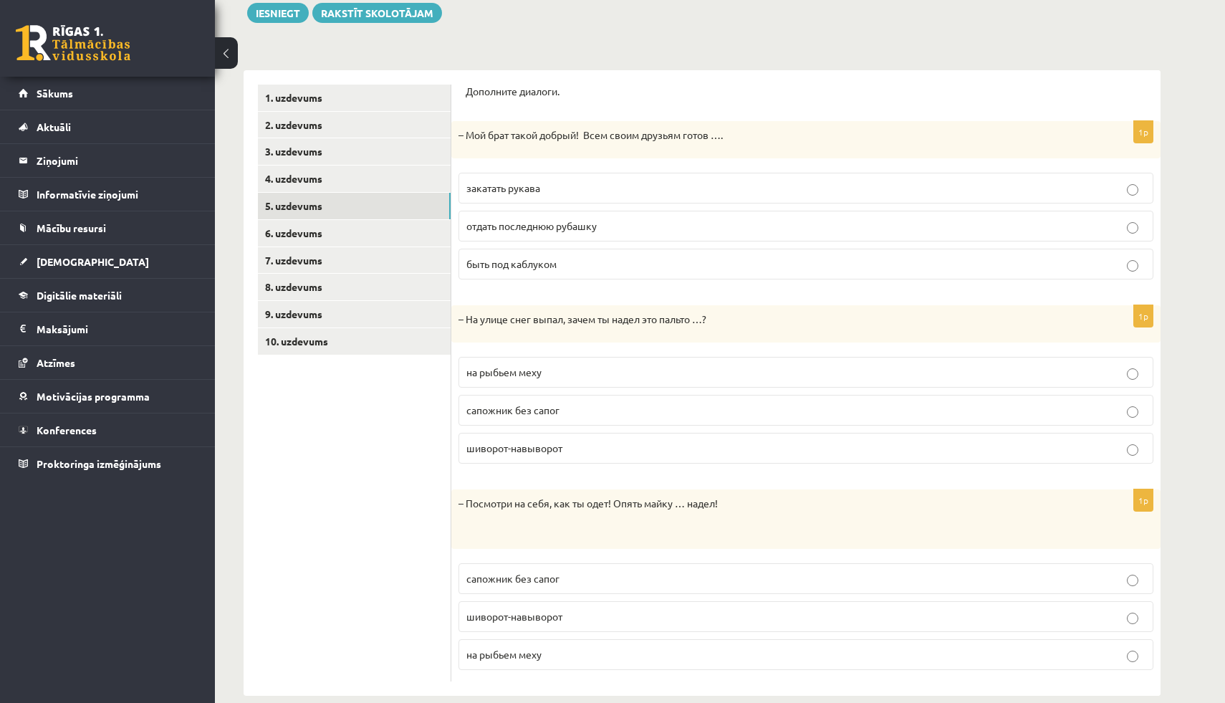
click at [525, 375] on span "на рыбьем меху" at bounding box center [503, 371] width 75 height 13
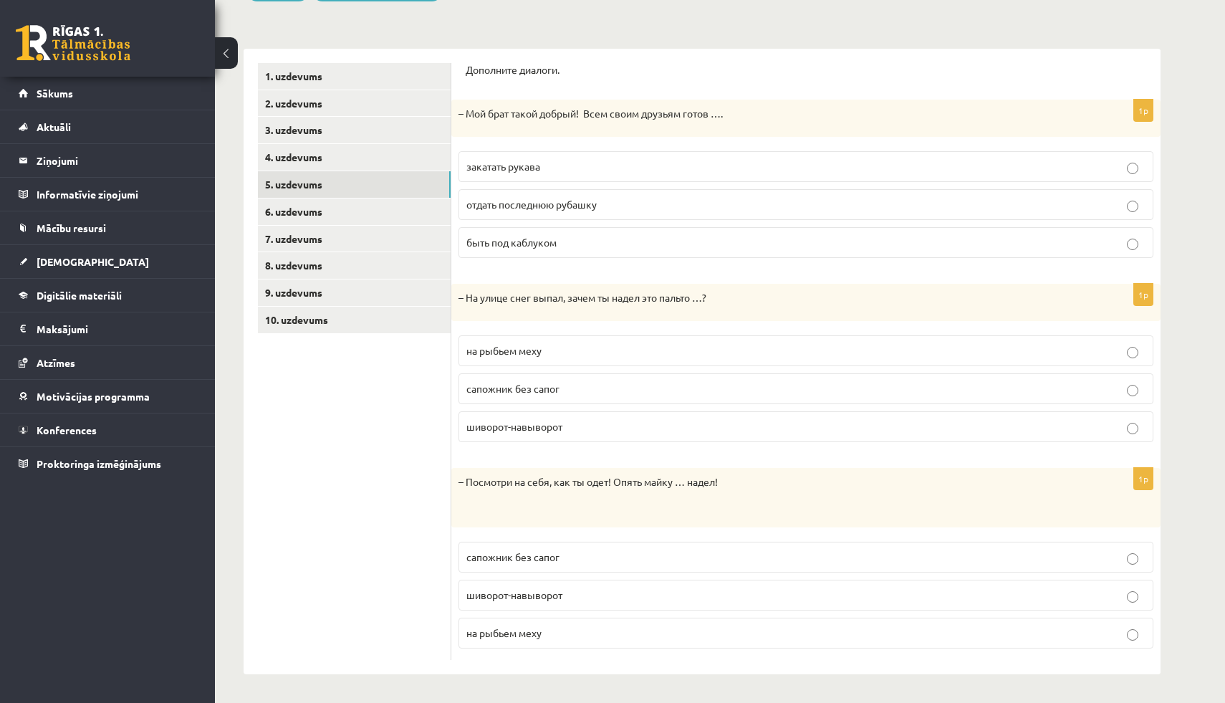
click at [520, 594] on span "шиворот-навыворот" at bounding box center [514, 594] width 96 height 13
click at [317, 215] on link "6. uzdevums" at bounding box center [354, 211] width 193 height 27
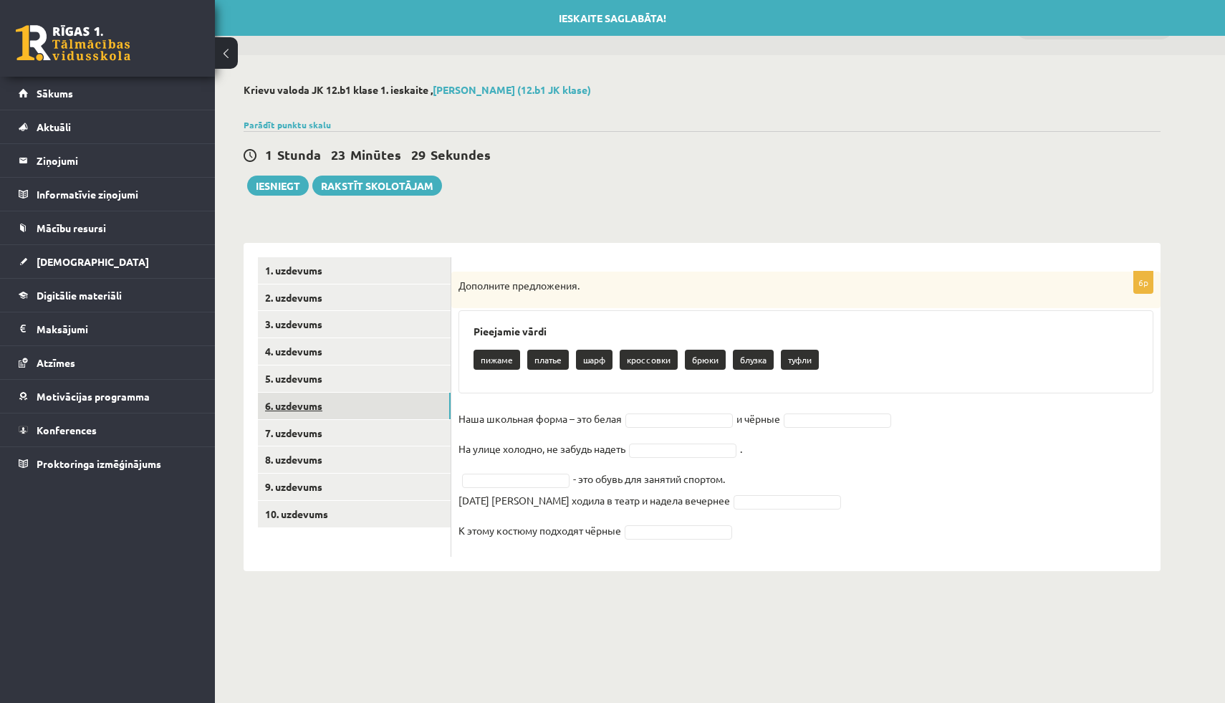
scroll to position [0, 0]
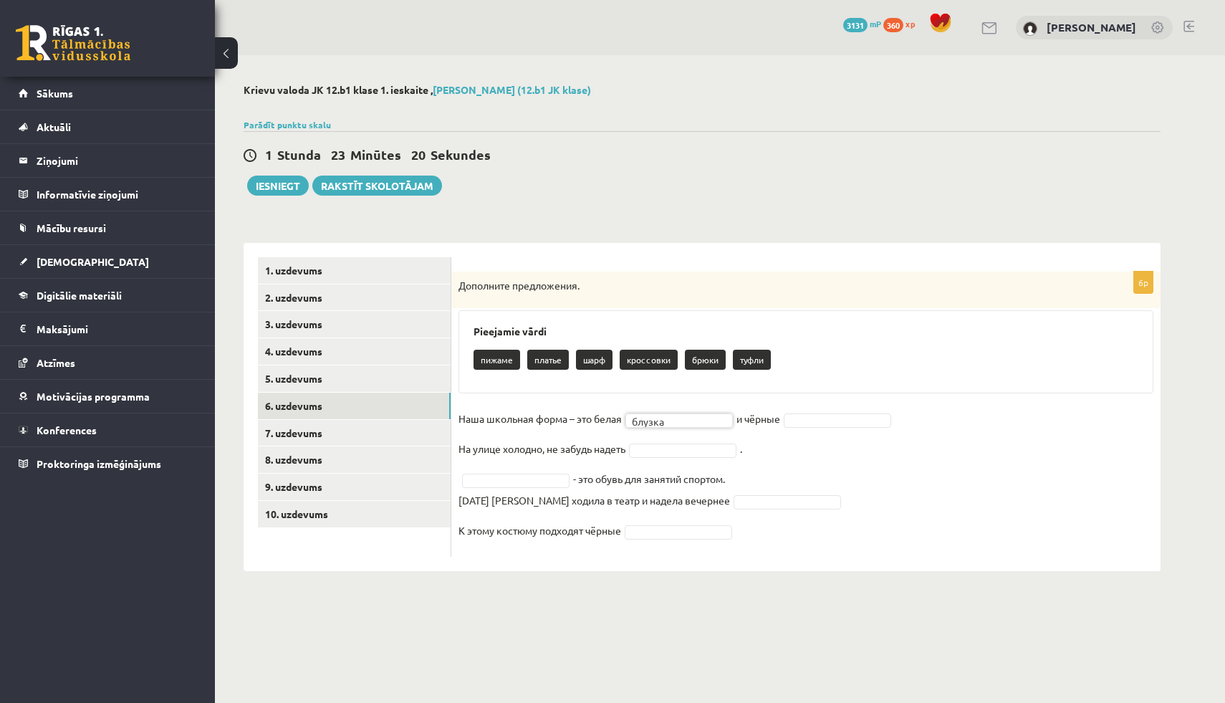
click at [808, 412] on fieldset "Наша школьная форма – это белая блузка ****** и чёрные На улице холодно, не заб…" at bounding box center [805, 479] width 695 height 142
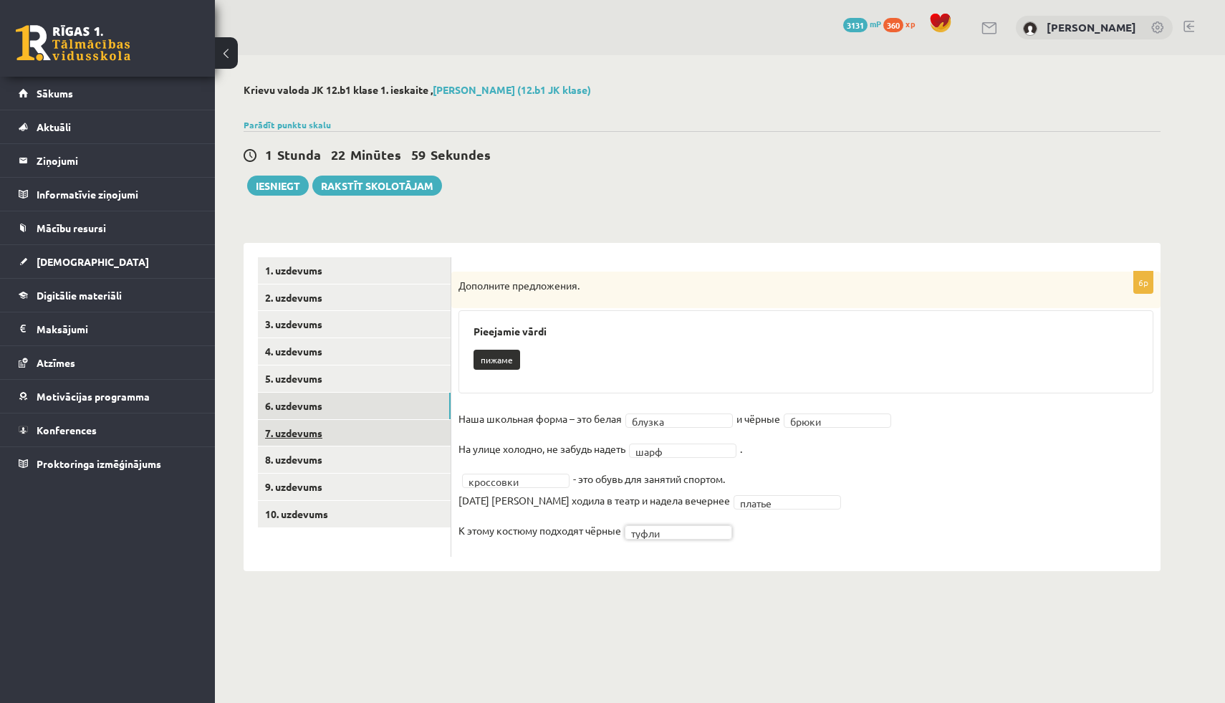
click at [343, 436] on link "7. uzdevums" at bounding box center [354, 433] width 193 height 27
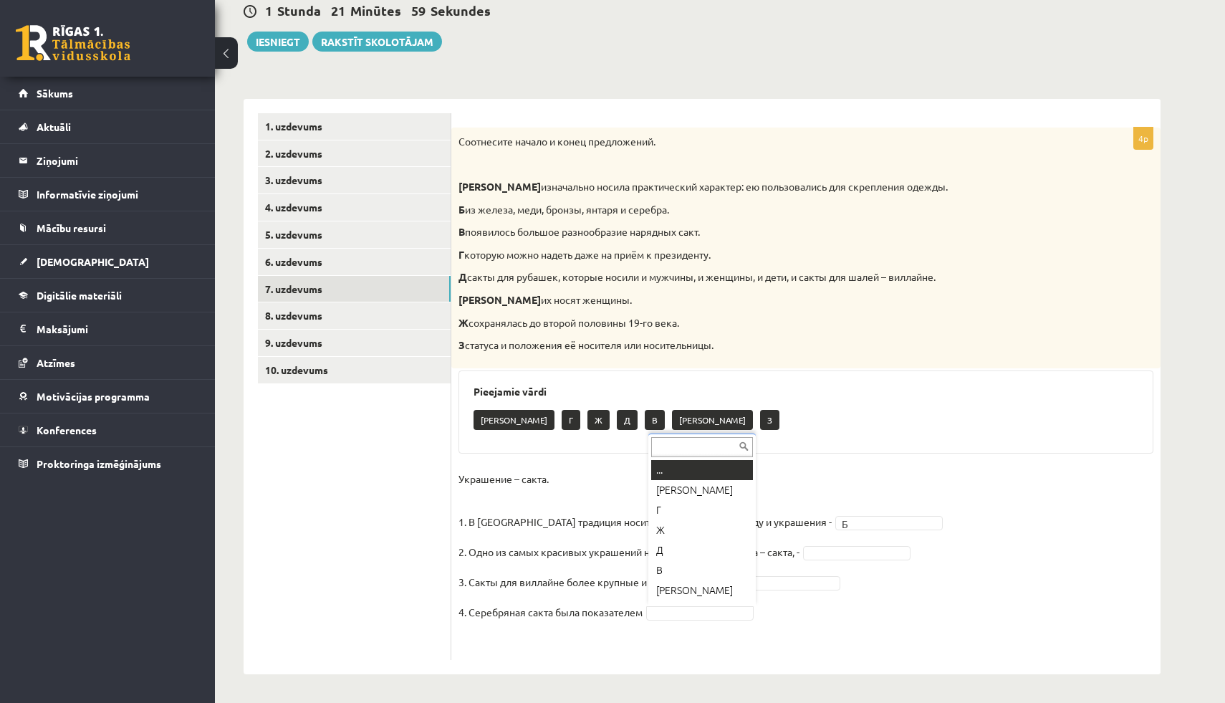
scroll to position [17, 0]
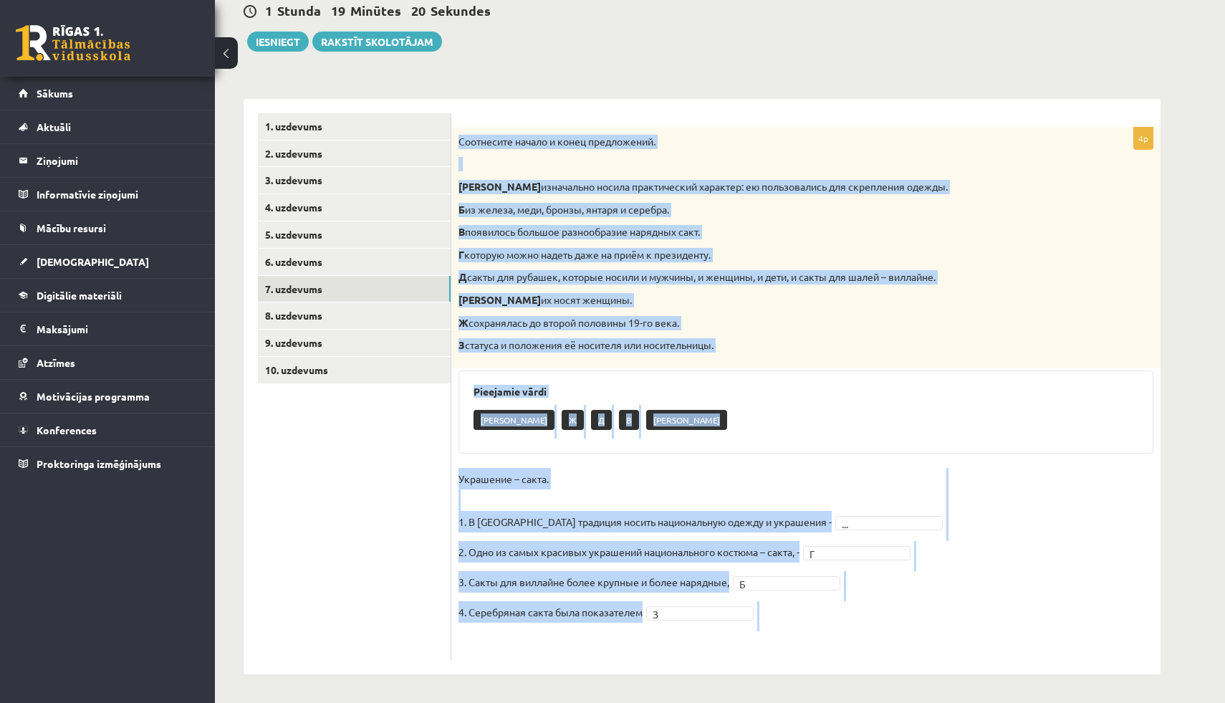
drag, startPoint x: 458, startPoint y: 140, endPoint x: 938, endPoint y: 702, distance: 739.8
click at [938, 702] on div "**********" at bounding box center [702, 307] width 974 height 792
copy div "Соотнесите начало и конец предложений. А изначально носила практический характе…"
click at [736, 509] on p "Украшение – сакта. 1. В Латвии традиция носить национальную одежду и украшения -" at bounding box center [644, 500] width 373 height 64
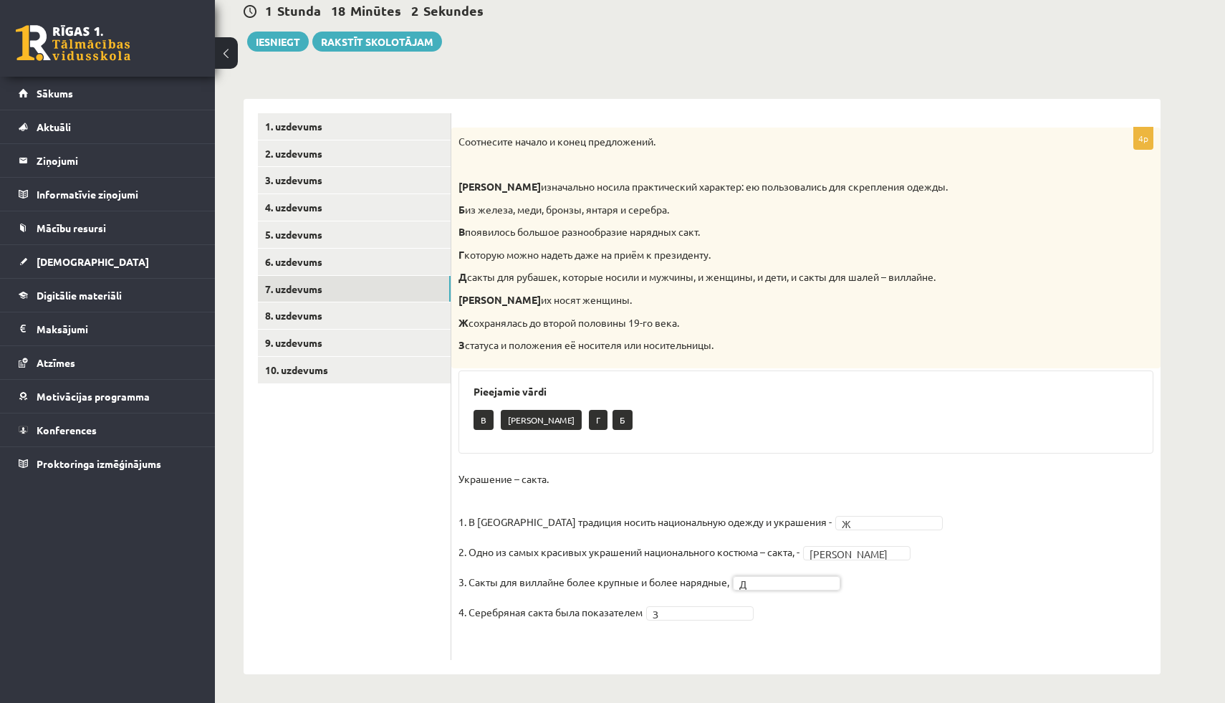
click at [314, 491] on ul "1. uzdevums 2. uzdevums 3. uzdevums 4. uzdevums 5. uzdevums 6. uzdevums 7. uzde…" at bounding box center [354, 386] width 193 height 547
click at [291, 304] on link "8. uzdevums" at bounding box center [354, 315] width 193 height 27
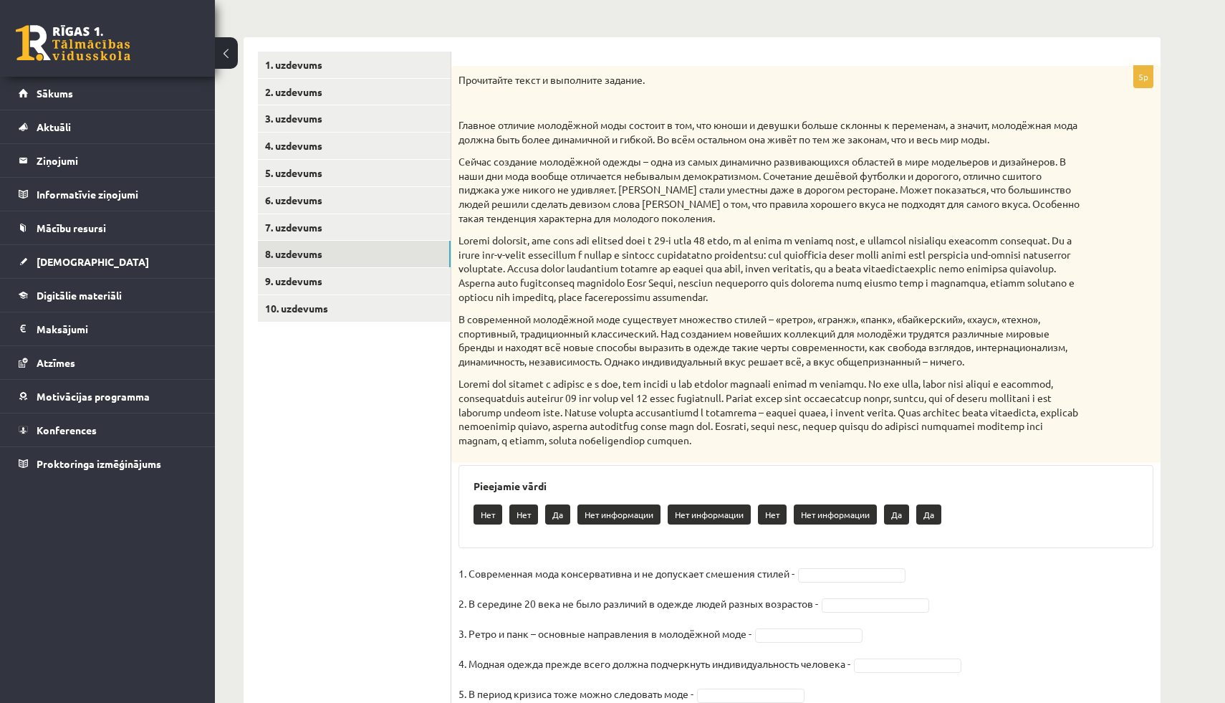
scroll to position [266, 0]
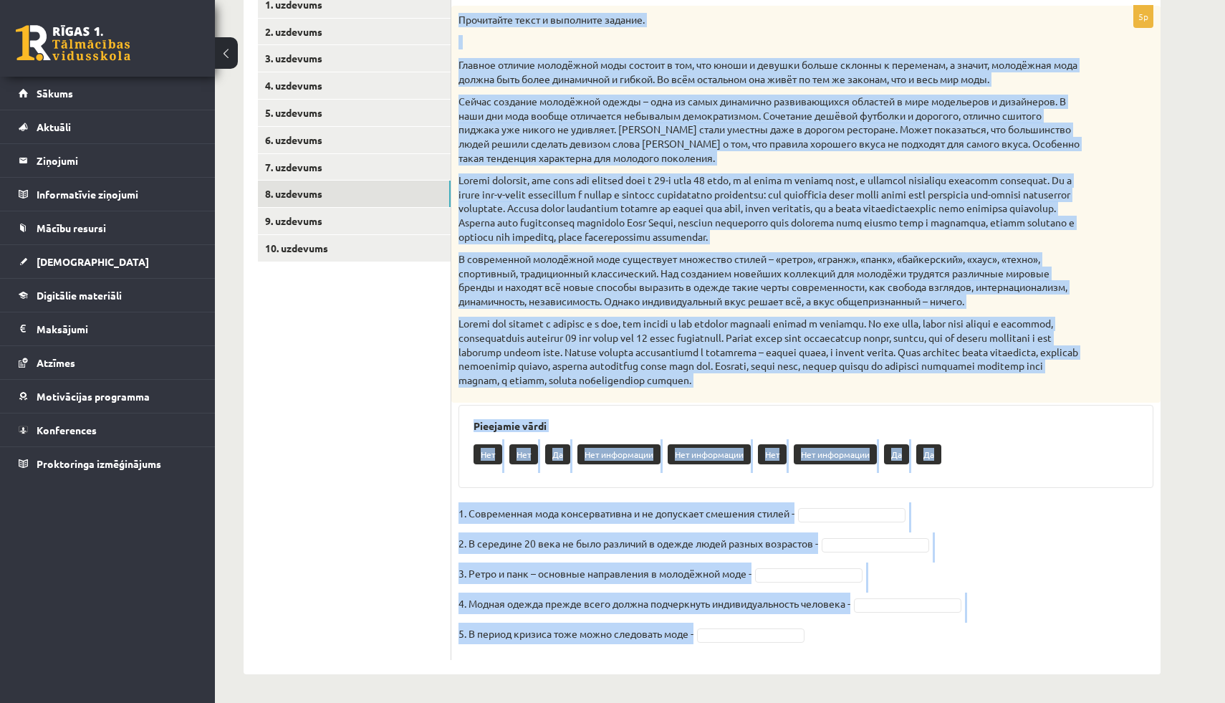
drag, startPoint x: 457, startPoint y: 19, endPoint x: 815, endPoint y: 694, distance: 764.0
click at [815, 694] on div "**********" at bounding box center [702, 245] width 974 height 913
copy div "Прочитайте текст и выполните задание. Главное отличие молодёжной моды состоит в…"
click at [511, 141] on p "Сейчас создание молодёжной одежды – одна из самых динамично развивающихся облас…" at bounding box center [769, 130] width 623 height 70
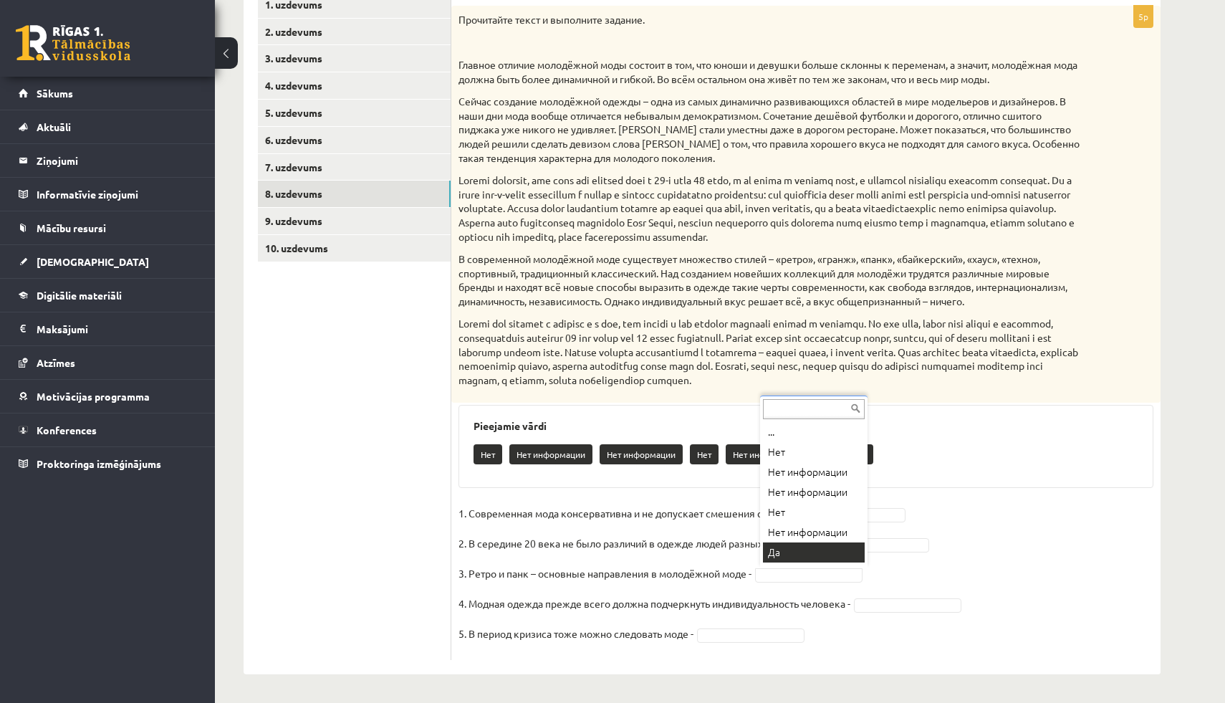
scroll to position [17, 0]
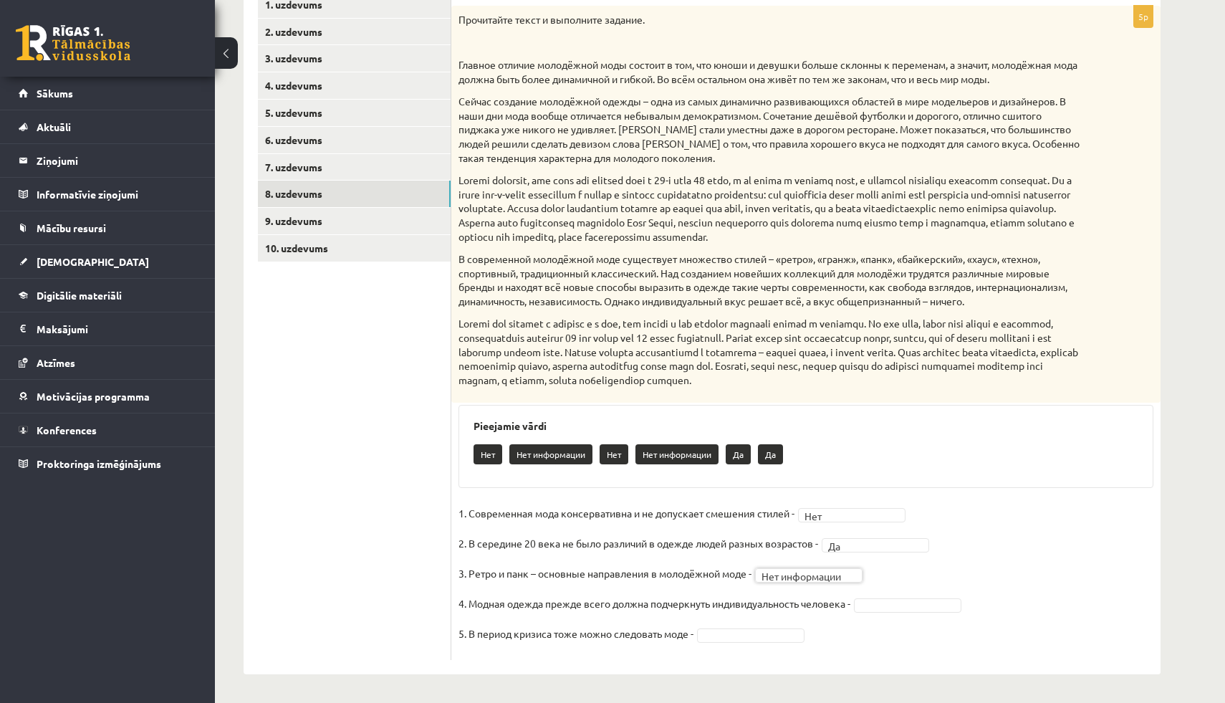
click at [574, 341] on p at bounding box center [769, 352] width 623 height 70
click at [329, 226] on link "9. uzdevums" at bounding box center [354, 221] width 193 height 27
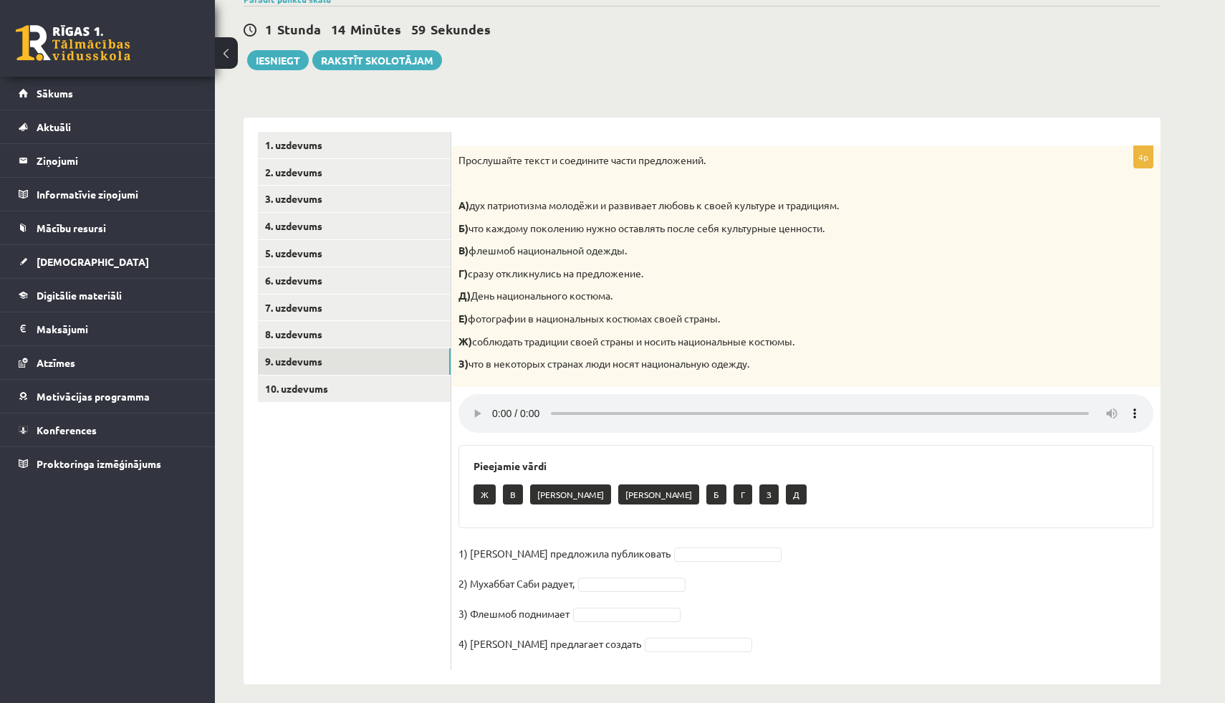
scroll to position [136, 0]
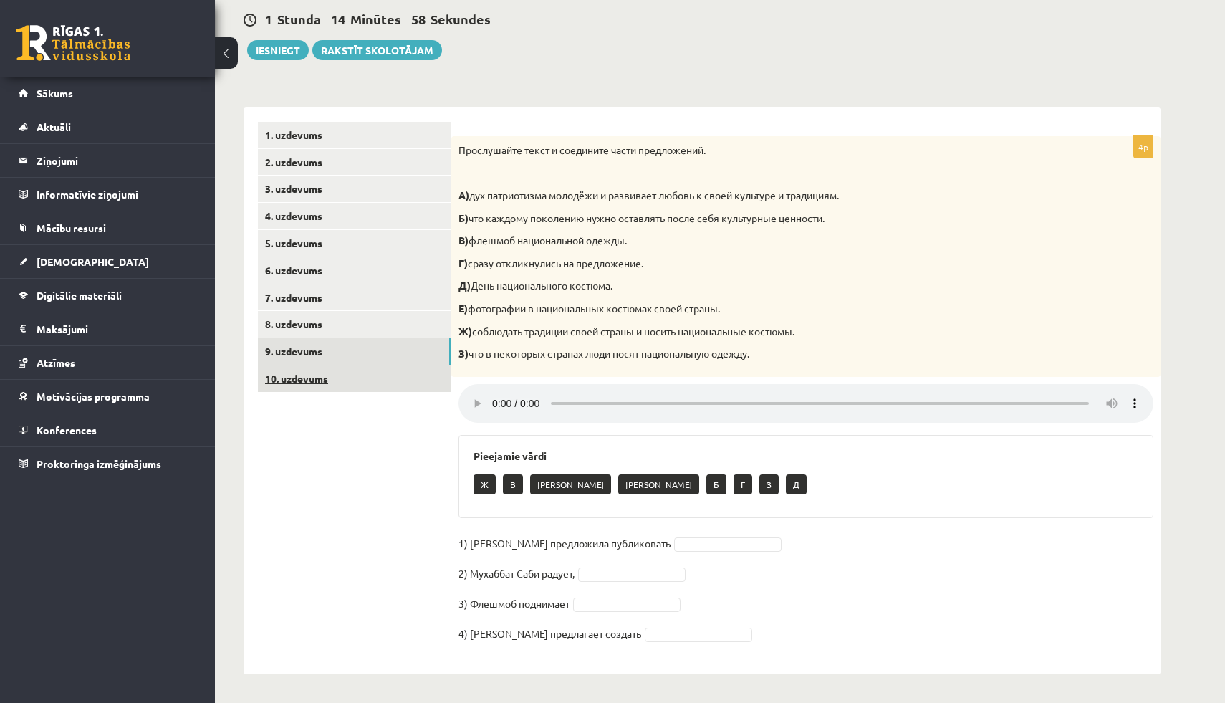
click at [375, 390] on link "10. uzdevums" at bounding box center [354, 378] width 193 height 27
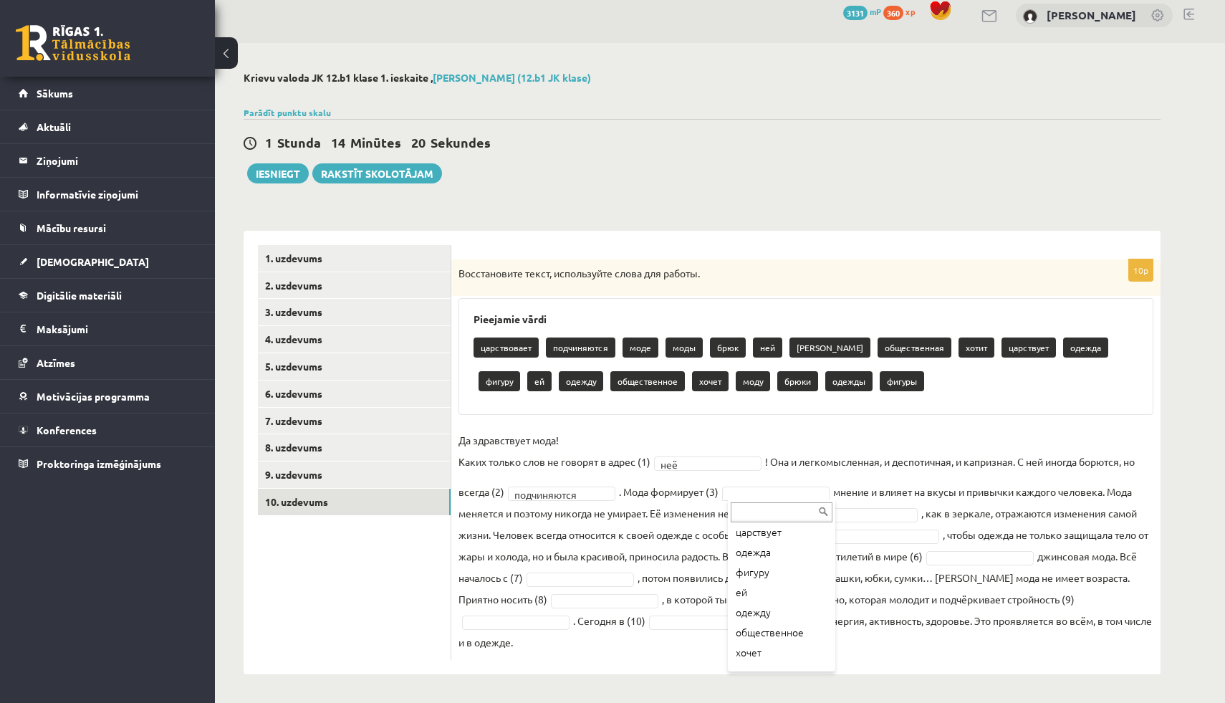
scroll to position [211, 0]
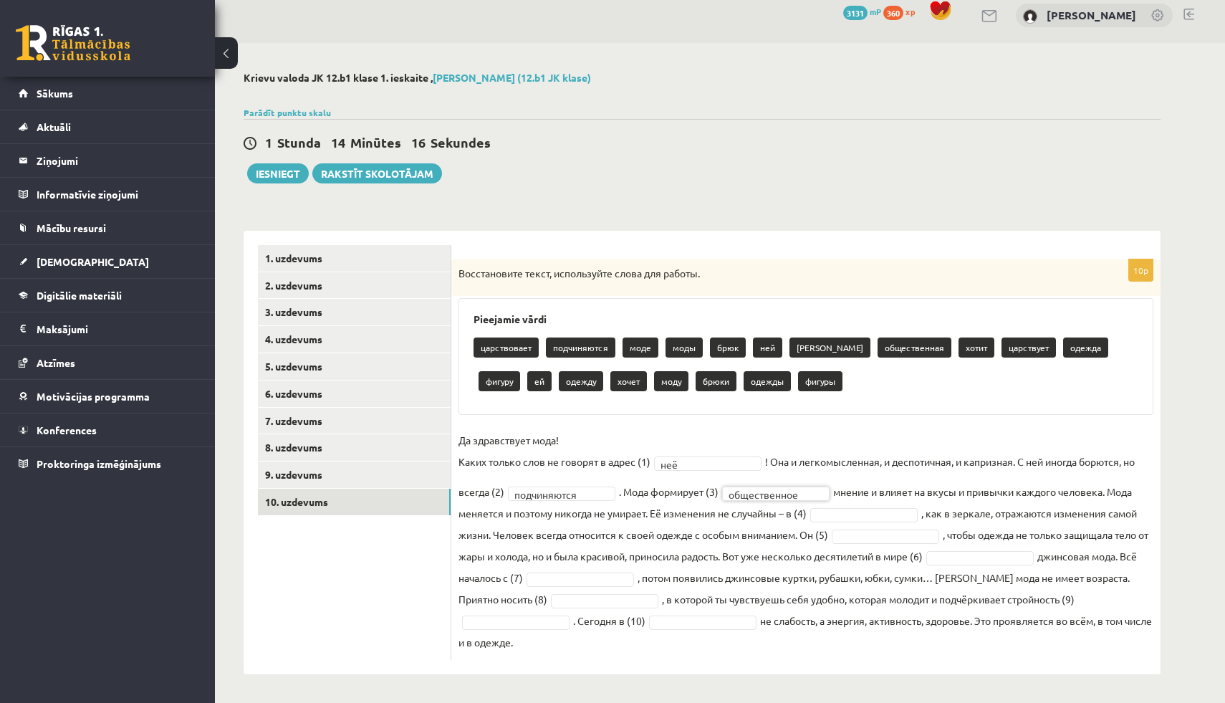
click at [1134, 519] on fieldset "**********" at bounding box center [805, 541] width 695 height 224
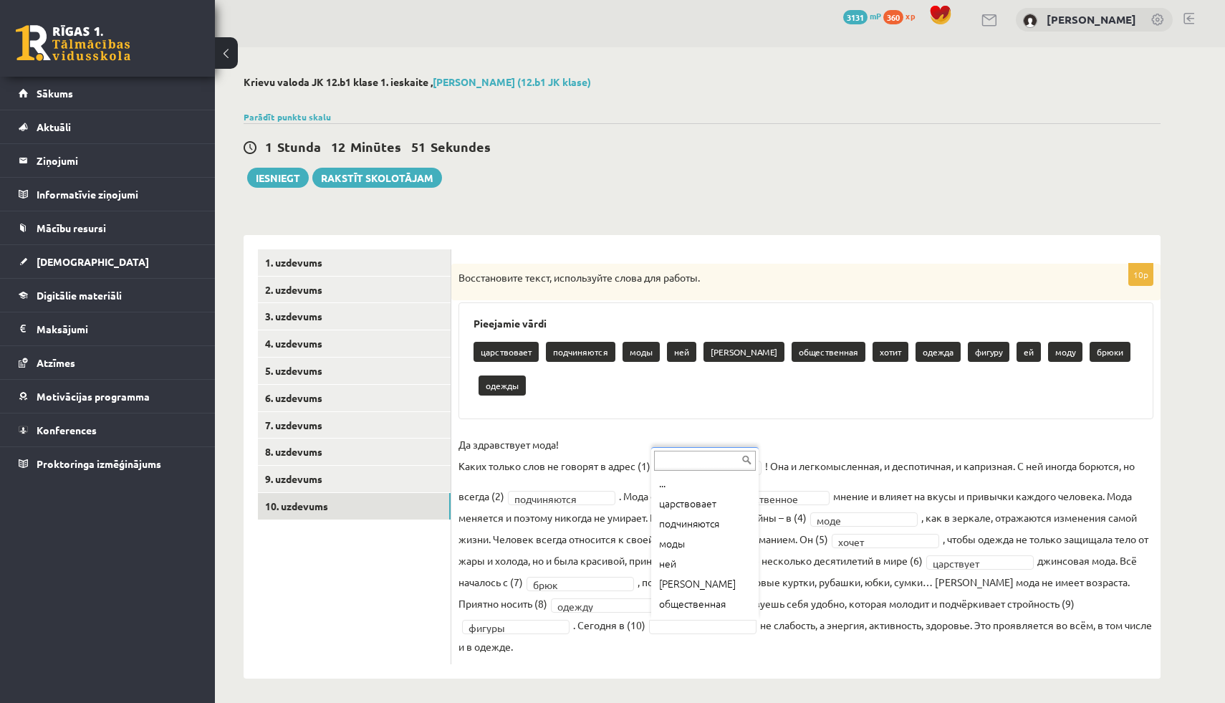
scroll to position [12, 0]
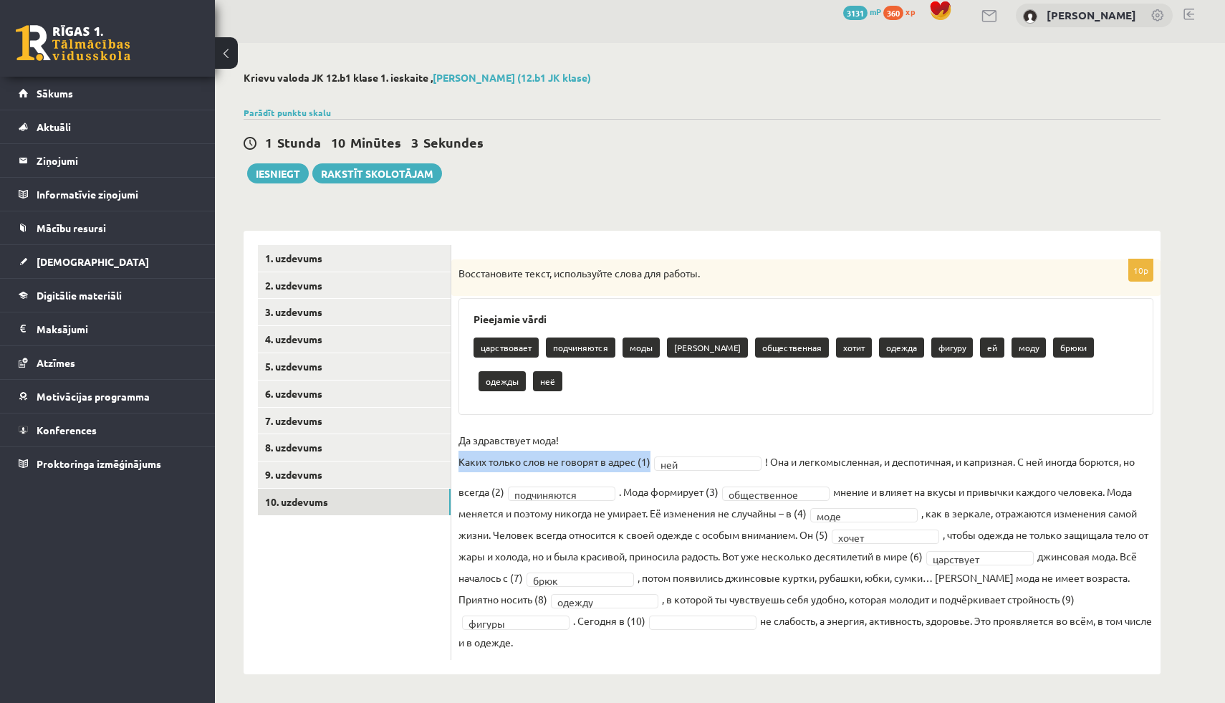
drag, startPoint x: 461, startPoint y: 460, endPoint x: 762, endPoint y: 464, distance: 300.9
click at [762, 464] on fieldset "**********" at bounding box center [805, 541] width 695 height 224
click at [679, 418] on div "**********" at bounding box center [805, 459] width 709 height 400
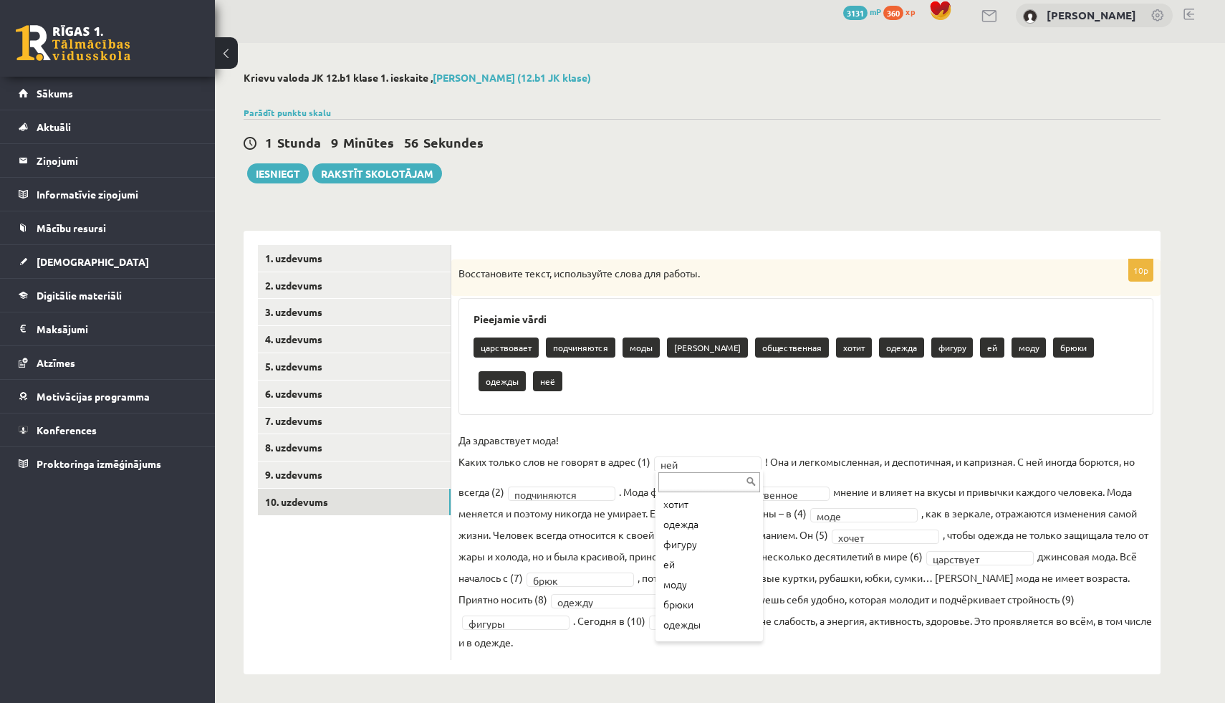
scroll to position [138, 0]
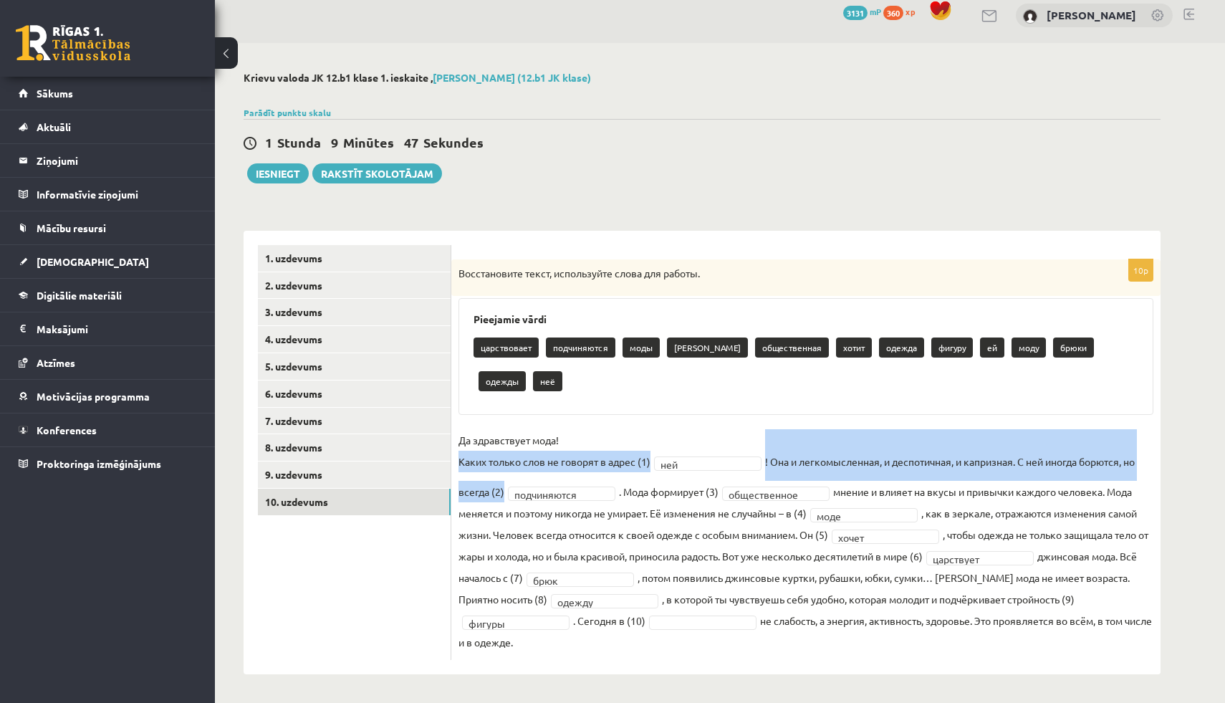
drag, startPoint x: 460, startPoint y: 459, endPoint x: 615, endPoint y: 491, distance: 157.9
click at [615, 491] on fieldset "**********" at bounding box center [805, 541] width 695 height 224
copy fieldset "Каких только слов не говорят в адрес (1) ней ! Она и легкомысленная, и деспотич…"
click at [424, 570] on ul "1. uzdevums 2. uzdevums 3. uzdevums 4. uzdevums 5. uzdevums 6. uzdevums 7. uzde…" at bounding box center [354, 452] width 193 height 415
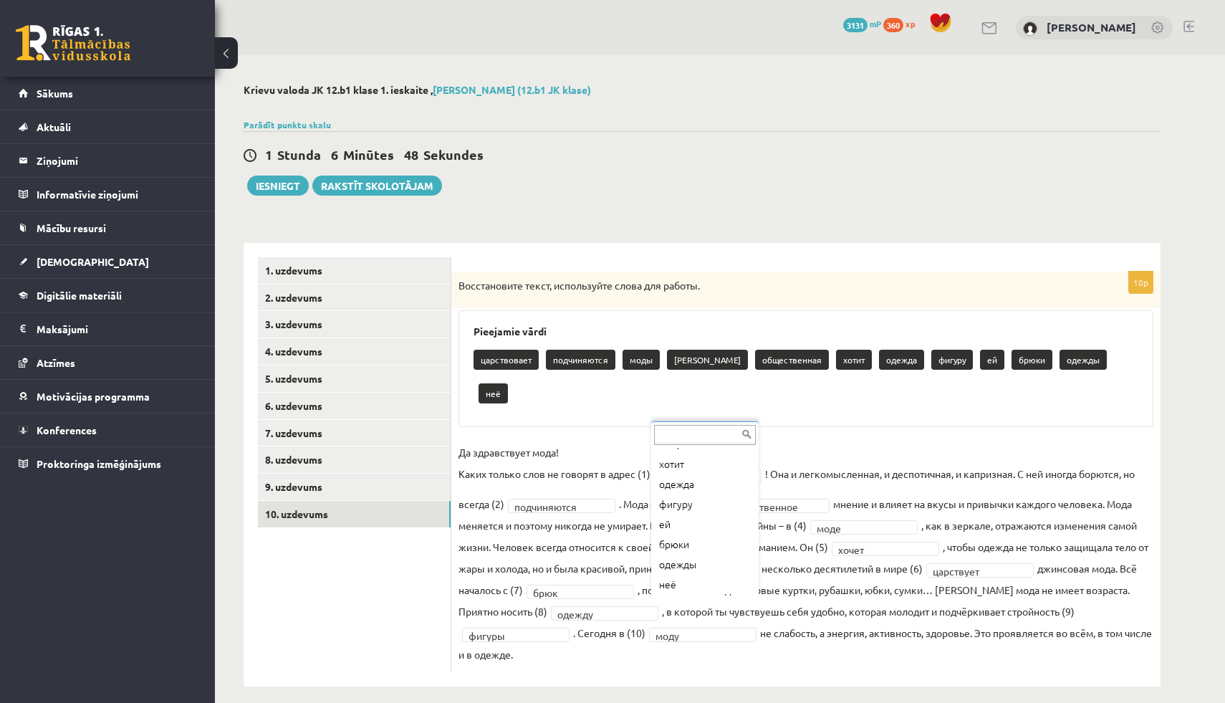
scroll to position [117, 0]
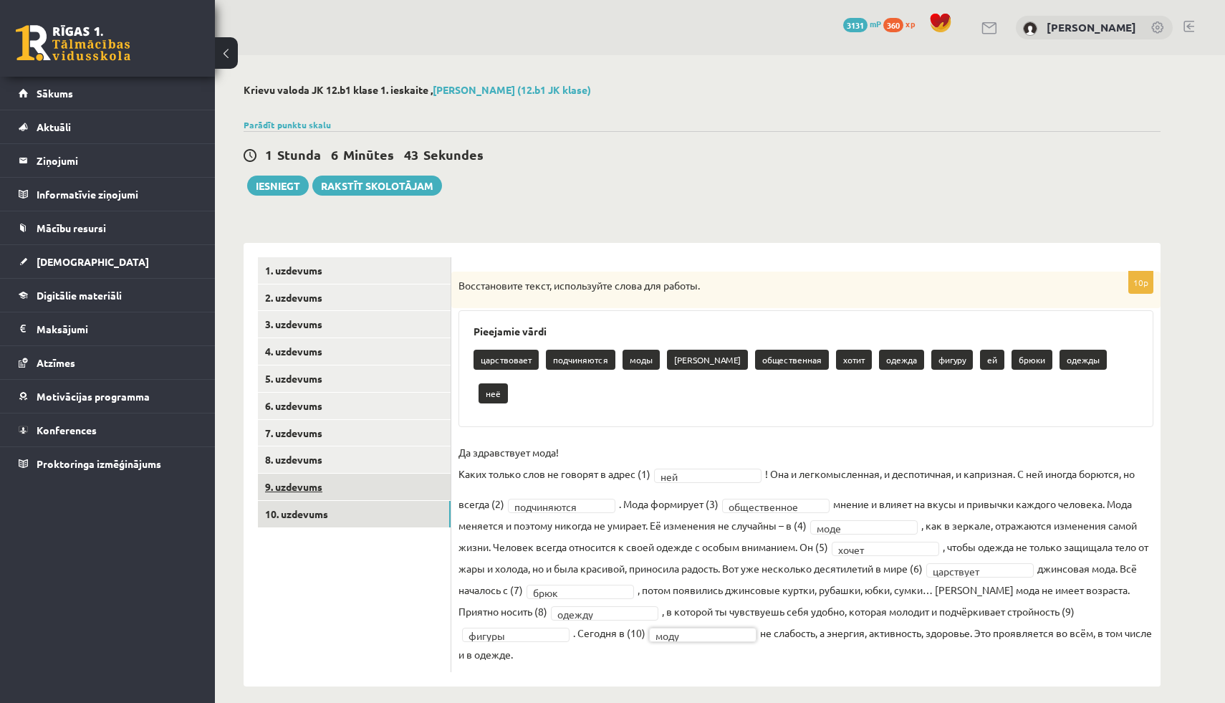
click at [324, 490] on link "9. uzdevums" at bounding box center [354, 487] width 193 height 27
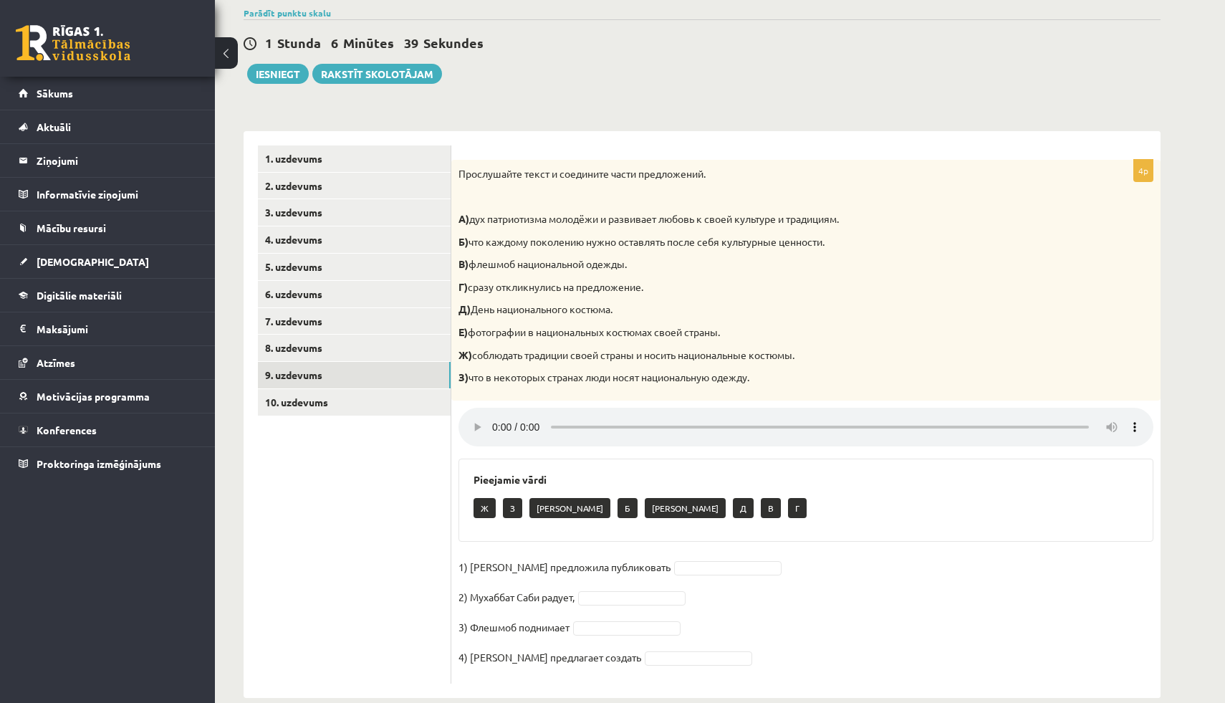
scroll to position [136, 0]
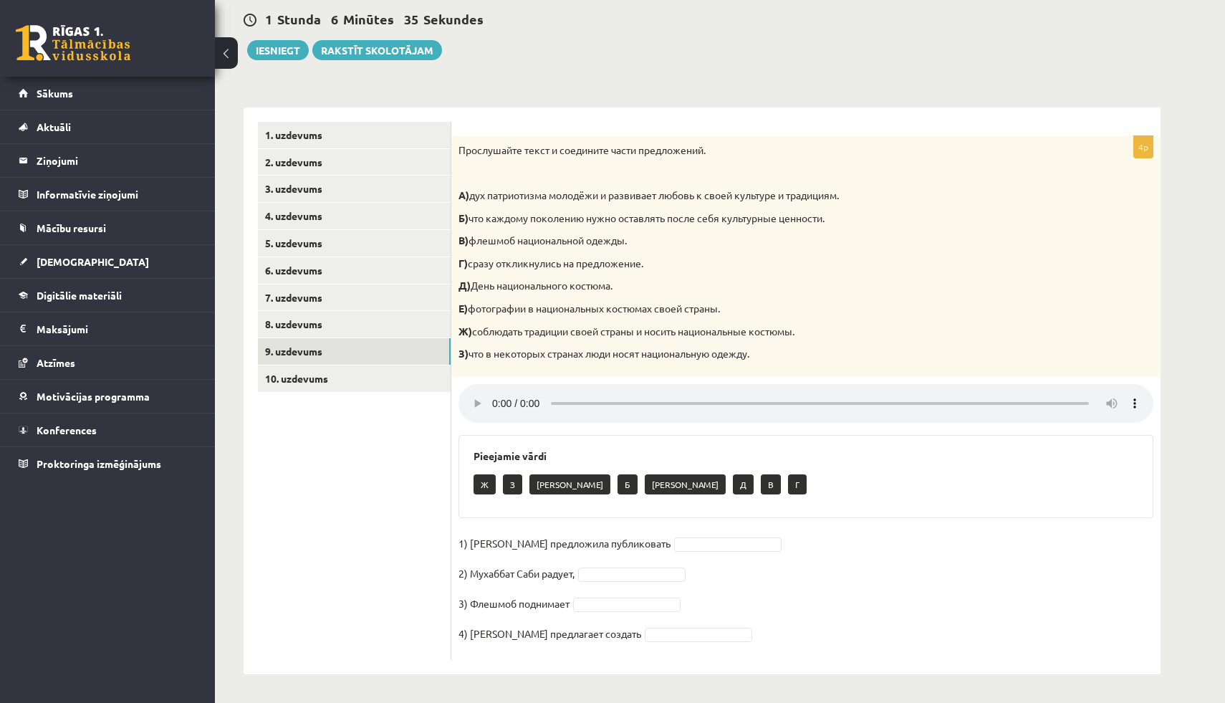
click at [443, 477] on ul "1. uzdevums 2. uzdevums 3. uzdevums 4. uzdevums 5. uzdevums 6. uzdevums 7. uzde…" at bounding box center [354, 391] width 193 height 538
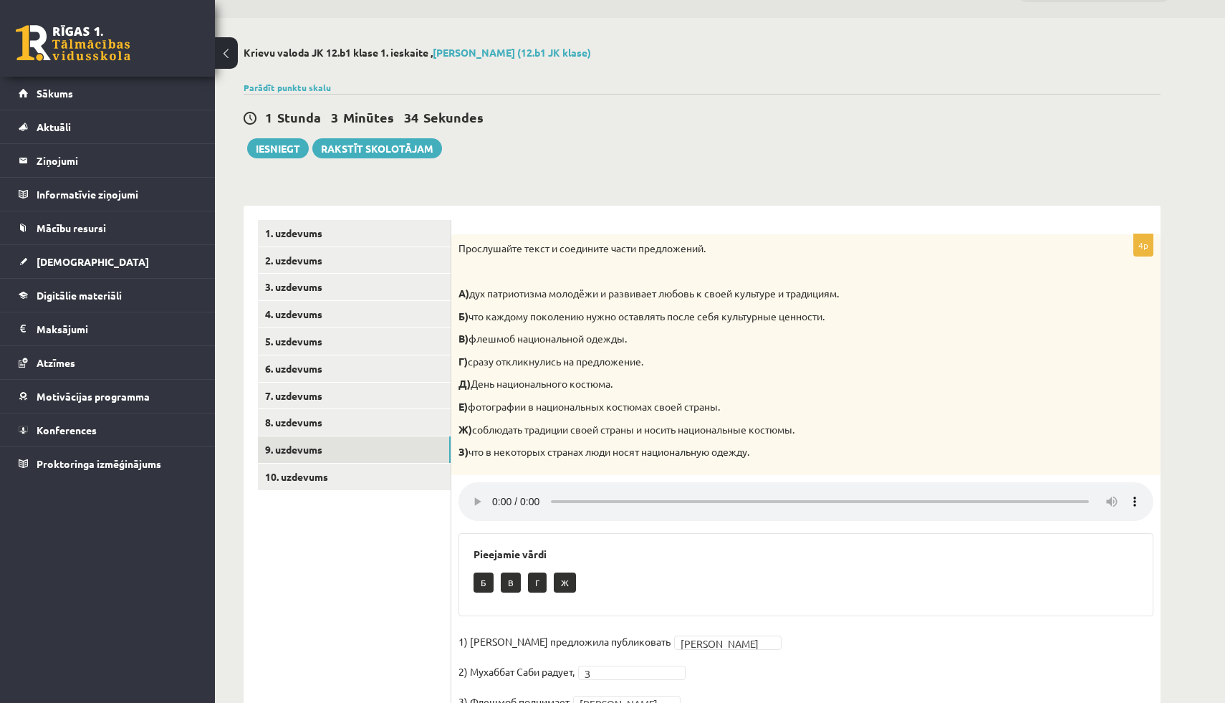
scroll to position [14, 0]
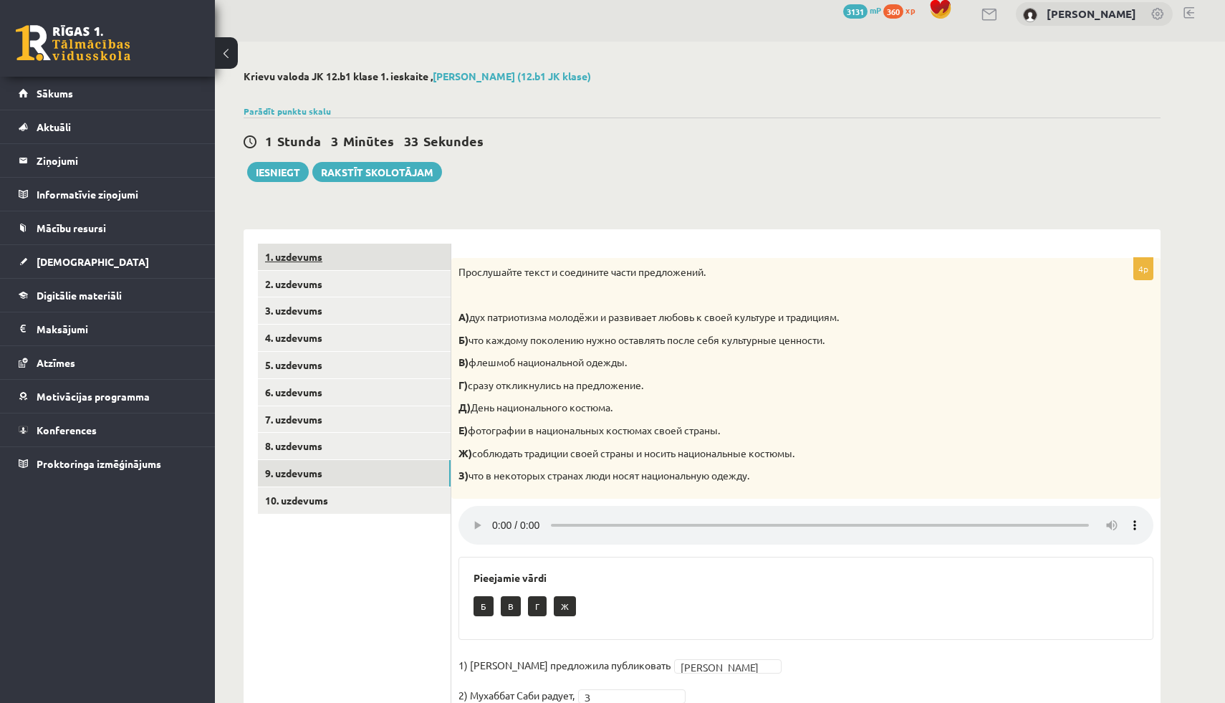
click at [384, 264] on link "1. uzdevums" at bounding box center [354, 257] width 193 height 27
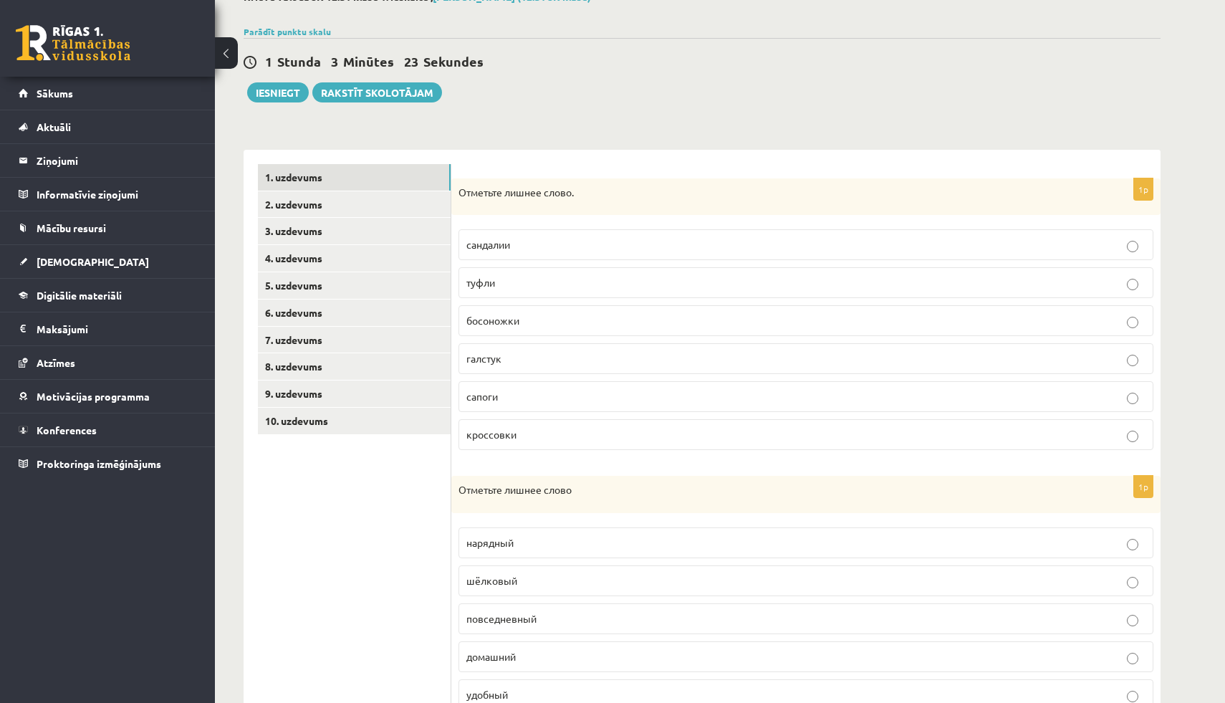
scroll to position [58, 0]
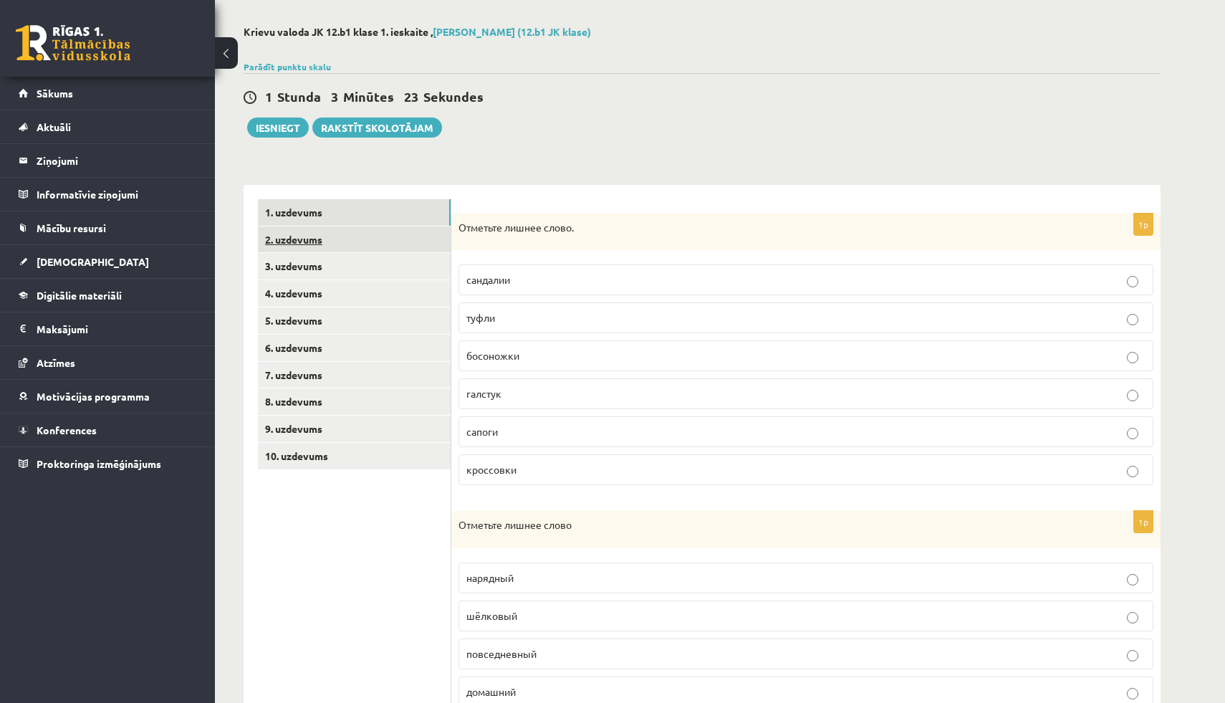
click at [320, 244] on link "2. uzdevums" at bounding box center [354, 239] width 193 height 27
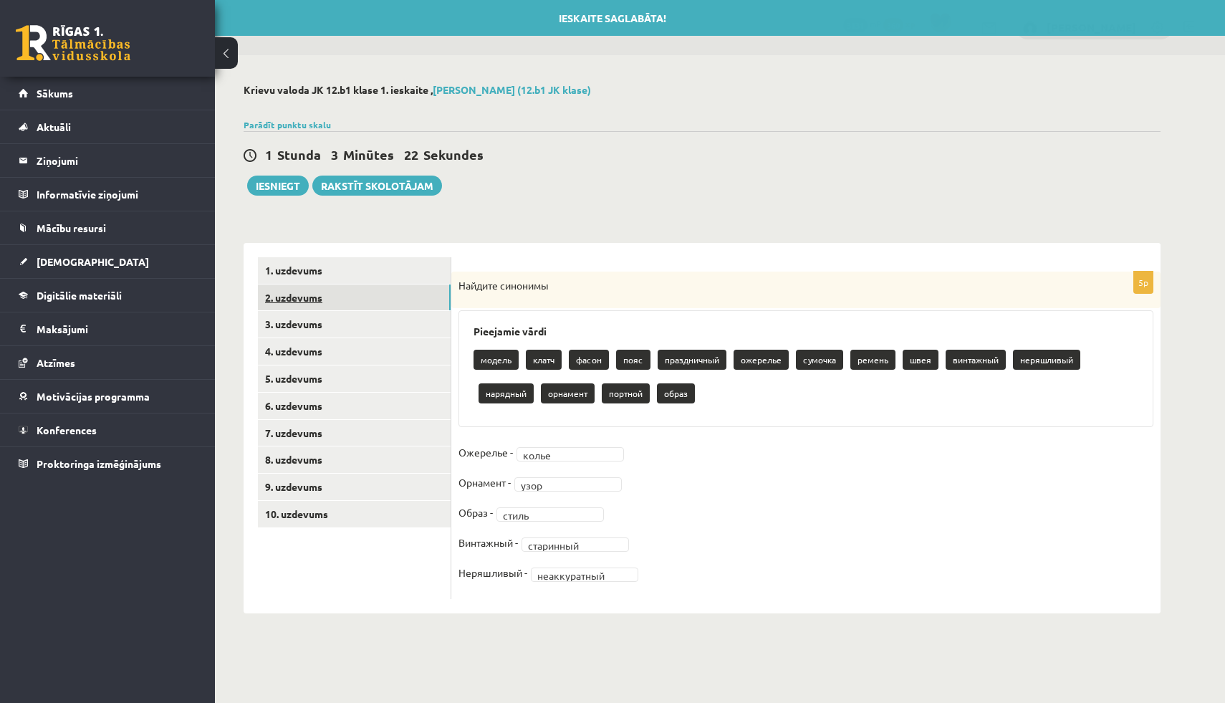
scroll to position [0, 0]
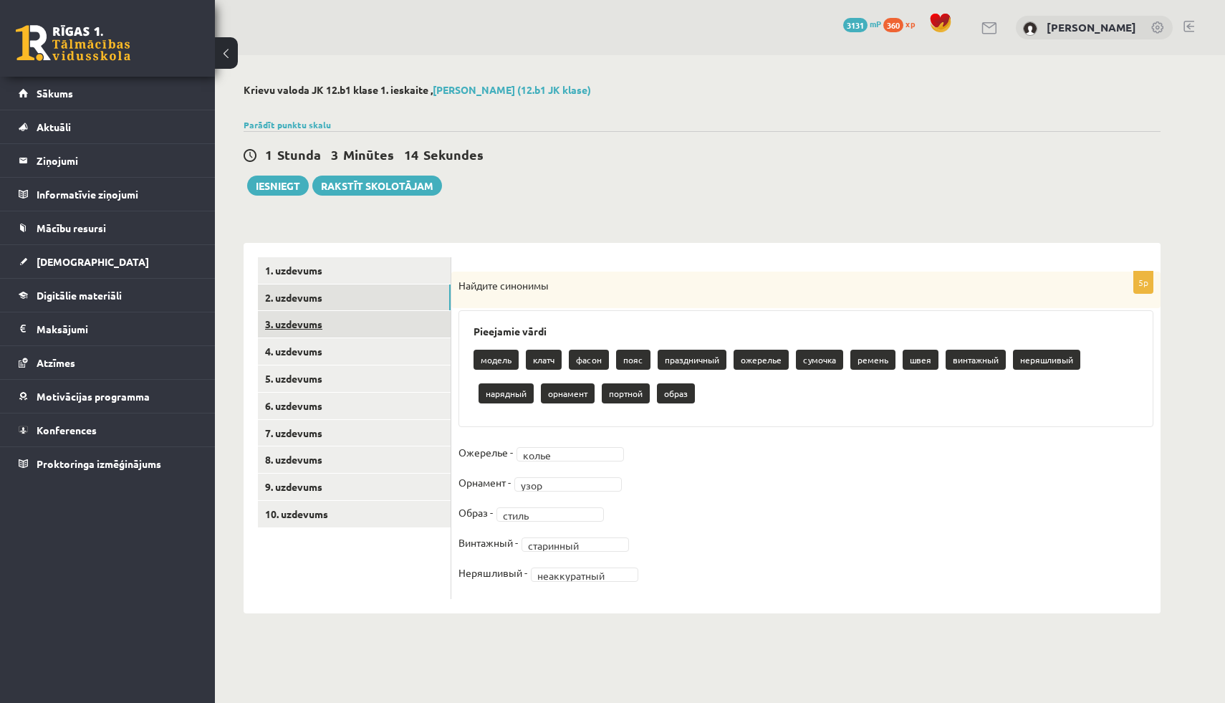
click at [294, 321] on link "3. uzdevums" at bounding box center [354, 324] width 193 height 27
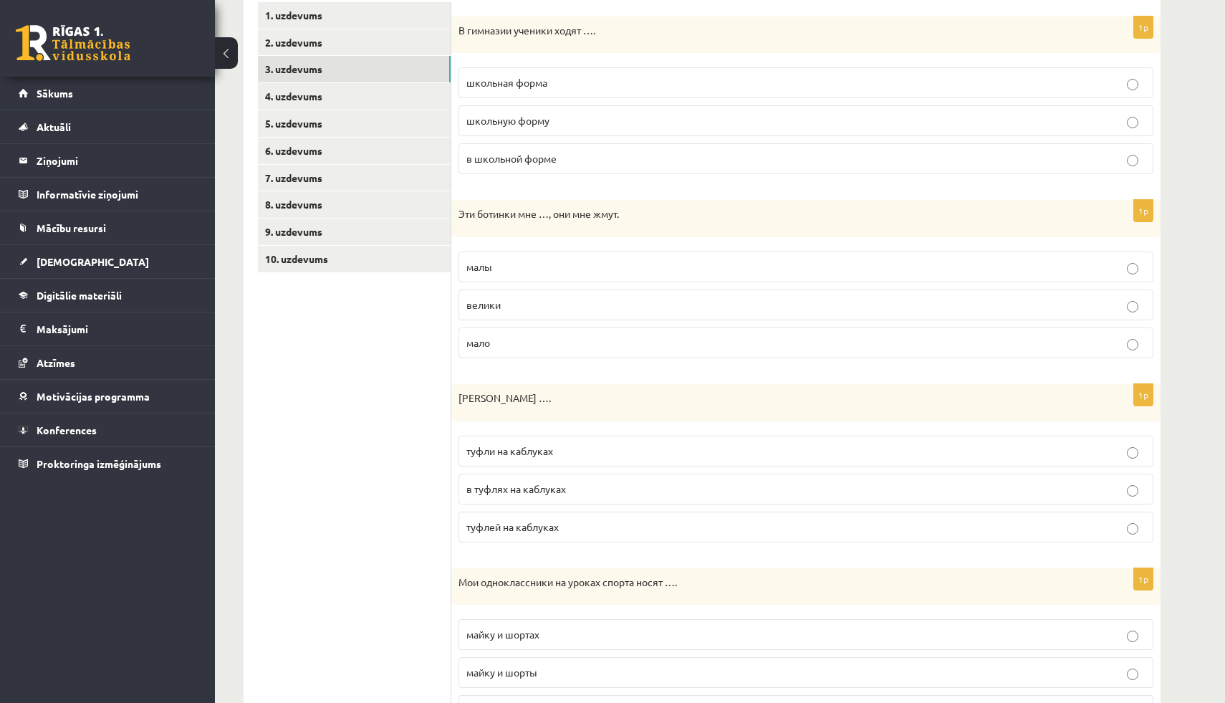
scroll to position [245, 0]
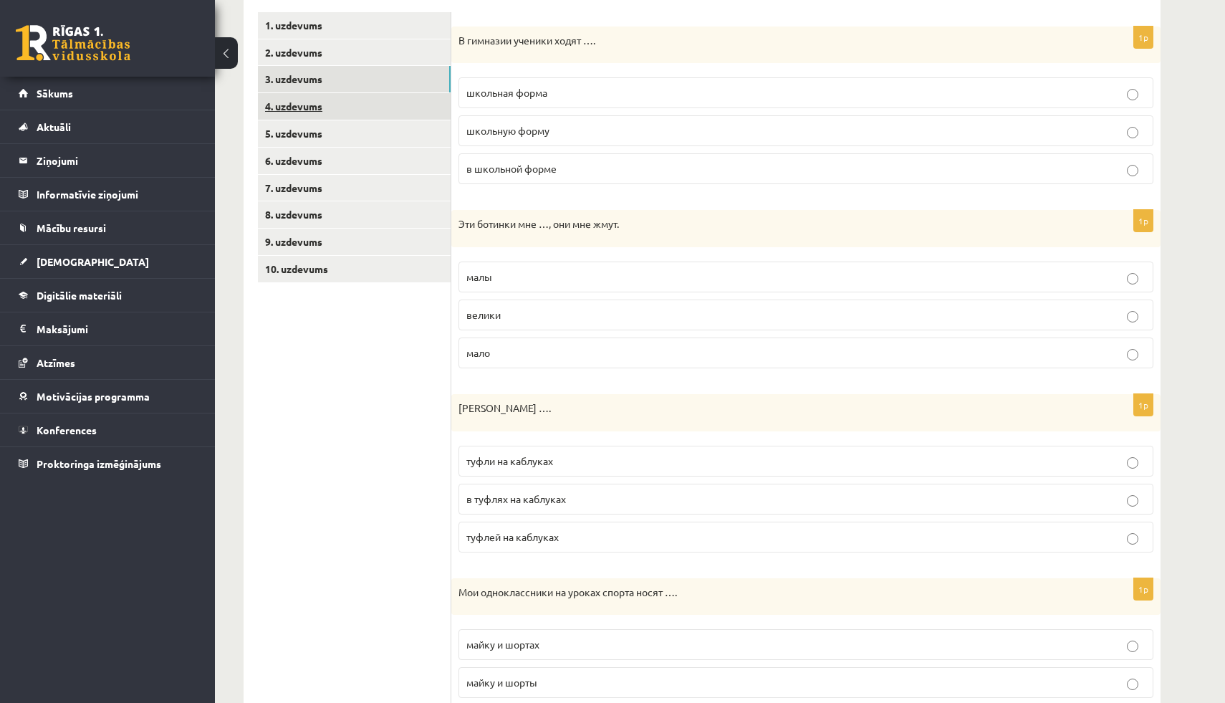
click at [322, 105] on link "4. uzdevums" at bounding box center [354, 106] width 193 height 27
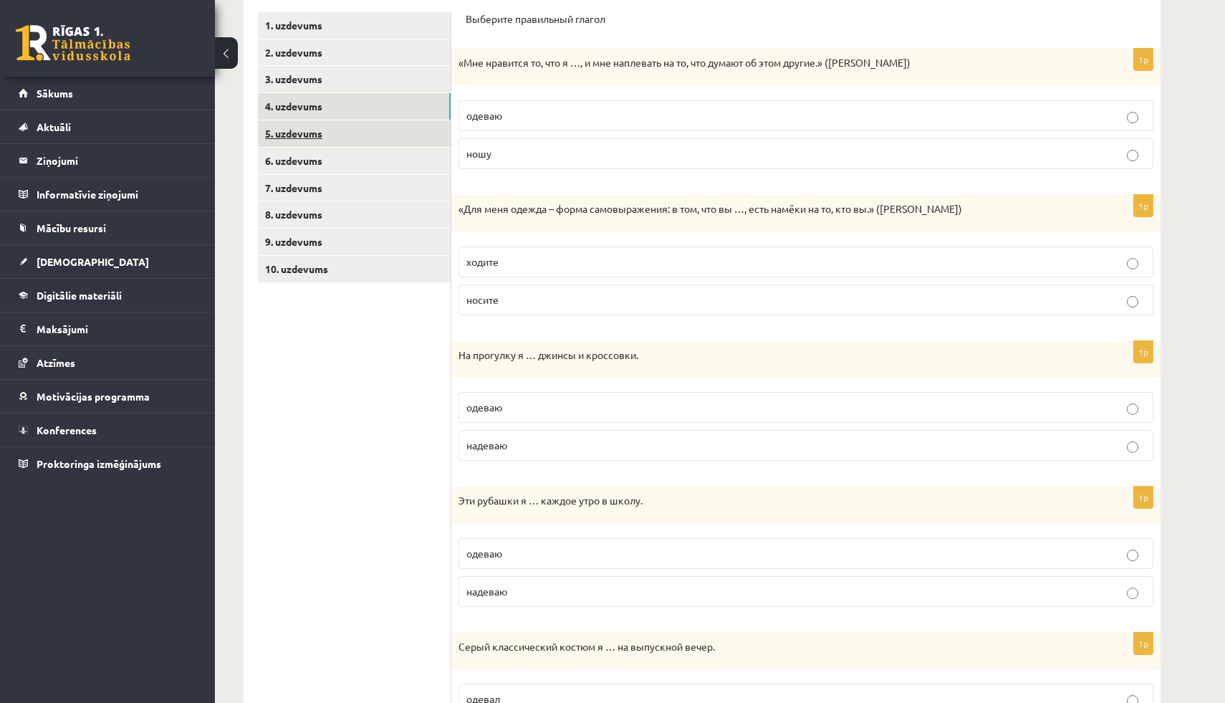
click at [304, 126] on link "5. uzdevums" at bounding box center [354, 133] width 193 height 27
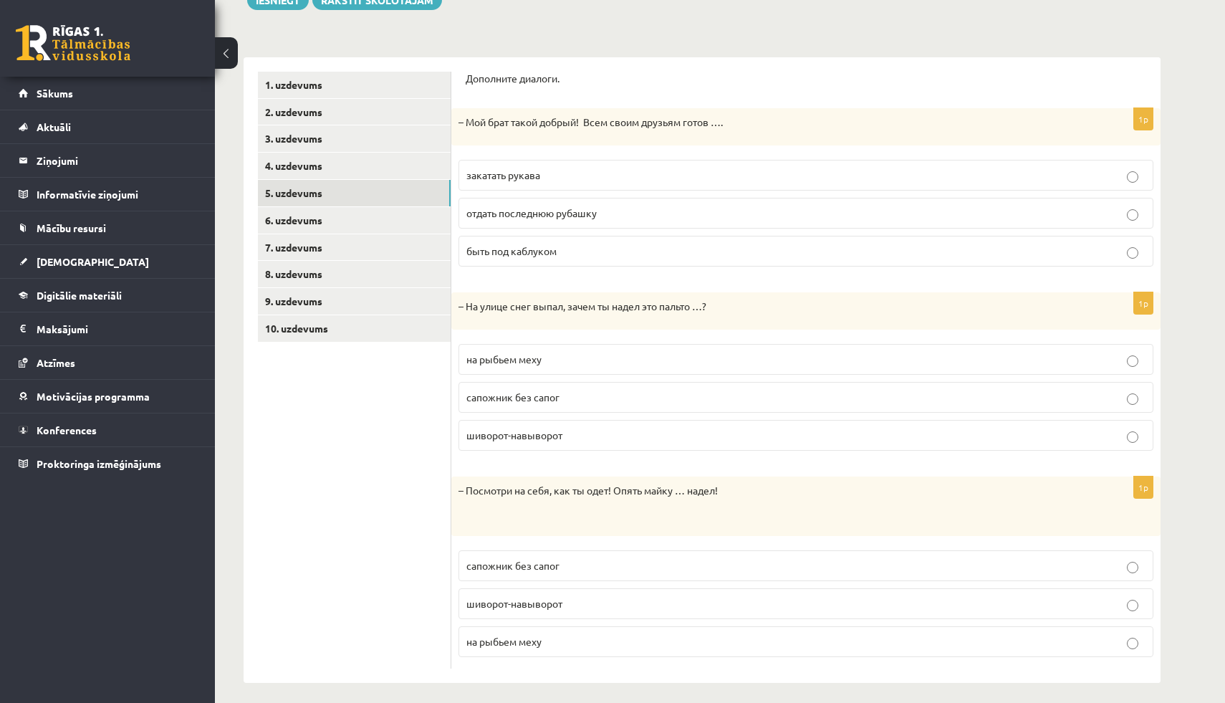
scroll to position [194, 0]
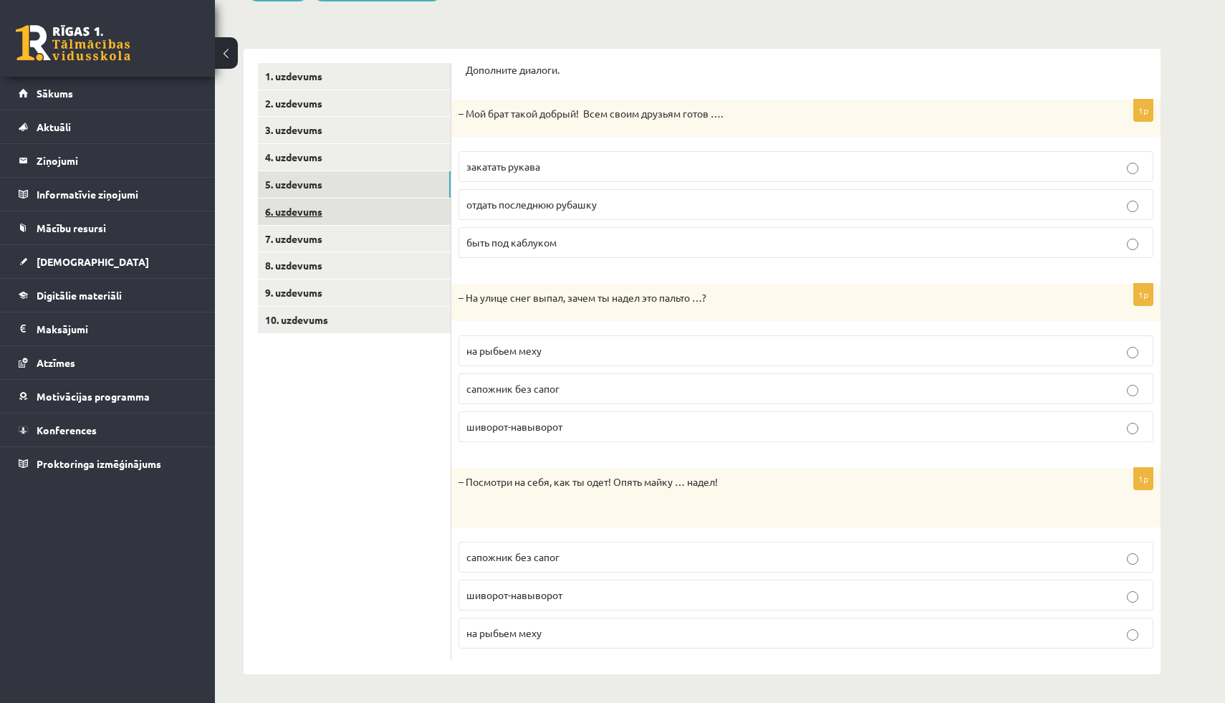
click at [302, 208] on link "6. uzdevums" at bounding box center [354, 211] width 193 height 27
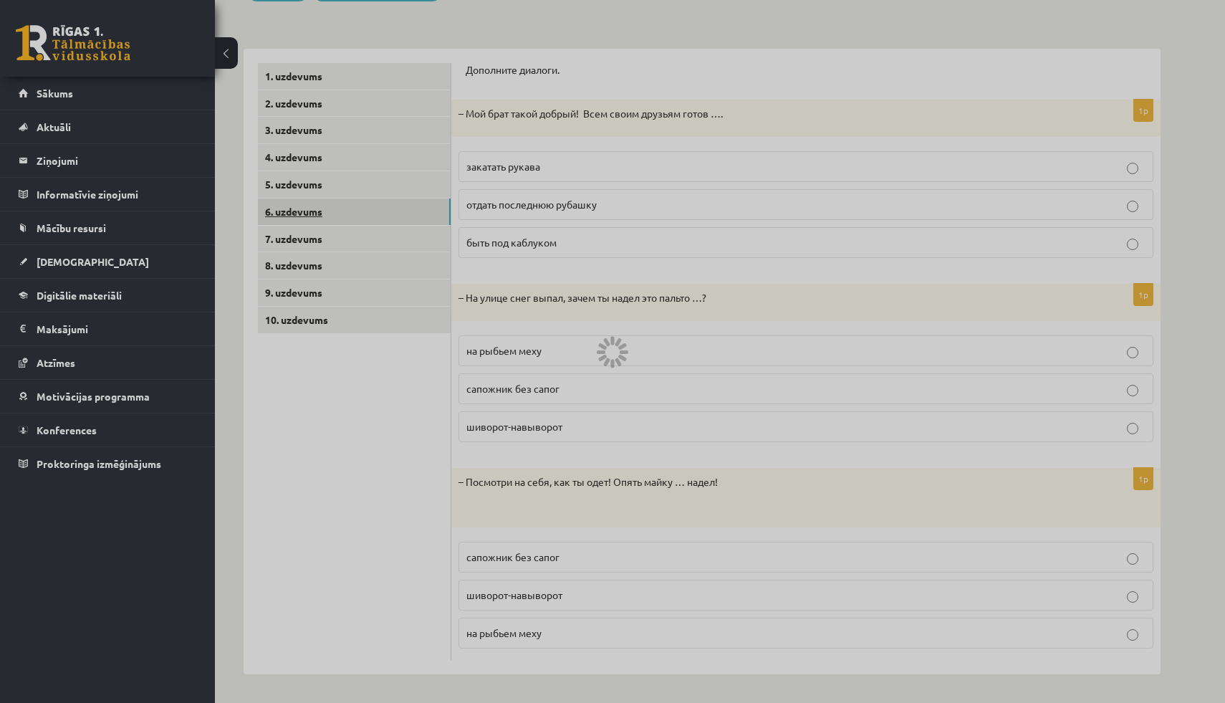
scroll to position [0, 0]
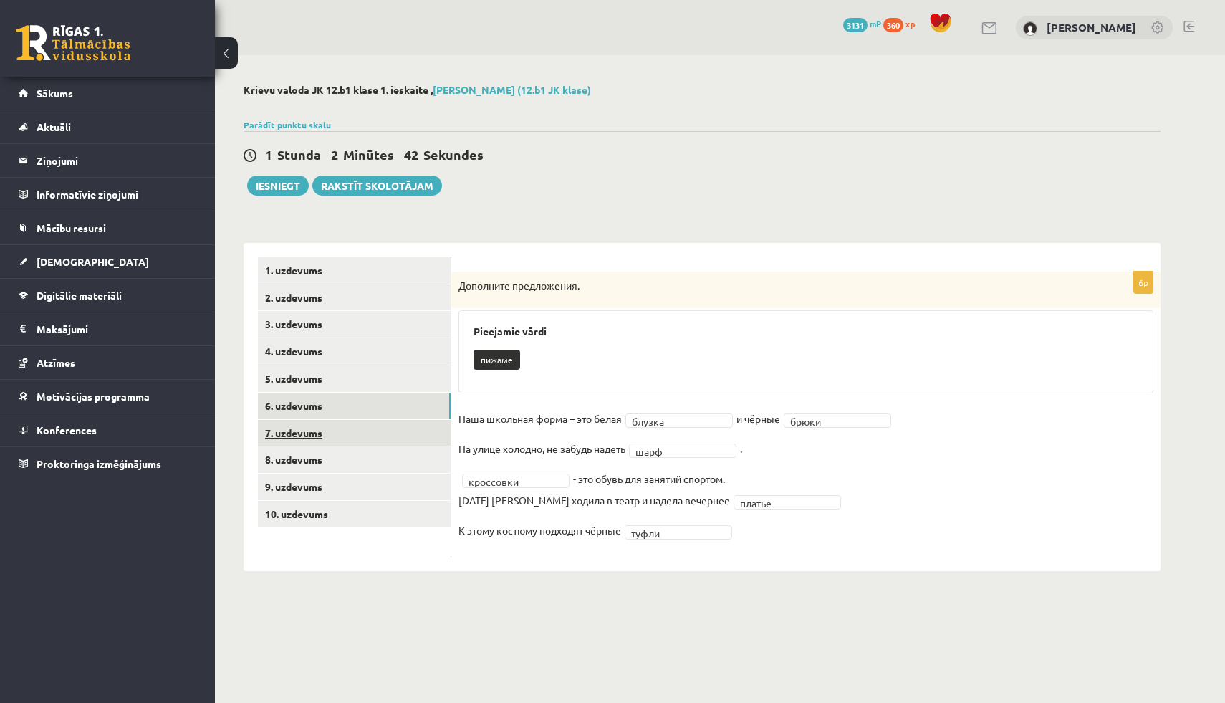
click at [297, 430] on link "7. uzdevums" at bounding box center [354, 433] width 193 height 27
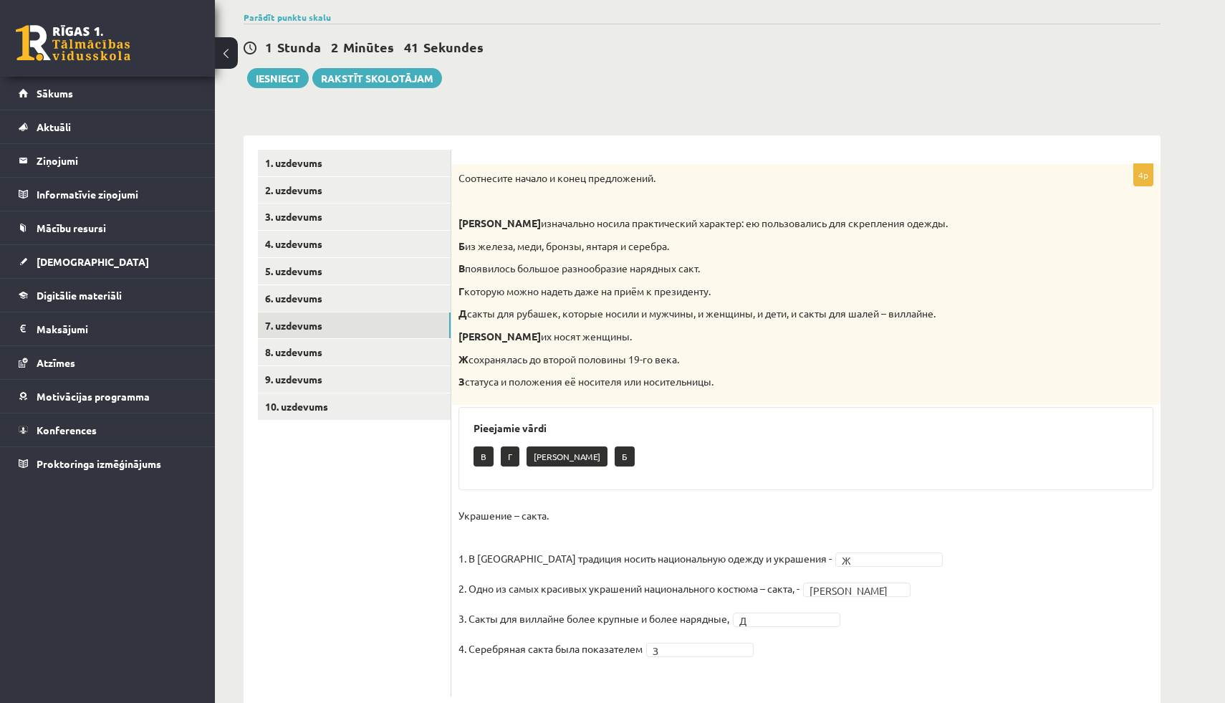
scroll to position [127, 0]
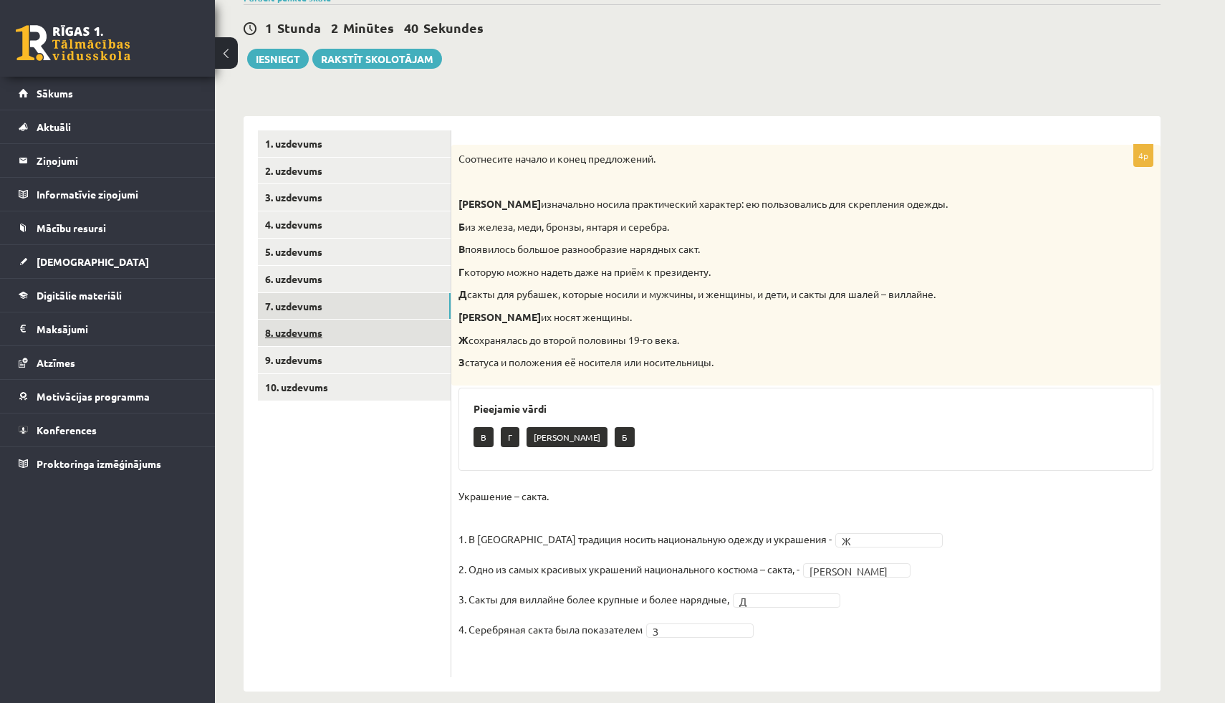
click at [292, 337] on link "8. uzdevums" at bounding box center [354, 333] width 193 height 27
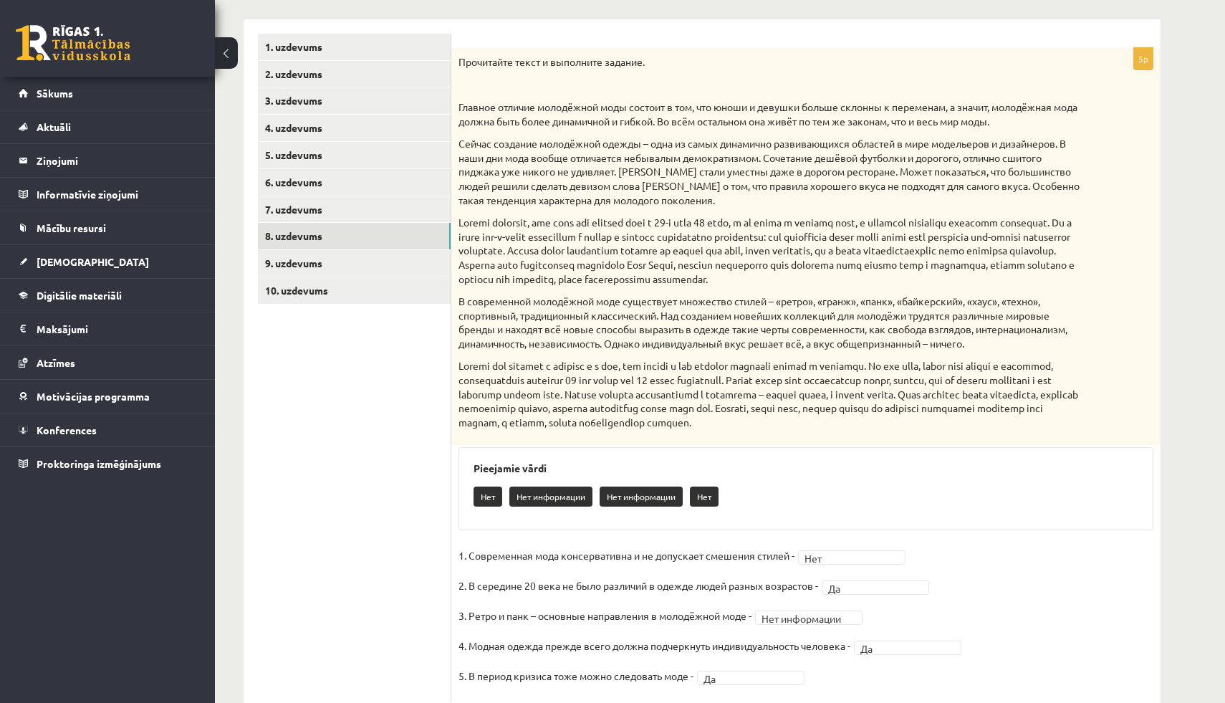
scroll to position [266, 0]
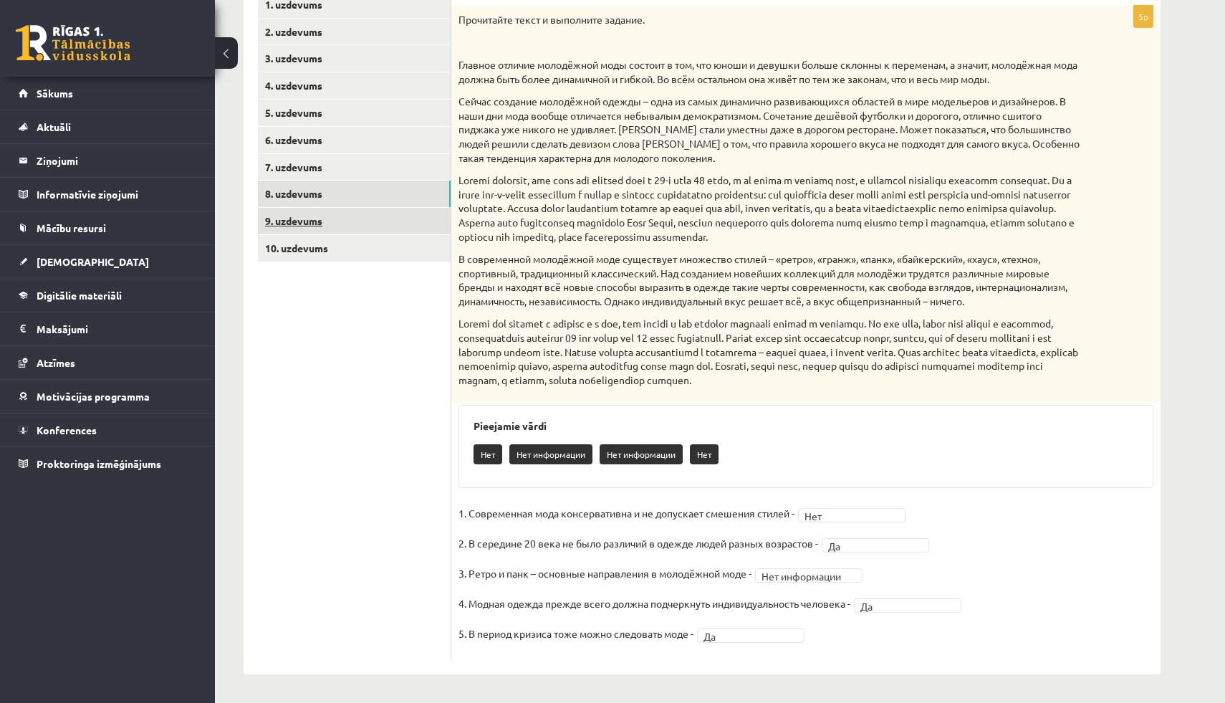
click at [323, 227] on link "9. uzdevums" at bounding box center [354, 221] width 193 height 27
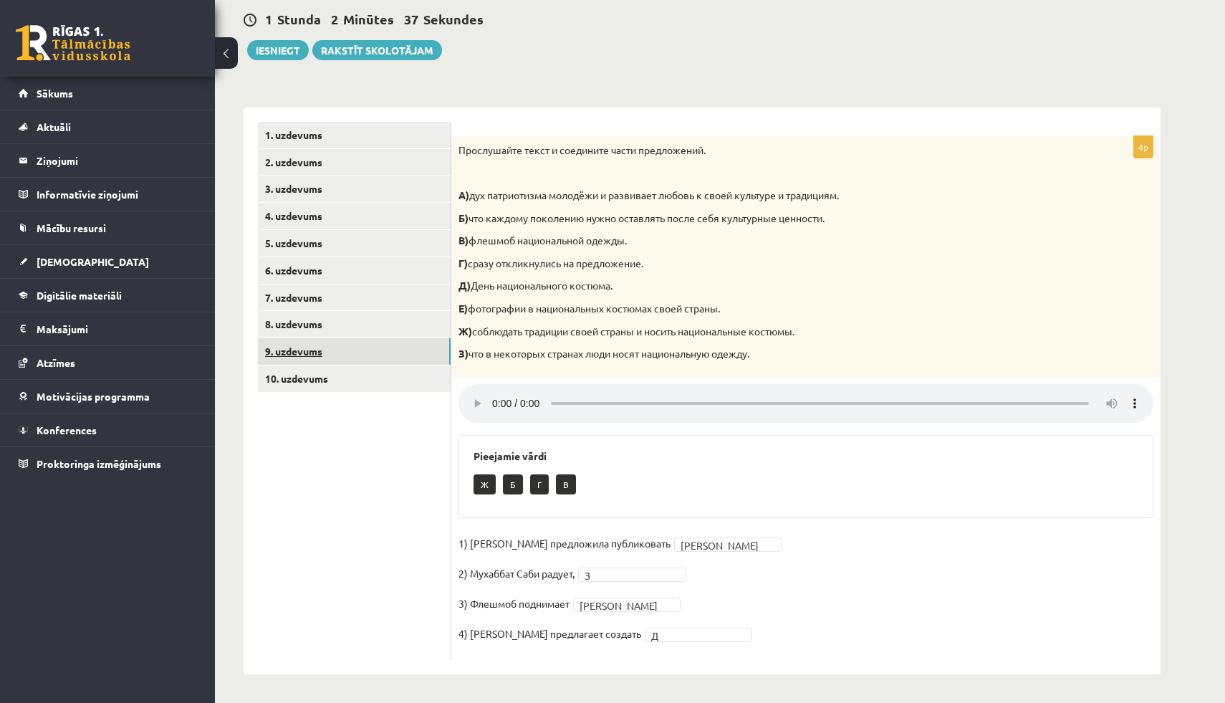
scroll to position [136, 0]
click at [329, 375] on link "10. uzdevums" at bounding box center [354, 378] width 193 height 27
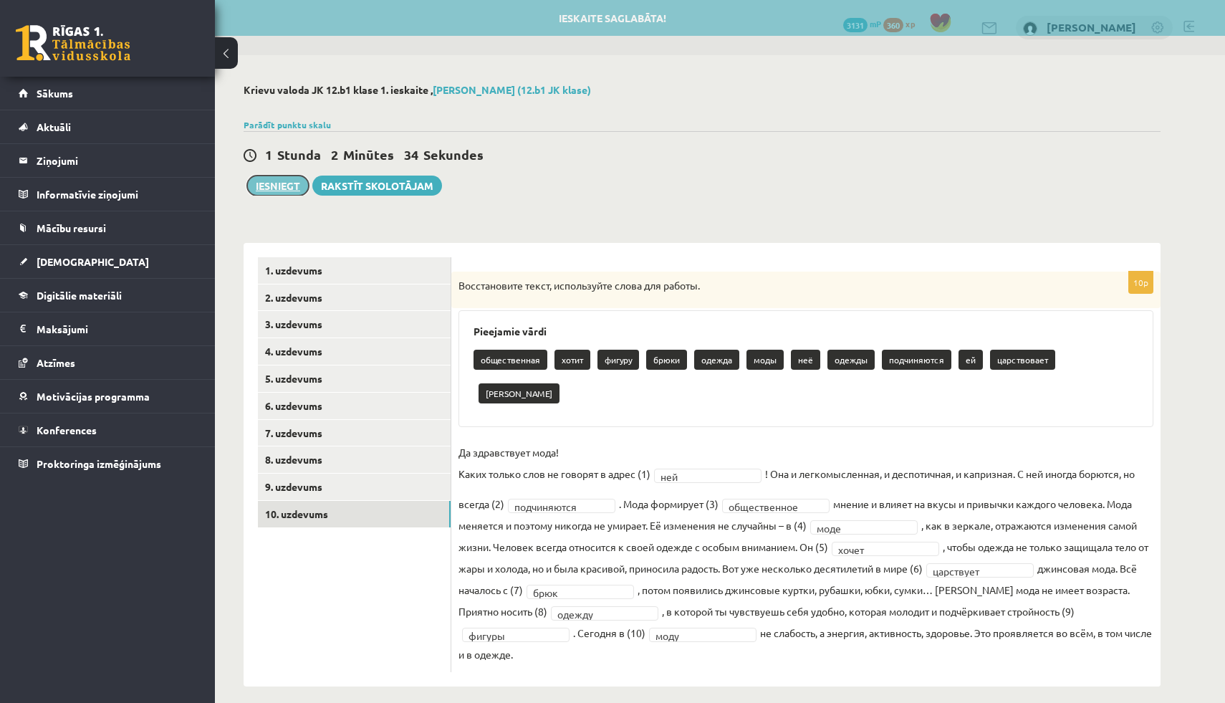
click at [292, 187] on button "Iesniegt" at bounding box center [278, 186] width 62 height 20
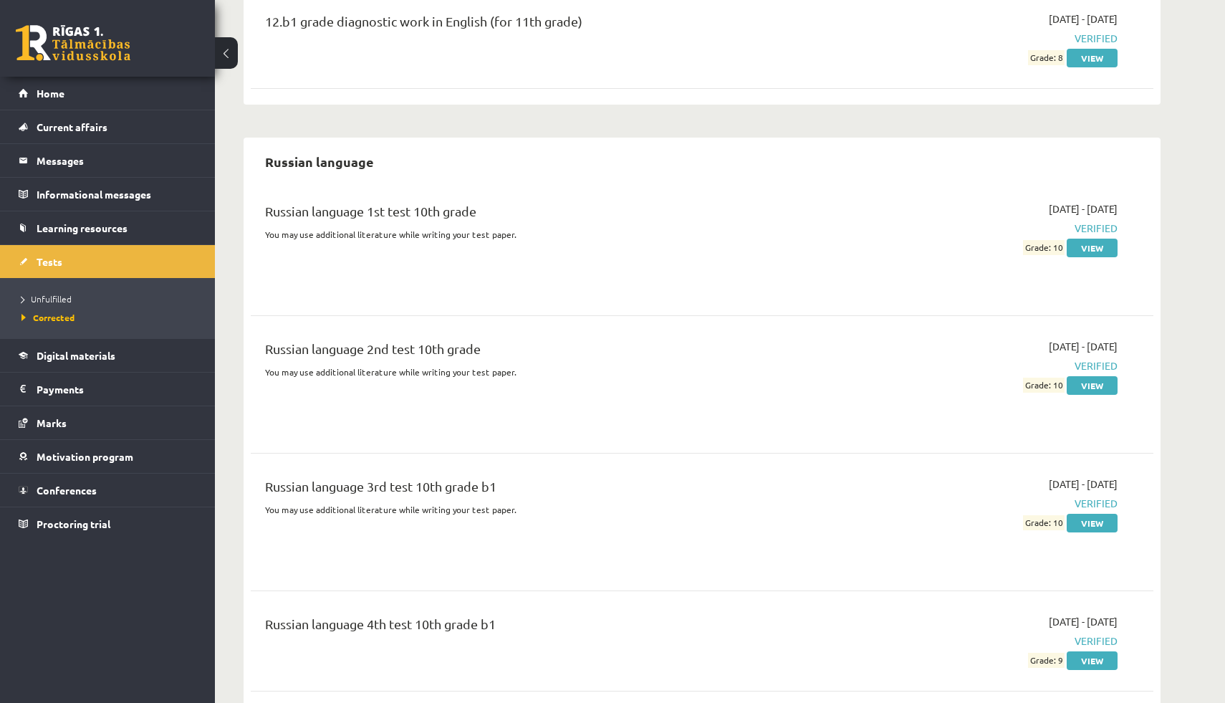
scroll to position [404, 0]
click at [54, 294] on font "Unfulfilled" at bounding box center [51, 298] width 41 height 11
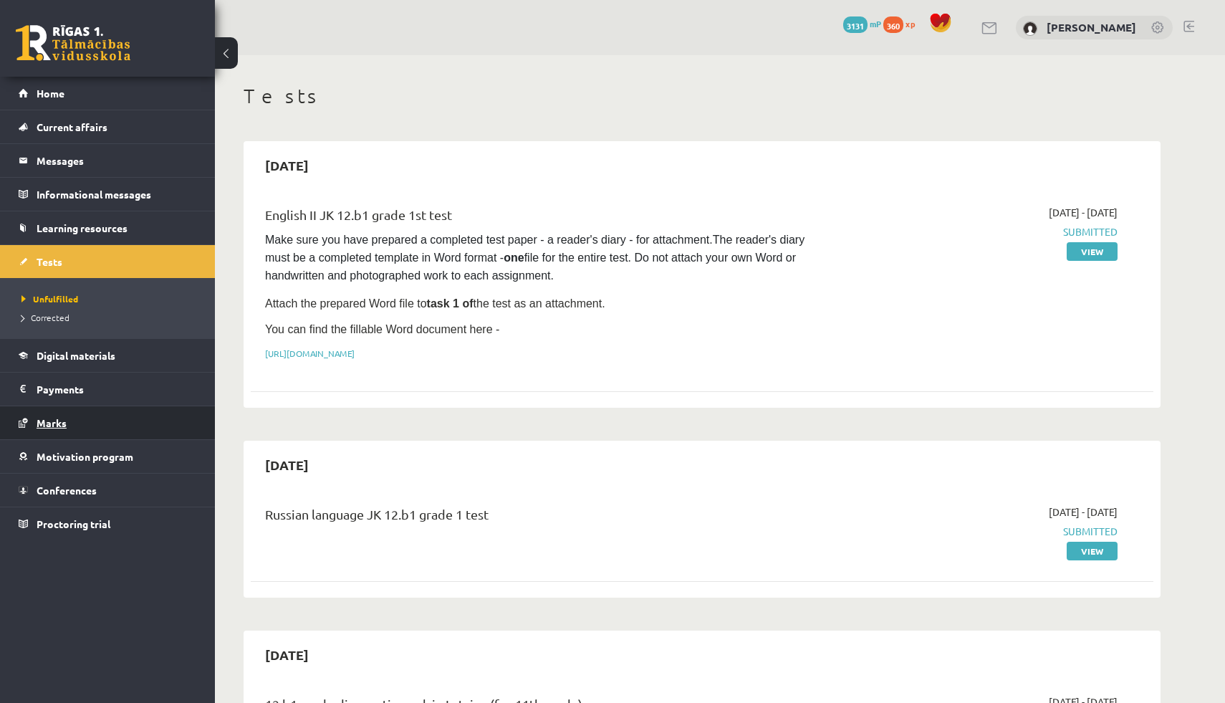
click at [62, 429] on link "Marks" at bounding box center [108, 422] width 178 height 33
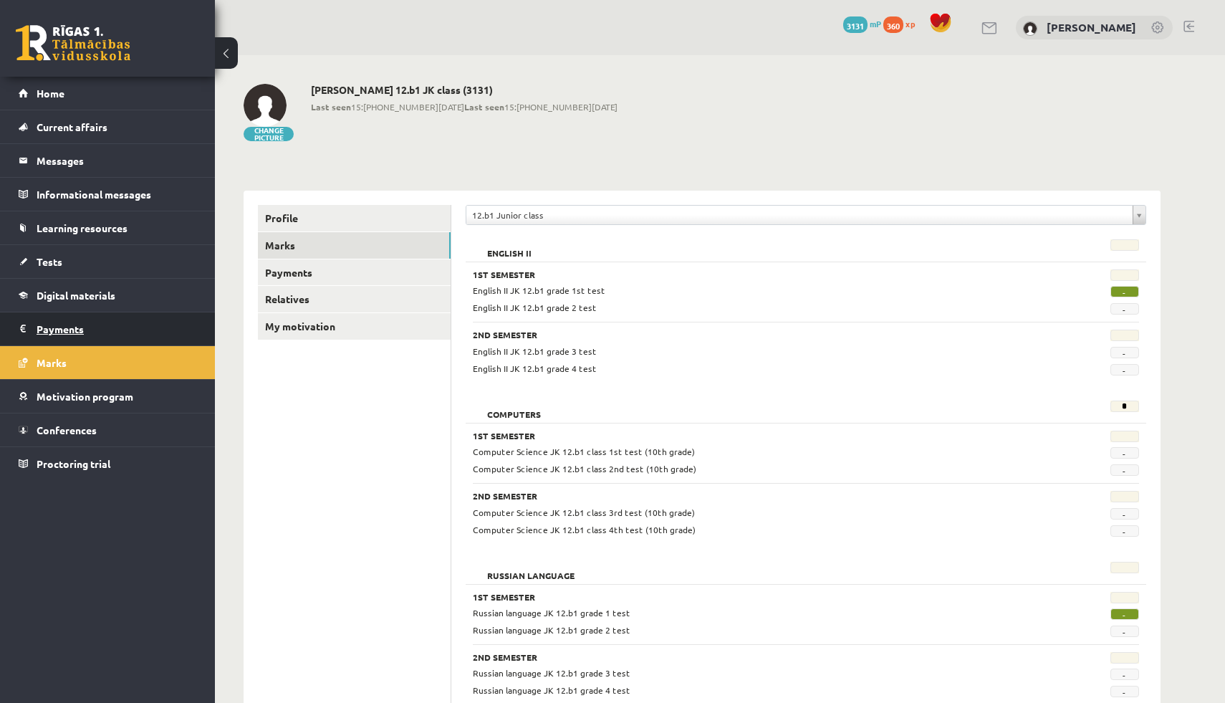
click at [75, 326] on font "Payments" at bounding box center [60, 328] width 47 height 13
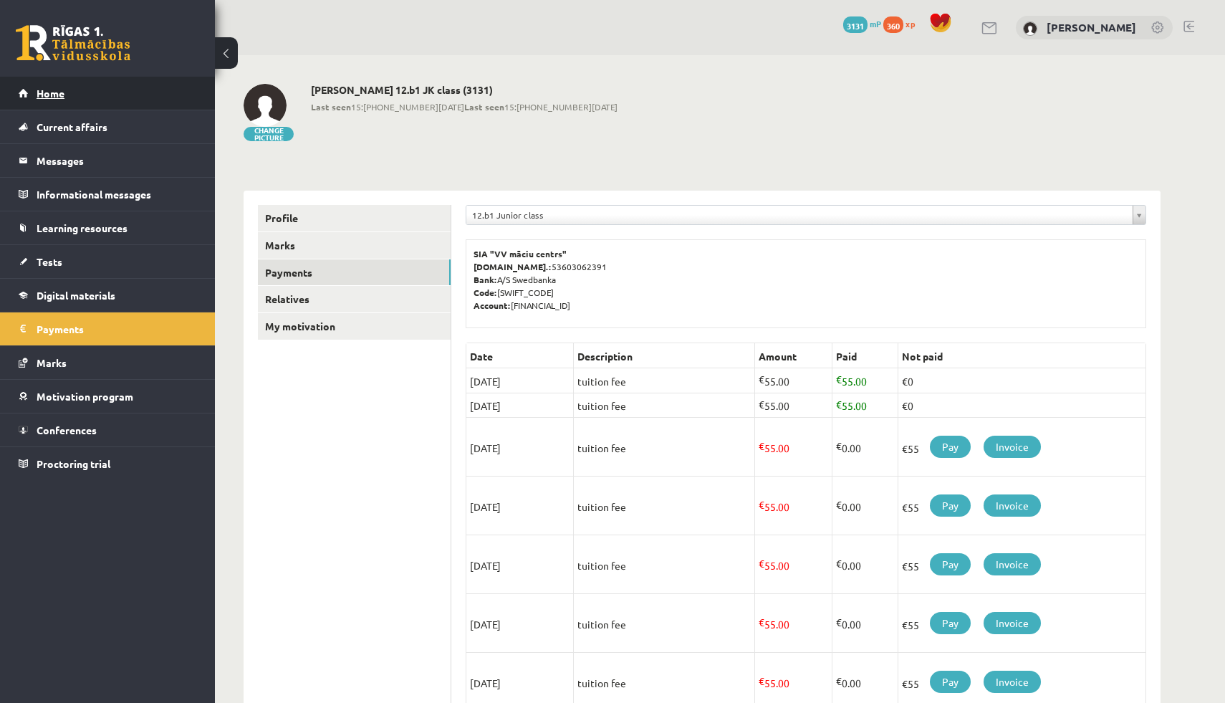
click at [110, 91] on link "Home" at bounding box center [108, 93] width 178 height 33
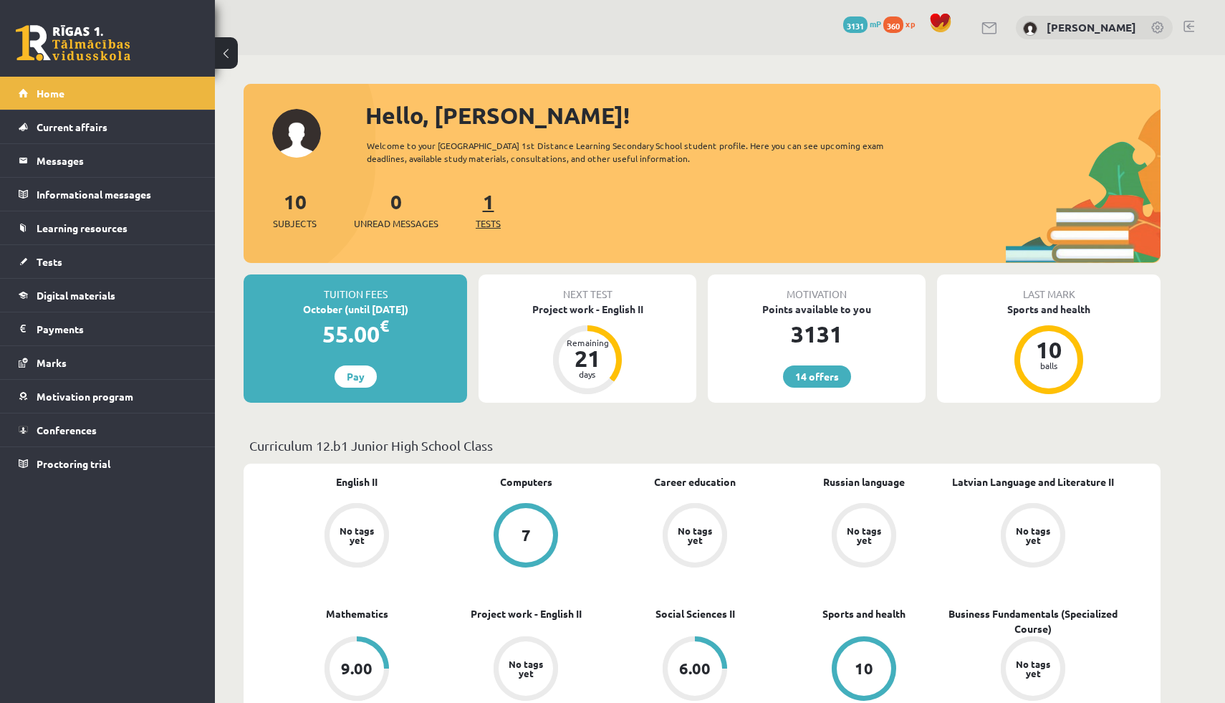
click at [483, 196] on font "1" at bounding box center [488, 200] width 11 height 25
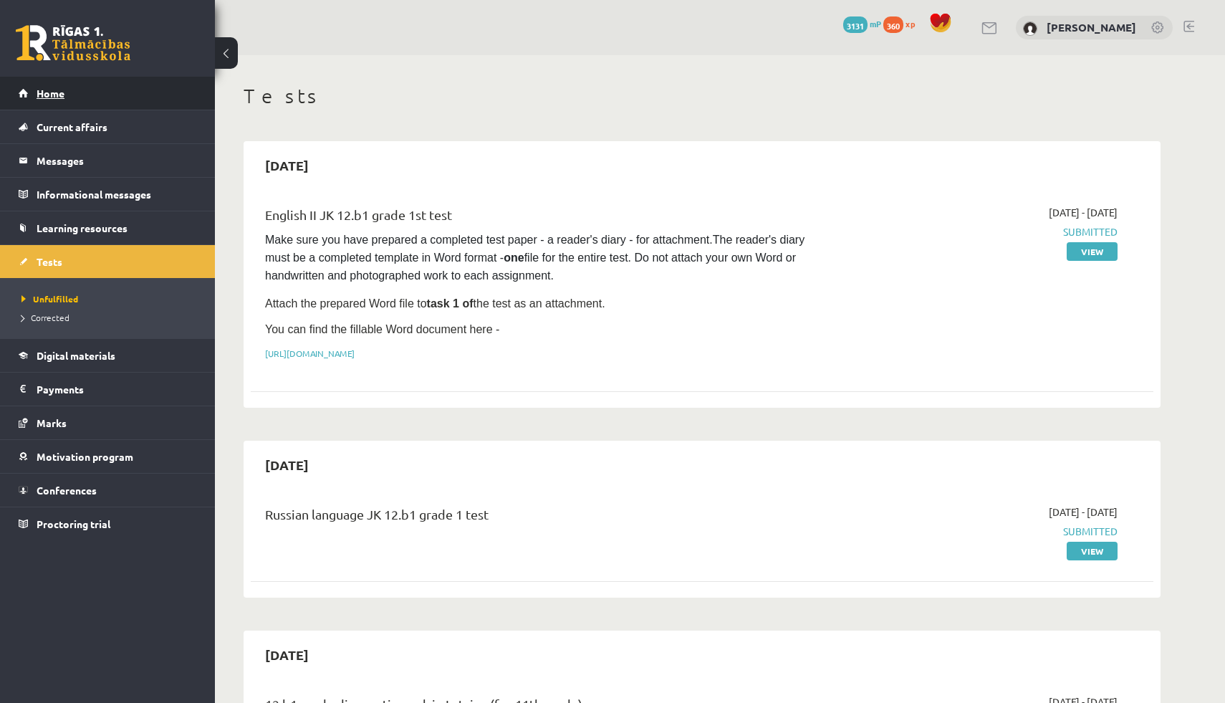
click at [140, 103] on link "Home" at bounding box center [108, 93] width 178 height 33
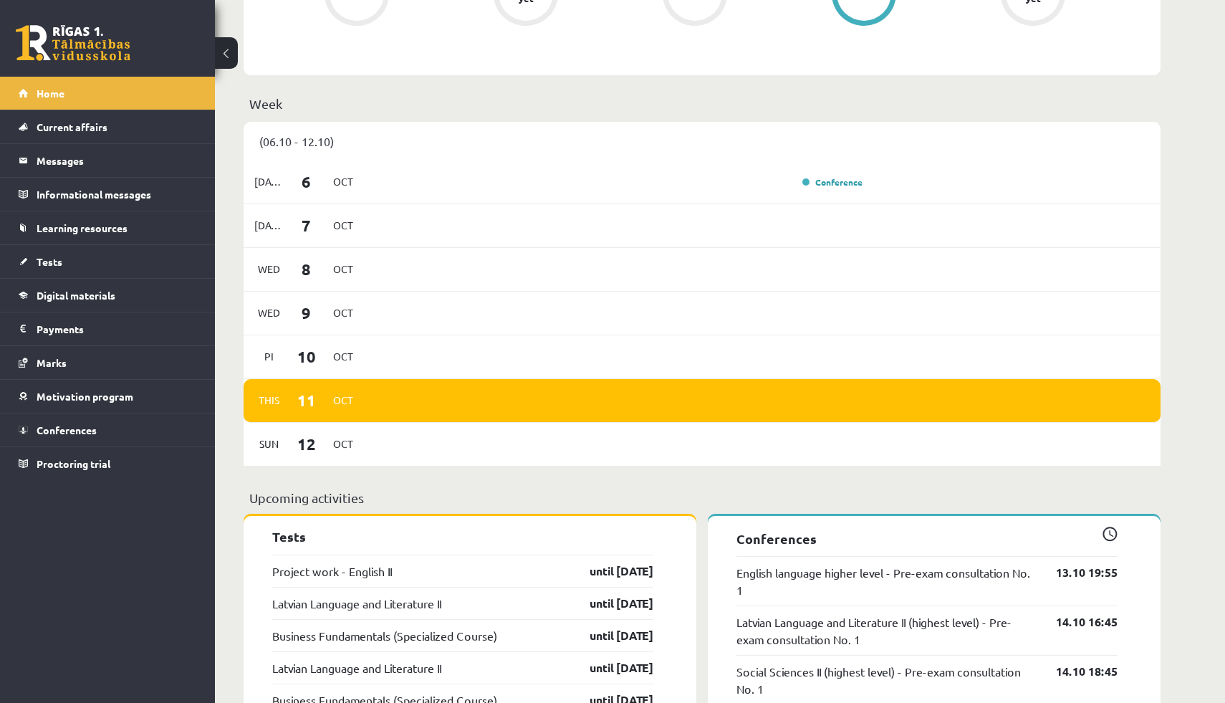
scroll to position [587, 0]
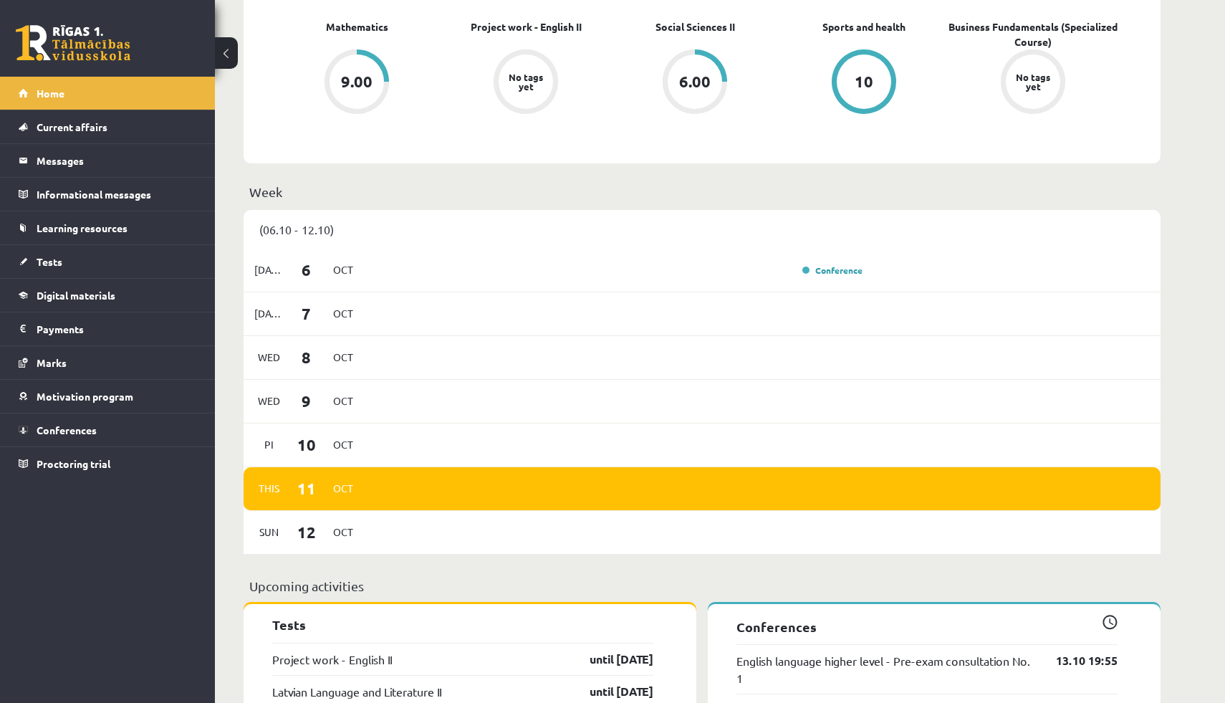
click at [949, 470] on div "This [DATE]" at bounding box center [702, 489] width 917 height 44
click at [685, 286] on div "[DATE] Conference" at bounding box center [702, 271] width 917 height 44
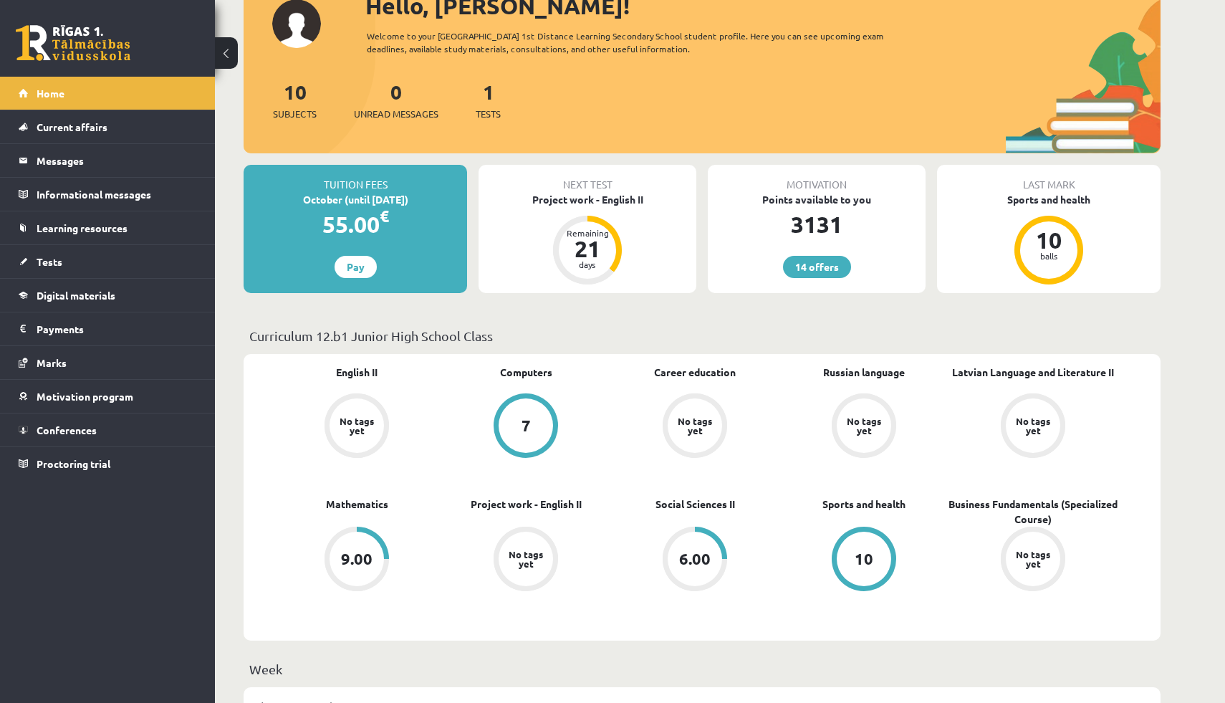
scroll to position [0, 0]
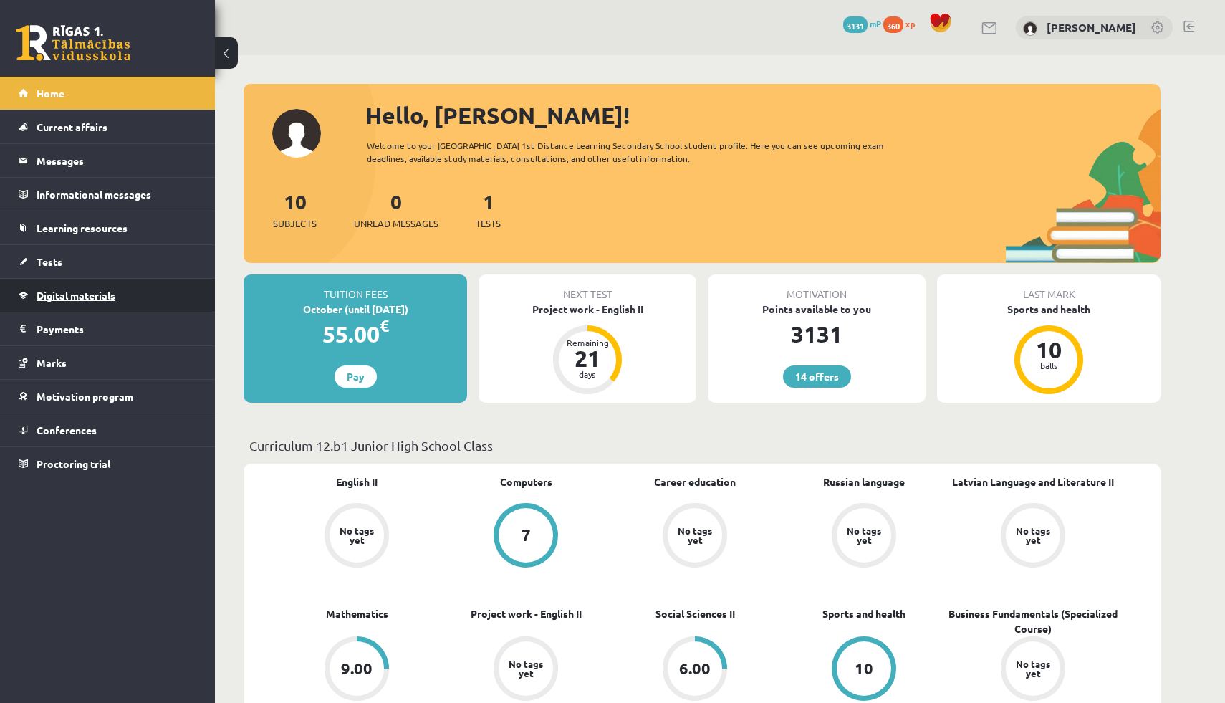
click at [64, 292] on font "Digital materials" at bounding box center [76, 295] width 79 height 13
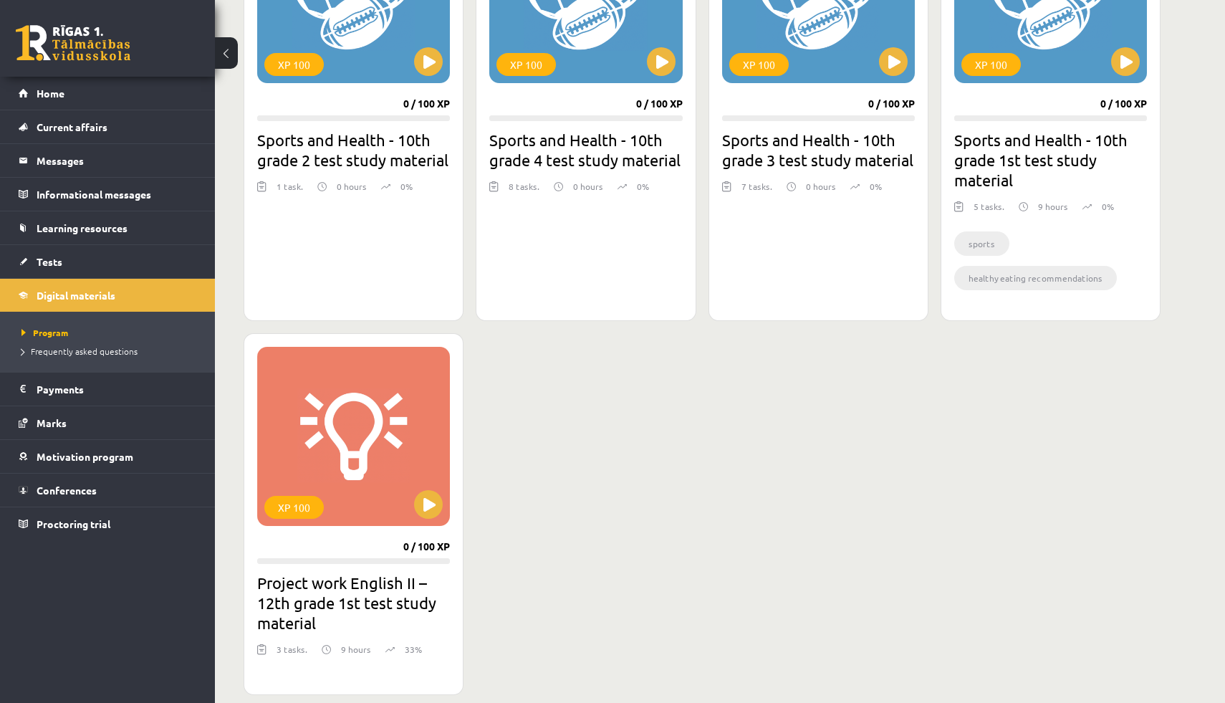
scroll to position [572, 0]
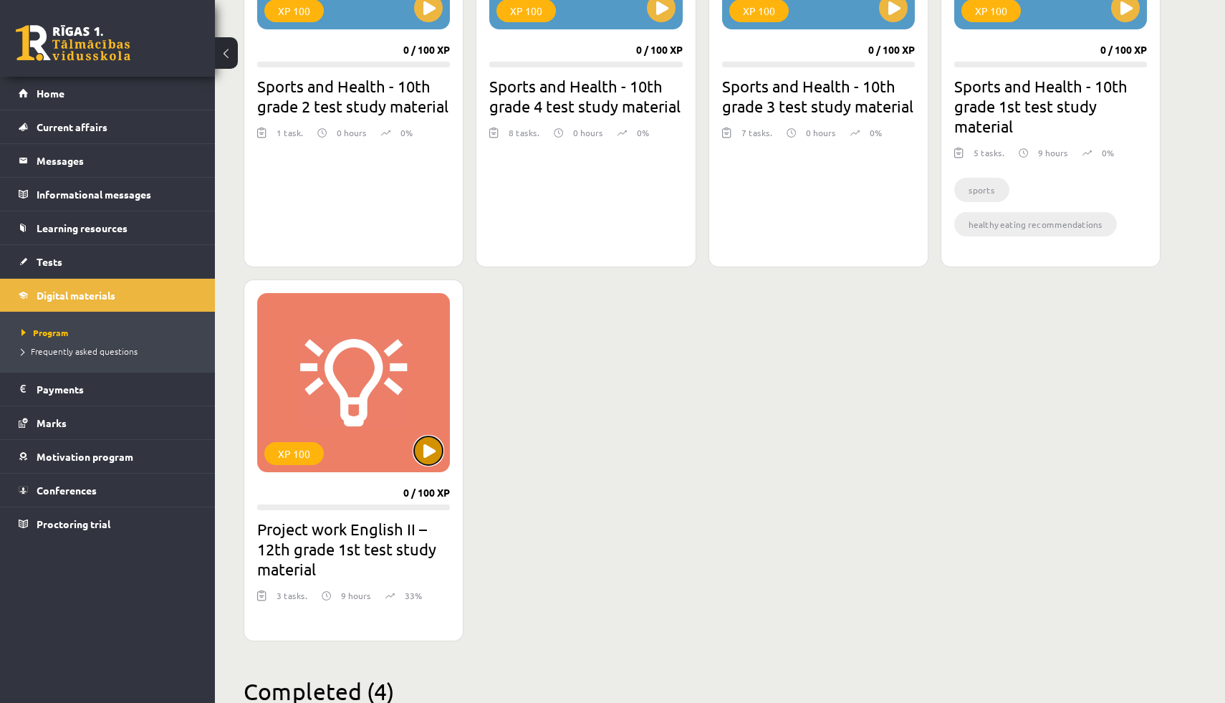
click at [436, 461] on button at bounding box center [428, 450] width 29 height 29
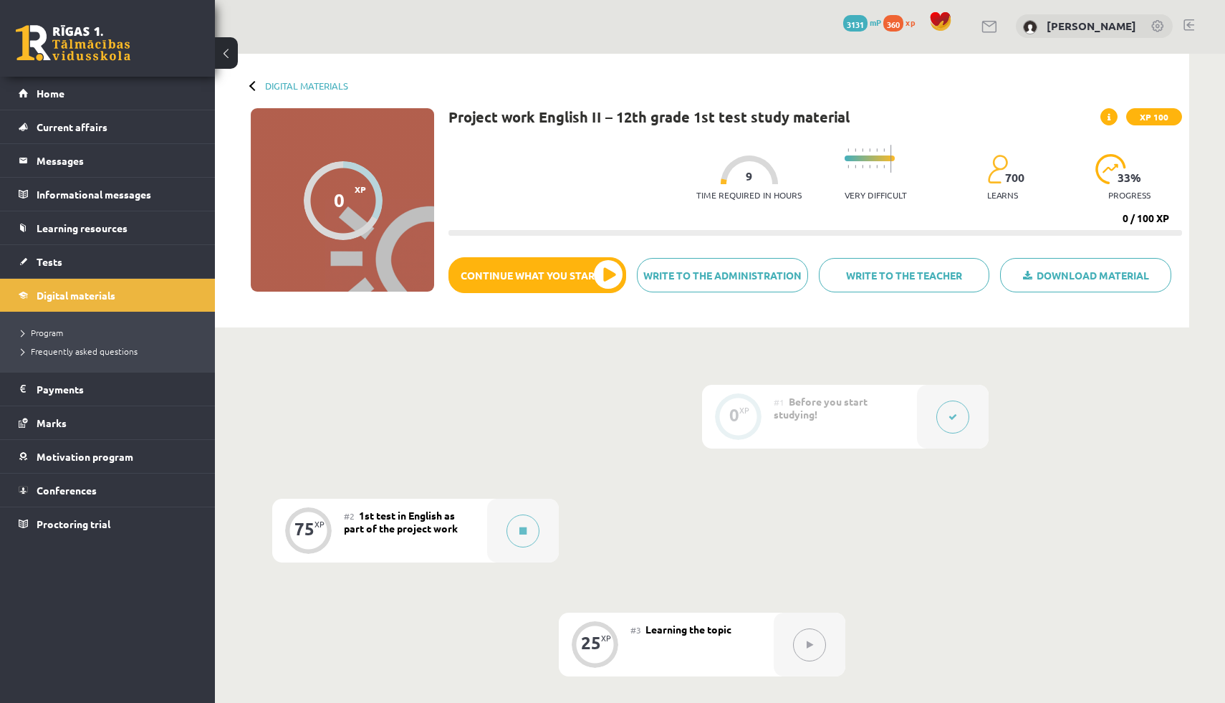
scroll to position [226, 0]
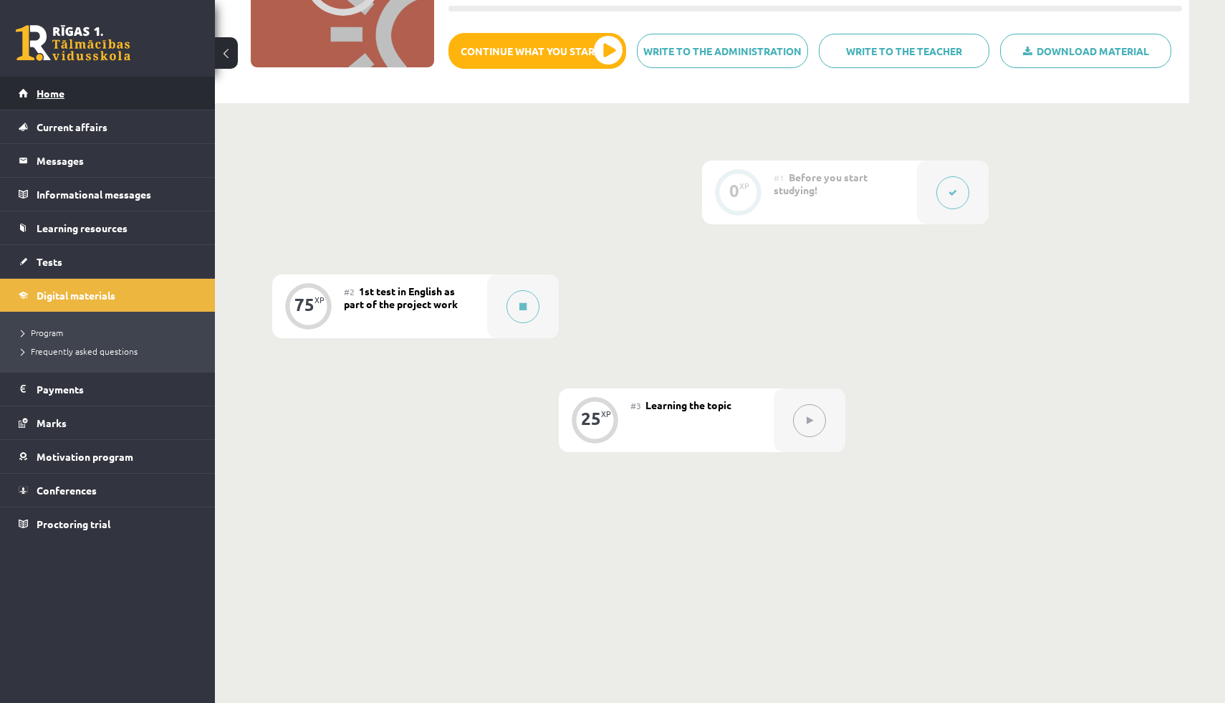
click at [84, 92] on link "Home" at bounding box center [108, 93] width 178 height 33
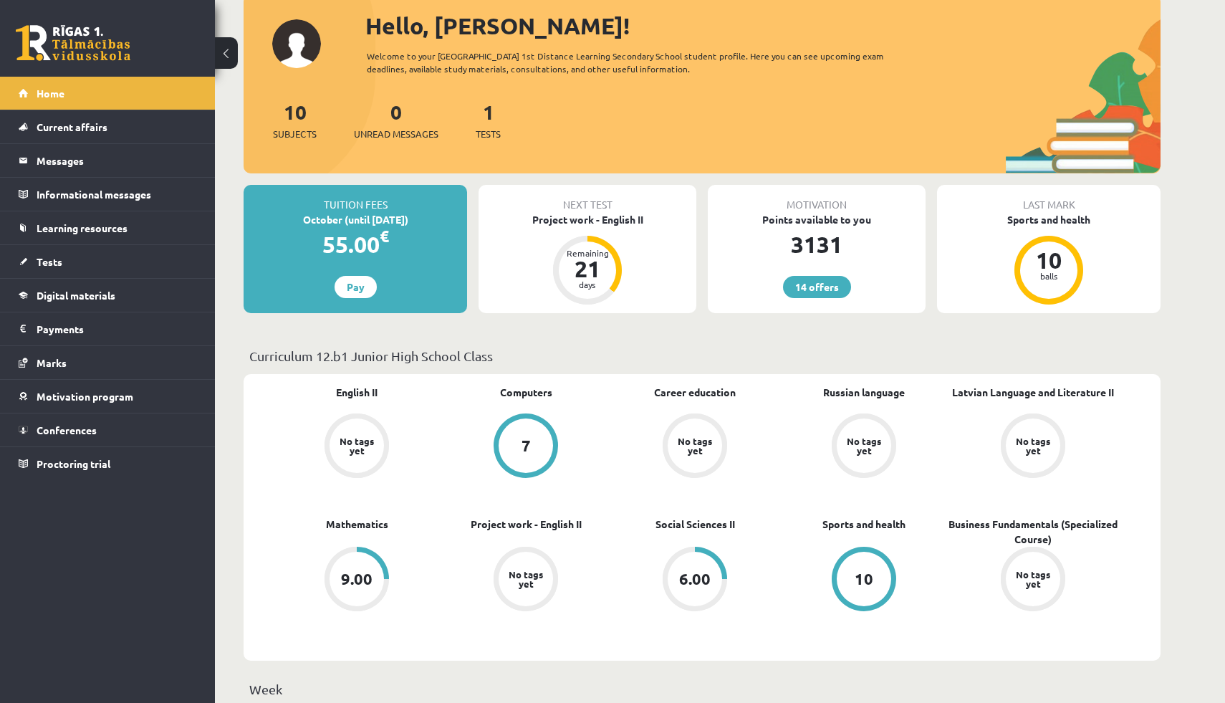
scroll to position [85, 0]
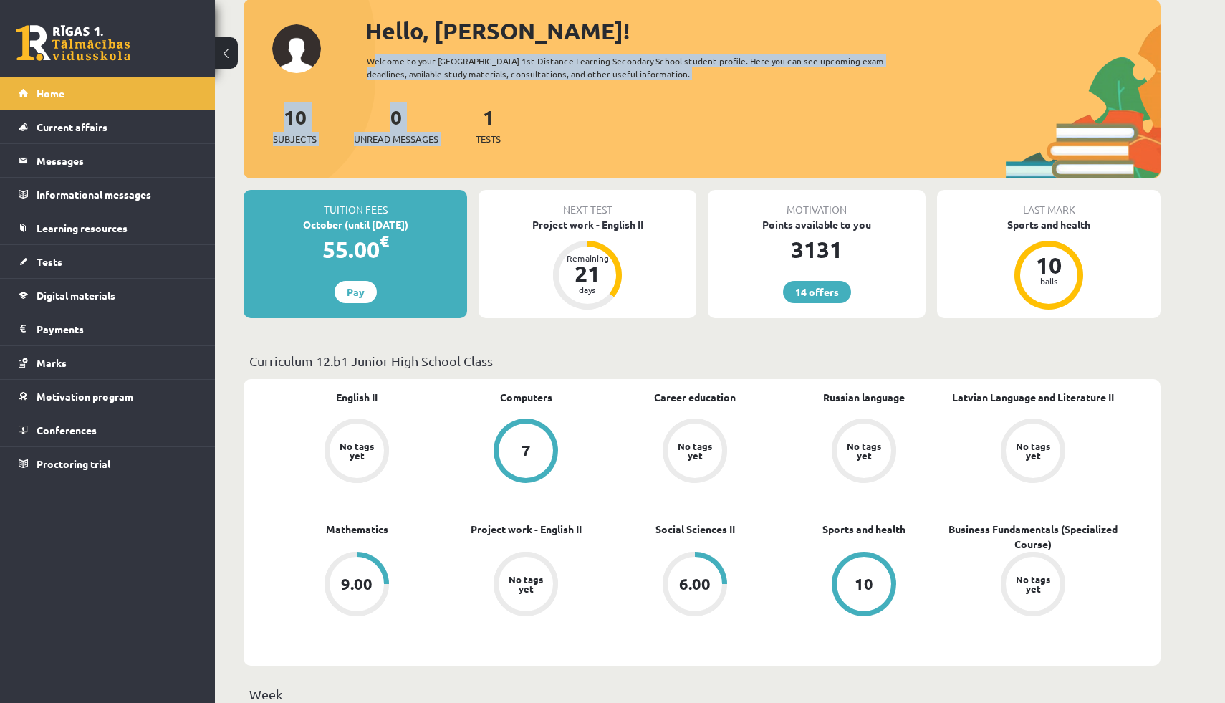
drag, startPoint x: 368, startPoint y: 61, endPoint x: 610, endPoint y: 92, distance: 244.1
click at [610, 92] on div "Hello, [PERSON_NAME]! Welcome to your [GEOGRAPHIC_DATA] 1st Distance Learning S…" at bounding box center [702, 96] width 917 height 165
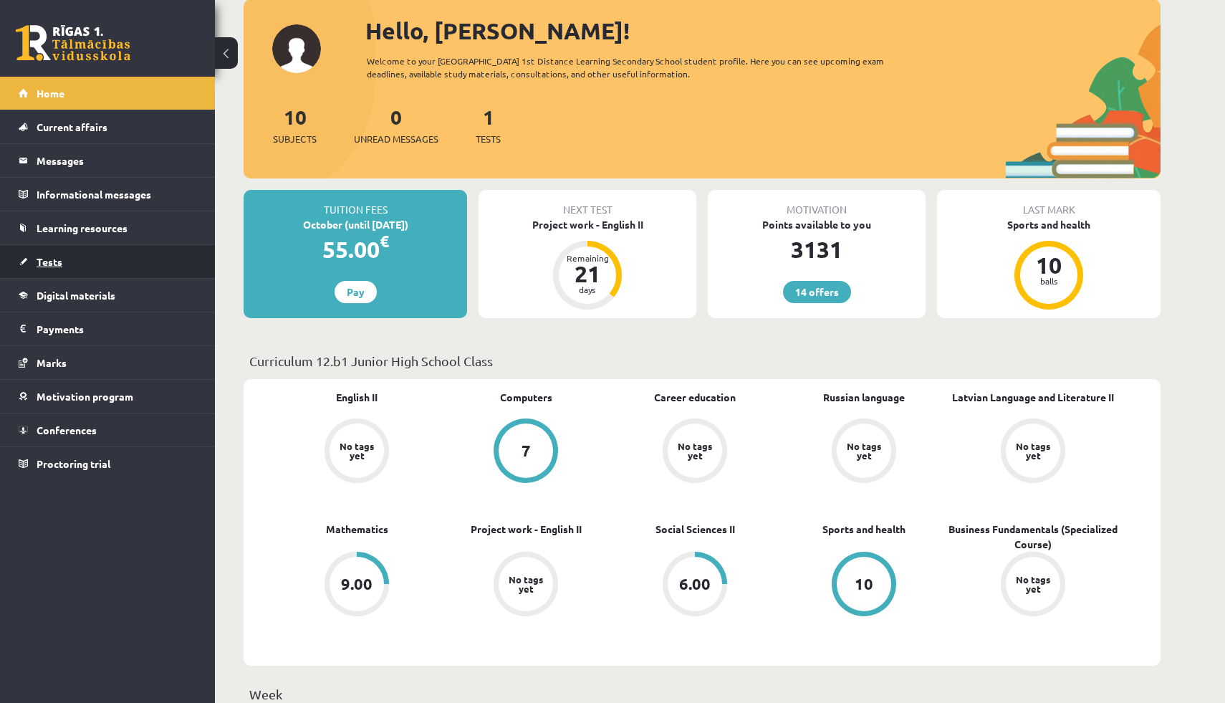
click at [146, 271] on link "Tests" at bounding box center [108, 261] width 178 height 33
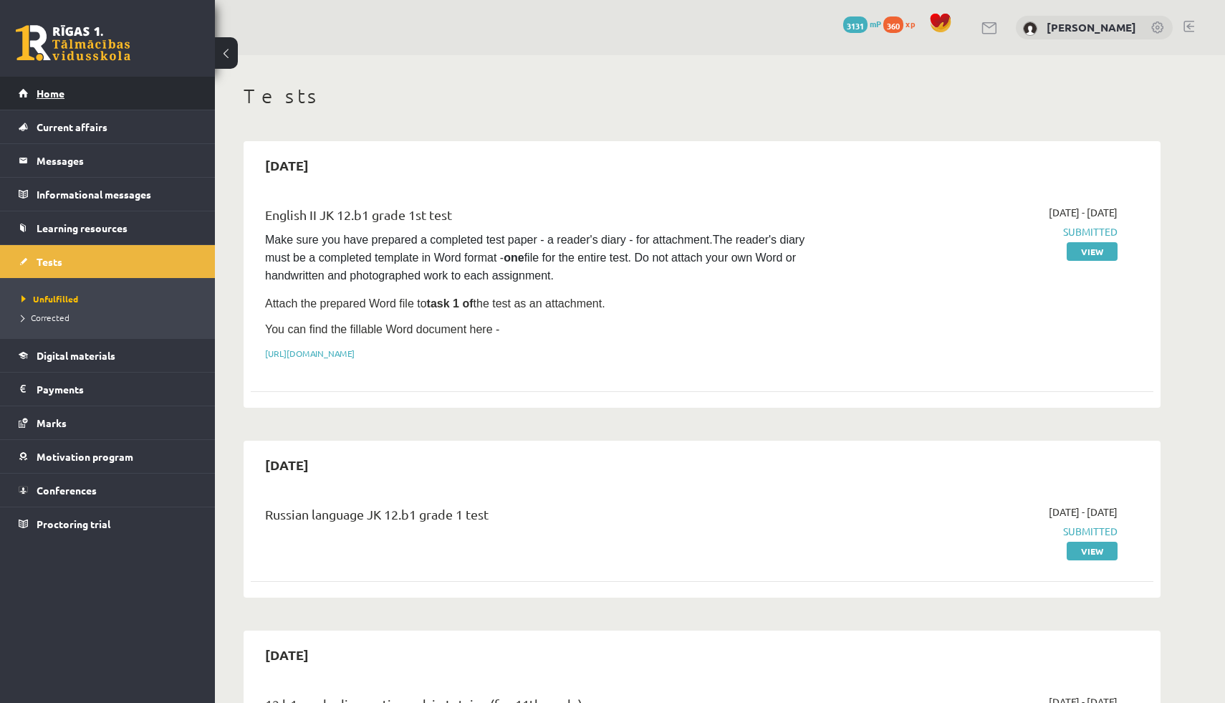
click at [43, 102] on link "Home" at bounding box center [108, 93] width 178 height 33
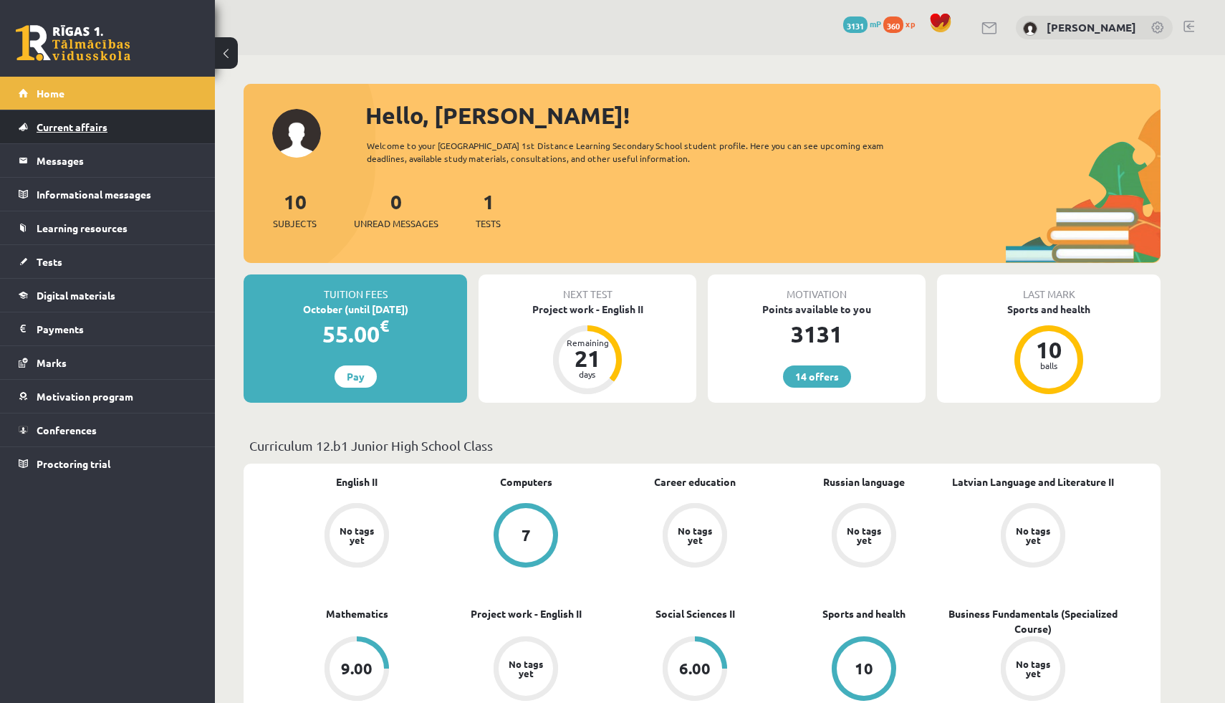
click at [65, 135] on link "Current affairs" at bounding box center [108, 126] width 178 height 33
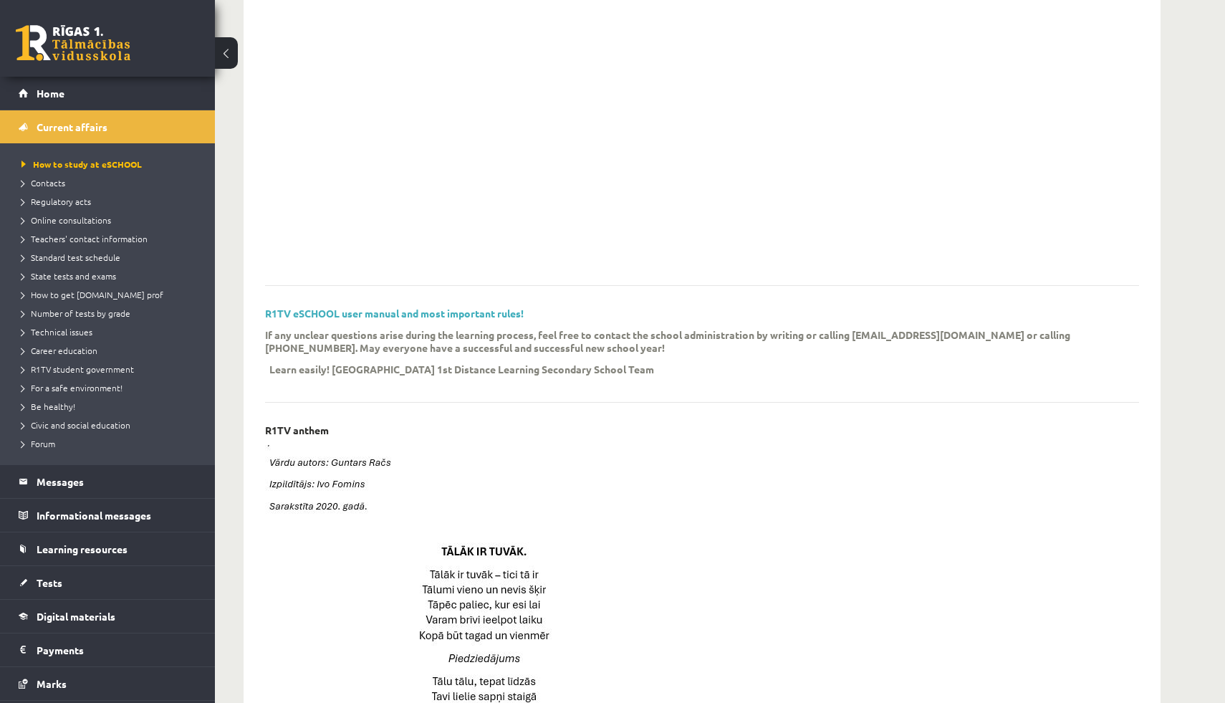
scroll to position [239, 0]
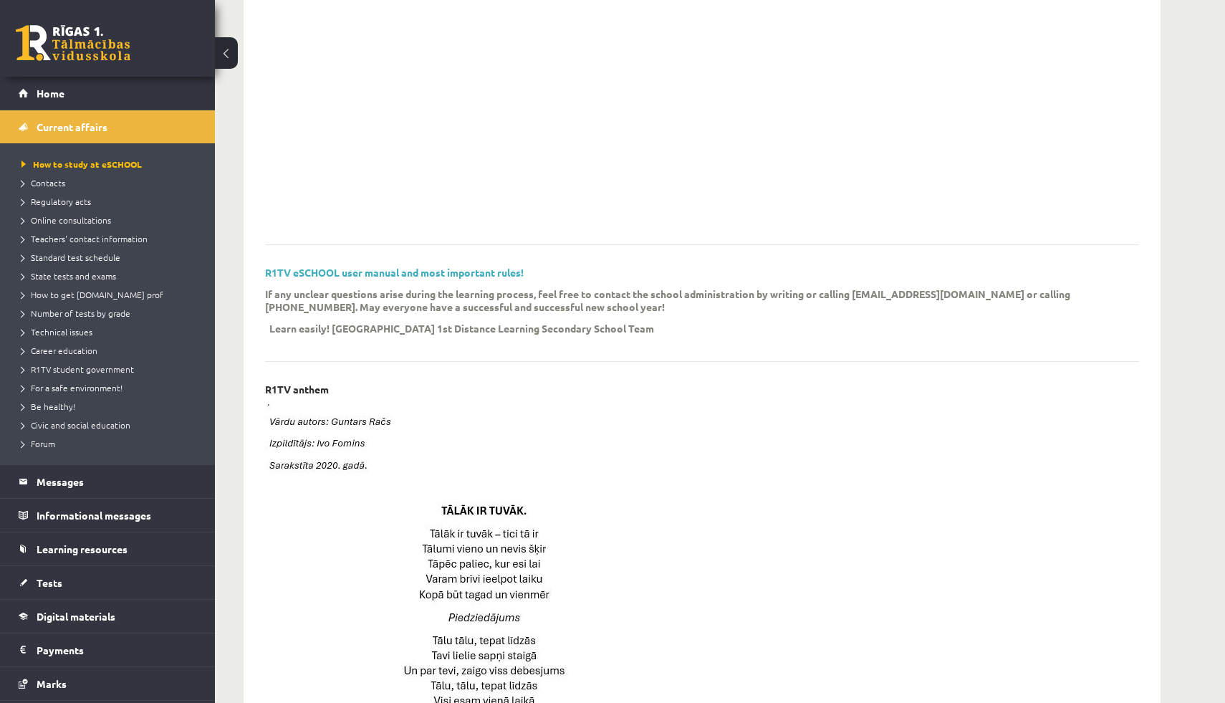
click at [45, 434] on li "Forum" at bounding box center [110, 443] width 179 height 19
click at [45, 438] on link "Forum" at bounding box center [110, 443] width 179 height 13
click at [92, 476] on legend "Messages 0" at bounding box center [117, 481] width 160 height 33
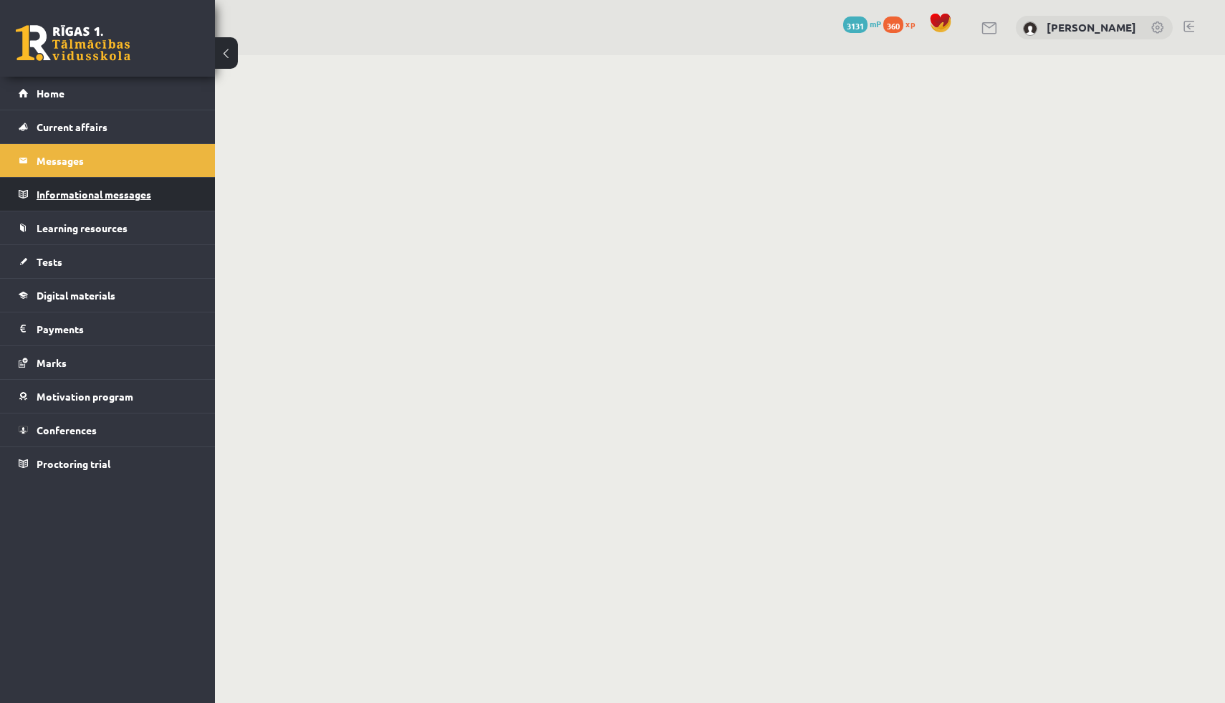
click at [110, 204] on legend "Informational messages 0" at bounding box center [117, 194] width 160 height 33
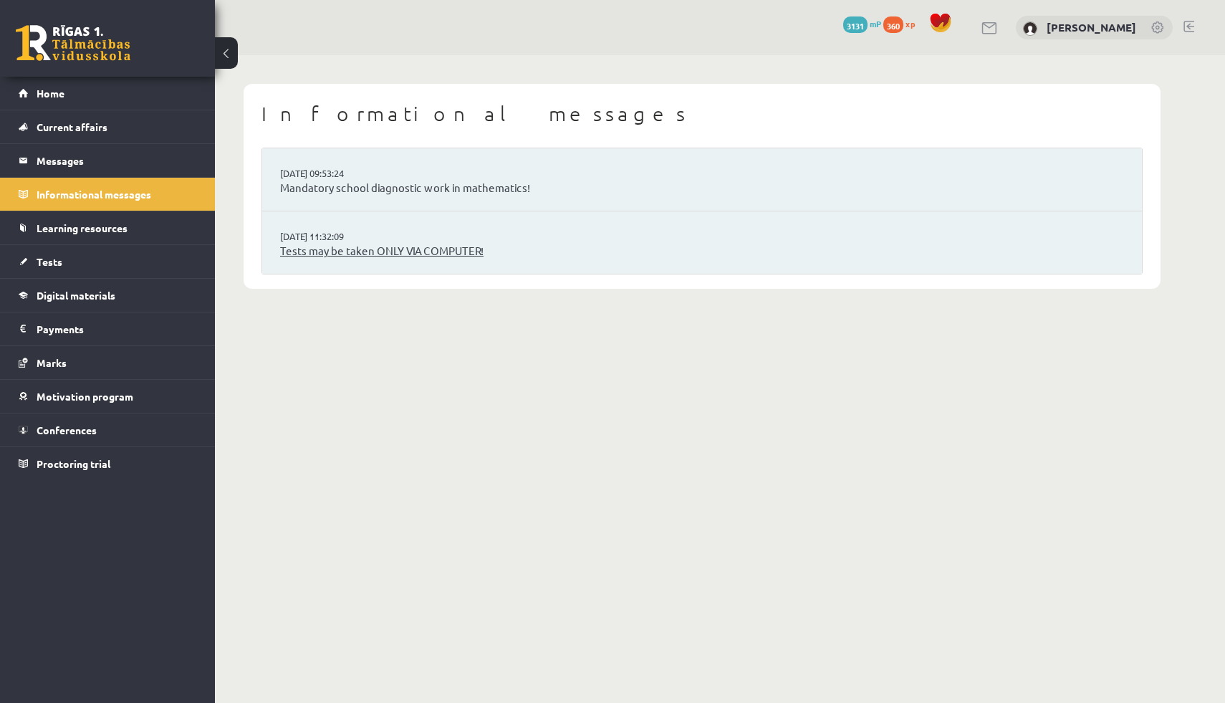
click at [430, 249] on font "Tests may be taken ONLY VIA COMPUTER!" at bounding box center [381, 251] width 203 height 14
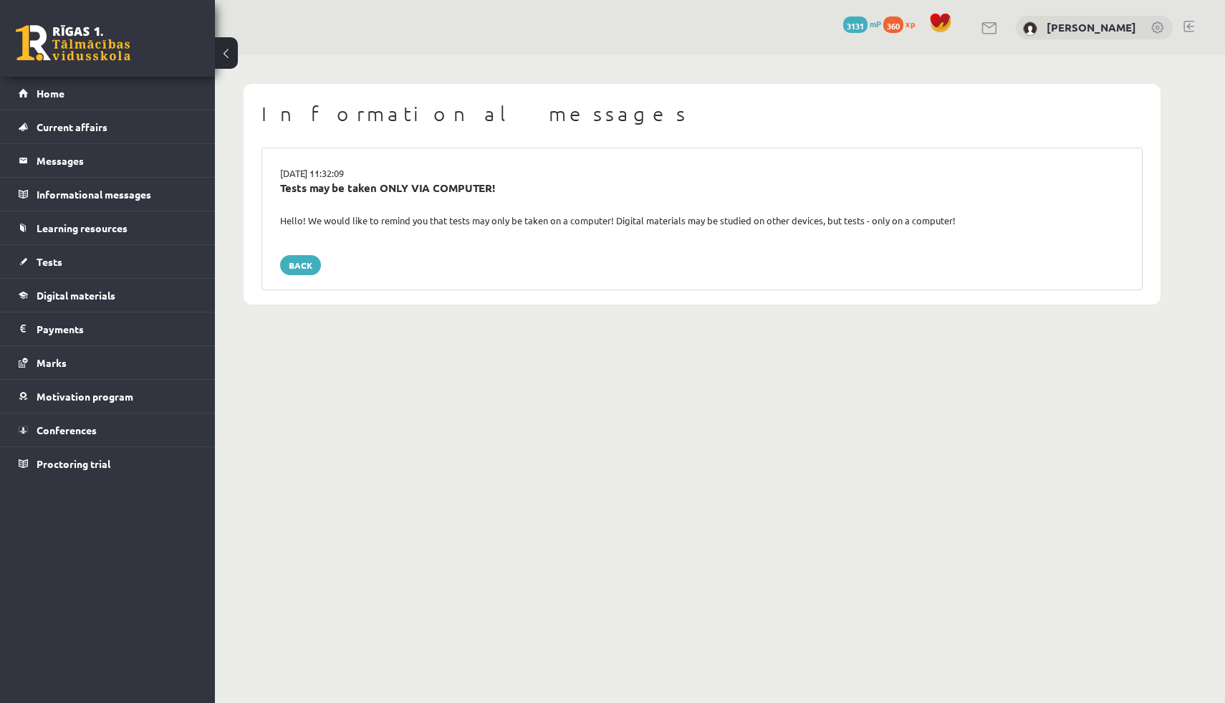
click at [230, 63] on button at bounding box center [226, 53] width 23 height 32
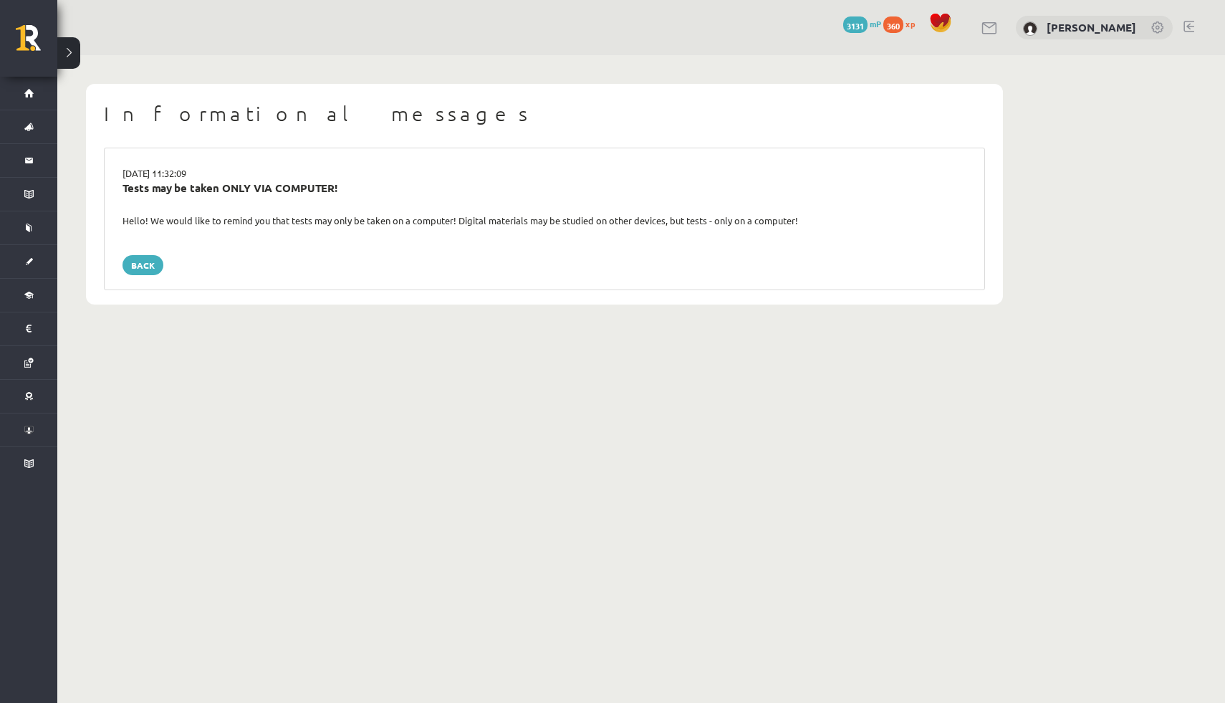
click at [75, 52] on button at bounding box center [68, 53] width 23 height 32
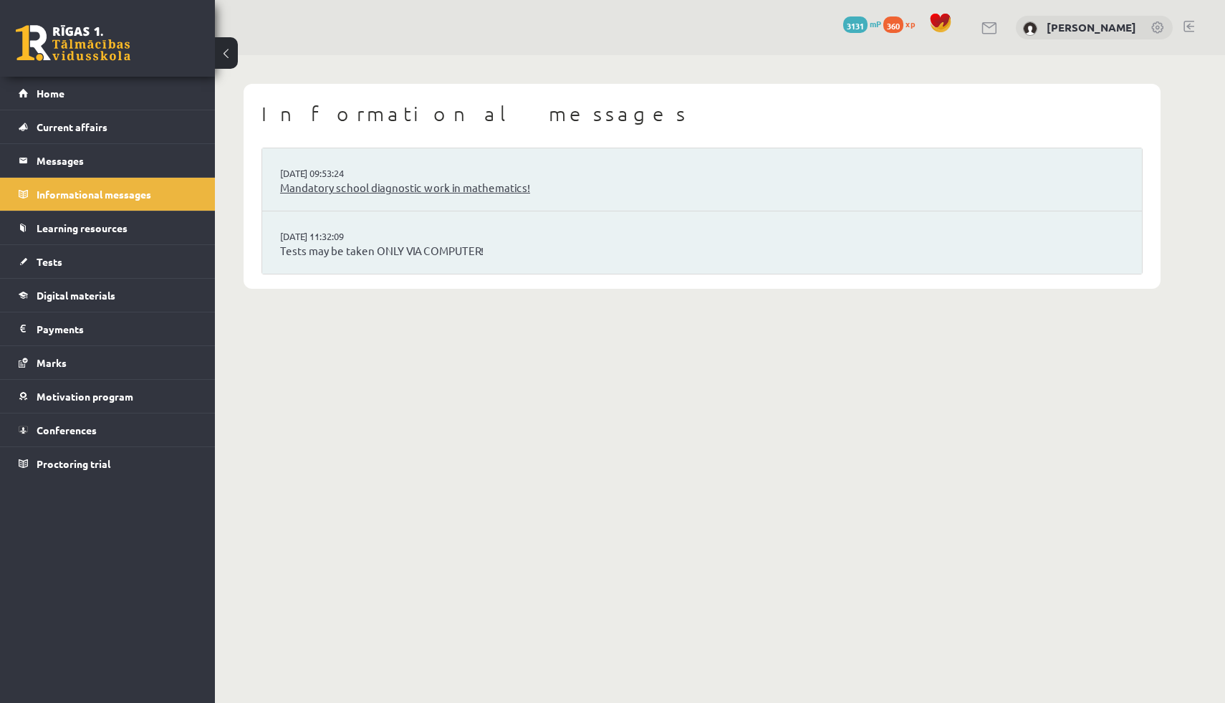
click at [348, 195] on link "Mandatory school diagnostic work in mathematics!" at bounding box center [702, 188] width 844 height 16
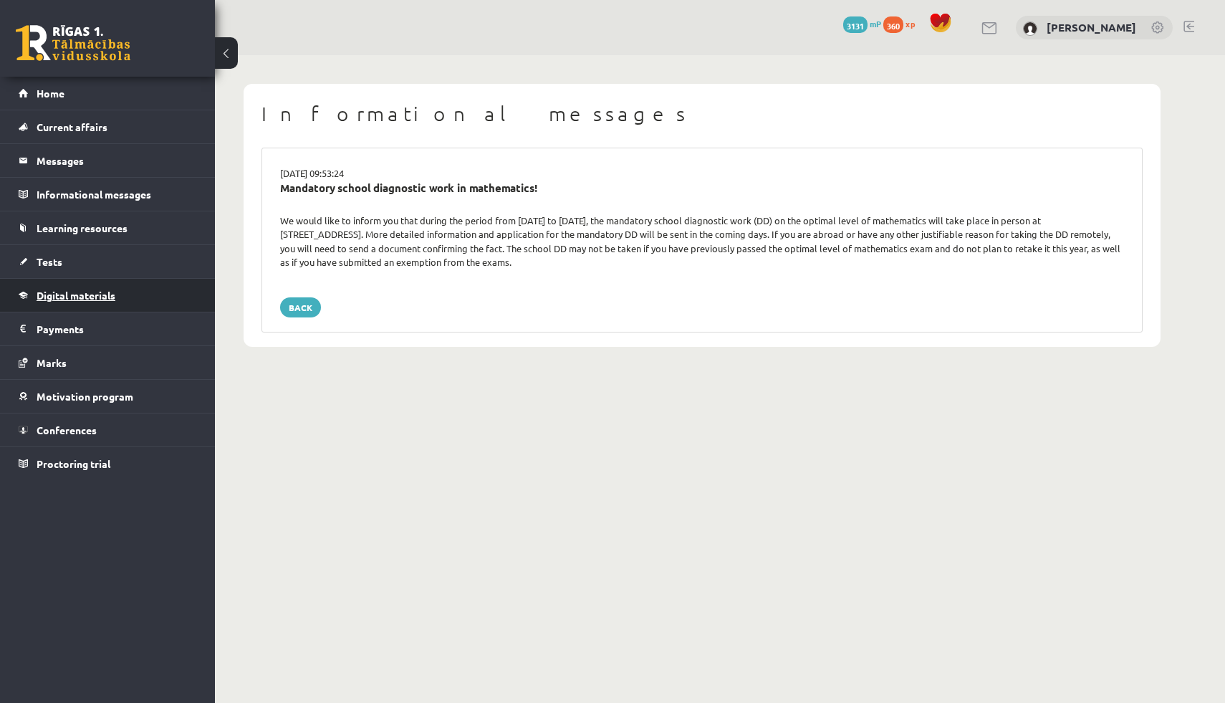
click at [132, 290] on link "Digital materials" at bounding box center [108, 295] width 178 height 33
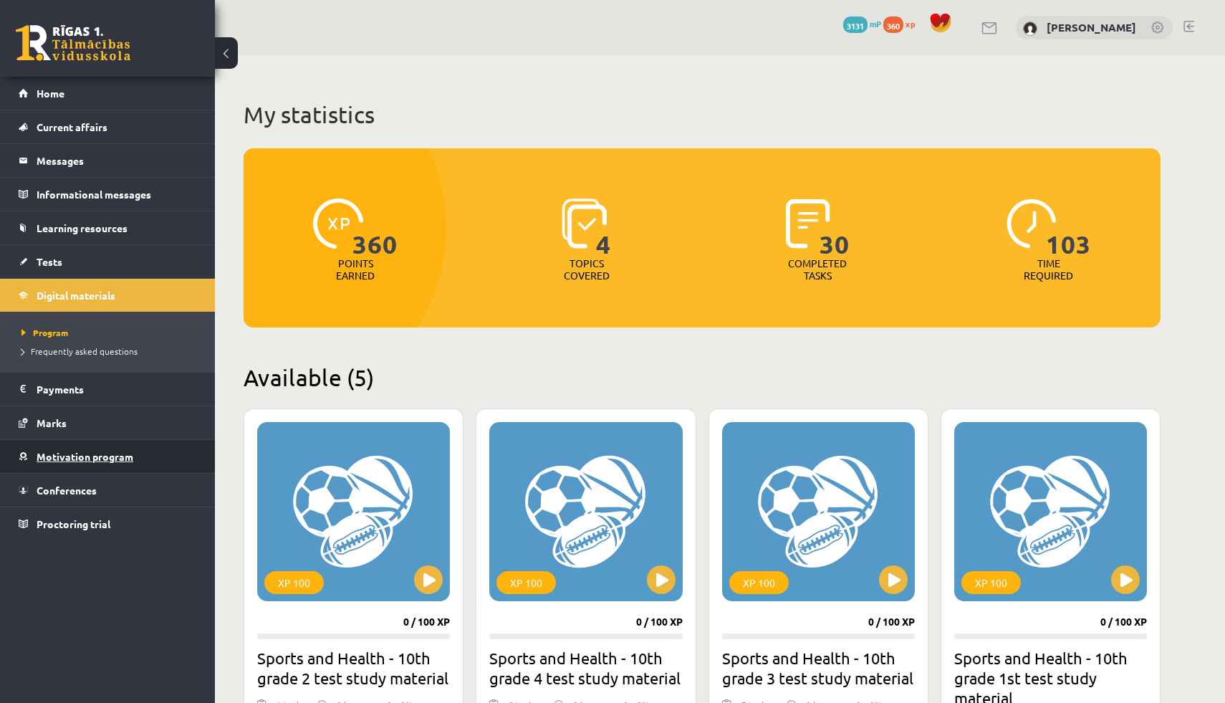
click at [114, 455] on font "Motivation program" at bounding box center [85, 456] width 97 height 13
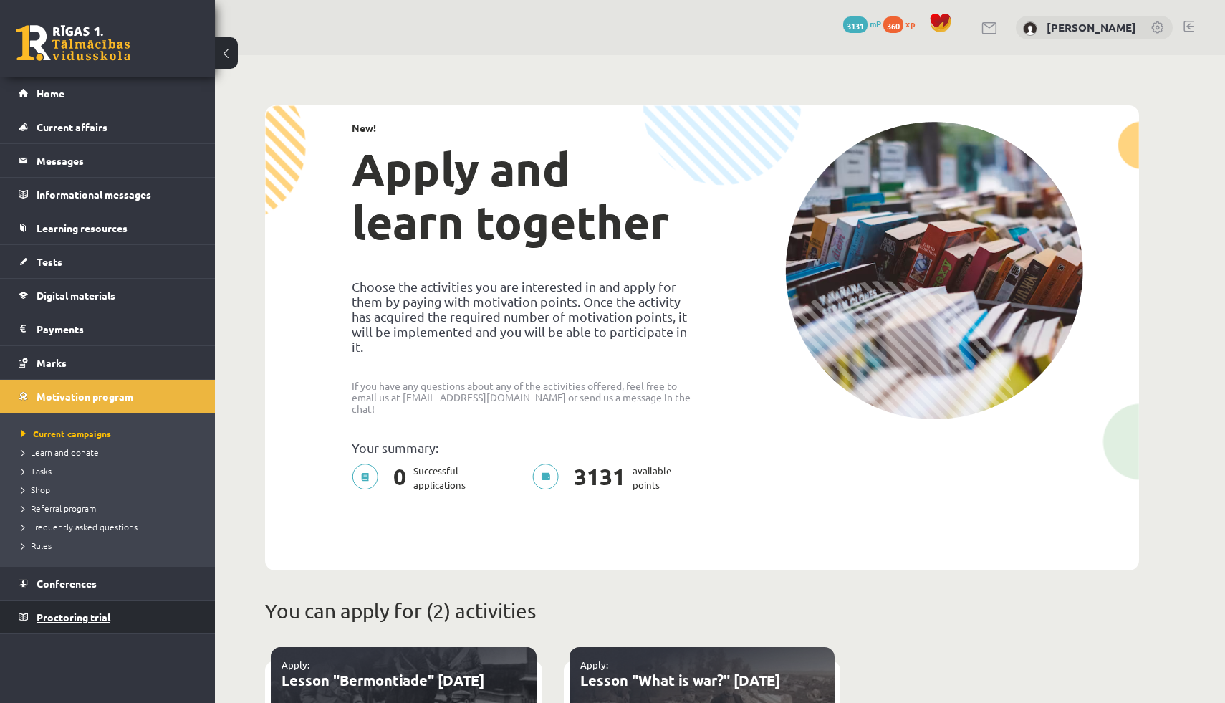
click at [95, 607] on link "Proctoring trial" at bounding box center [108, 616] width 178 height 33
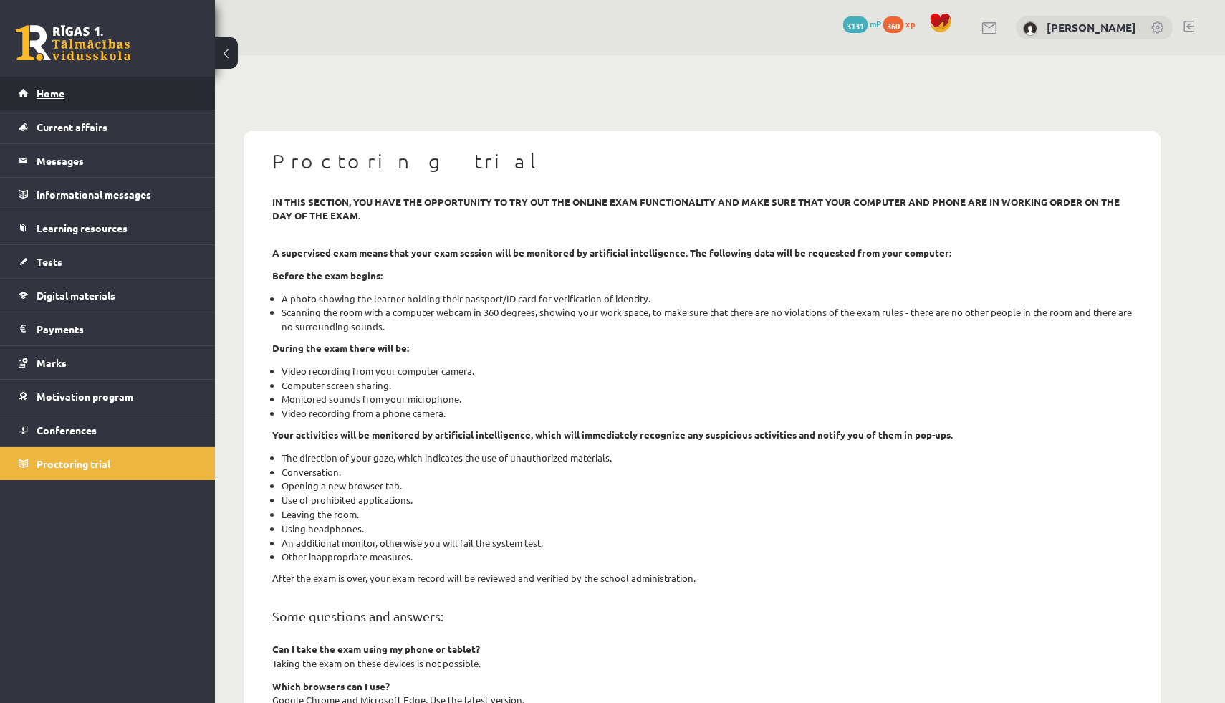
click at [59, 91] on font "Home" at bounding box center [51, 93] width 28 height 13
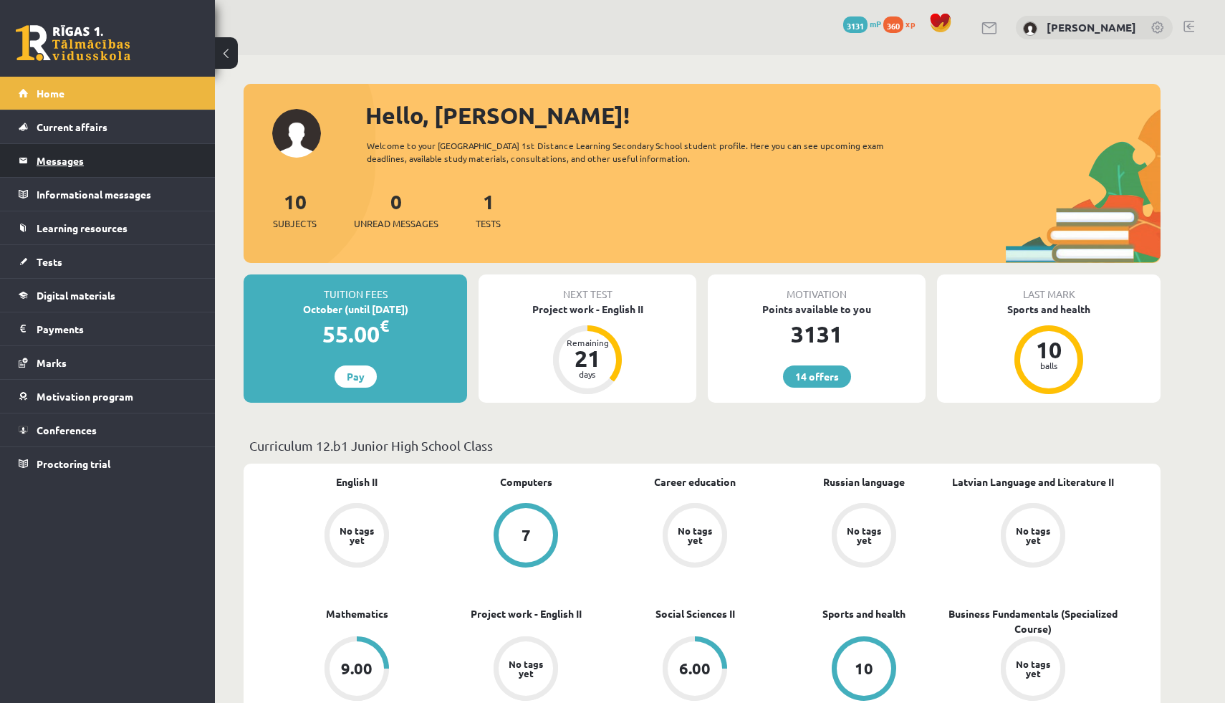
click at [82, 167] on legend "Messages 0" at bounding box center [117, 160] width 160 height 33
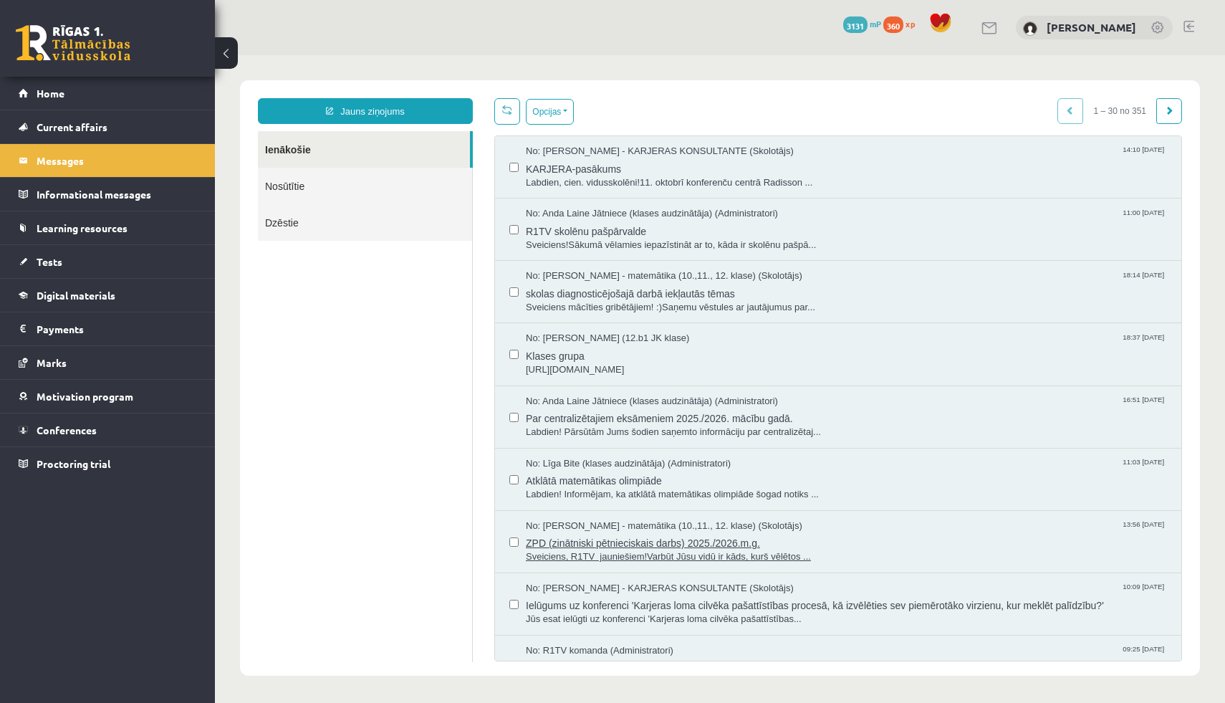
click at [625, 529] on span "No: [PERSON_NAME] - matemātika (10.,11., 12. klase) (Skolotājs)" at bounding box center [664, 526] width 277 height 14
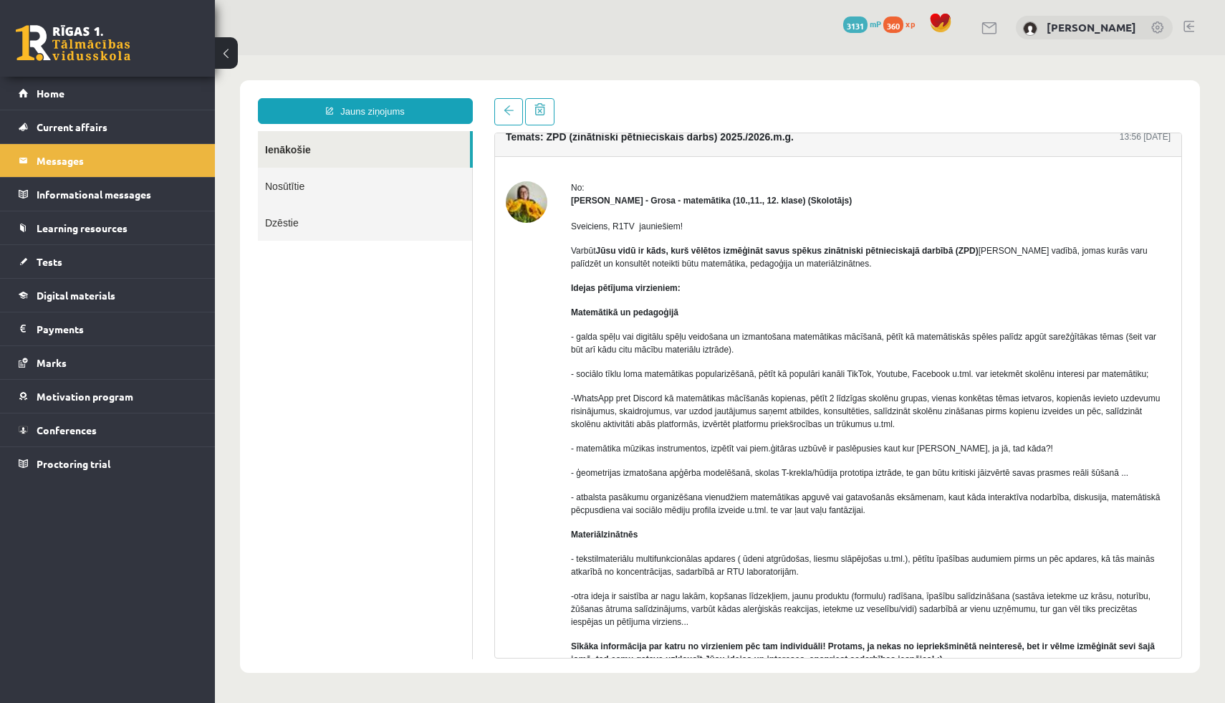
scroll to position [19, 0]
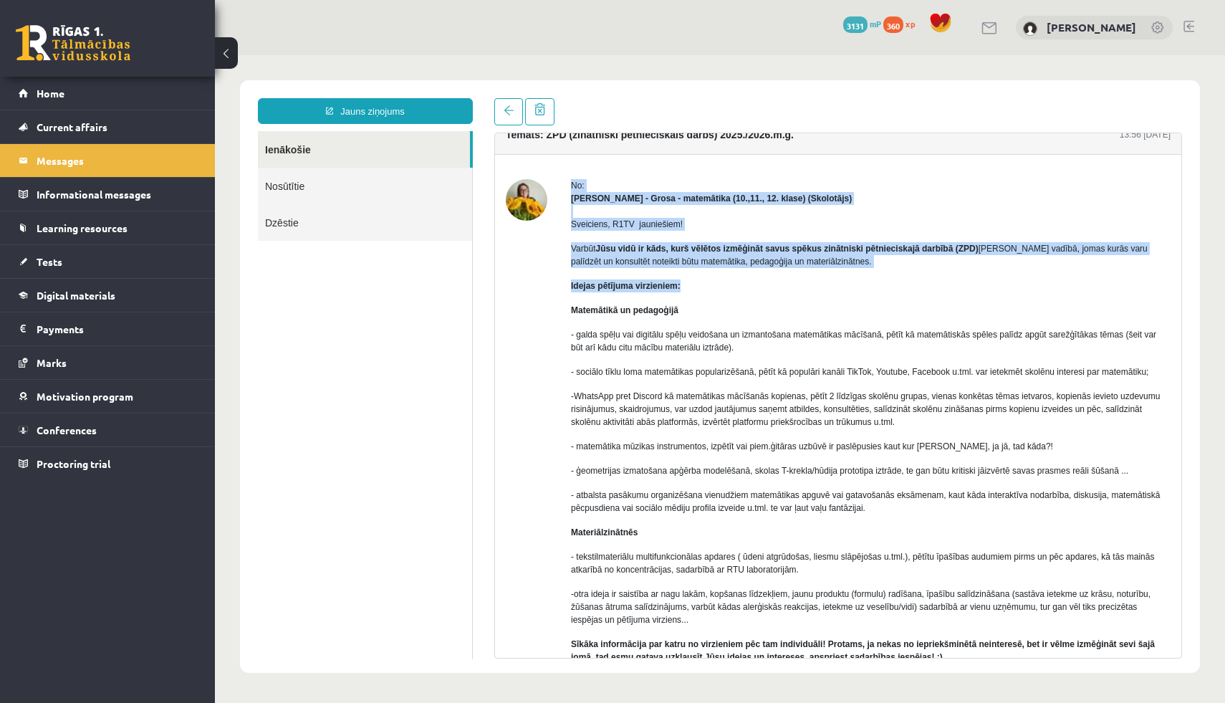
drag, startPoint x: 571, startPoint y: 184, endPoint x: 707, endPoint y: 300, distance: 178.9
click at [707, 300] on div "No: [PERSON_NAME] - matemātika (10.,11., 12. klase) (Skolotājs) Sveiciens, R1TV…" at bounding box center [871, 506] width 600 height 655
copy div "No: [PERSON_NAME] - matemātika (10.,11., 12. klase) (Skolotājs) Sveiciens, R1TV…"
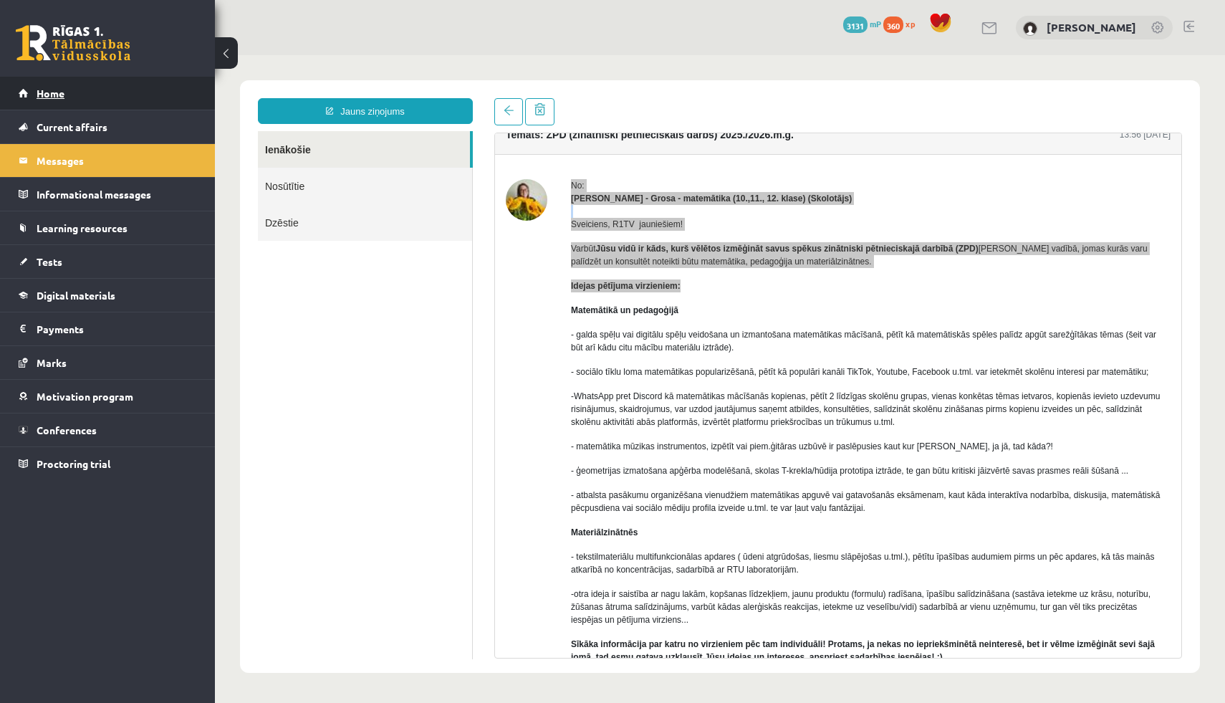
click at [94, 90] on link "Home" at bounding box center [108, 93] width 178 height 33
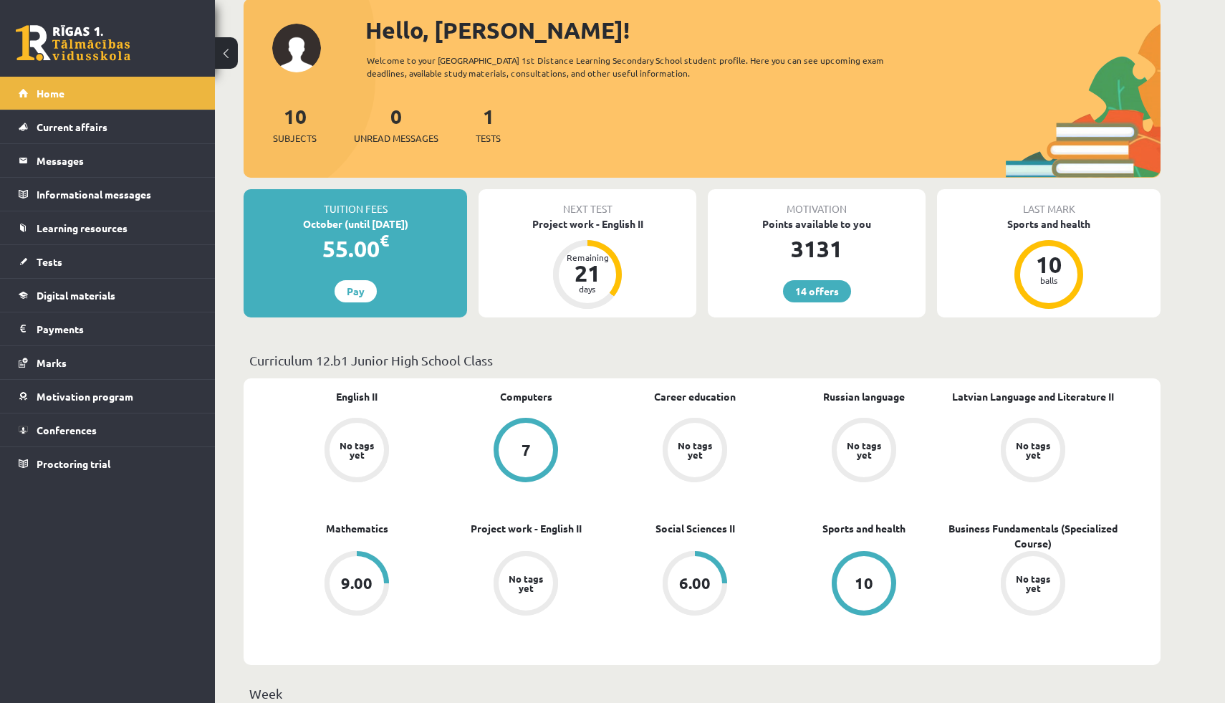
scroll to position [88, 0]
